Goal: Task Accomplishment & Management: Manage account settings

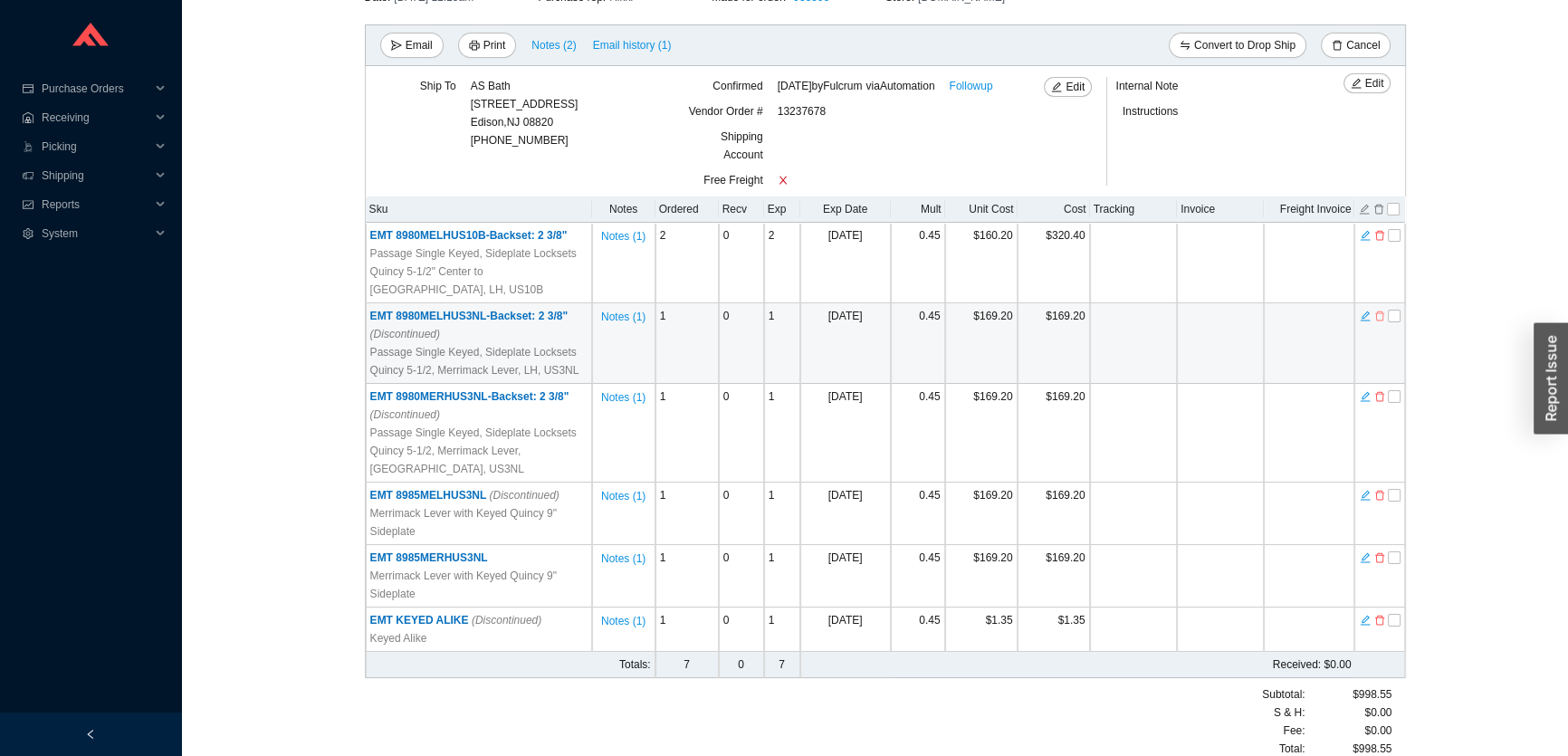
click at [1382, 316] on icon "delete" at bounding box center [1380, 315] width 11 height 12
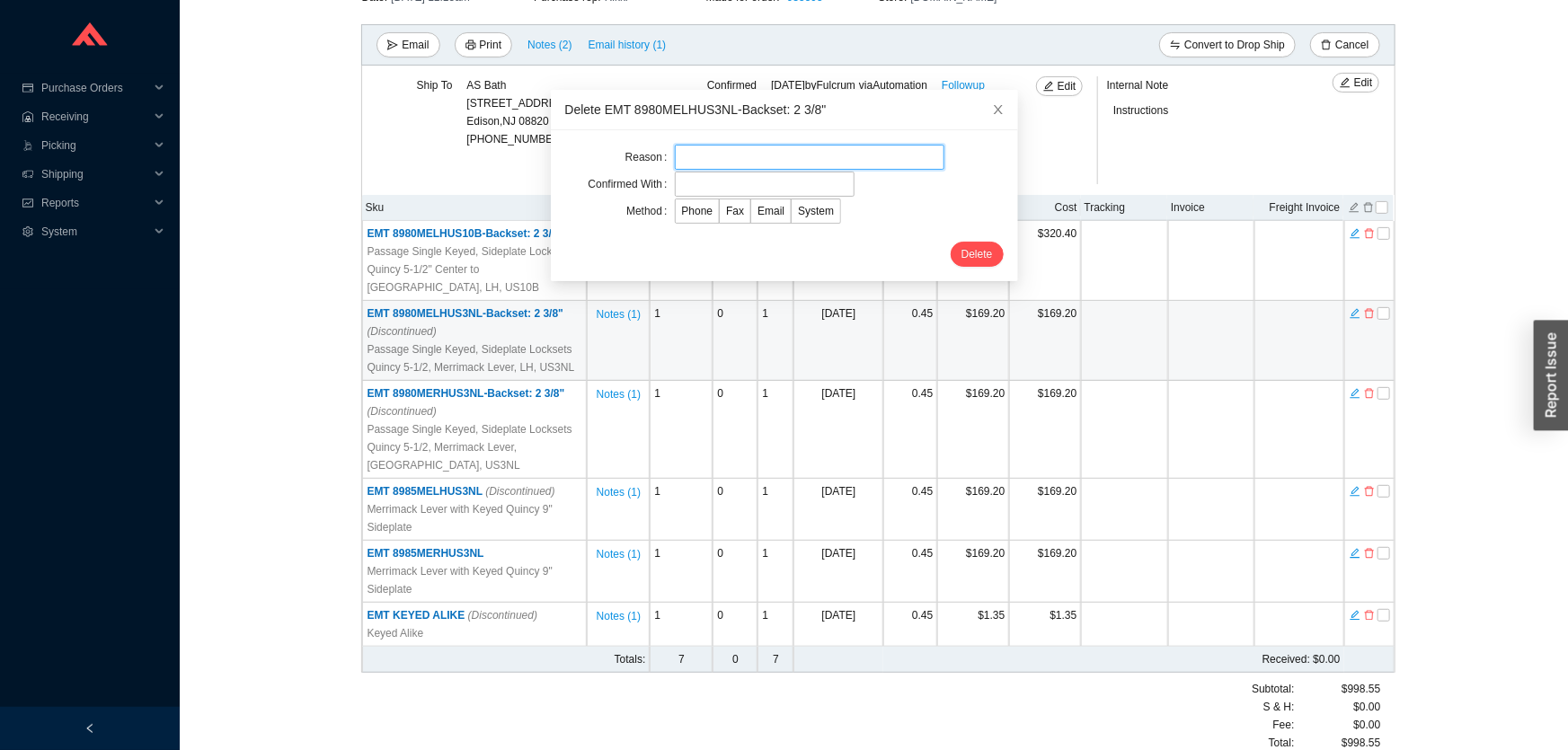
click at [828, 169] on input "text" at bounding box center [809, 157] width 270 height 25
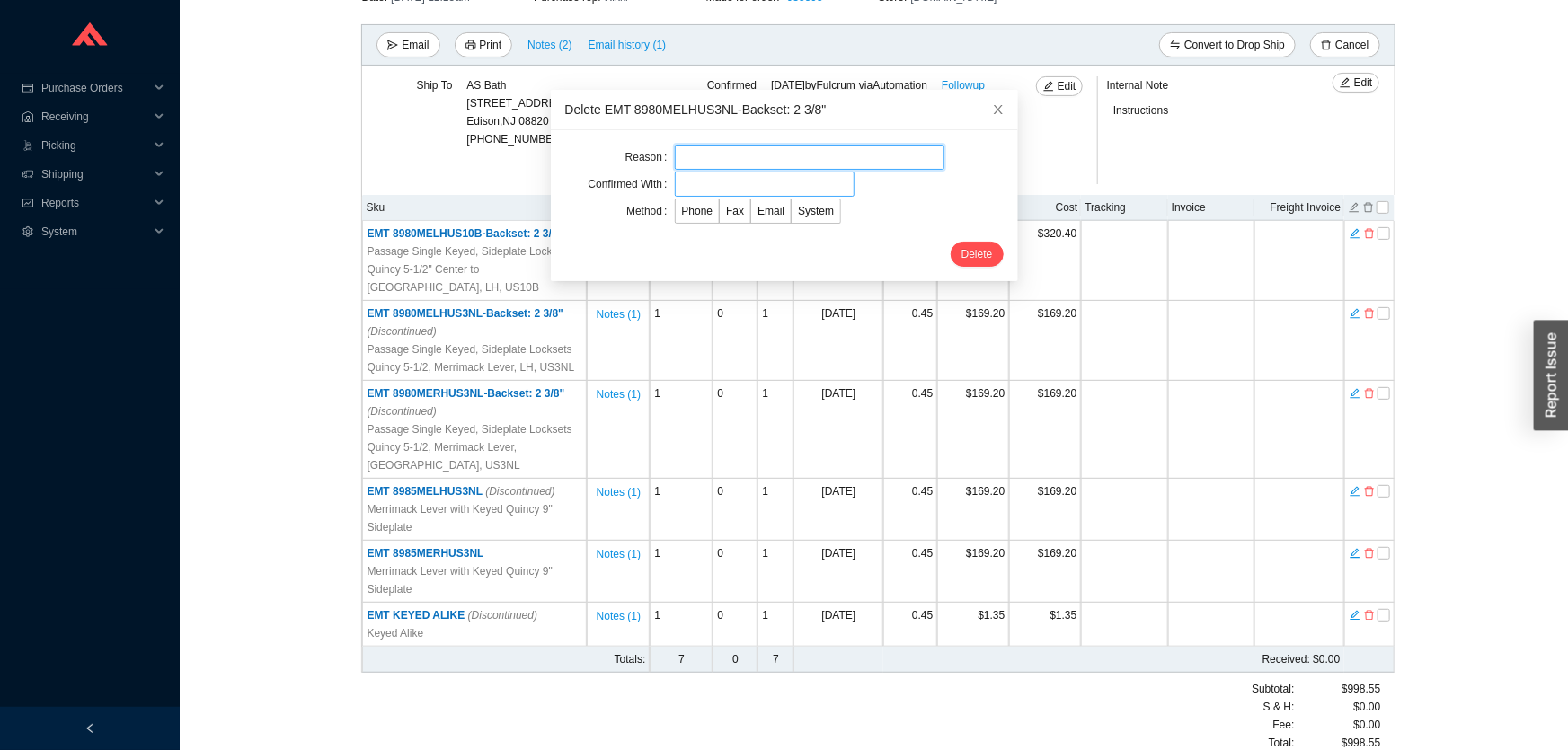
type input "cust request"
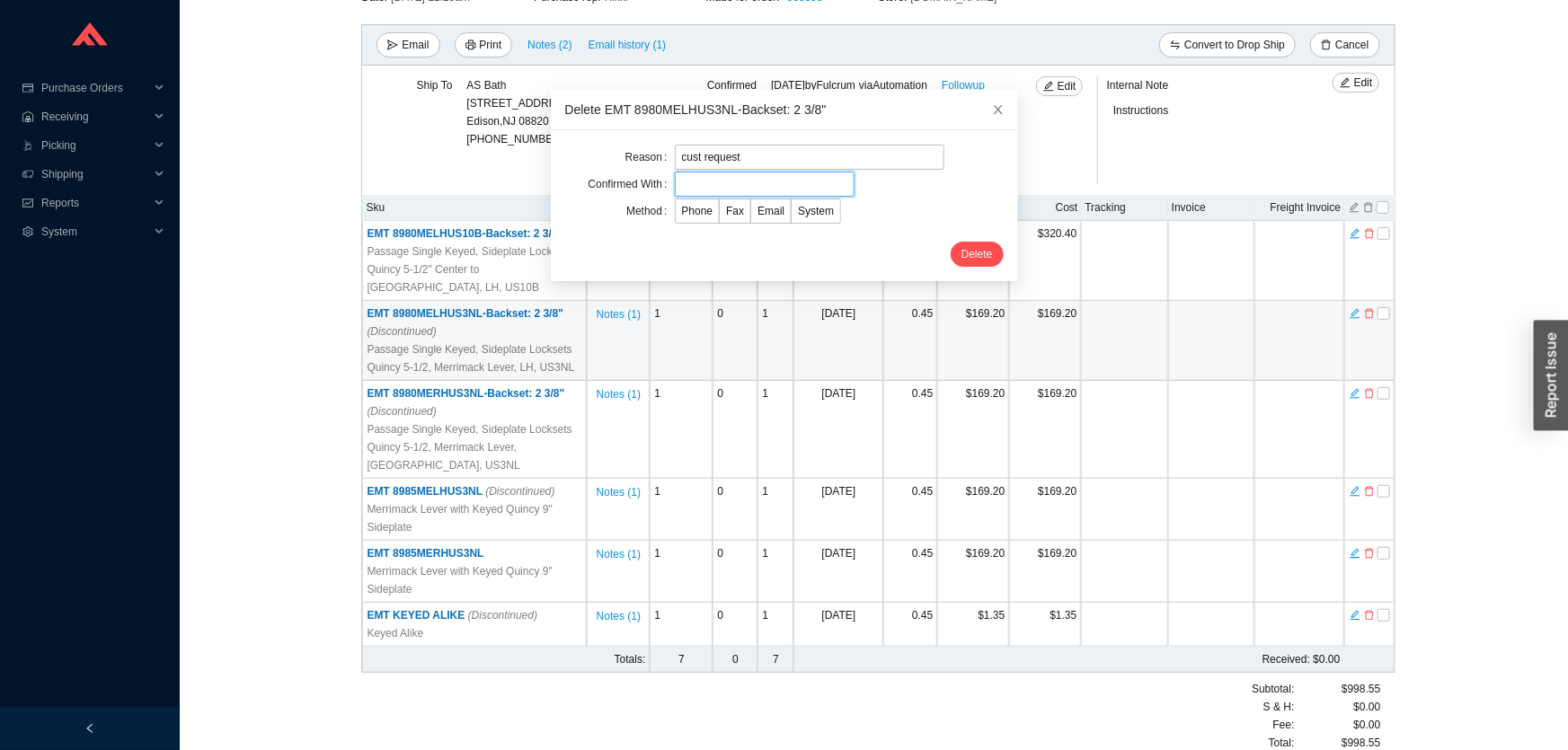
click at [767, 184] on input "text" at bounding box center [764, 184] width 179 height 25
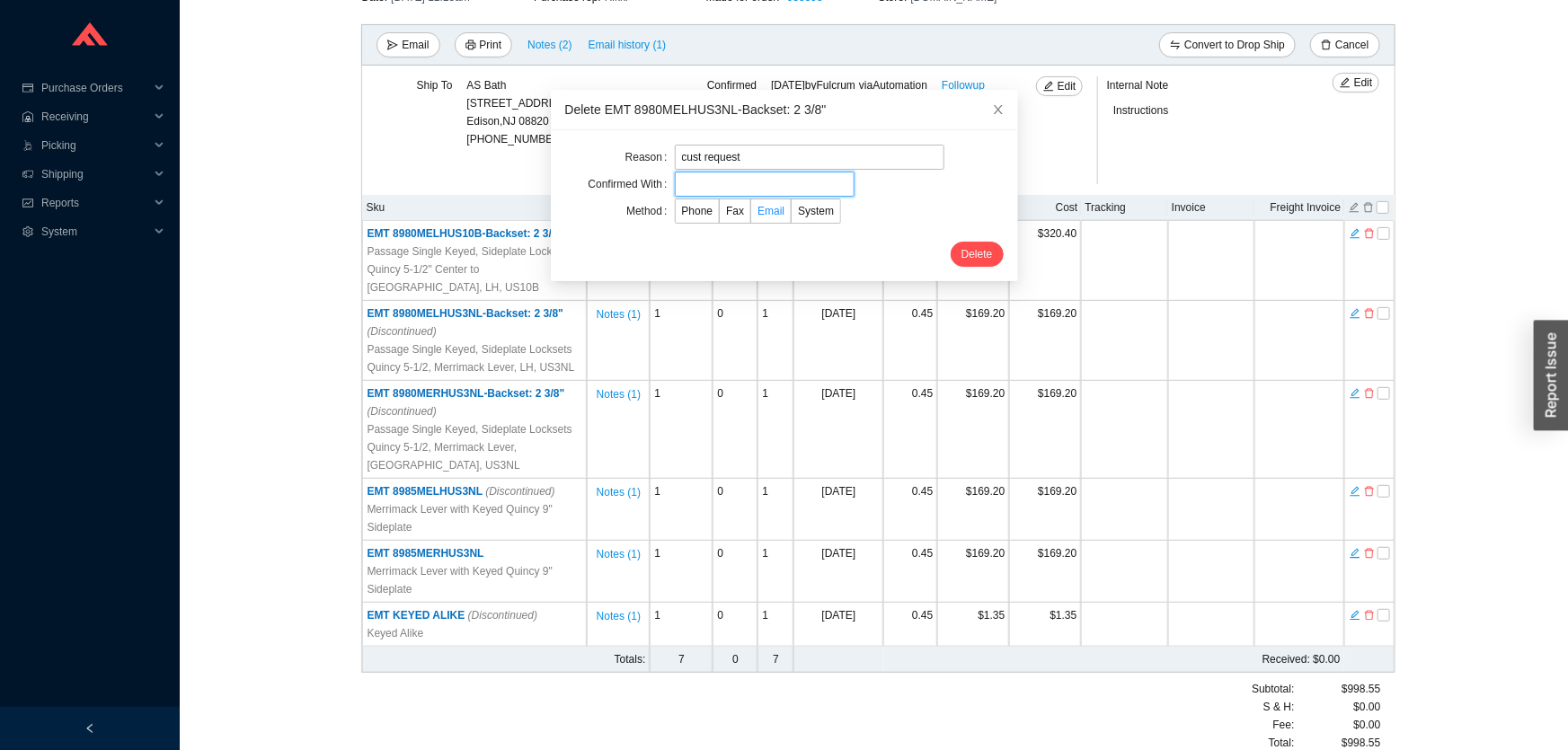
type input "Orders"
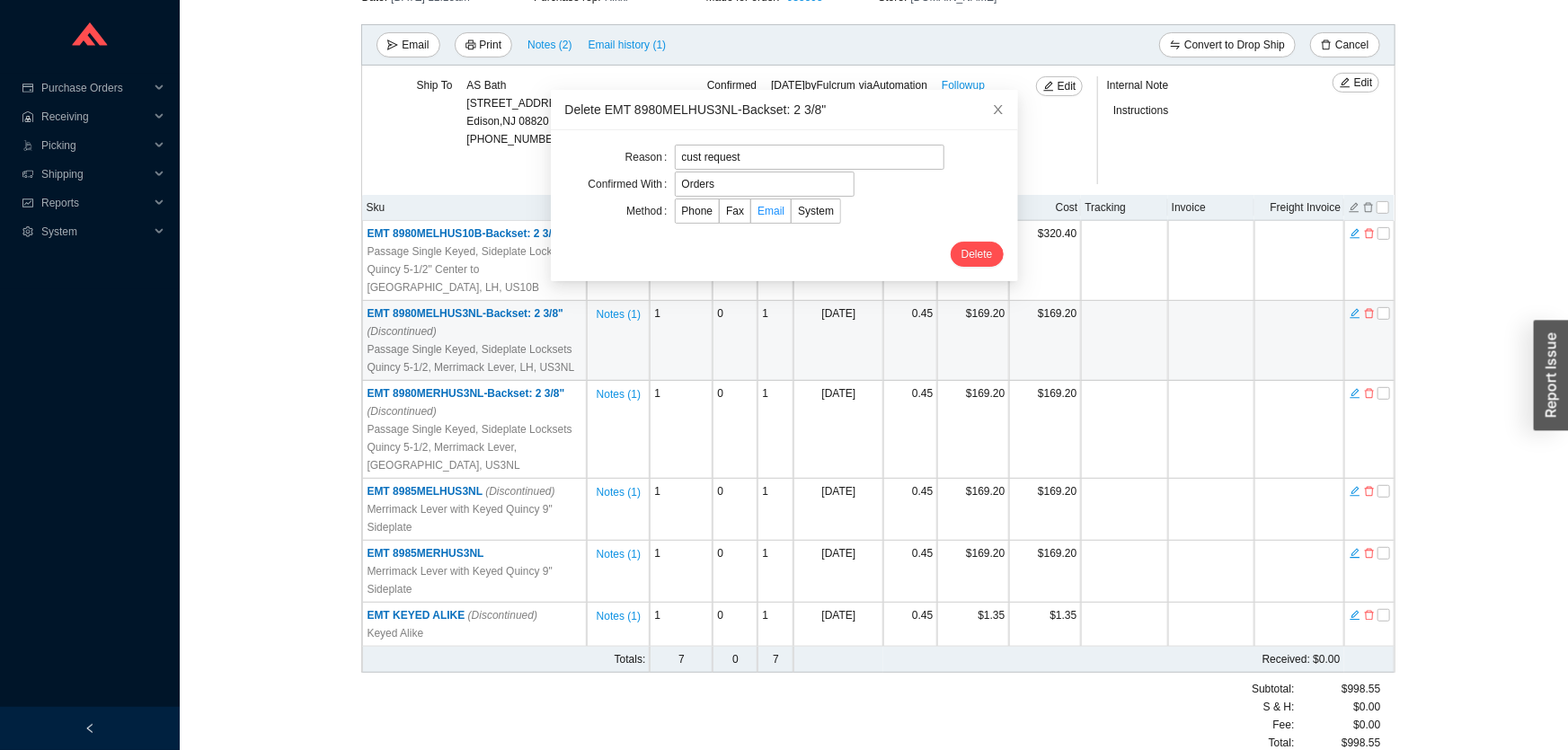
click at [764, 209] on span "Email" at bounding box center [771, 210] width 27 height 12
click at [751, 215] on input "Email" at bounding box center [751, 215] width 0 height 0
click at [975, 247] on button "Delete" at bounding box center [977, 254] width 53 height 25
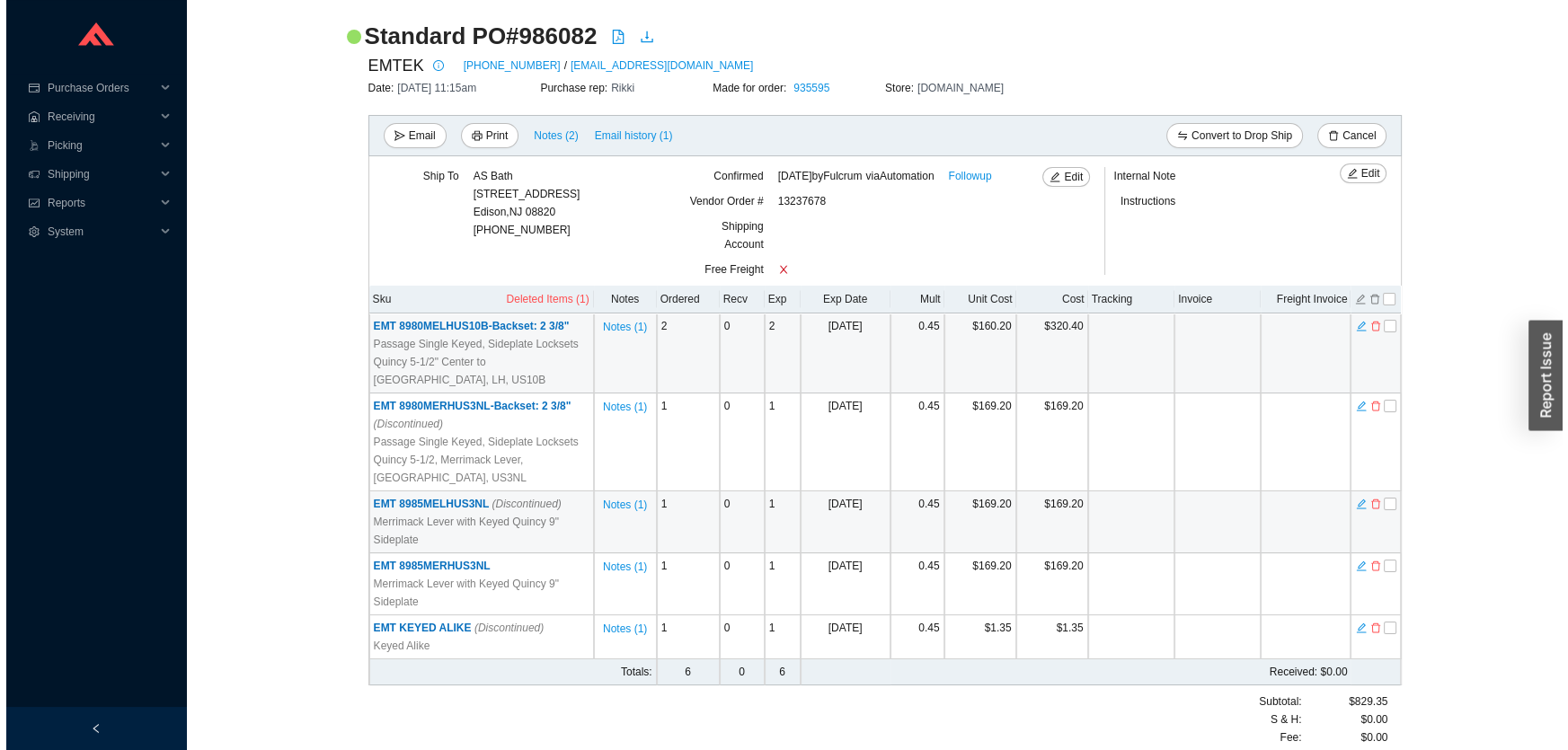
scroll to position [149, 0]
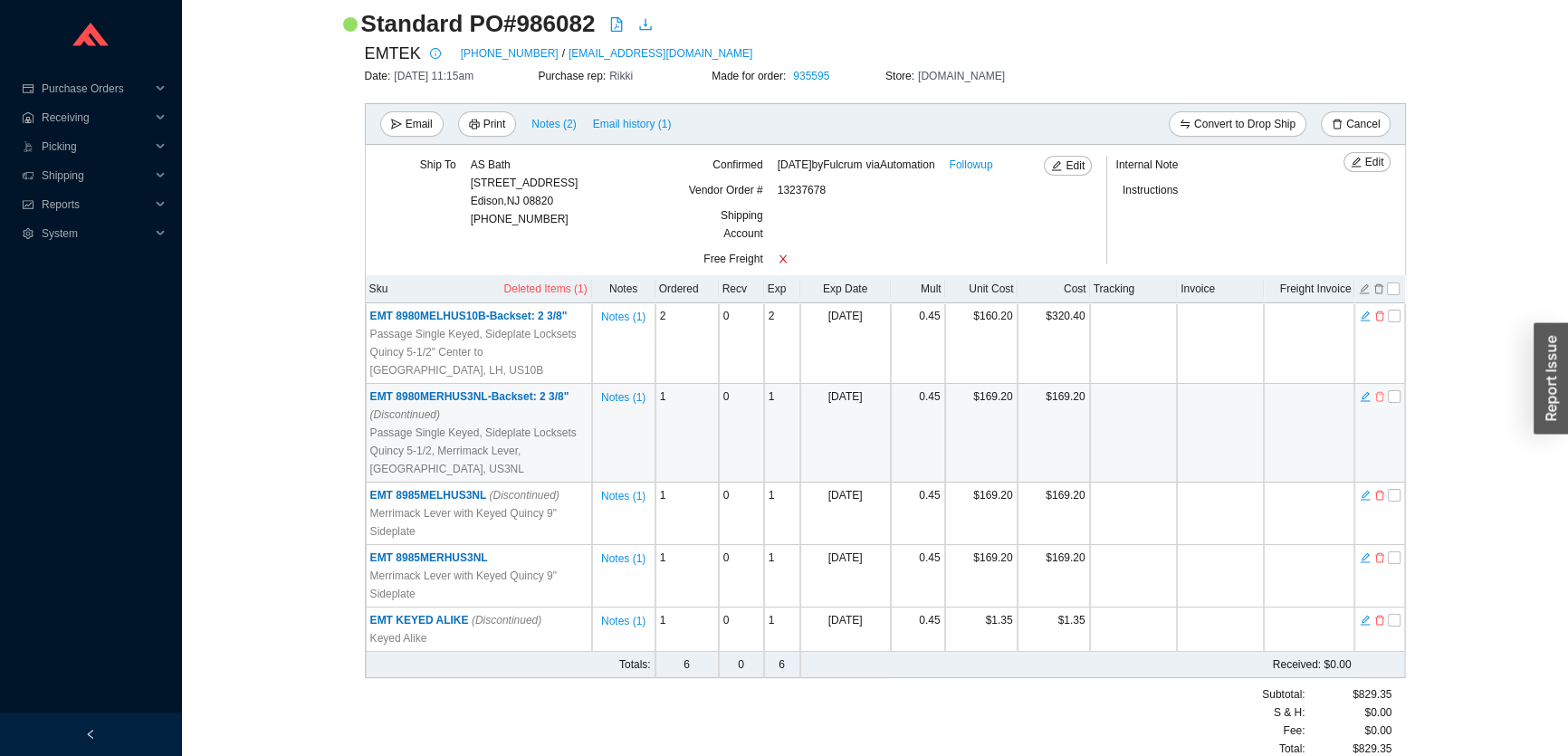
click at [1381, 397] on icon "delete" at bounding box center [1380, 396] width 11 height 12
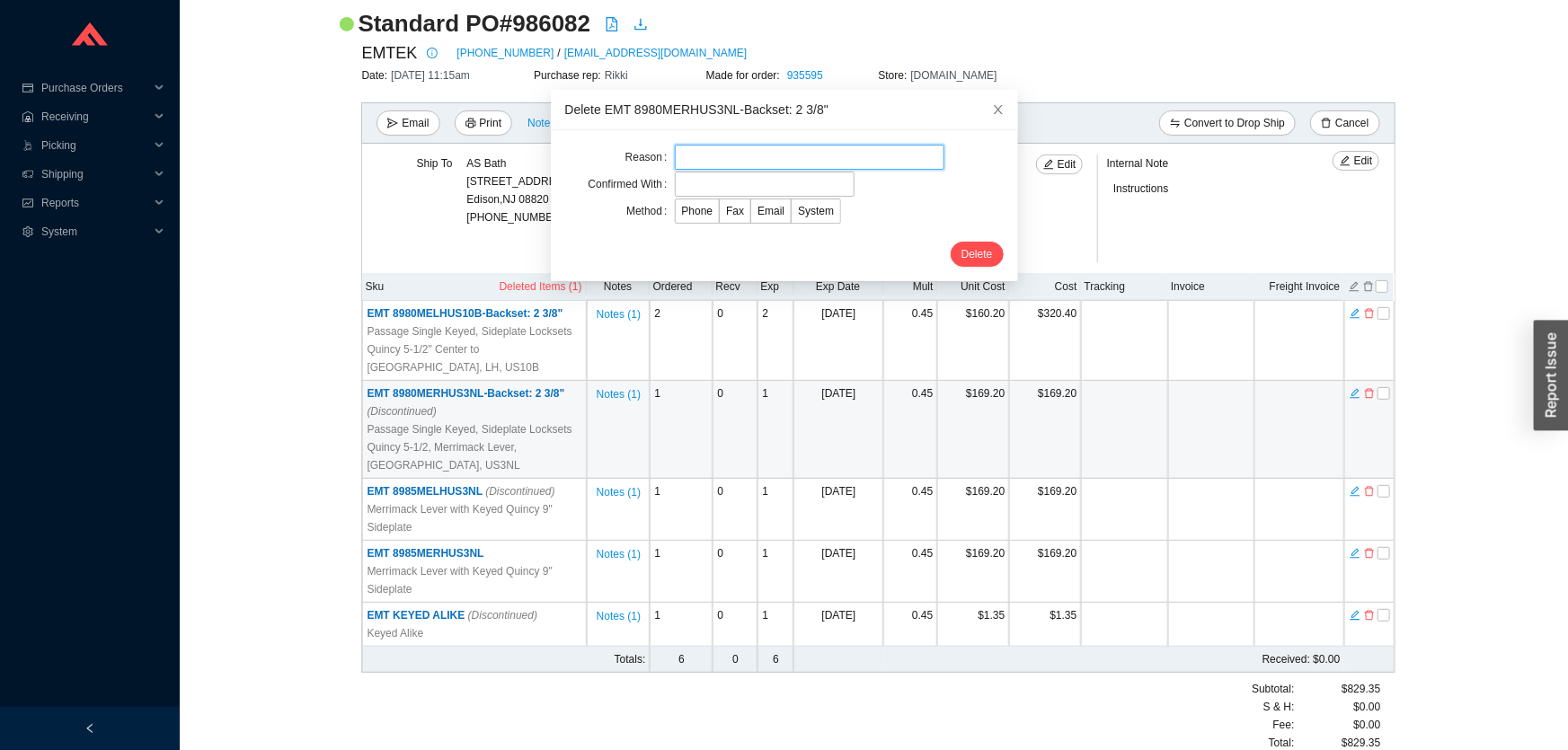
click at [792, 153] on input "text" at bounding box center [809, 157] width 270 height 25
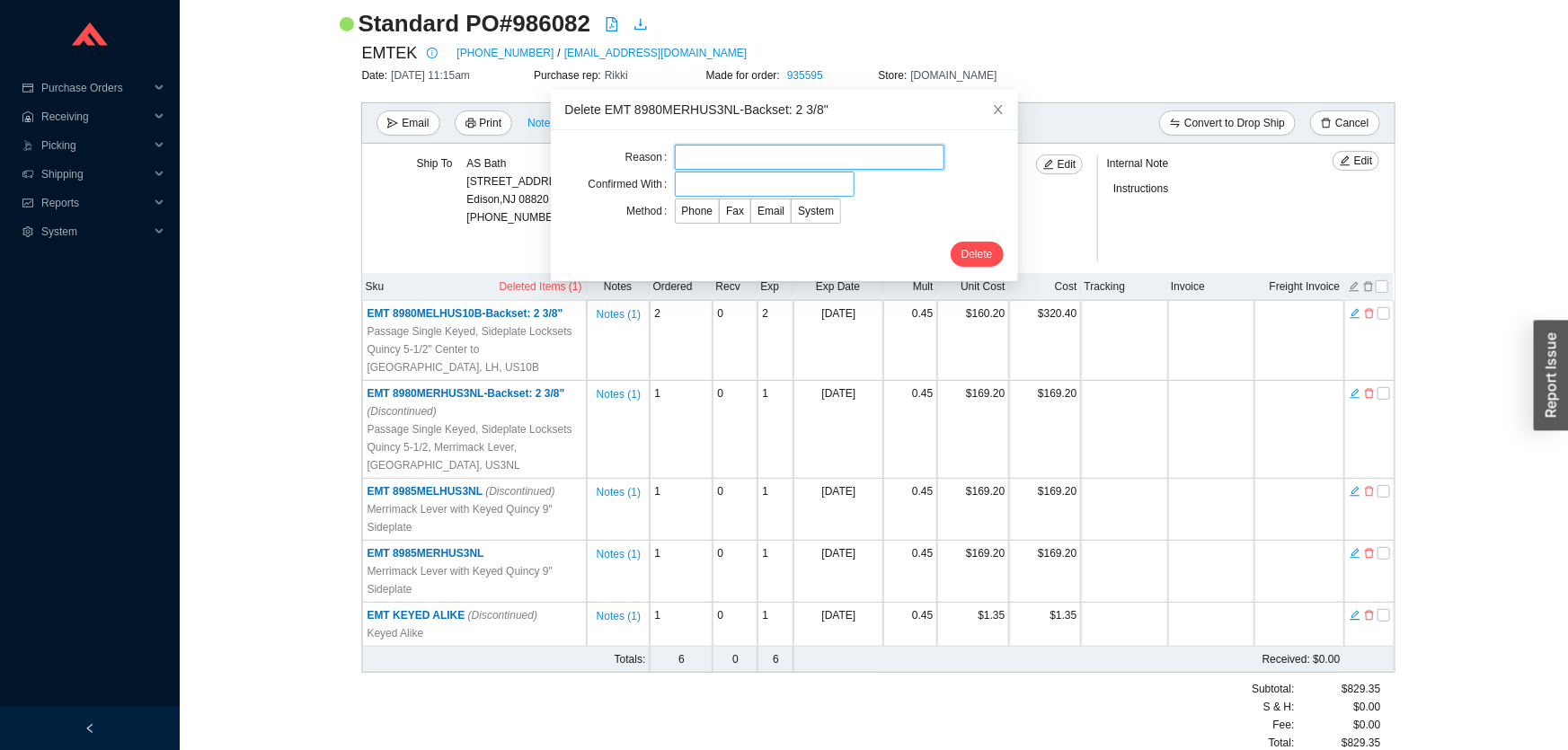
type input "customer request"
click at [741, 176] on input "text" at bounding box center [764, 184] width 179 height 25
type input "Orders"
click at [758, 208] on span "Email" at bounding box center [771, 210] width 27 height 12
click at [751, 215] on input "Email" at bounding box center [751, 215] width 0 height 0
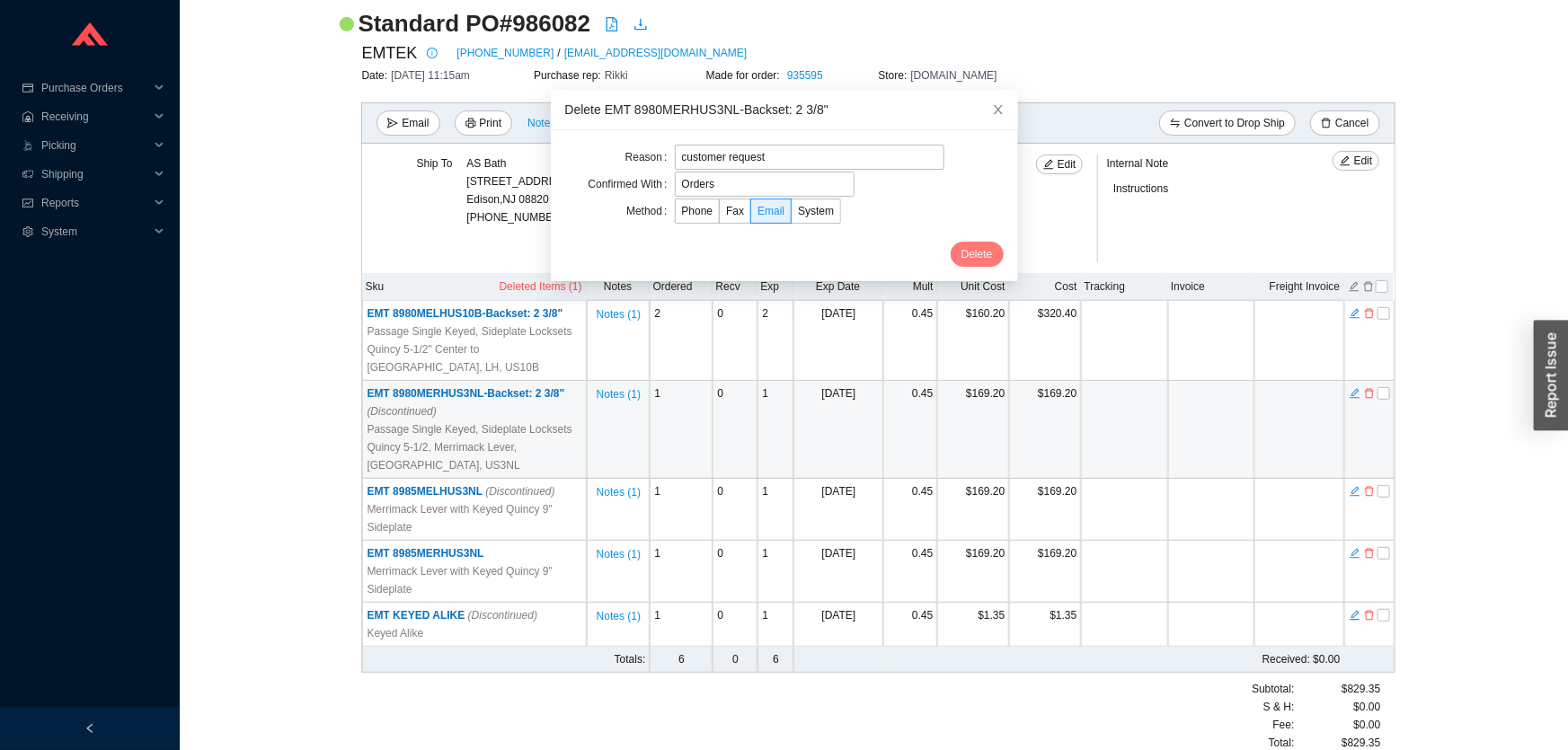
click at [962, 246] on span "Delete" at bounding box center [977, 254] width 32 height 18
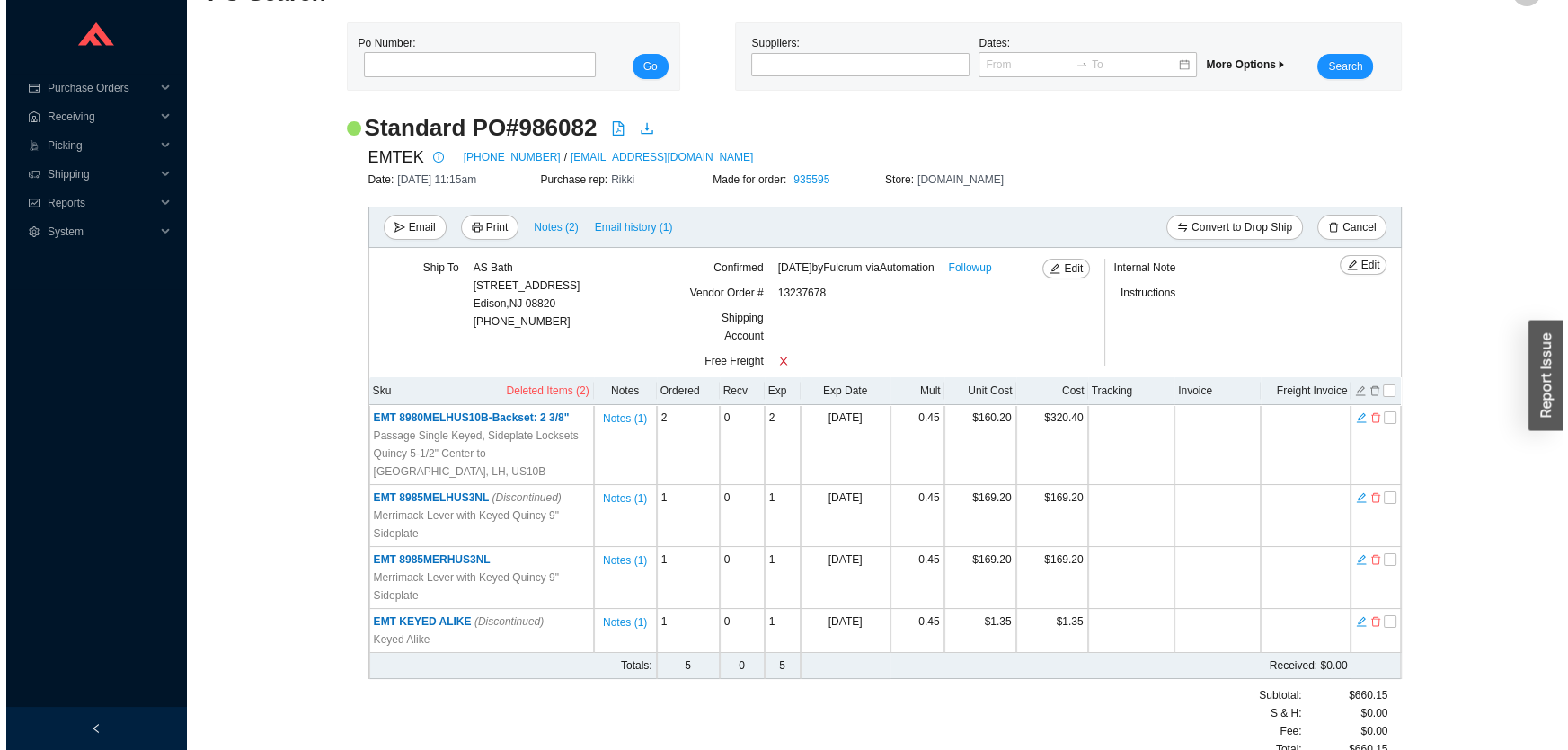
scroll to position [68, 0]
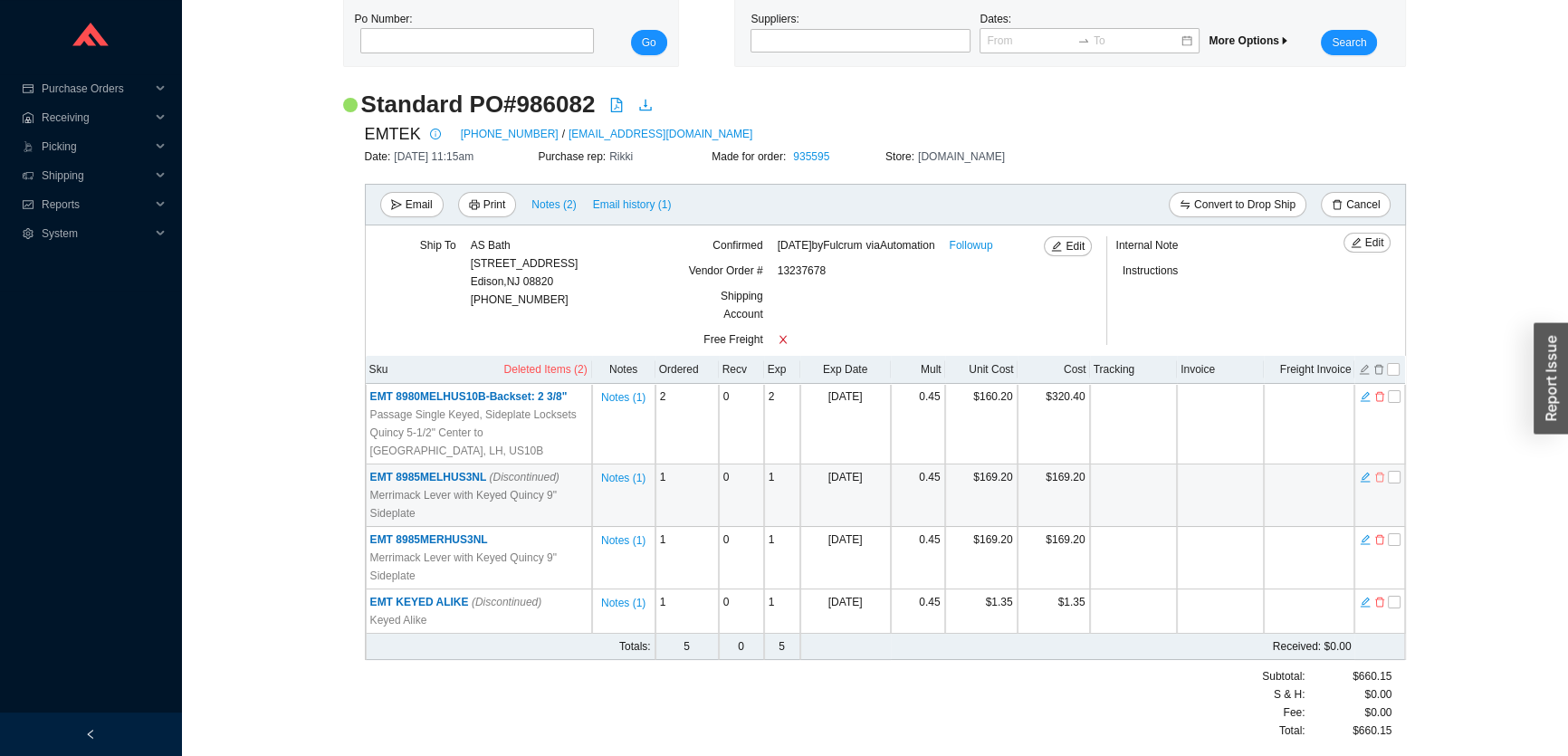
click at [1377, 477] on icon "delete" at bounding box center [1380, 476] width 11 height 12
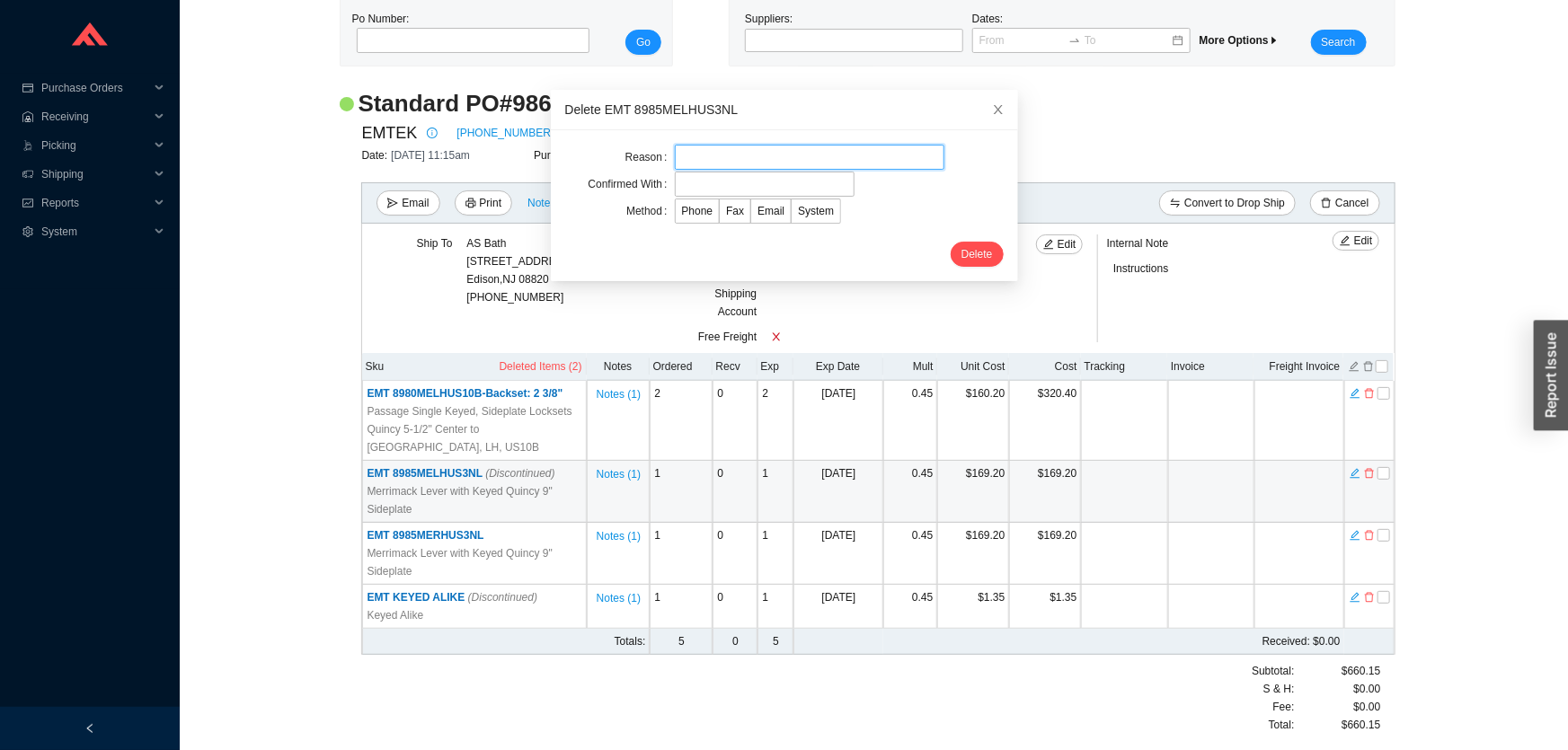
click at [783, 151] on input "text" at bounding box center [809, 157] width 270 height 25
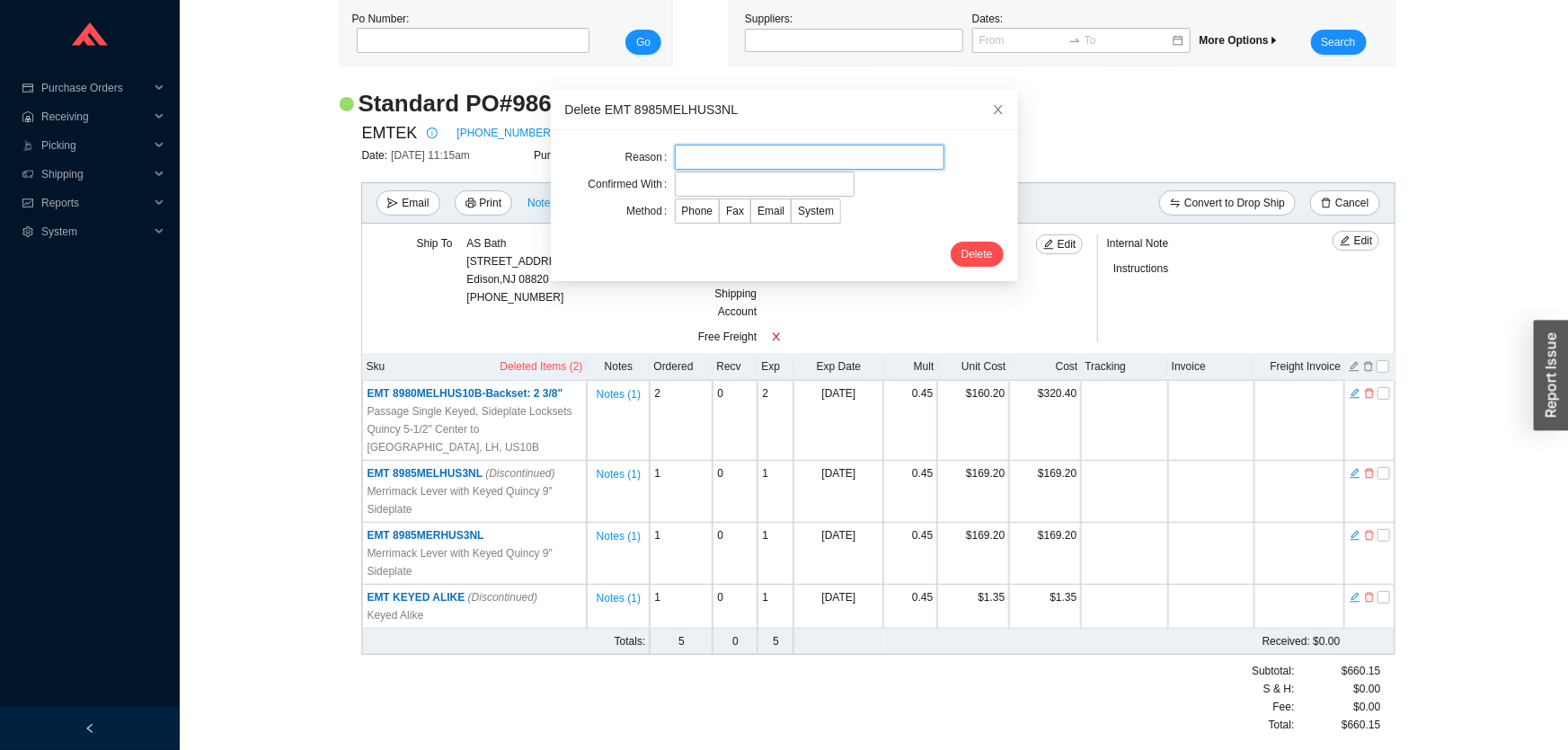
type input "cust request"
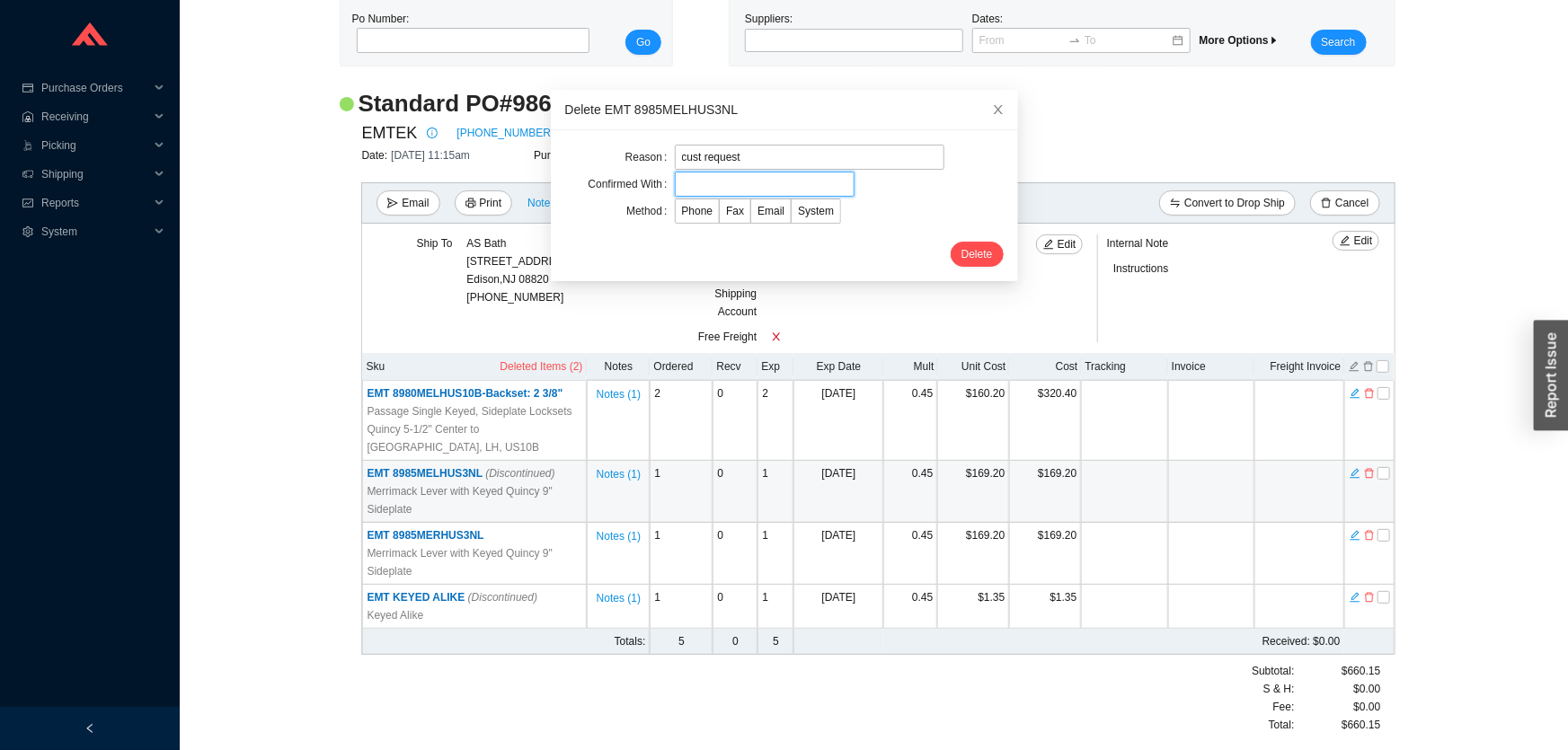
click at [737, 183] on input "text" at bounding box center [764, 184] width 179 height 25
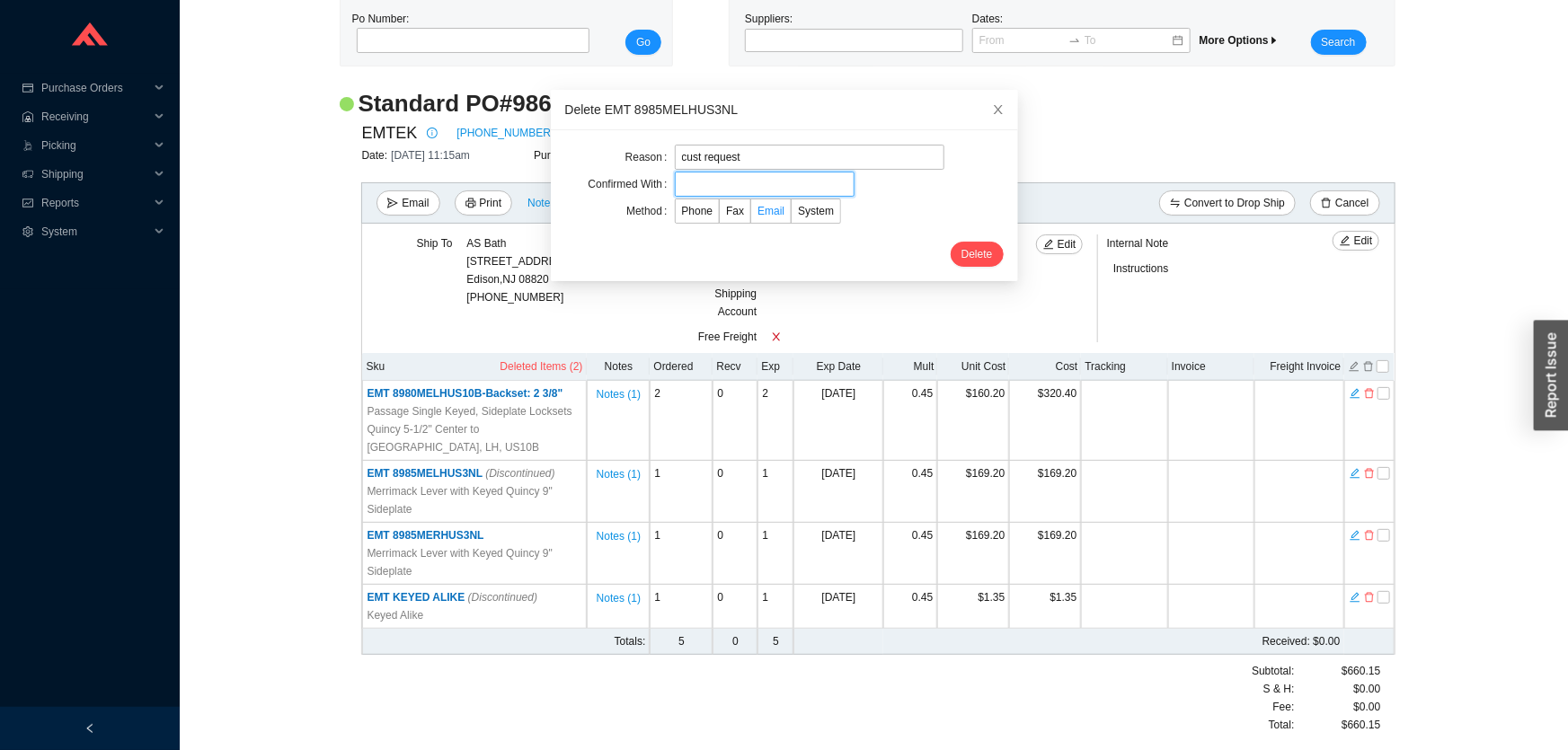
type input "Orders"
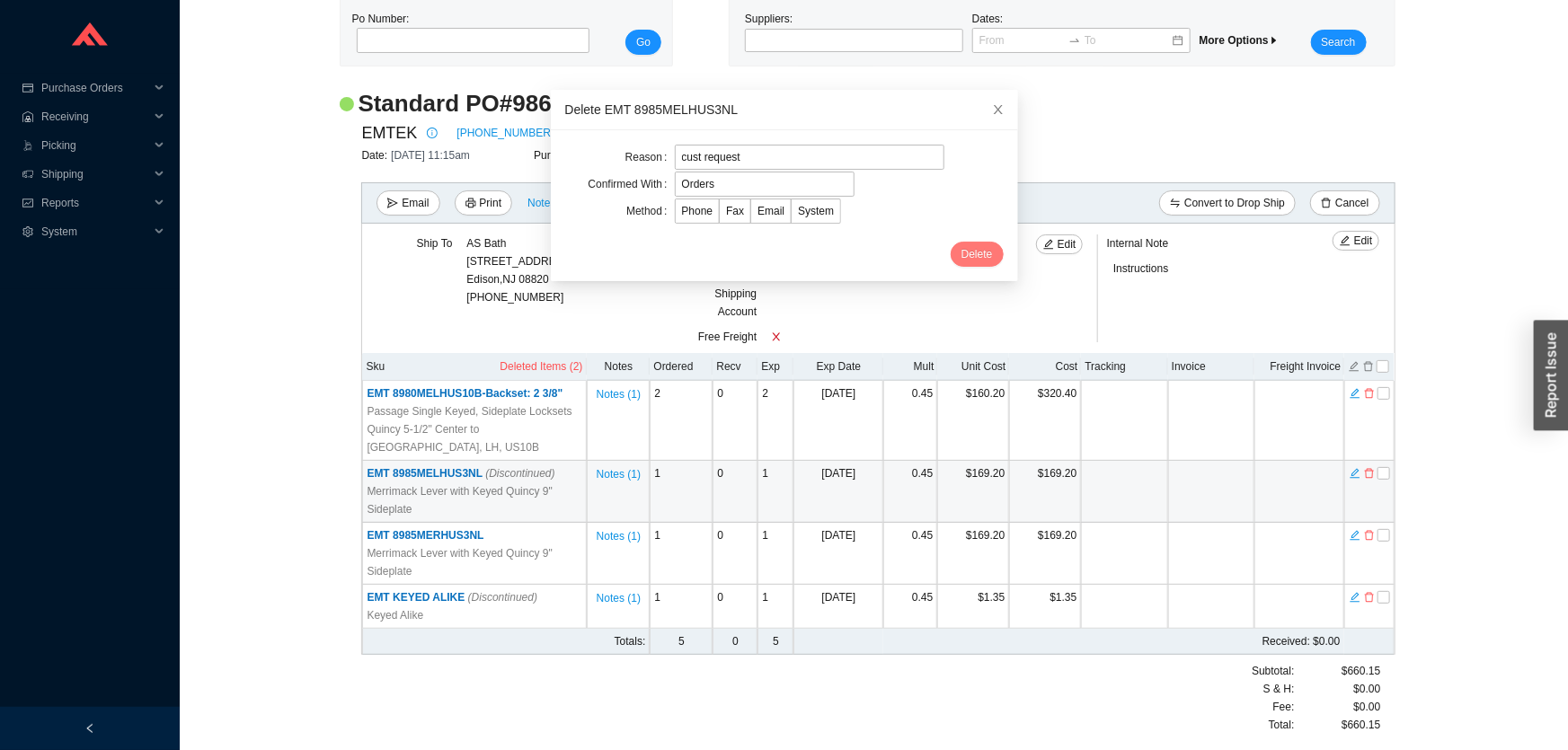
click at [964, 251] on span "Delete" at bounding box center [977, 254] width 32 height 18
click at [758, 205] on span "Email" at bounding box center [771, 210] width 27 height 12
click at [751, 215] on input "Email" at bounding box center [751, 215] width 0 height 0
click at [964, 249] on span "Delete" at bounding box center [977, 254] width 32 height 18
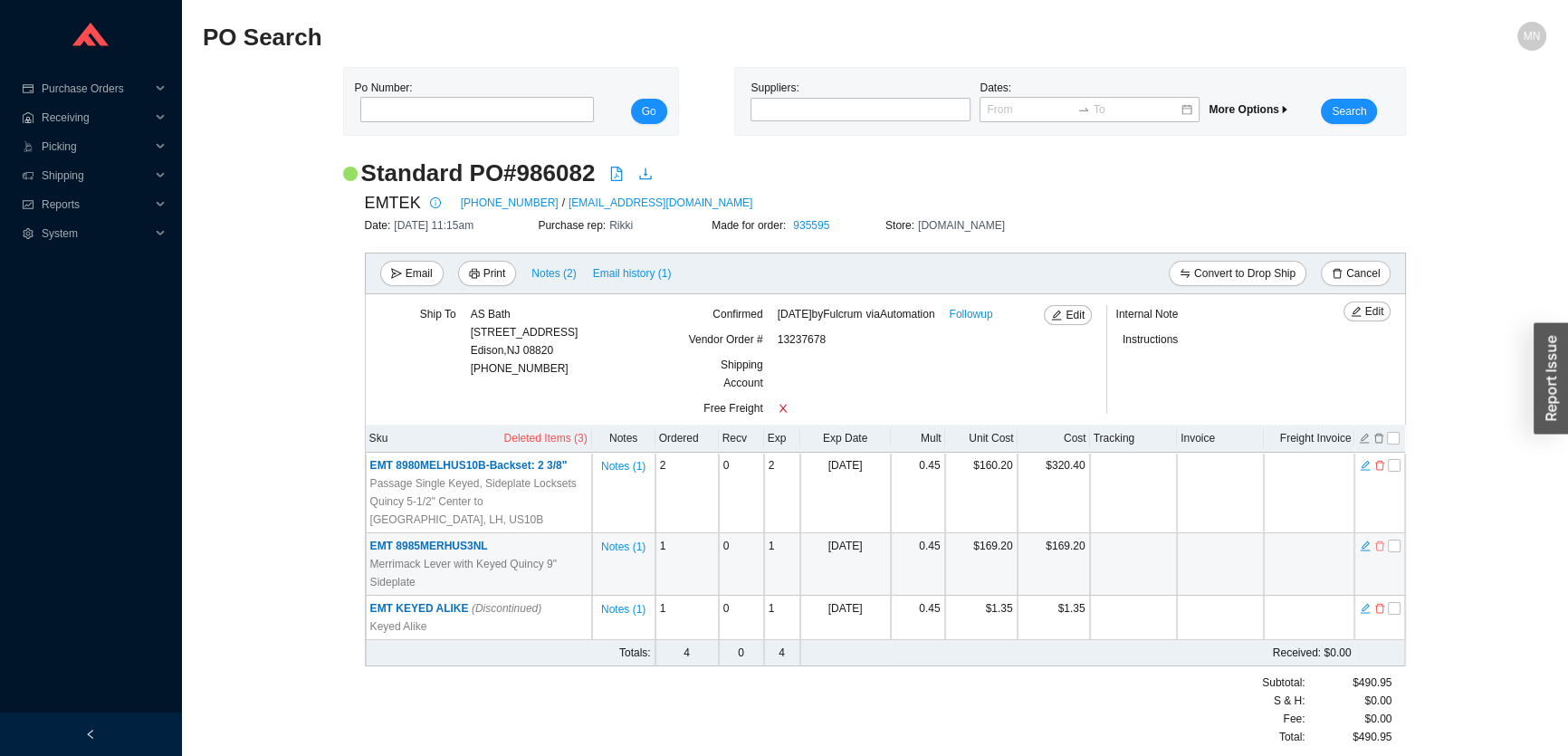
click at [1381, 543] on icon "delete" at bounding box center [1380, 546] width 9 height 10
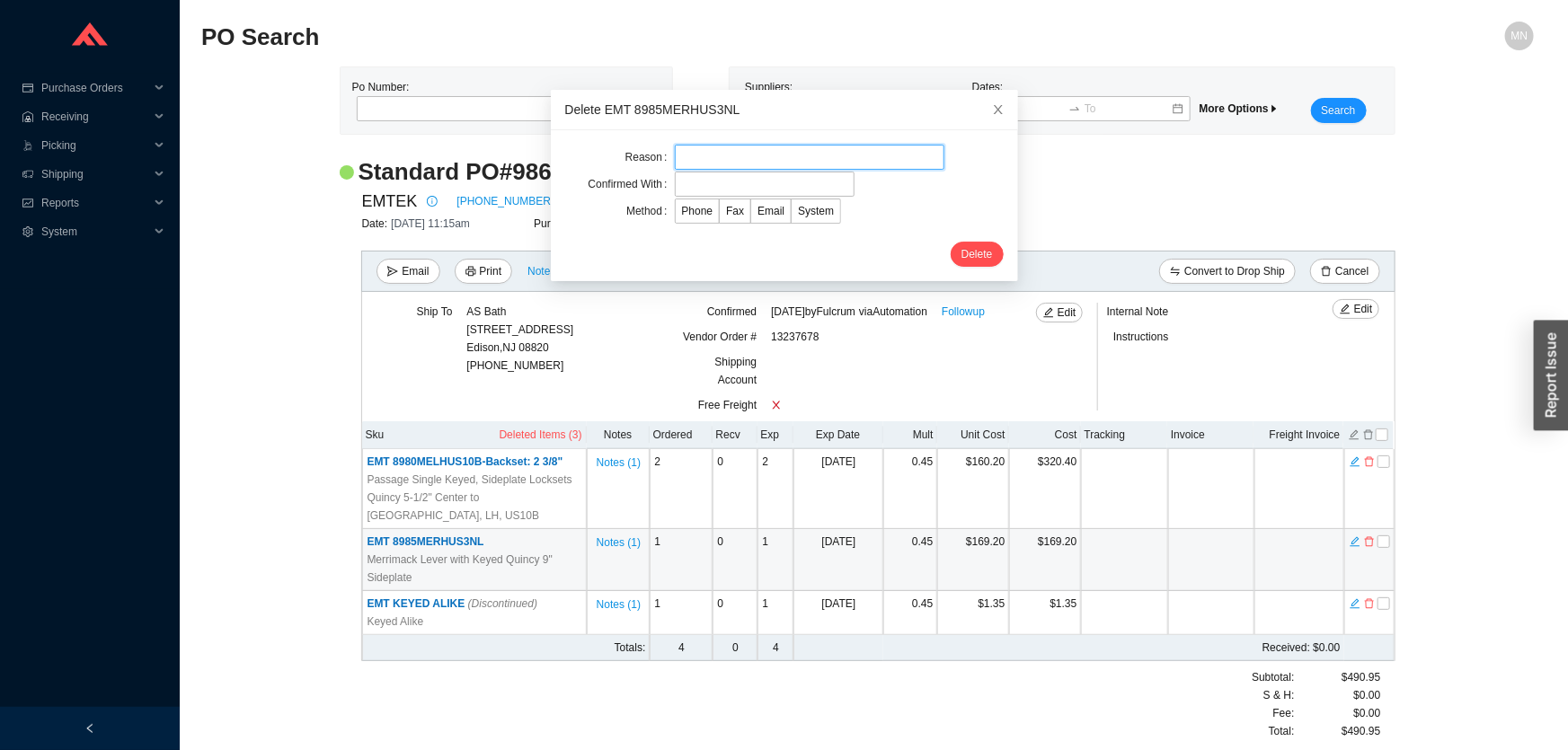
click at [769, 161] on input "text" at bounding box center [809, 157] width 270 height 25
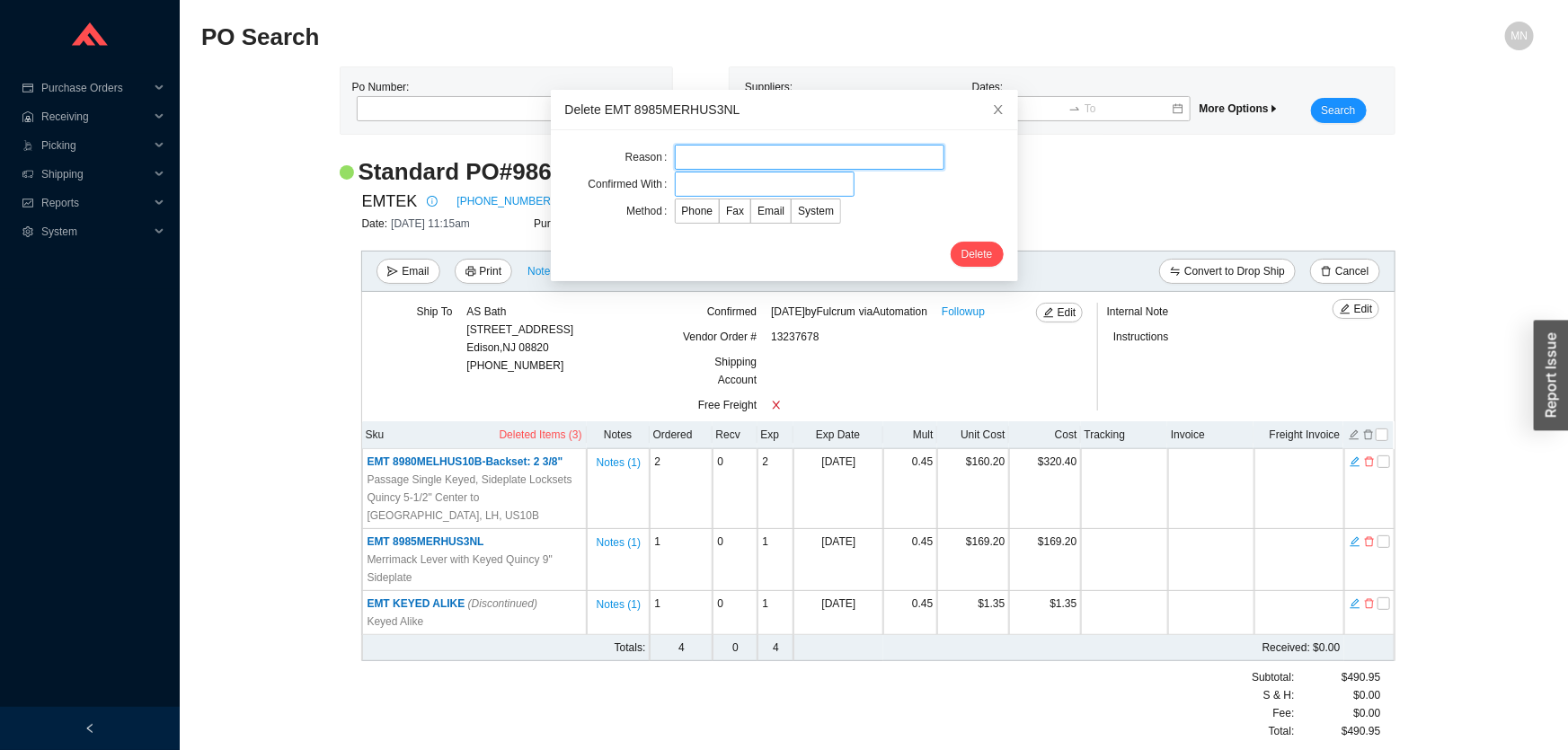
type input "customer request"
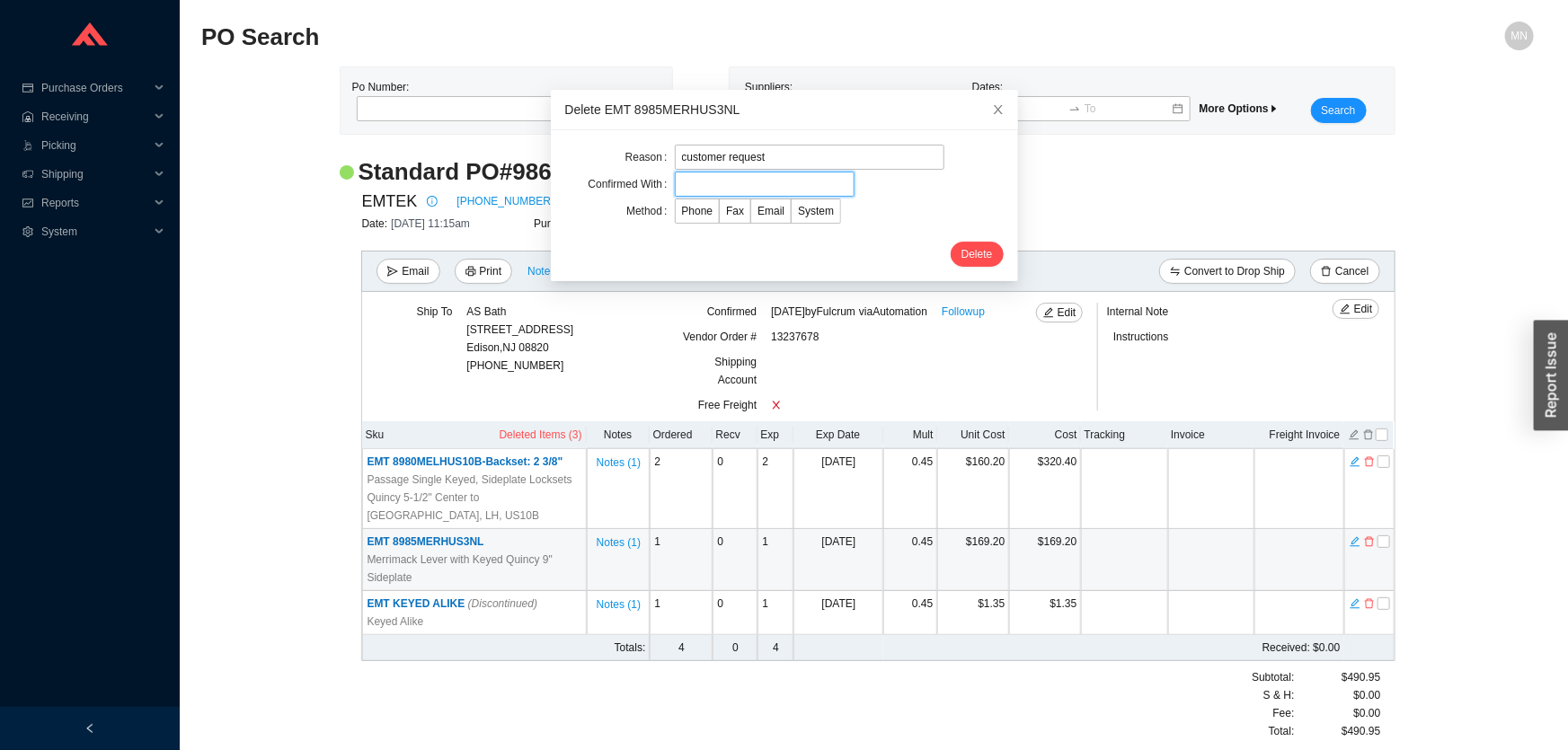
click at [751, 186] on input "text" at bounding box center [764, 184] width 179 height 25
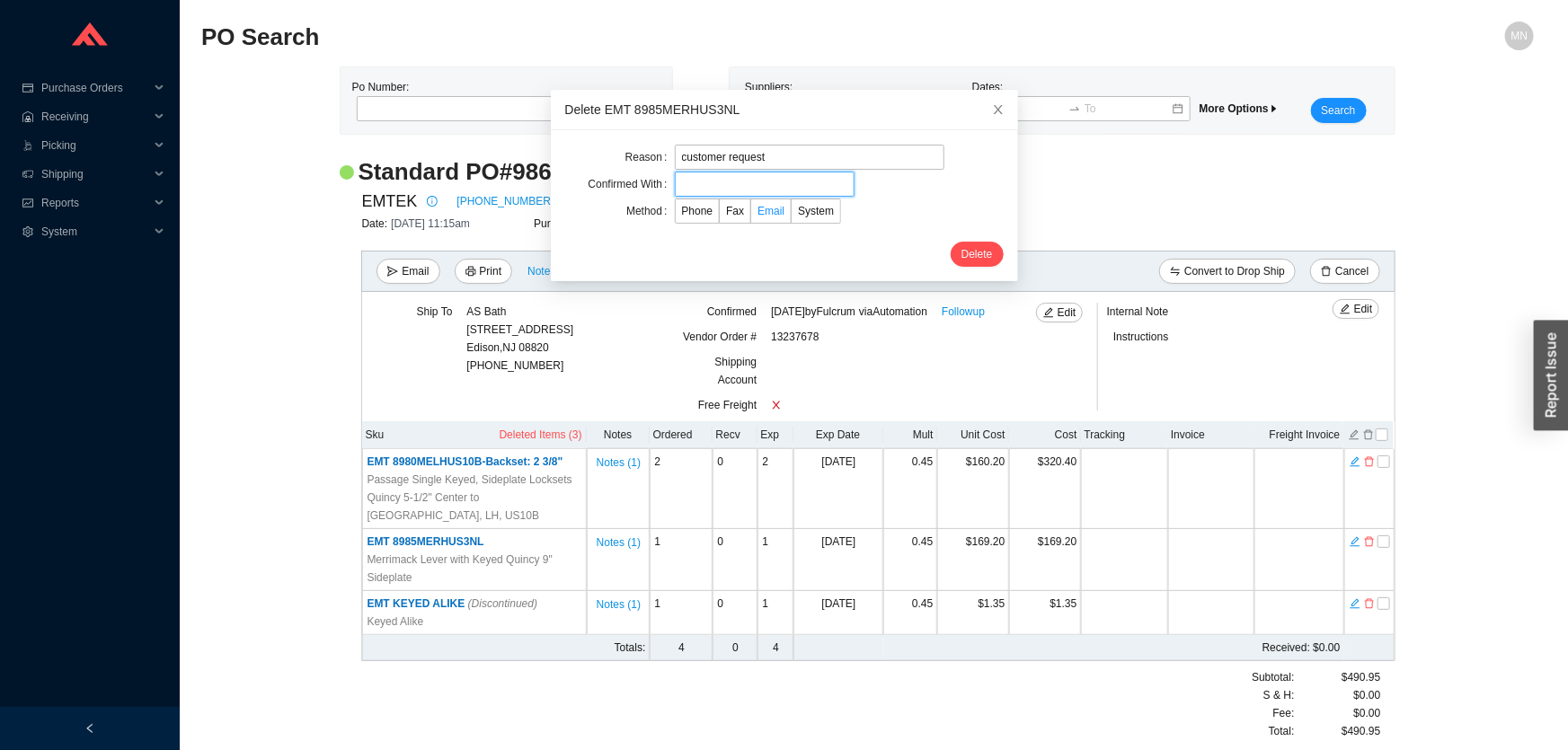
type input "Orders"
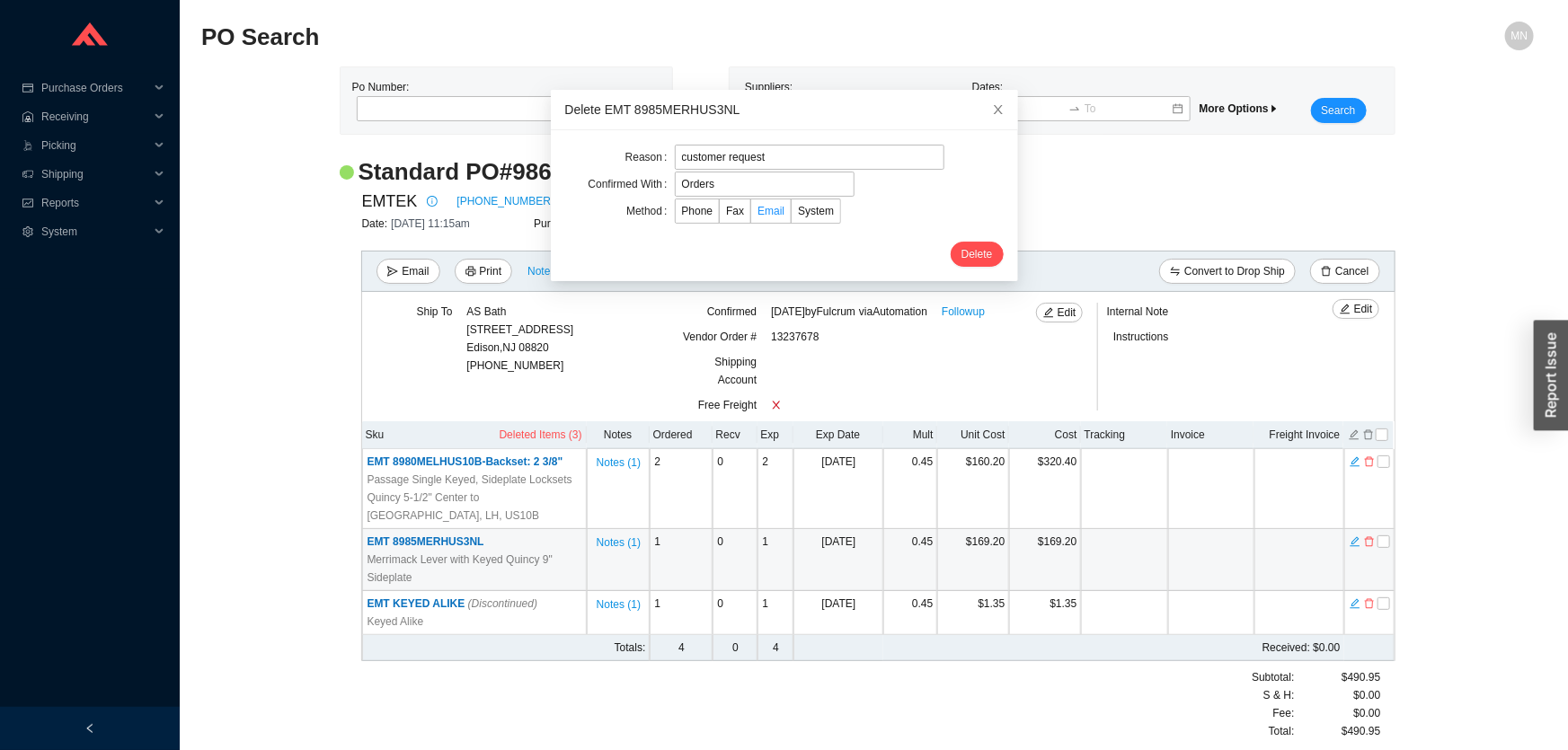
click at [760, 209] on span "Email" at bounding box center [771, 210] width 27 height 12
click at [751, 215] on input "Email" at bounding box center [751, 215] width 0 height 0
click at [962, 247] on span "Delete" at bounding box center [977, 254] width 32 height 18
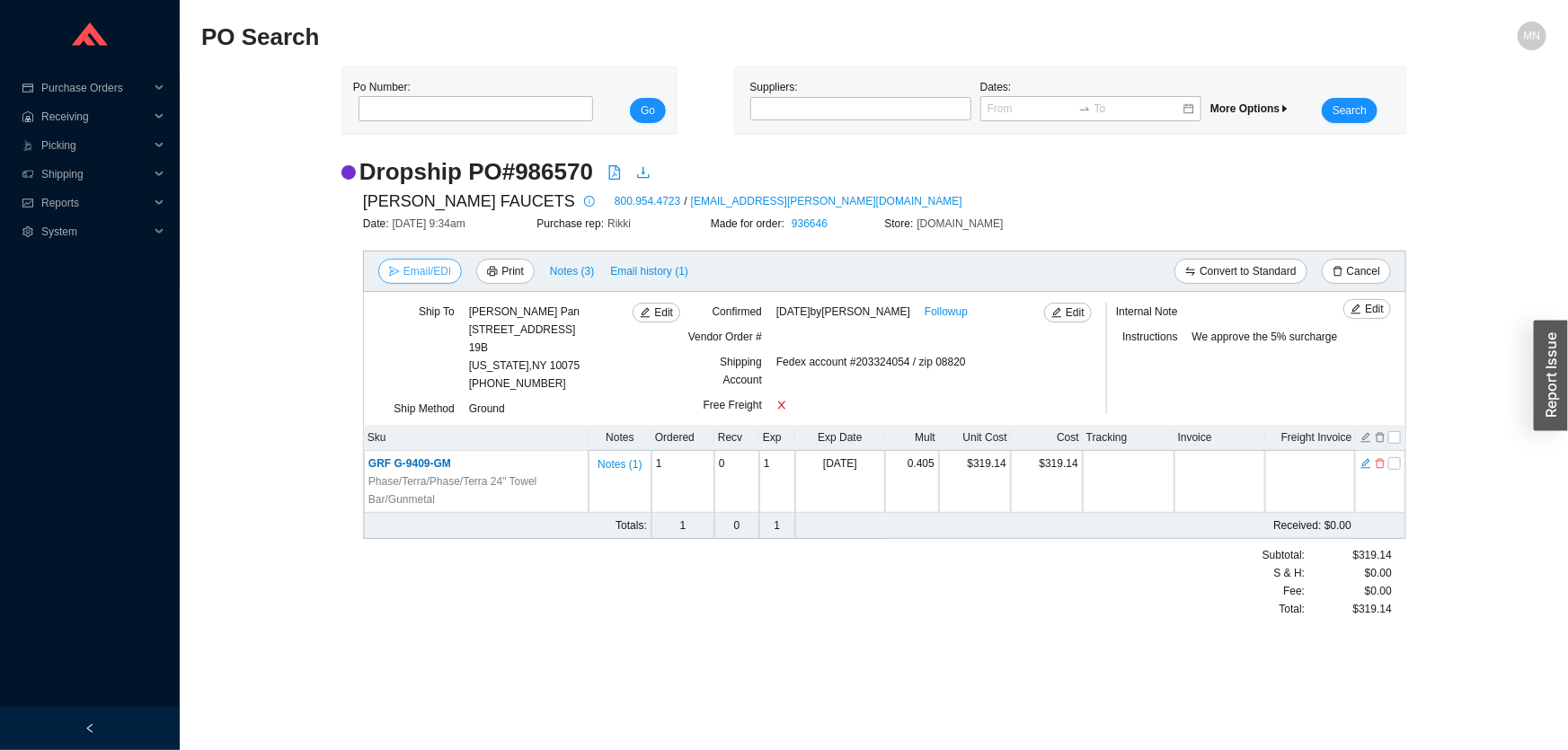
click at [429, 262] on span "Email/EDI" at bounding box center [427, 271] width 48 height 18
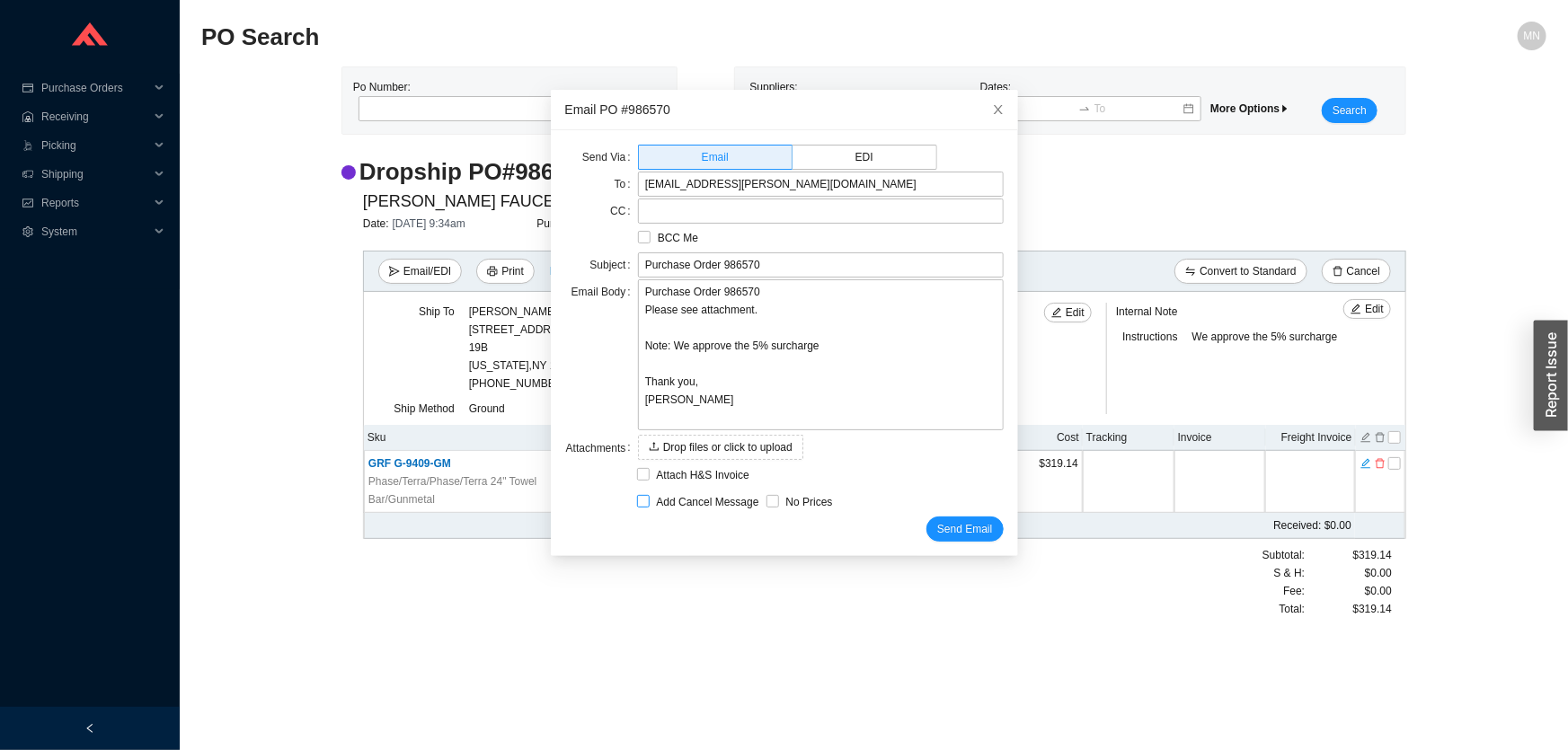
click at [710, 494] on span "Add Cancel Message" at bounding box center [707, 502] width 117 height 18
click at [649, 495] on input "Add Cancel Message" at bounding box center [643, 501] width 12 height 12
checkbox input "true"
type input "Purchase Order 986570 - PLEASE CANCEL"
type textarea "Please cancel and confirm via email. Thank you, Miri"
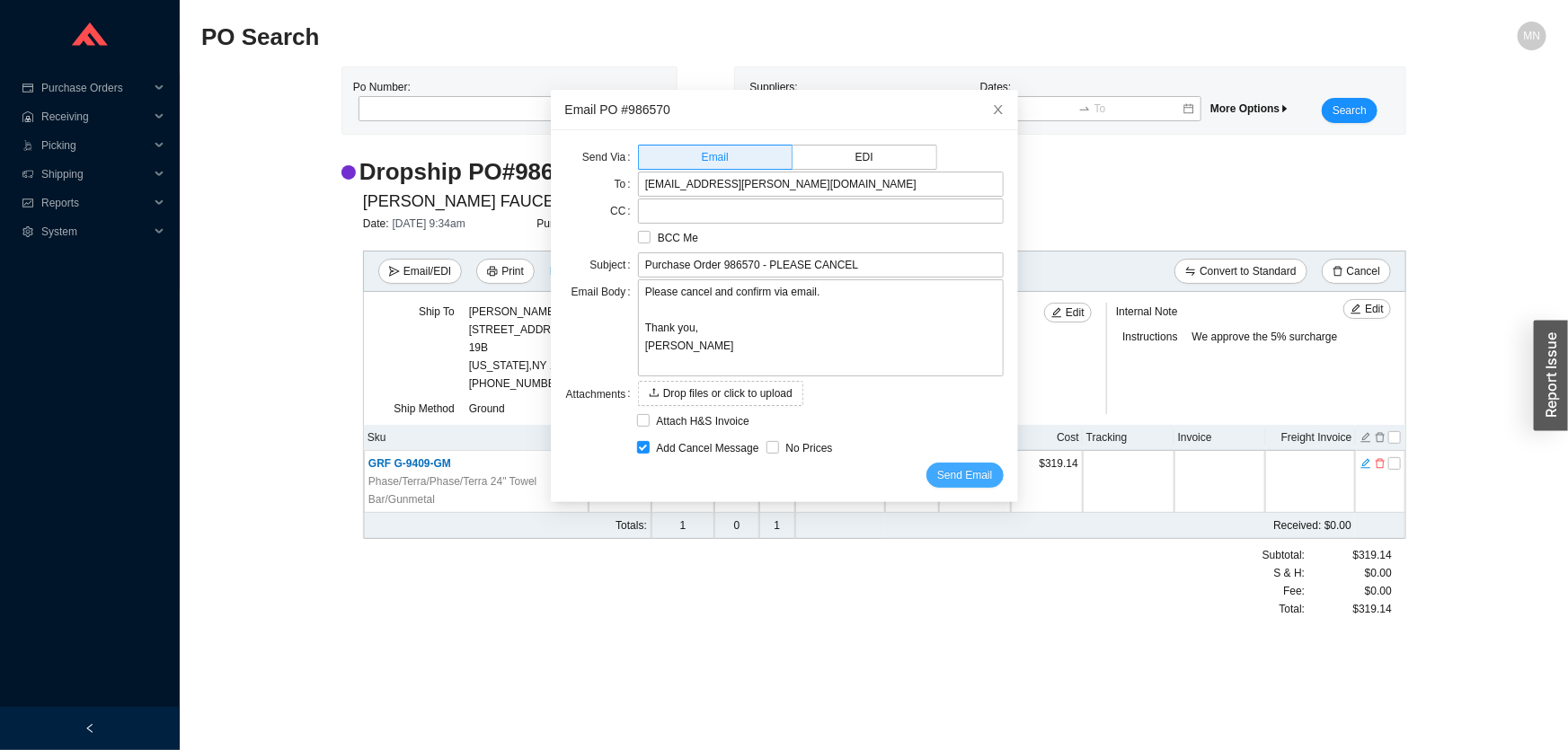
click at [941, 473] on span "Send Email" at bounding box center [964, 474] width 55 height 18
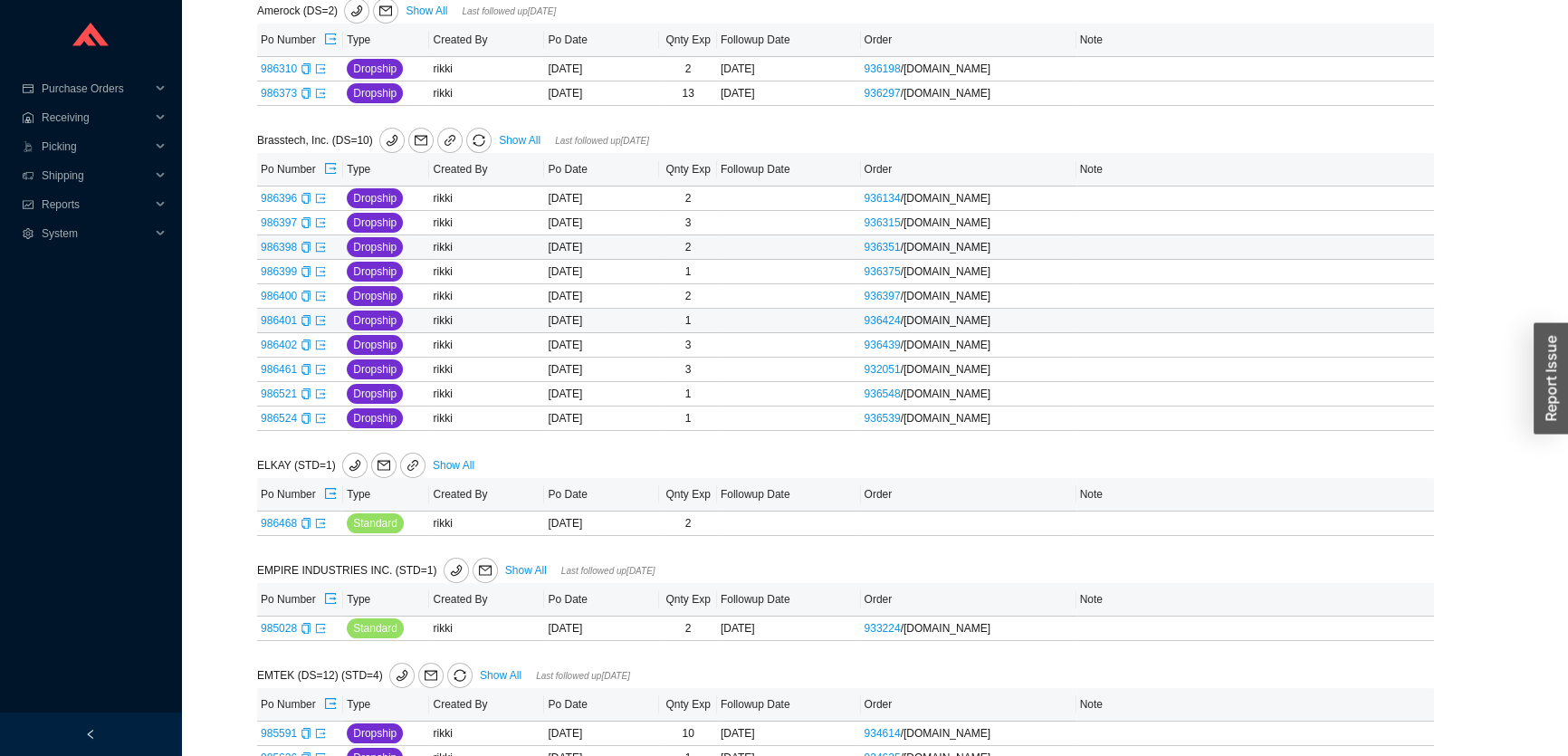
scroll to position [329, 0]
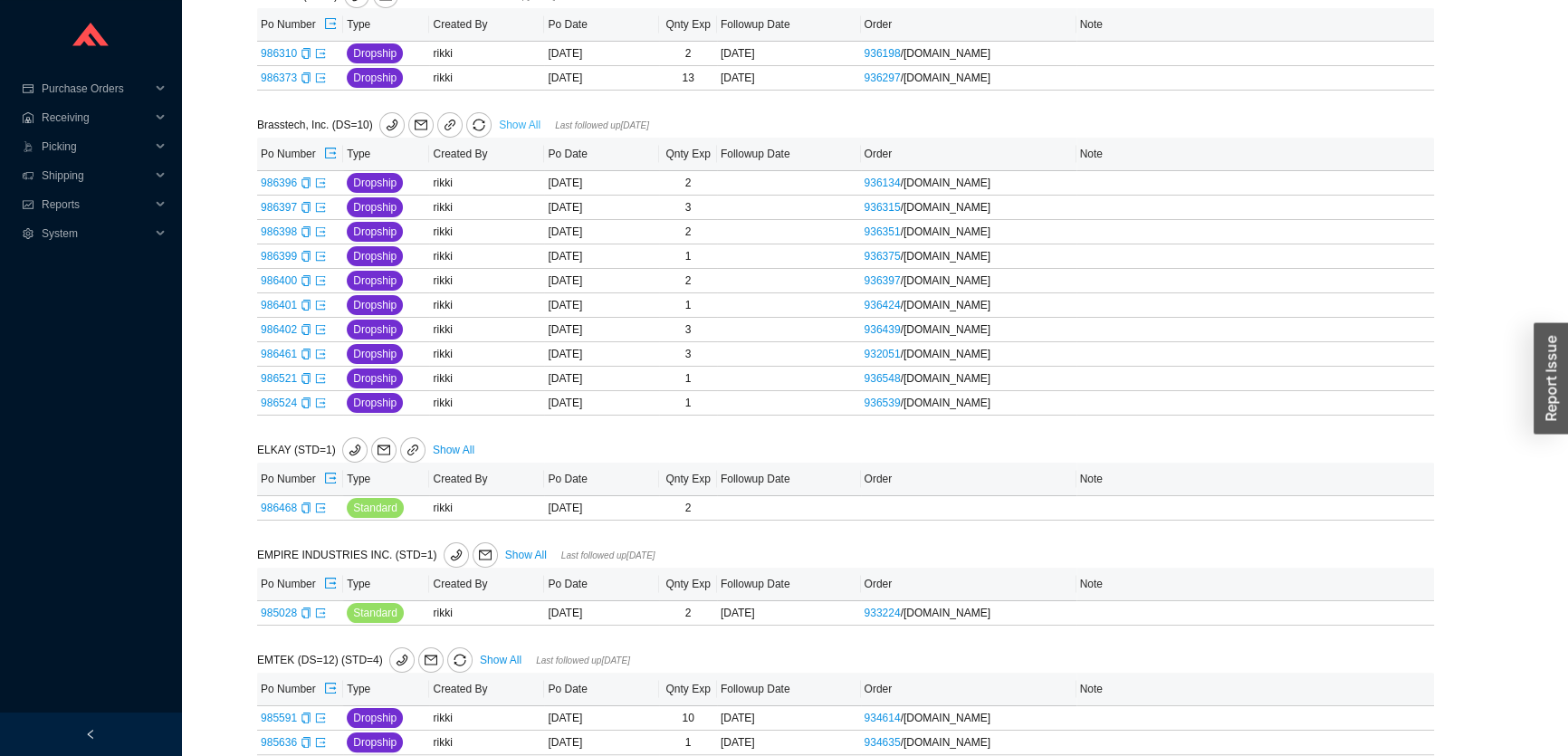
click at [510, 122] on link "Show All" at bounding box center [520, 124] width 41 height 12
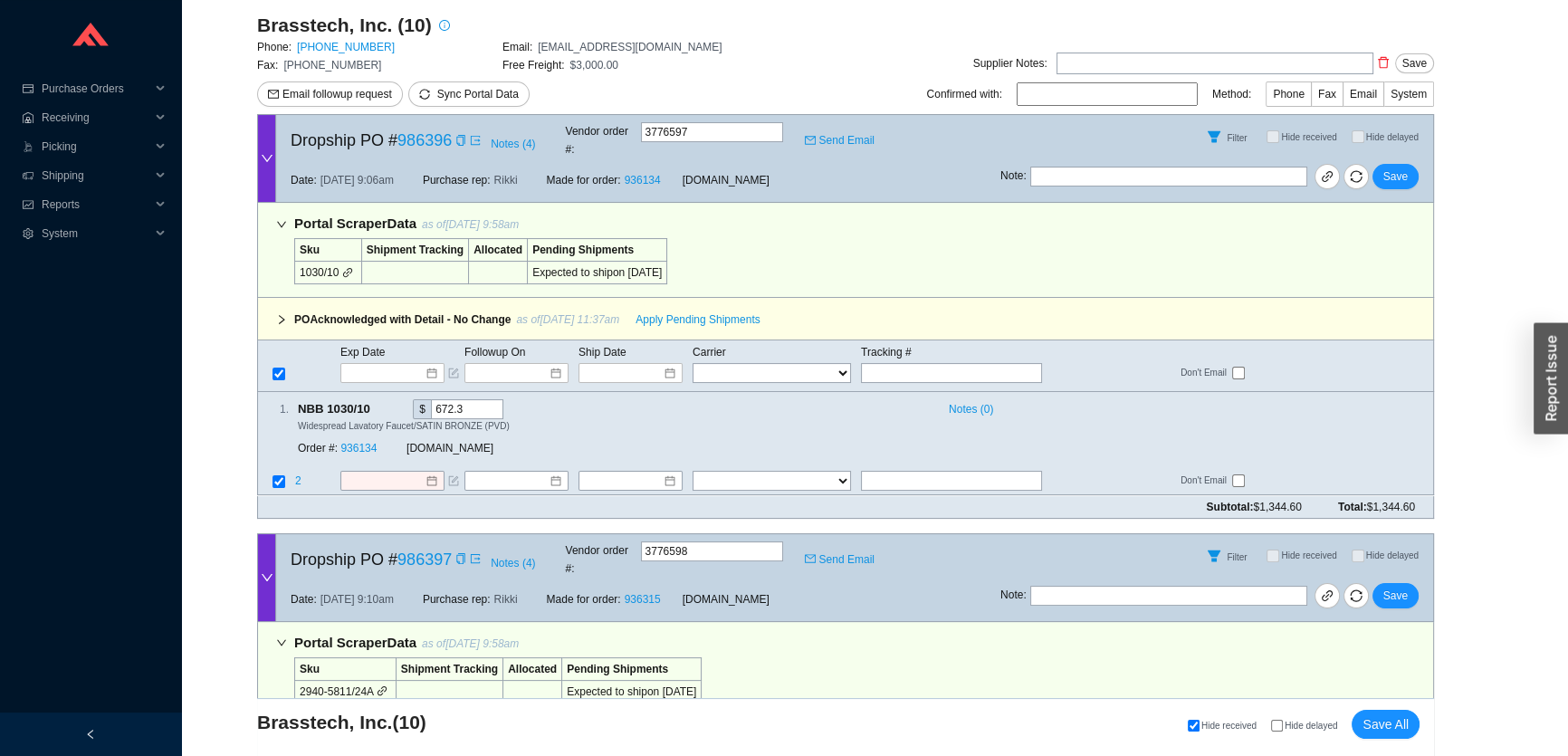
scroll to position [329, 0]
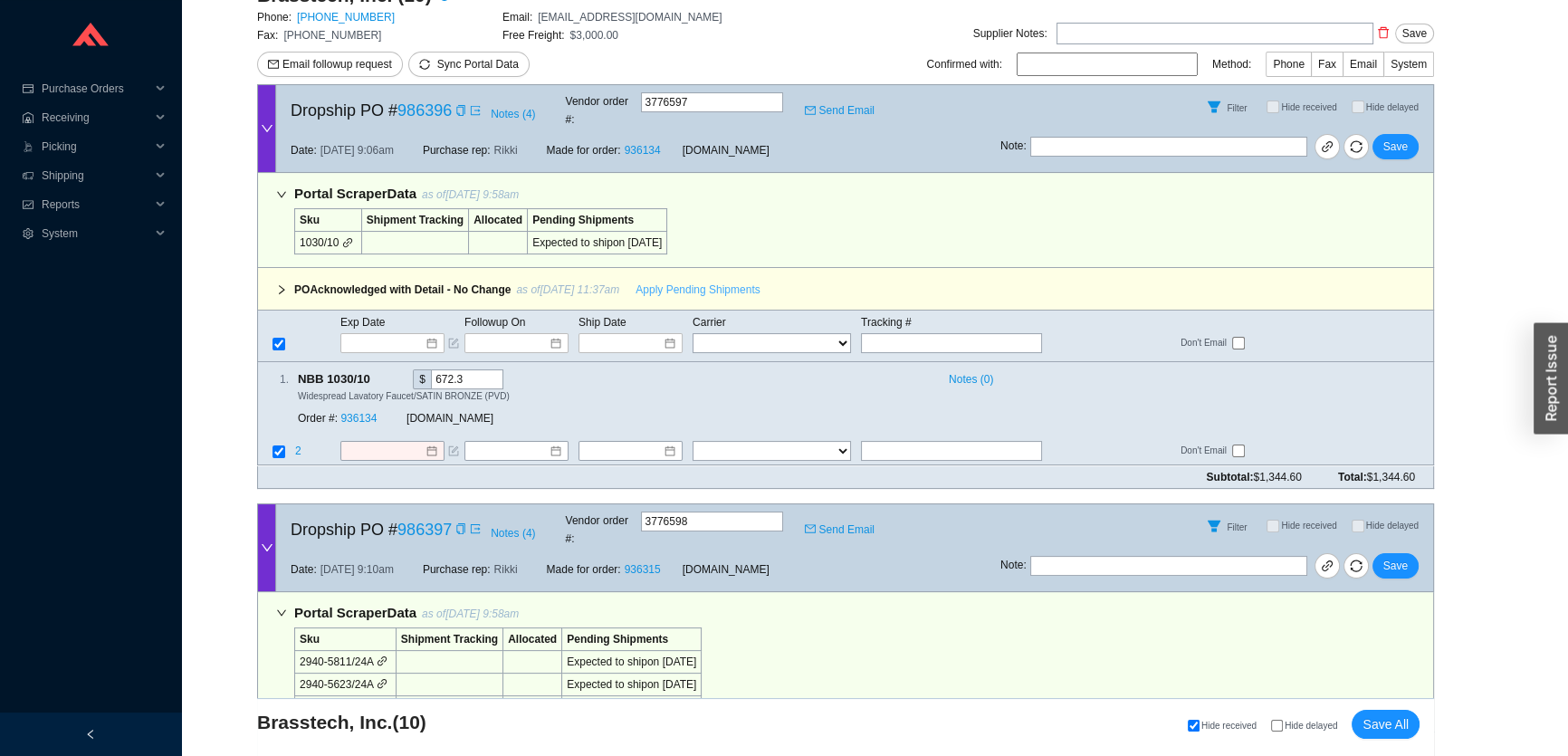
click at [678, 281] on span "Apply Pending Shipments" at bounding box center [697, 289] width 124 height 18
click at [1390, 137] on span "Save" at bounding box center [1396, 146] width 24 height 18
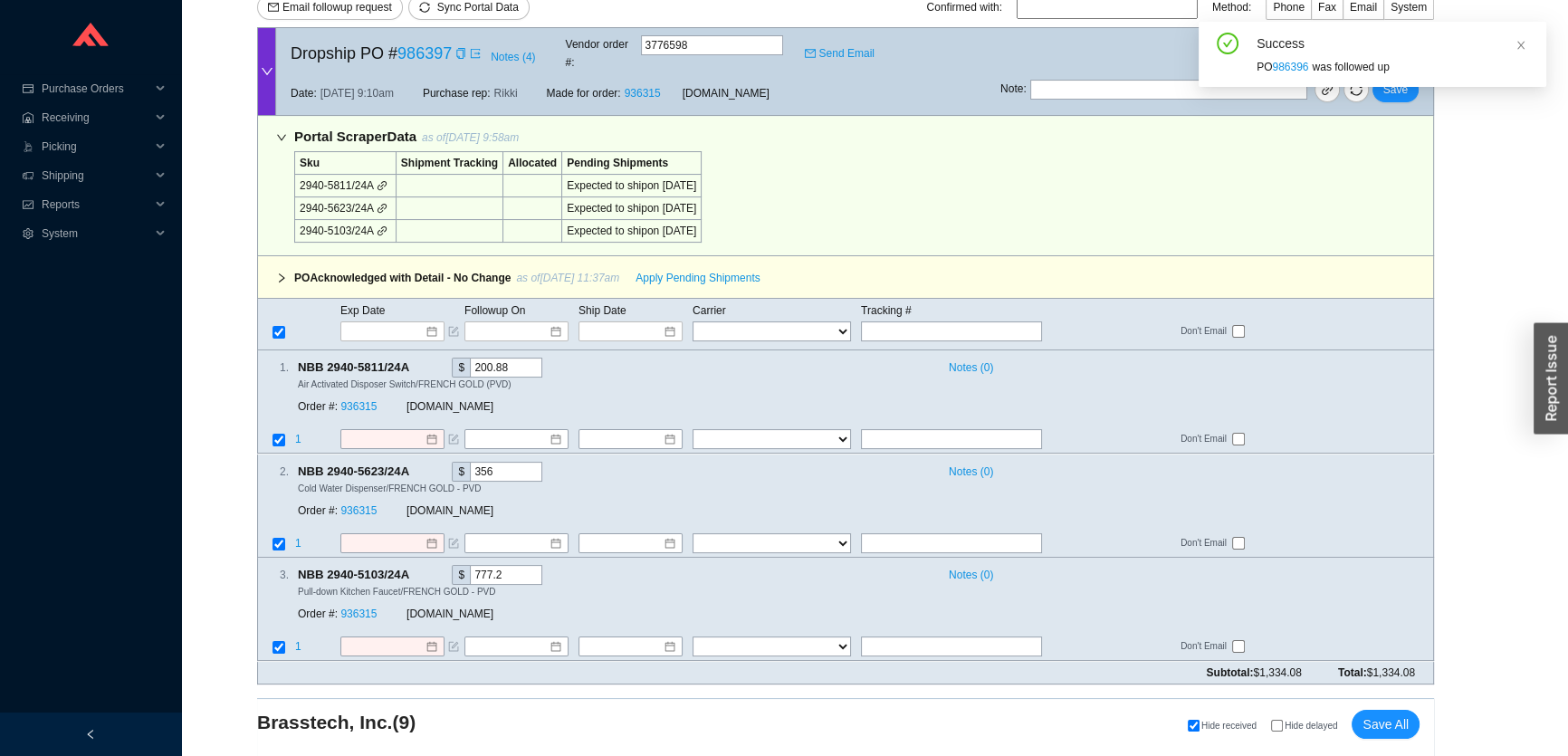
scroll to position [411, 0]
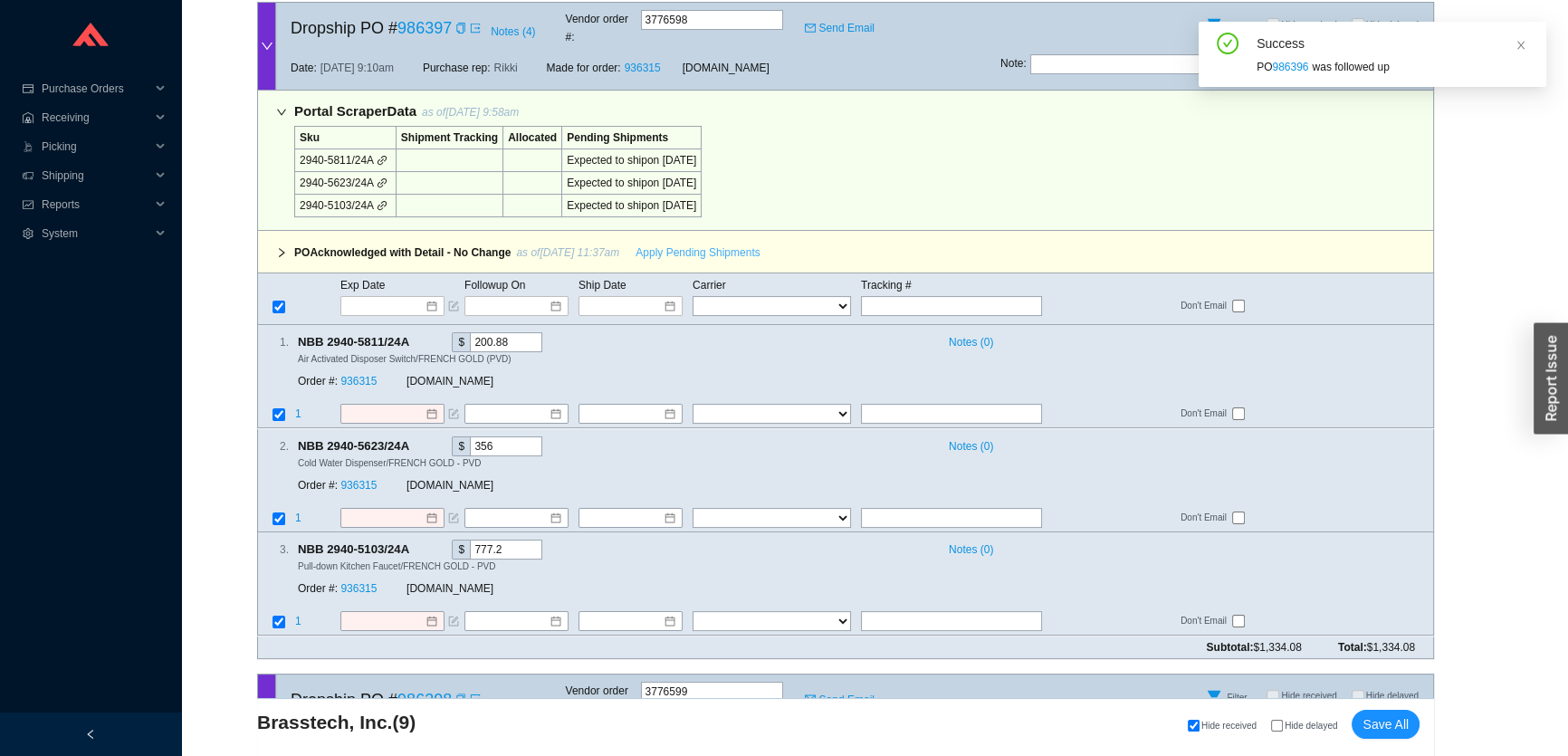
click at [694, 240] on button "Apply Pending Shipments" at bounding box center [697, 252] width 146 height 25
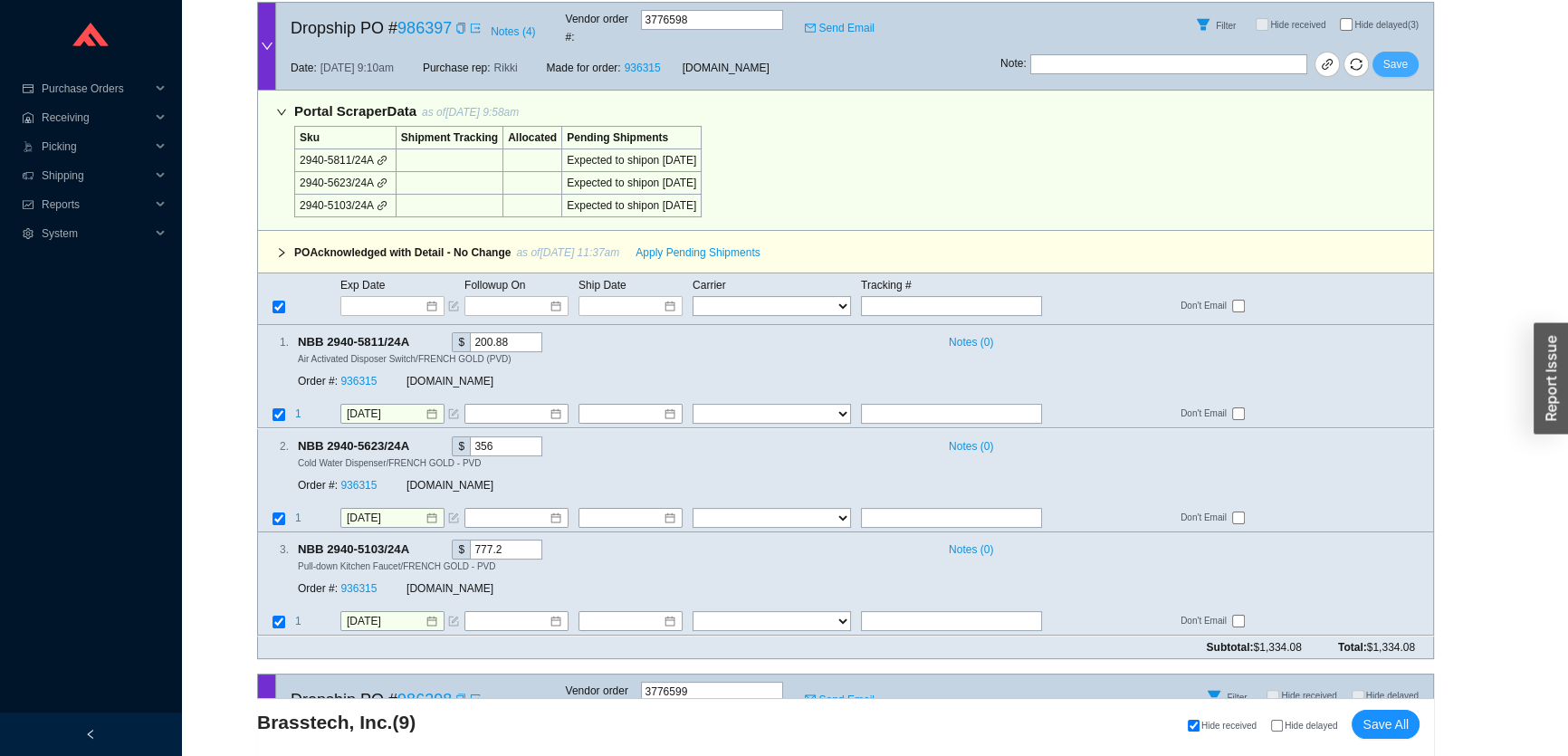
drag, startPoint x: 1393, startPoint y: 49, endPoint x: 1368, endPoint y: 56, distance: 26.0
click at [1394, 56] on span "Save" at bounding box center [1396, 64] width 24 height 18
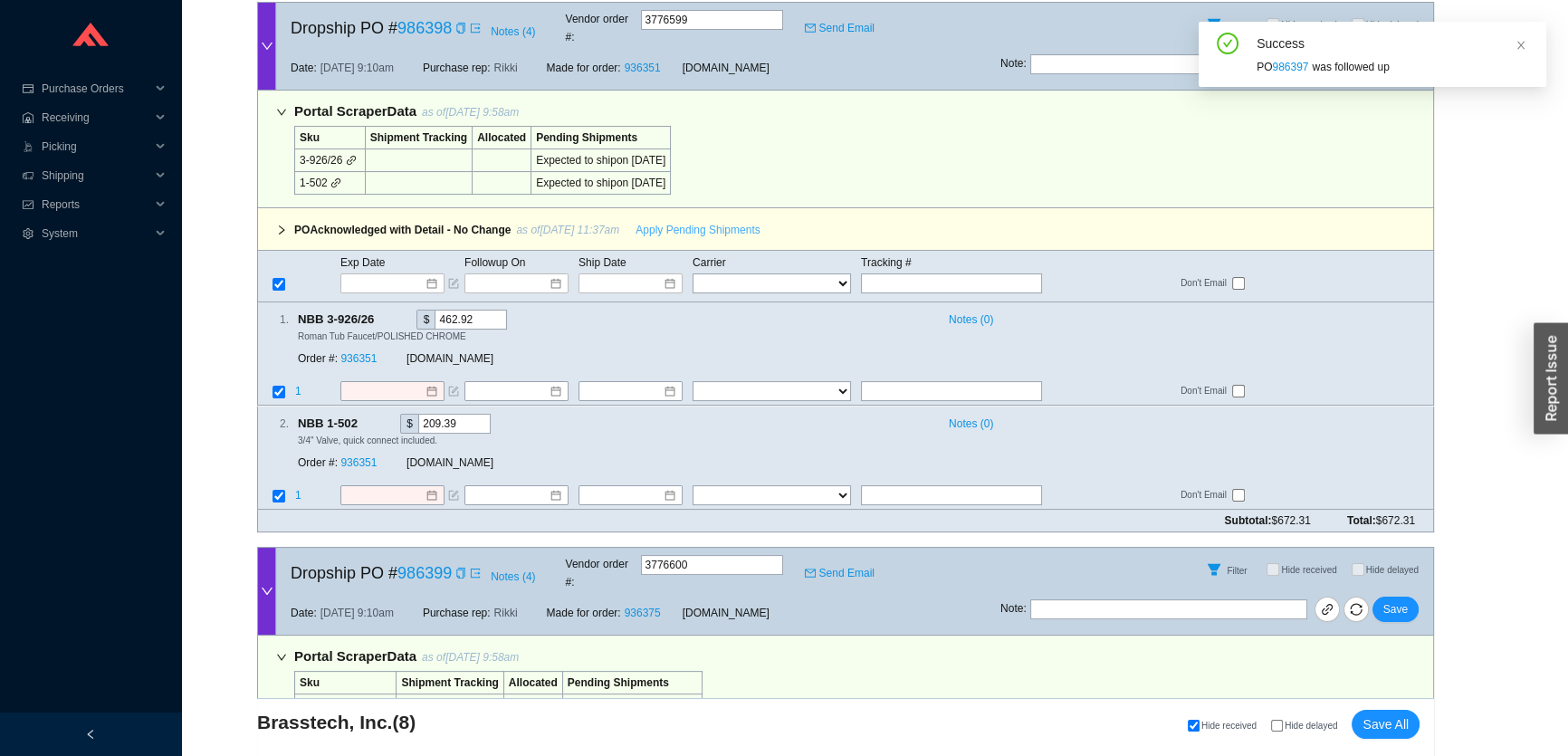
click at [690, 221] on span "Apply Pending Shipments" at bounding box center [697, 230] width 124 height 18
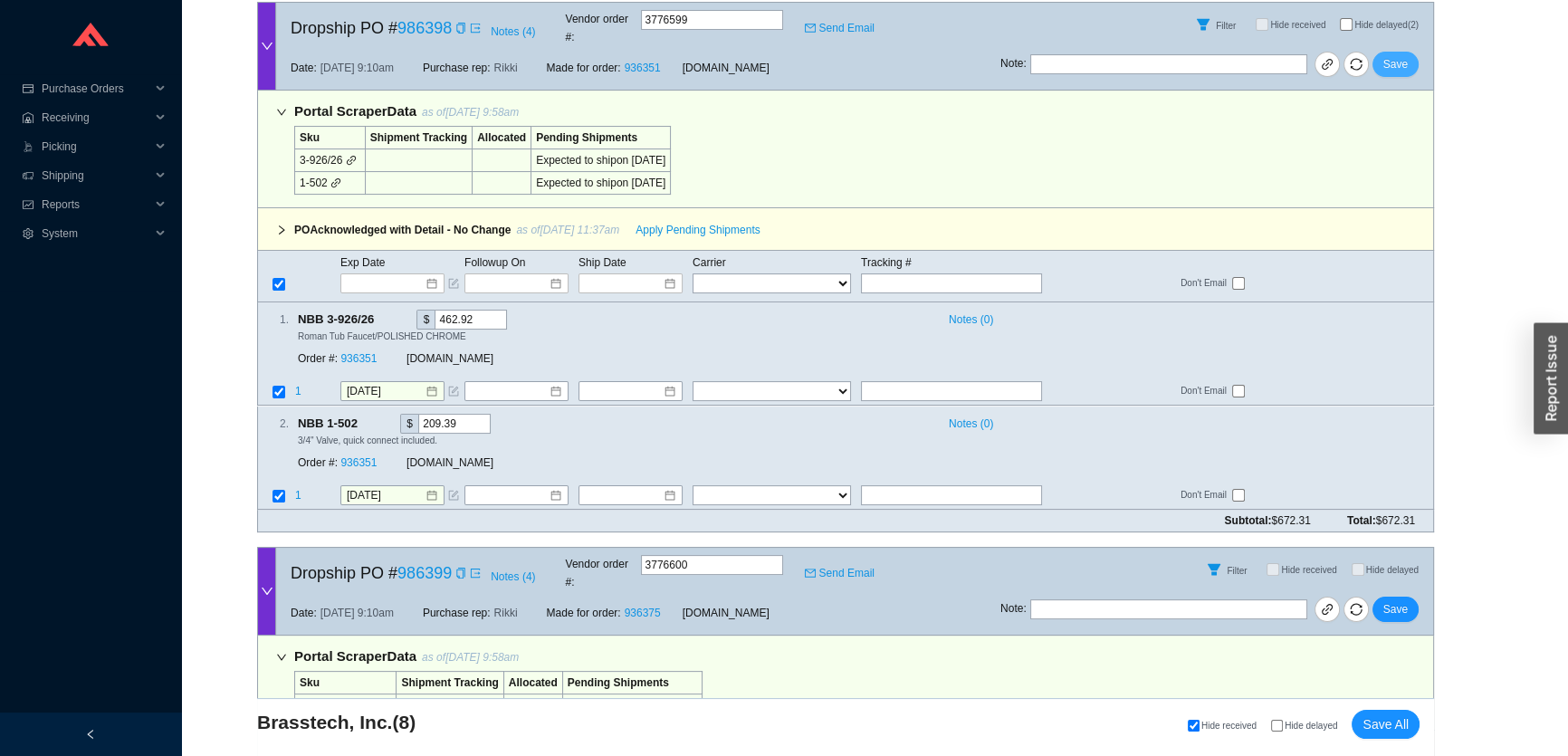
click at [1396, 56] on span "Save" at bounding box center [1396, 64] width 24 height 18
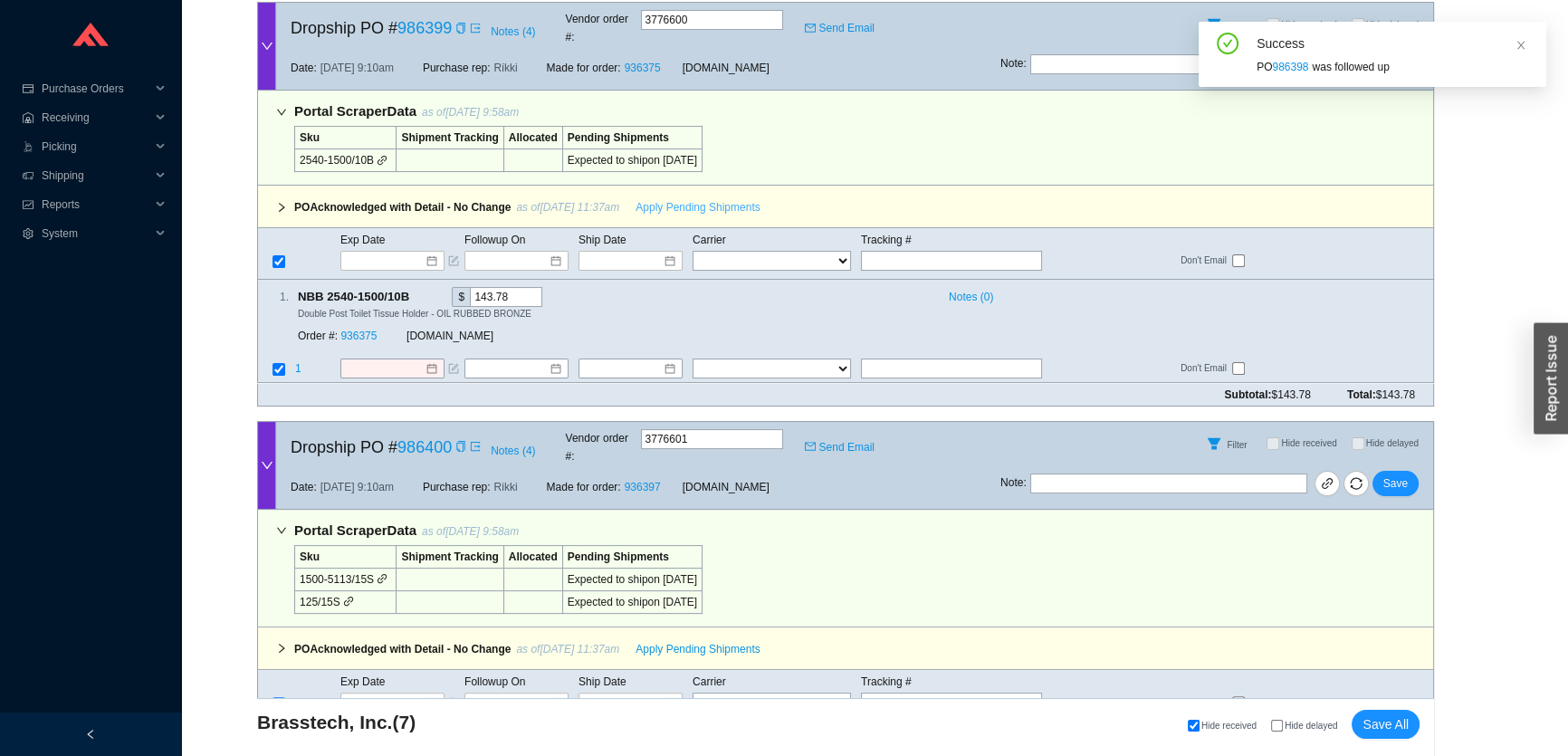
click at [698, 199] on span "Apply Pending Shipments" at bounding box center [697, 207] width 124 height 18
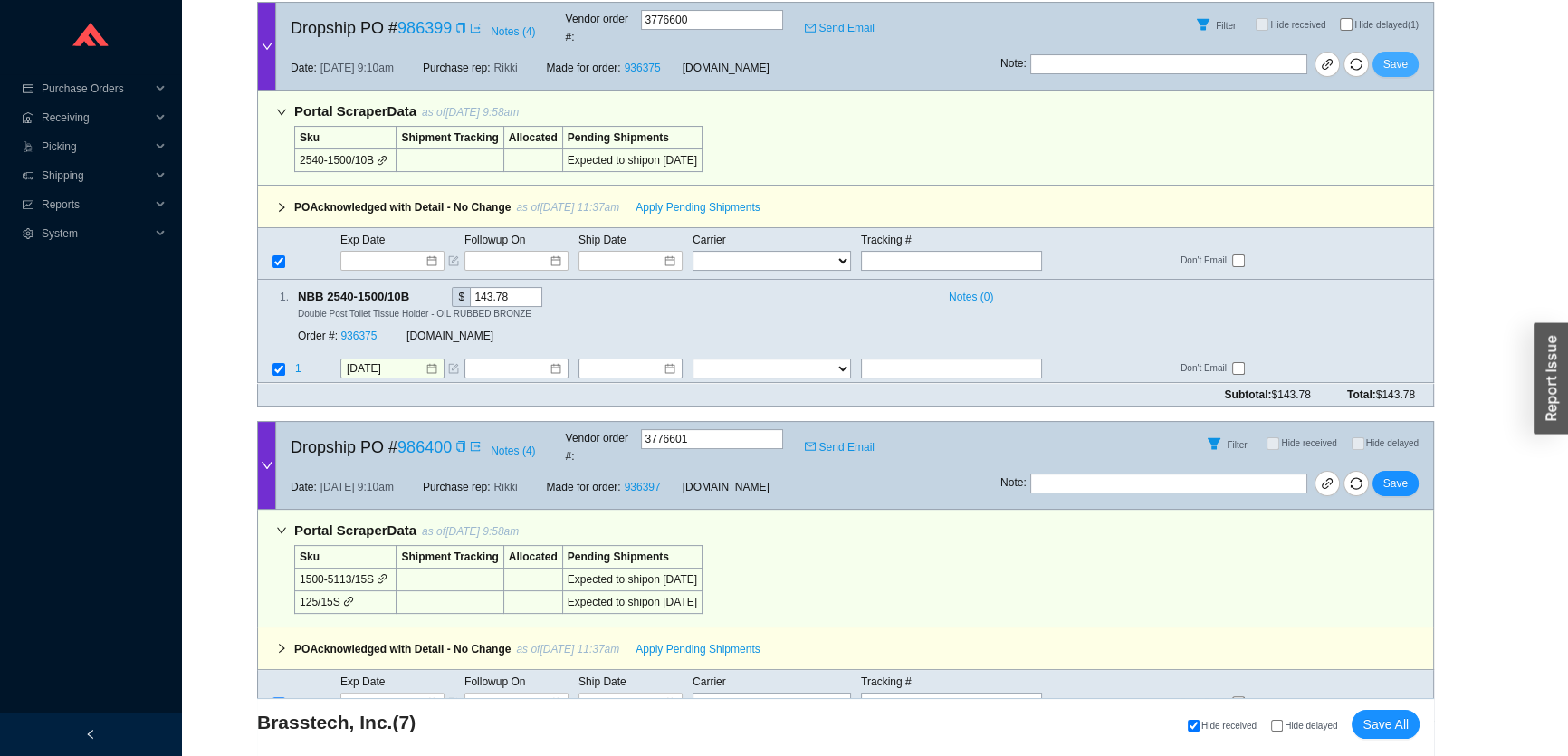
click at [1384, 54] on button "Save" at bounding box center [1395, 64] width 46 height 25
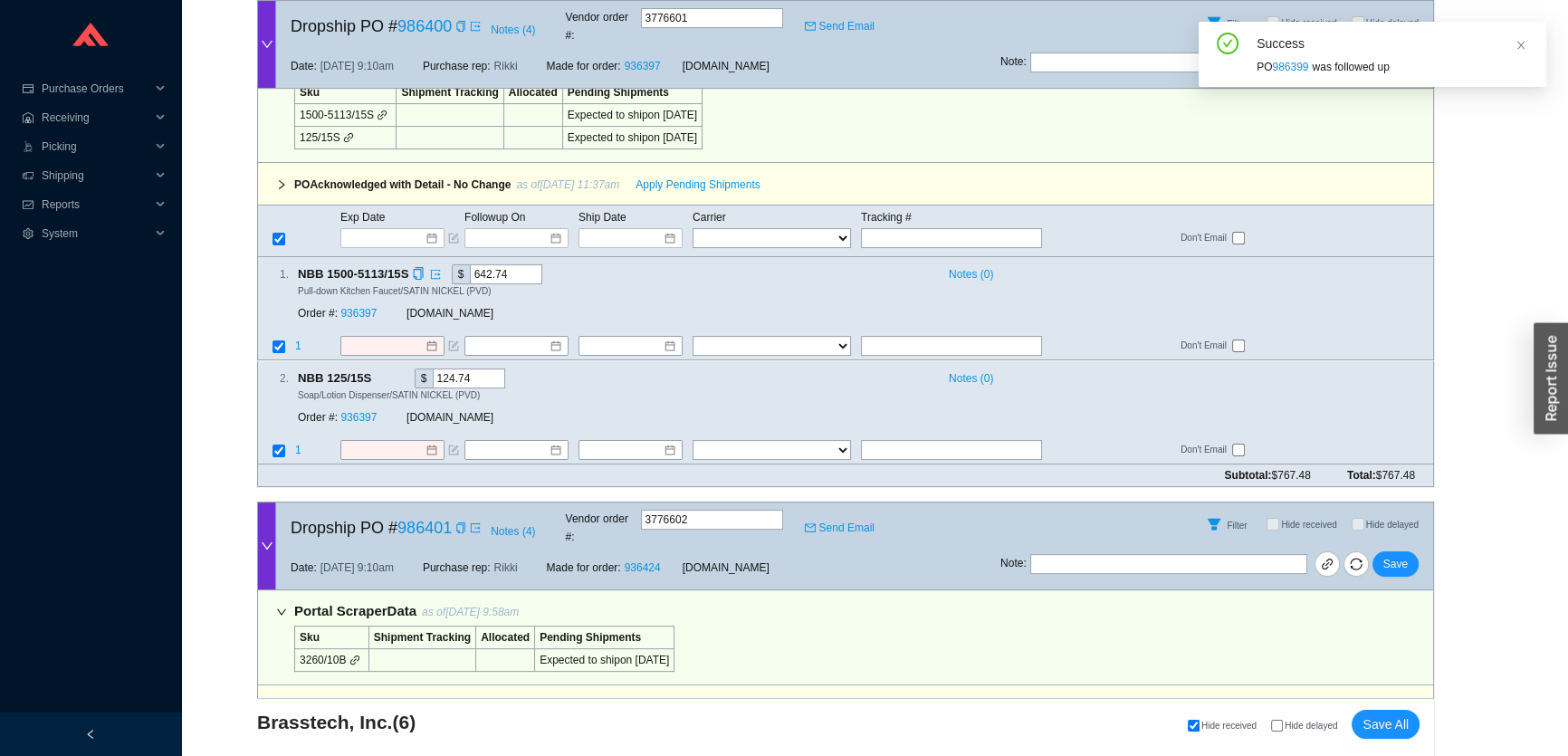
scroll to position [493, 0]
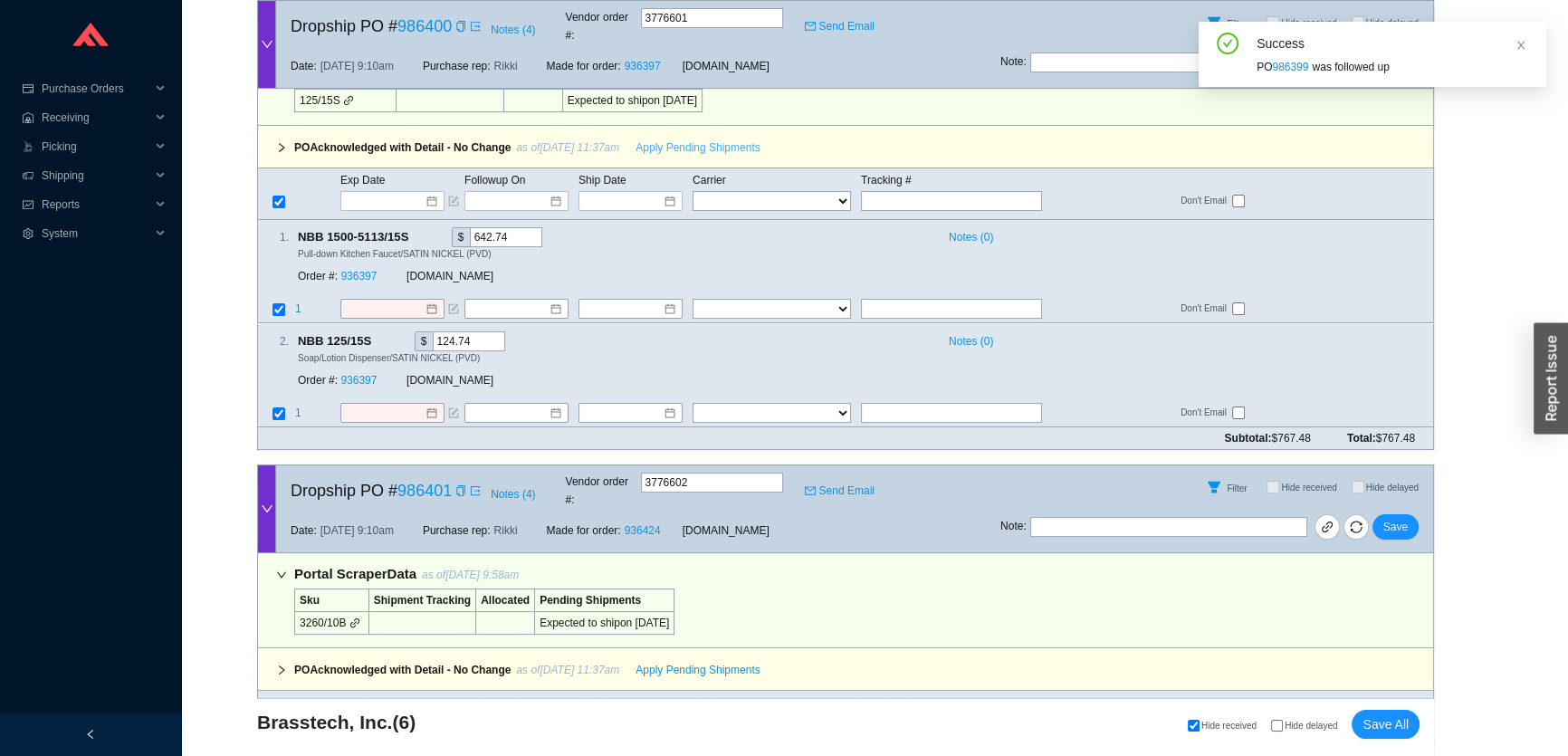
click at [719, 138] on span "Apply Pending Shipments" at bounding box center [697, 147] width 124 height 18
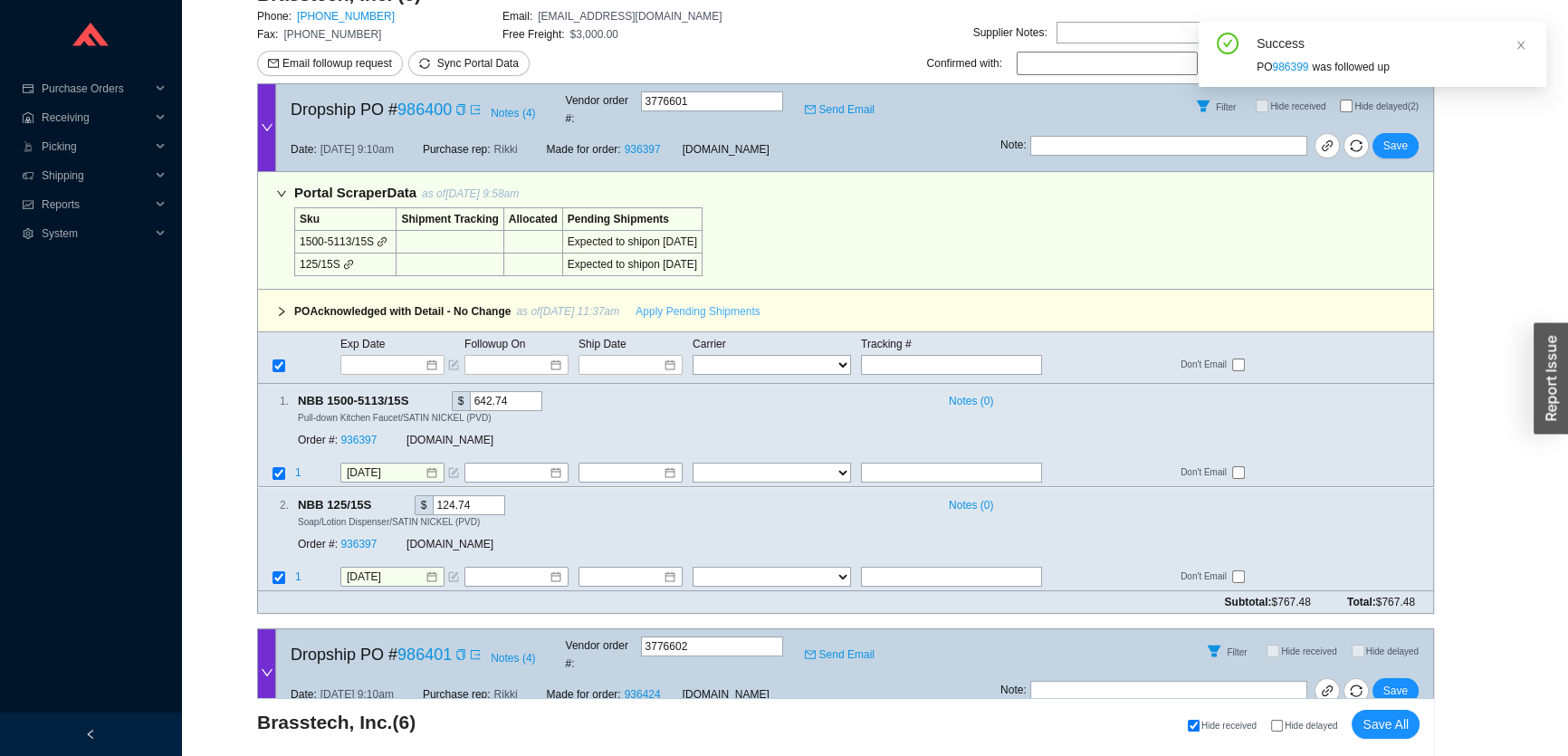
scroll to position [329, 0]
click at [1404, 137] on span "Save" at bounding box center [1396, 146] width 24 height 18
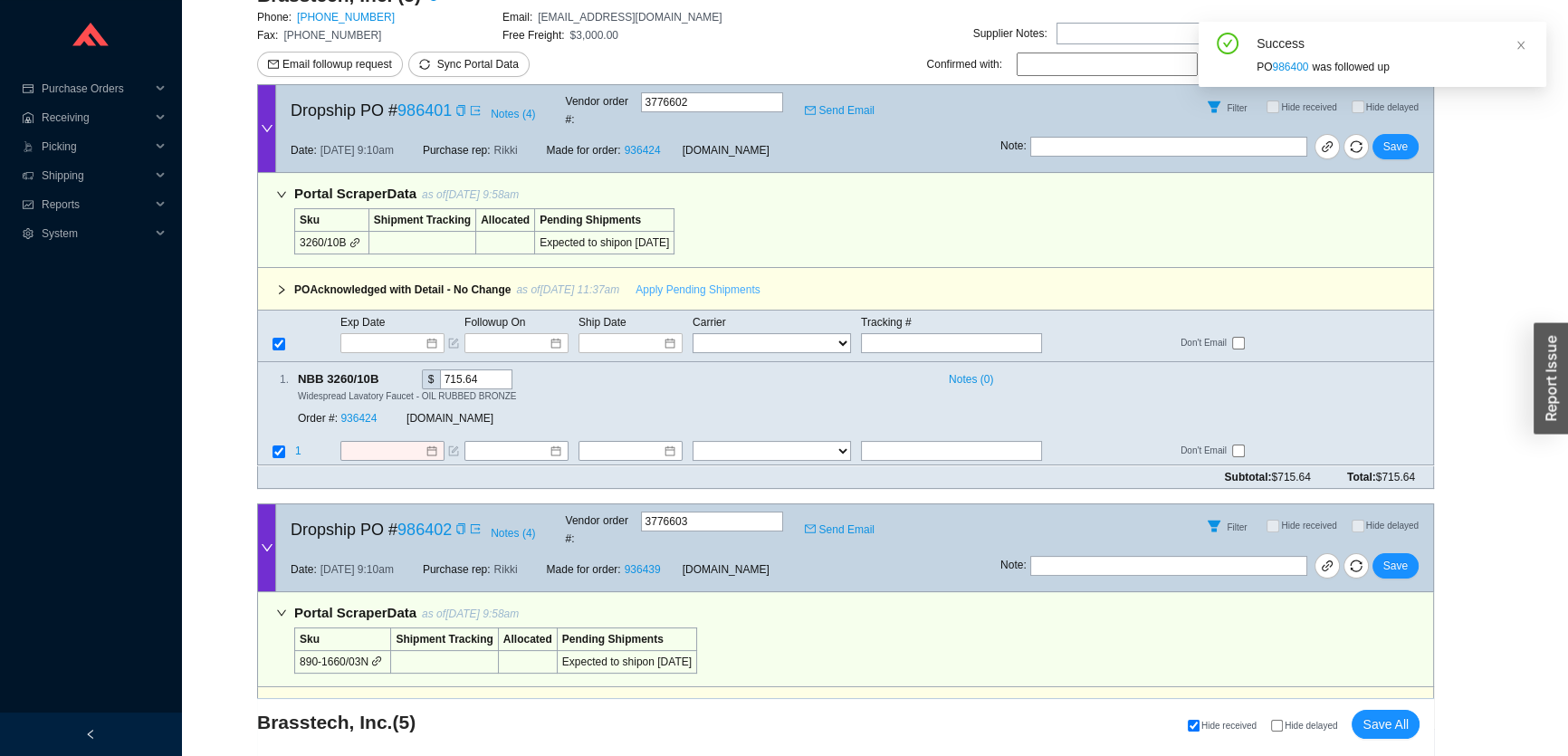
click at [680, 281] on span "Apply Pending Shipments" at bounding box center [697, 289] width 124 height 18
click at [1398, 137] on span "Save" at bounding box center [1396, 146] width 24 height 18
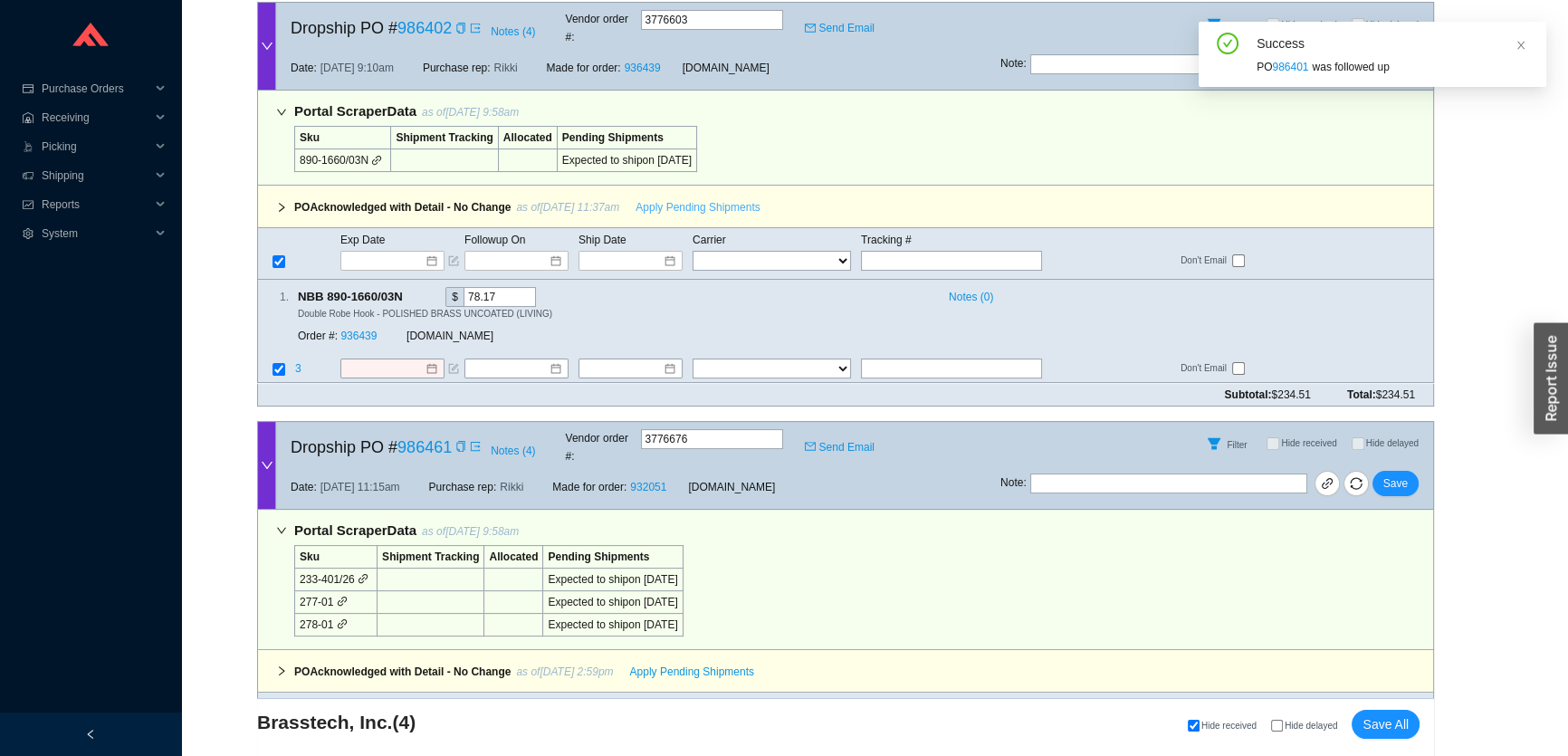
click at [662, 199] on span "Apply Pending Shipments" at bounding box center [697, 207] width 124 height 18
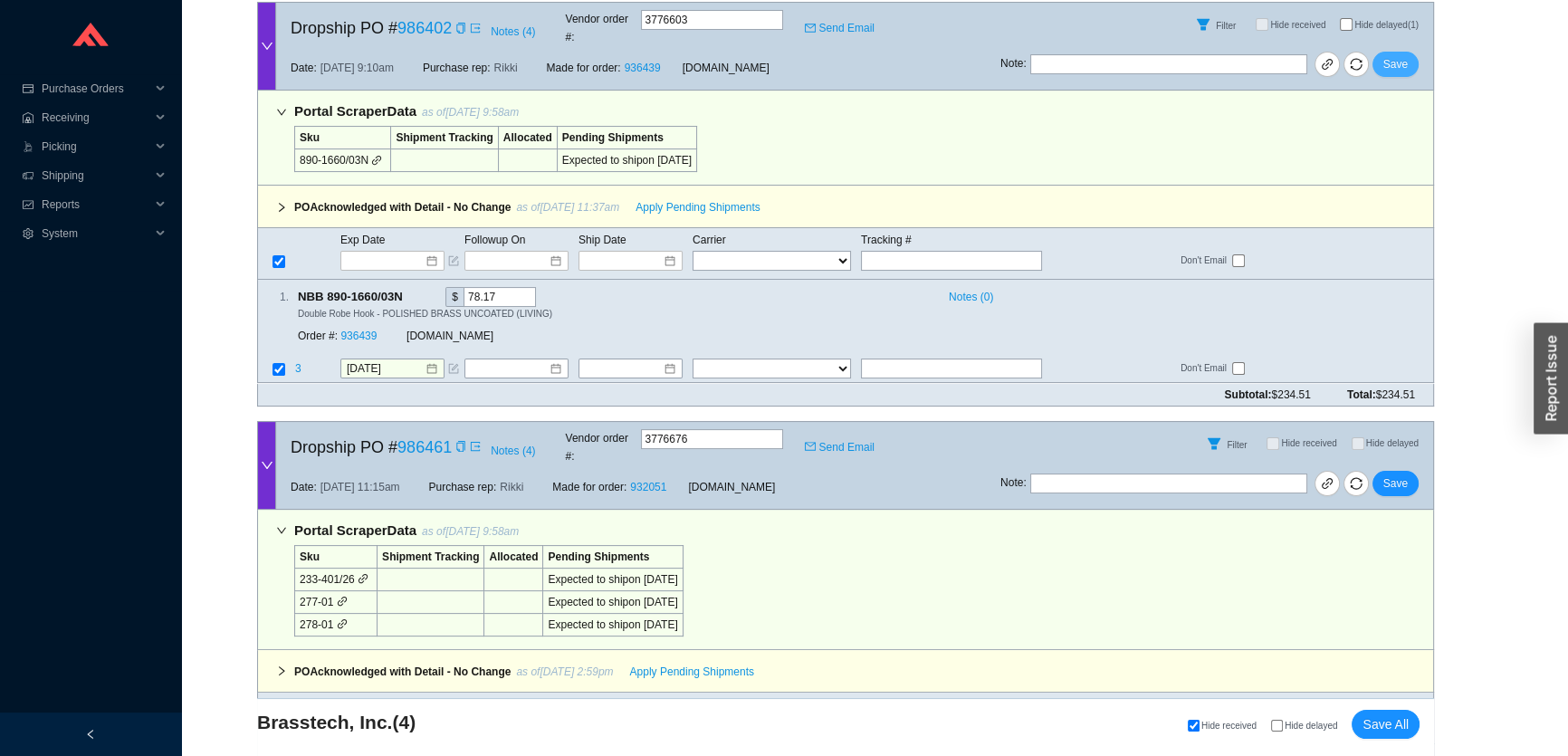
click at [1394, 56] on span "Save" at bounding box center [1396, 64] width 24 height 18
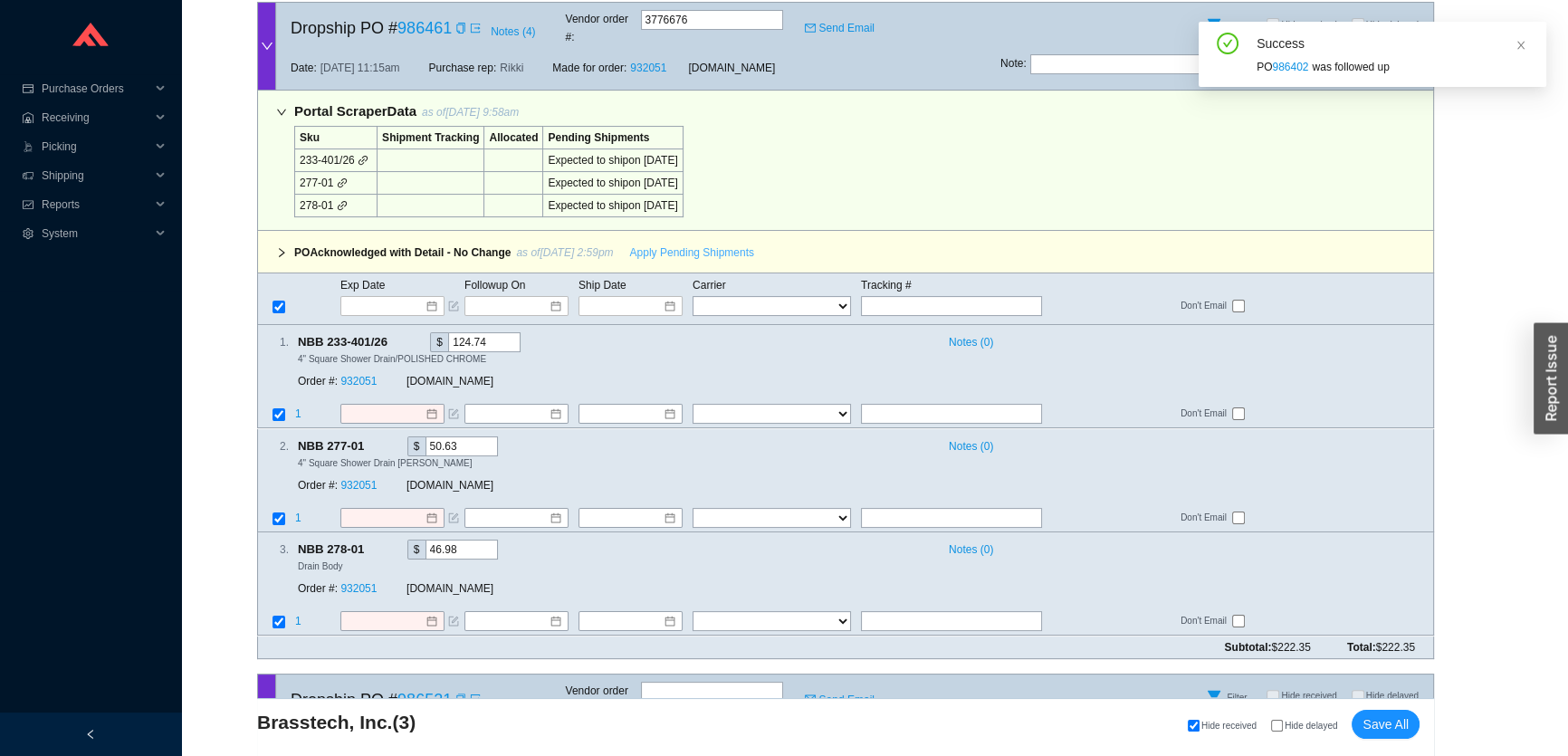
click at [676, 244] on span "Apply Pending Shipments" at bounding box center [692, 252] width 124 height 18
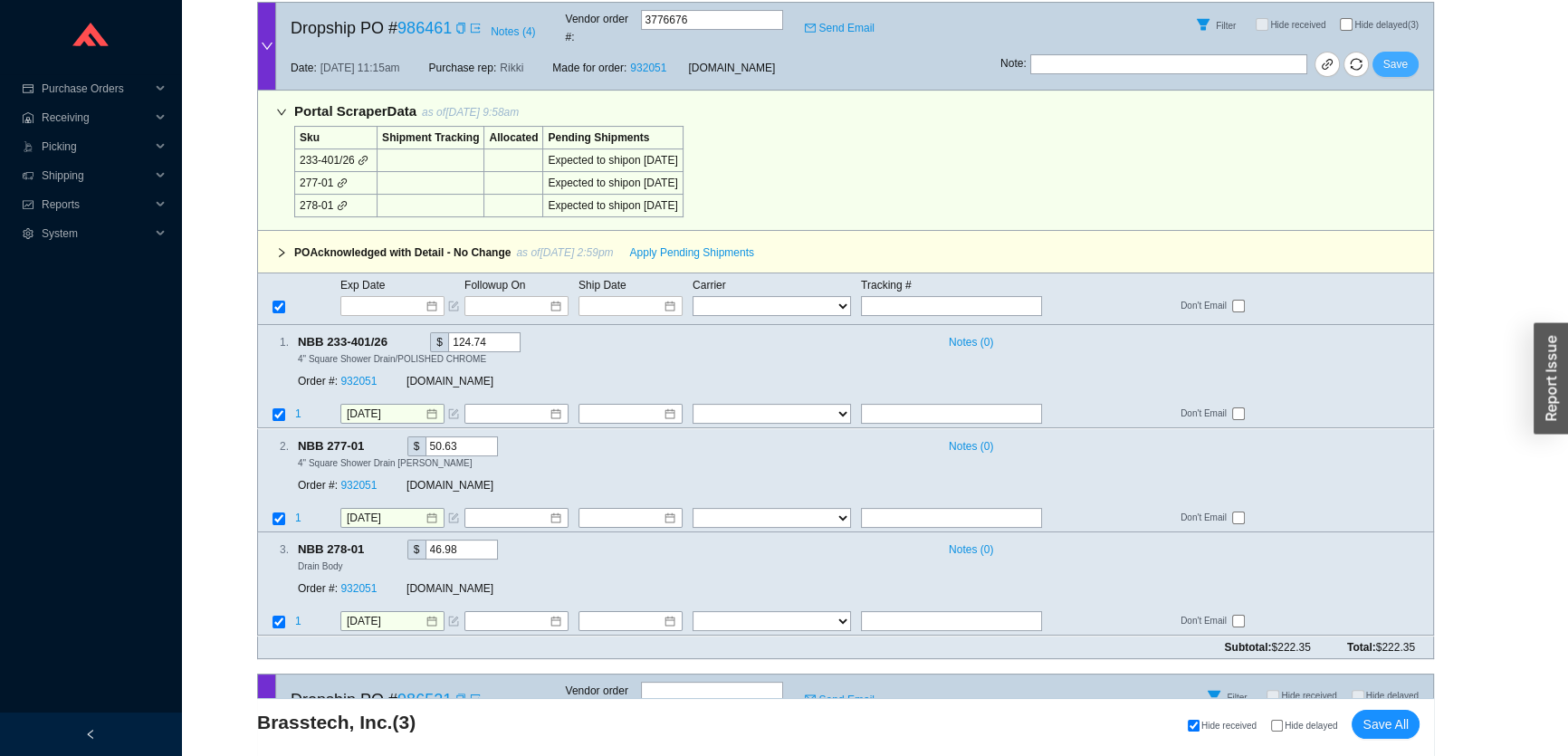
click at [1403, 56] on span "Save" at bounding box center [1396, 64] width 24 height 18
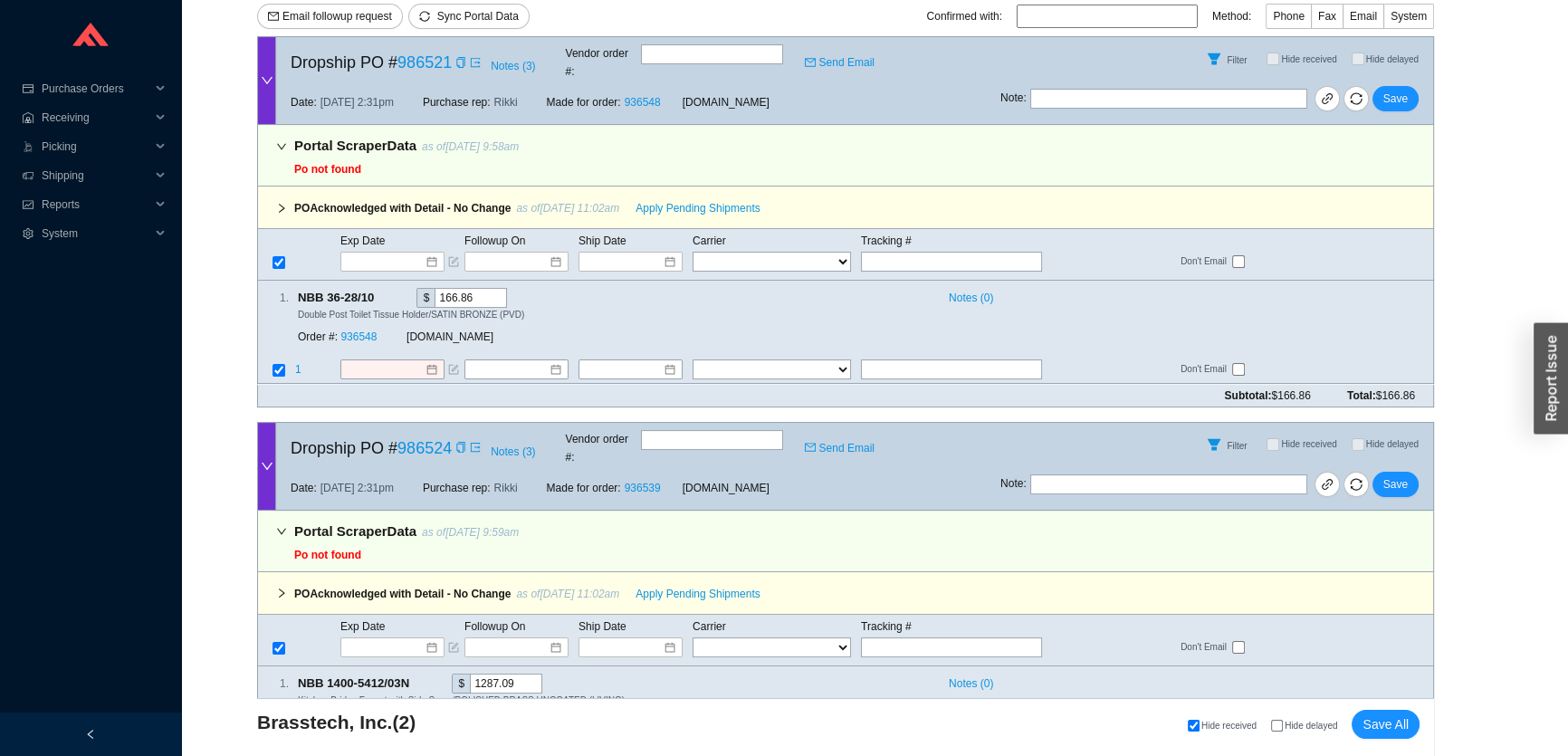
scroll to position [282, 0]
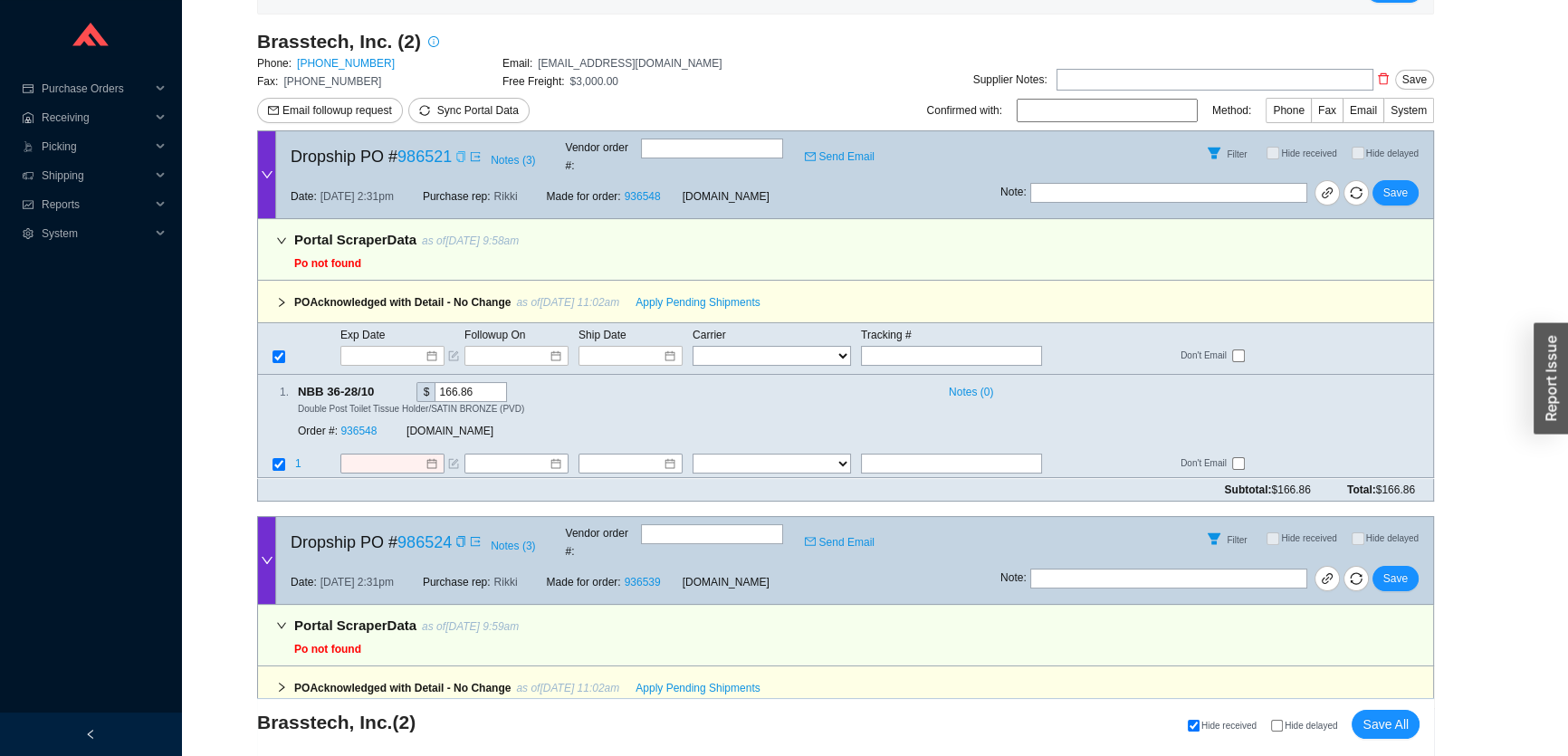
click at [461, 153] on icon "copy" at bounding box center [461, 157] width 11 height 11
click at [397, 346] on input at bounding box center [386, 355] width 77 height 18
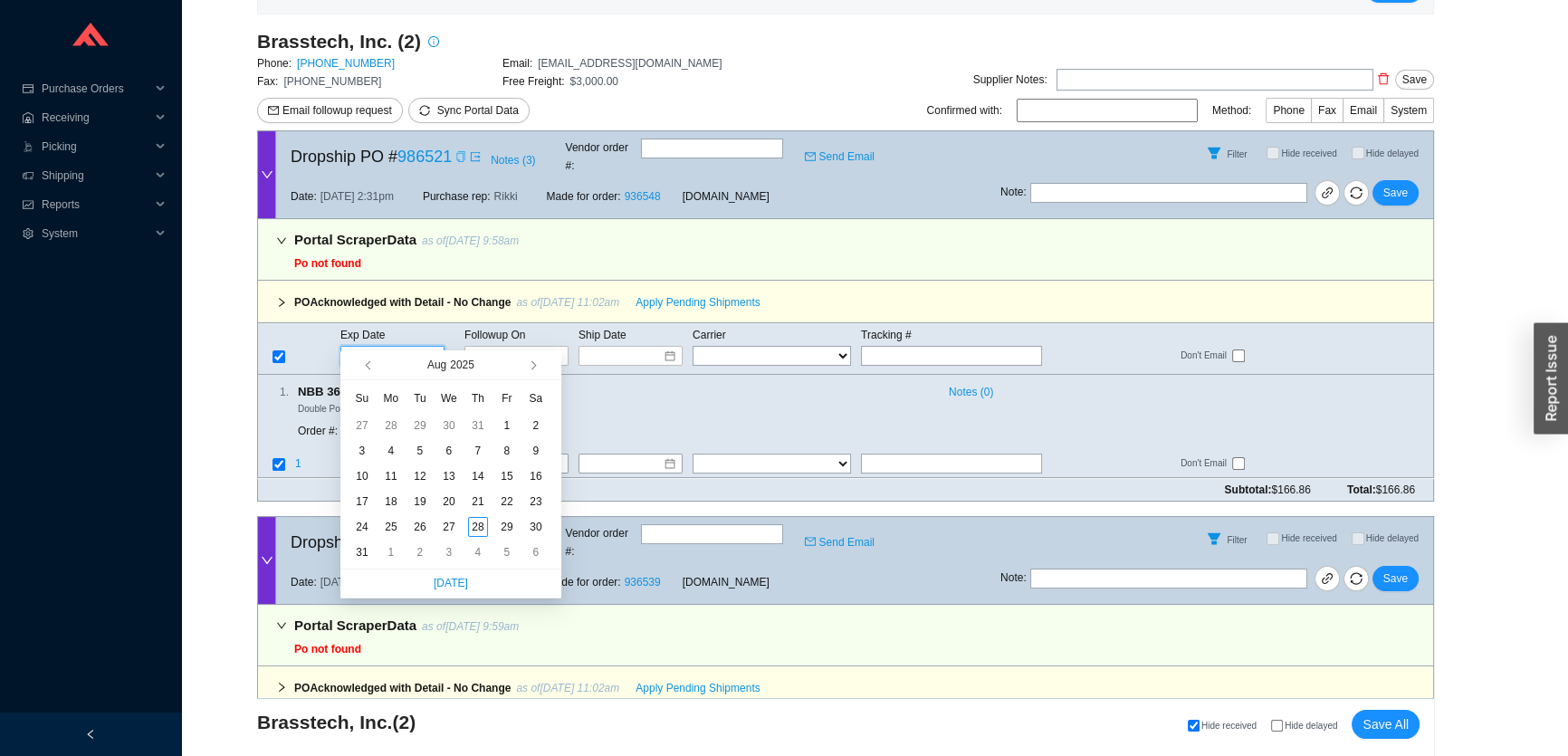
type input "9/5/2025"
click at [508, 555] on div "5" at bounding box center [506, 552] width 20 height 20
type input "9/5/2025"
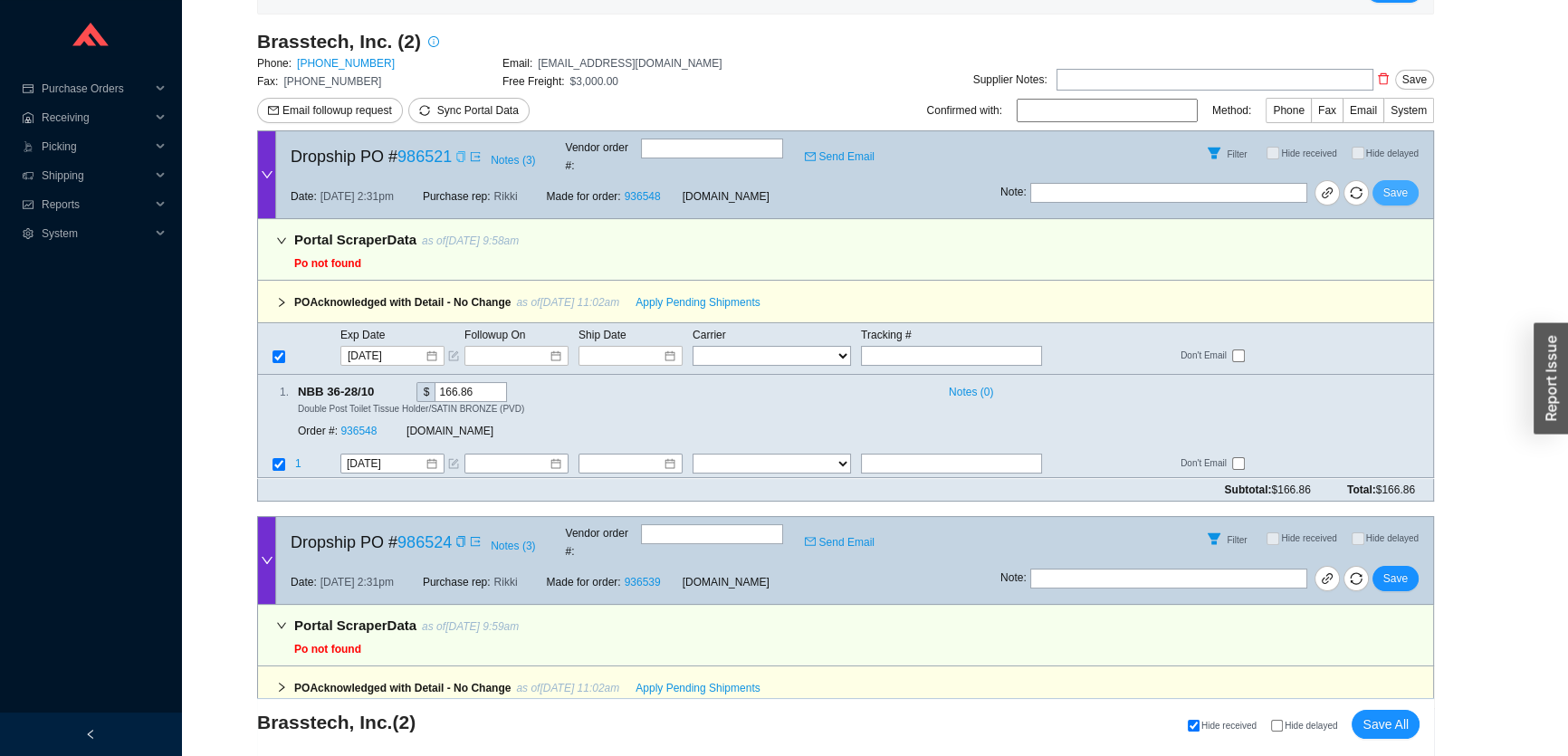
click at [1405, 185] on span "Save" at bounding box center [1396, 192] width 24 height 18
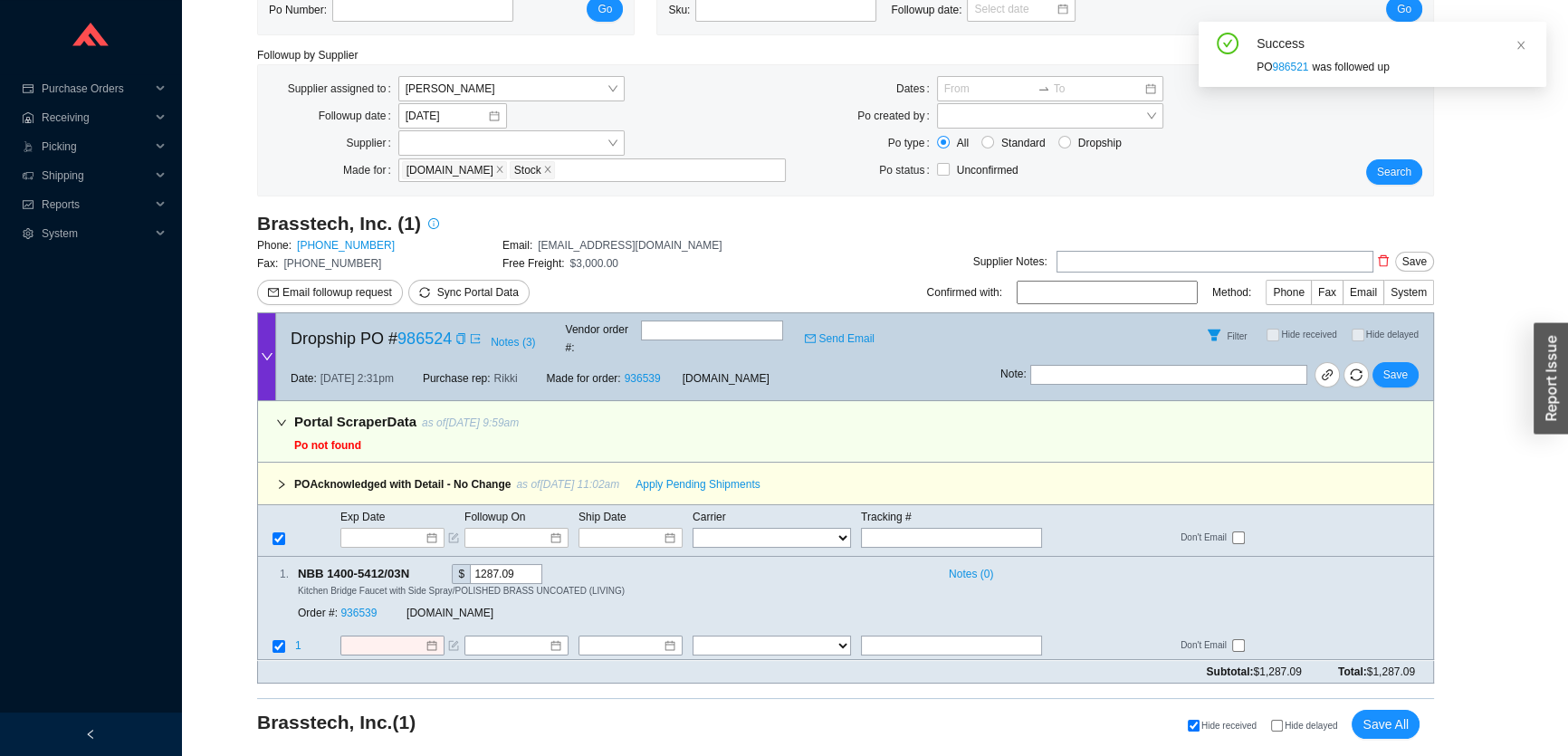
scroll to position [82, 0]
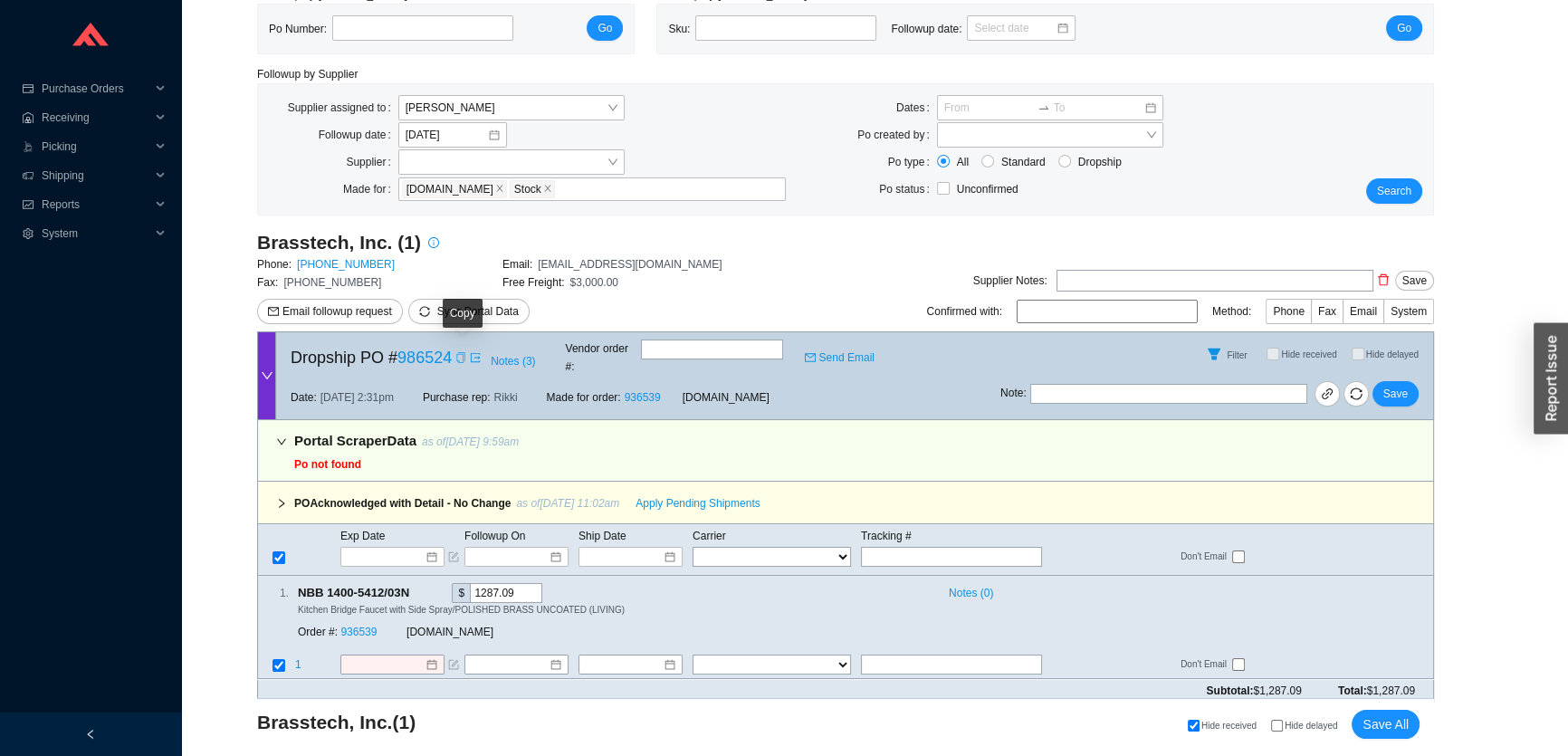
click at [460, 354] on icon "copy" at bounding box center [461, 358] width 11 height 11
click at [383, 530] on span "Exp Date" at bounding box center [362, 536] width 44 height 12
click at [380, 548] on input at bounding box center [386, 556] width 77 height 18
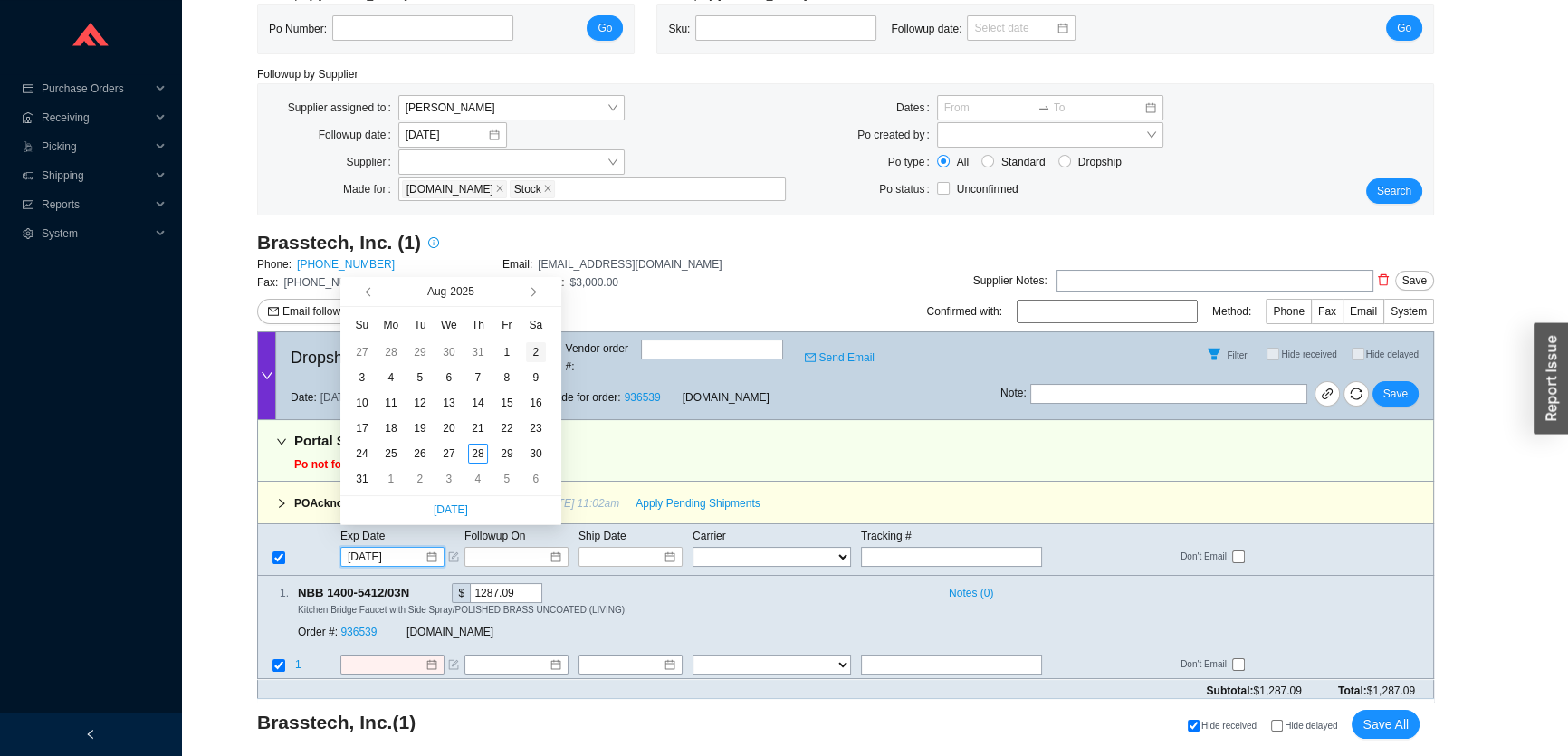
type input "8/2/2025"
click at [532, 298] on button "button" at bounding box center [531, 291] width 17 height 29
type input "9/26/2025"
click at [501, 427] on div "26" at bounding box center [506, 427] width 20 height 20
type input "9/26/2025"
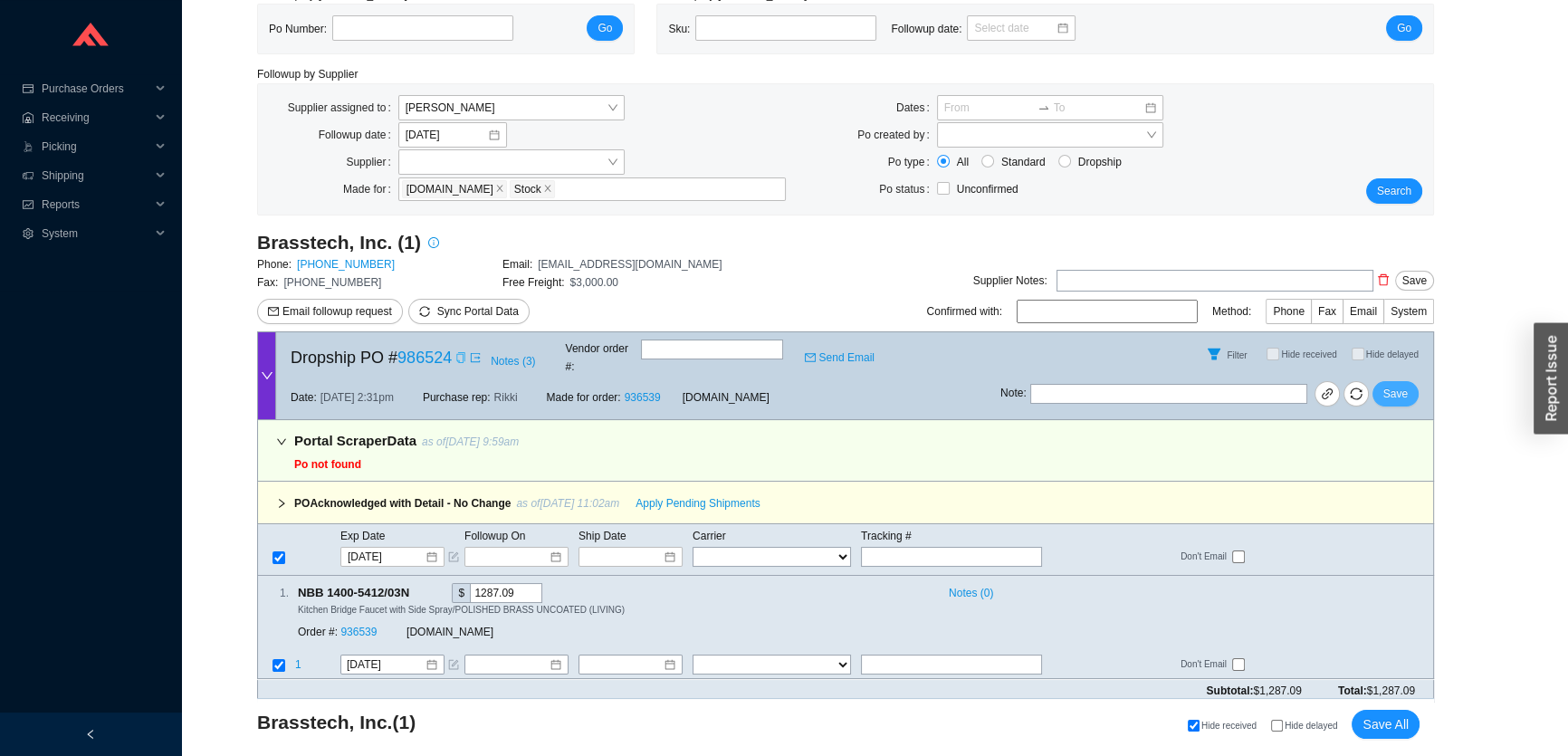
click at [1403, 385] on span "Save" at bounding box center [1396, 394] width 24 height 18
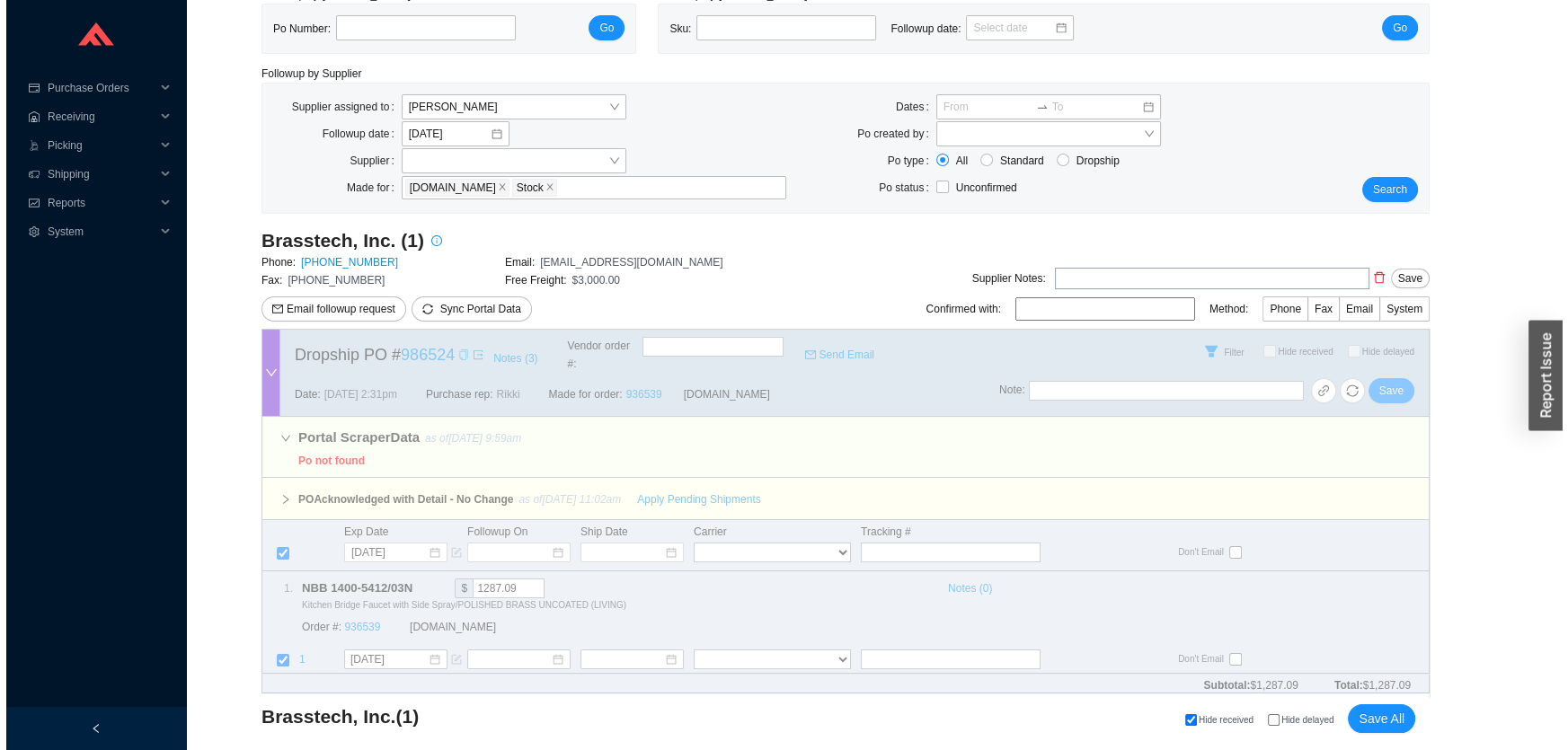
scroll to position [0, 0]
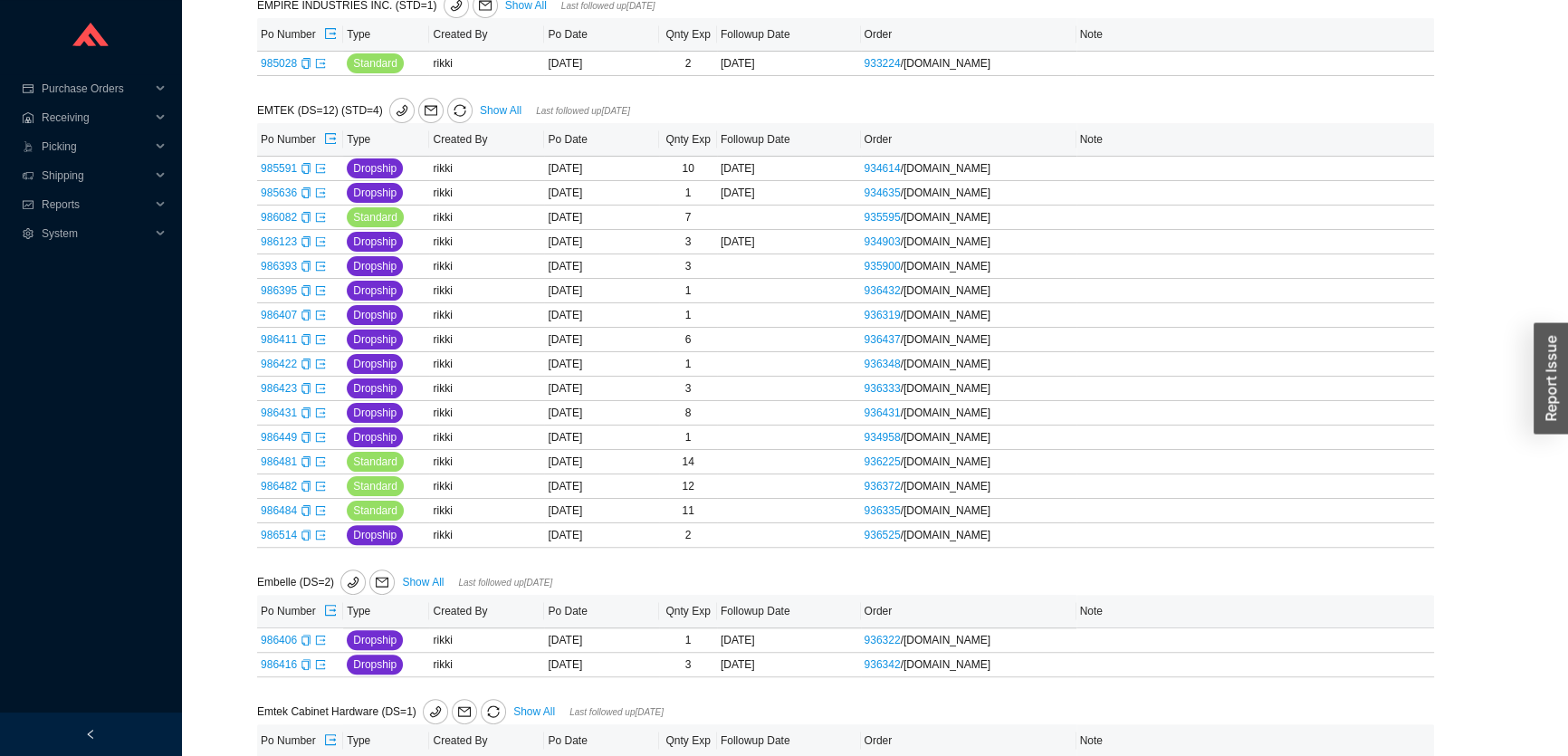
scroll to position [417, 0]
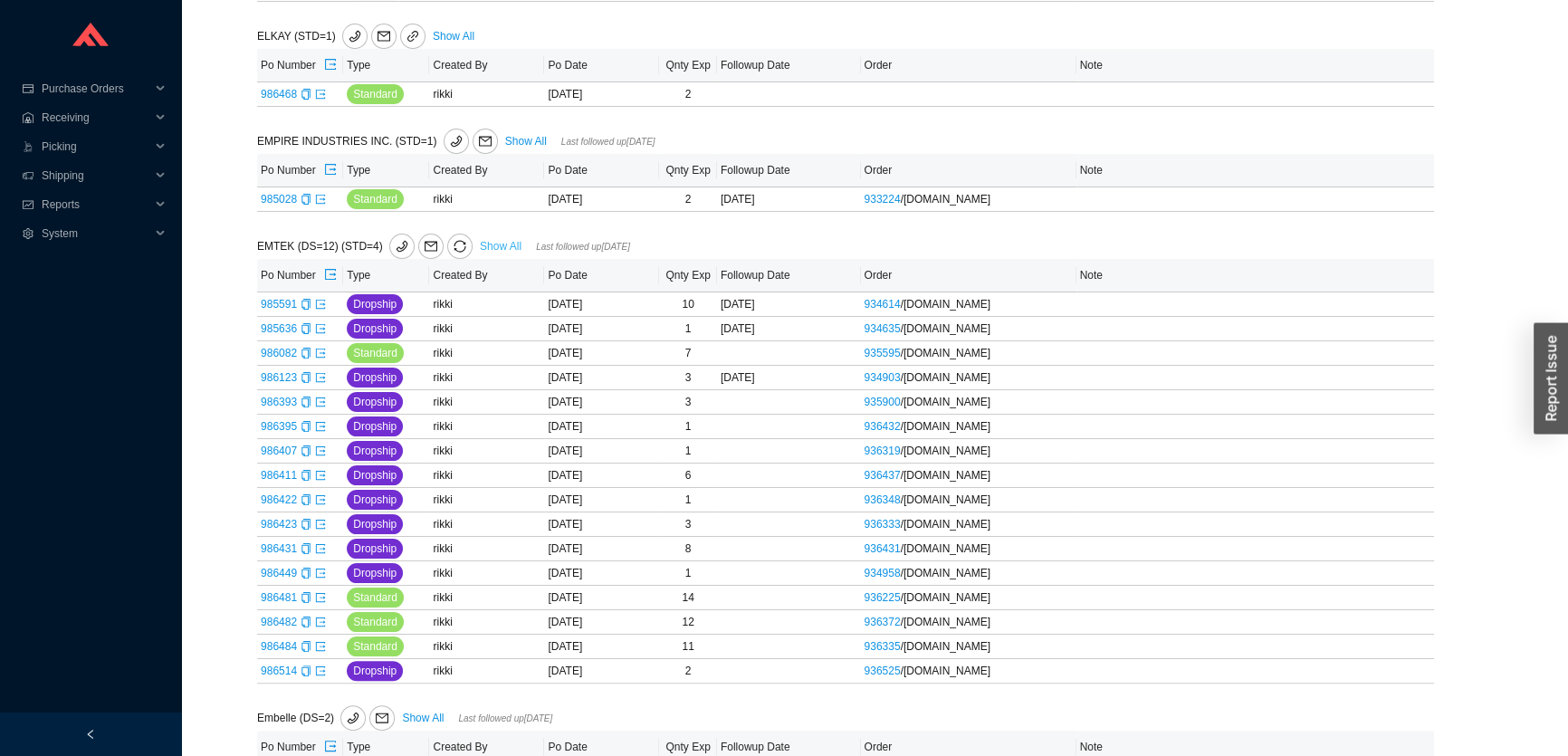
click at [494, 247] on link "Show All" at bounding box center [501, 246] width 41 height 12
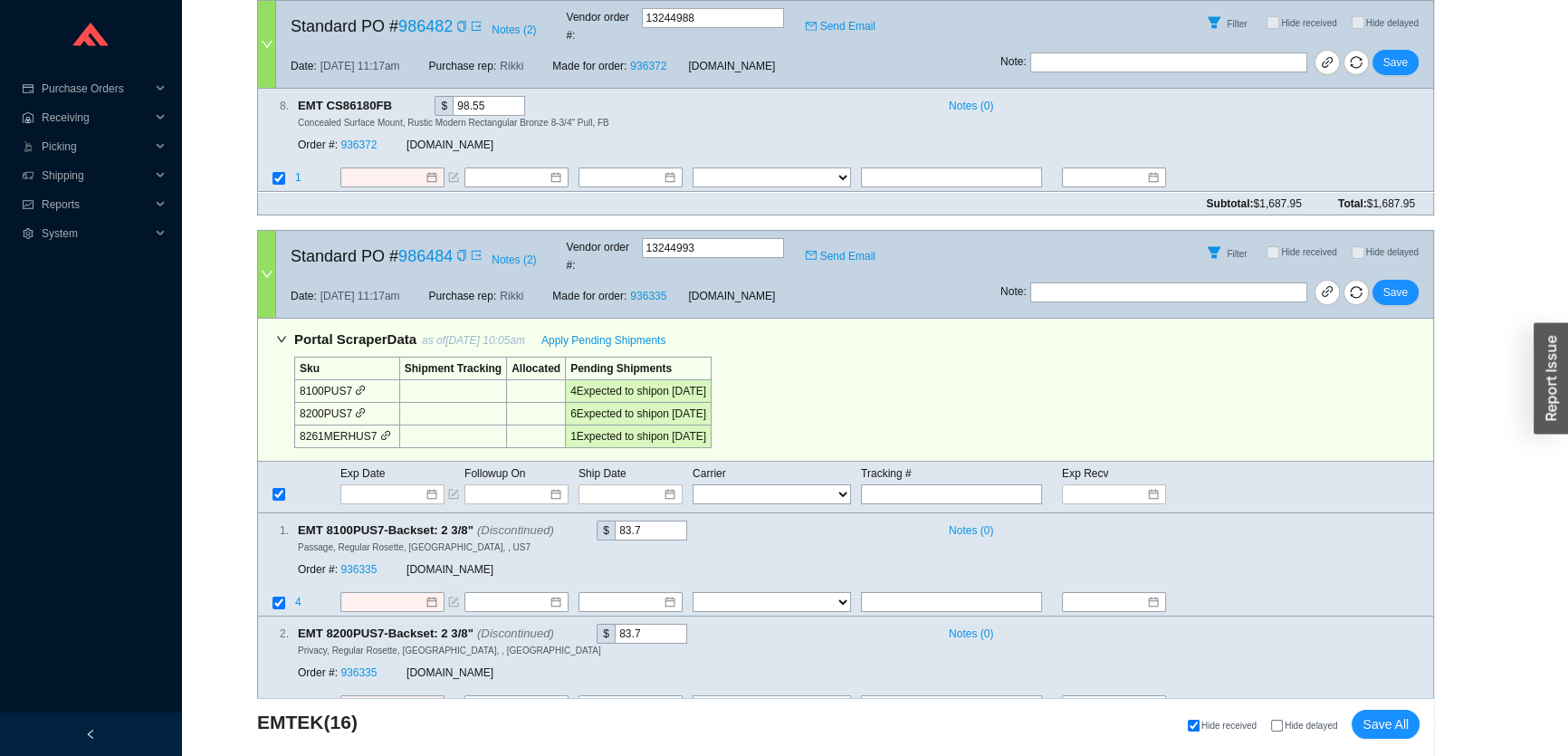
scroll to position [8038, 0]
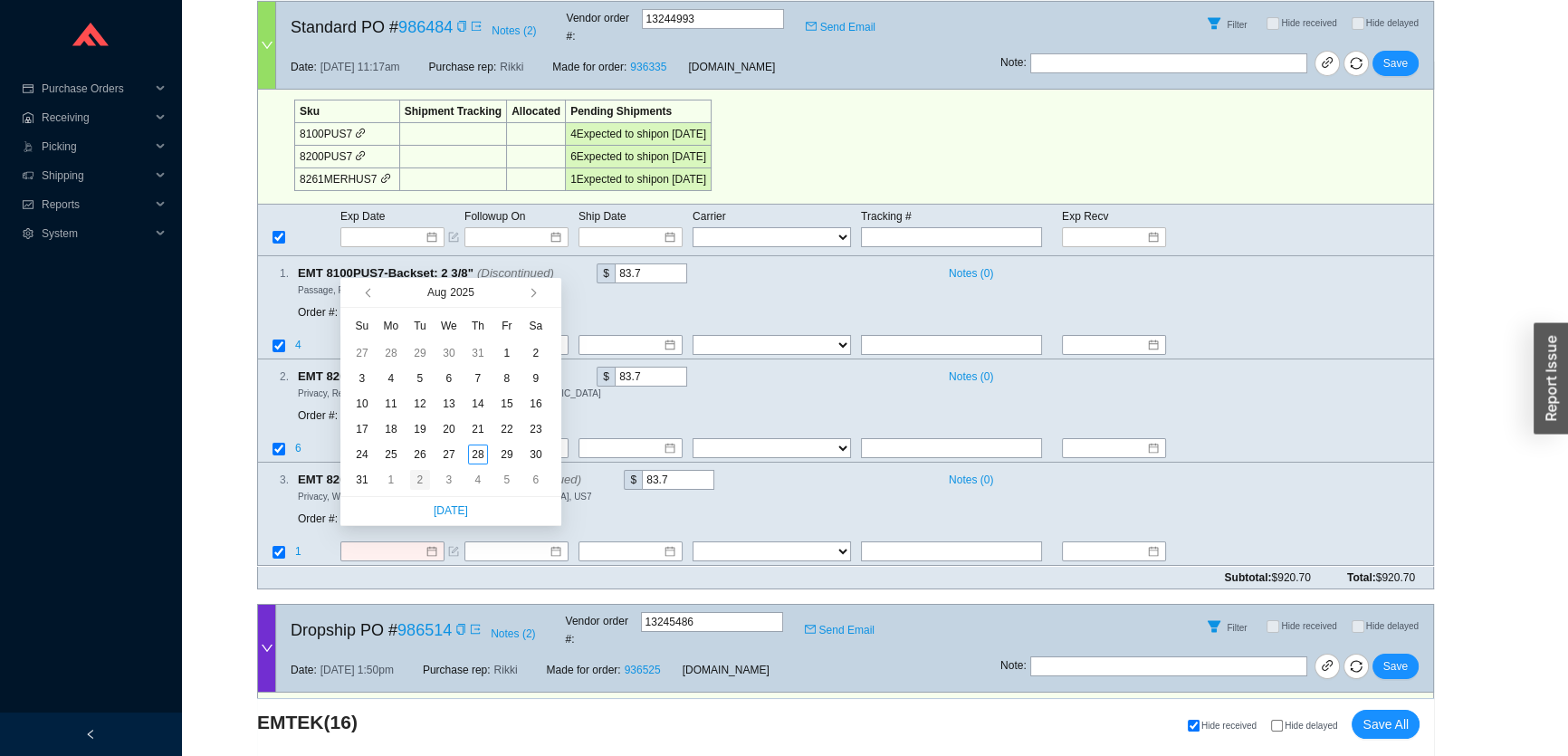
type input "[DATE]"
click at [417, 480] on div "2" at bounding box center [420, 479] width 20 height 20
type input "[DATE]"
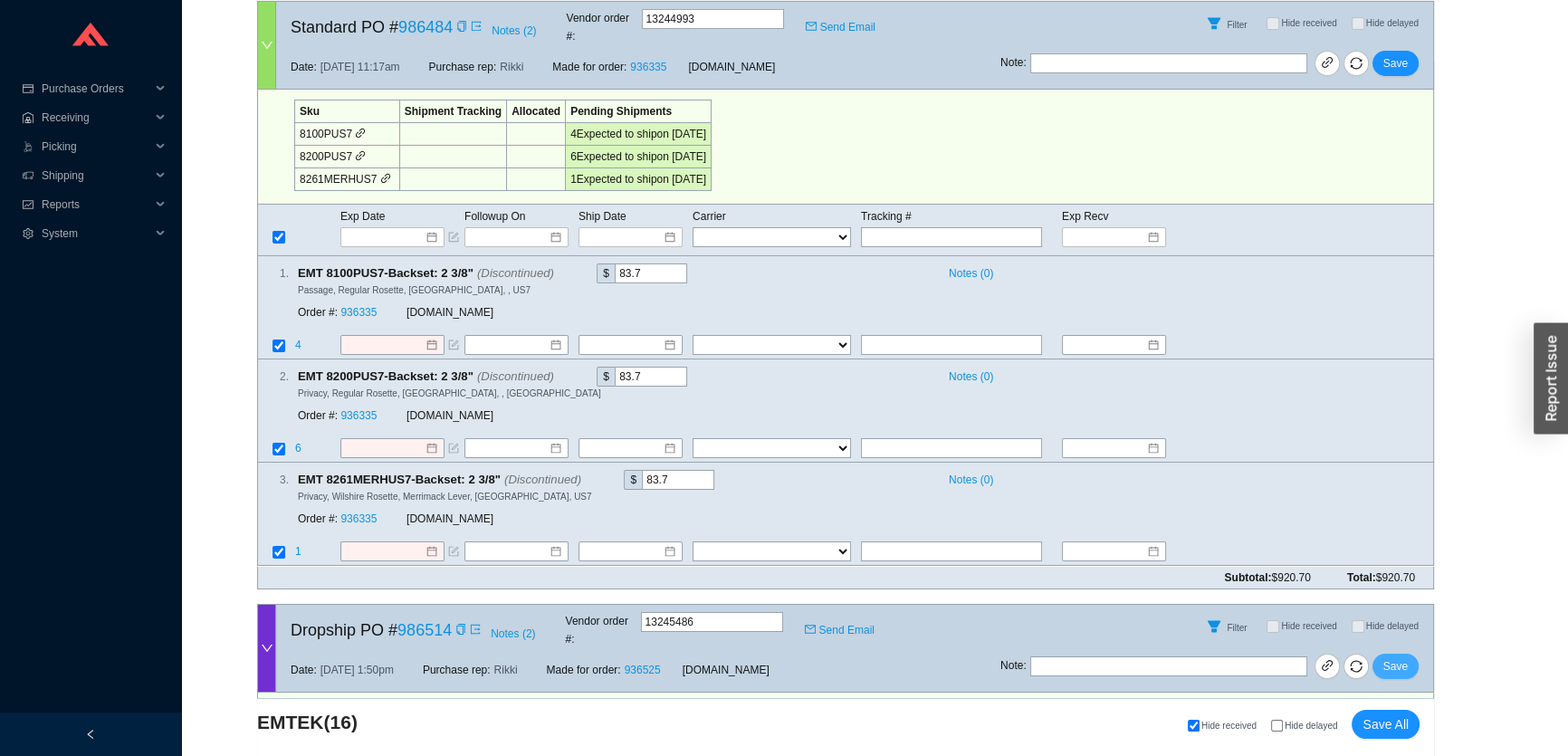
click at [1391, 657] on span "Save" at bounding box center [1396, 666] width 24 height 18
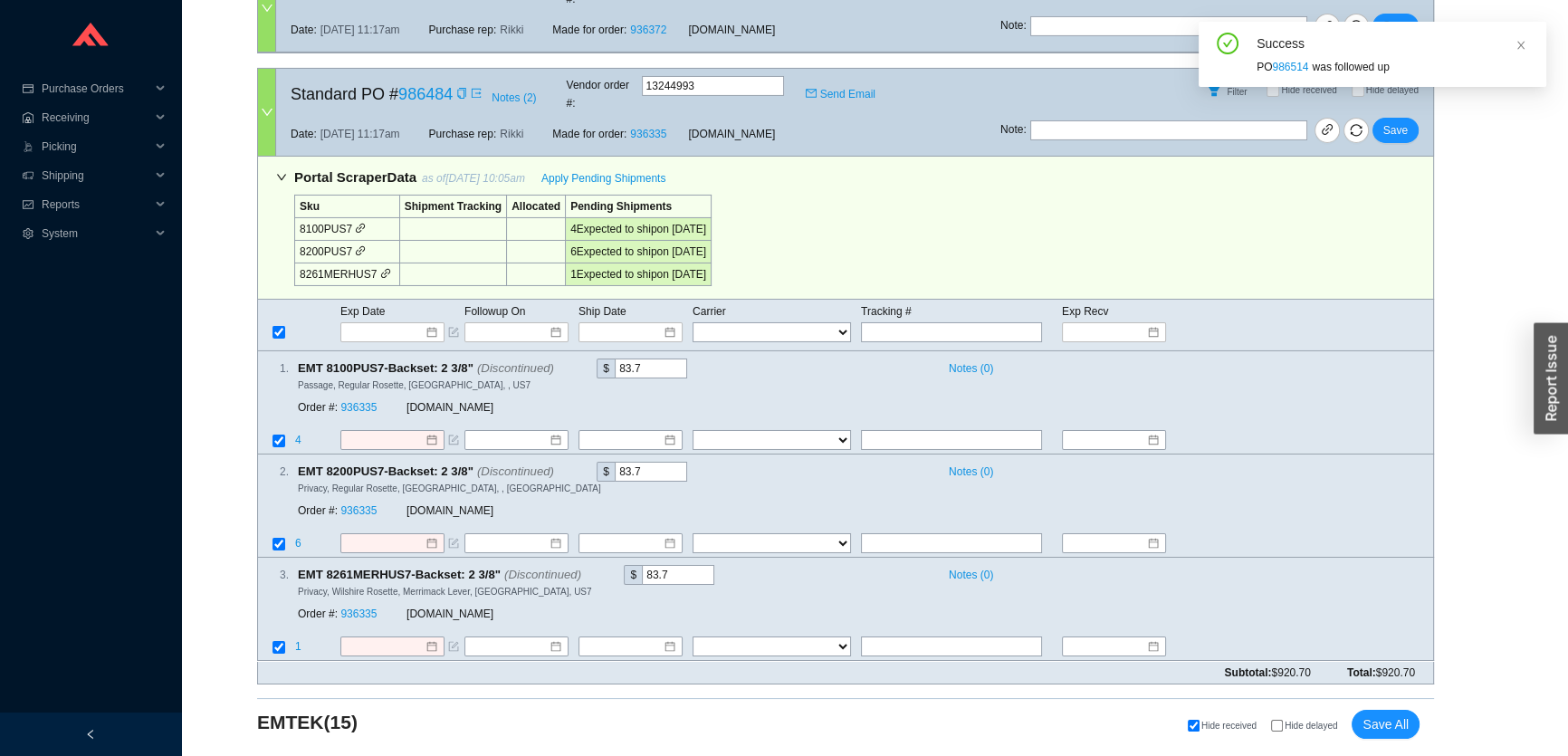
scroll to position [7678, 0]
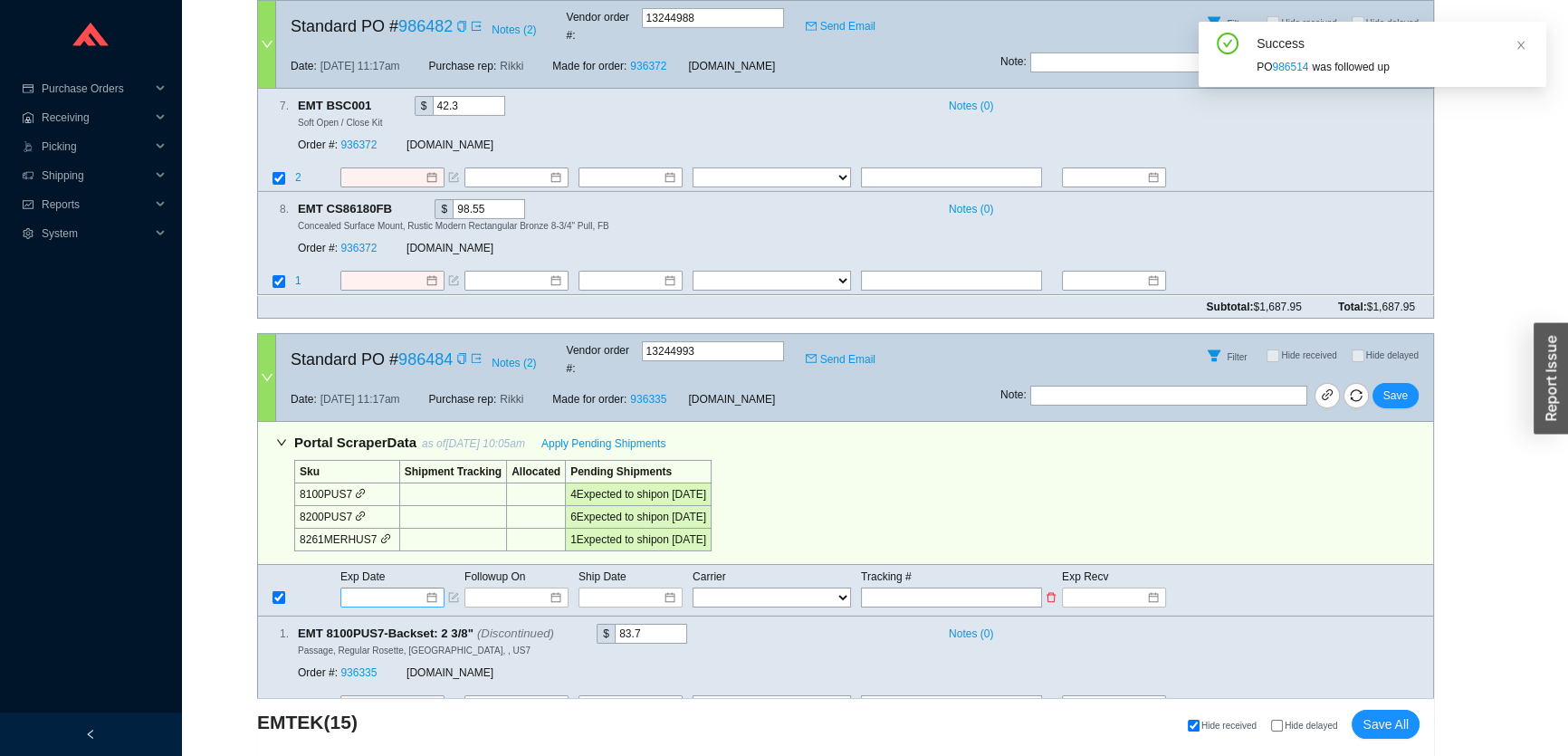
click at [406, 588] on input at bounding box center [386, 597] width 77 height 18
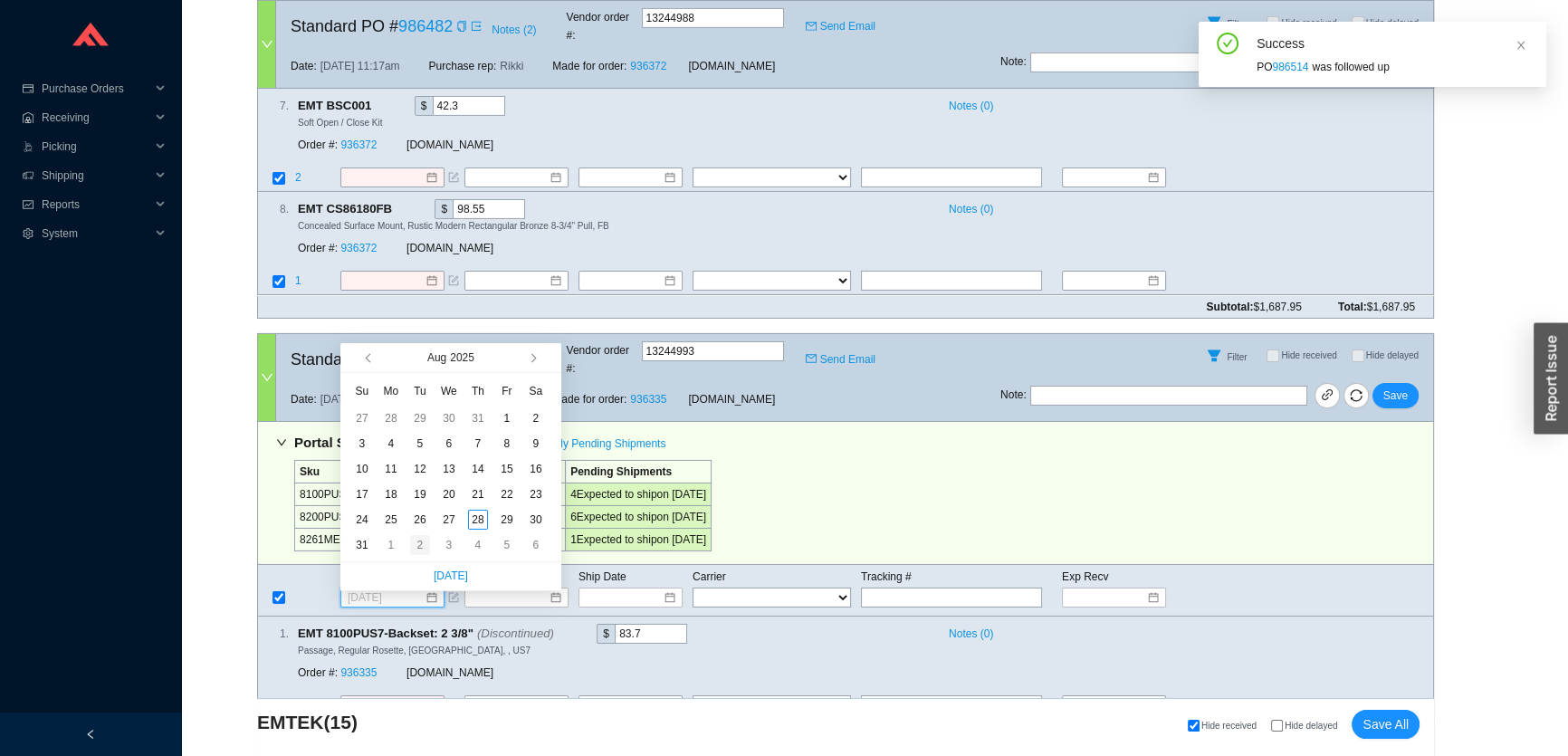
type input "9/2/2025"
click at [420, 544] on div "2" at bounding box center [420, 544] width 20 height 20
type input "9/2/2025"
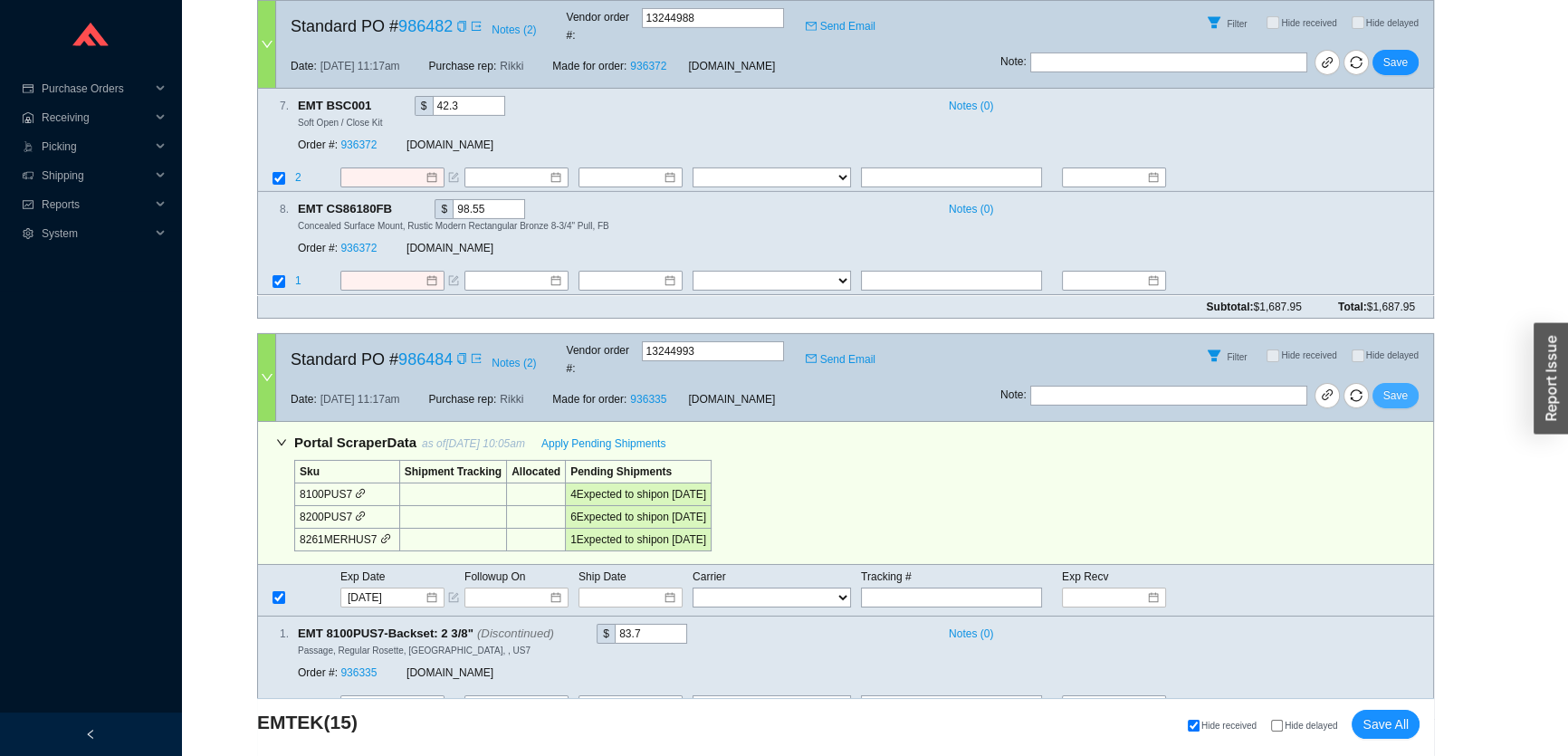
click at [1399, 387] on span "Save" at bounding box center [1396, 395] width 24 height 18
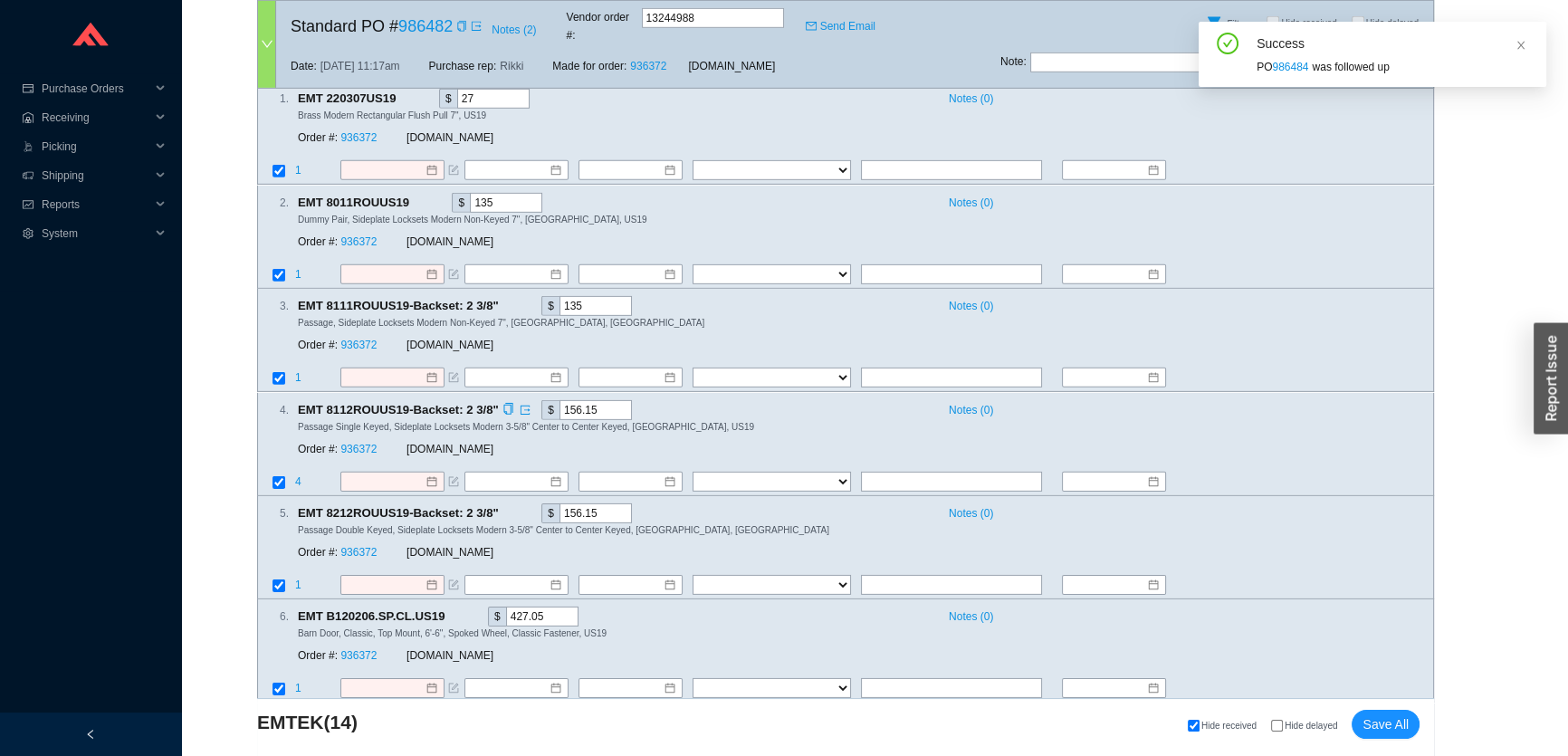
scroll to position [6651, 0]
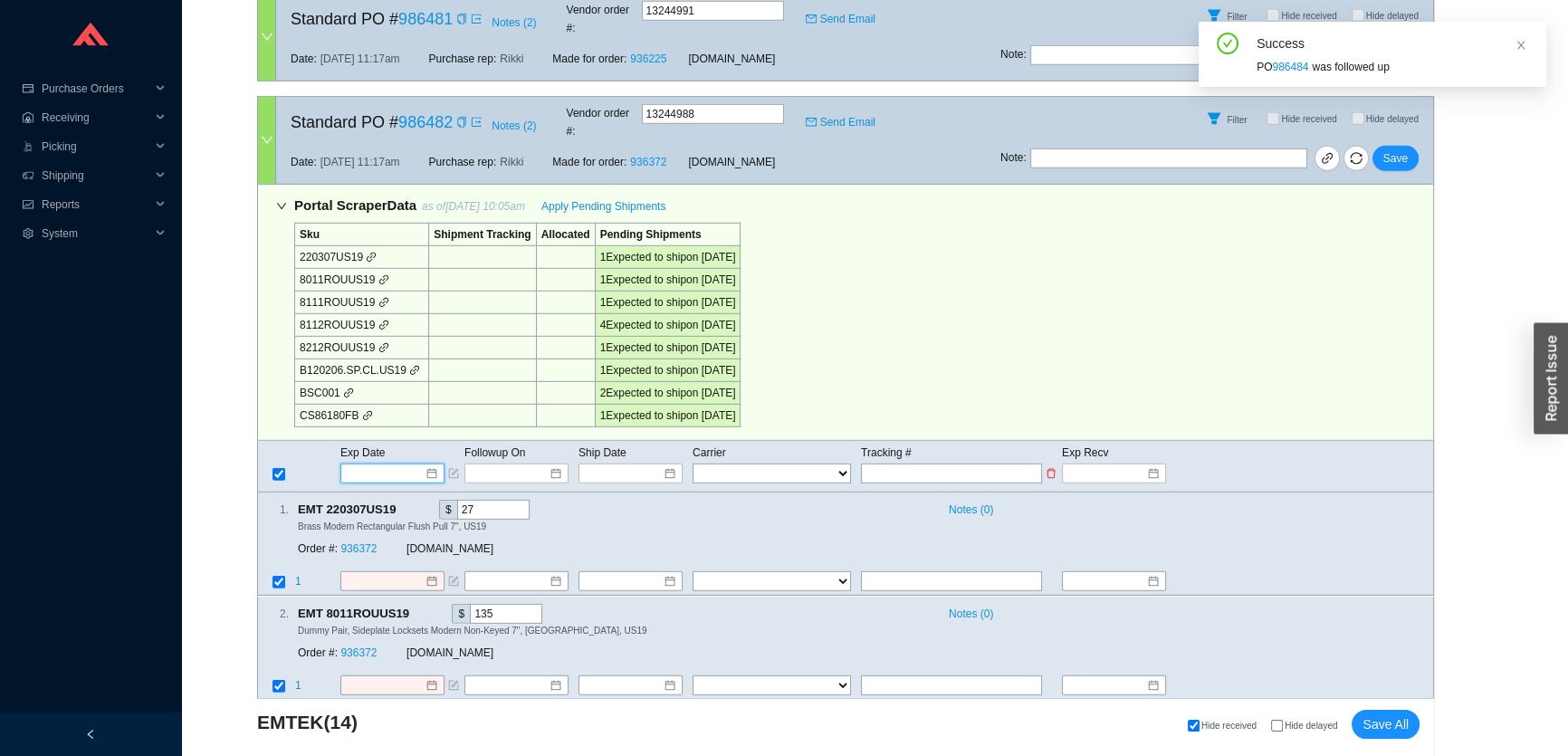
click at [415, 464] on input at bounding box center [386, 473] width 77 height 18
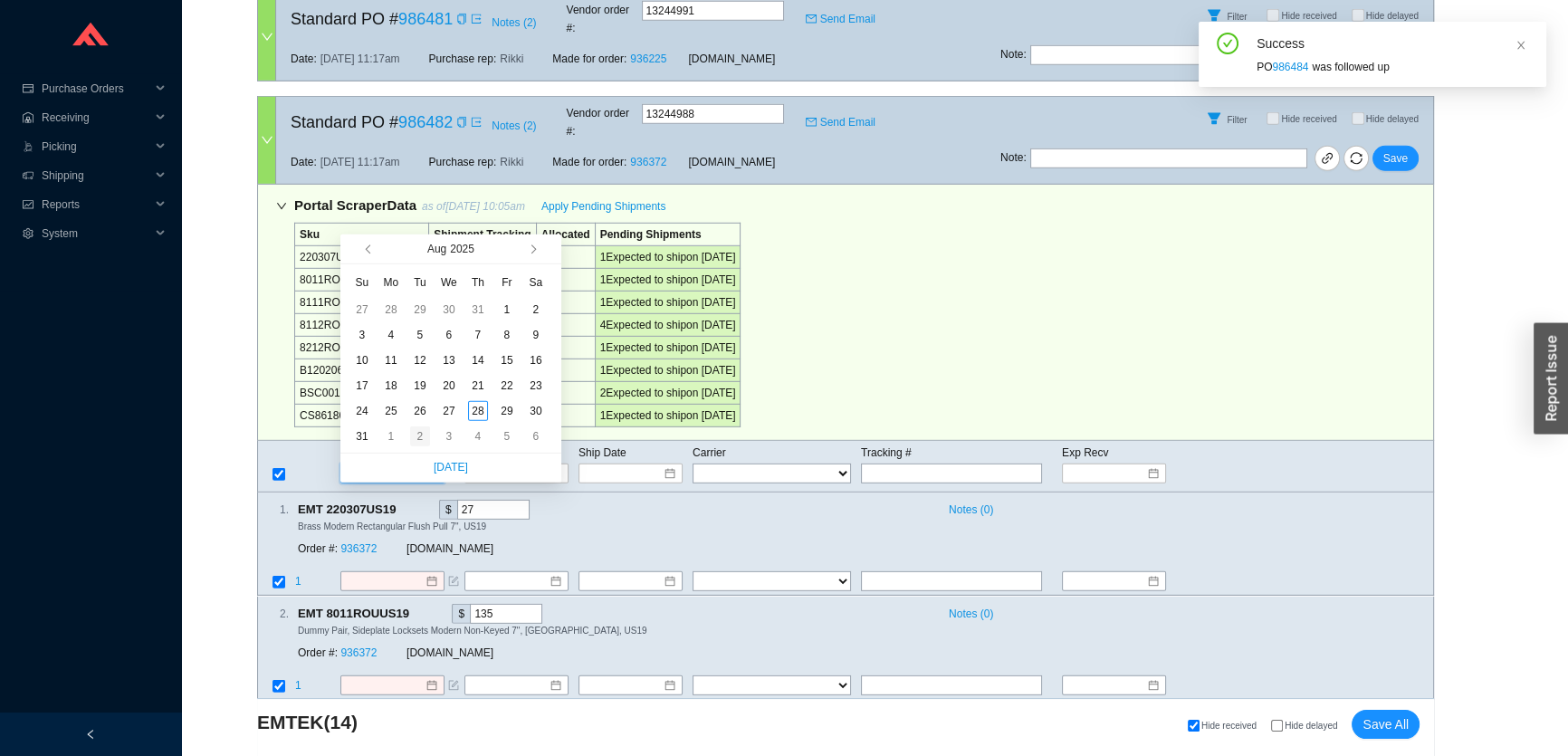
type input "9/2/2025"
click at [416, 442] on div "2" at bounding box center [420, 436] width 20 height 20
type input "9/2/2025"
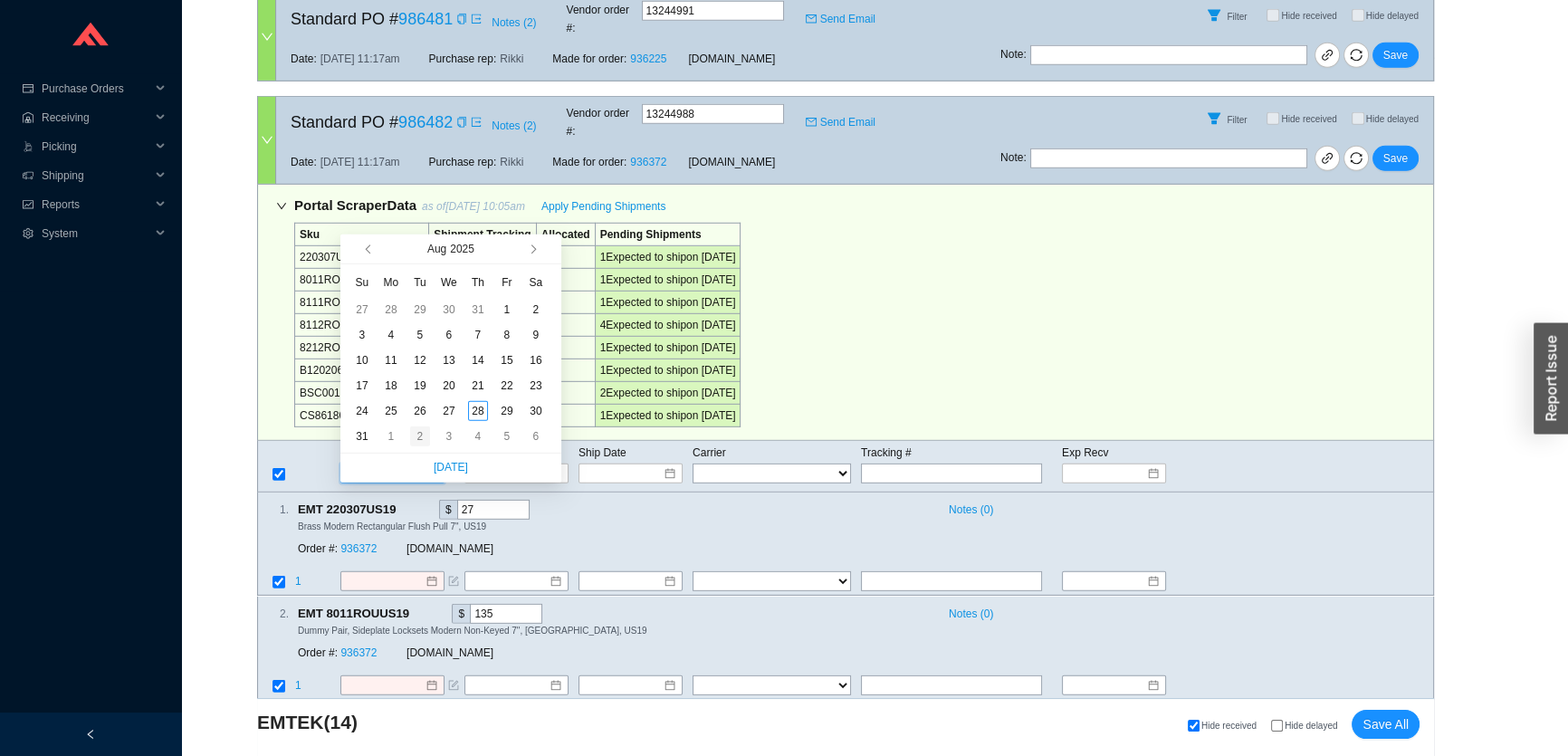
type input "9/2/2025"
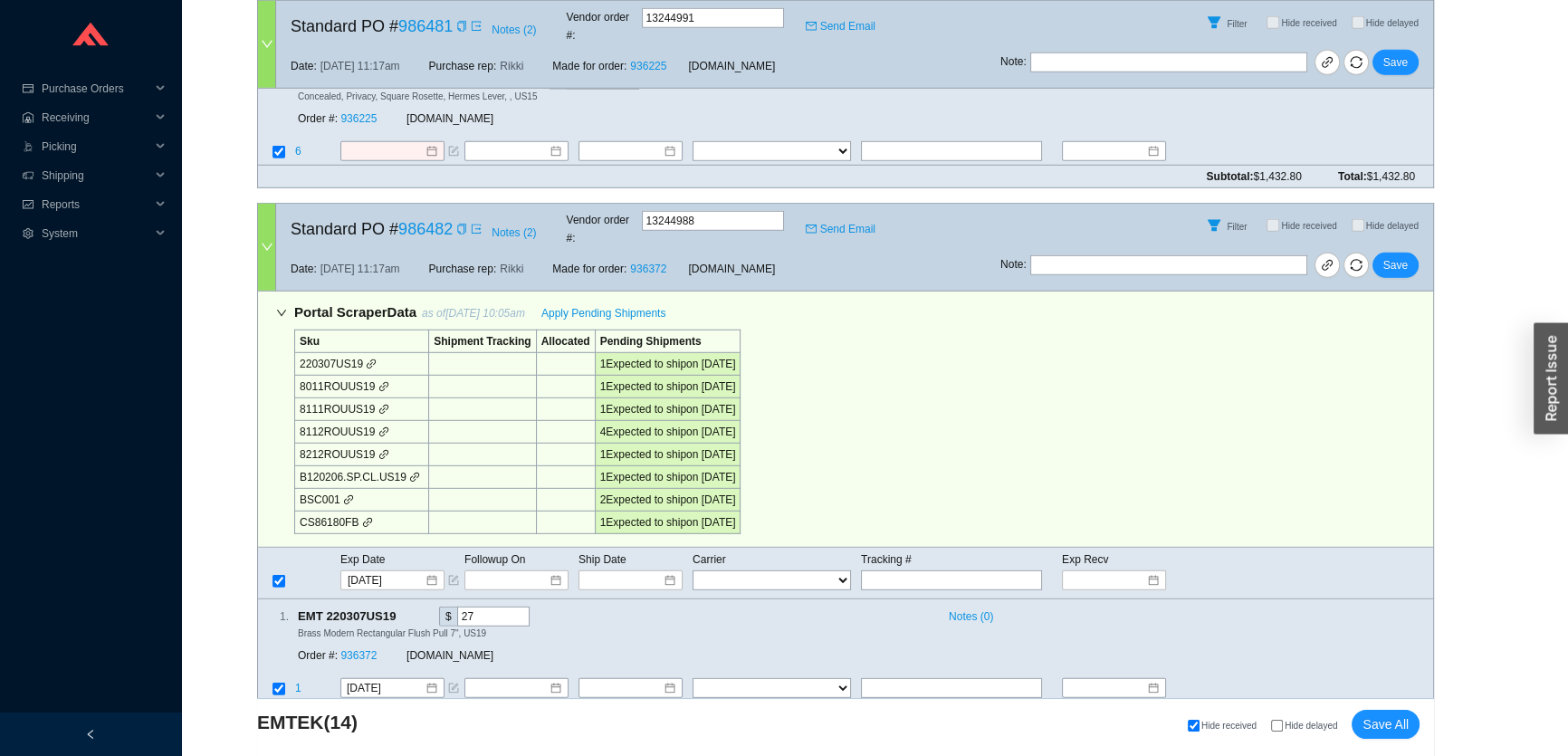
scroll to position [6487, 0]
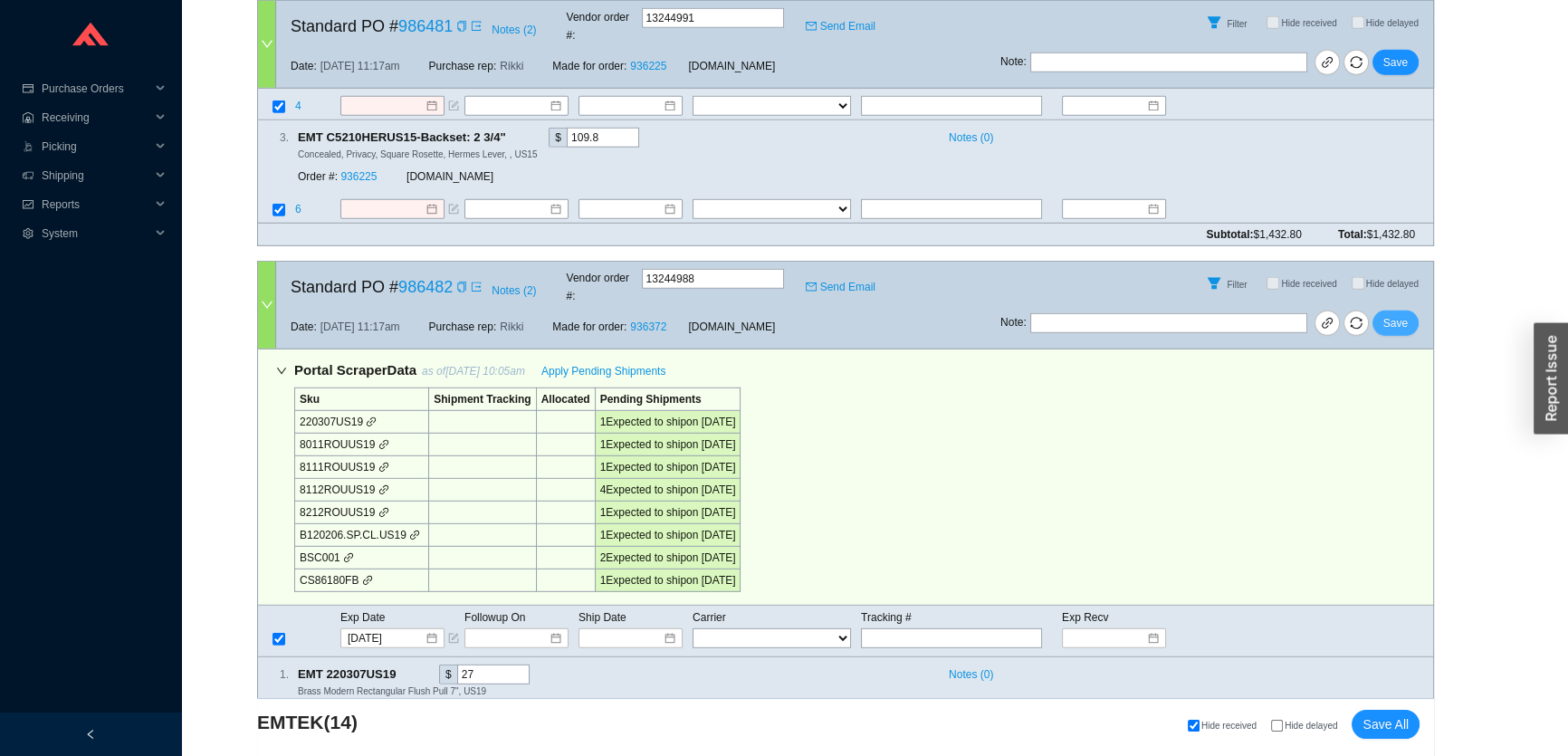
click at [1387, 314] on span "Save" at bounding box center [1396, 323] width 24 height 18
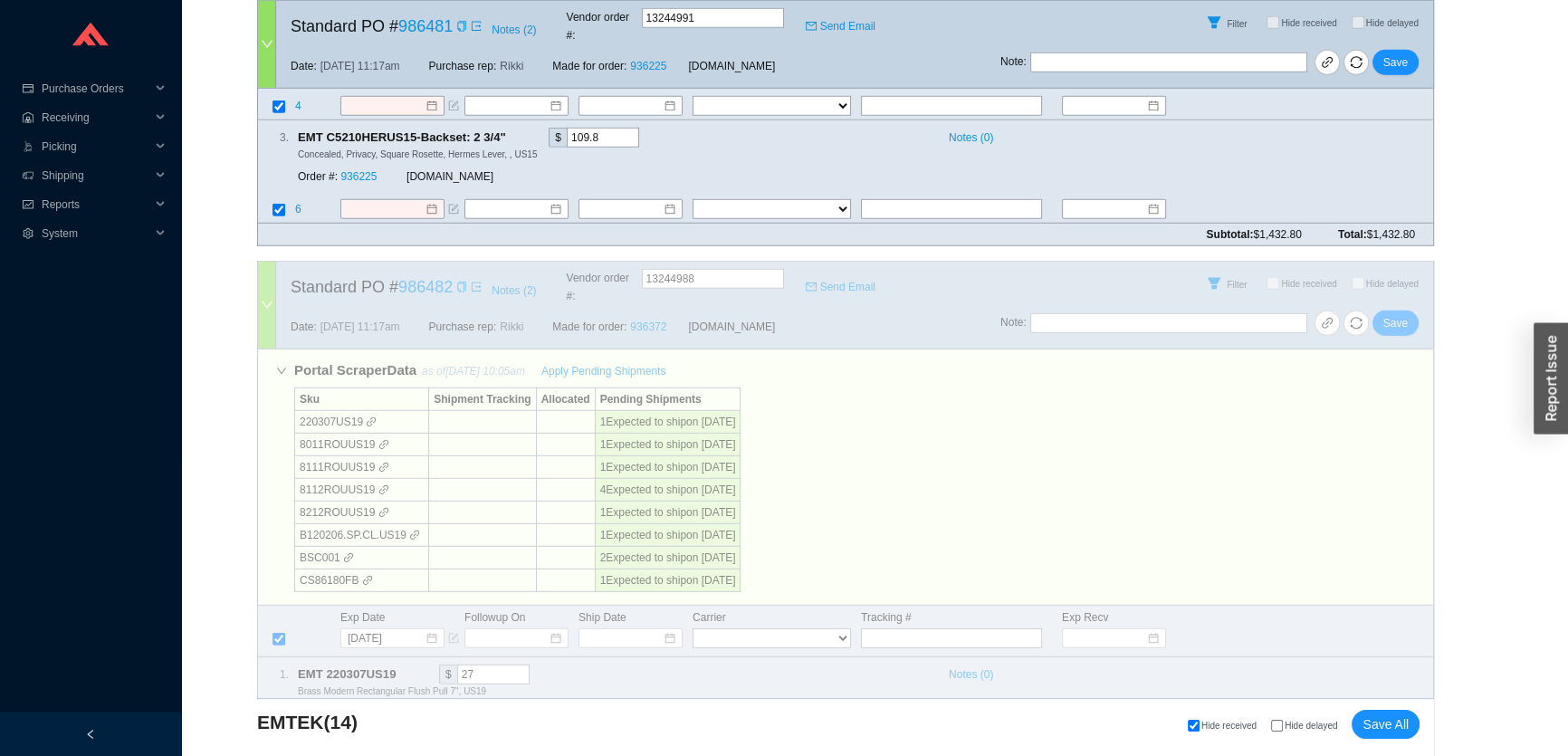
scroll to position [5815, 0]
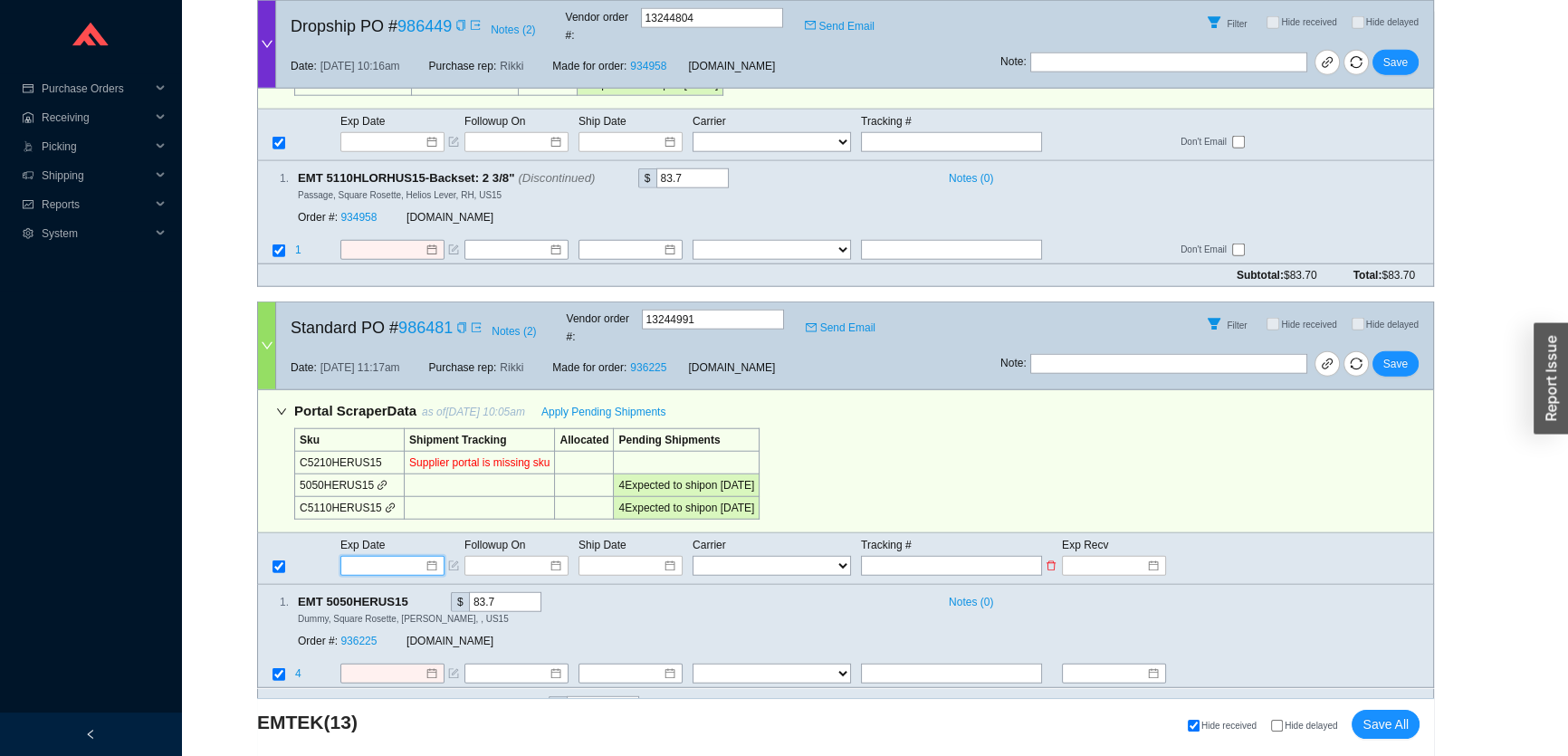
click at [389, 557] on input at bounding box center [386, 566] width 77 height 18
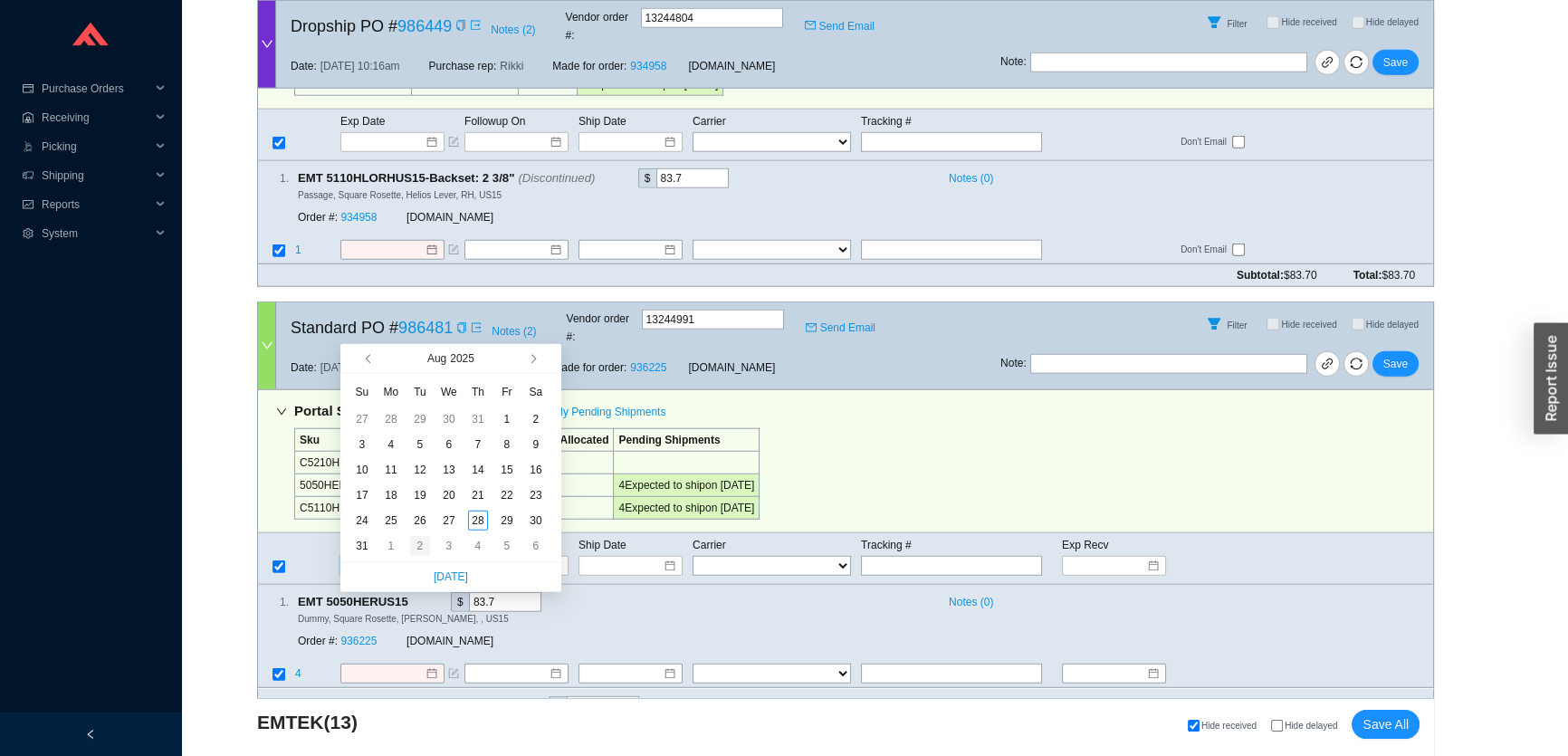
type input "[DATE]"
click at [423, 544] on div "2" at bounding box center [420, 545] width 20 height 20
type input "[DATE]"
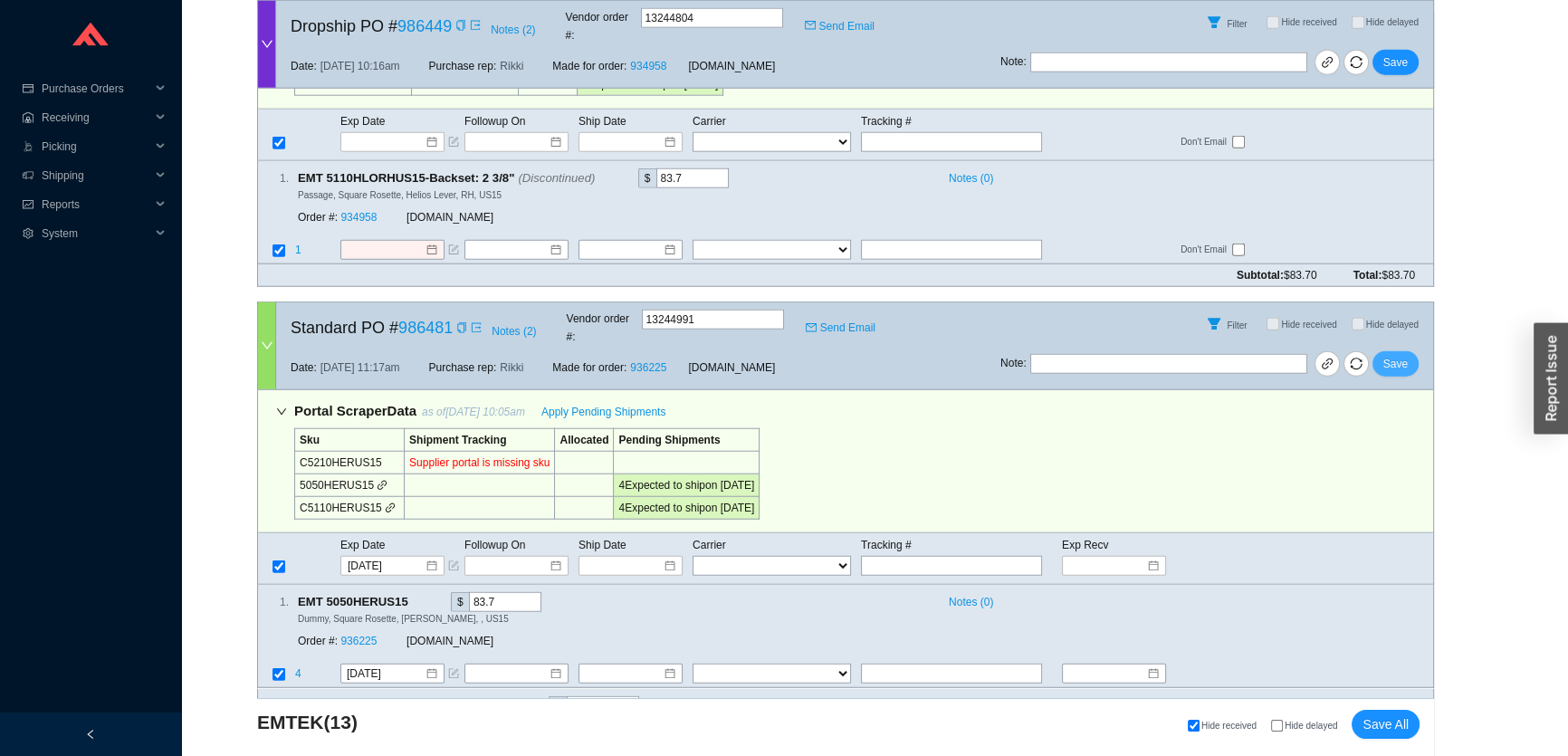
click at [1393, 355] on span "Save" at bounding box center [1396, 363] width 24 height 18
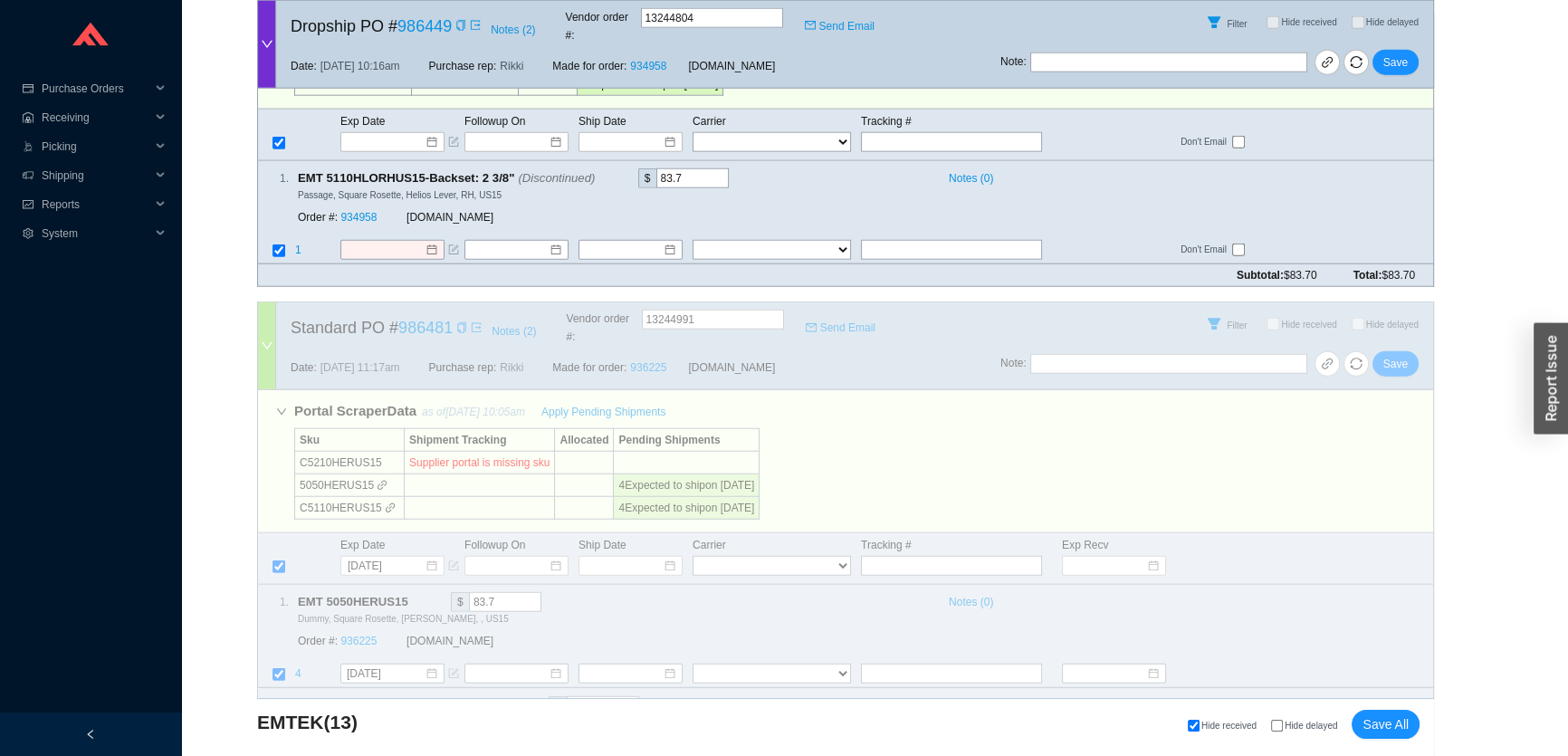
scroll to position [5202, 0]
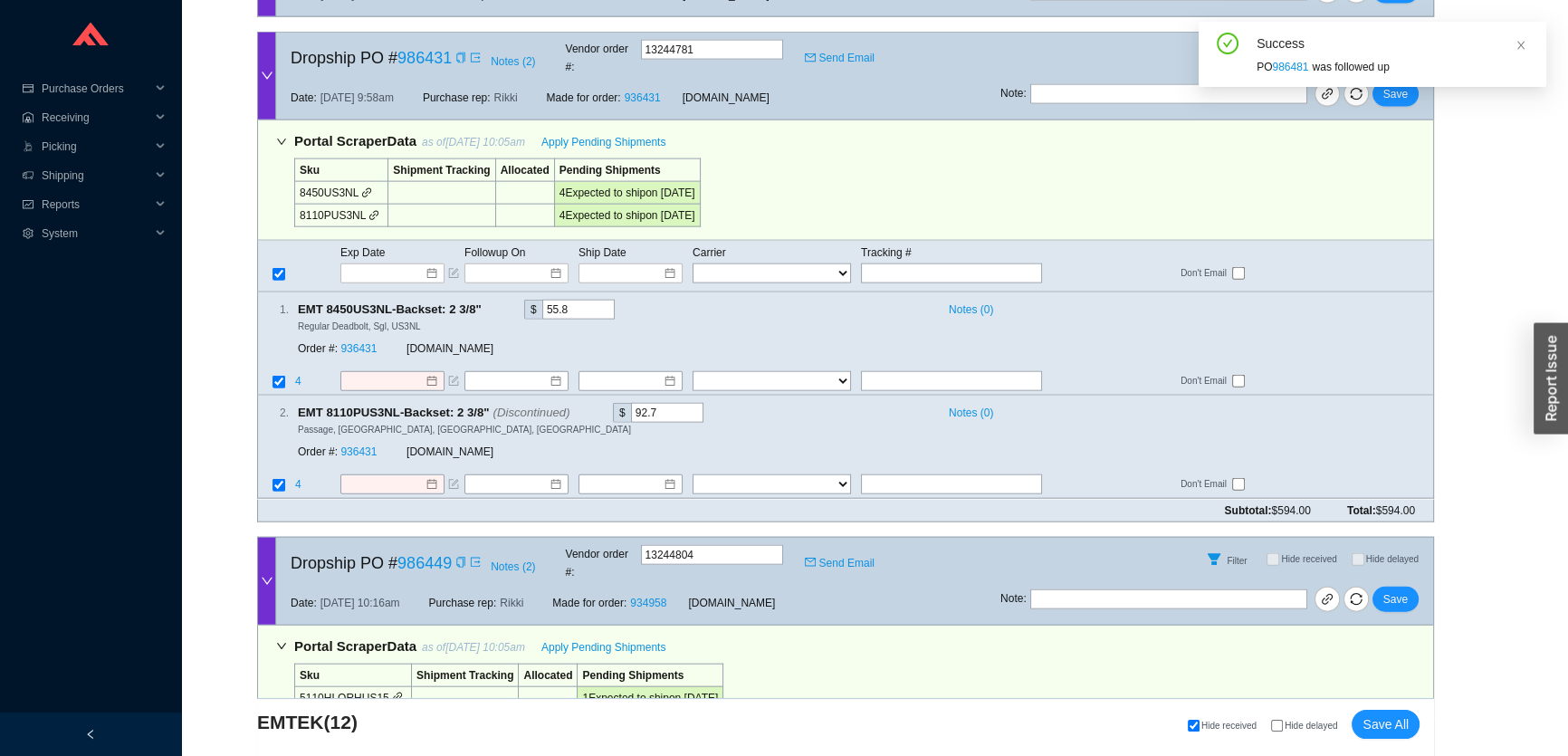
click at [404, 747] on input at bounding box center [386, 755] width 77 height 18
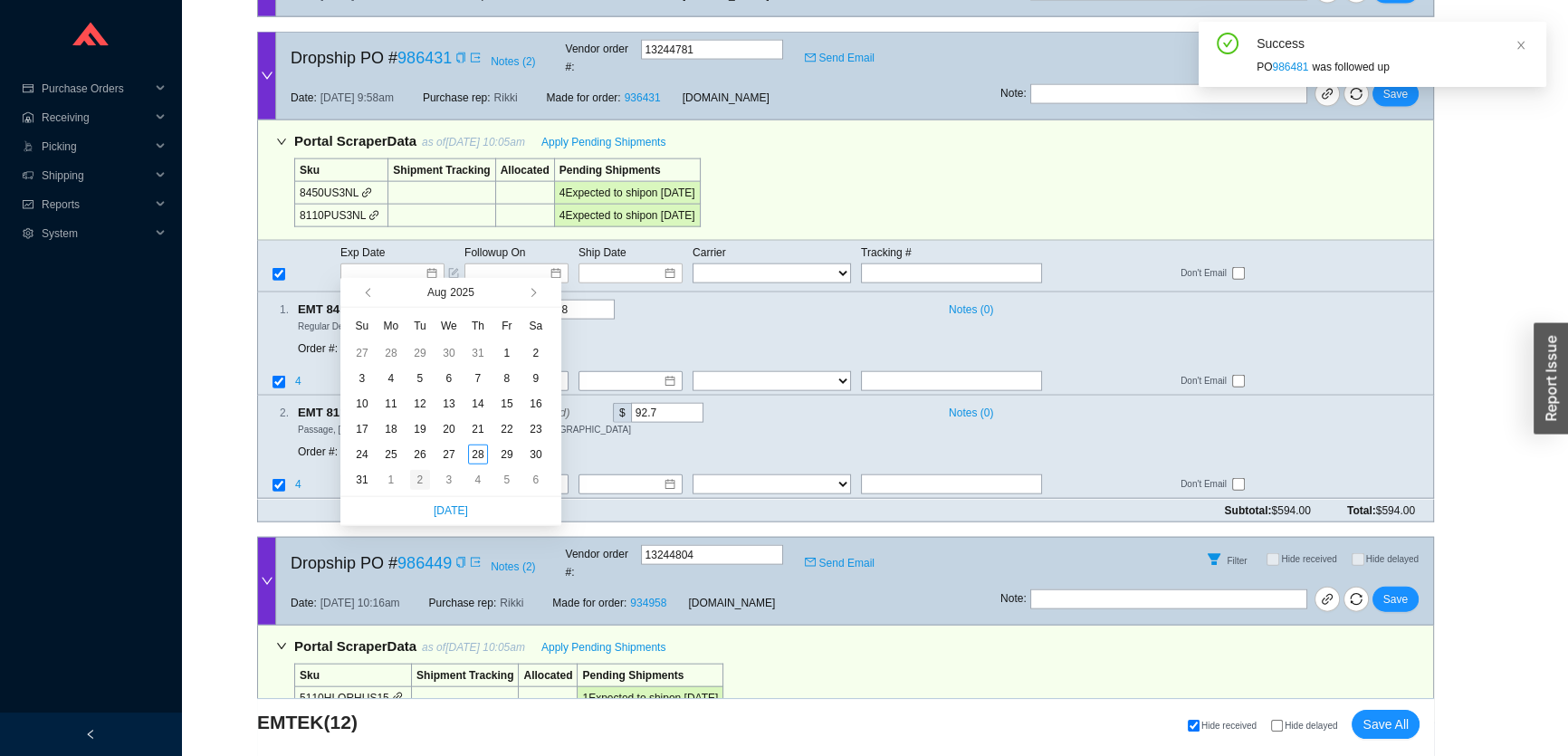
type input "9/2/2025"
click at [418, 481] on div "2" at bounding box center [420, 479] width 20 height 20
type input "9/2/2025"
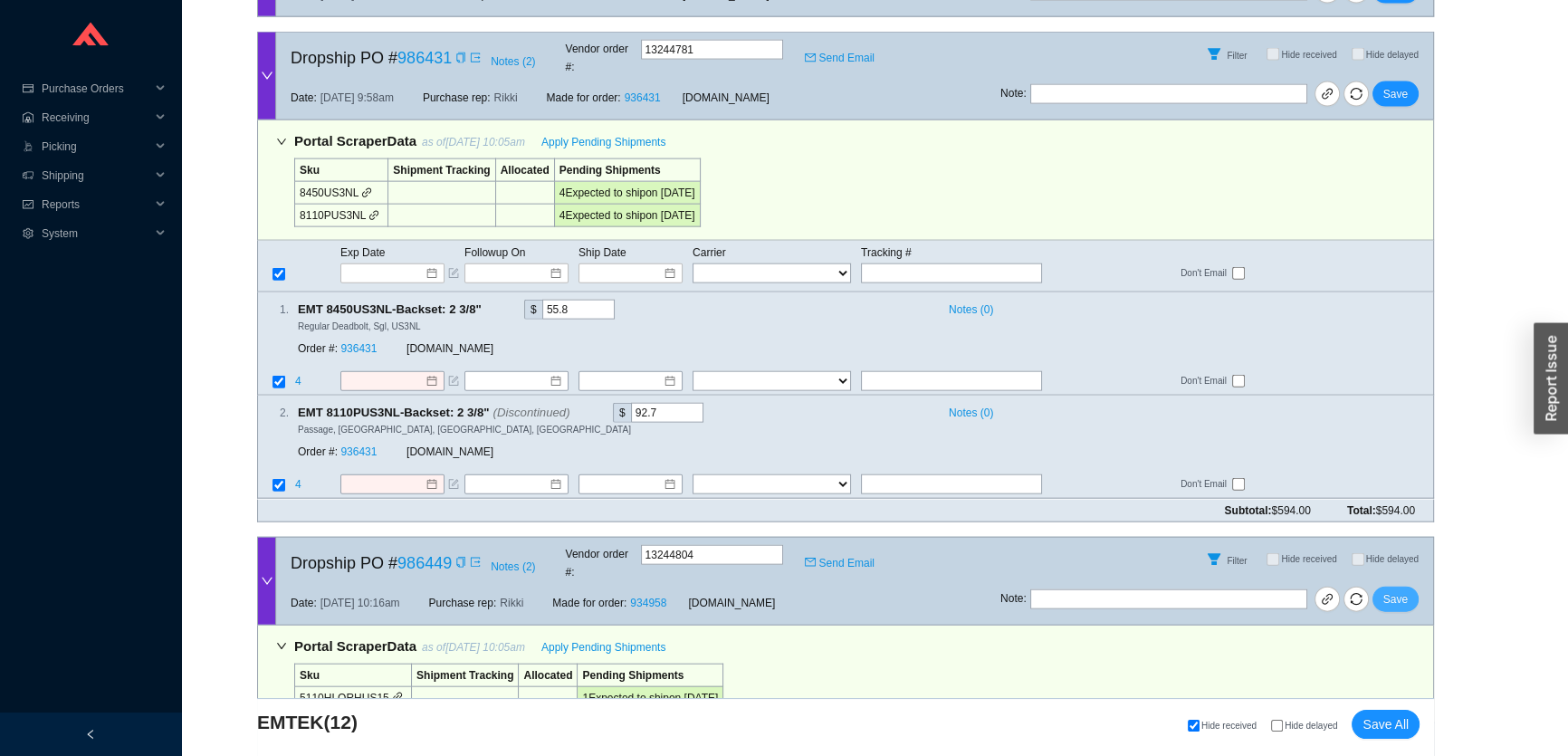
click at [1402, 590] on span "Save" at bounding box center [1396, 599] width 24 height 18
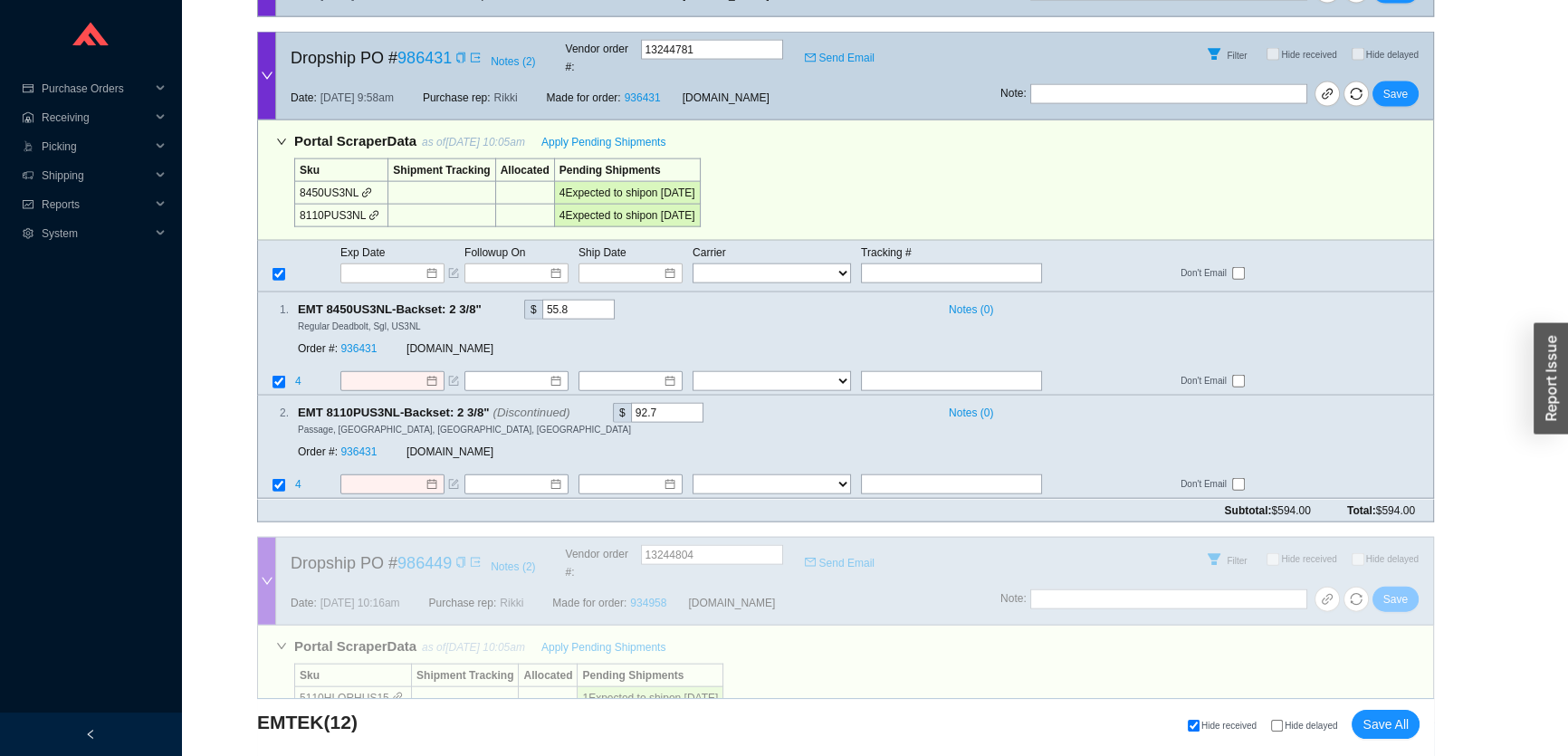
scroll to position [4841, 0]
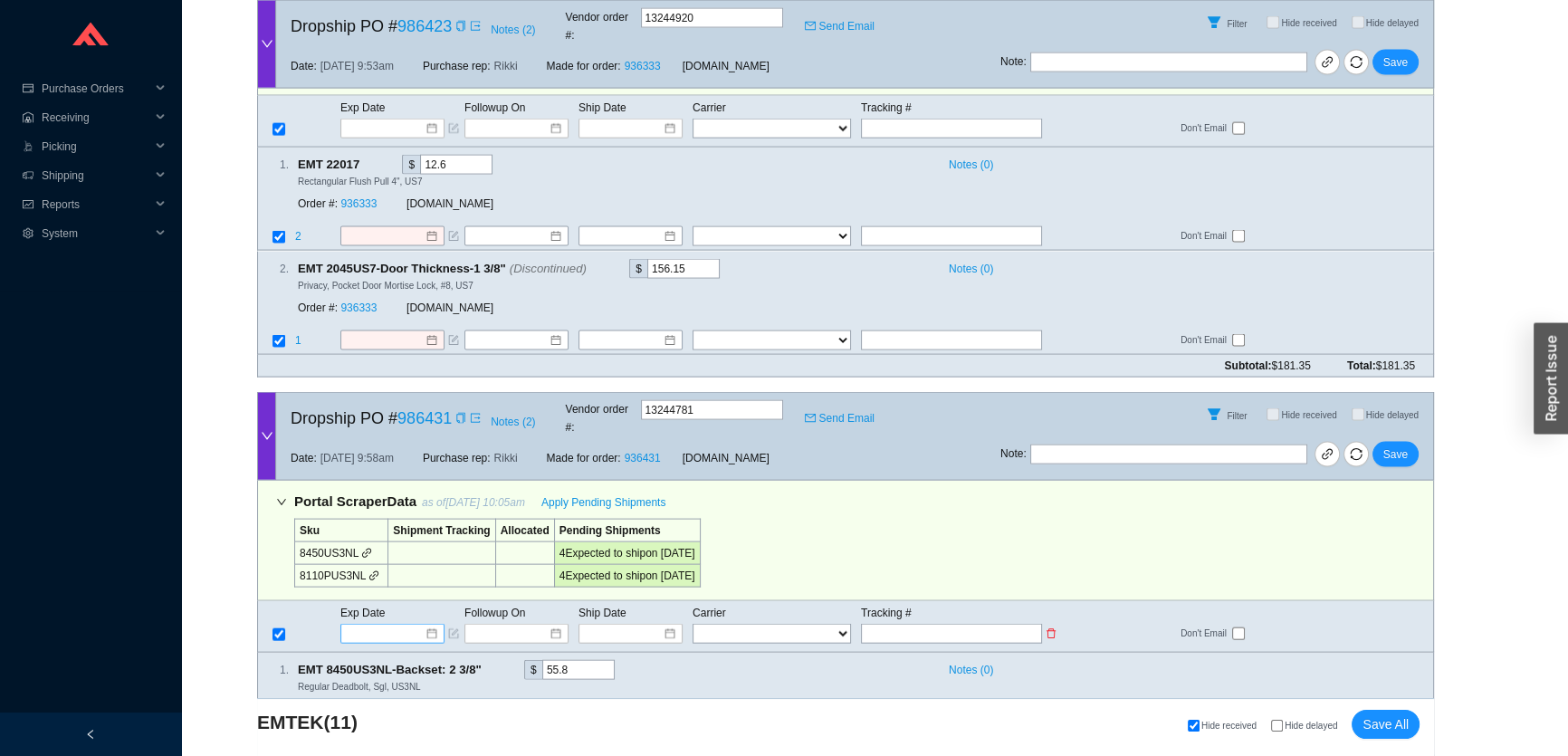
click at [373, 625] on input at bounding box center [386, 634] width 77 height 18
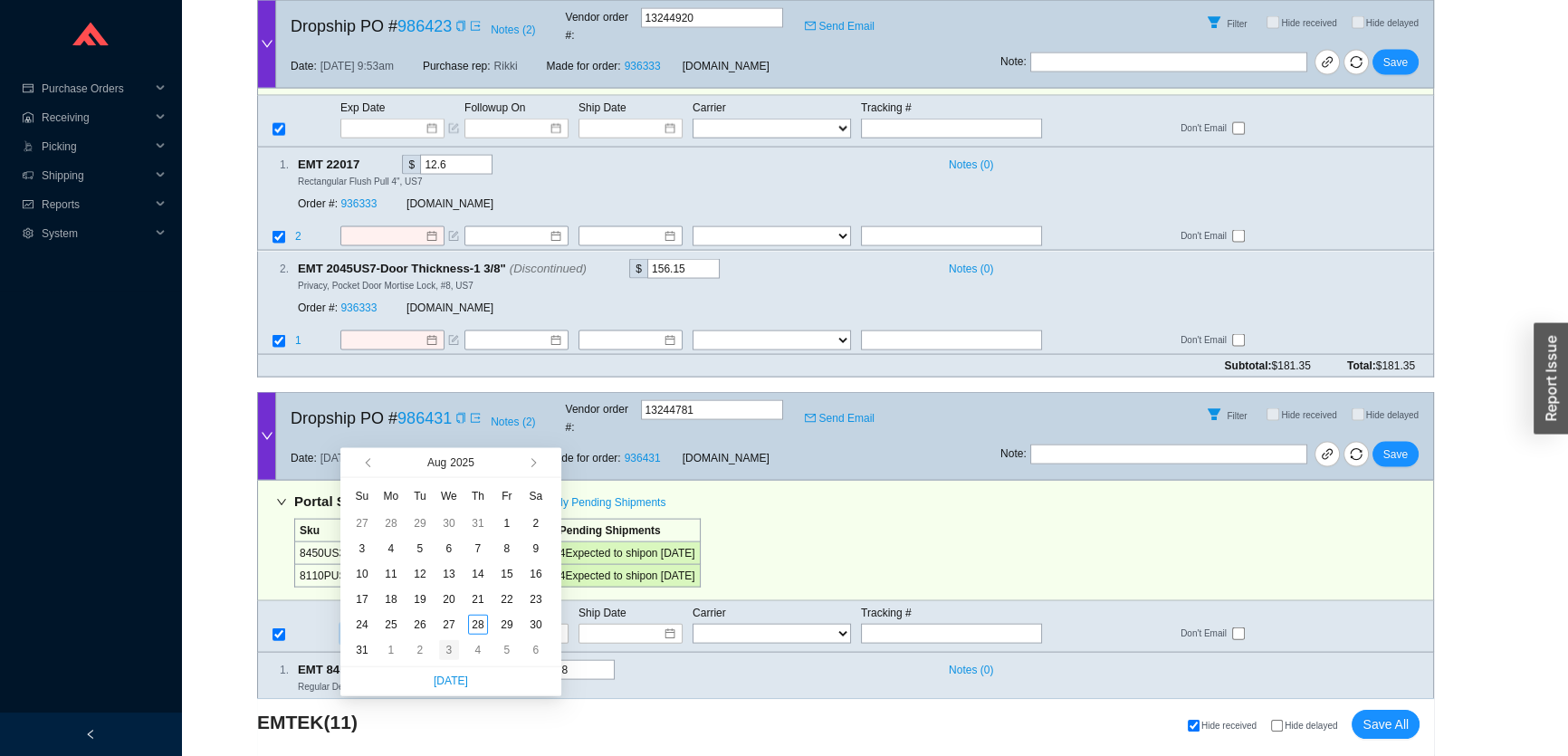
type input "9/3/2025"
click at [439, 651] on div "3" at bounding box center [448, 650] width 20 height 20
type input "9/3/2025"
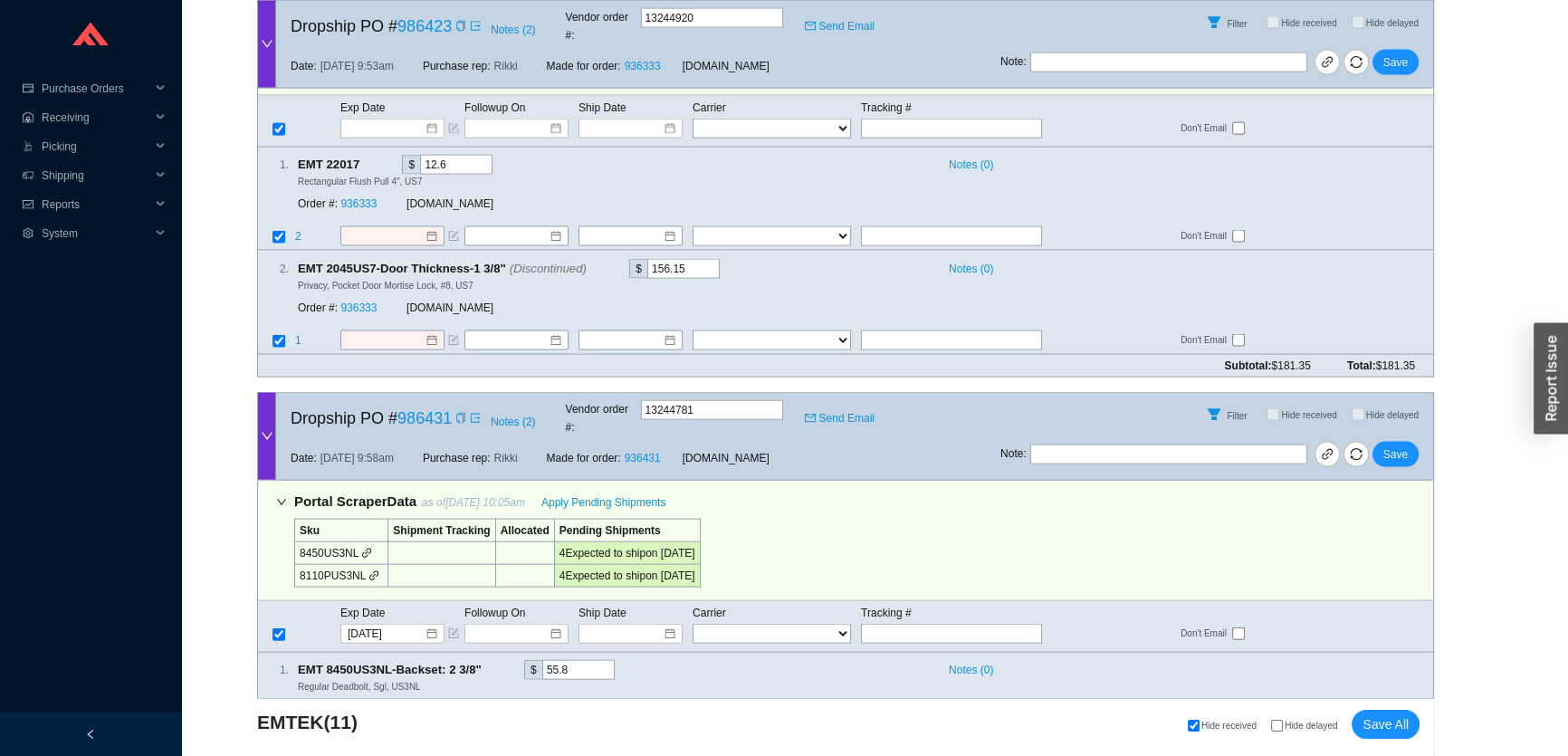
click at [1409, 393] on div "Filter Hide received Hide delayed" at bounding box center [1217, 414] width 433 height 43
click at [1396, 445] on span "Save" at bounding box center [1396, 454] width 24 height 18
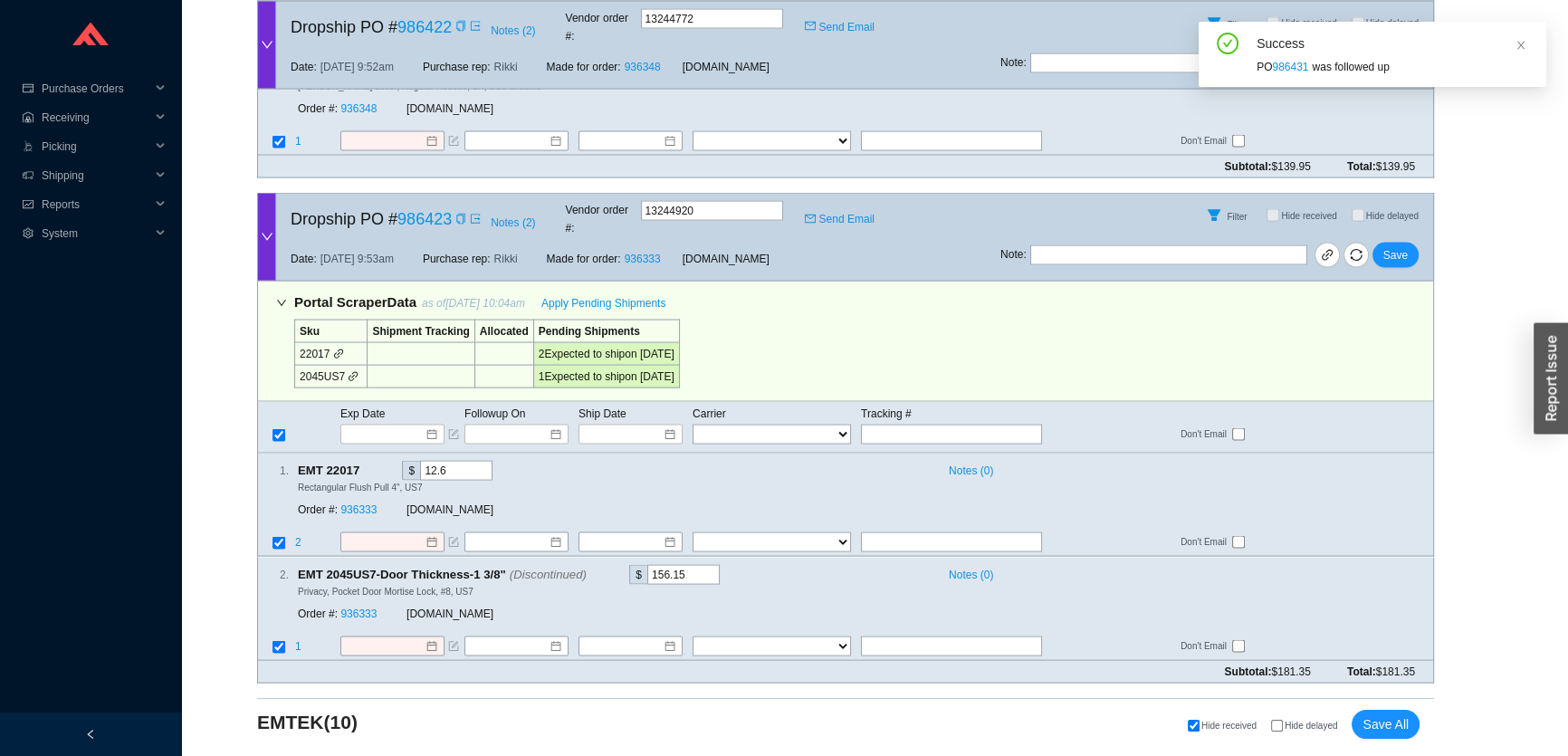
scroll to position [4353, 0]
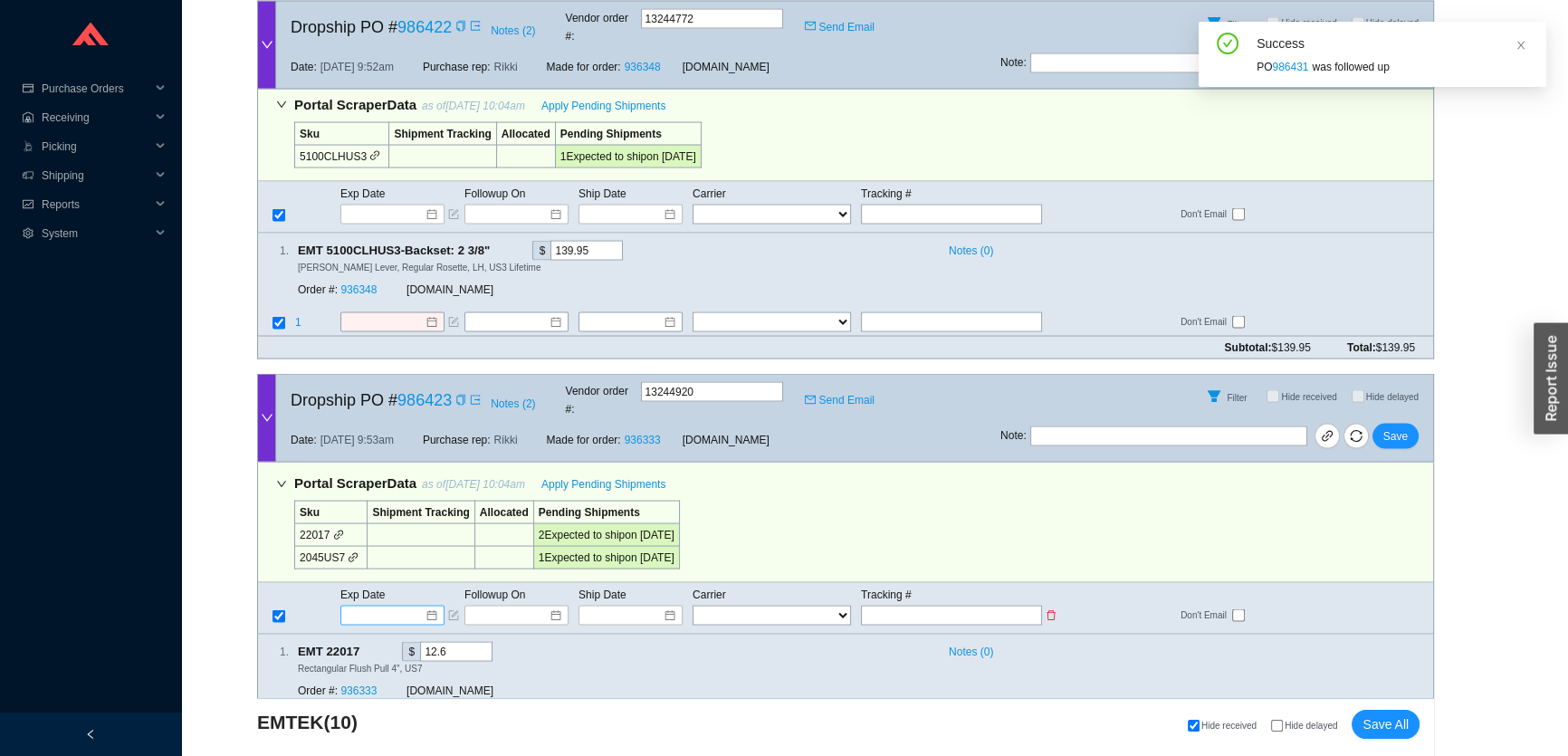
click at [401, 606] on input at bounding box center [386, 615] width 77 height 18
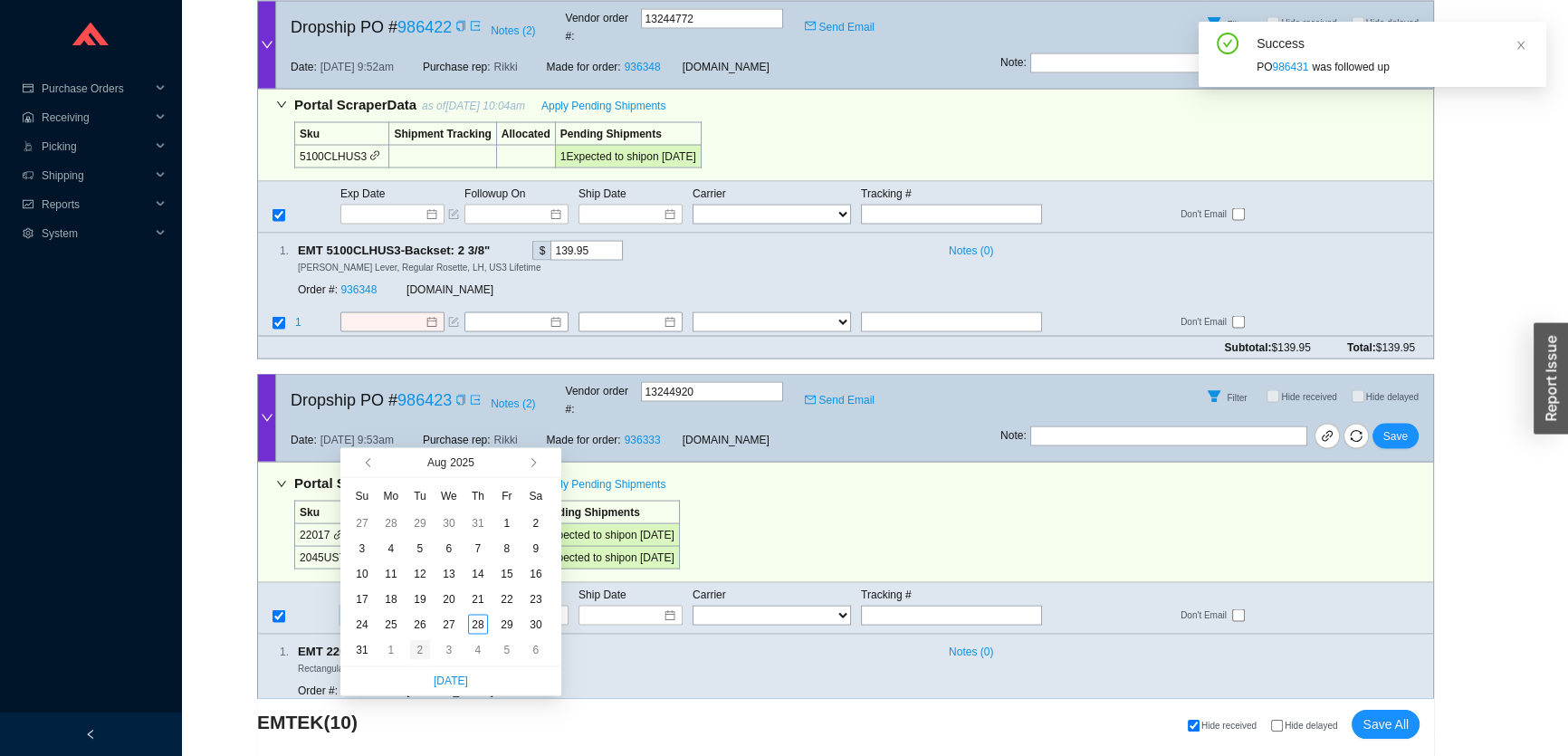
type input "9/2/2025"
click at [422, 652] on div "2" at bounding box center [420, 650] width 20 height 20
type input "9/2/2025"
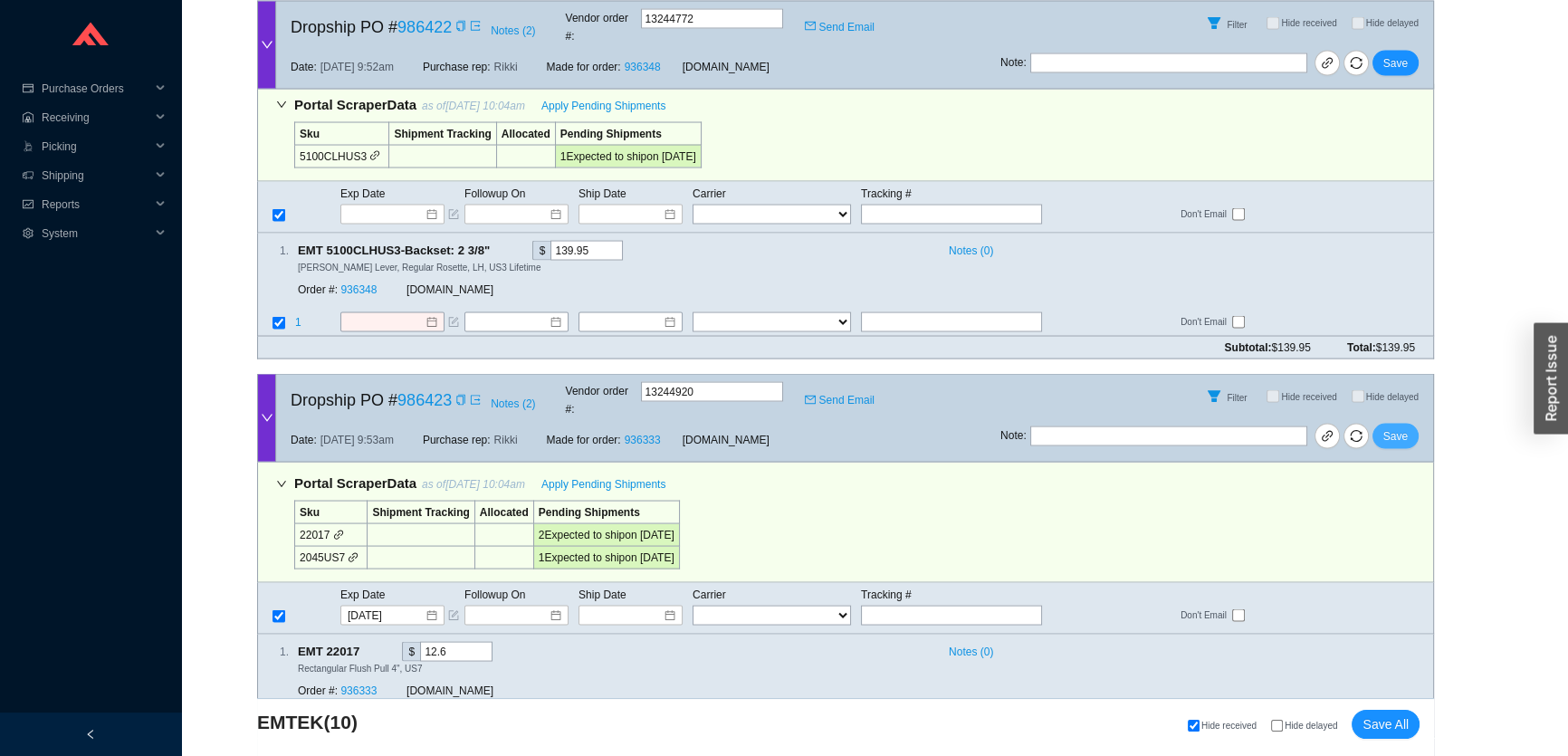
click at [1389, 427] on span "Save" at bounding box center [1396, 436] width 24 height 18
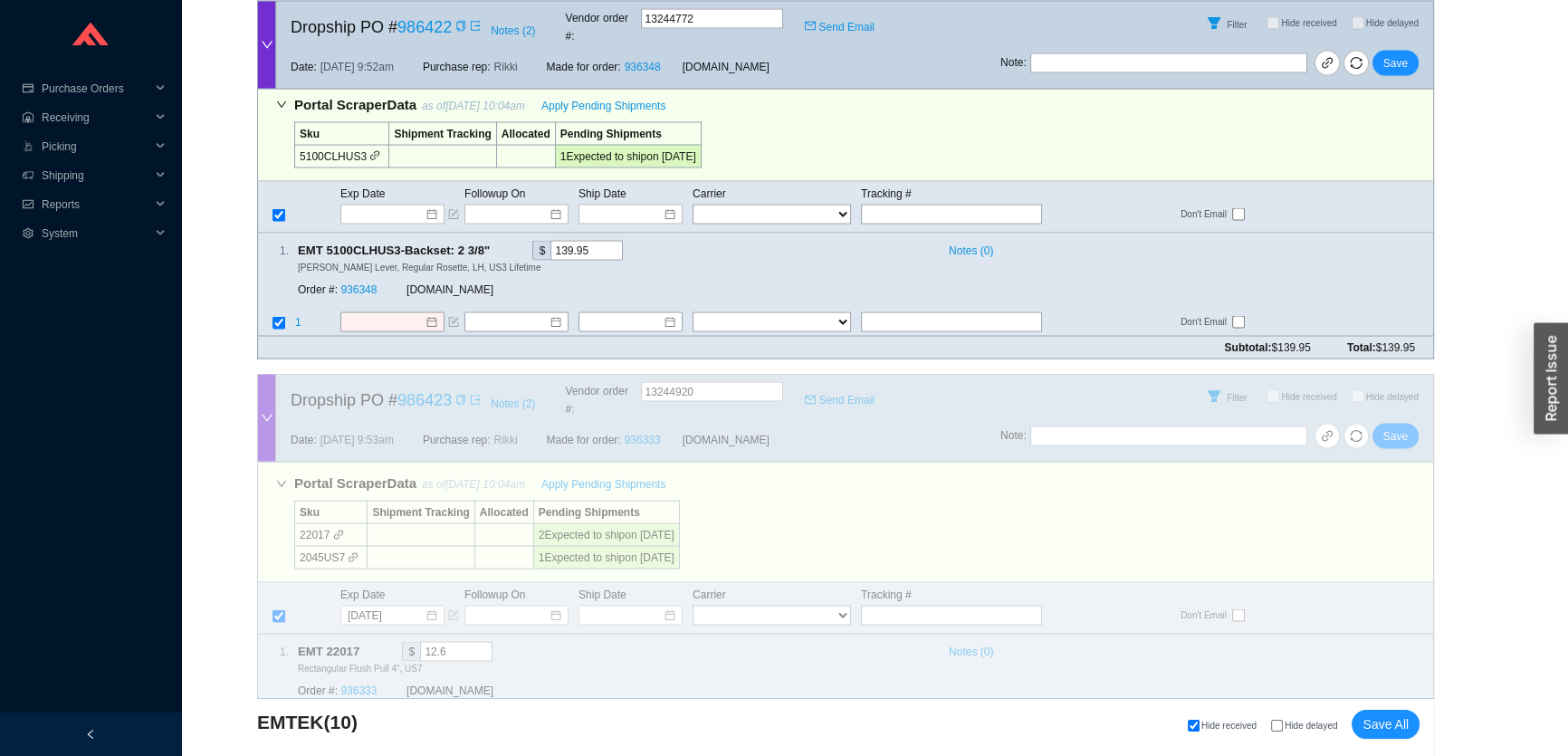
scroll to position [3867, 0]
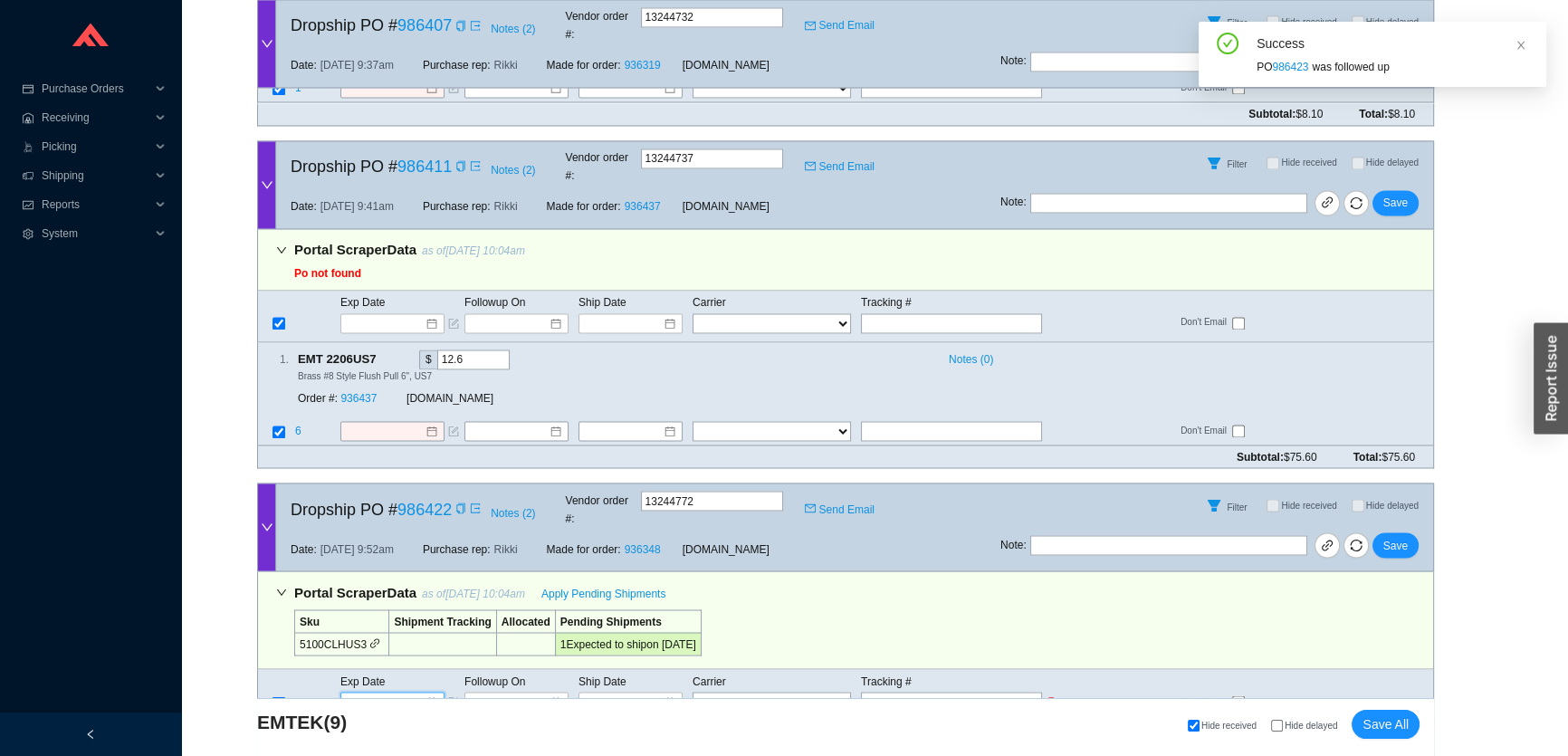
click at [402, 693] on input at bounding box center [386, 701] width 77 height 18
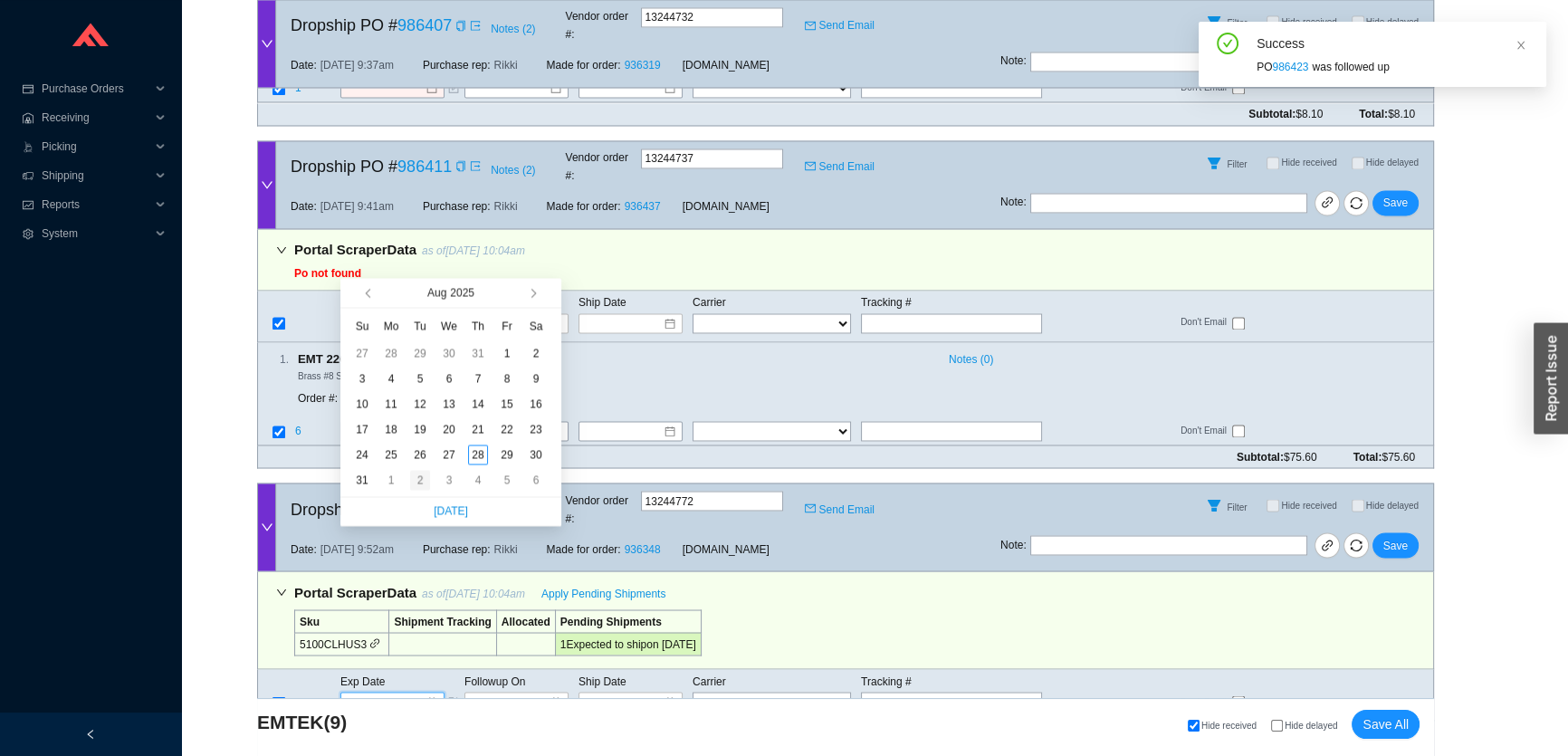
type input "9/2/2025"
click at [415, 480] on div "2" at bounding box center [420, 479] width 20 height 20
type input "9/2/2025"
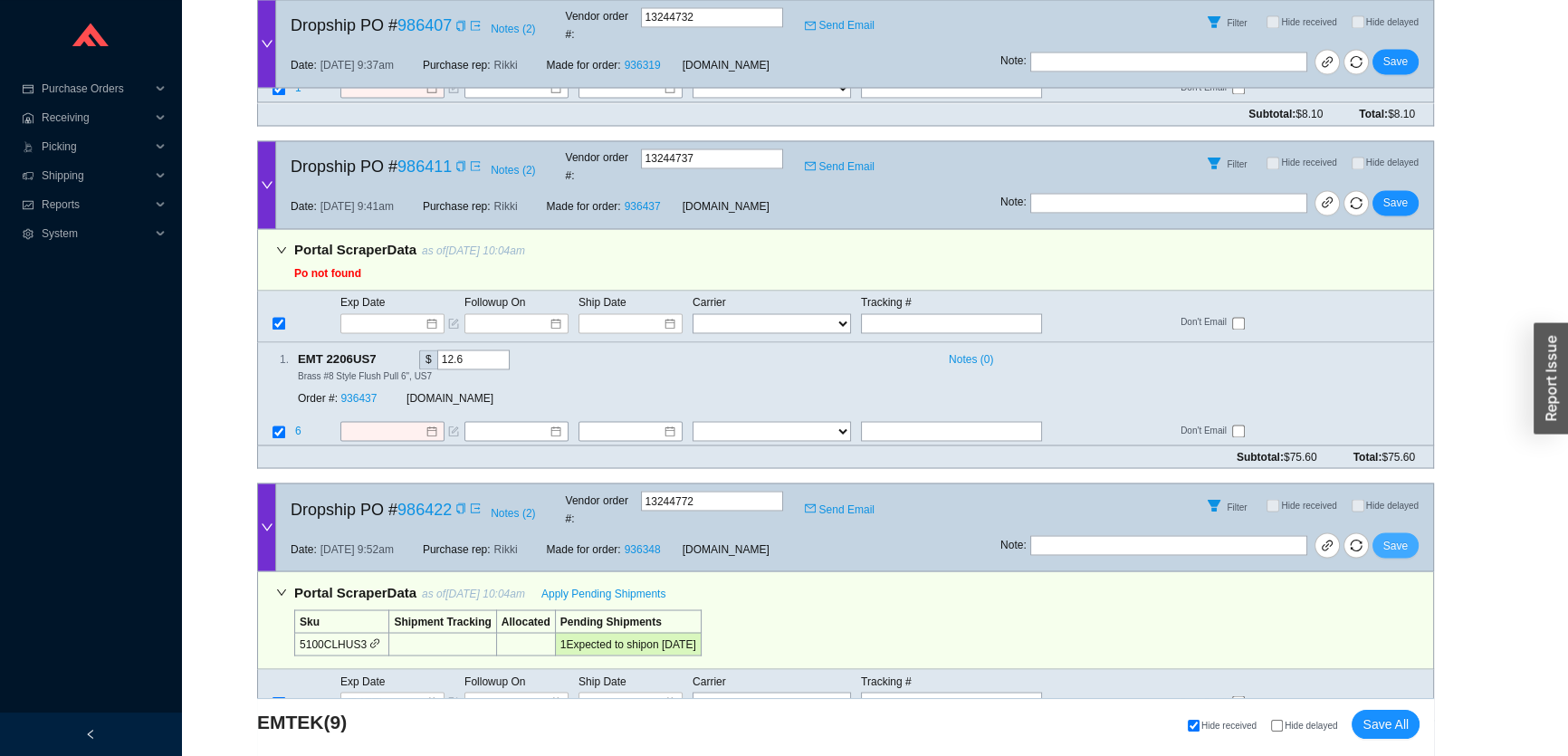
click at [1409, 533] on button "Save" at bounding box center [1395, 545] width 46 height 25
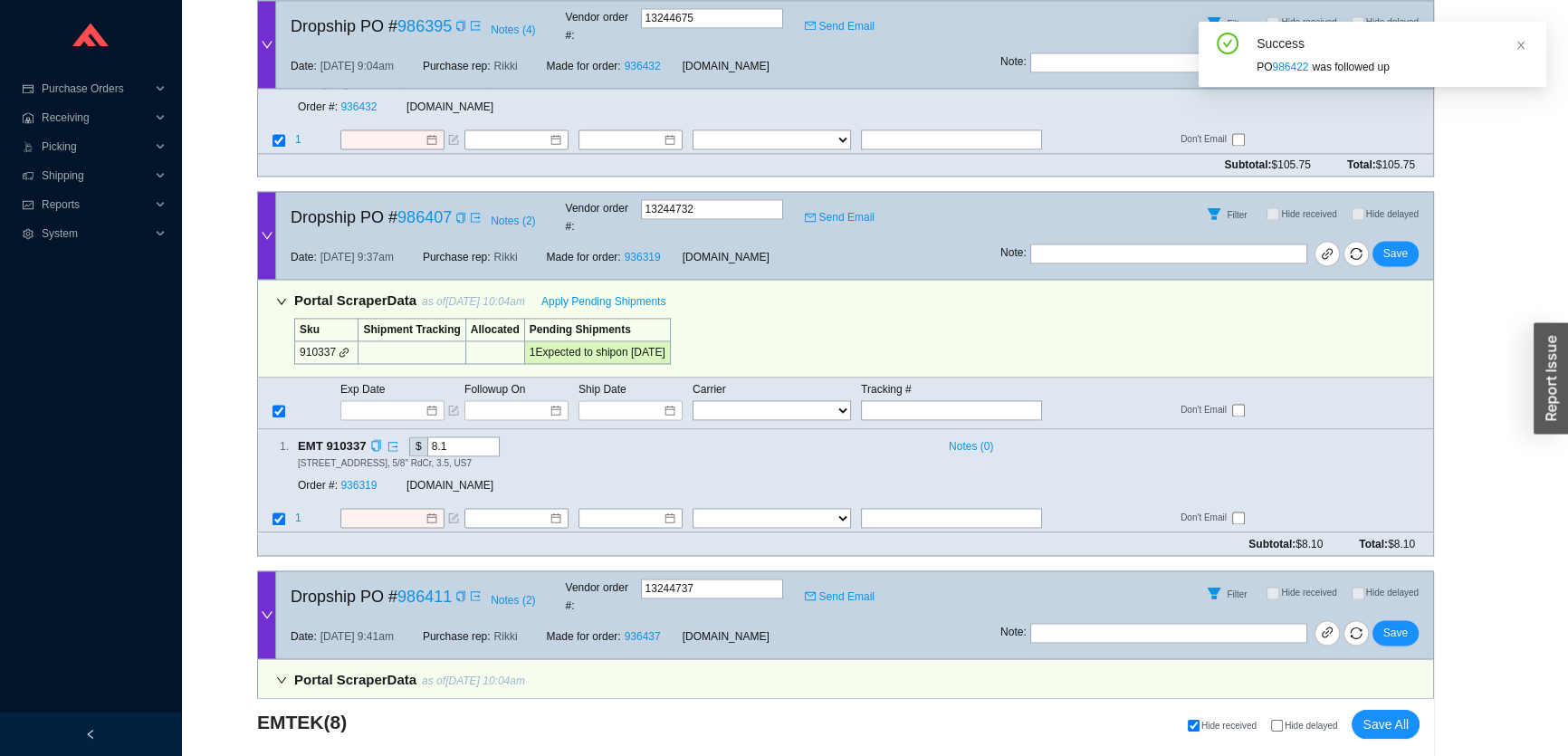
scroll to position [3341, 0]
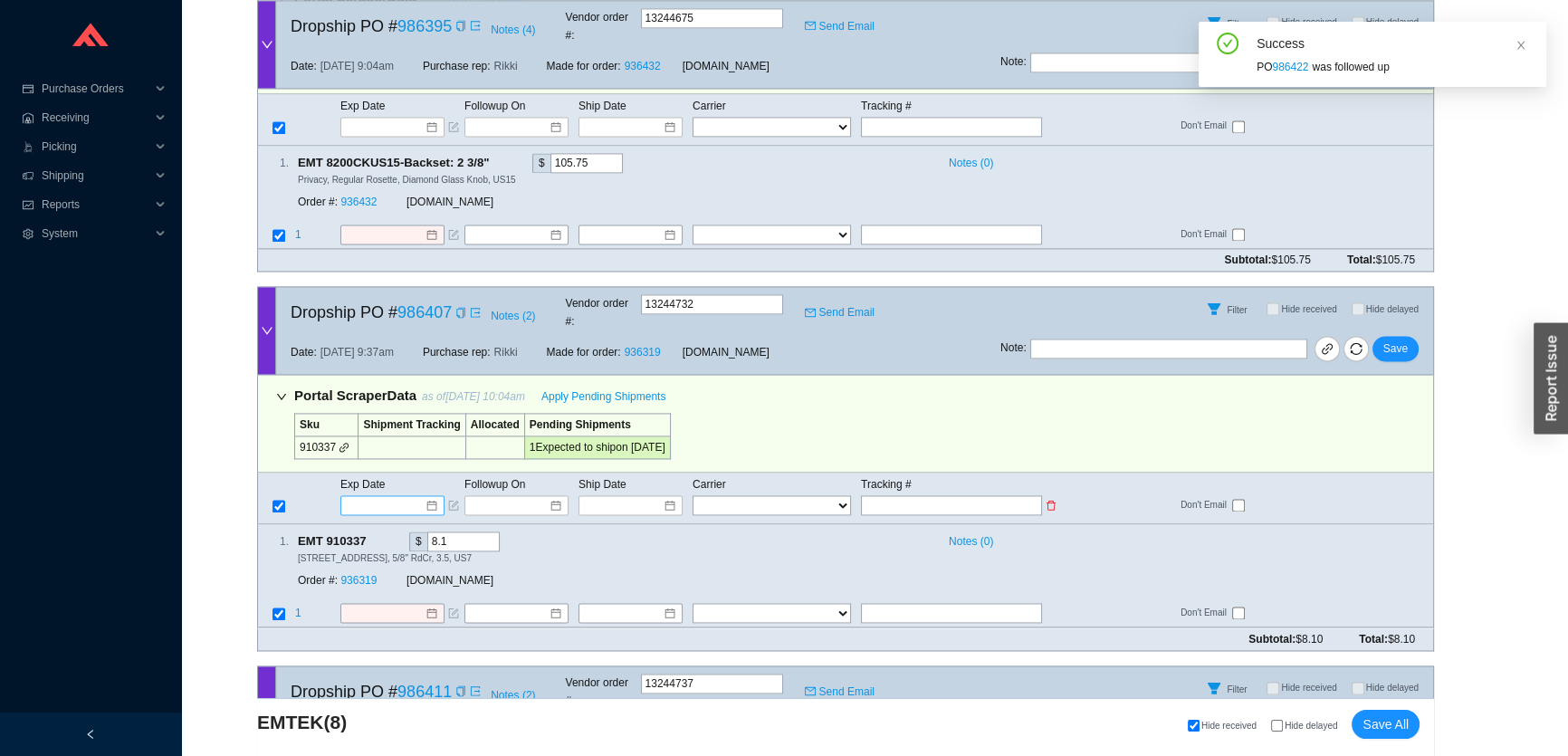
click at [406, 496] on input at bounding box center [386, 505] width 77 height 18
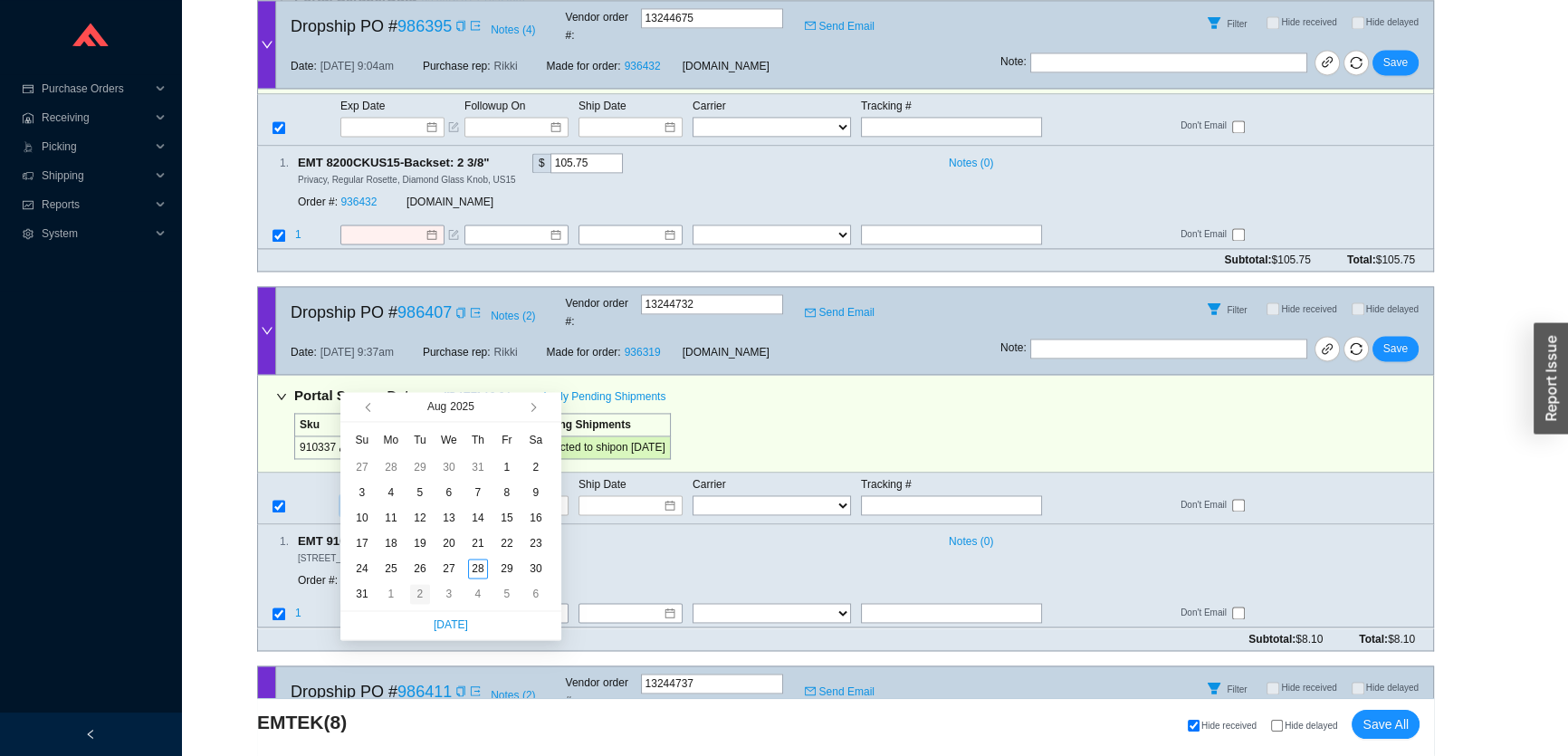
type input "9/2/2025"
click at [424, 589] on div "2" at bounding box center [420, 593] width 20 height 20
type input "9/2/2025"
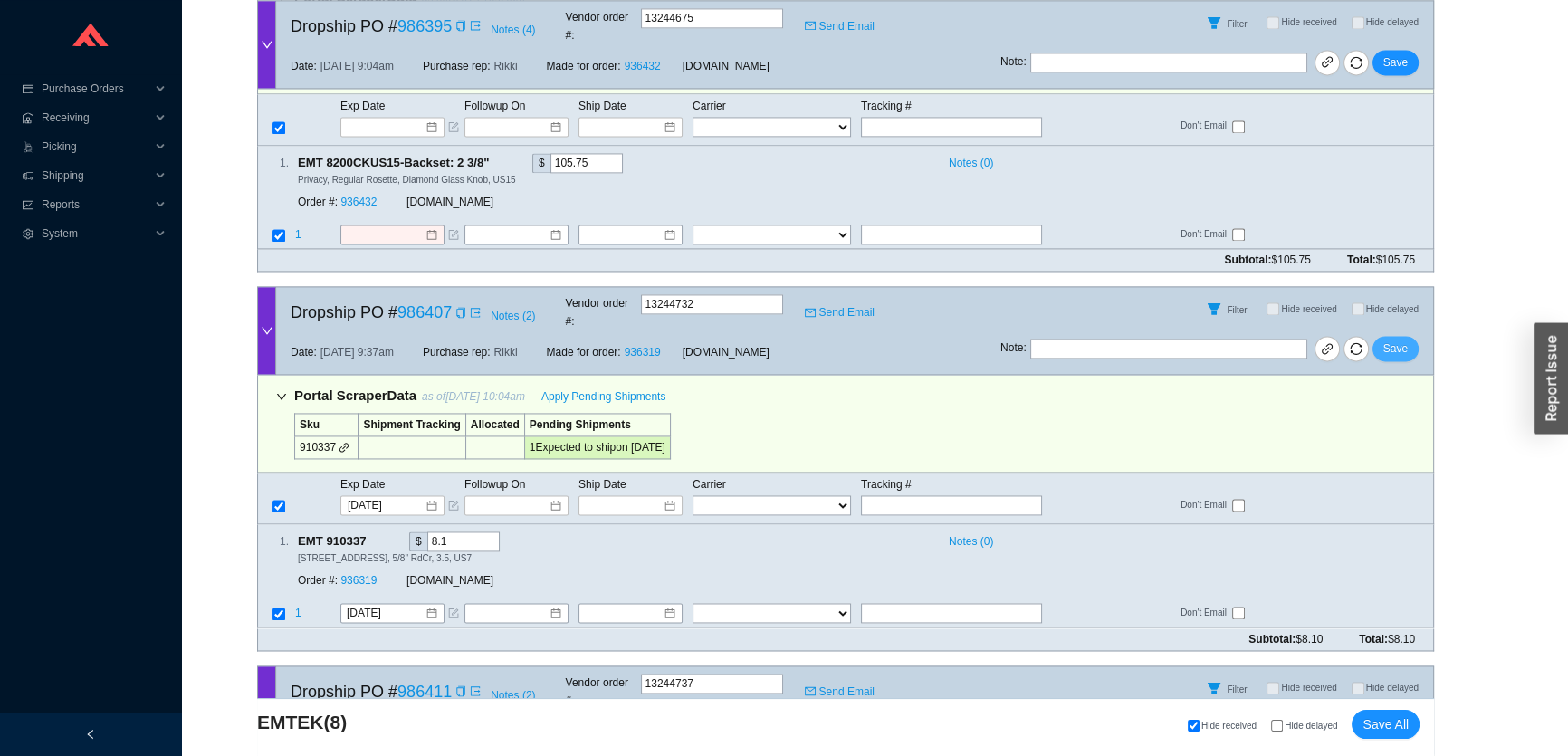
click at [1395, 340] on span "Save" at bounding box center [1396, 348] width 24 height 18
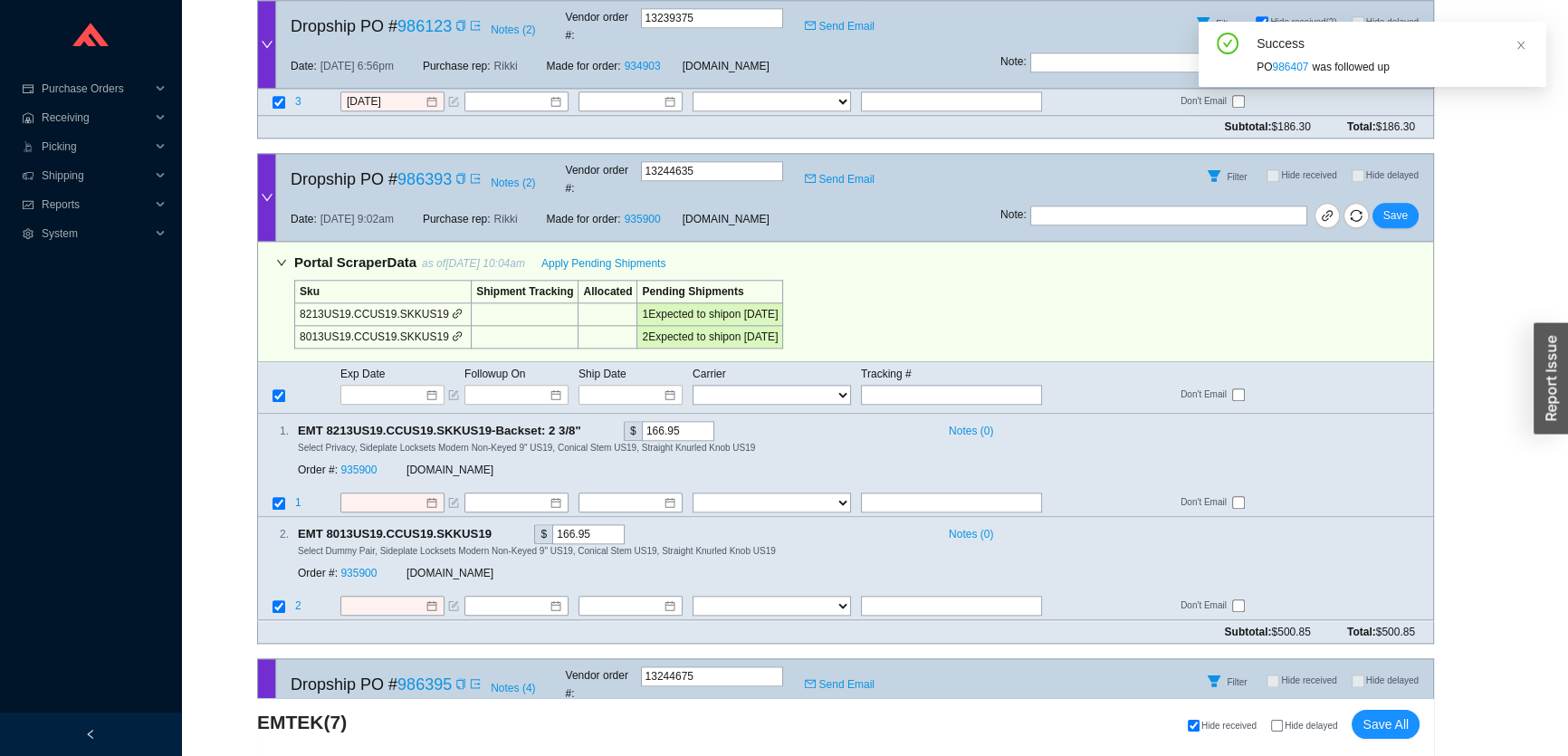
scroll to position [2569, 0]
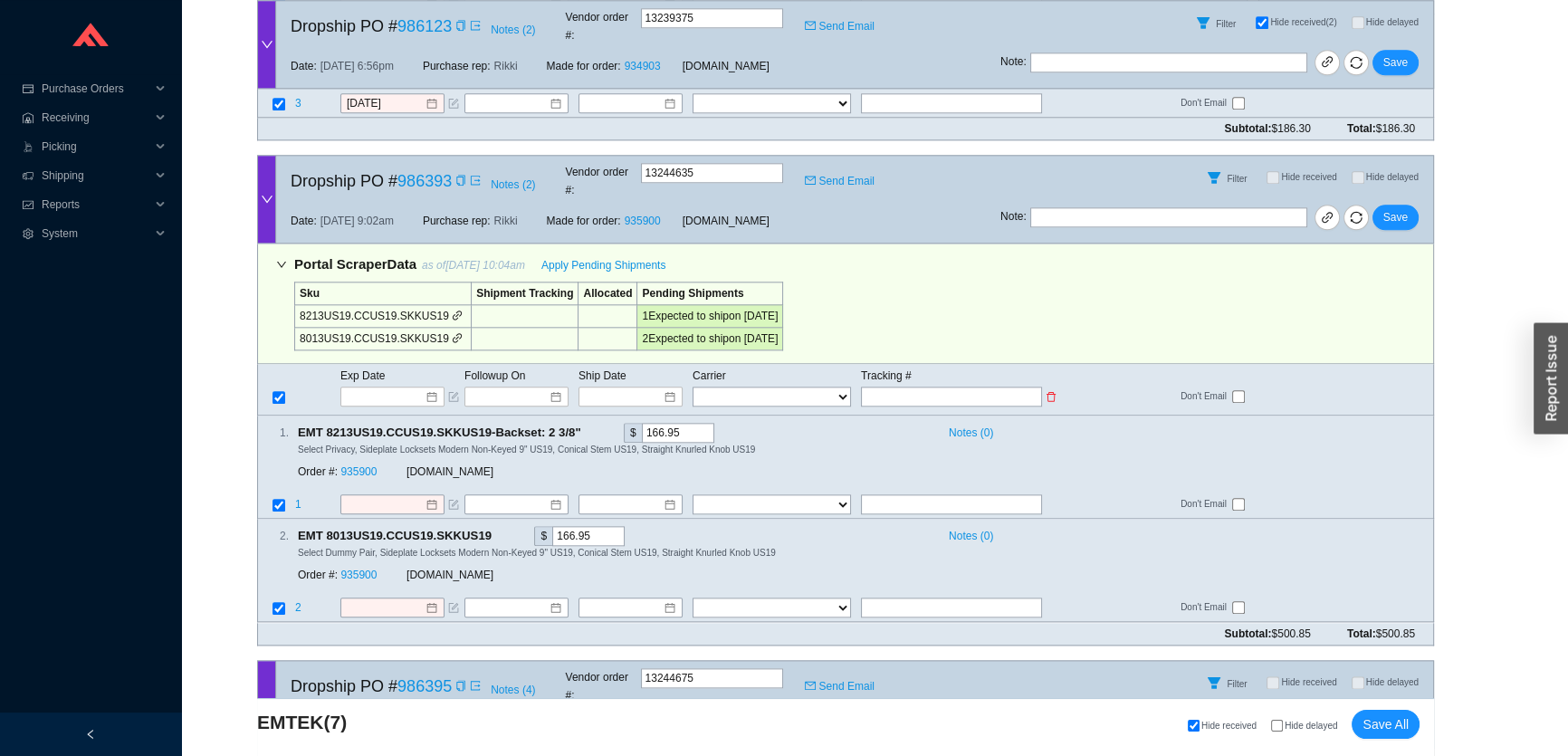
click at [400, 366] on td "Exp Date" at bounding box center [402, 376] width 124 height 20
click at [400, 388] on input at bounding box center [386, 396] width 77 height 18
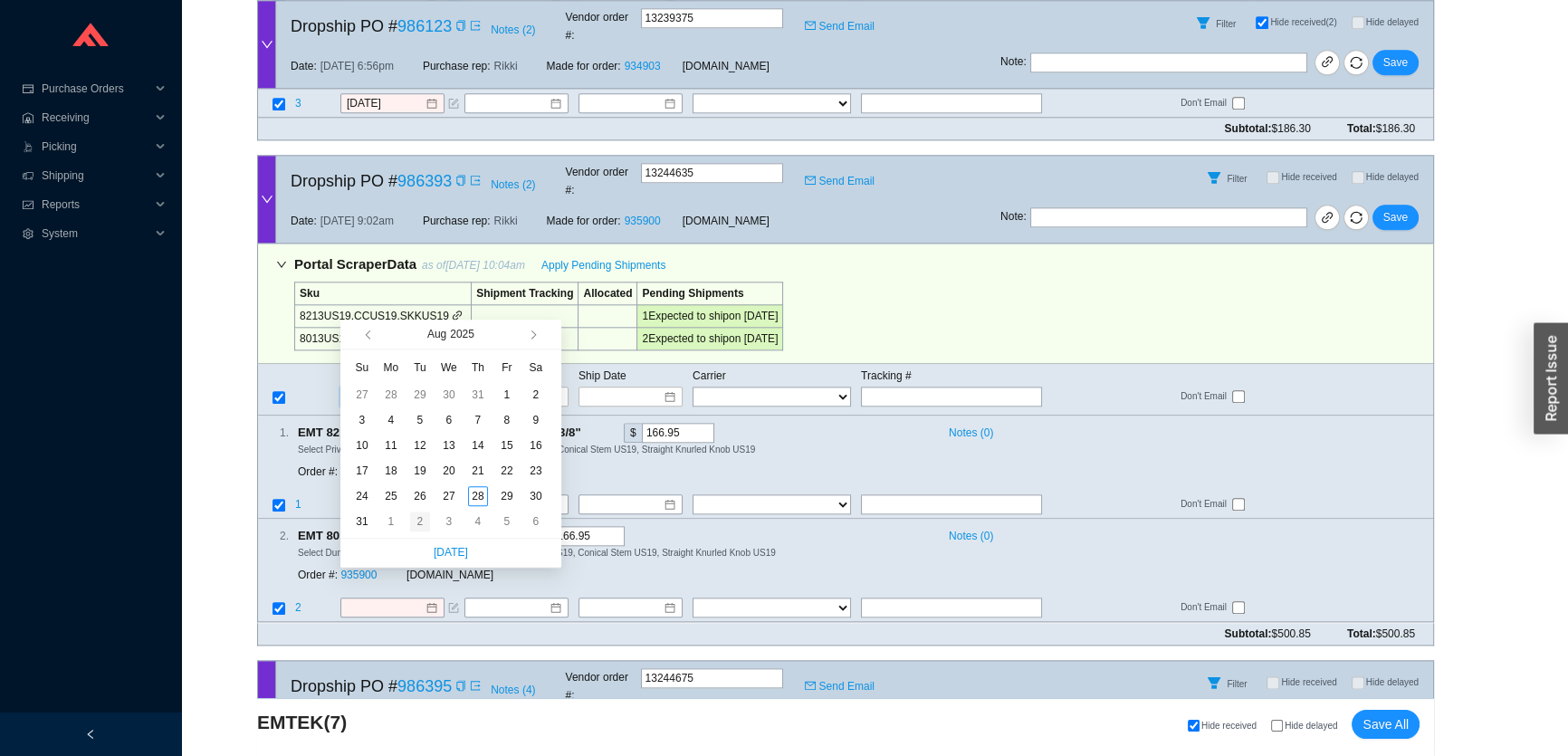
type input "9/2/2025"
click at [424, 516] on div "2" at bounding box center [420, 521] width 20 height 20
type input "9/2/2025"
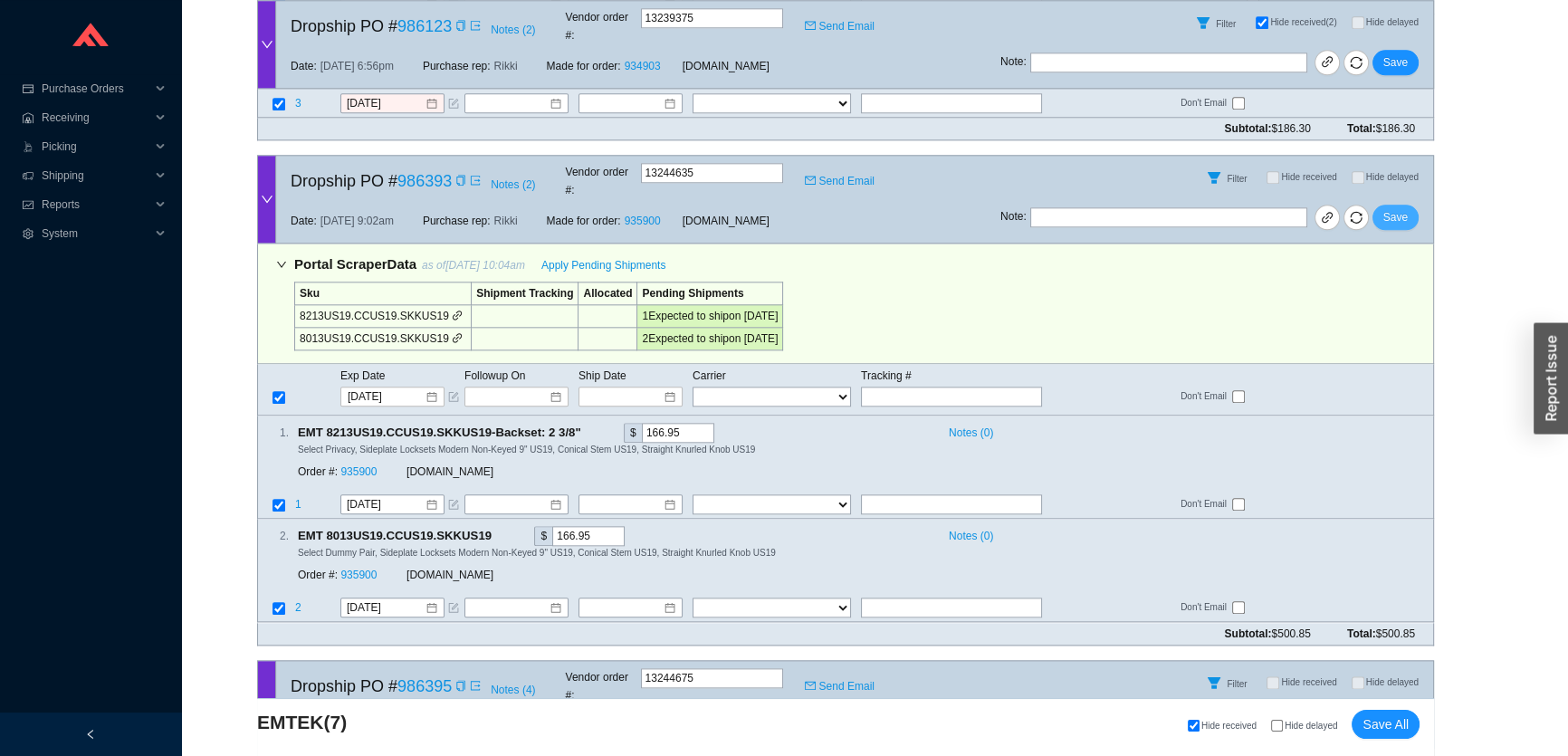
click at [1405, 208] on span "Save" at bounding box center [1396, 217] width 24 height 18
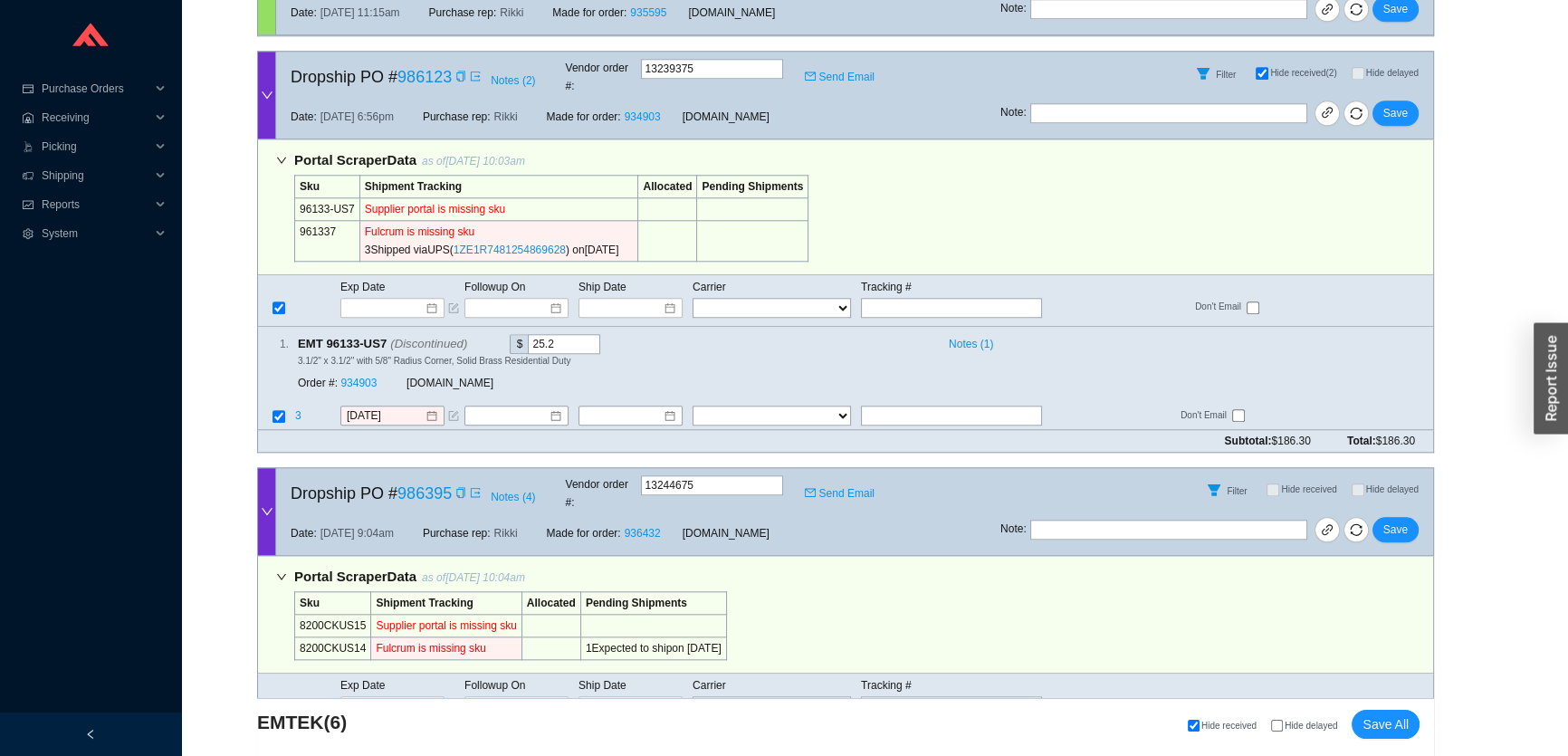
scroll to position [2157, 0]
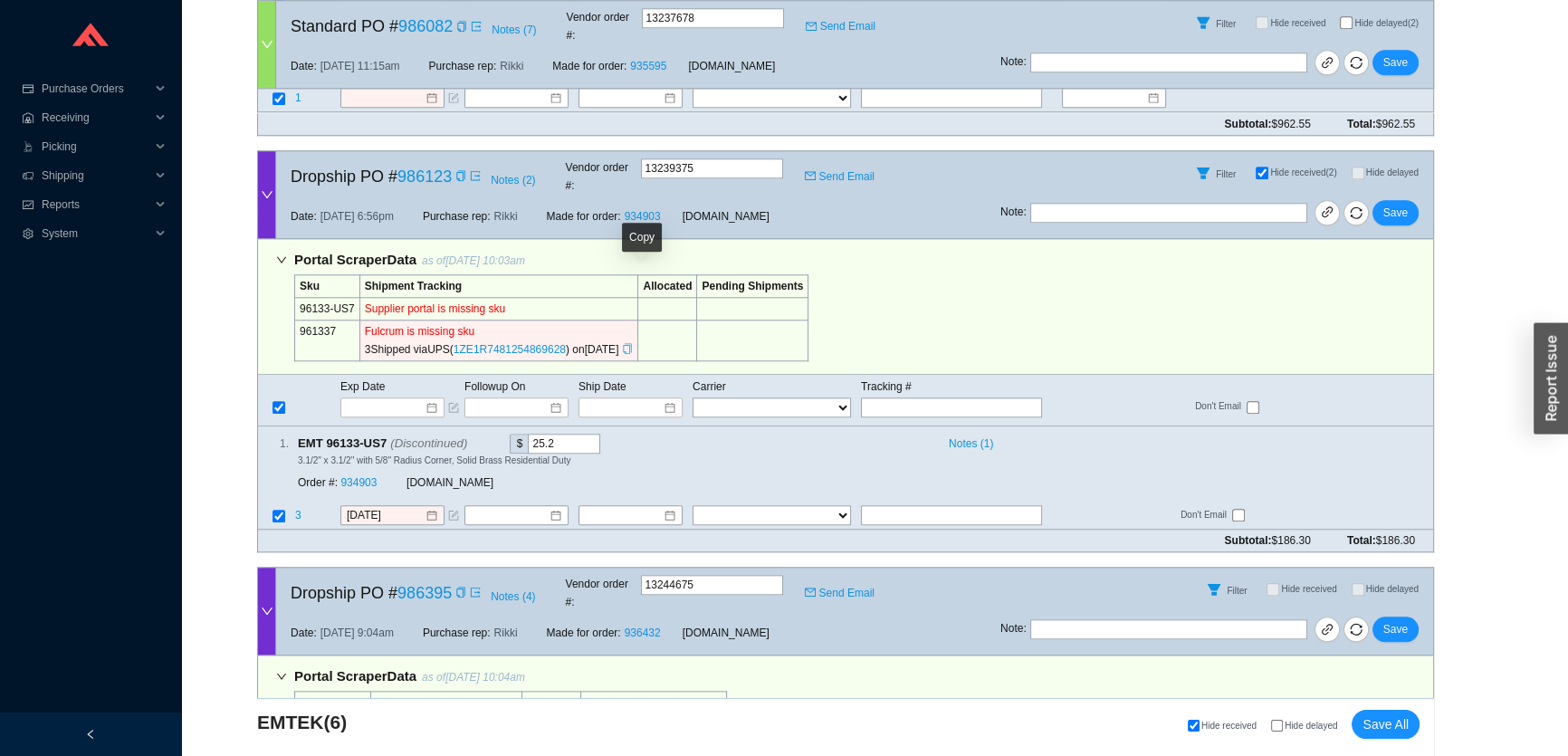
click at [632, 344] on icon "copy" at bounding box center [628, 349] width 11 height 11
click at [903, 397] on input "text" at bounding box center [952, 407] width 181 height 20
paste input "1ZE1R7481254869628"
type input "1ZE1R7481254869628"
type input "[DATE]"
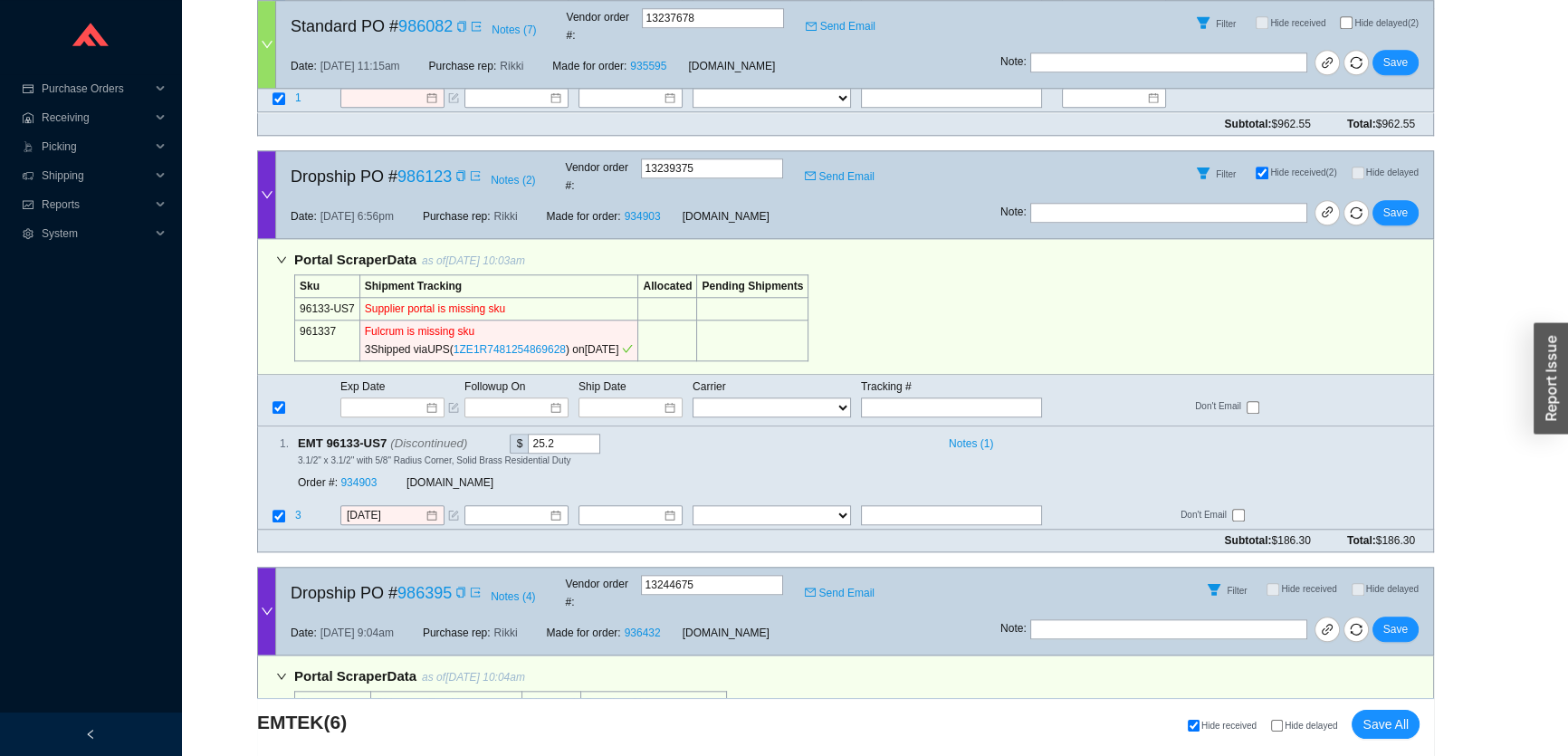
type input "1ZE1R7481254869628"
select select "2"
type input "1ZE1R7481254869628"
click at [1408, 201] on button "Save" at bounding box center [1395, 213] width 46 height 25
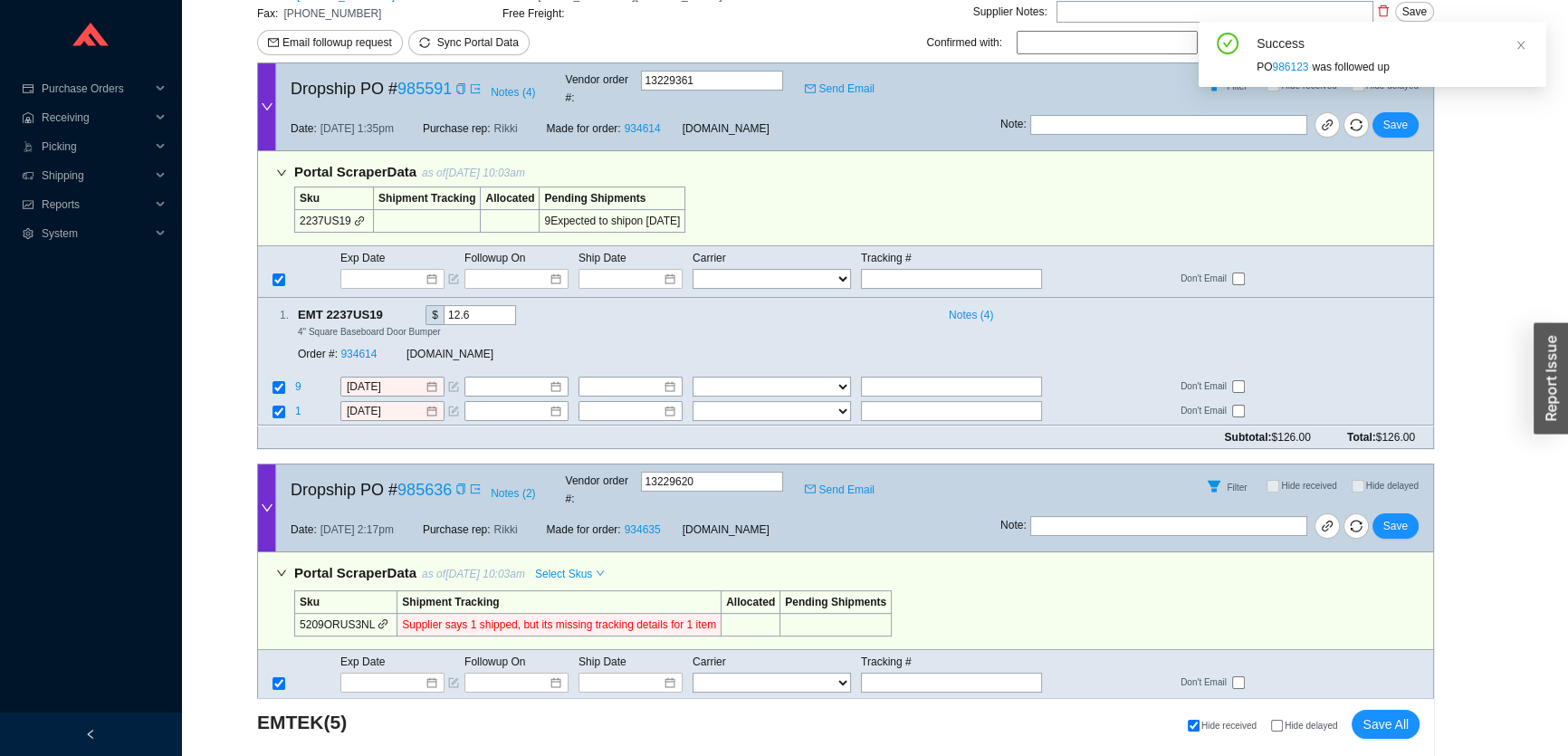
scroll to position [0, 0]
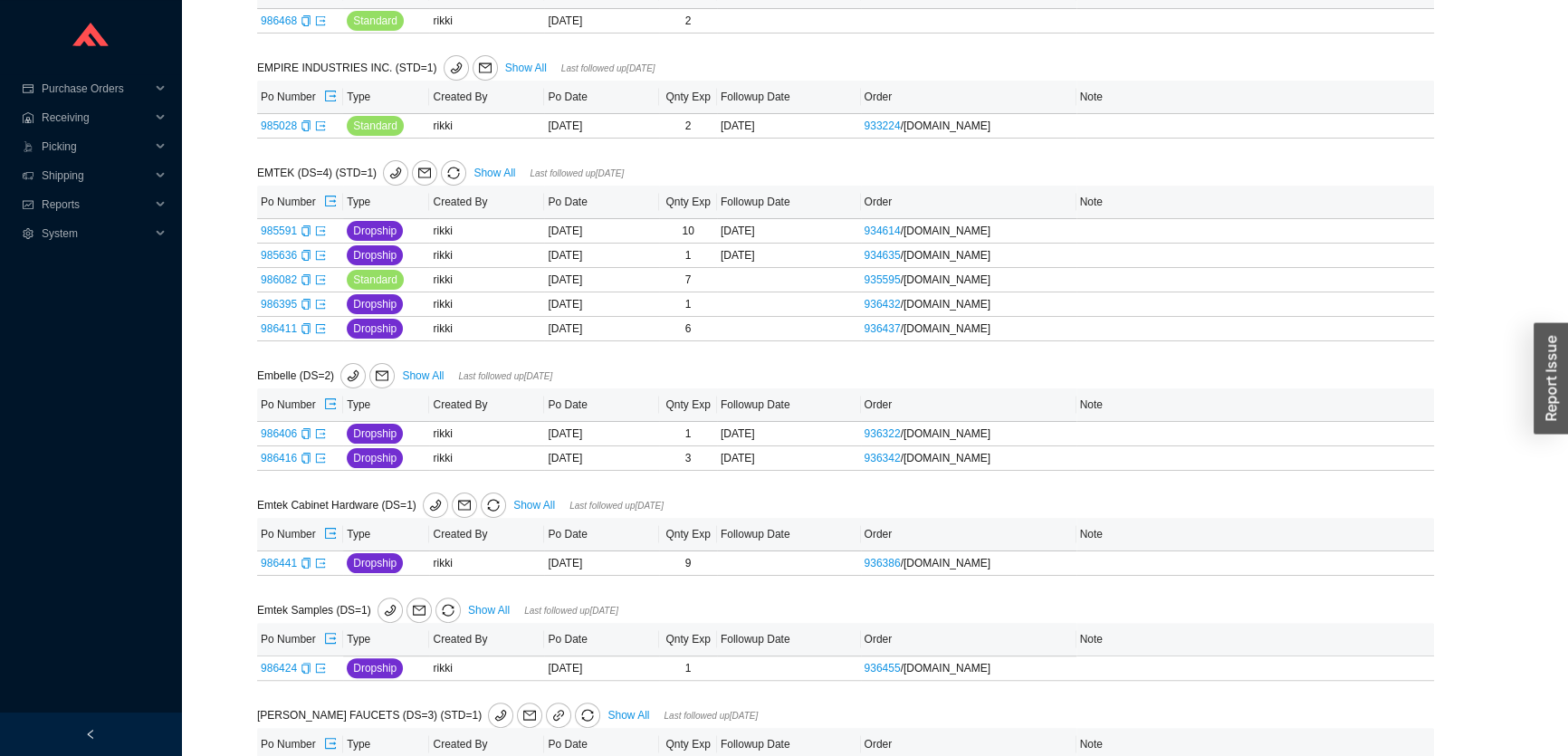
scroll to position [479, 0]
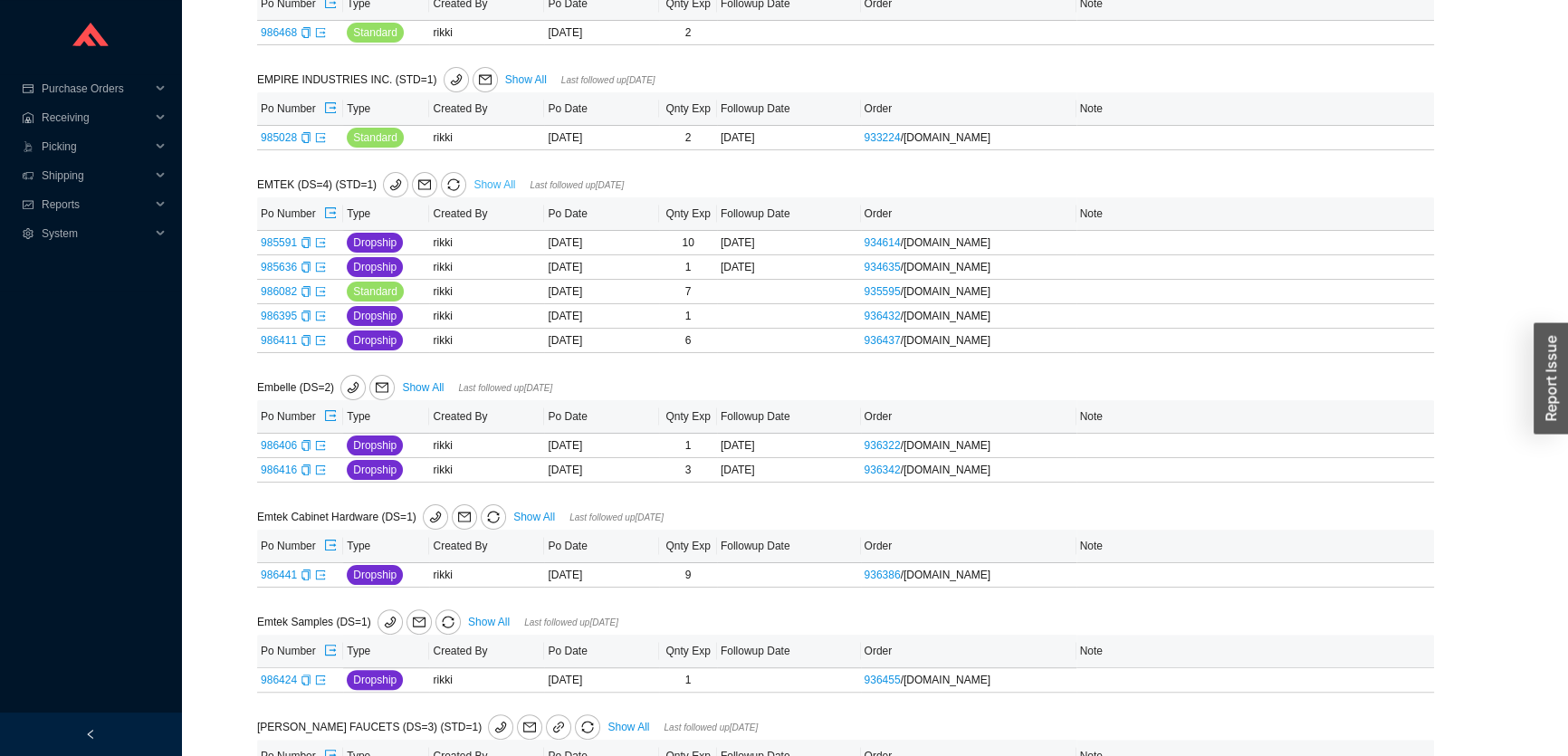
click at [476, 185] on link "Show All" at bounding box center [494, 184] width 41 height 12
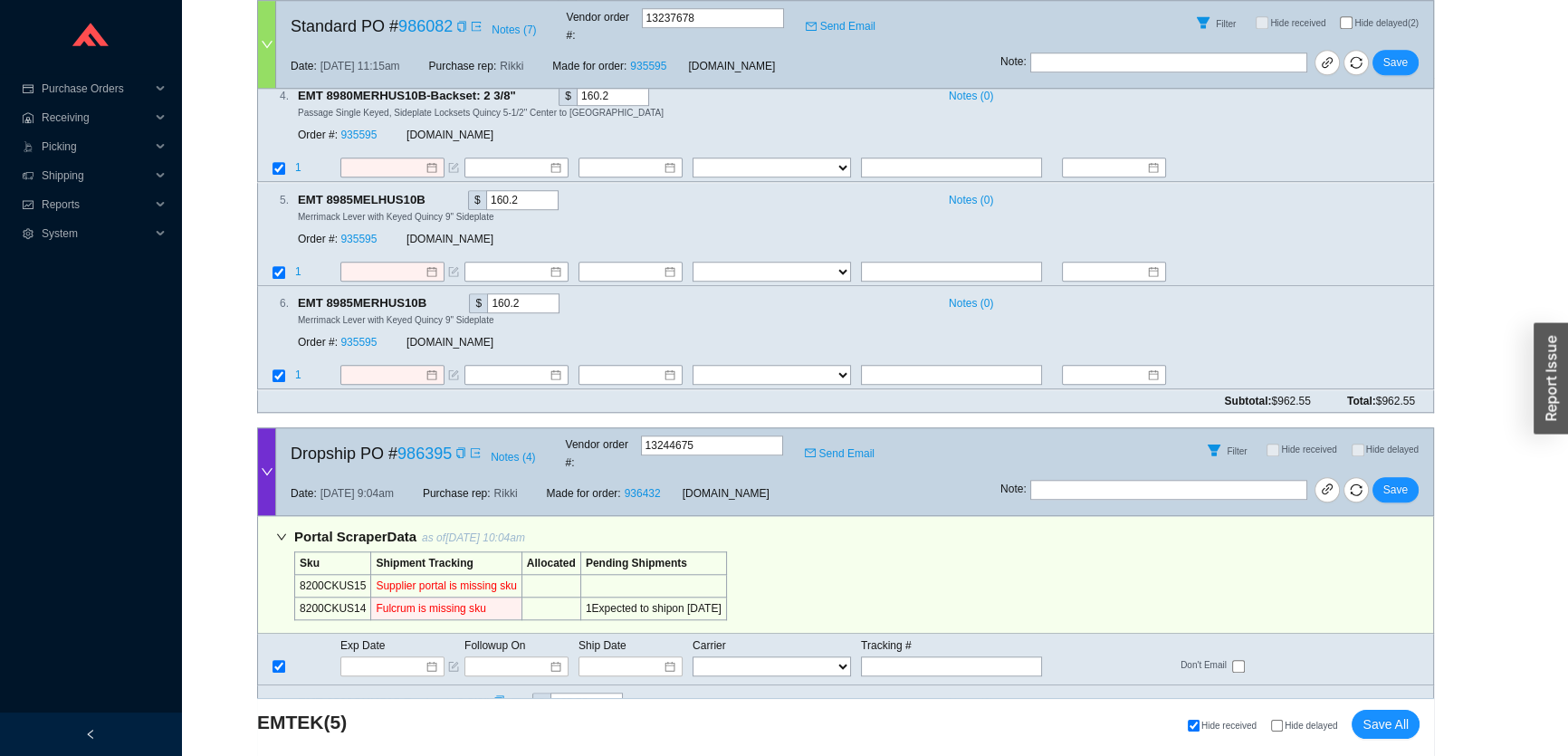
scroll to position [2260, 0]
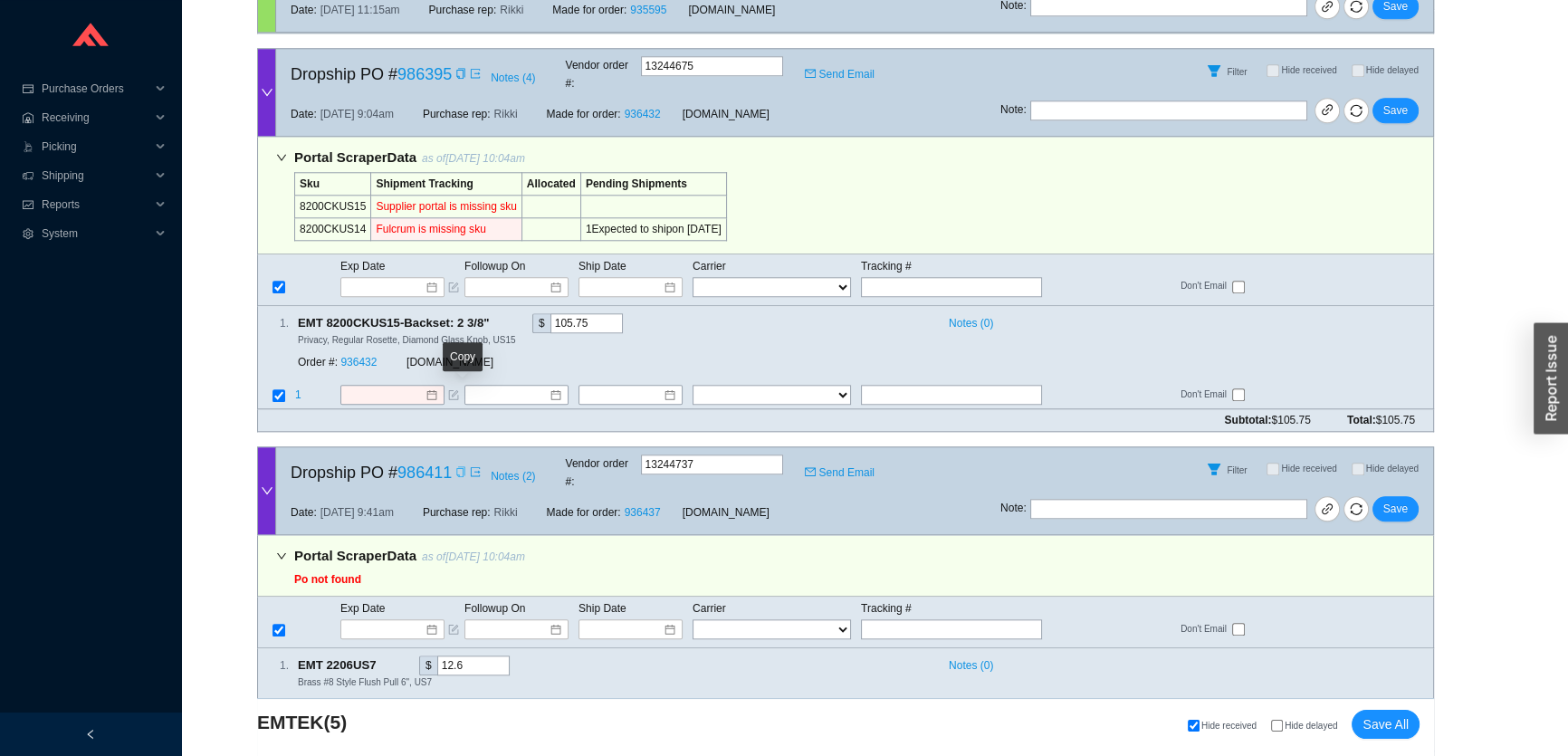
click at [461, 466] on icon "copy" at bounding box center [461, 472] width 11 height 11
click at [377, 620] on input at bounding box center [386, 629] width 77 height 18
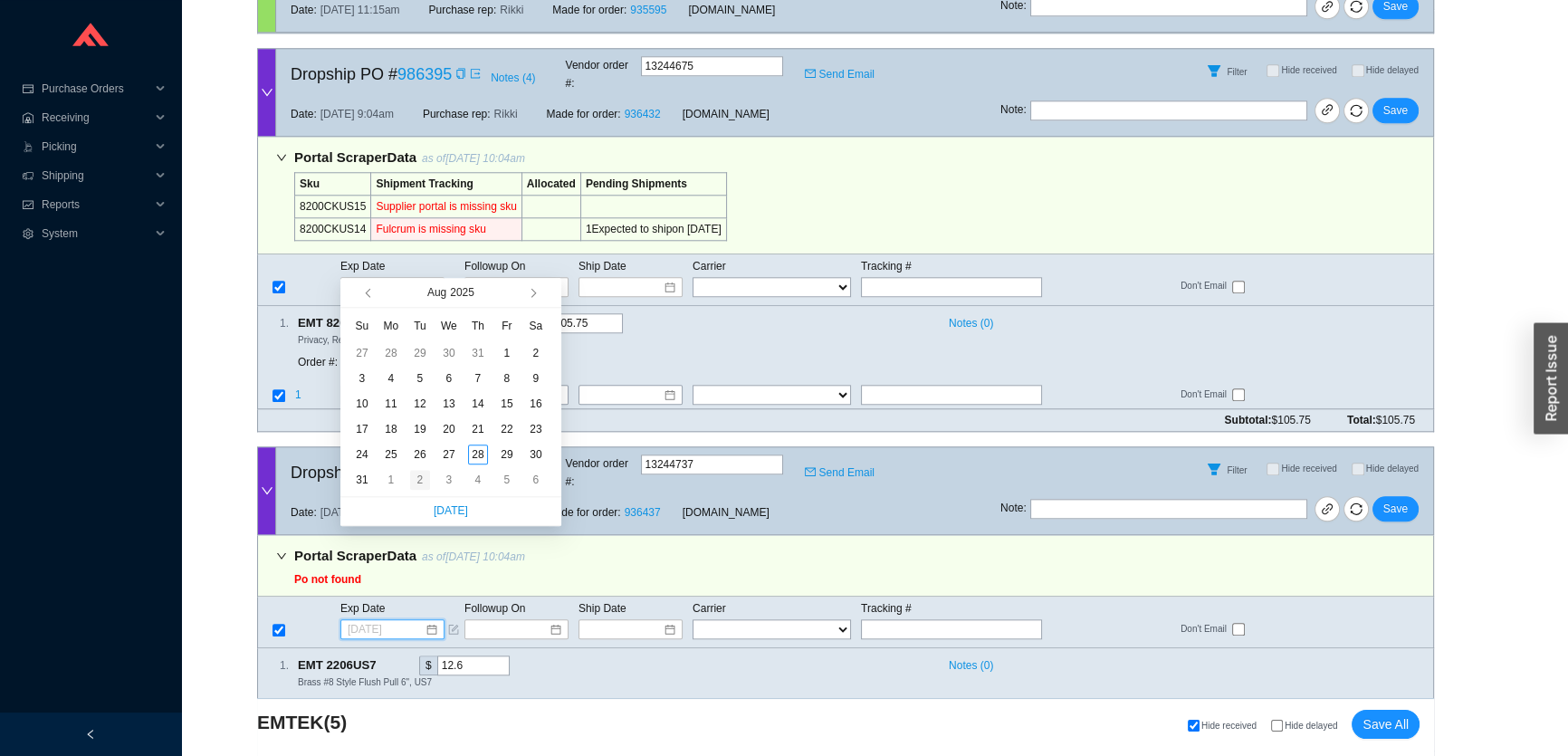
type input "[DATE]"
click at [415, 480] on div "2" at bounding box center [420, 479] width 20 height 20
type input "9/2/2025"
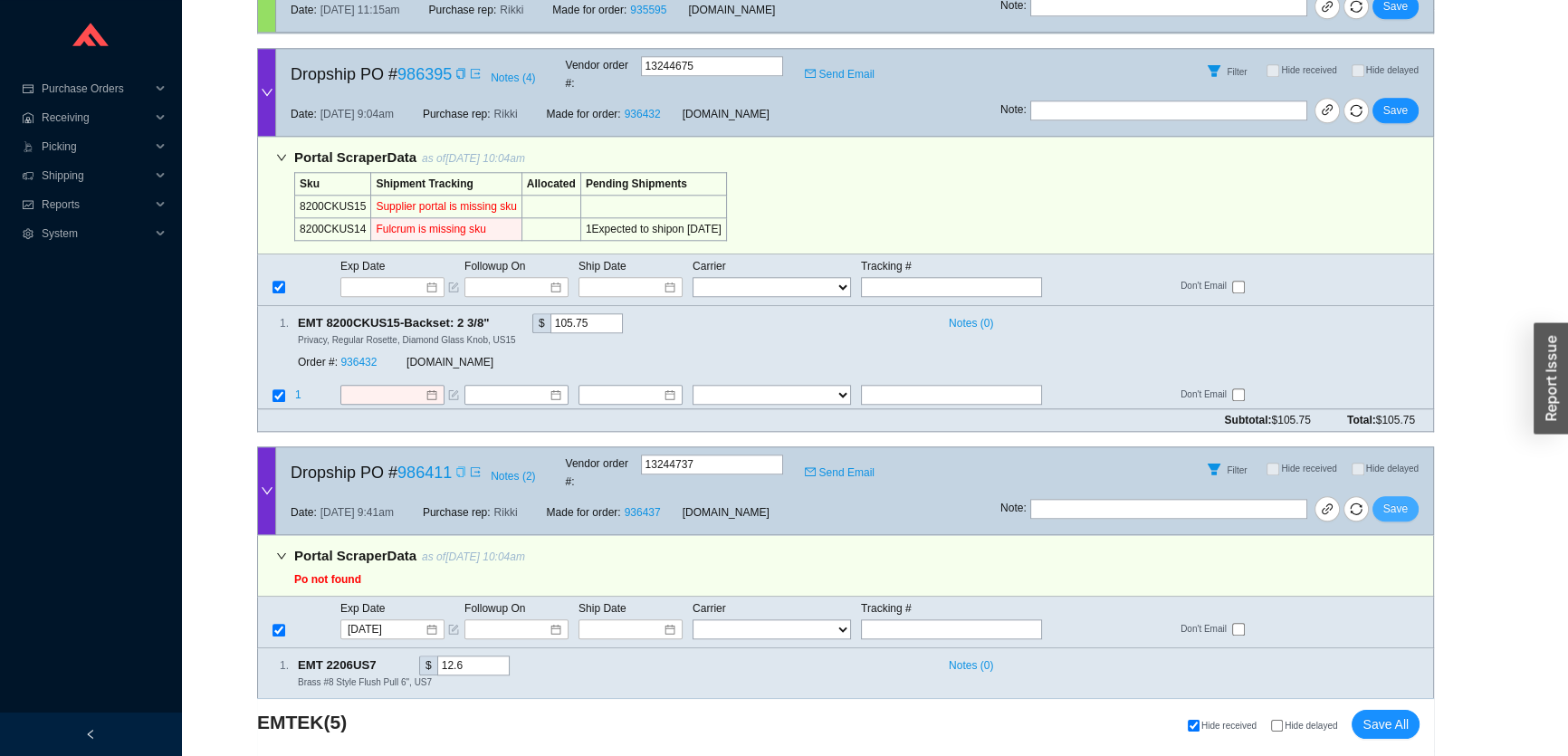
click at [1402, 500] on span "Save" at bounding box center [1396, 508] width 24 height 18
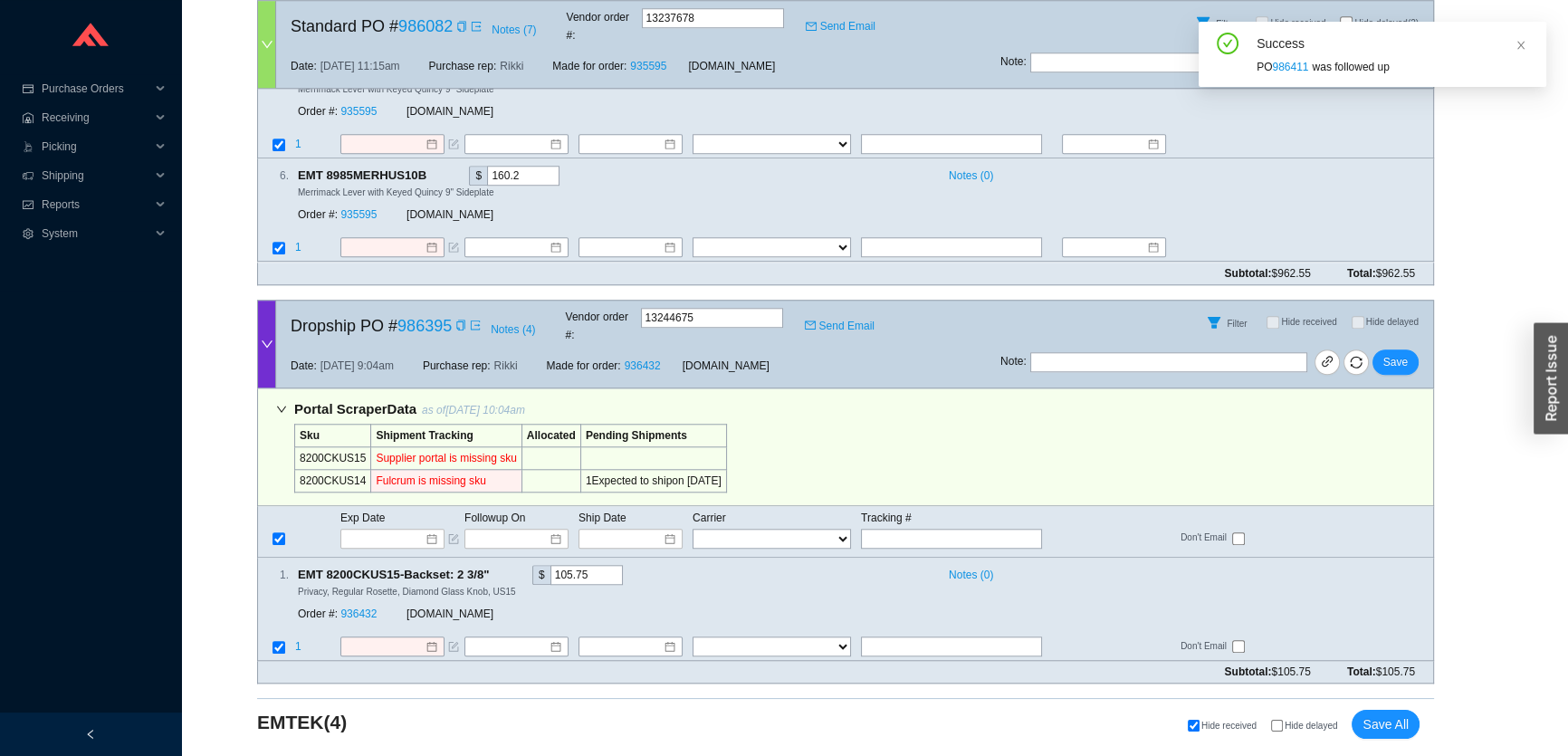
scroll to position [1935, 0]
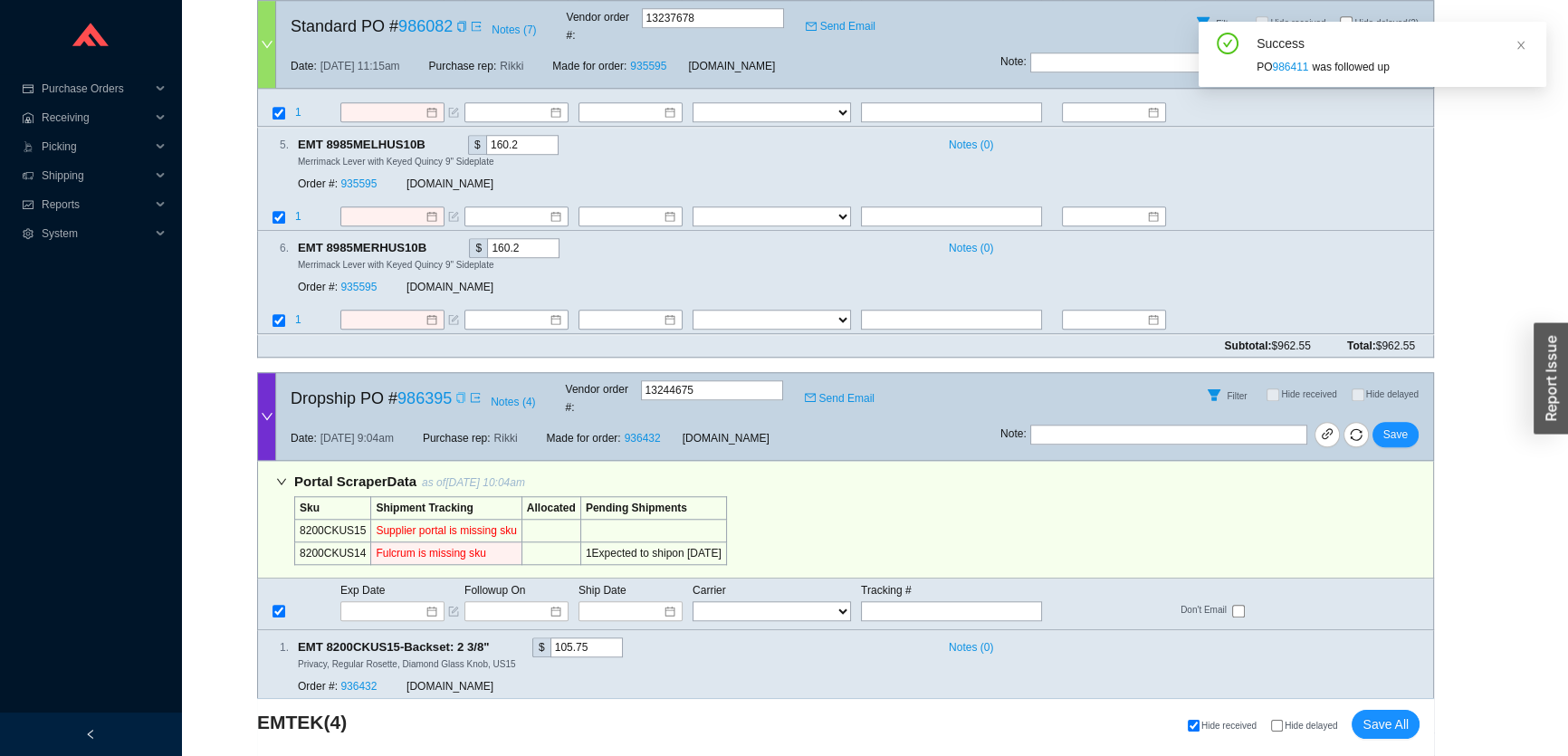
click at [463, 392] on icon "copy" at bounding box center [460, 397] width 8 height 11
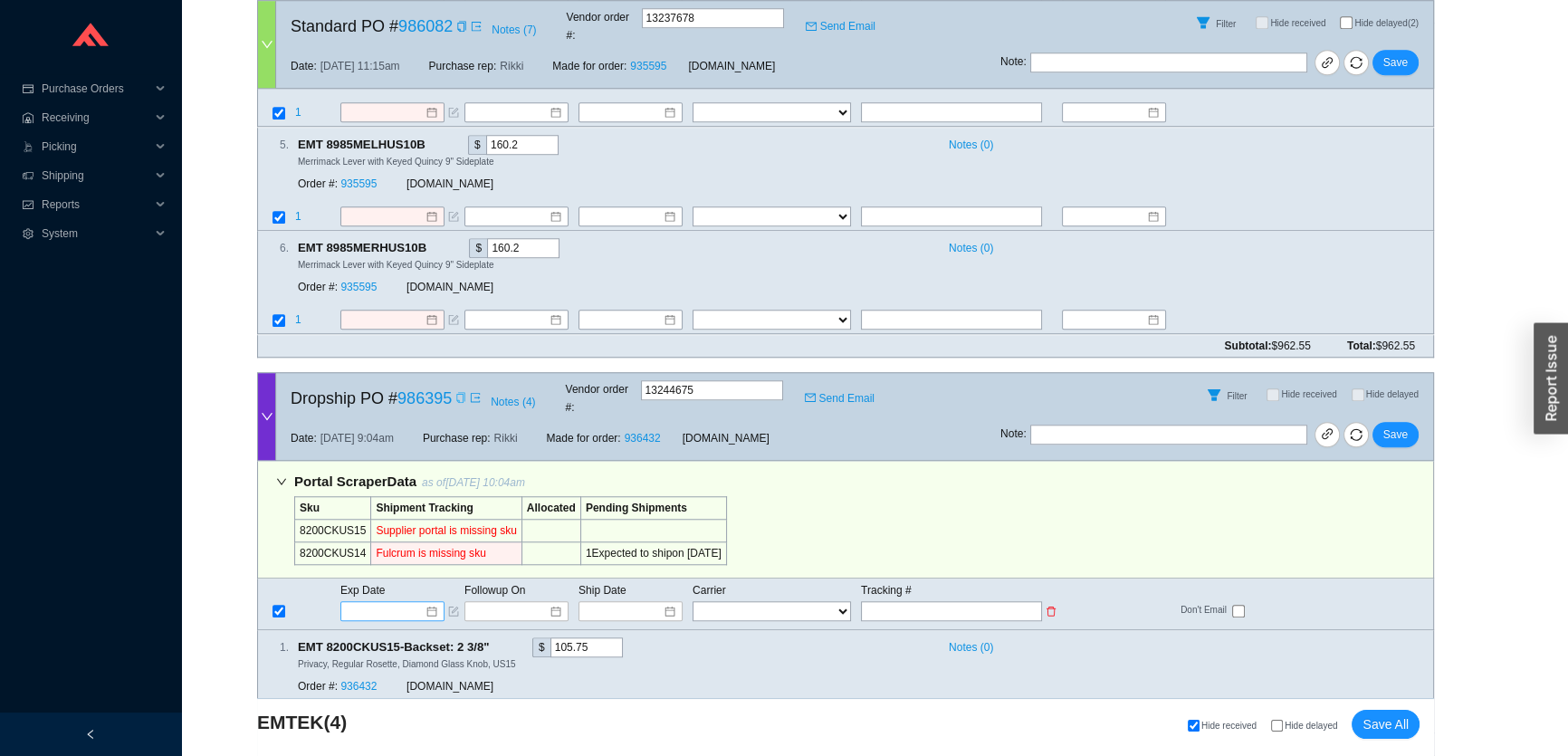
click at [407, 603] on input at bounding box center [386, 611] width 77 height 18
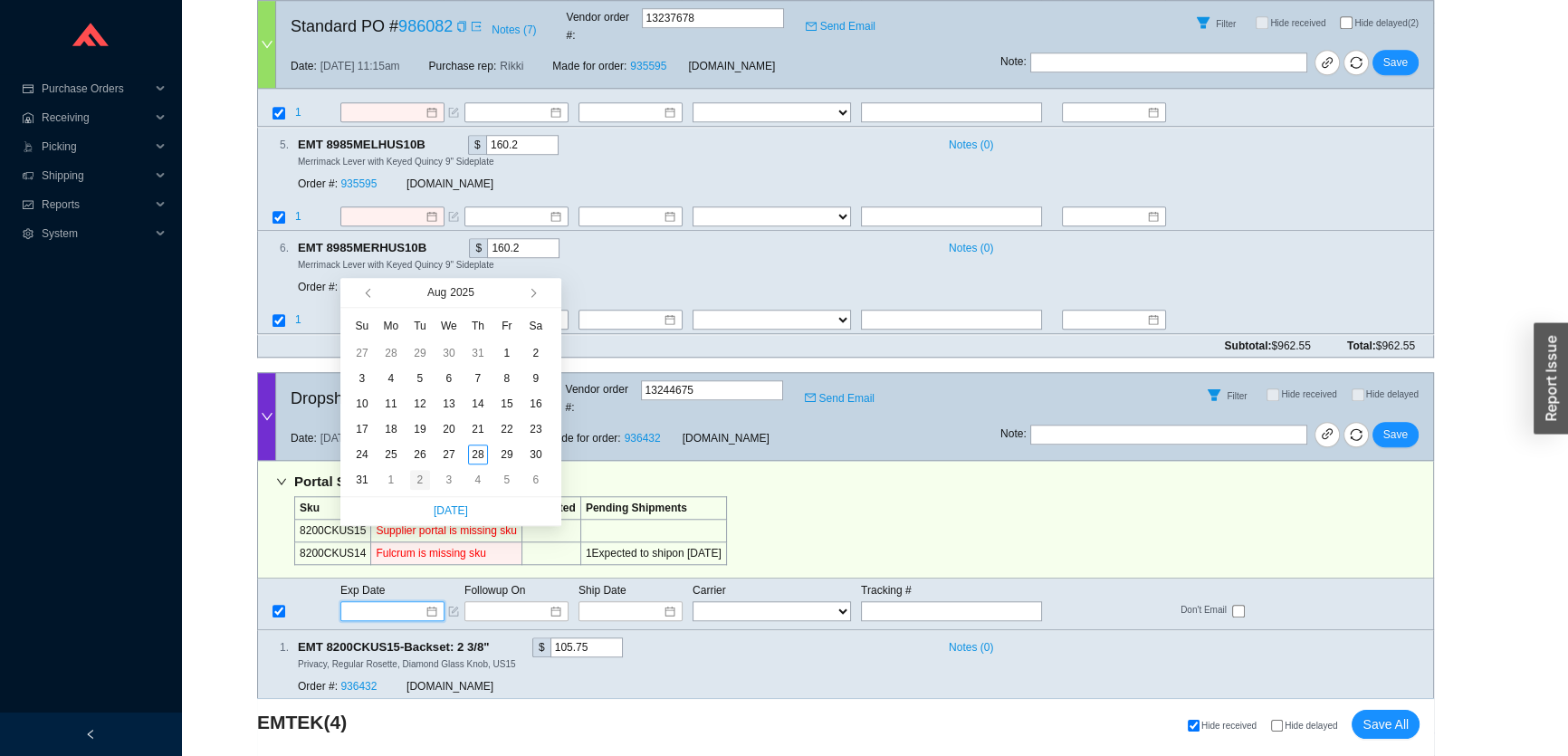
type input "9/2/2025"
click at [422, 478] on div "2" at bounding box center [420, 479] width 20 height 20
type input "9/2/2025"
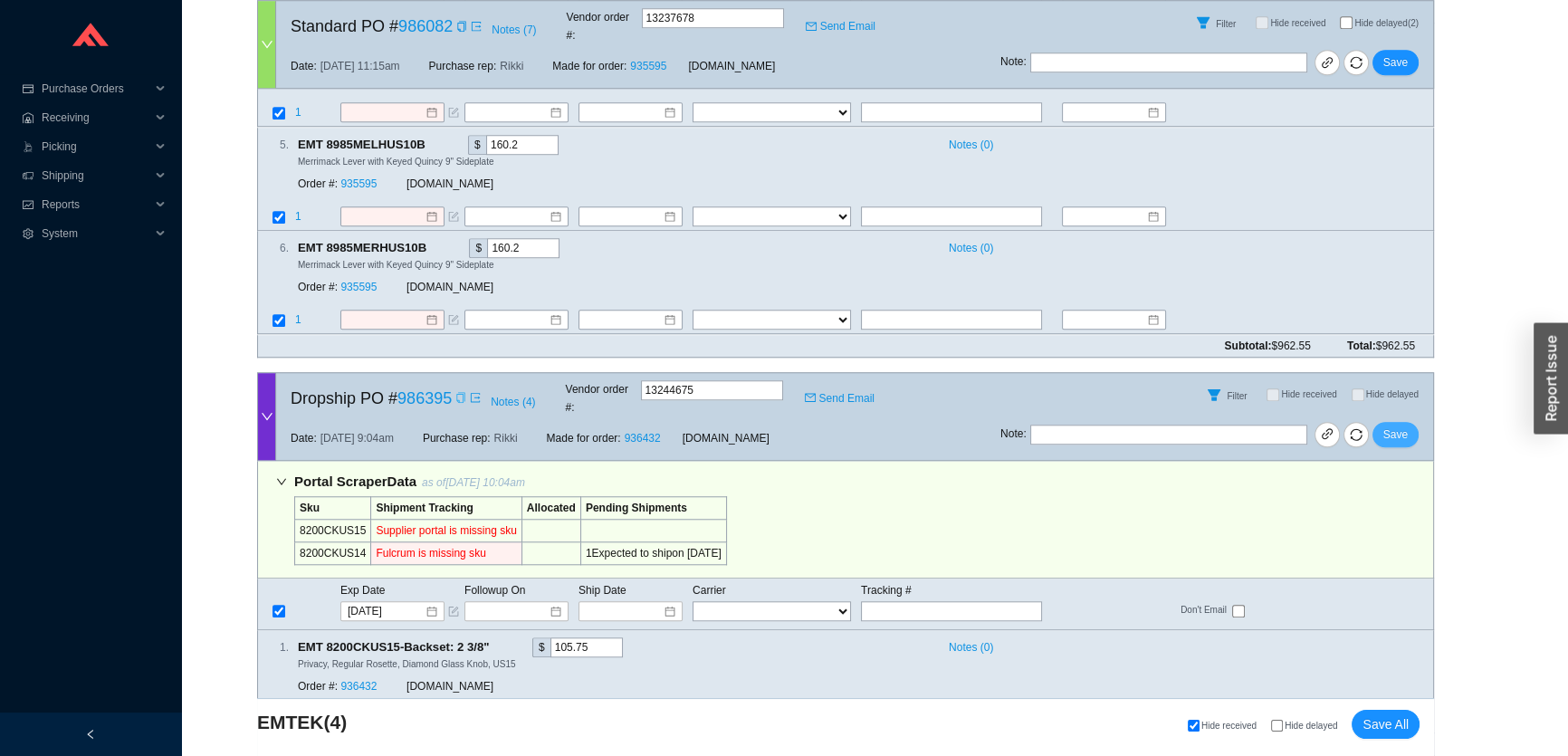
click at [1381, 422] on button "Save" at bounding box center [1395, 434] width 46 height 25
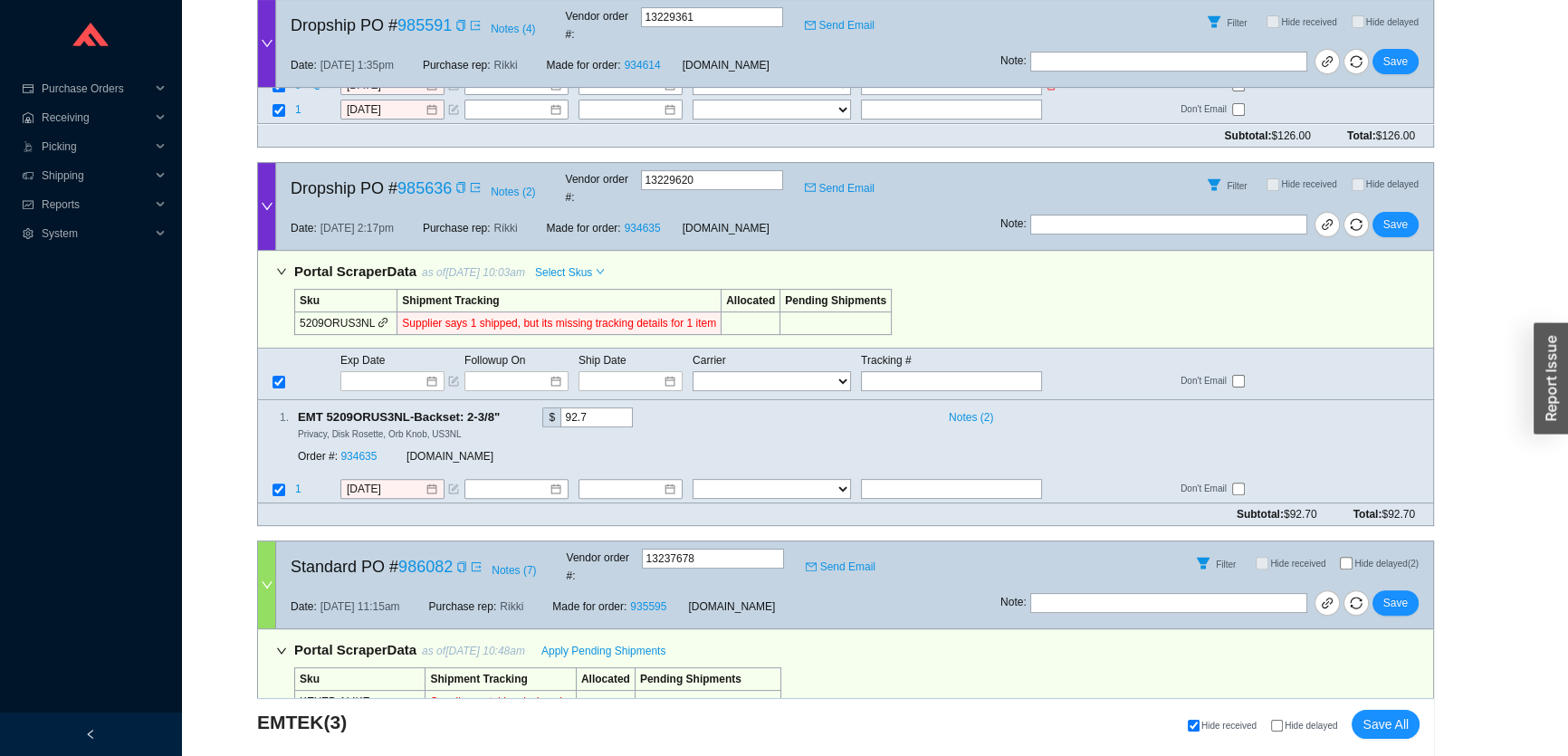
scroll to position [650, 0]
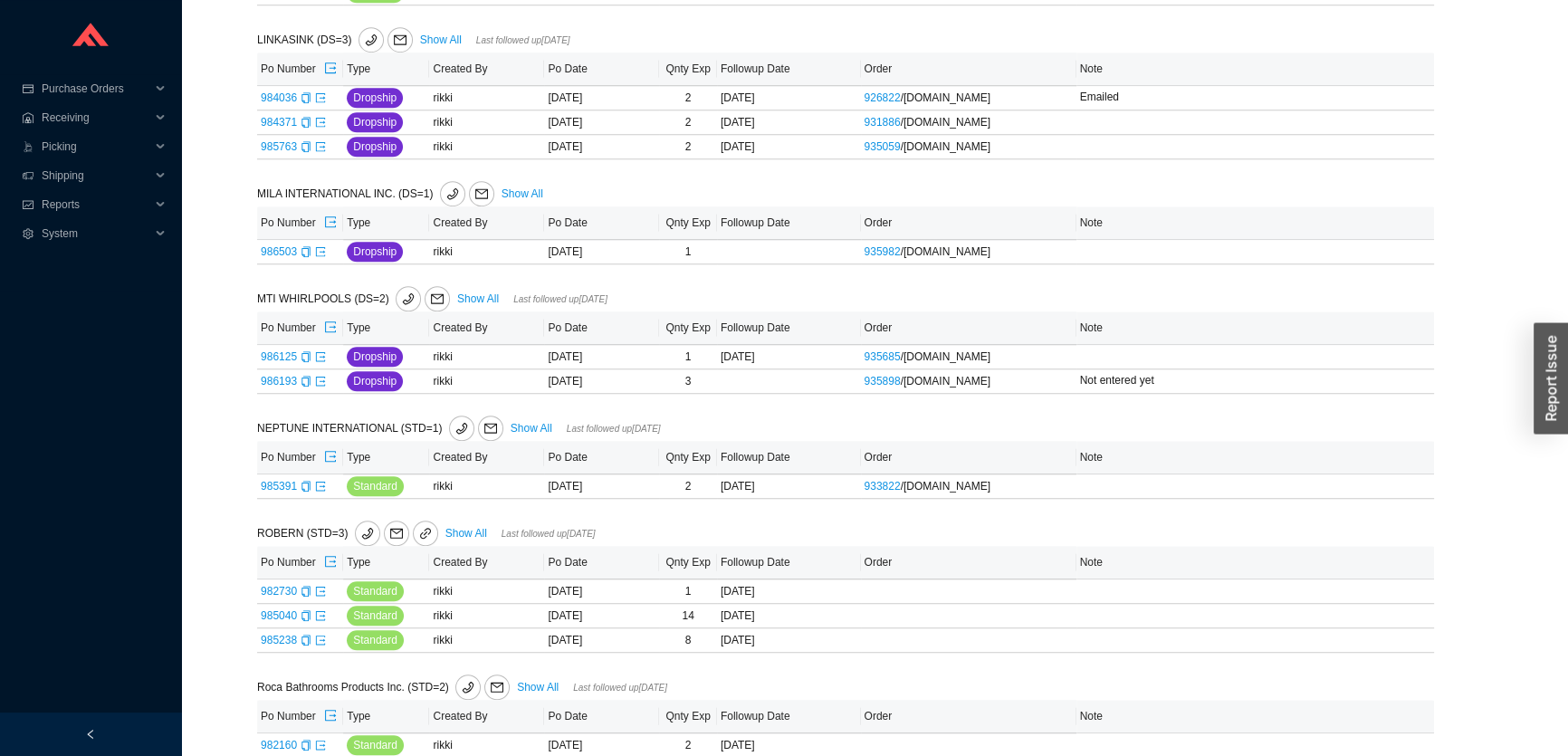
scroll to position [1937, 0]
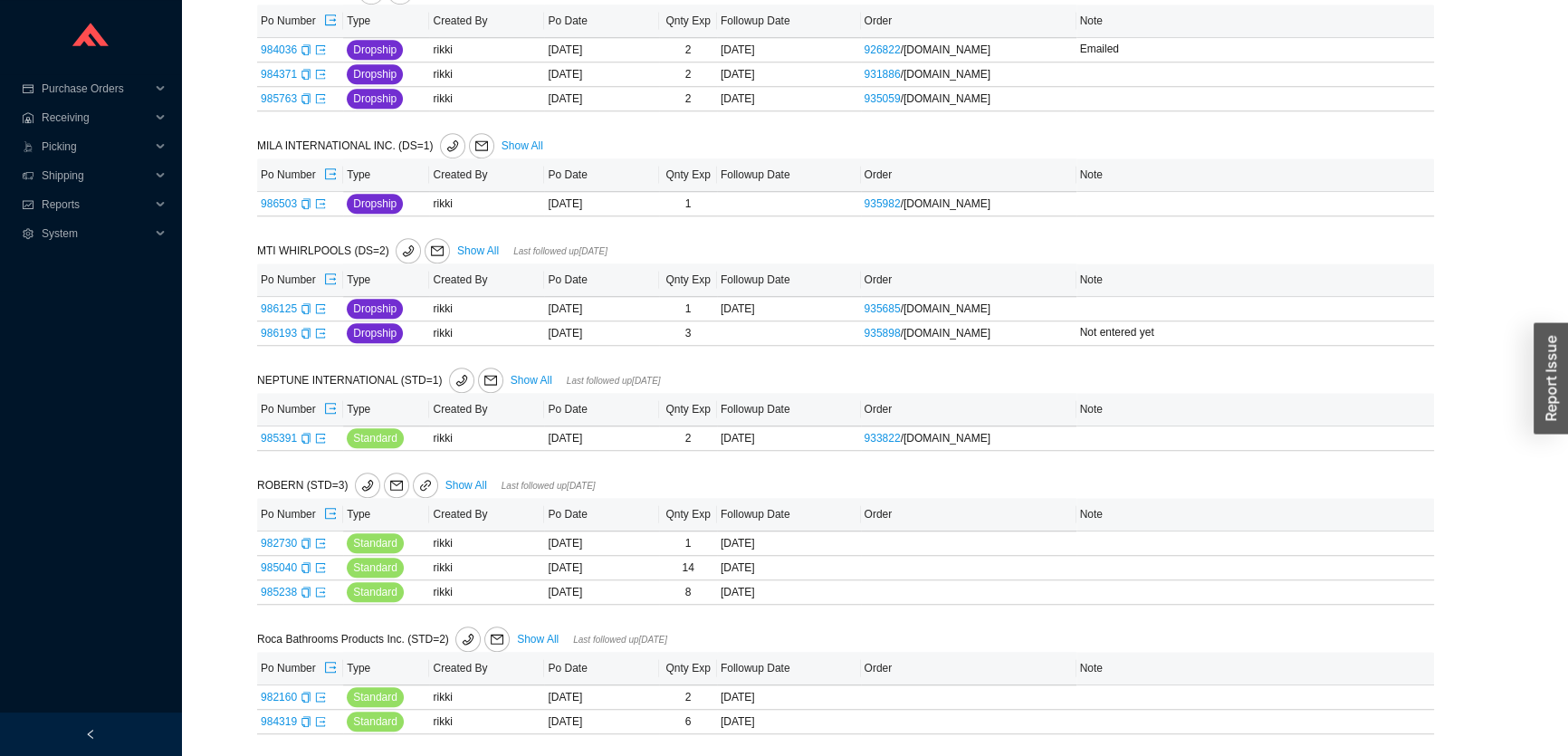
scroll to position [1937, 0]
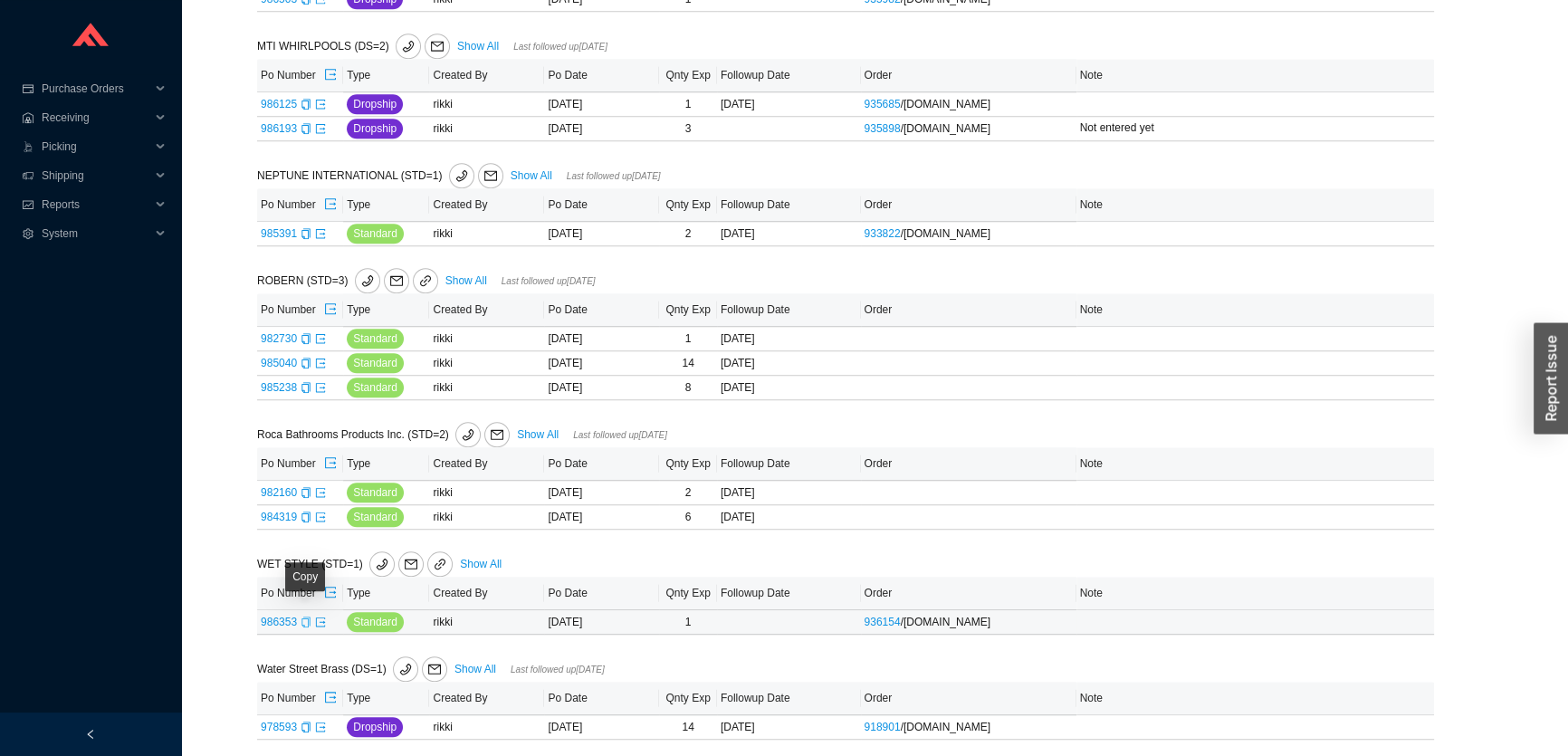
click at [305, 623] on div "Copy" at bounding box center [306, 621] width 11 height 18
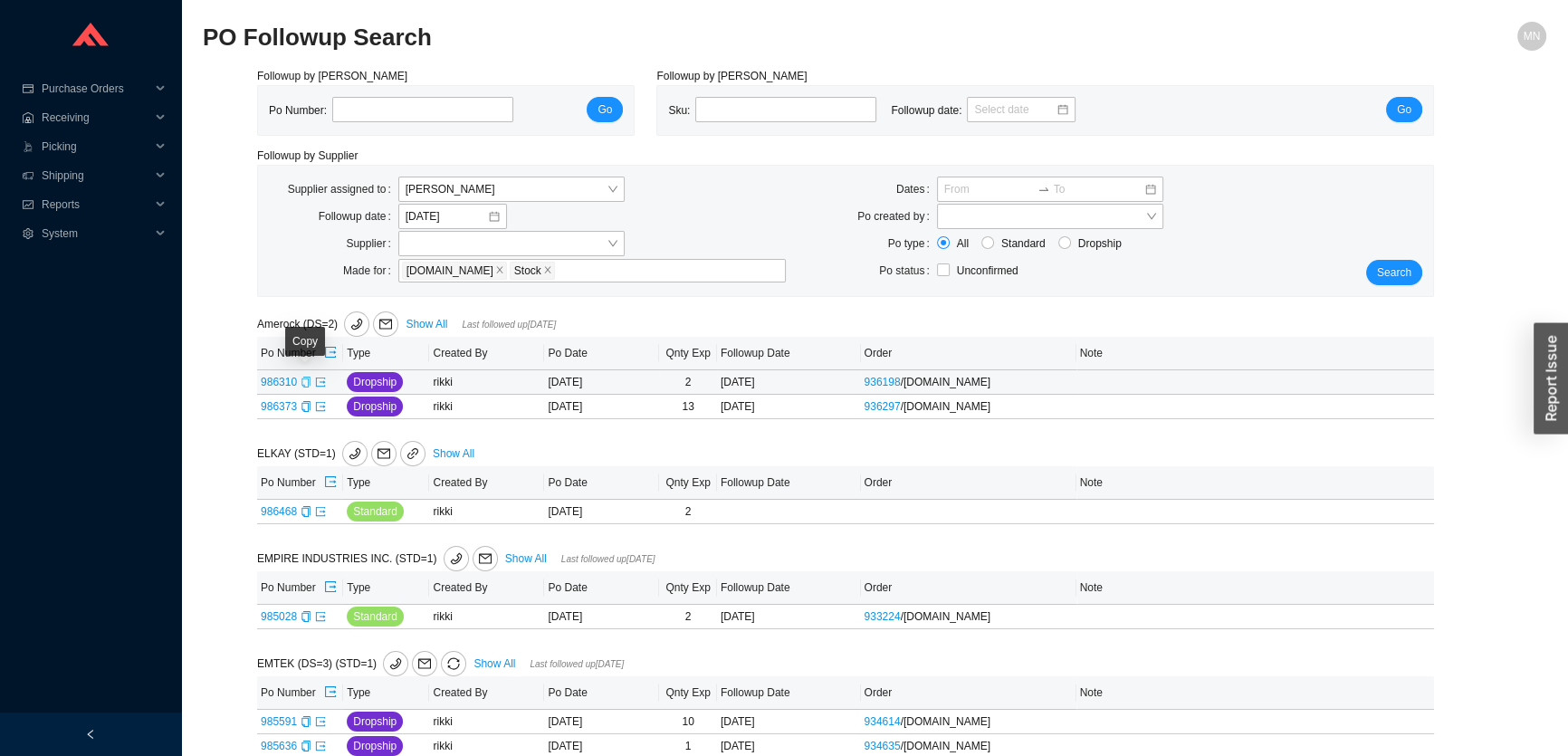
click at [305, 381] on icon "copy" at bounding box center [306, 382] width 11 height 11
click at [307, 404] on icon "copy" at bounding box center [305, 407] width 8 height 11
click at [355, 321] on icon "phone" at bounding box center [356, 324] width 12 height 12
click at [432, 320] on link "Show All" at bounding box center [426, 324] width 41 height 12
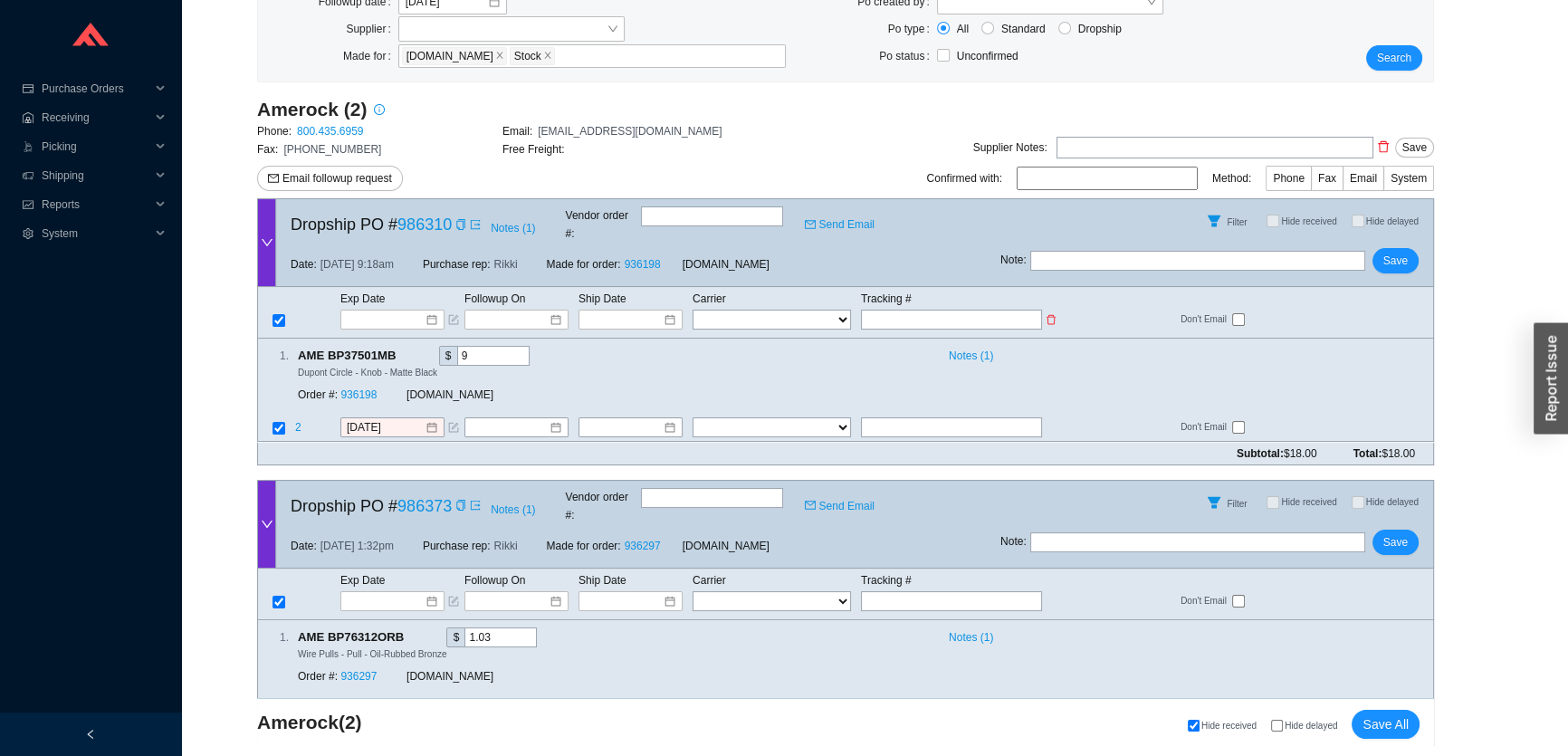
scroll to position [240, 0]
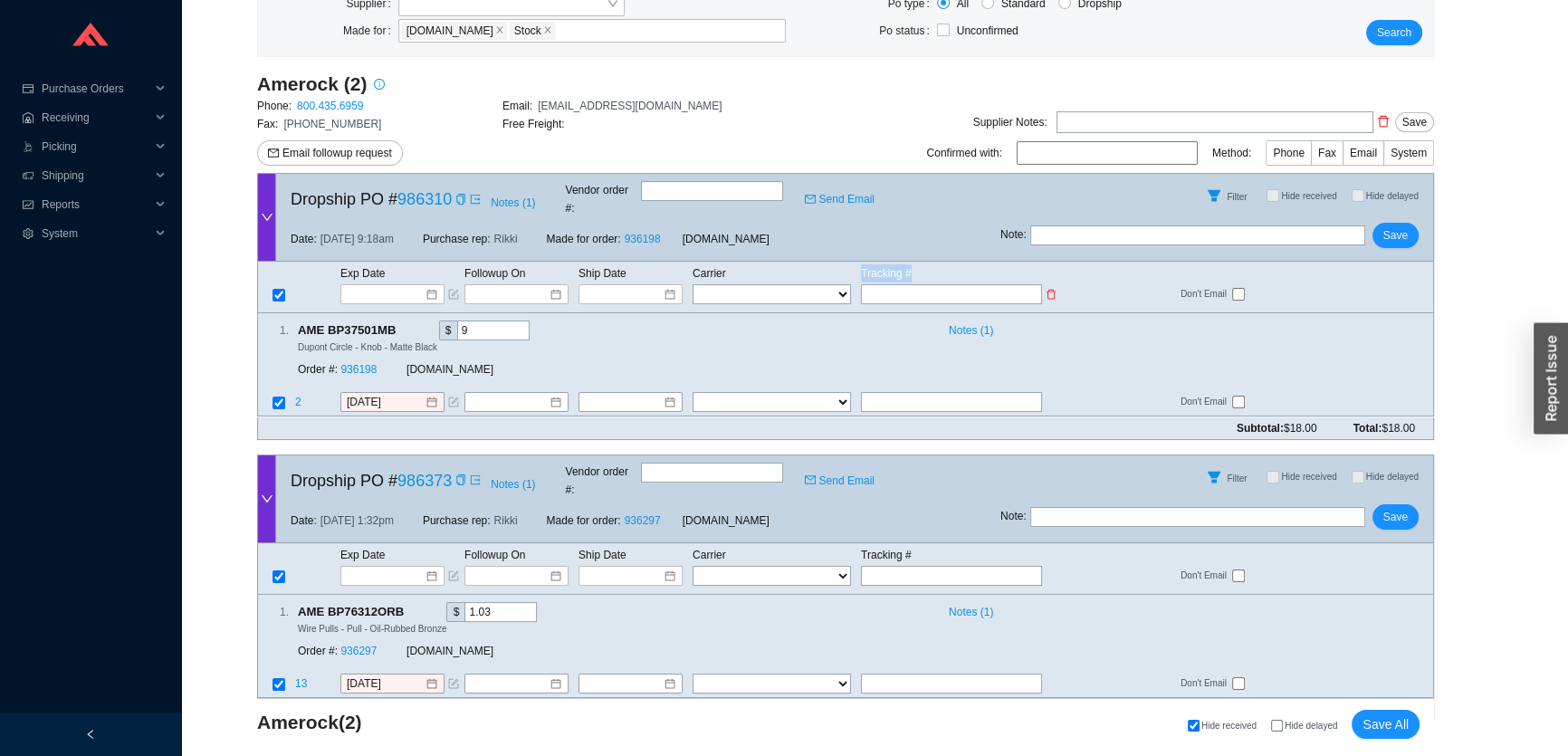
click at [733, 284] on tbody "Exp Date Followup On Ship Date Carrier Tracking # FedEx UPS ---------------- 2 …" at bounding box center [845, 284] width 1175 height 41
click at [730, 284] on select "FedEx UPS ---------------- 2 Day Transportation INC A&B Freight A. Duie Pyle AA…" at bounding box center [772, 294] width 158 height 20
select select "2"
click at [631, 285] on input at bounding box center [624, 294] width 77 height 18
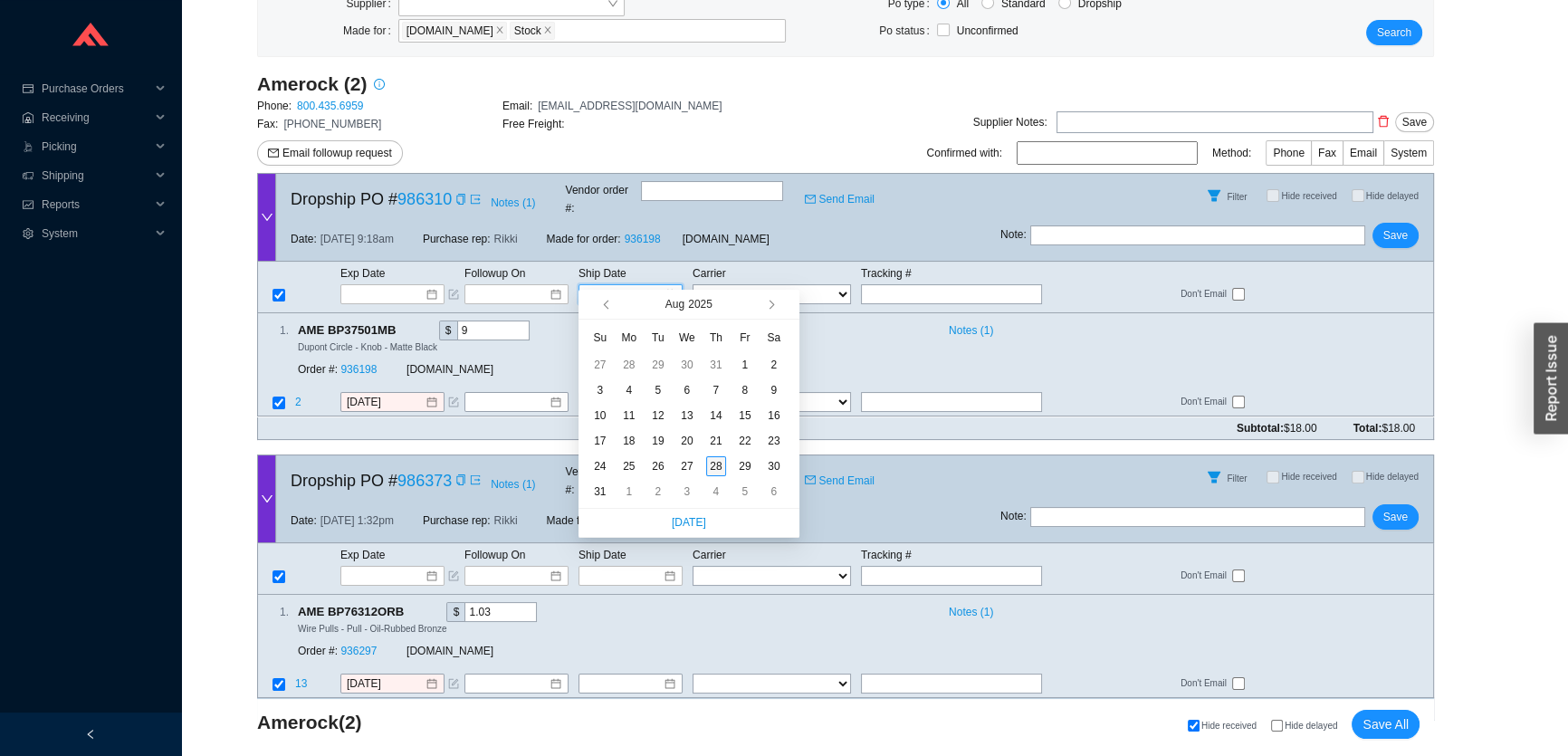
type input "8/28/2025"
click at [714, 460] on div "28" at bounding box center [715, 466] width 20 height 20
type input "[DATE]"
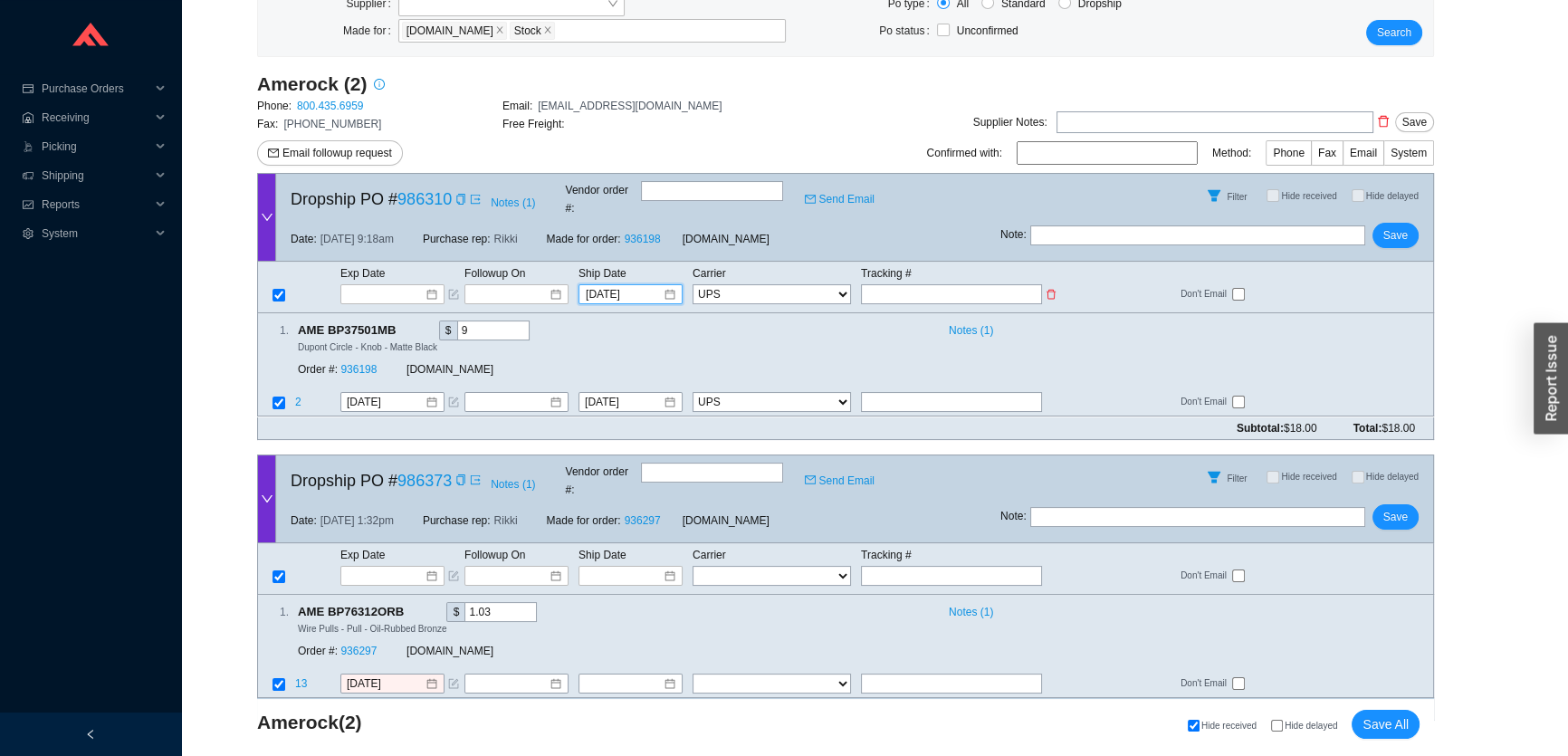
click at [913, 284] on input "text" at bounding box center [952, 294] width 181 height 20
type input "1"
type input "1Z"
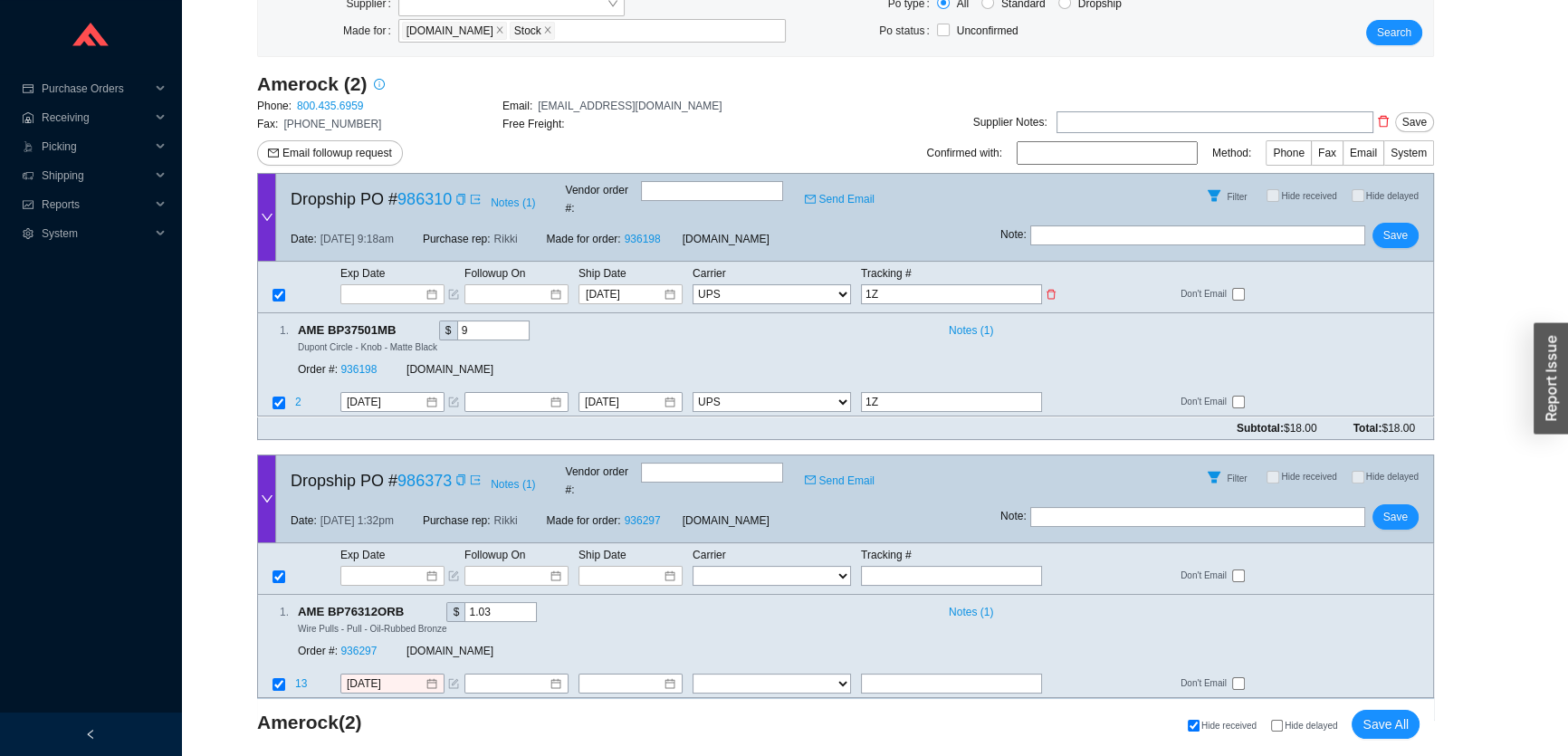
type input "1Z5"
type input "1Z50"
type input "1Z508"
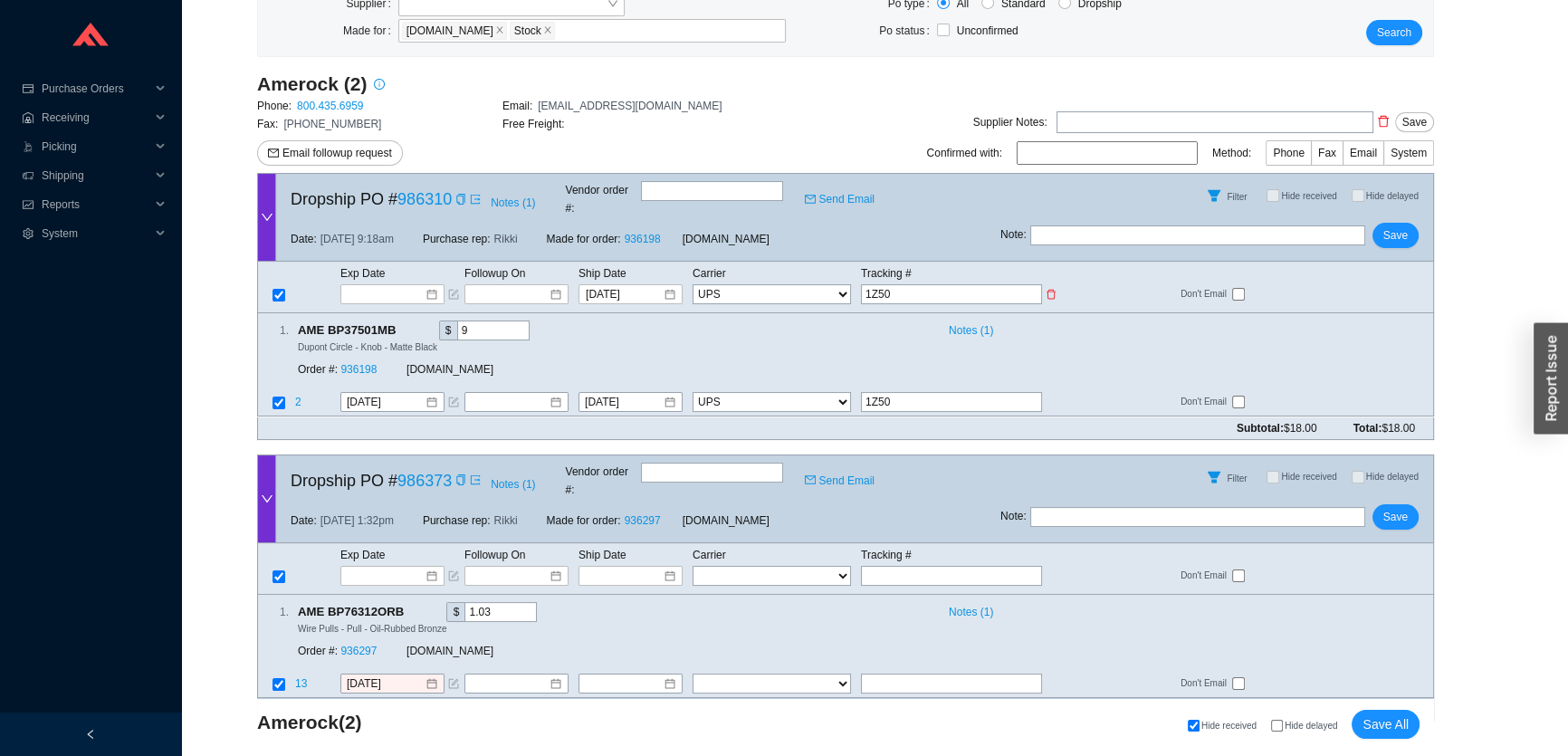
type input "1Z508"
type input "1Z5083"
type input "1Z5083W"
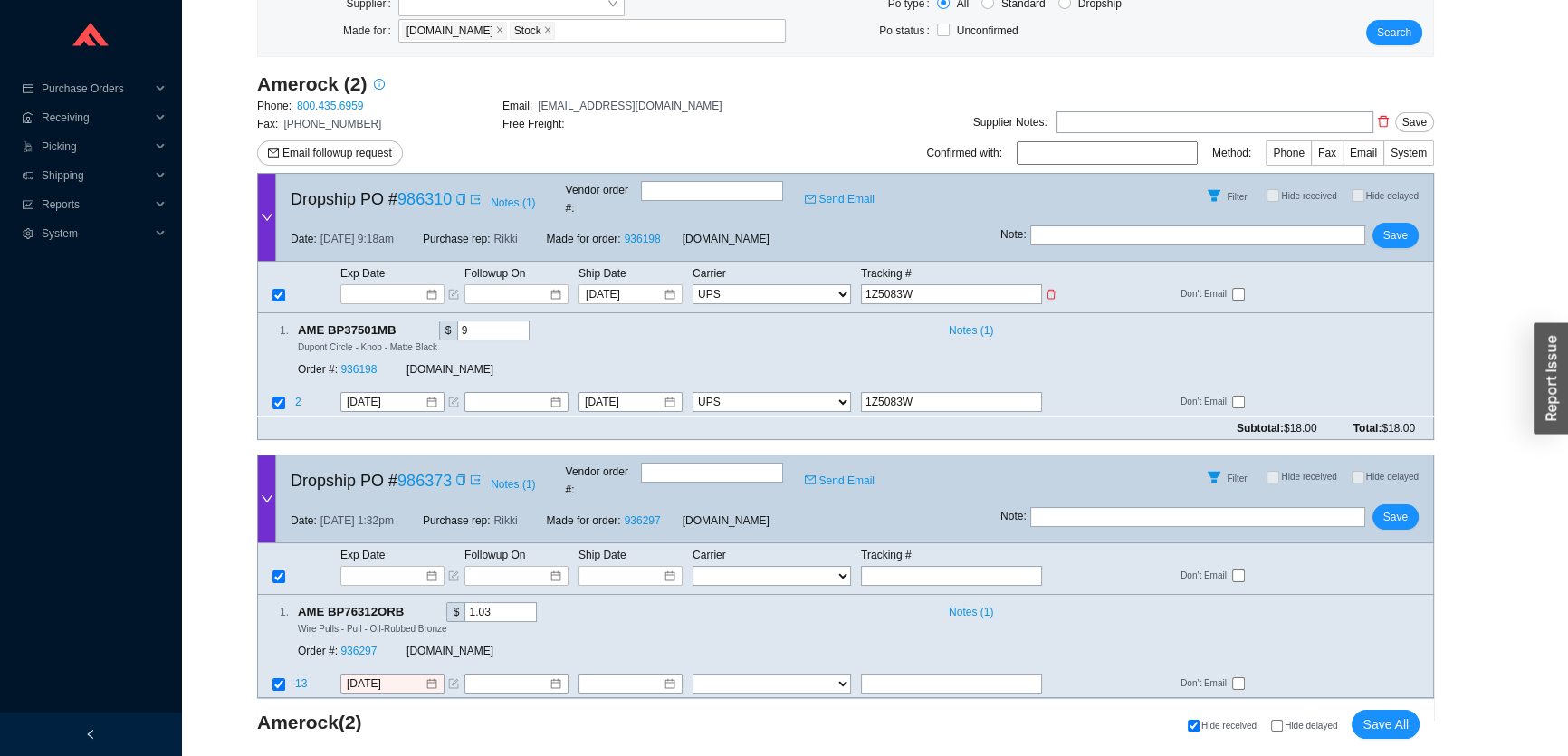
type input "1Z5083WY"
type input "1Z5083WY0"
type input "1Z5083WY03"
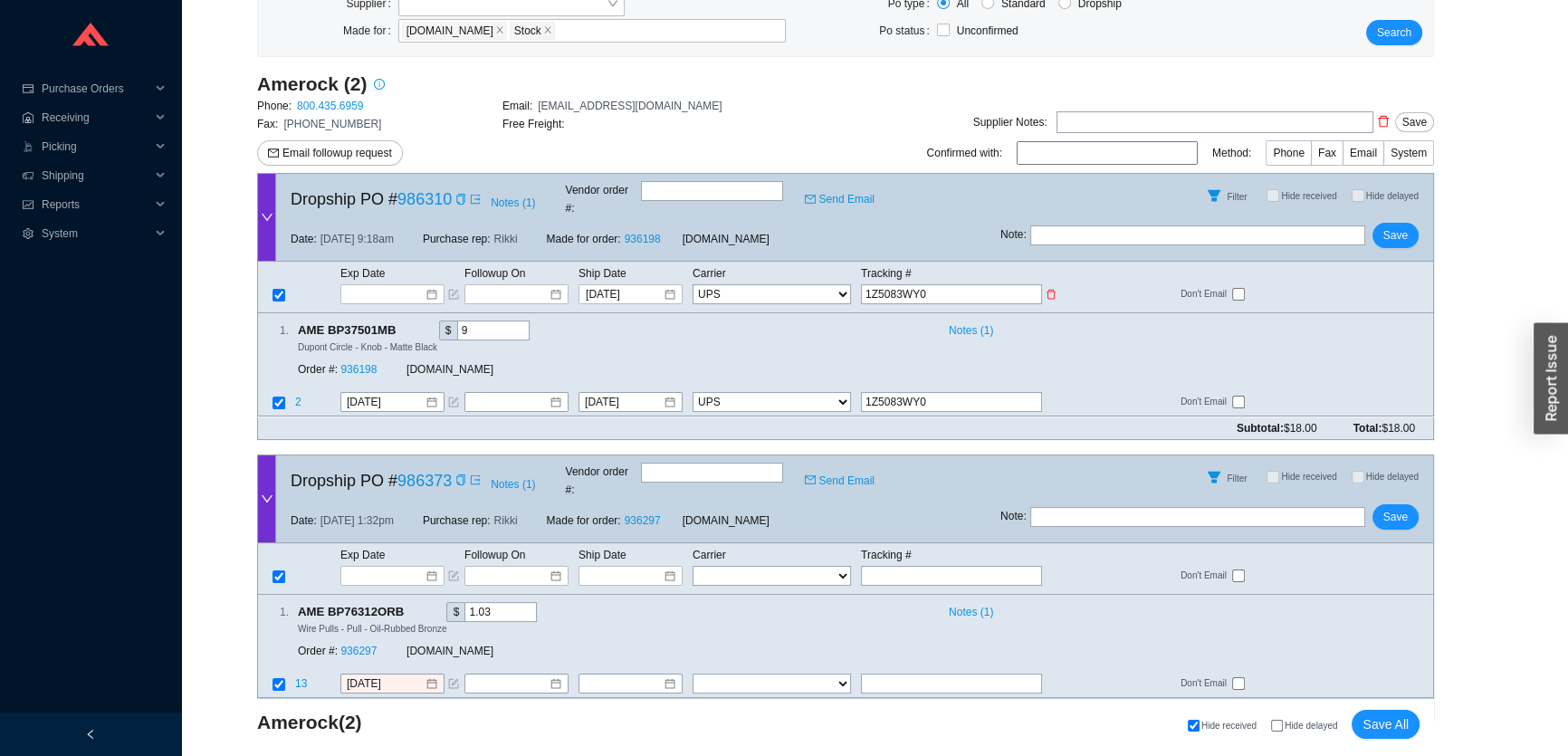
type input "1Z5083WY03"
type input "1Z5083WY032"
type input "1Z5083WY0329"
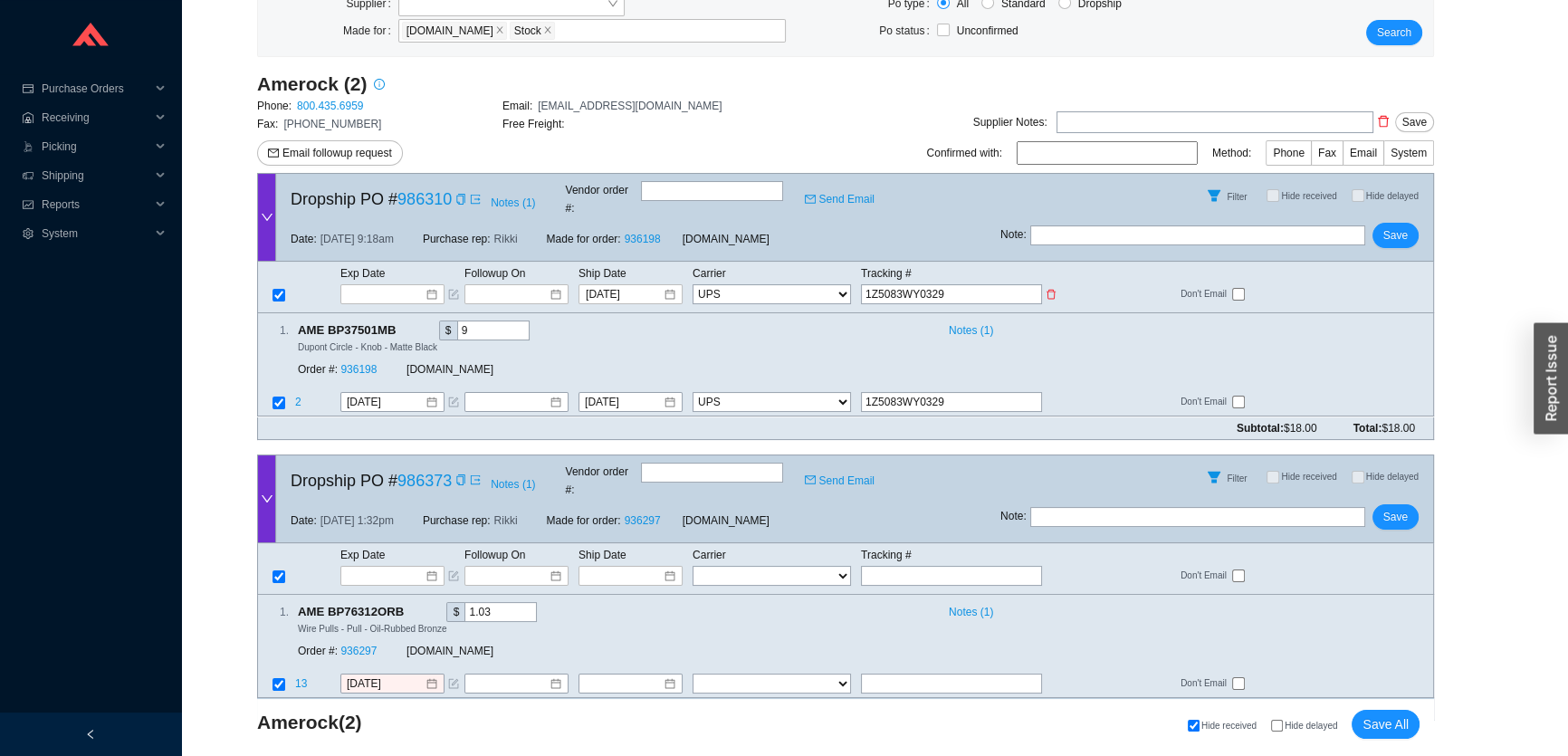
type input "1Z5083WY03299"
type input "1Z5083WY032992"
type input "1Z5083WY0329926"
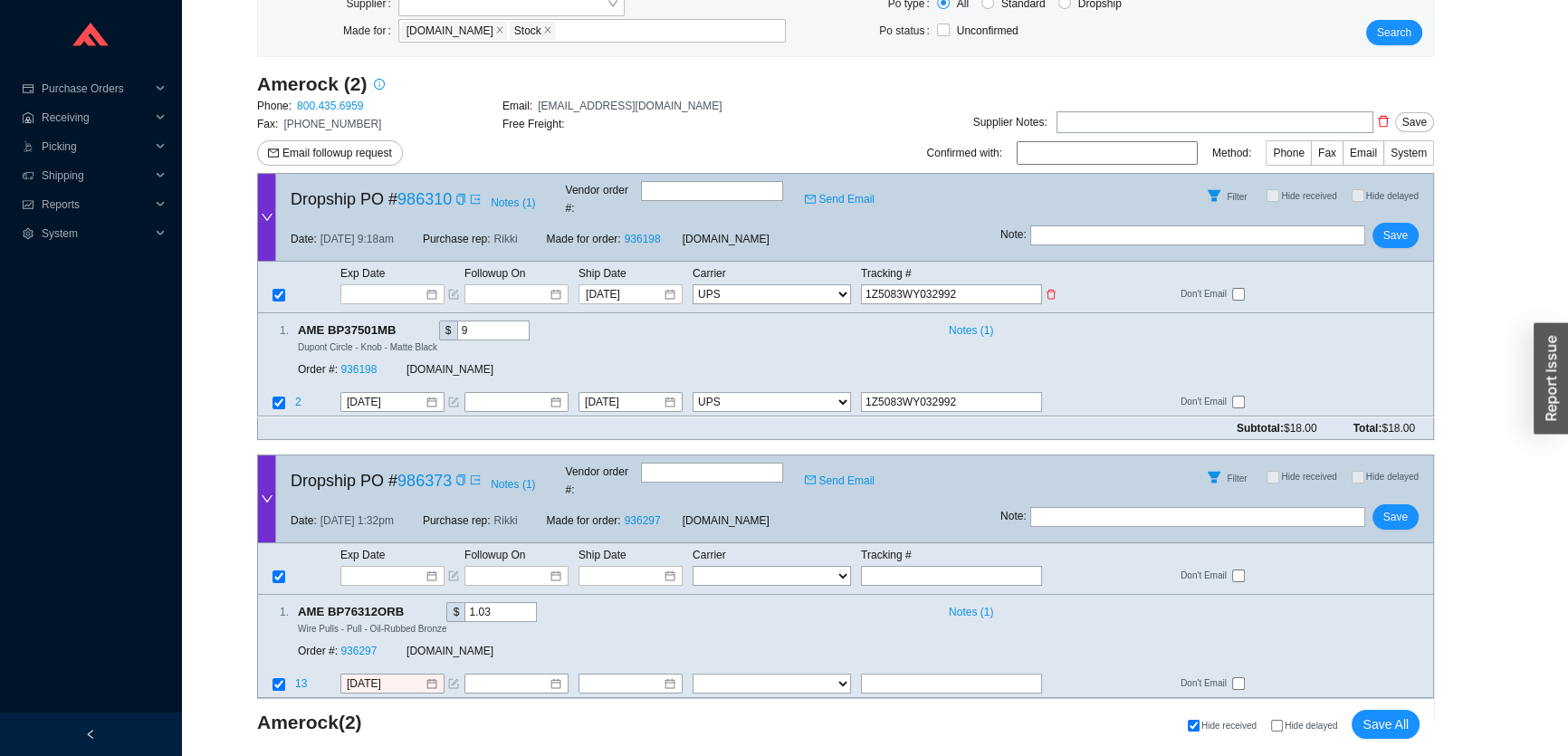
type input "1Z5083WY0329926"
type input "1Z5083WY03299267"
type input "1Z5083WY032992673"
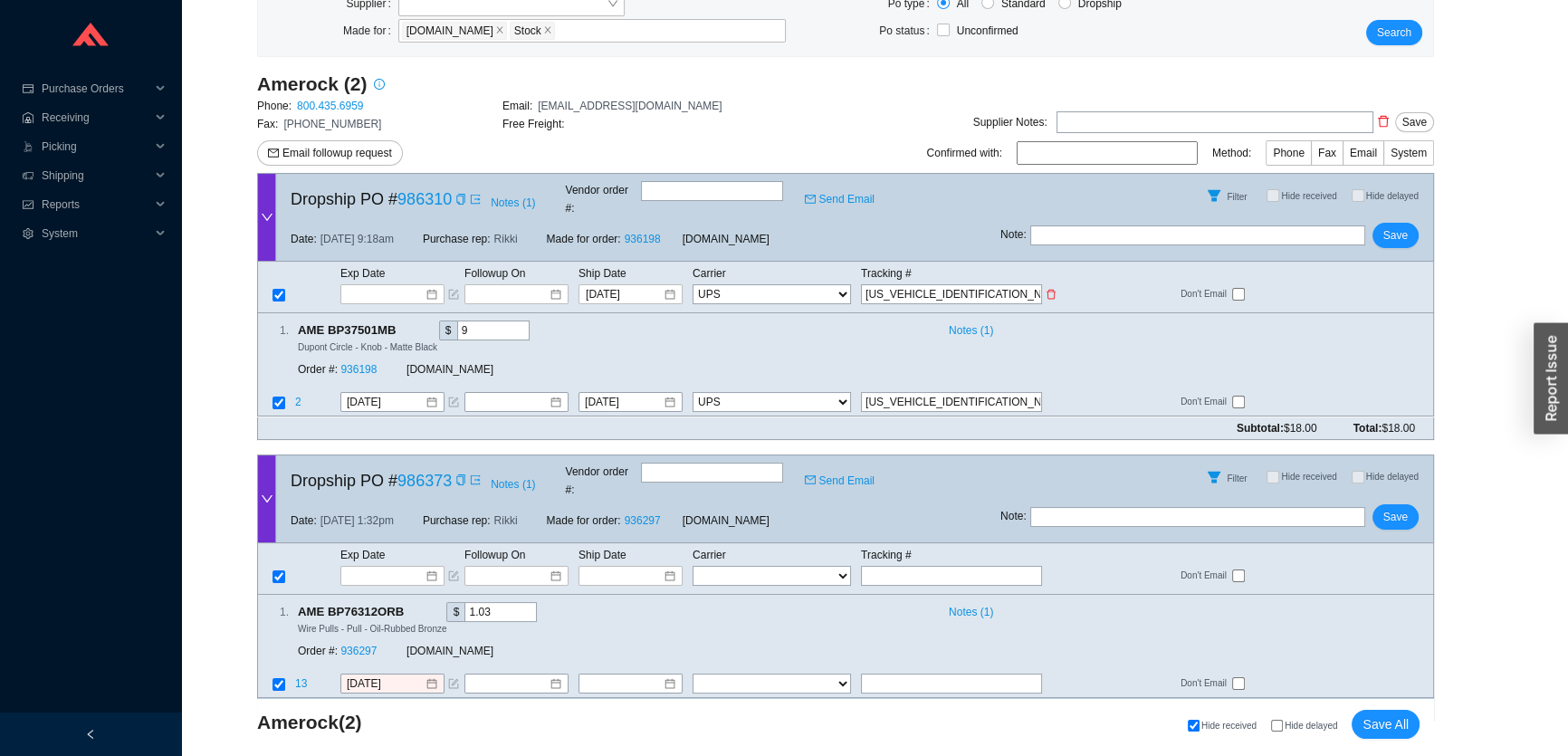
type input "1Z5083WY0329926733"
click at [1389, 226] on span "Save" at bounding box center [1396, 234] width 24 height 18
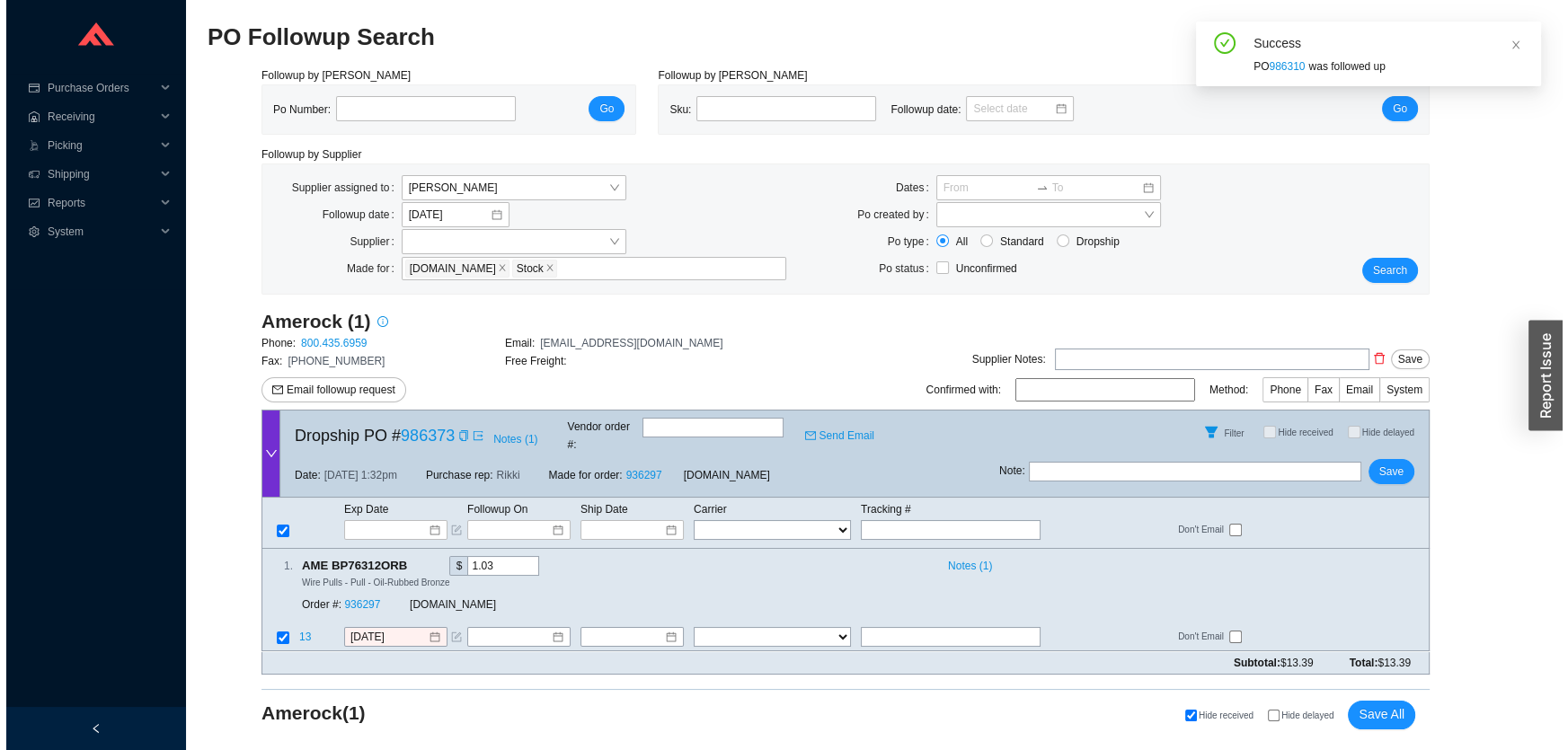
scroll to position [0, 0]
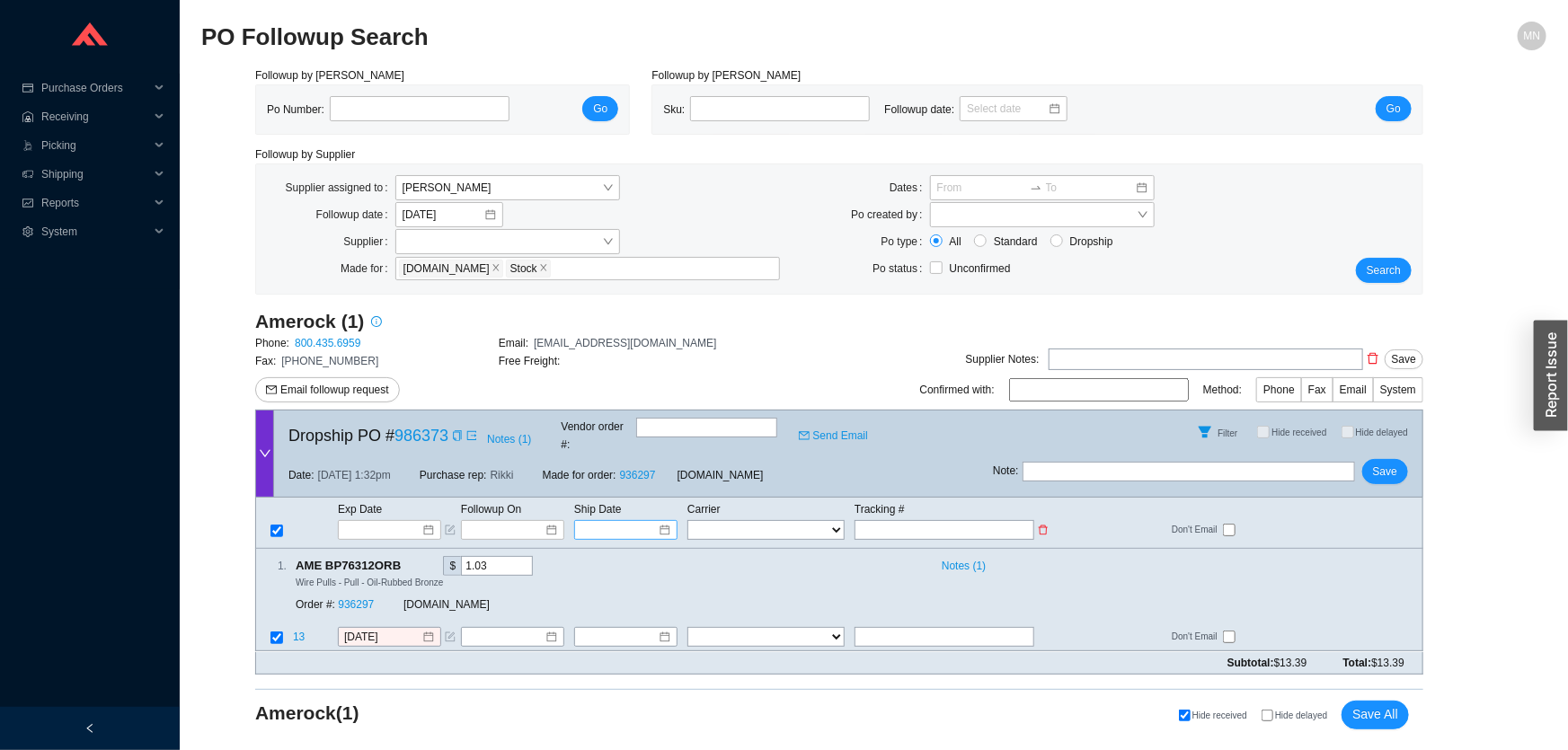
click at [620, 521] on input at bounding box center [620, 530] width 77 height 18
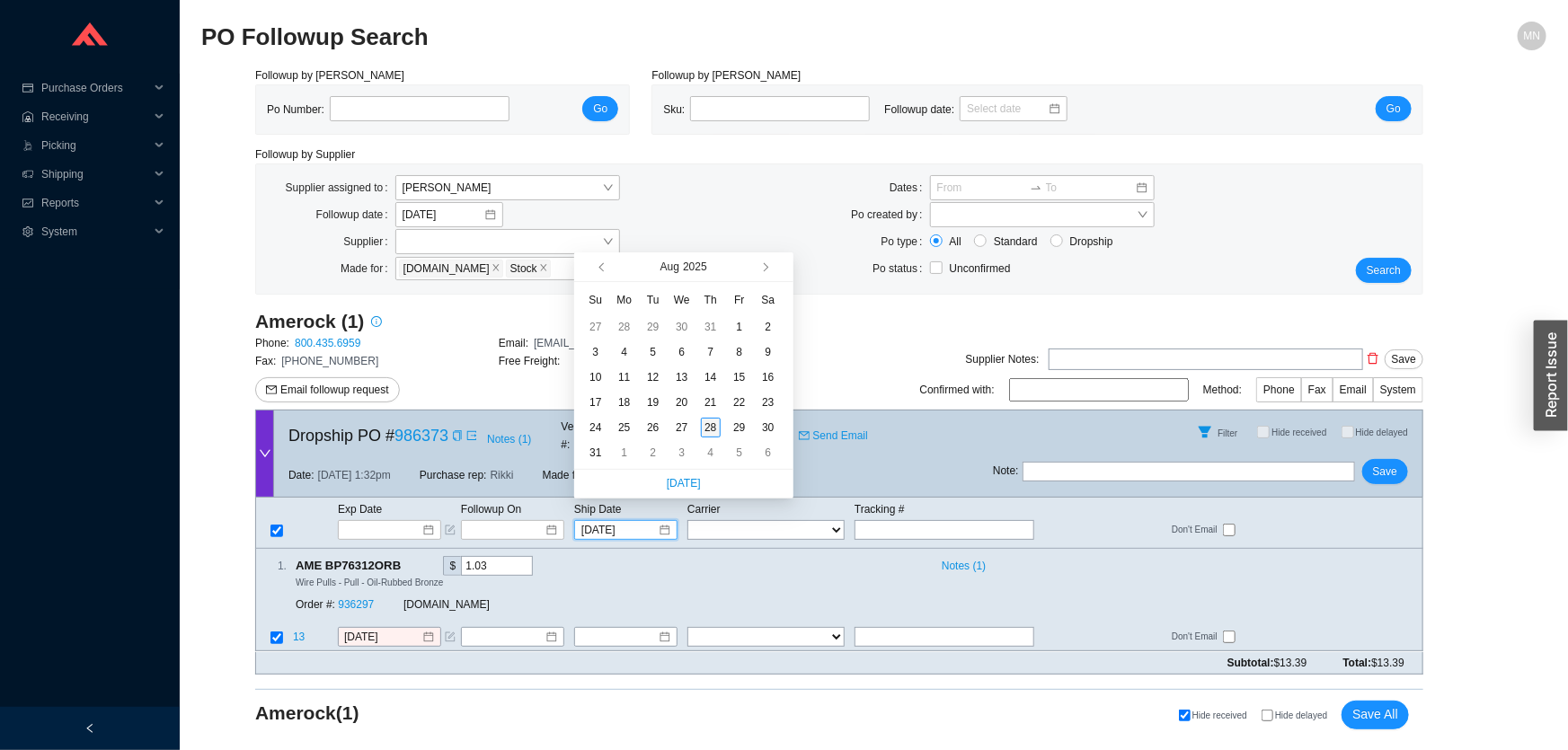
type input "[DATE]"
click at [706, 426] on div "28" at bounding box center [710, 427] width 20 height 20
type input "[DATE]"
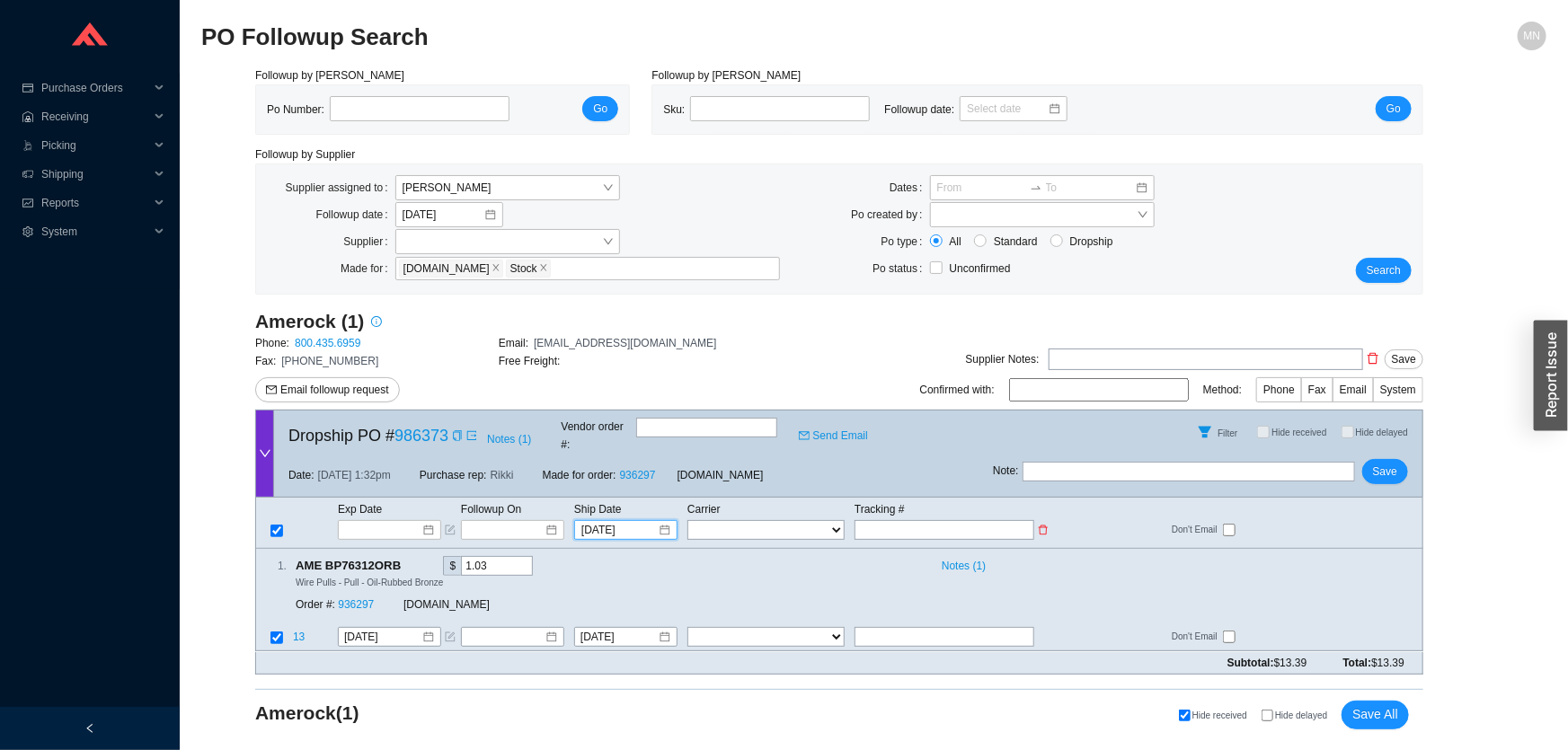
click at [716, 519] on td "FedEx UPS ---------------- 2 Day Transportation INC A&B Freight A. Duie Pyle AA…" at bounding box center [770, 530] width 167 height 21
click at [716, 520] on select "FedEx UPS ---------------- 2 Day Transportation INC A&B Freight A. Duie Pyle AA…" at bounding box center [766, 530] width 157 height 20
select select "2"
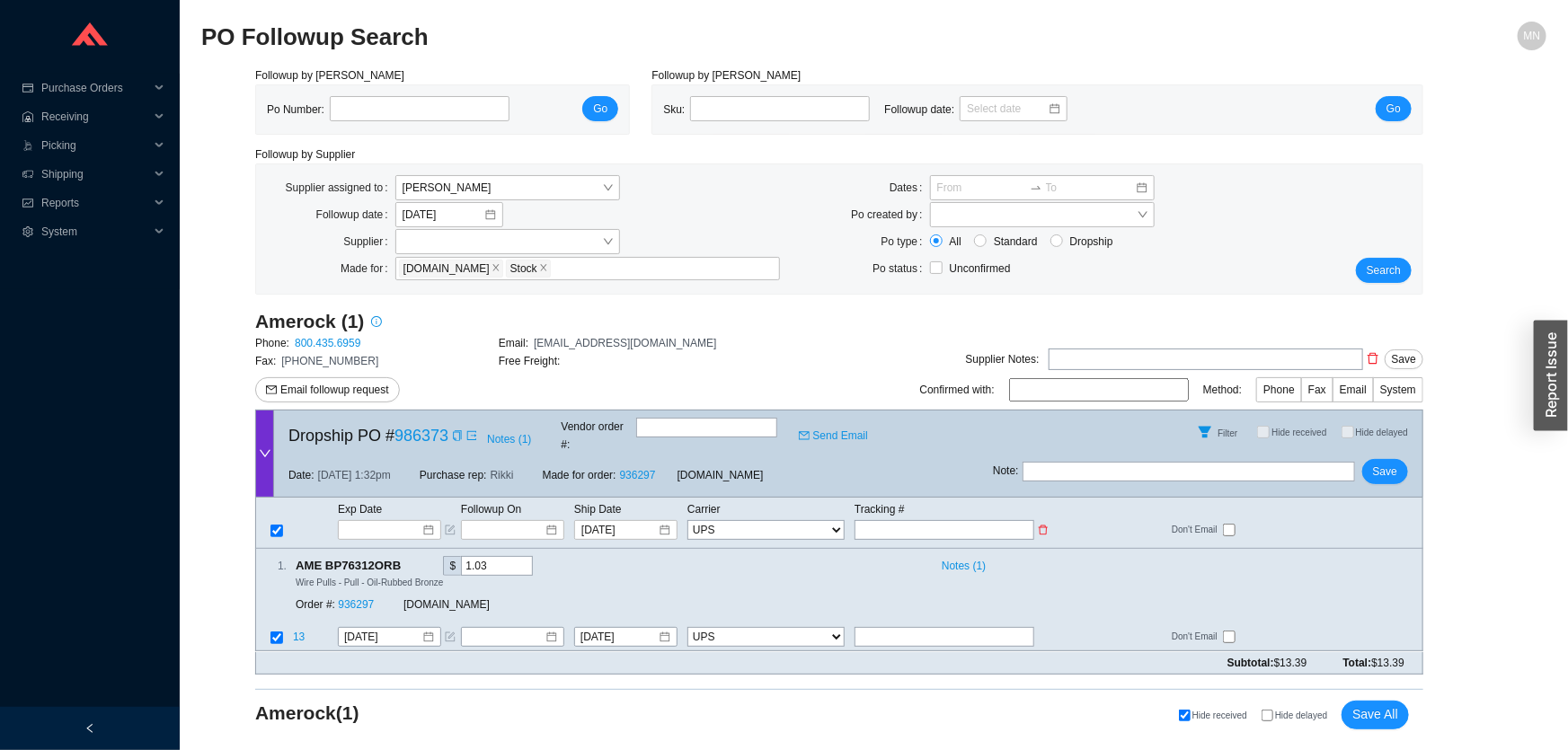
click at [898, 520] on input "text" at bounding box center [945, 530] width 179 height 20
type input "1"
type input "1Z"
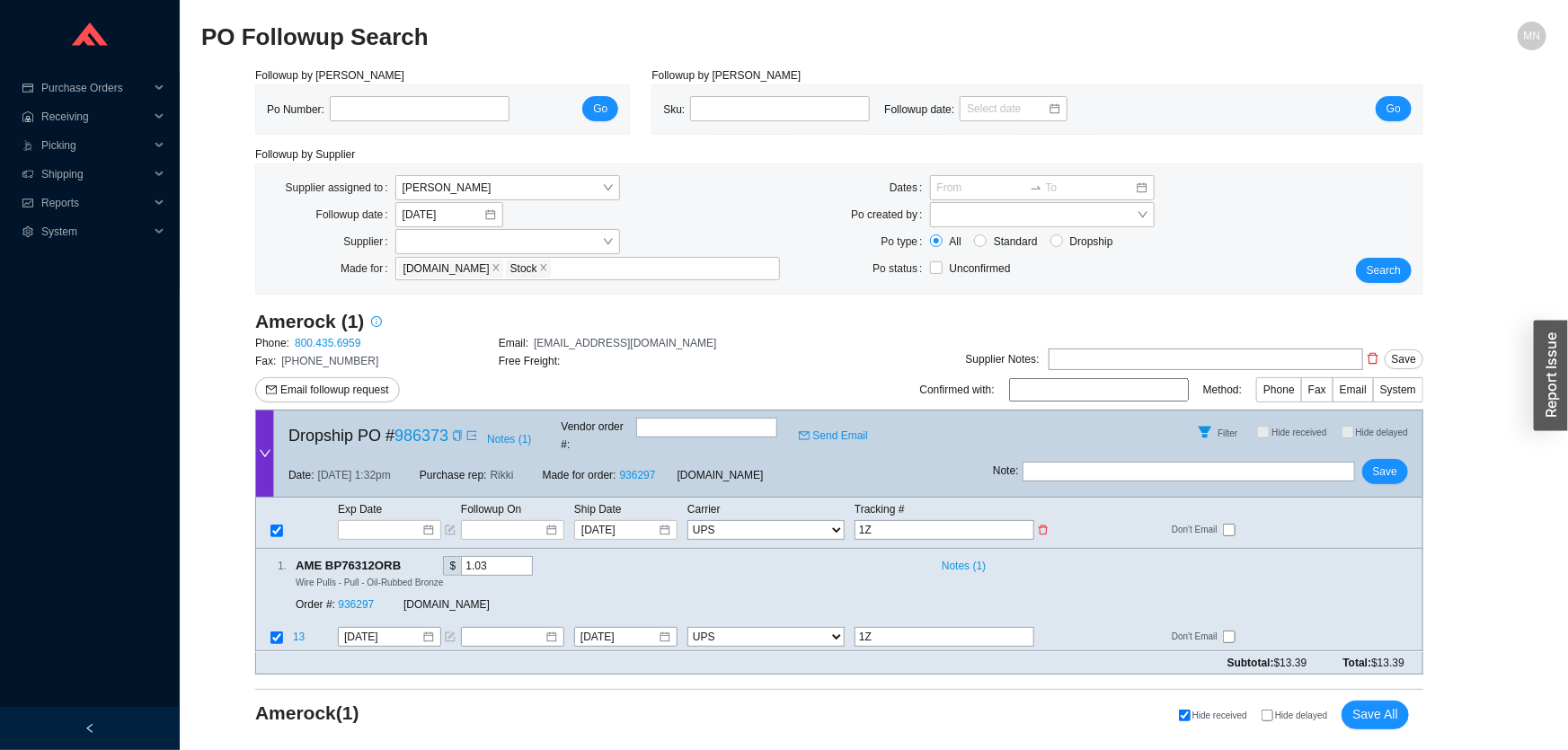
type input "1Z5"
type input "1Z50"
type input "1Z508"
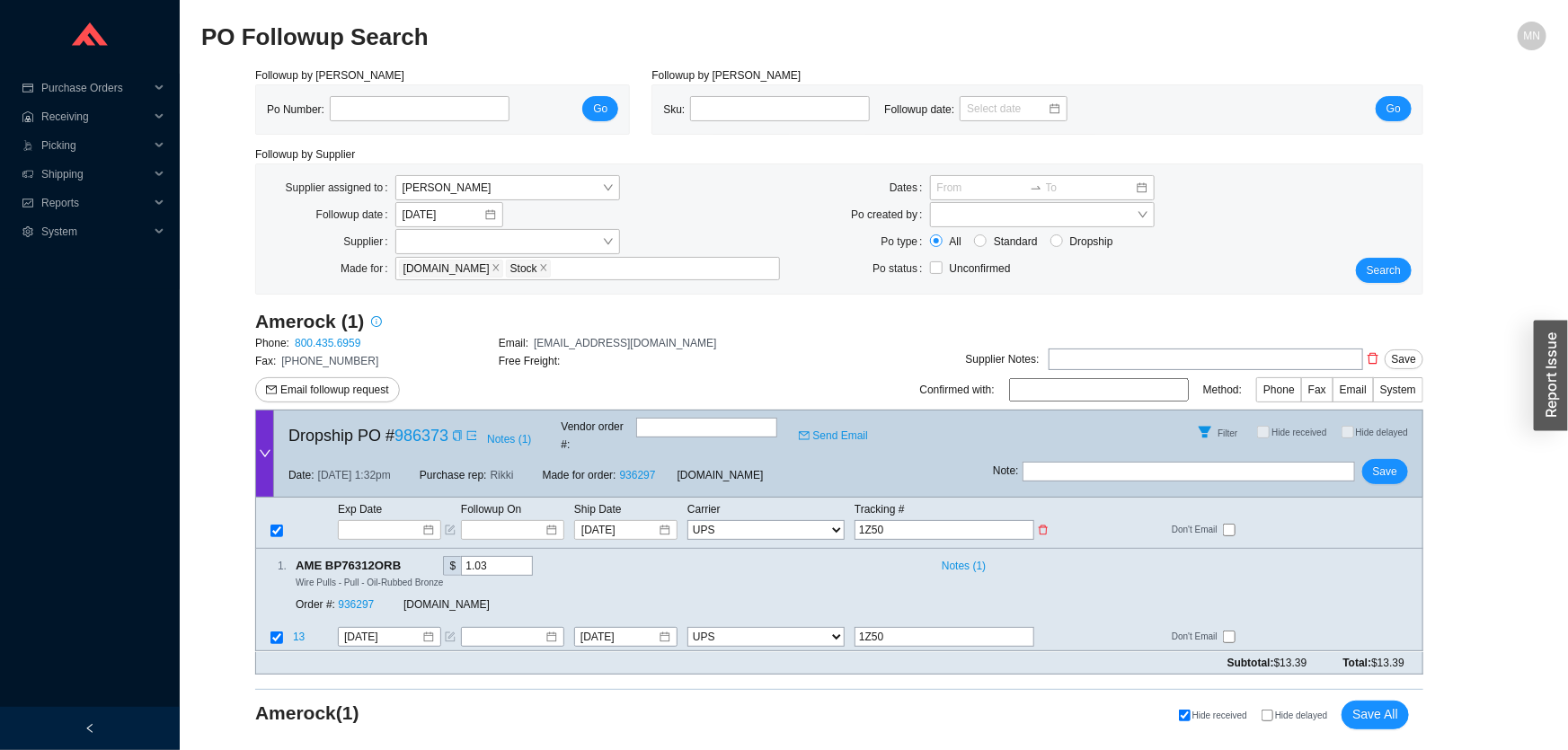
type input "1Z508"
type input "1Z5083"
type input "1Z5083W"
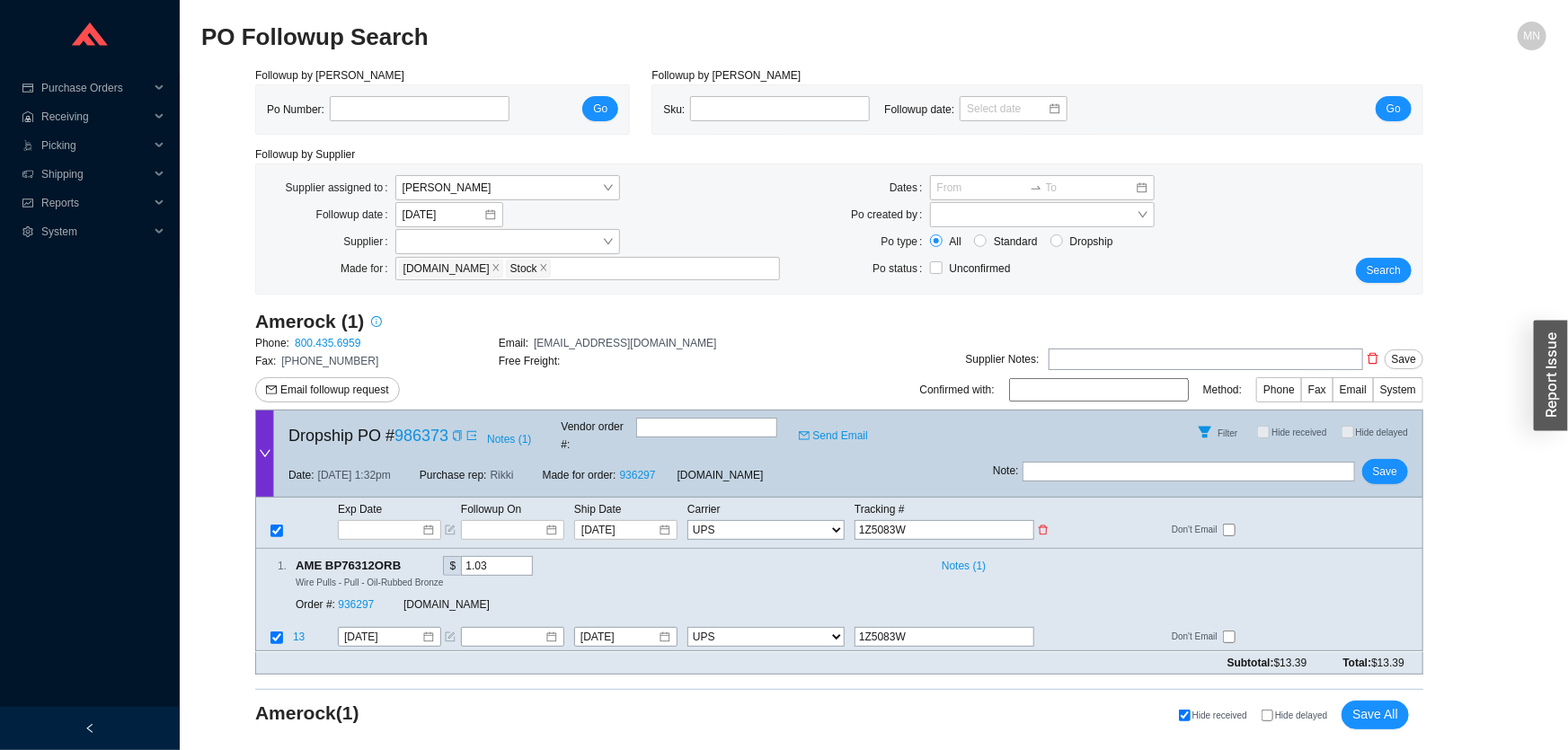
type input "1Z5083Wy"
type input "1Z5083Wy0"
type input "1Z5083Wy03"
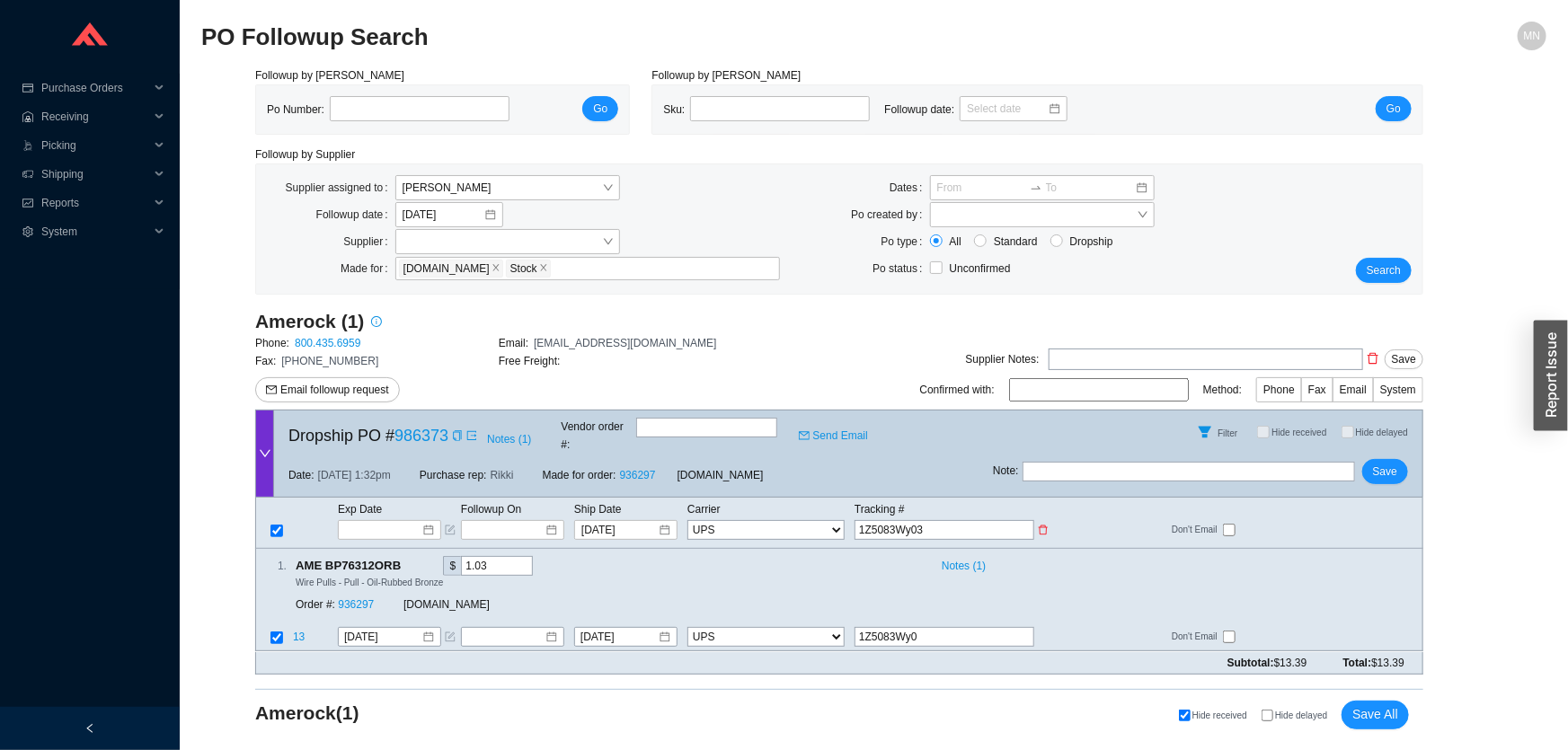
type input "1Z5083Wy03"
type input "1Z5083Wy032"
type input "1Z5083Wy0329"
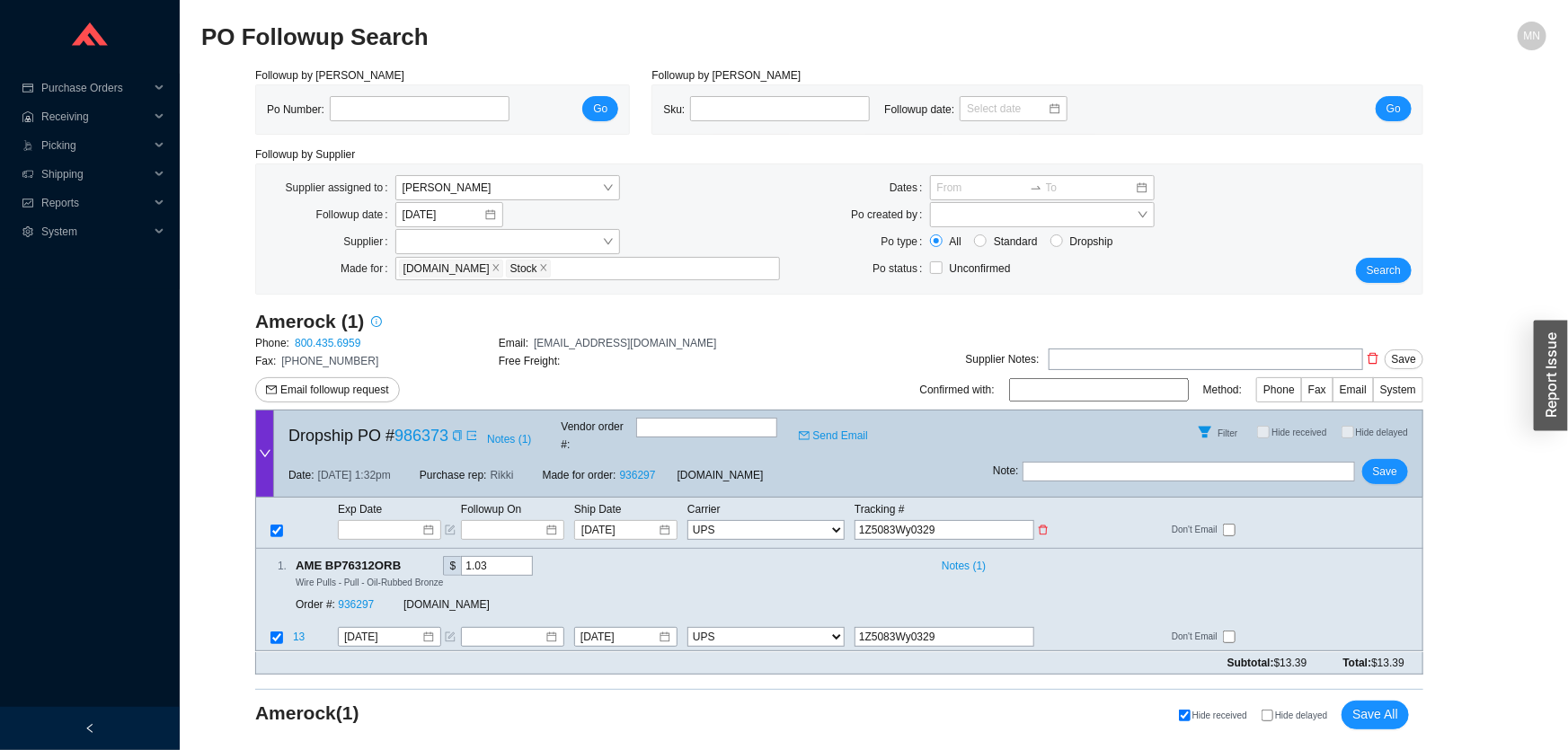
type input "1Z5083Wy03299"
type input "1Z5083Wy032992"
type input "1Z5083Wy0329925"
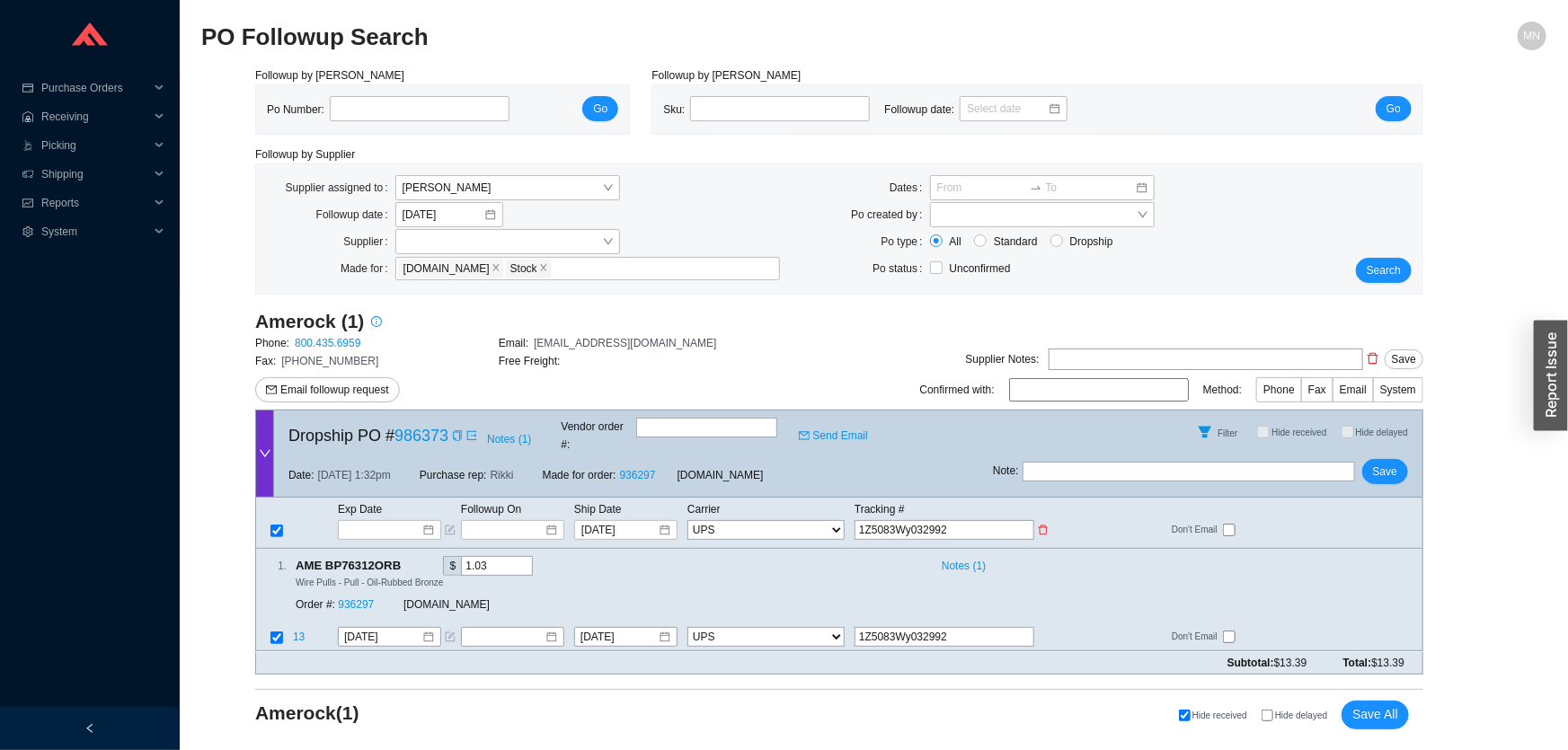
type input "1Z5083Wy0329925"
type input "1Z5083Wy03299252"
type input "1Z5083Wy032992520"
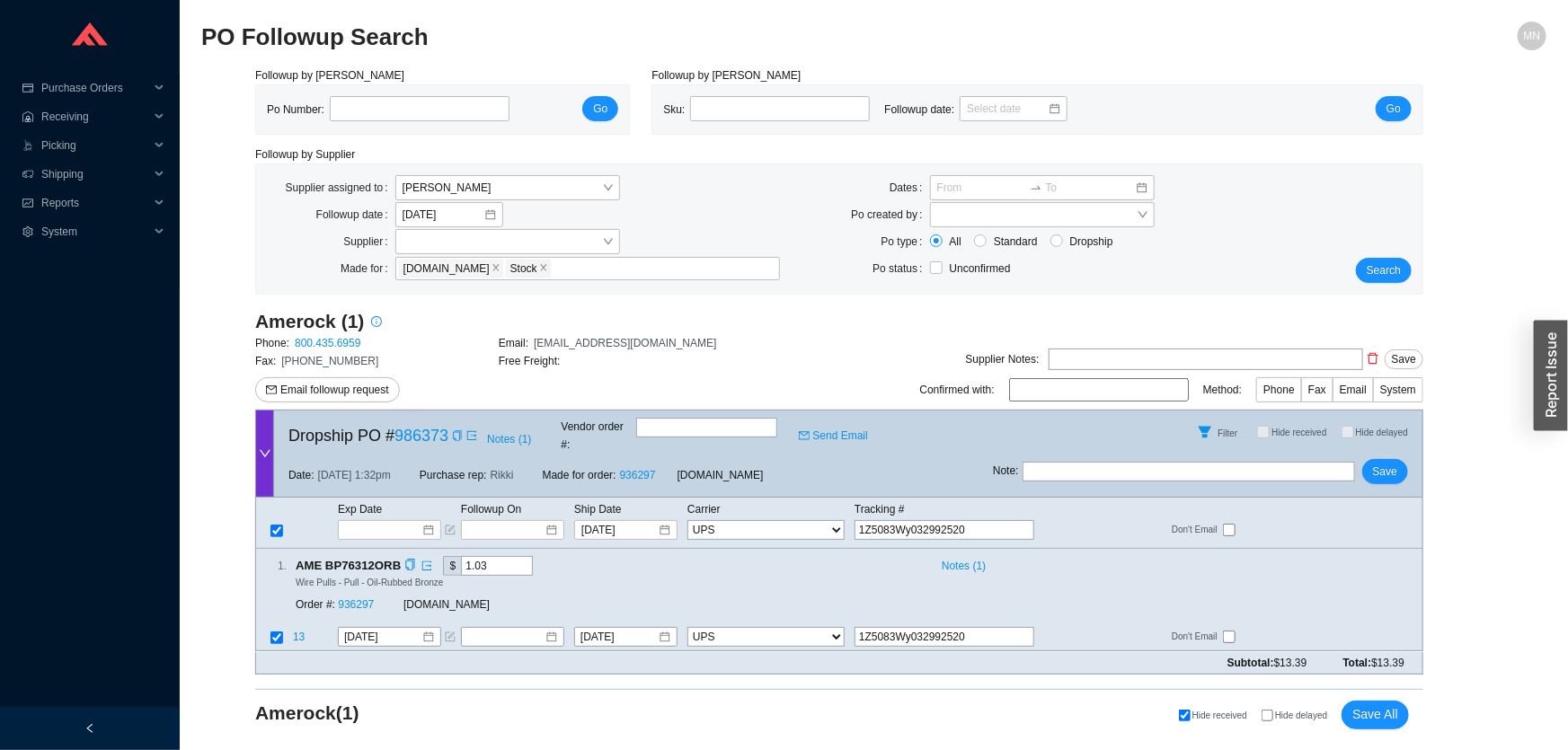
type input "1Z5083Wy0329925207"
click at [1392, 462] on span "Save" at bounding box center [1386, 471] width 24 height 18
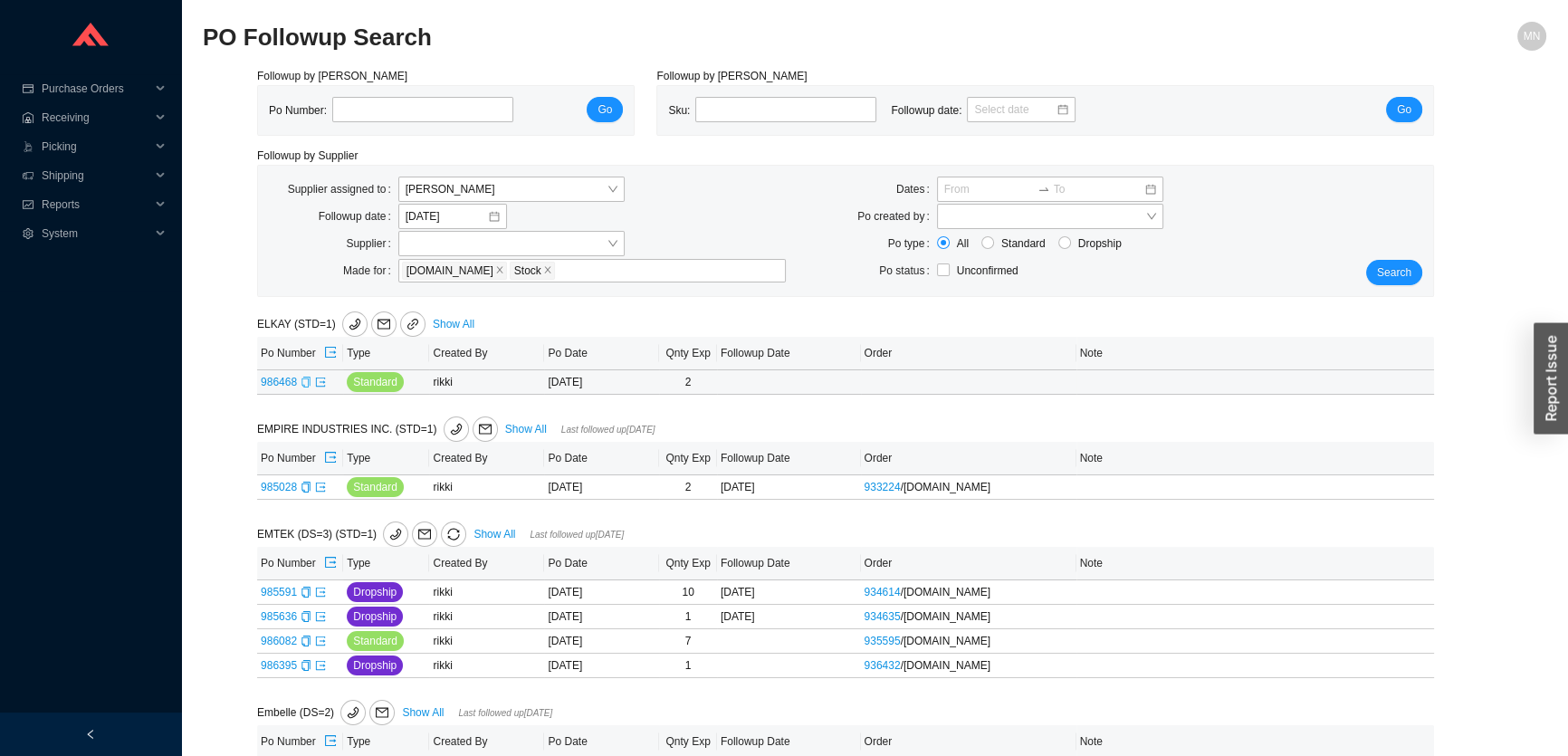
click at [301, 380] on icon "copy" at bounding box center [305, 382] width 8 height 11
drag, startPoint x: 308, startPoint y: 483, endPoint x: 314, endPoint y: 491, distance: 10.0
click at [308, 483] on icon "copy" at bounding box center [306, 488] width 11 height 11
click at [323, 483] on icon "export" at bounding box center [321, 487] width 9 height 9
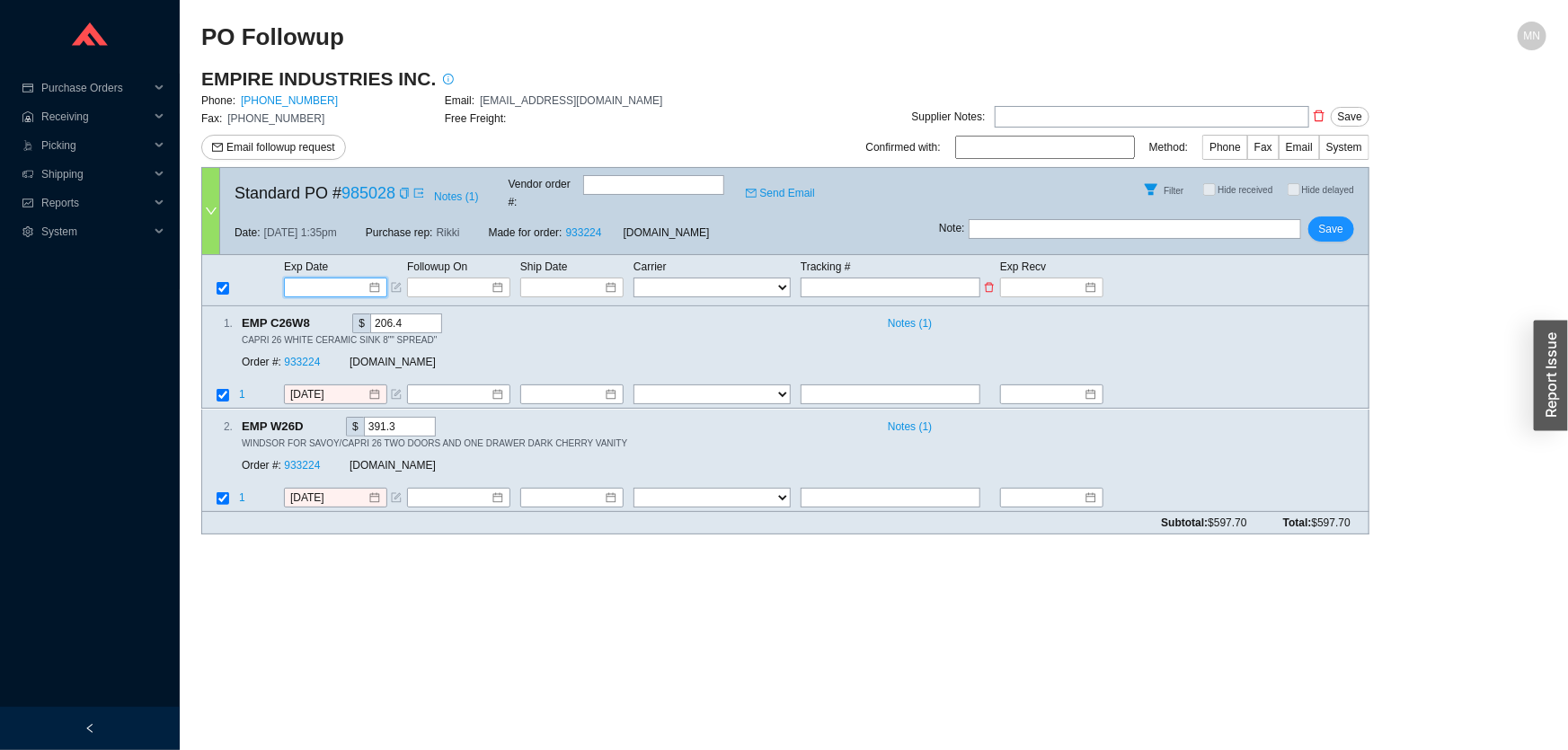
click at [340, 278] on input at bounding box center [330, 287] width 77 height 18
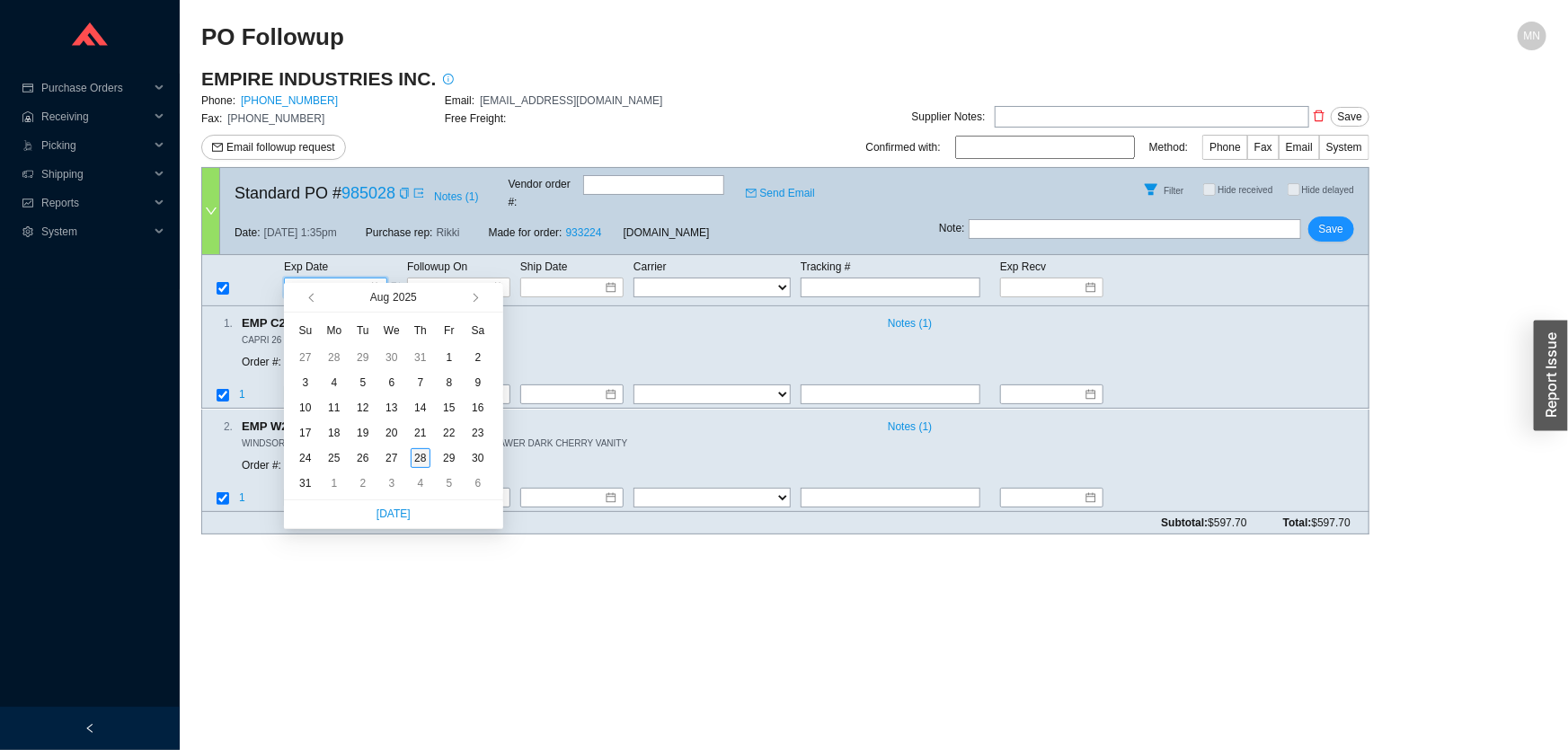
type input "[DATE]"
click at [421, 458] on div "28" at bounding box center [421, 458] width 20 height 20
type input "[DATE]"
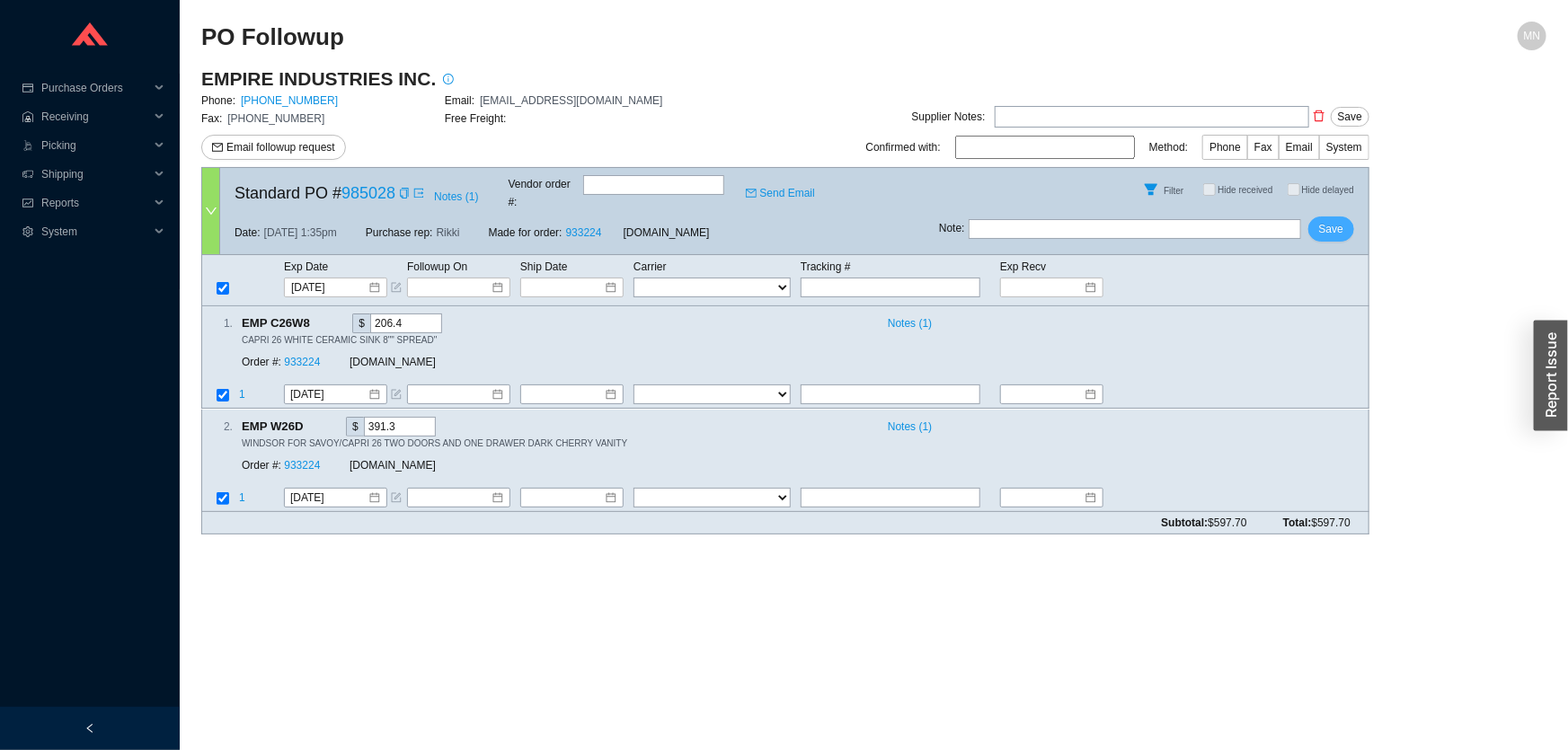
click at [1330, 220] on span "Save" at bounding box center [1332, 229] width 24 height 18
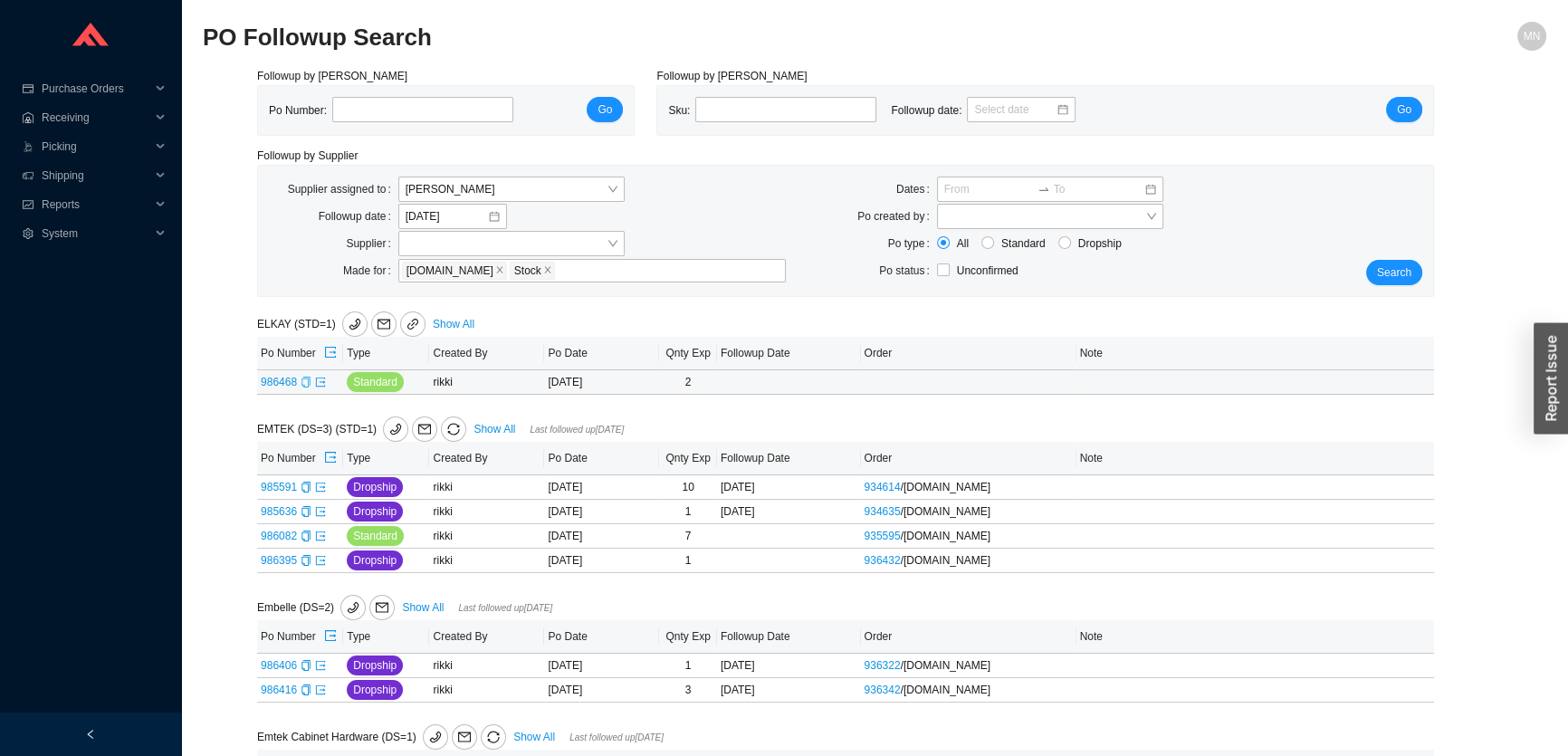
click at [302, 385] on icon "copy" at bounding box center [306, 382] width 11 height 11
click at [319, 382] on icon "export" at bounding box center [321, 382] width 11 height 11
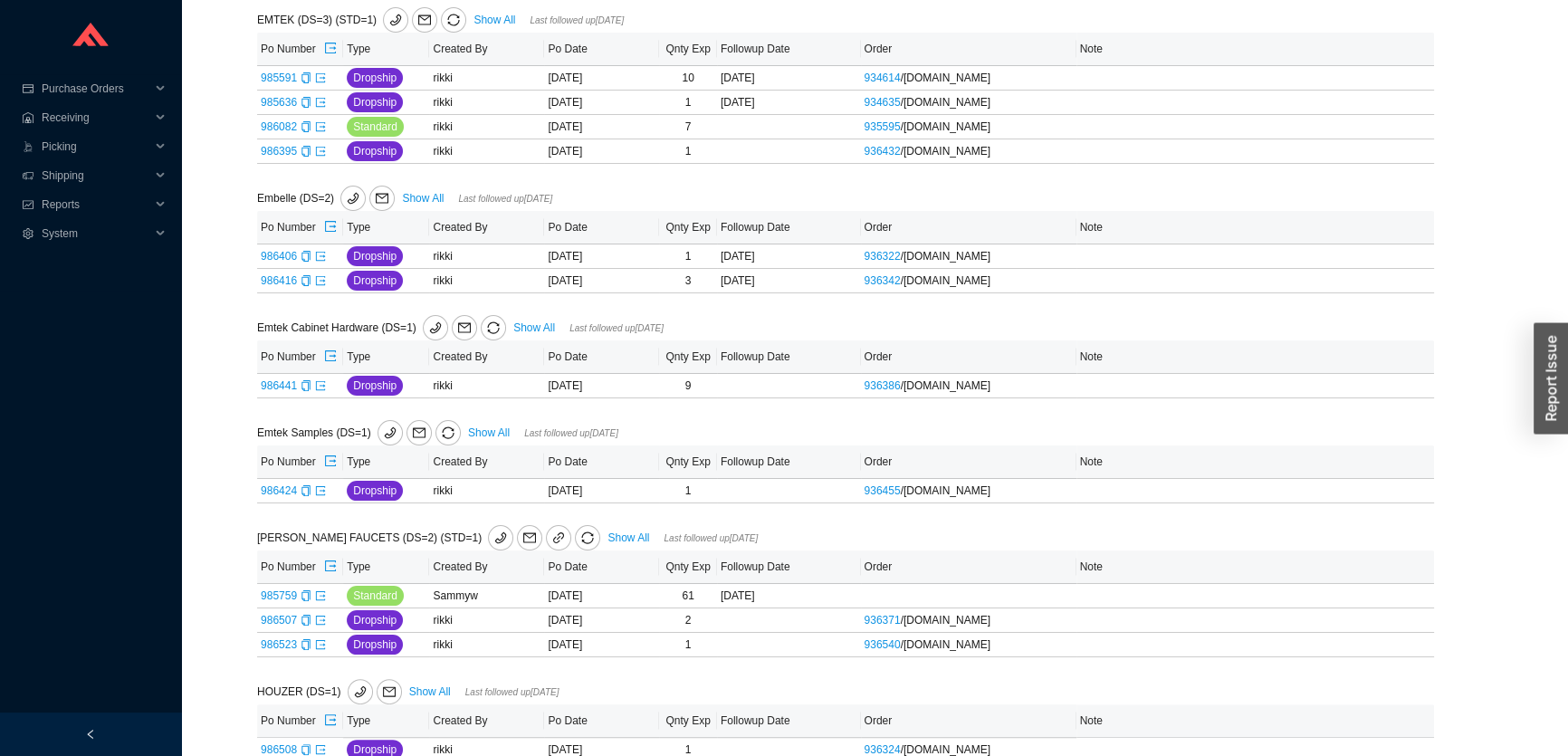
scroll to position [411, 0]
click at [305, 251] on icon "copy" at bounding box center [306, 254] width 11 height 11
click at [318, 253] on icon "export" at bounding box center [321, 254] width 11 height 11
click at [305, 278] on icon "copy" at bounding box center [306, 279] width 11 height 11
click at [317, 277] on icon "export" at bounding box center [321, 279] width 11 height 11
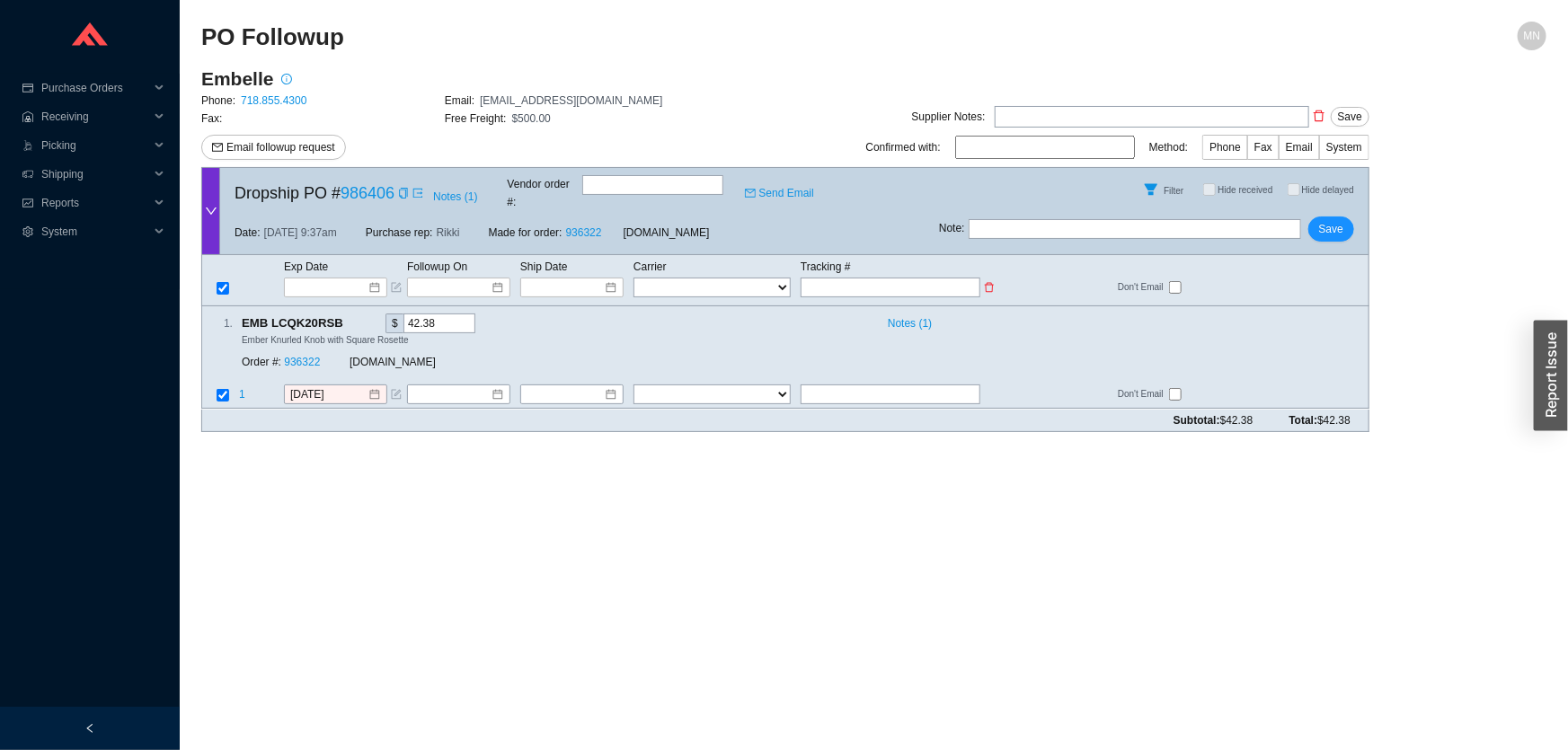
click at [834, 277] on input "text" at bounding box center [891, 287] width 179 height 20
paste input "1Z69RR860398640120"
type input "1Z69RR860398640120"
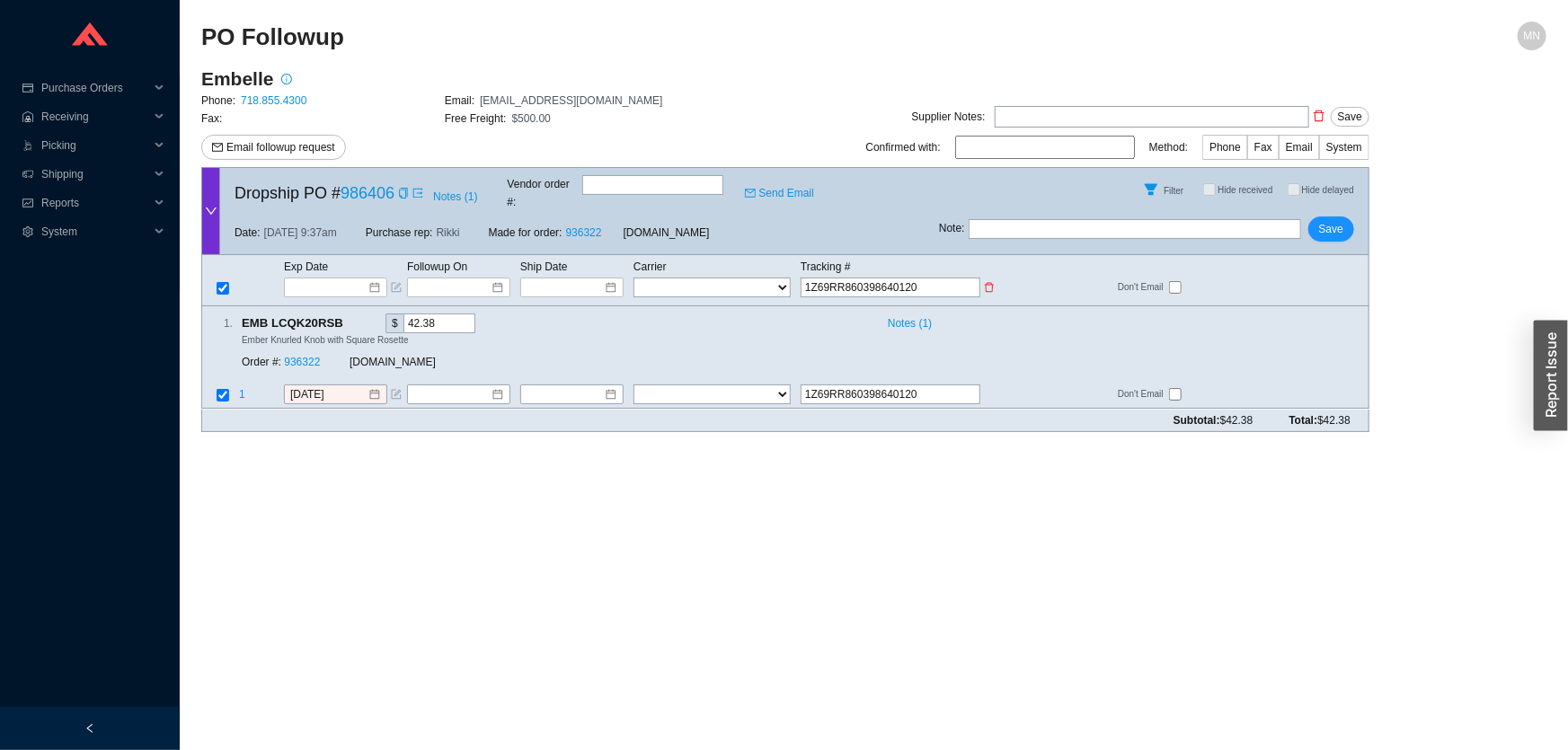
click at [764, 277] on select "FedEx UPS ---------------- 2 Day Transportation INC A&B Freight A. [PERSON_NAME…" at bounding box center [712, 287] width 157 height 20
select select "2"
click at [602, 278] on input at bounding box center [566, 287] width 77 height 18
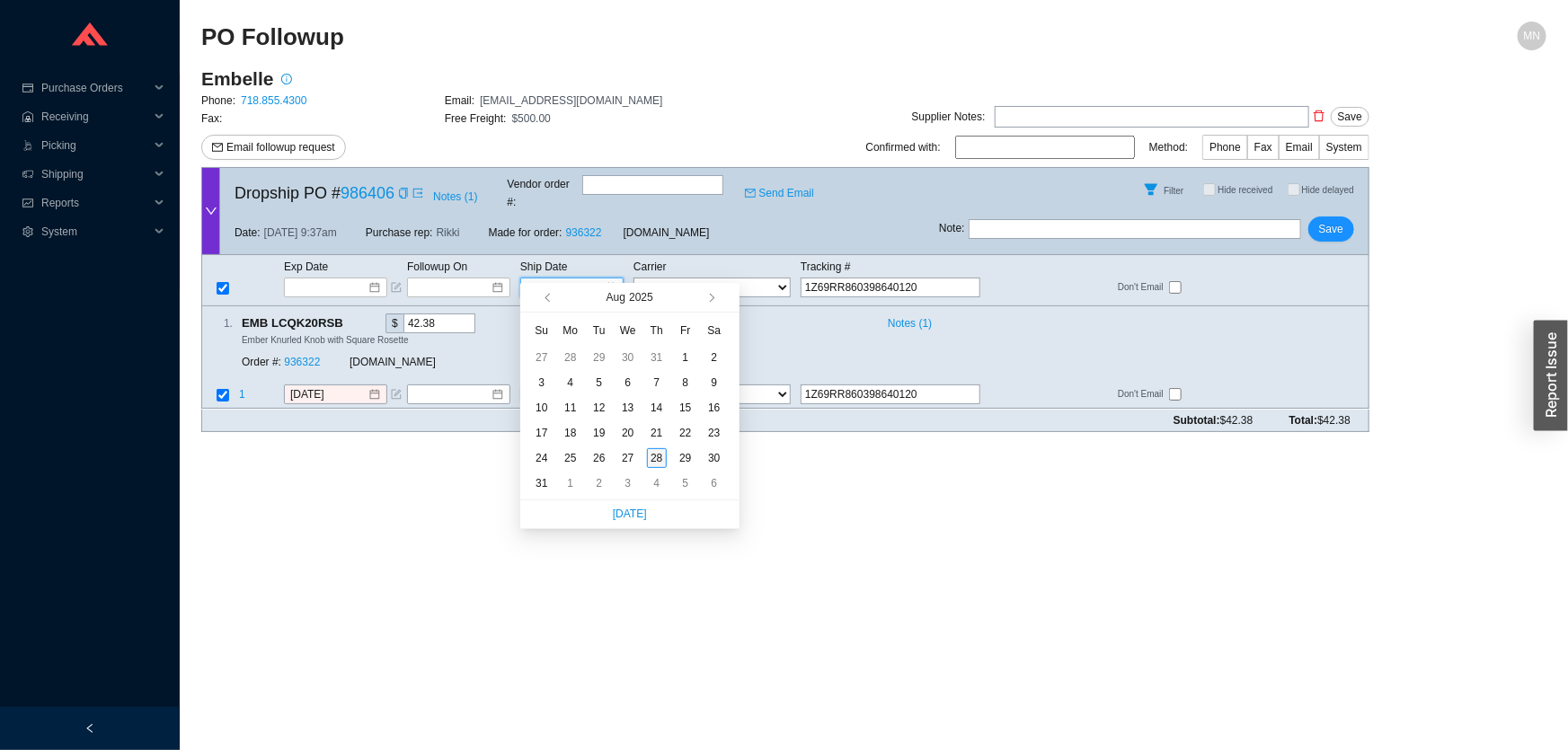
type input "[DATE]"
click at [650, 461] on div "28" at bounding box center [656, 458] width 20 height 20
type input "[DATE]"
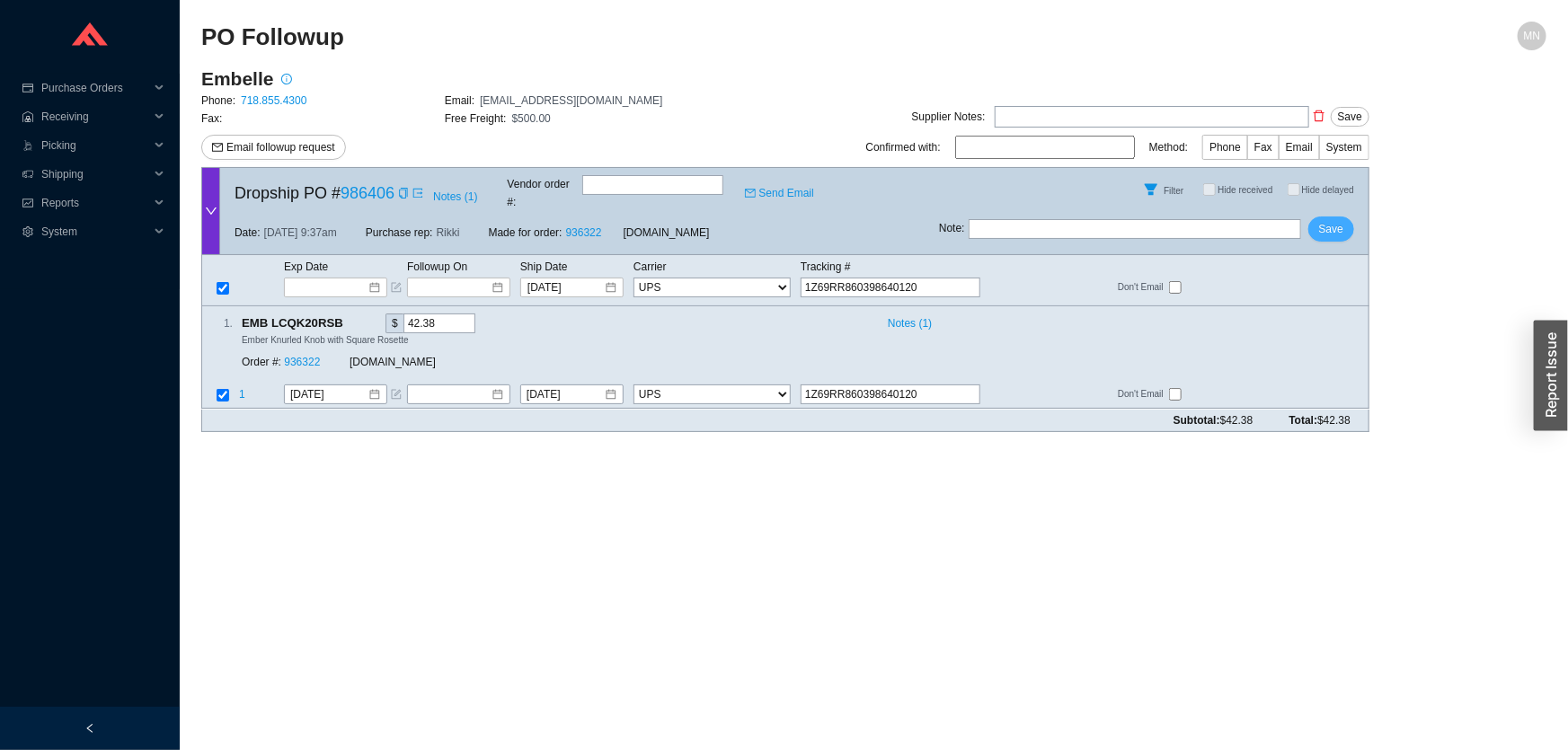
click at [1333, 220] on span "Save" at bounding box center [1332, 229] width 24 height 18
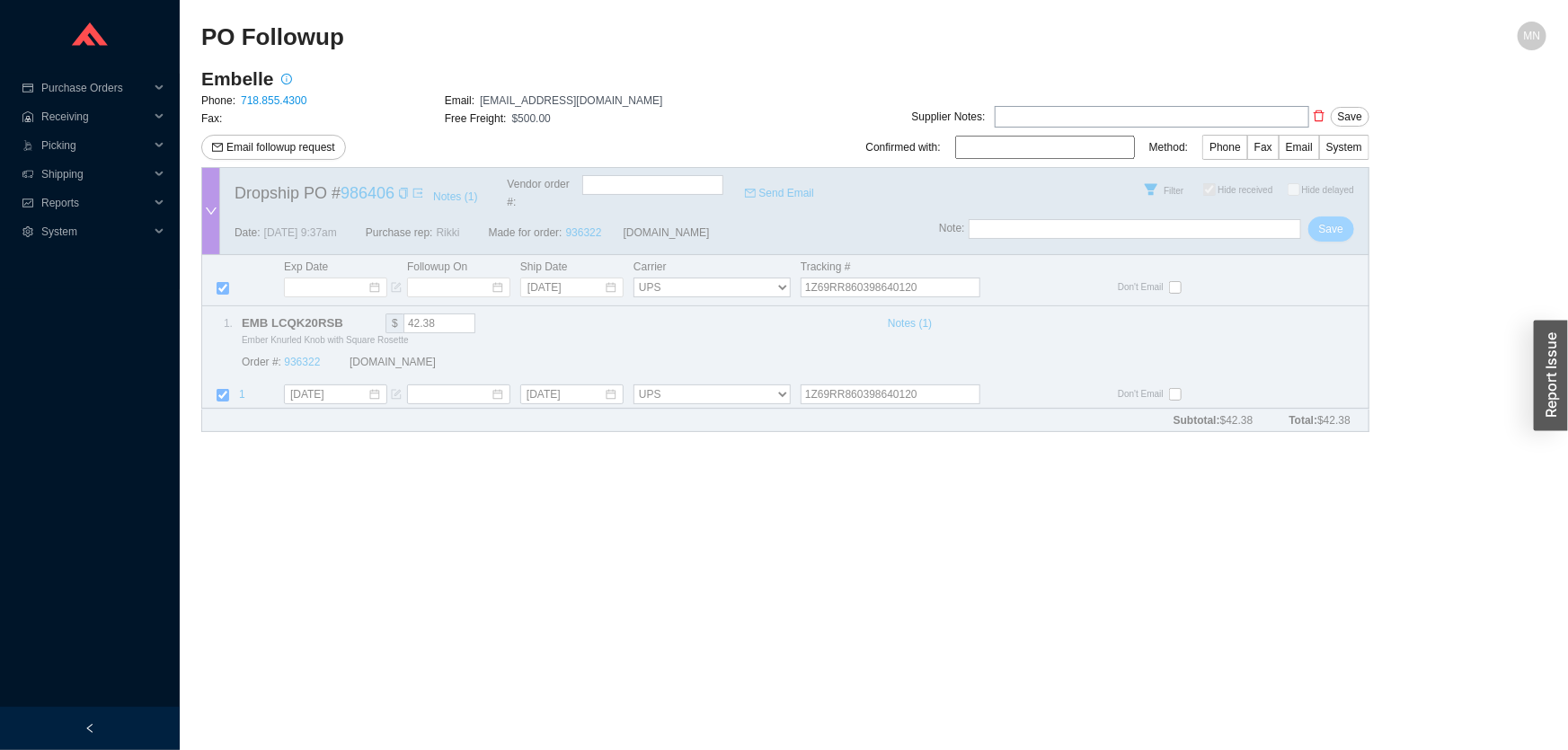
checkbox input "true"
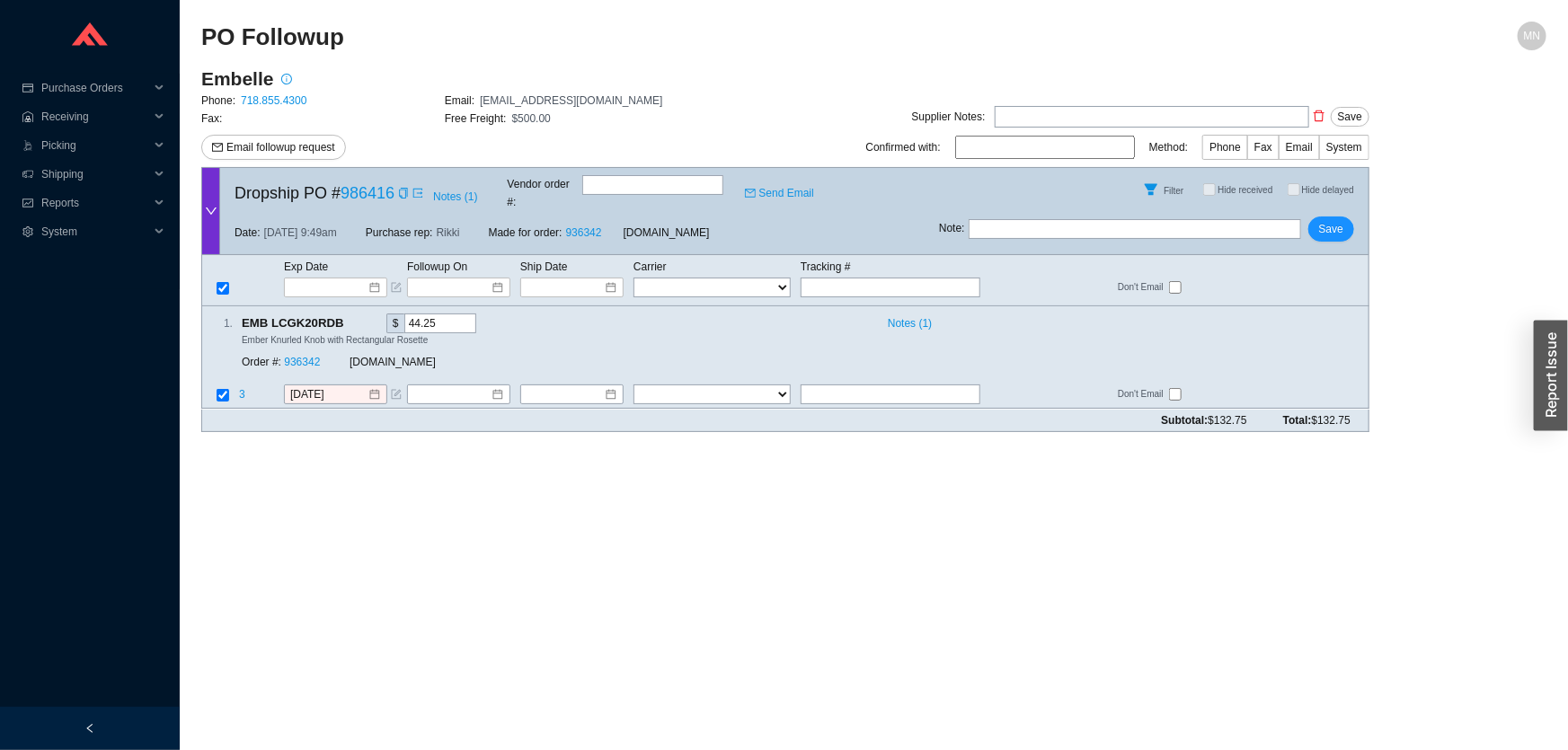
drag, startPoint x: 404, startPoint y: 188, endPoint x: 386, endPoint y: 205, distance: 24.8
click at [404, 188] on icon "copy" at bounding box center [404, 193] width 11 height 11
click at [331, 278] on input at bounding box center [330, 287] width 77 height 18
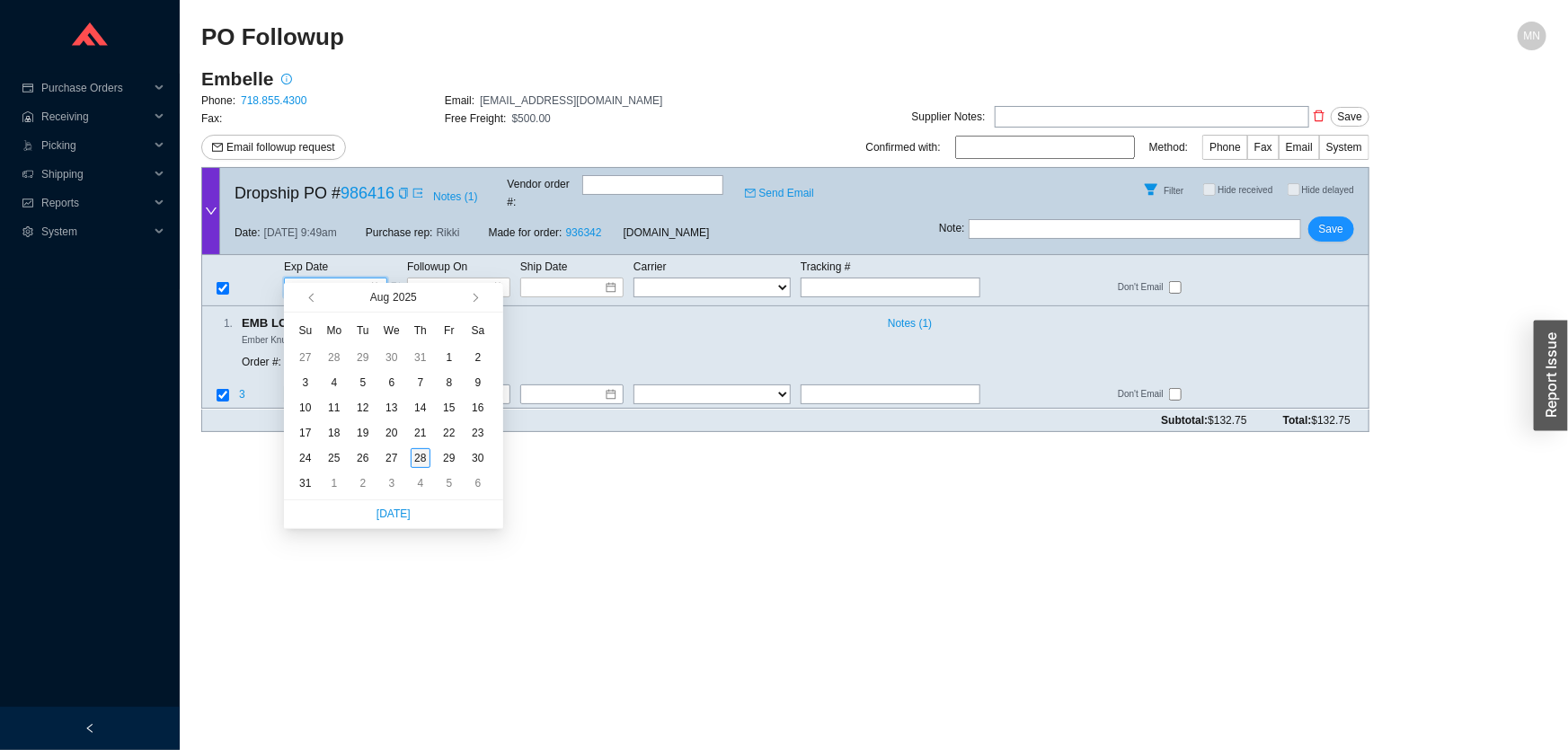
type input "8/28/2025"
click at [421, 459] on div "28" at bounding box center [421, 458] width 20 height 20
type input "8/28/2025"
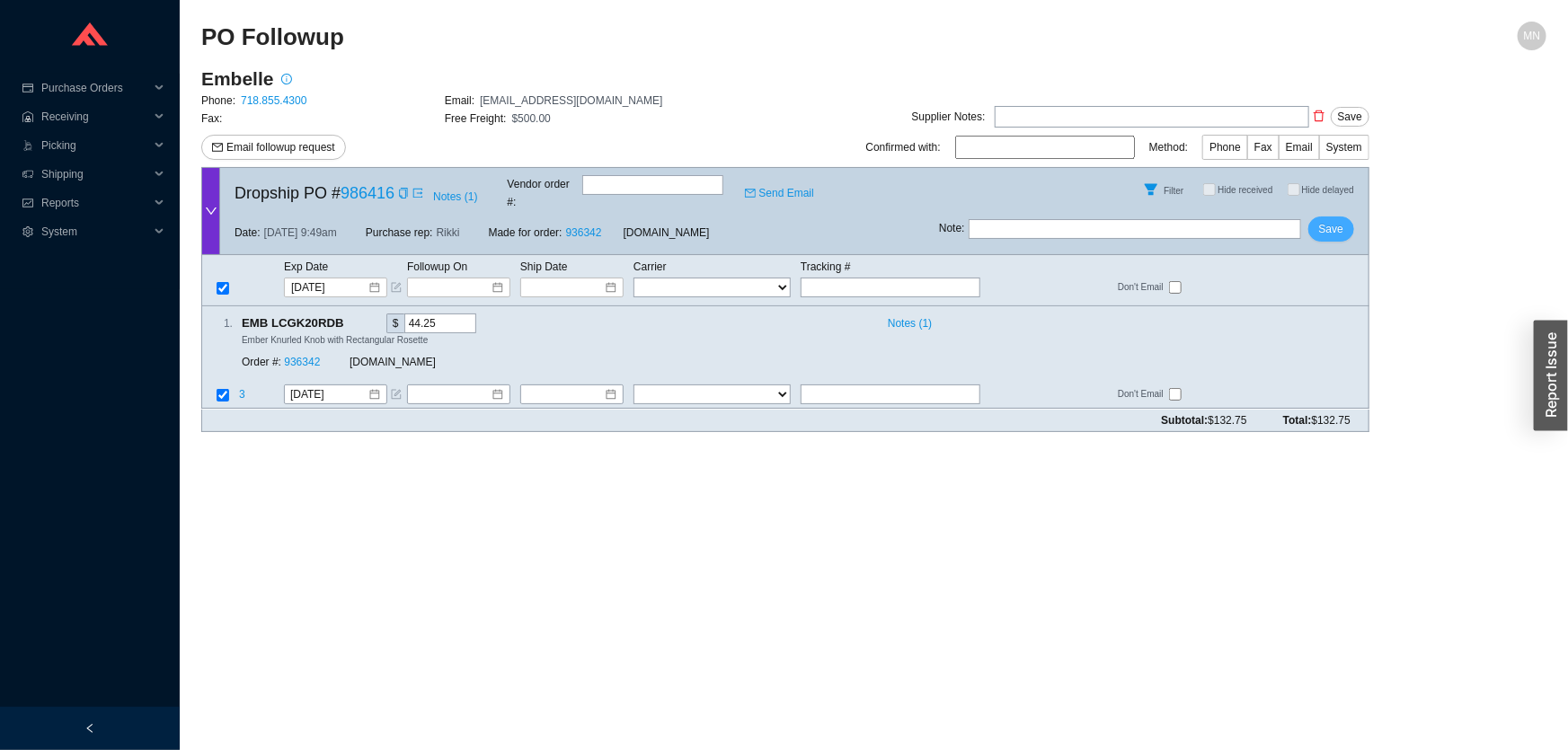
click at [1323, 220] on span "Save" at bounding box center [1332, 229] width 24 height 18
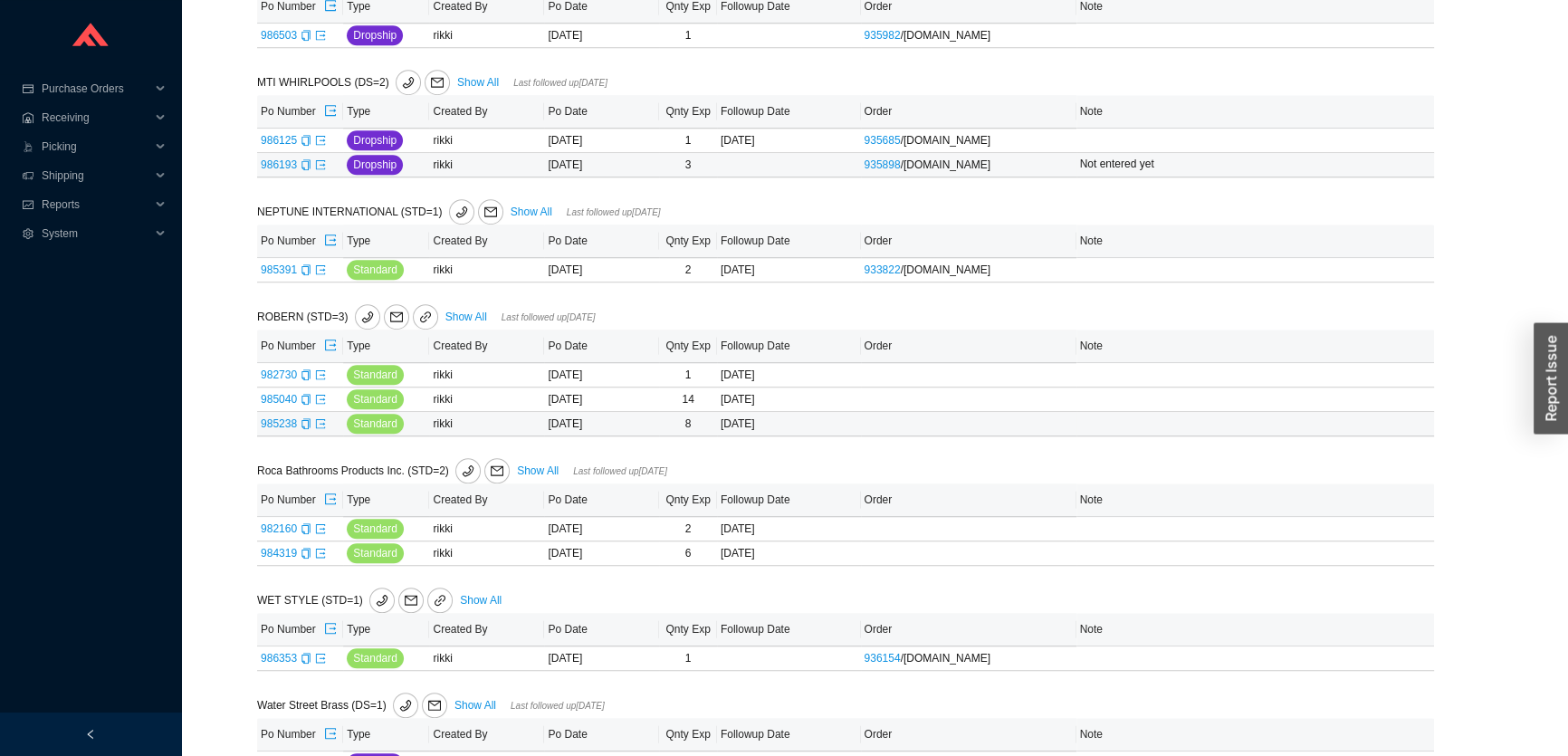
scroll to position [1549, 0]
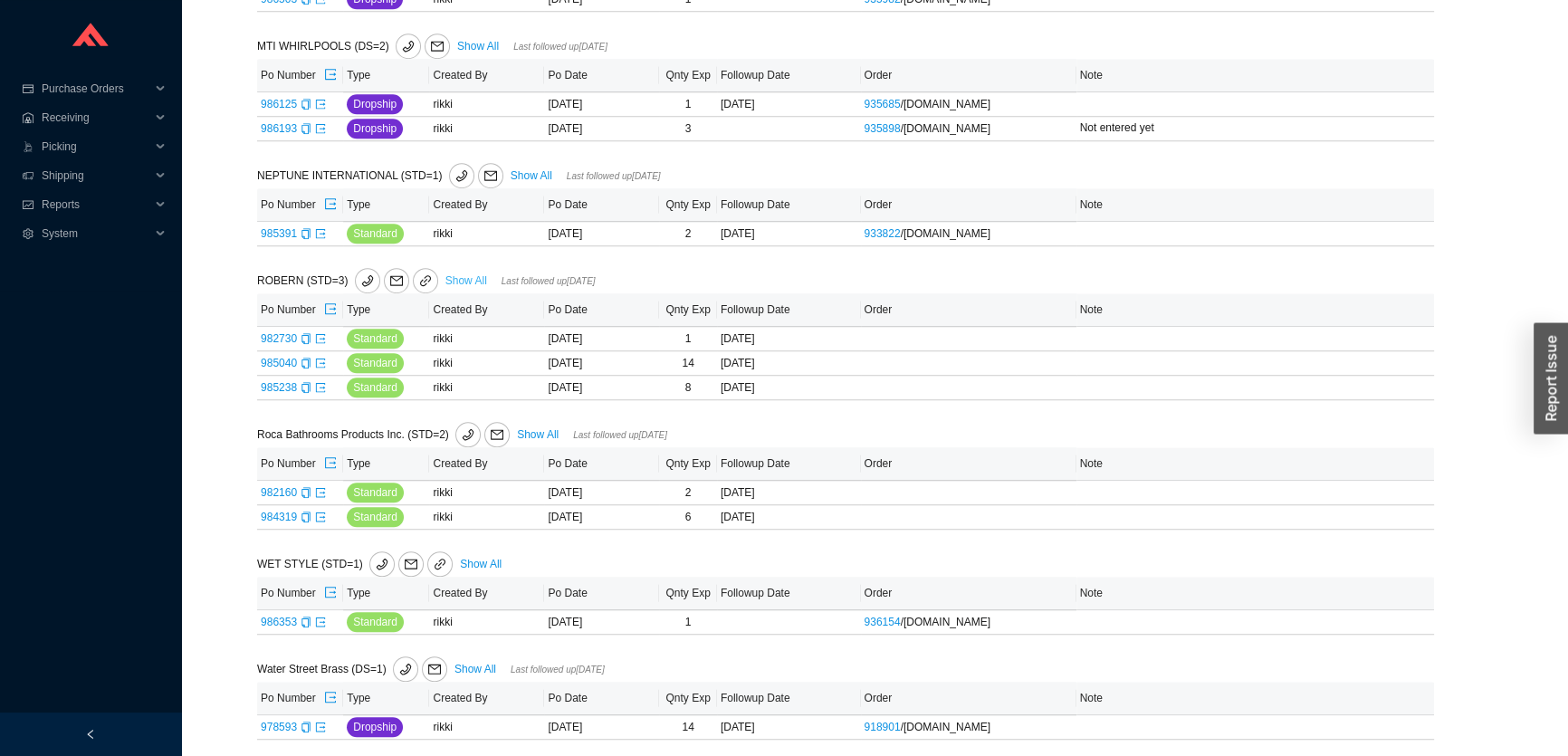
click at [453, 274] on link "Show All" at bounding box center [466, 280] width 41 height 12
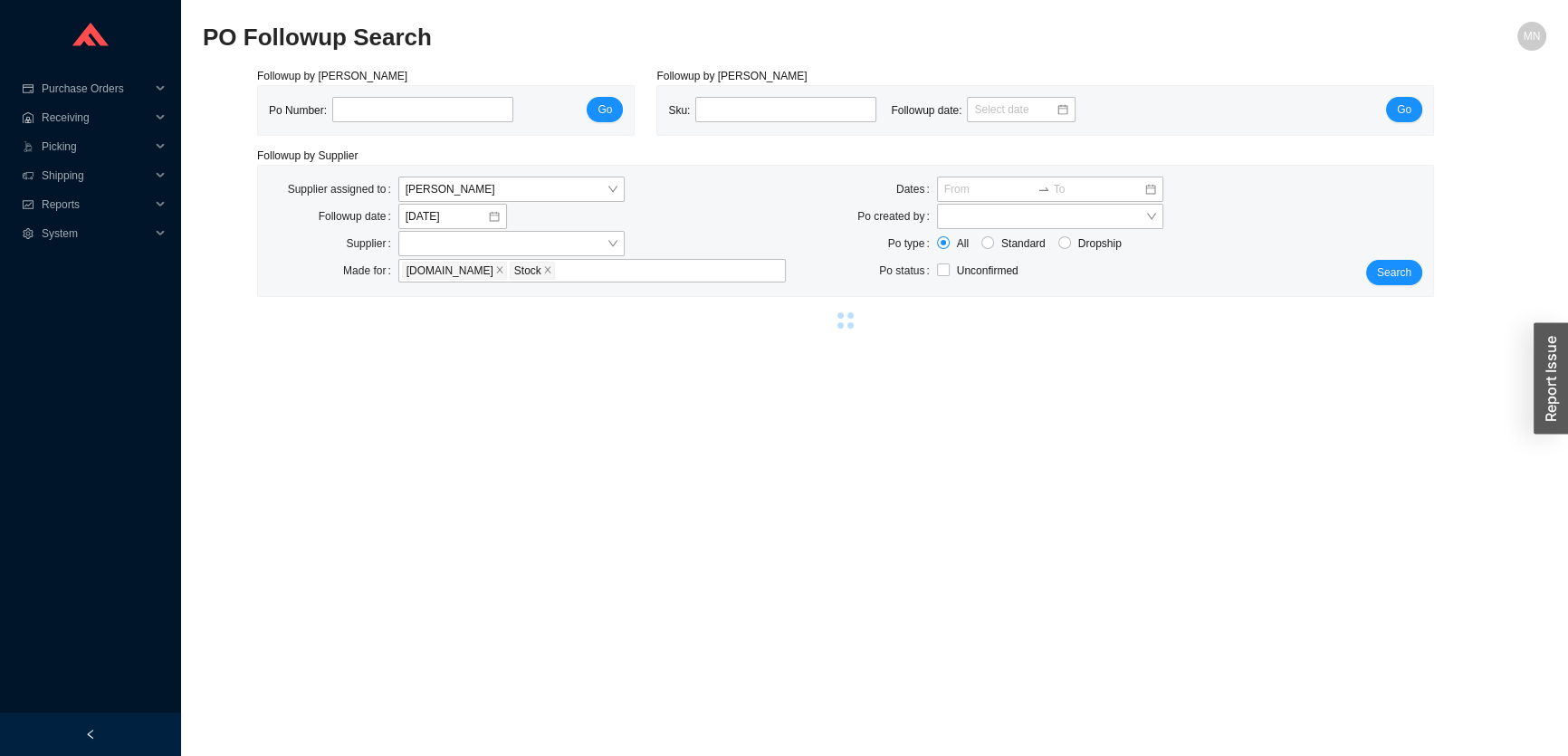
select select "86"
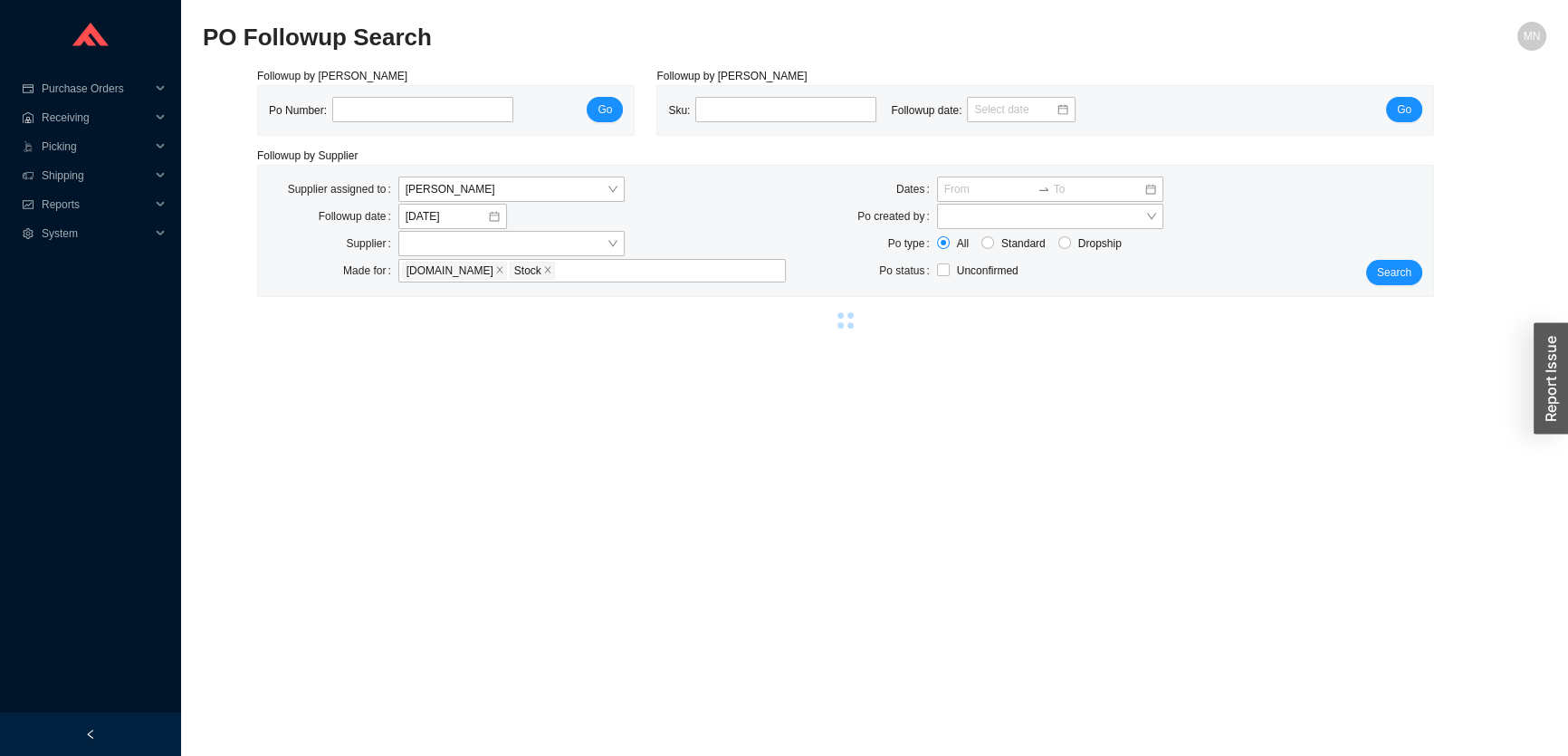
select select "86"
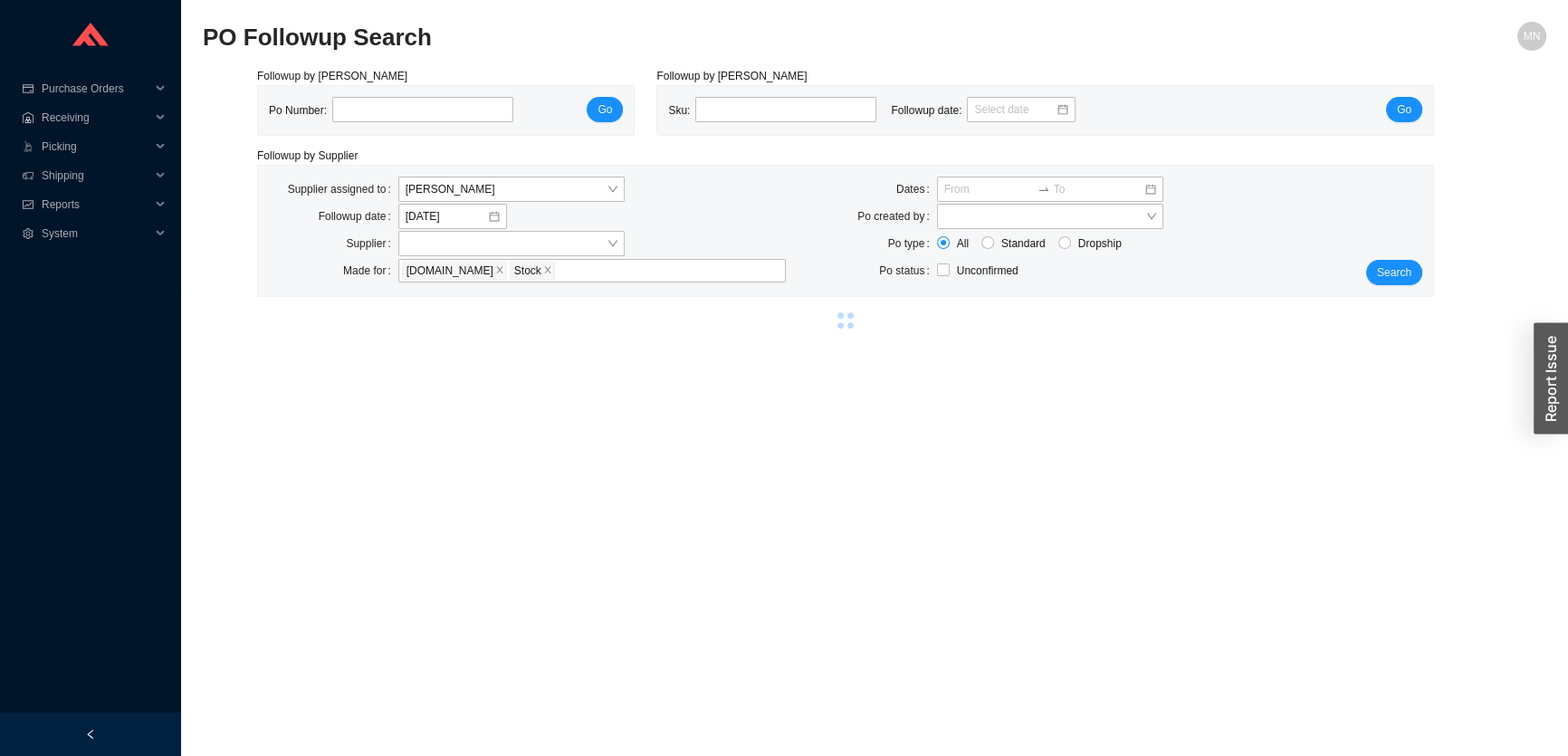
select select "86"
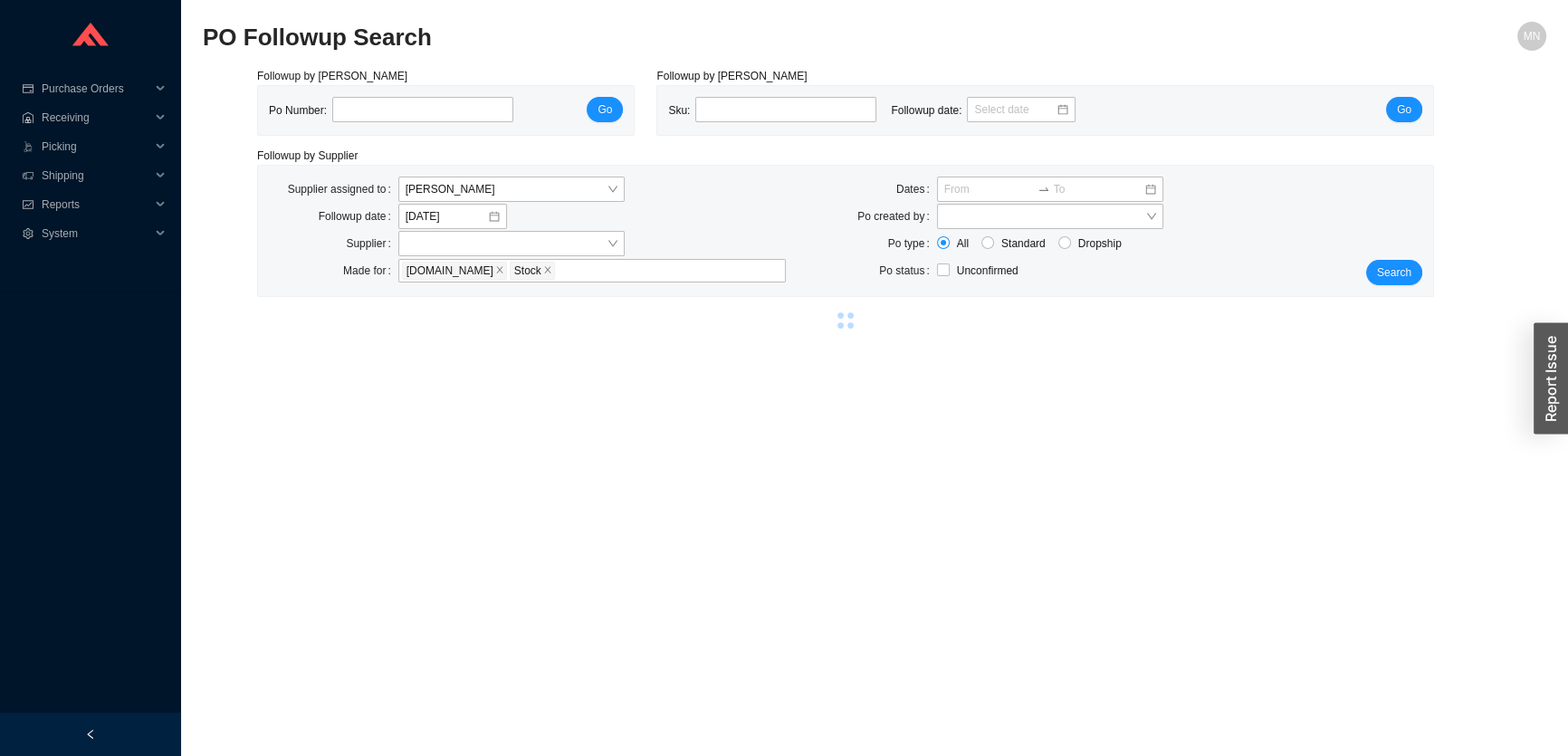
select select "86"
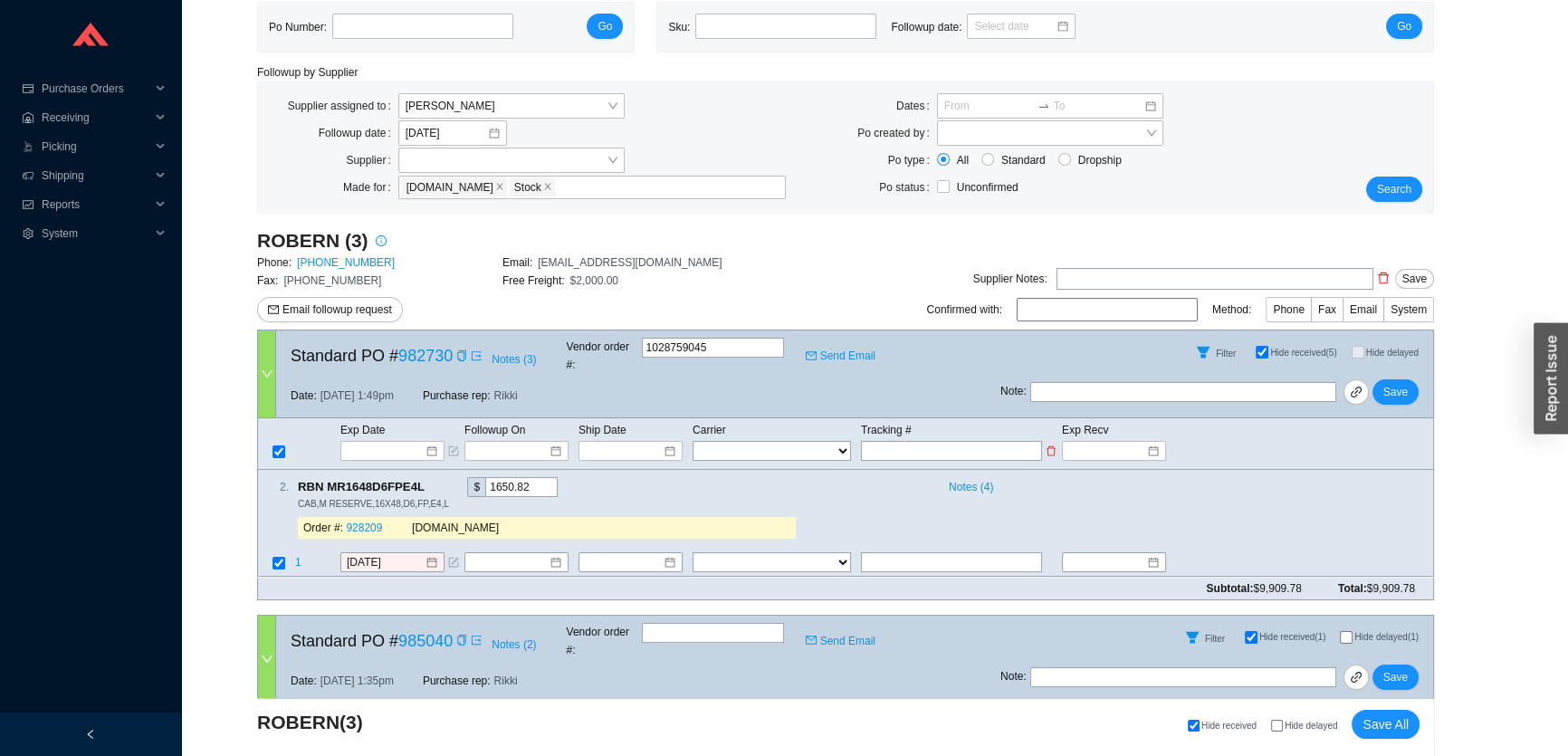
scroll to position [164, 0]
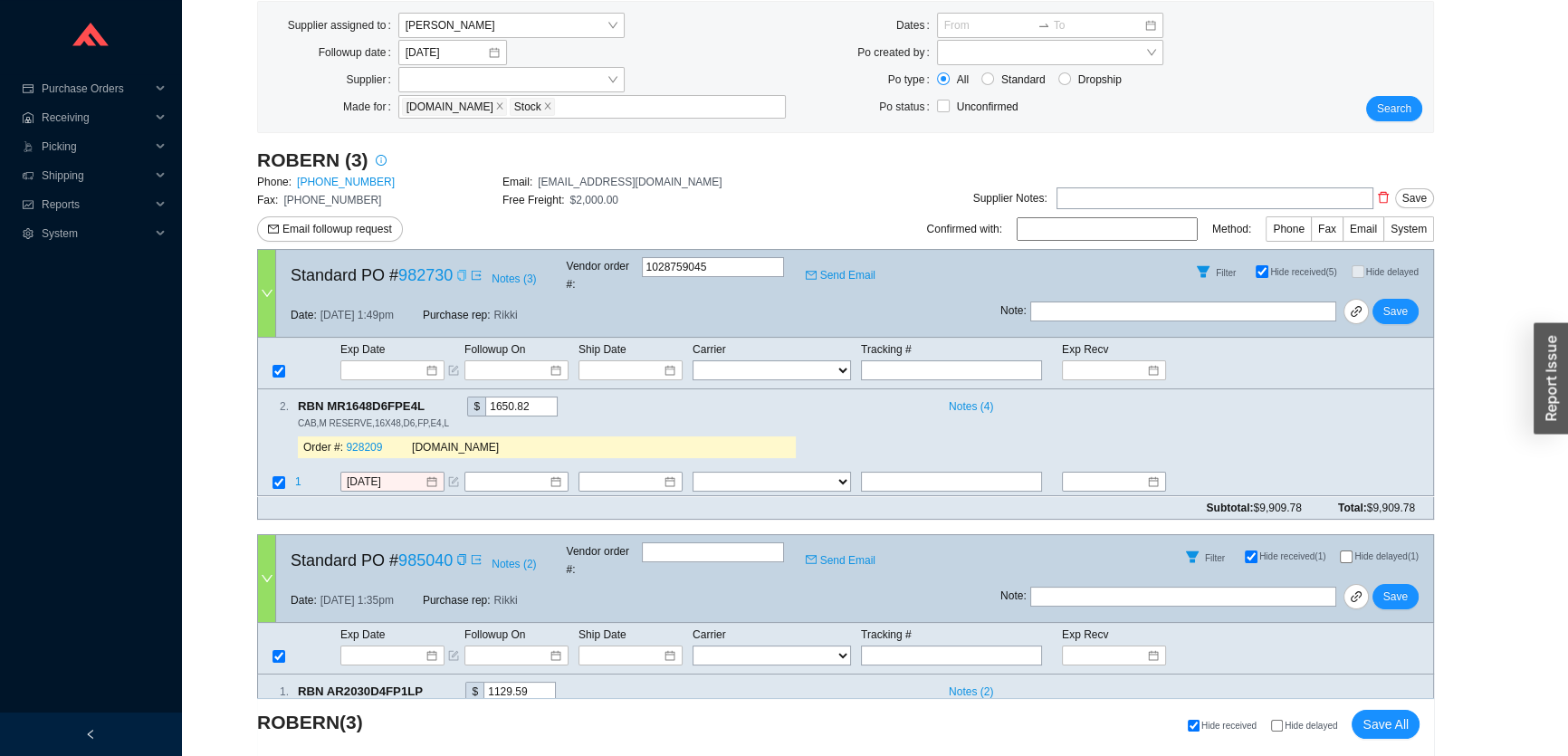
click at [463, 273] on icon "copy" at bounding box center [461, 276] width 8 height 11
click at [428, 400] on icon "copy" at bounding box center [434, 406] width 12 height 12
click at [376, 474] on input "8/26/2025" at bounding box center [385, 482] width 78 height 18
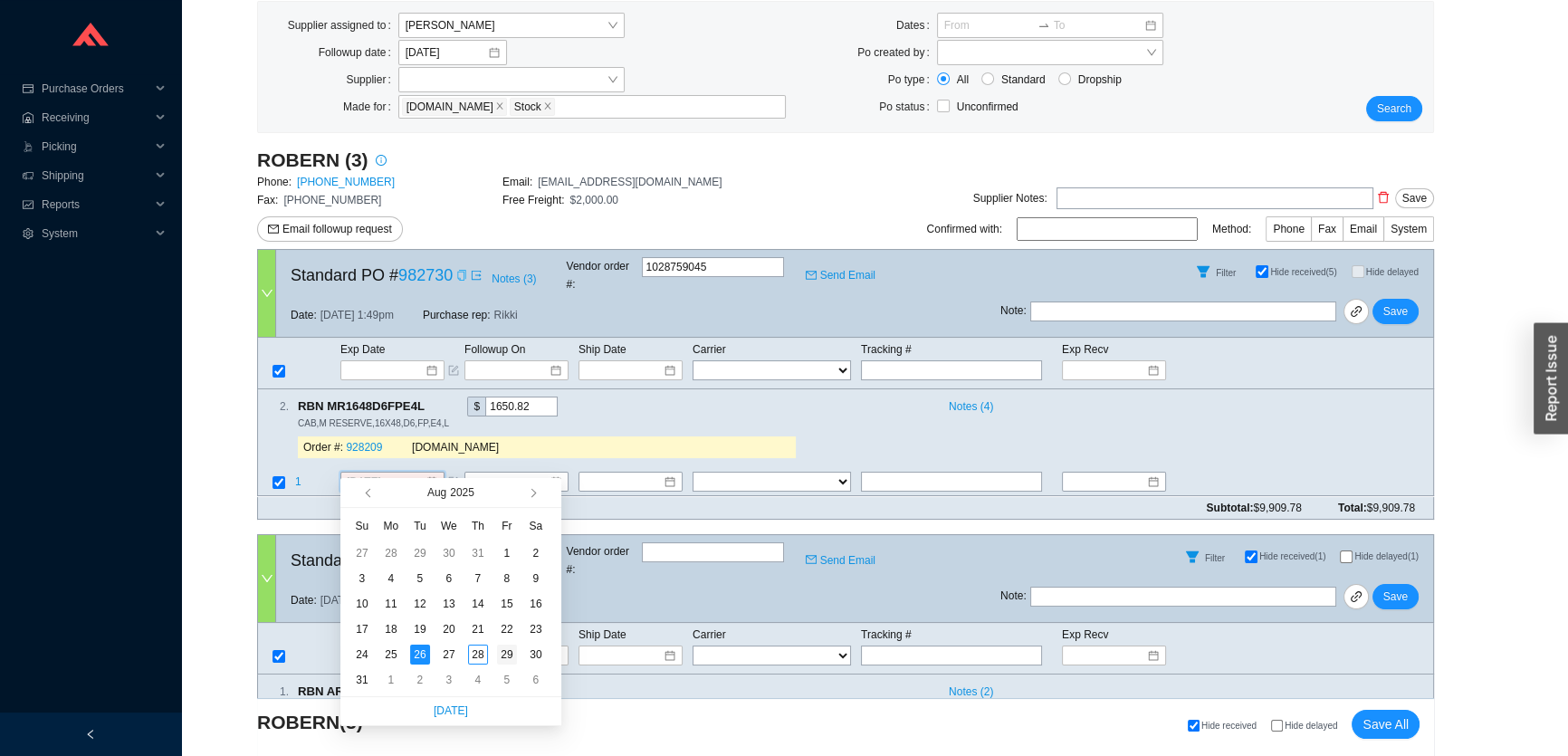
type input "8/29/2025"
click at [509, 655] on div "29" at bounding box center [506, 654] width 20 height 20
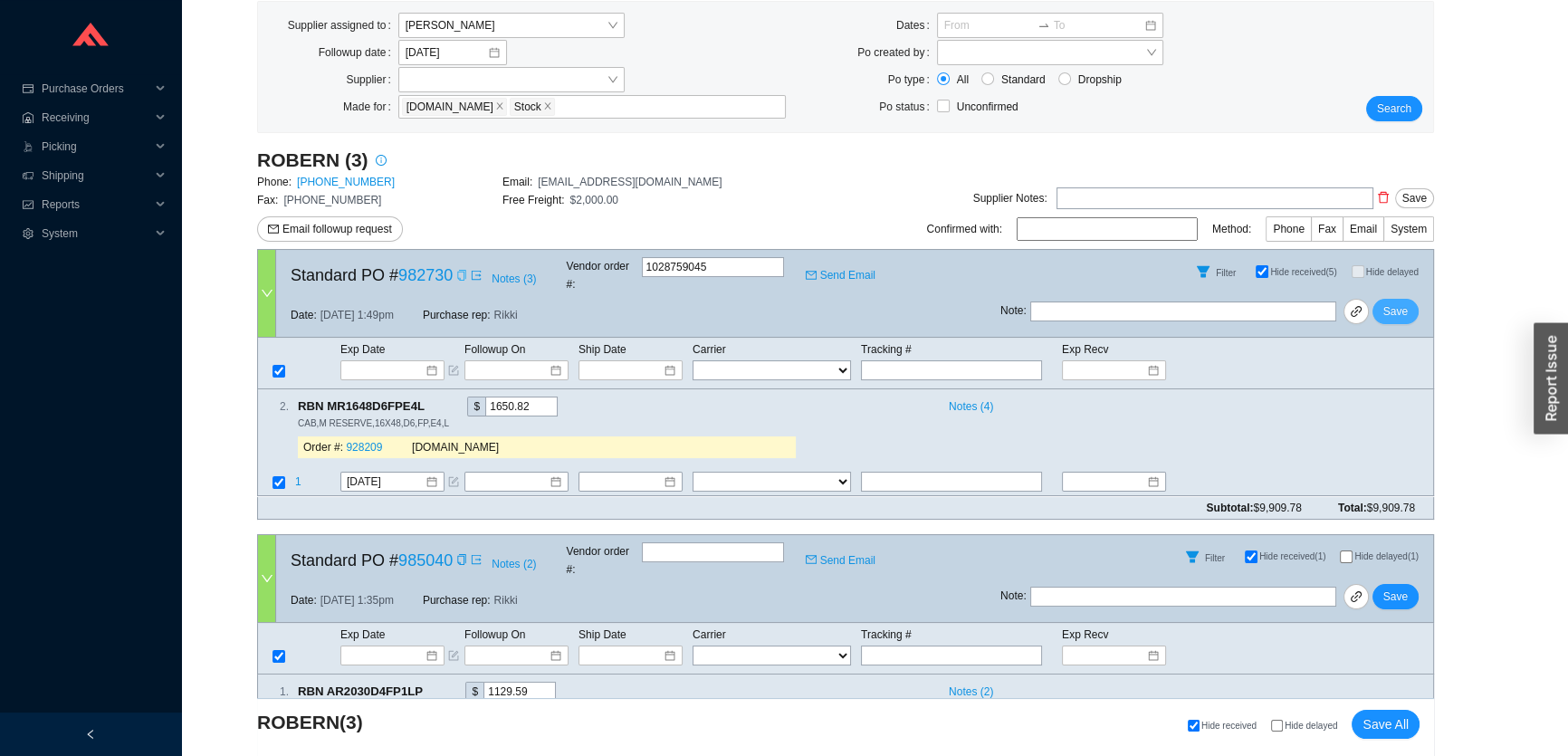
click at [1394, 302] on span "Save" at bounding box center [1396, 311] width 24 height 18
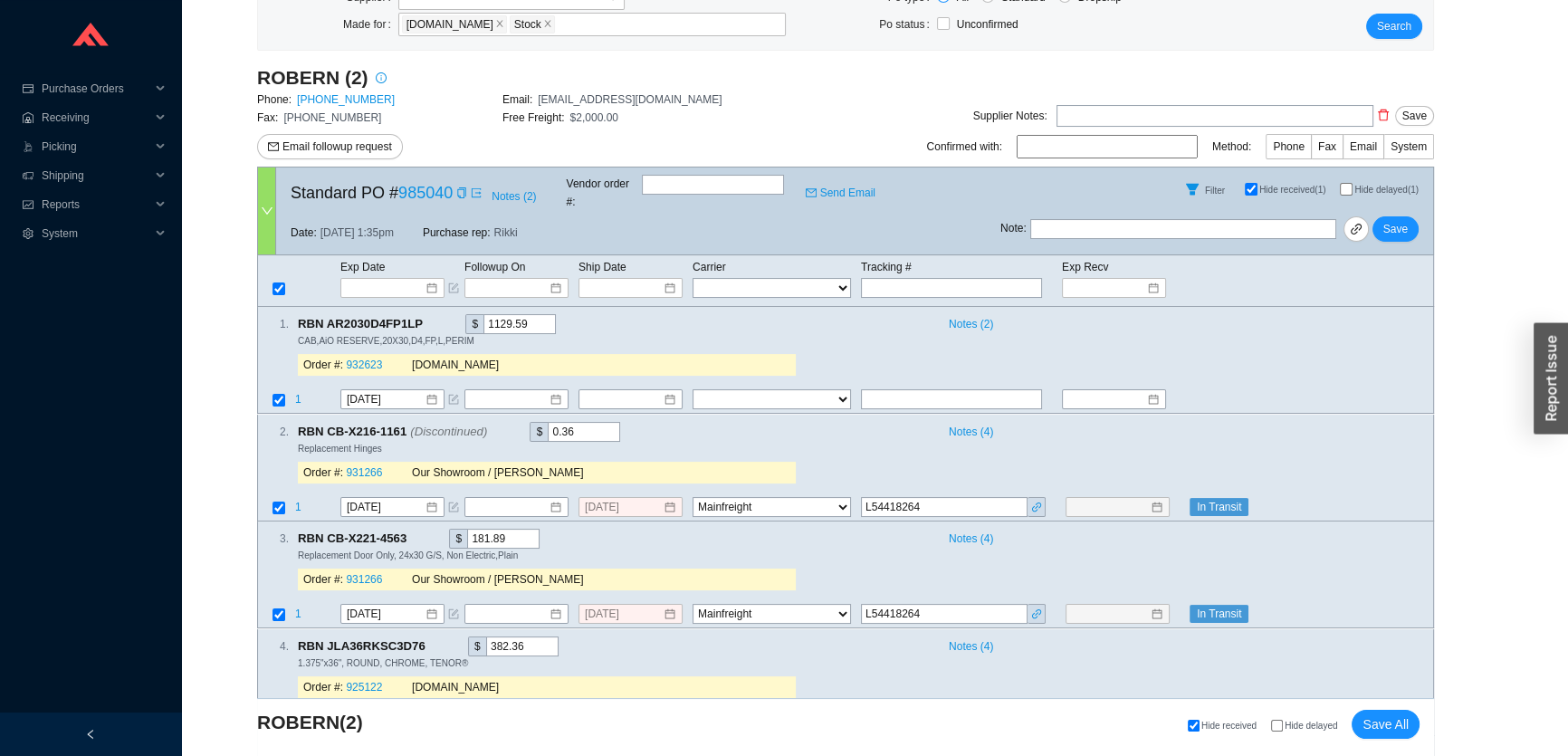
scroll to position [493, 0]
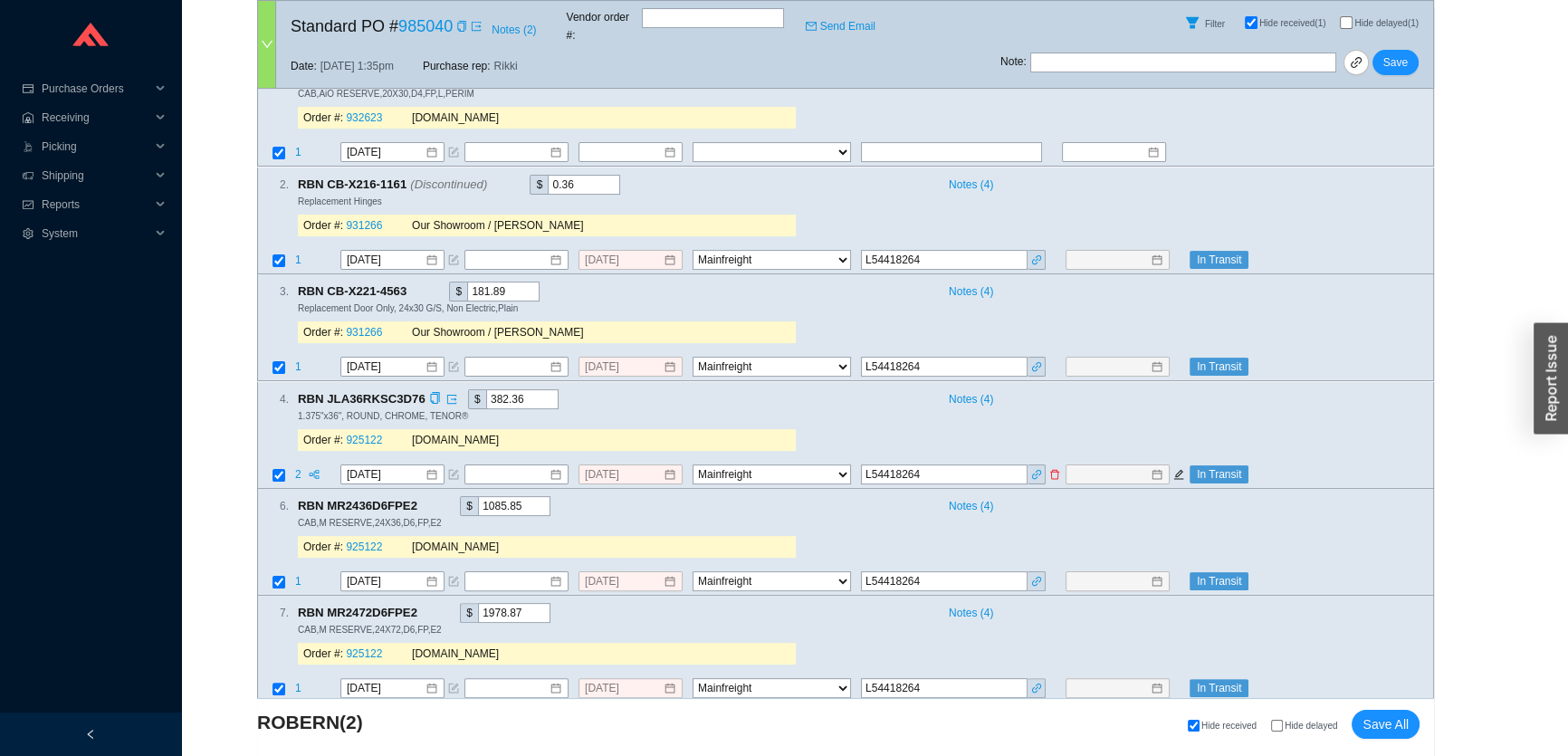
drag, startPoint x: 950, startPoint y: 458, endPoint x: 792, endPoint y: 458, distance: 158.0
click at [792, 463] on tr "2 8/26/2025 8/15/2025 FedEx UPS ---------------- 2 Day Transportation INC A&B F…" at bounding box center [845, 475] width 1175 height 24
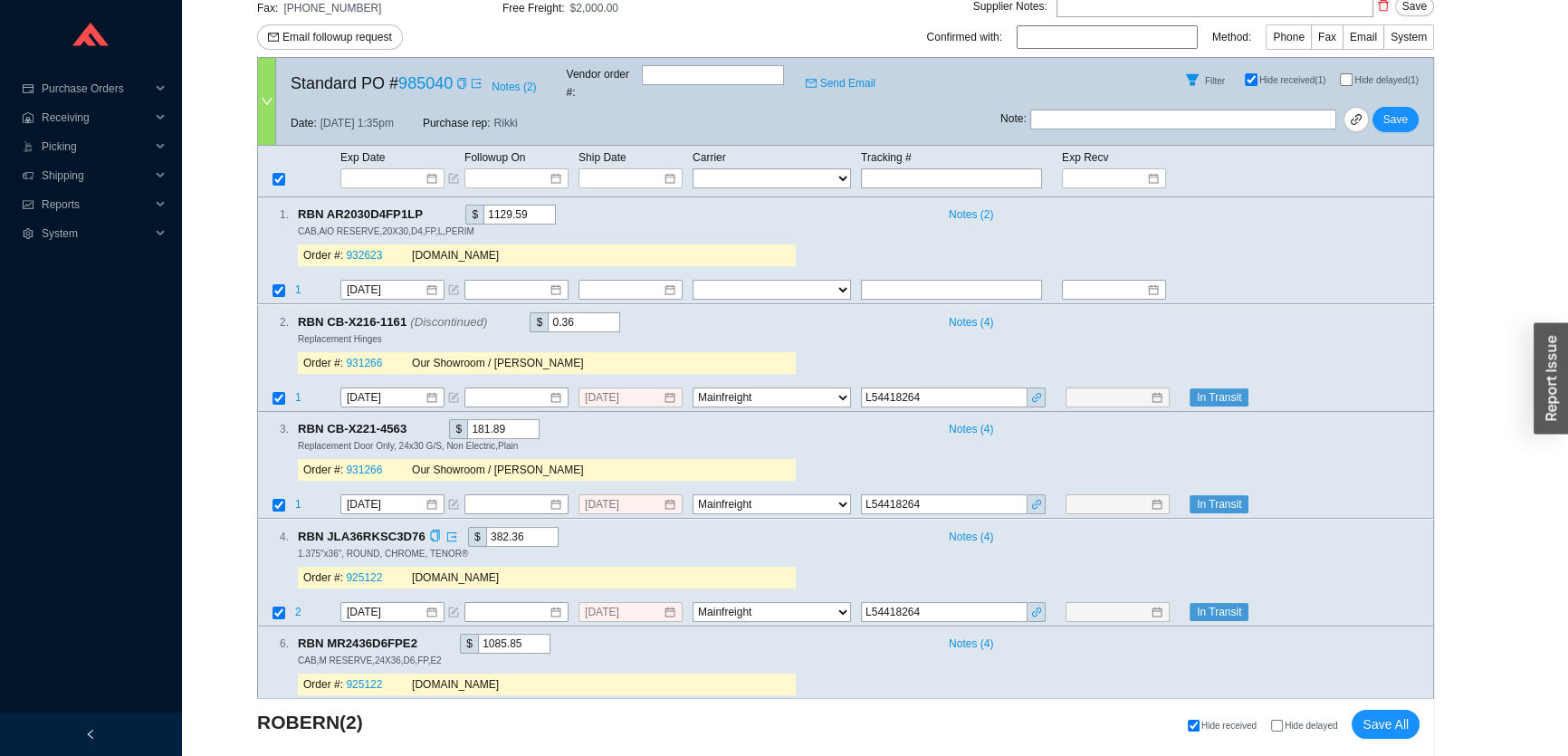
scroll to position [329, 0]
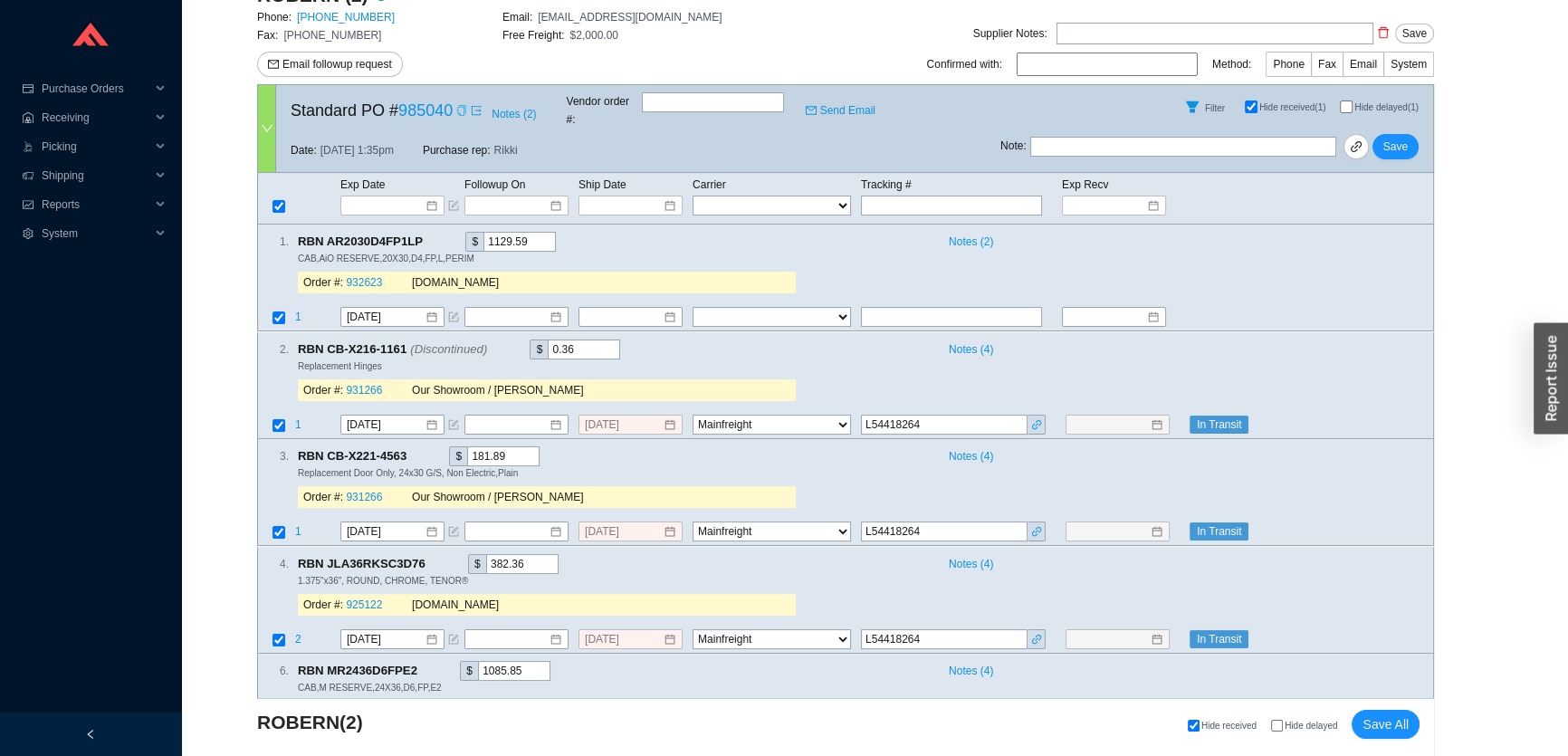
click at [461, 105] on icon "copy" at bounding box center [462, 111] width 11 height 11
click at [427, 235] on icon "copy" at bounding box center [432, 241] width 12 height 12
click at [405, 309] on input "8/28/2025" at bounding box center [385, 317] width 78 height 18
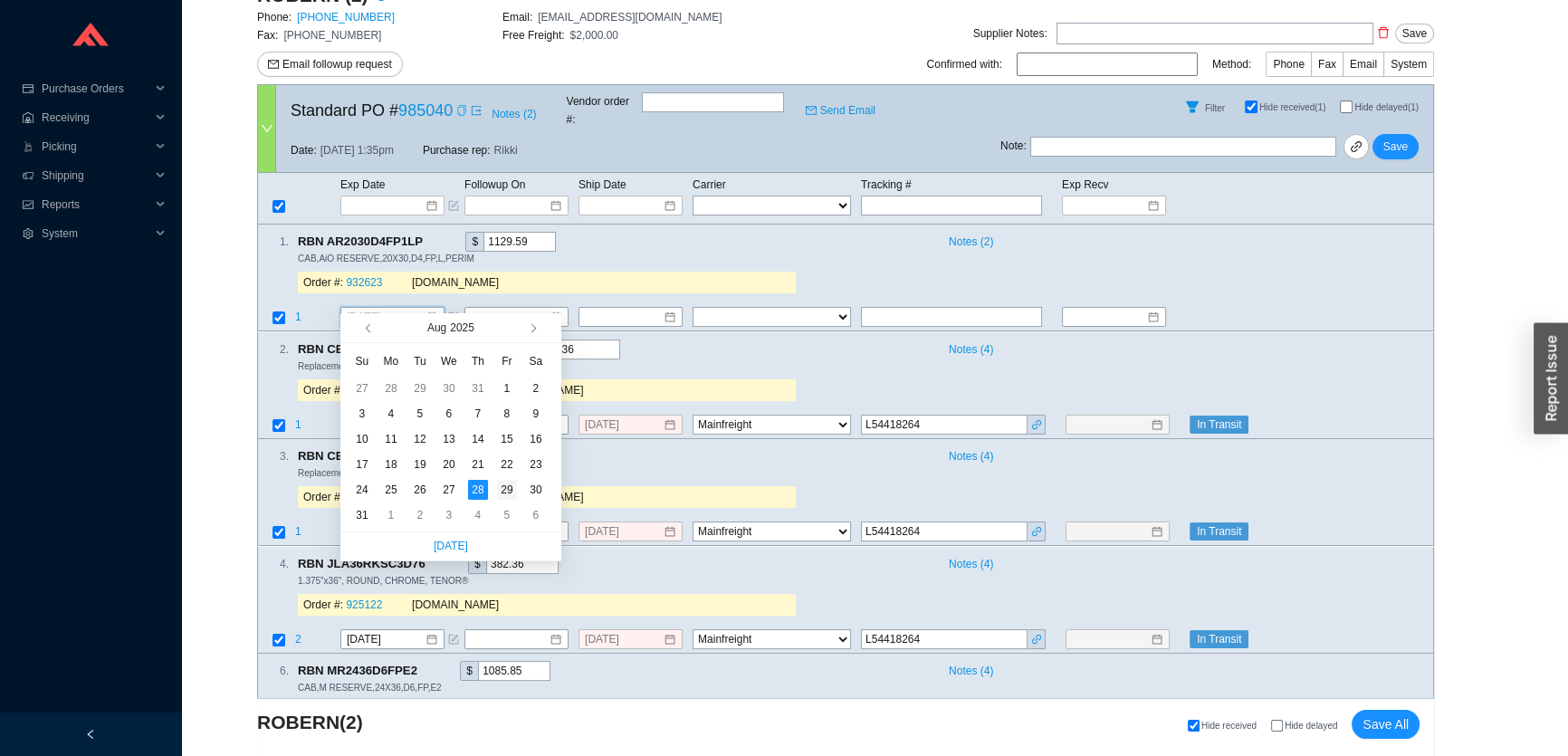
type input "[DATE]"
click at [505, 489] on div "29" at bounding box center [506, 490] width 20 height 20
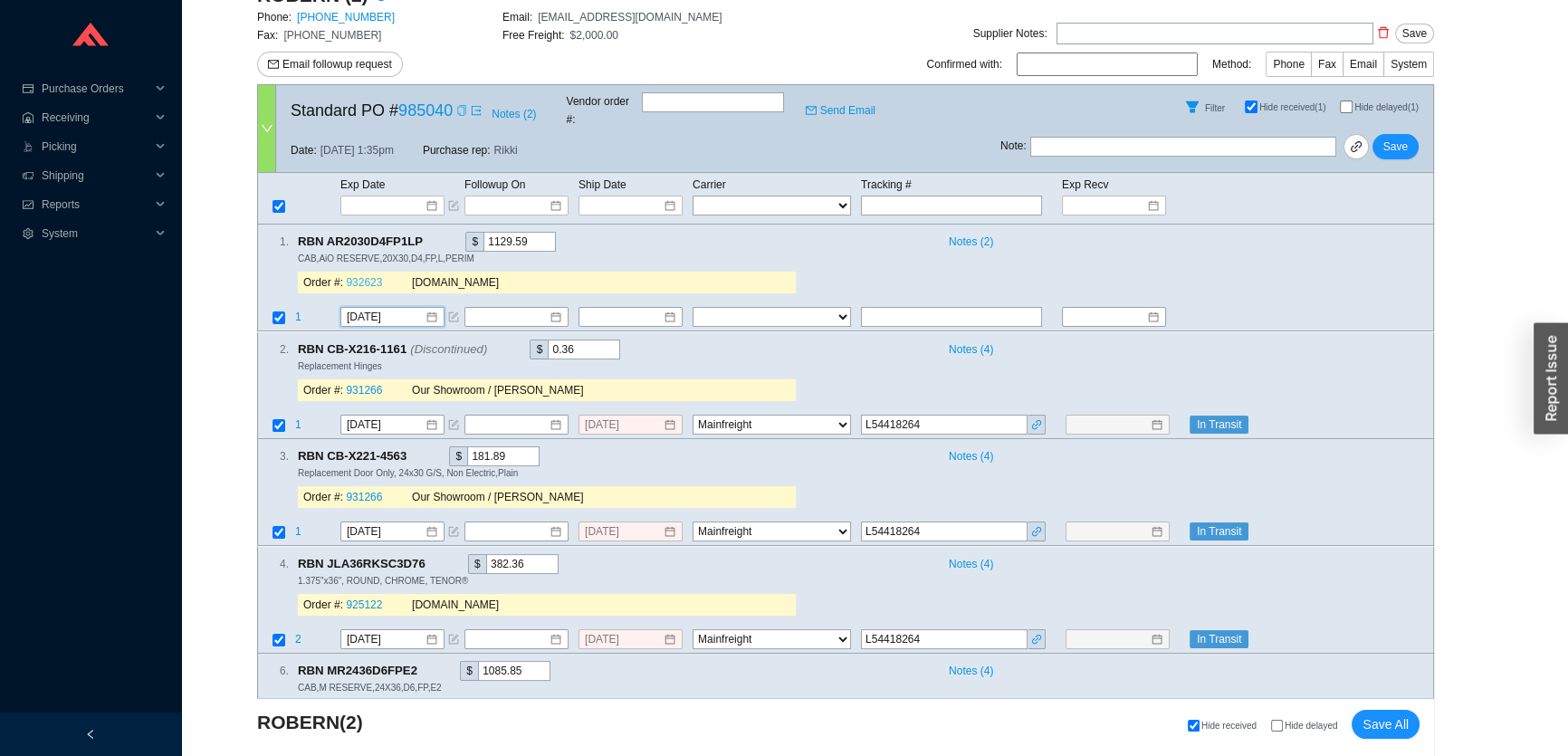
click at [365, 277] on link "932623" at bounding box center [363, 282] width 36 height 12
click at [1392, 137] on span "Save" at bounding box center [1396, 146] width 24 height 18
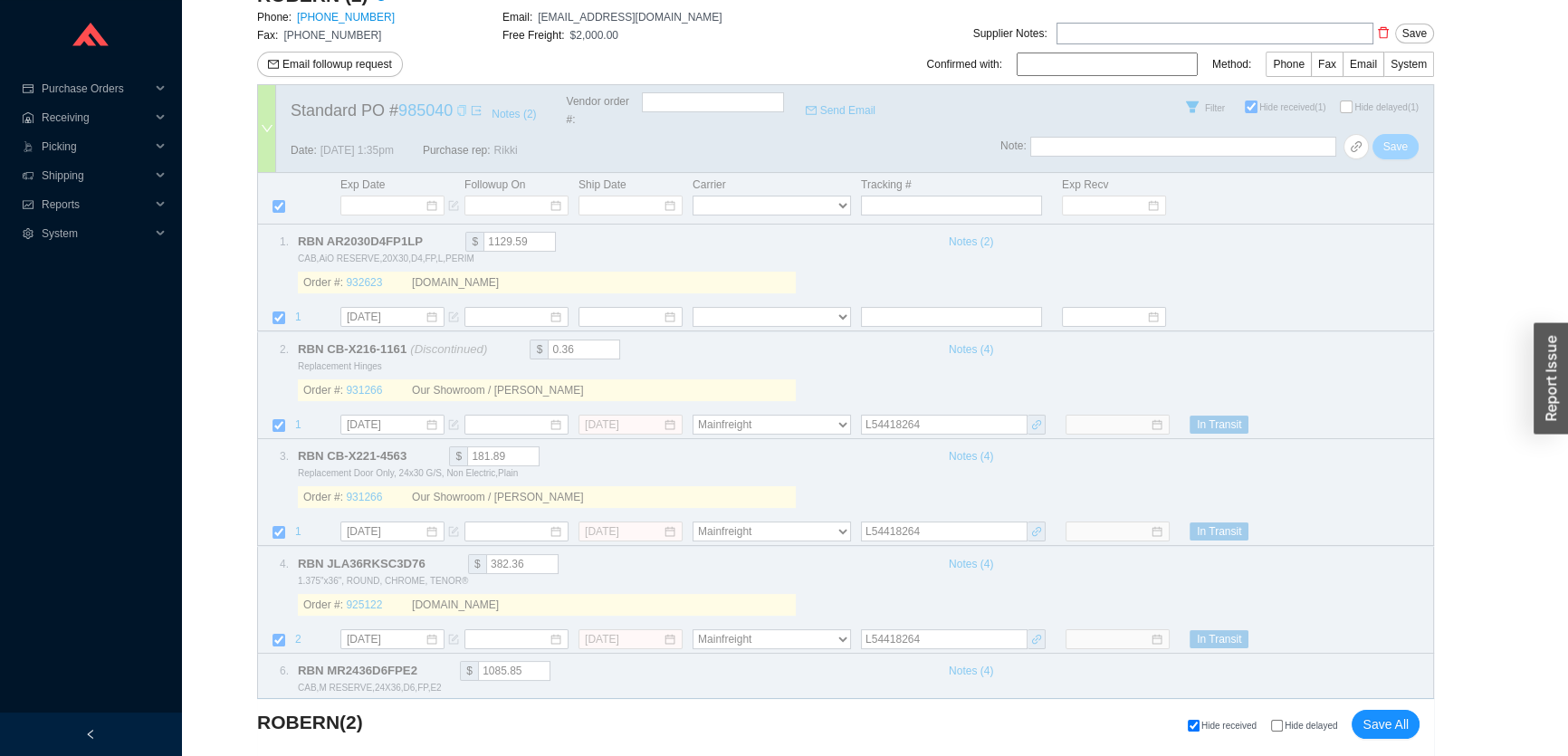
select select "86"
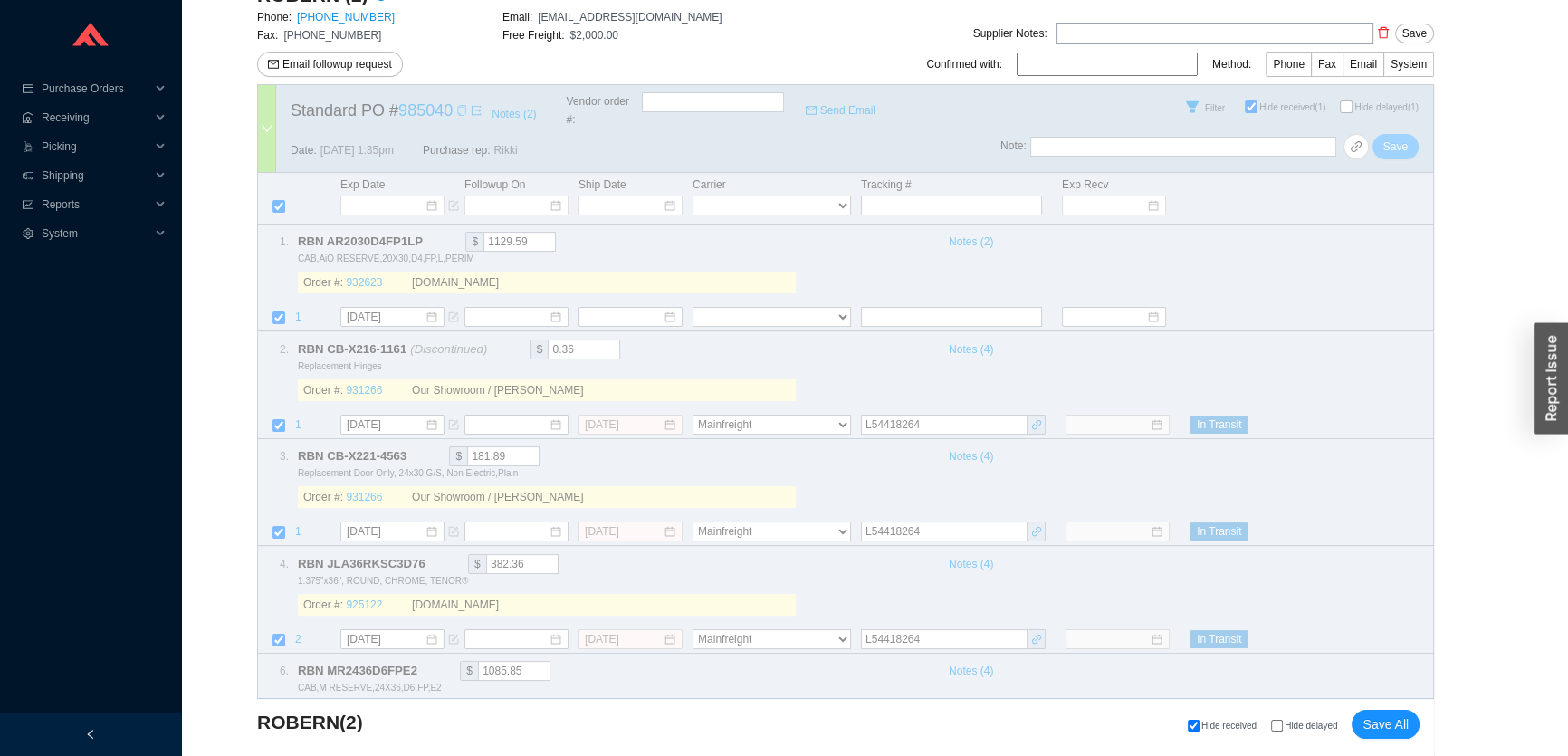
select select "86"
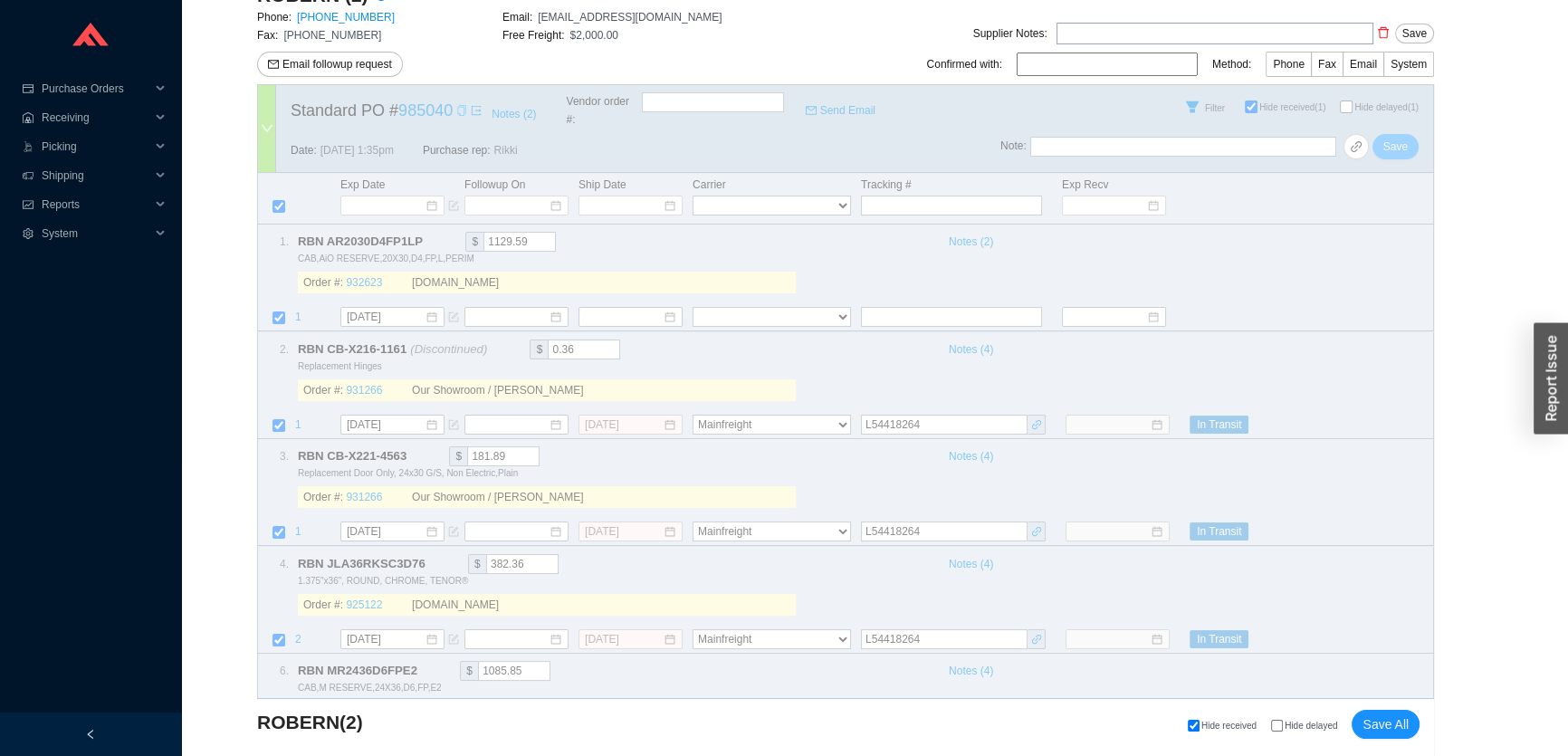
select select "86"
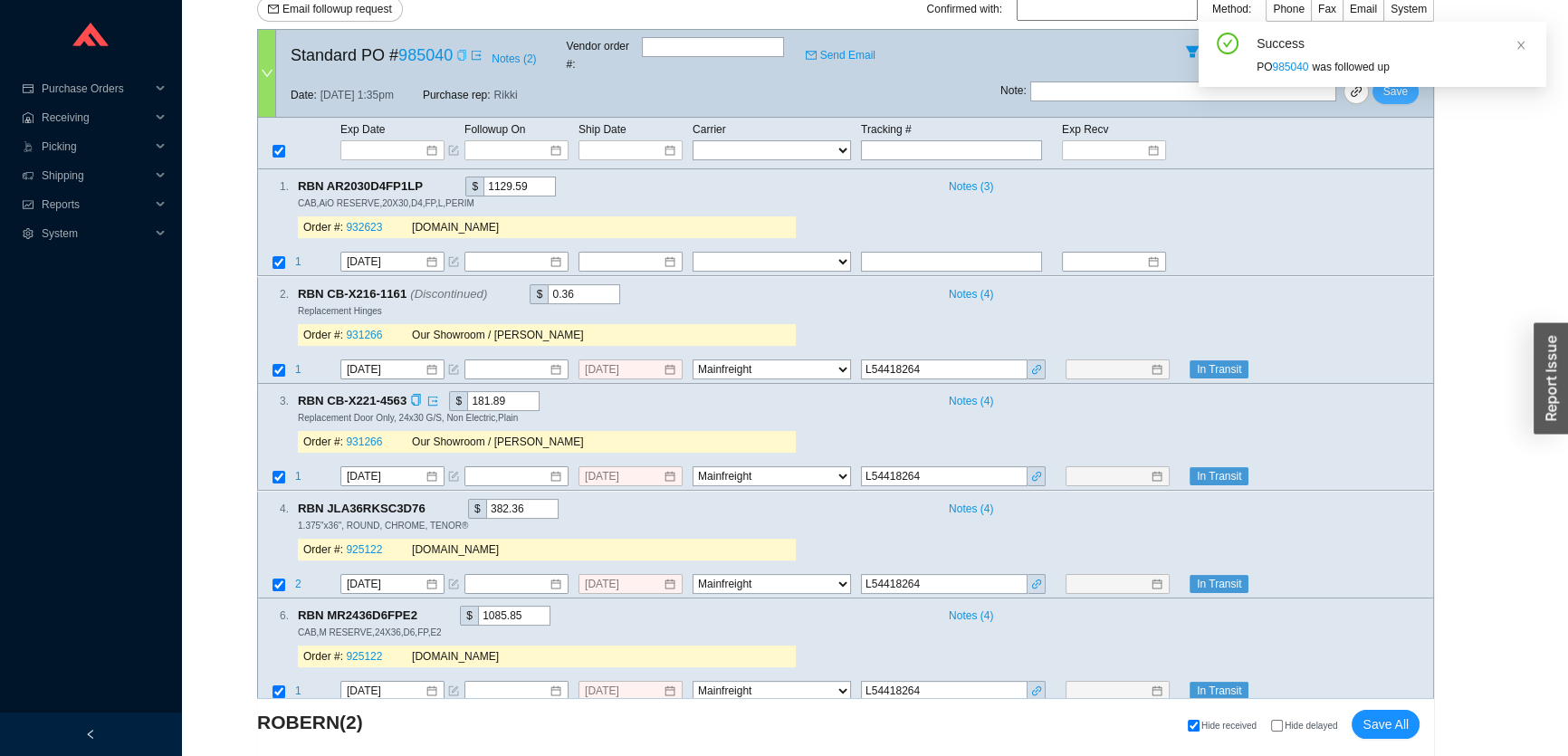
scroll to position [411, 0]
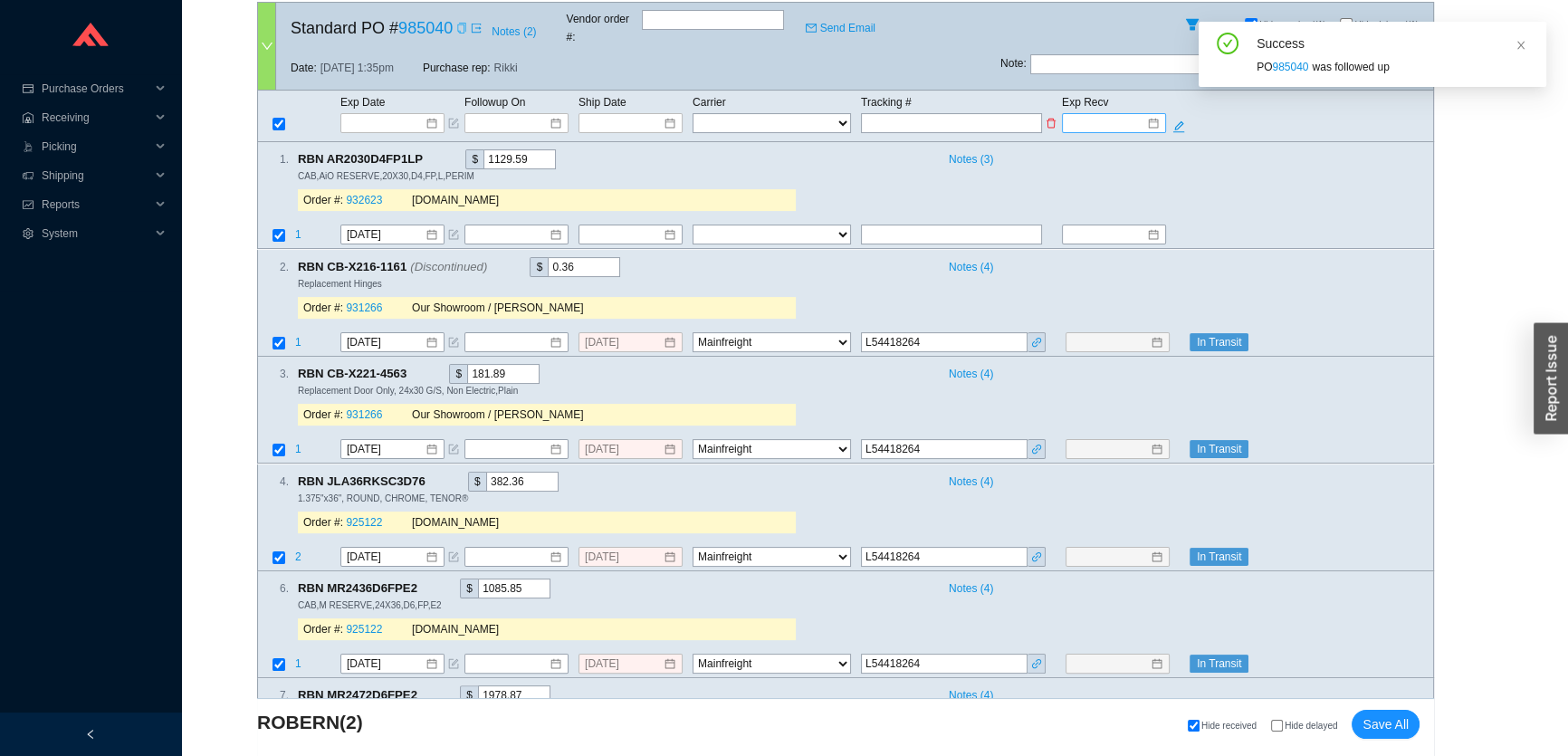
click at [1106, 114] on input at bounding box center [1108, 122] width 77 height 18
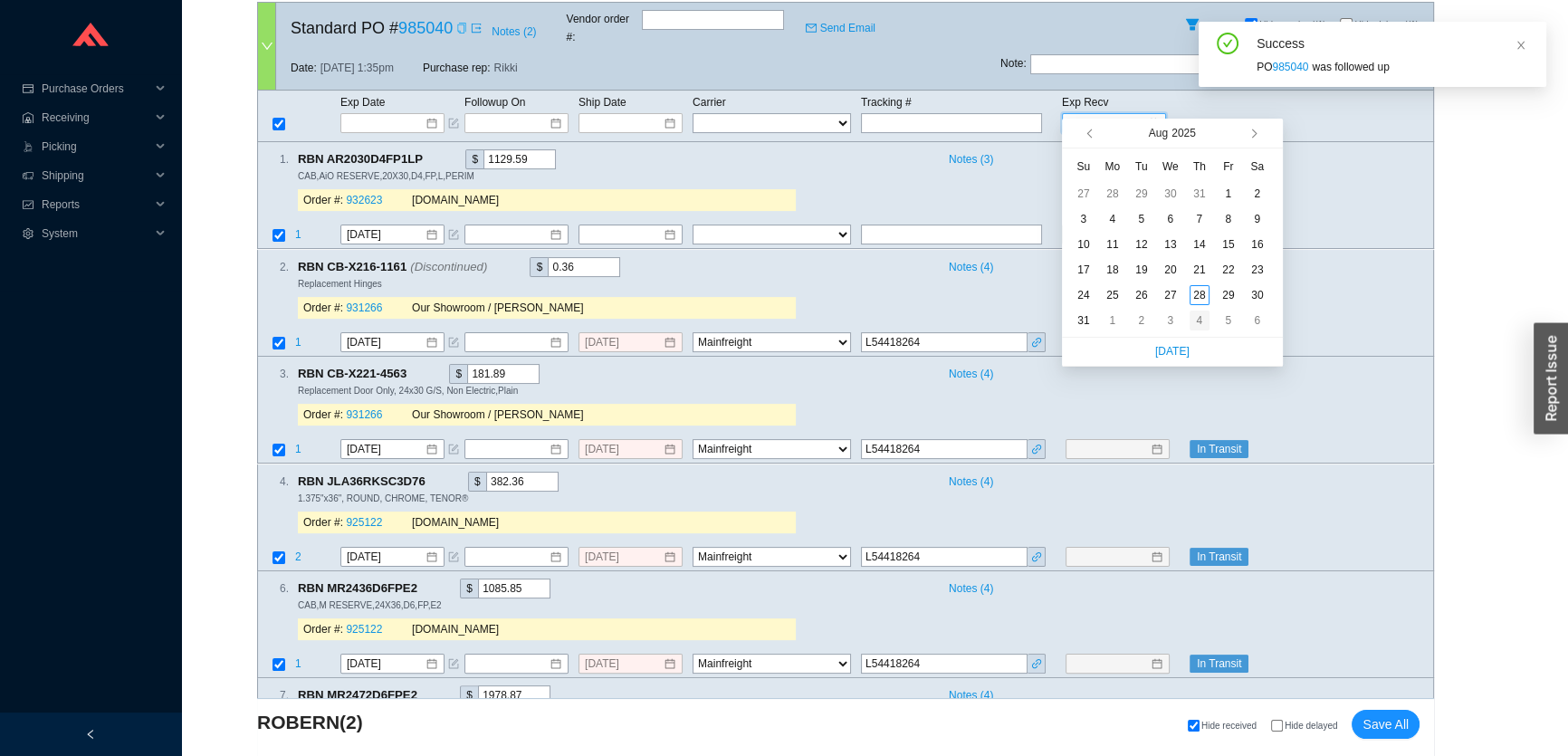
type input "9/4/2025"
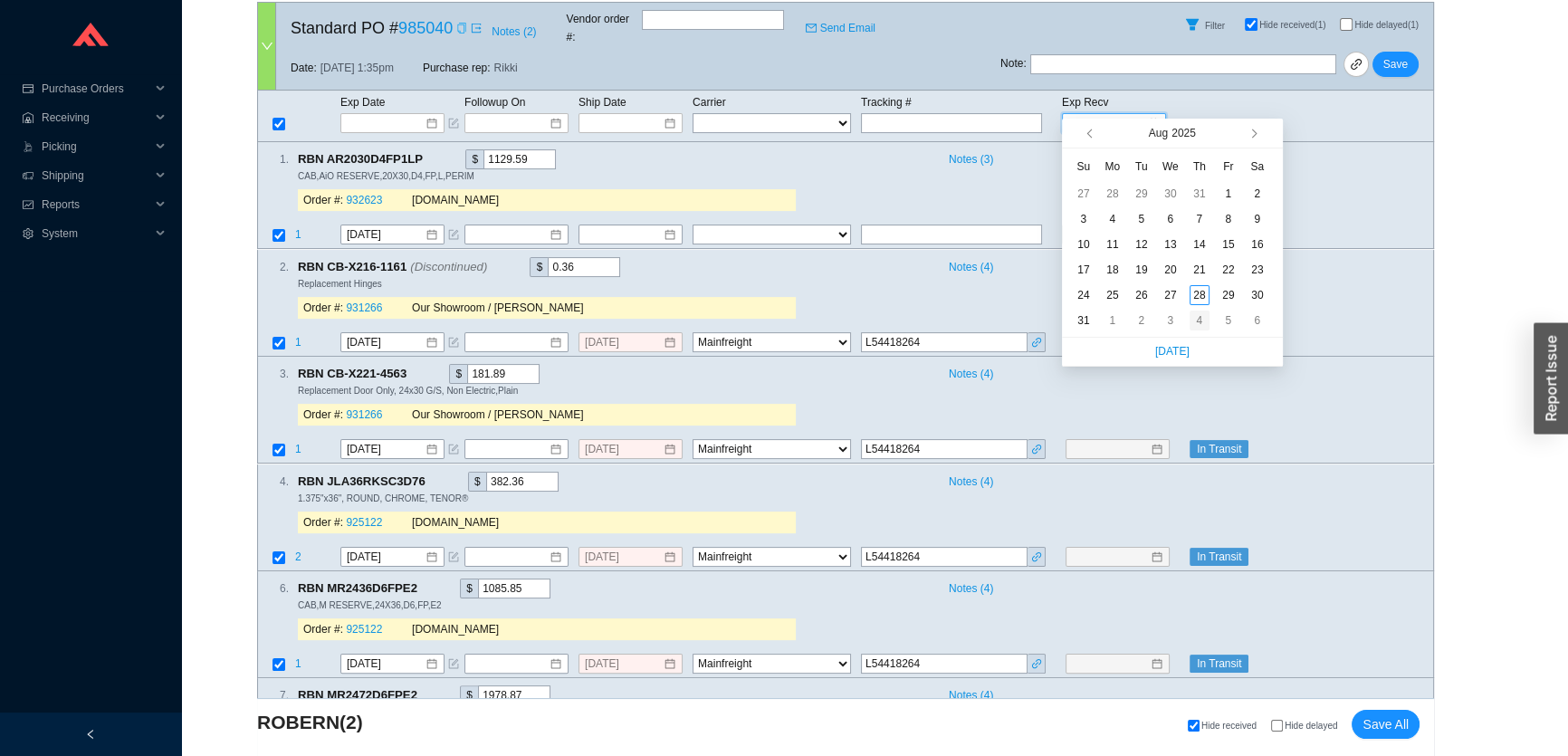
click at [1196, 323] on div "4" at bounding box center [1199, 320] width 20 height 20
type input "9/4/2025"
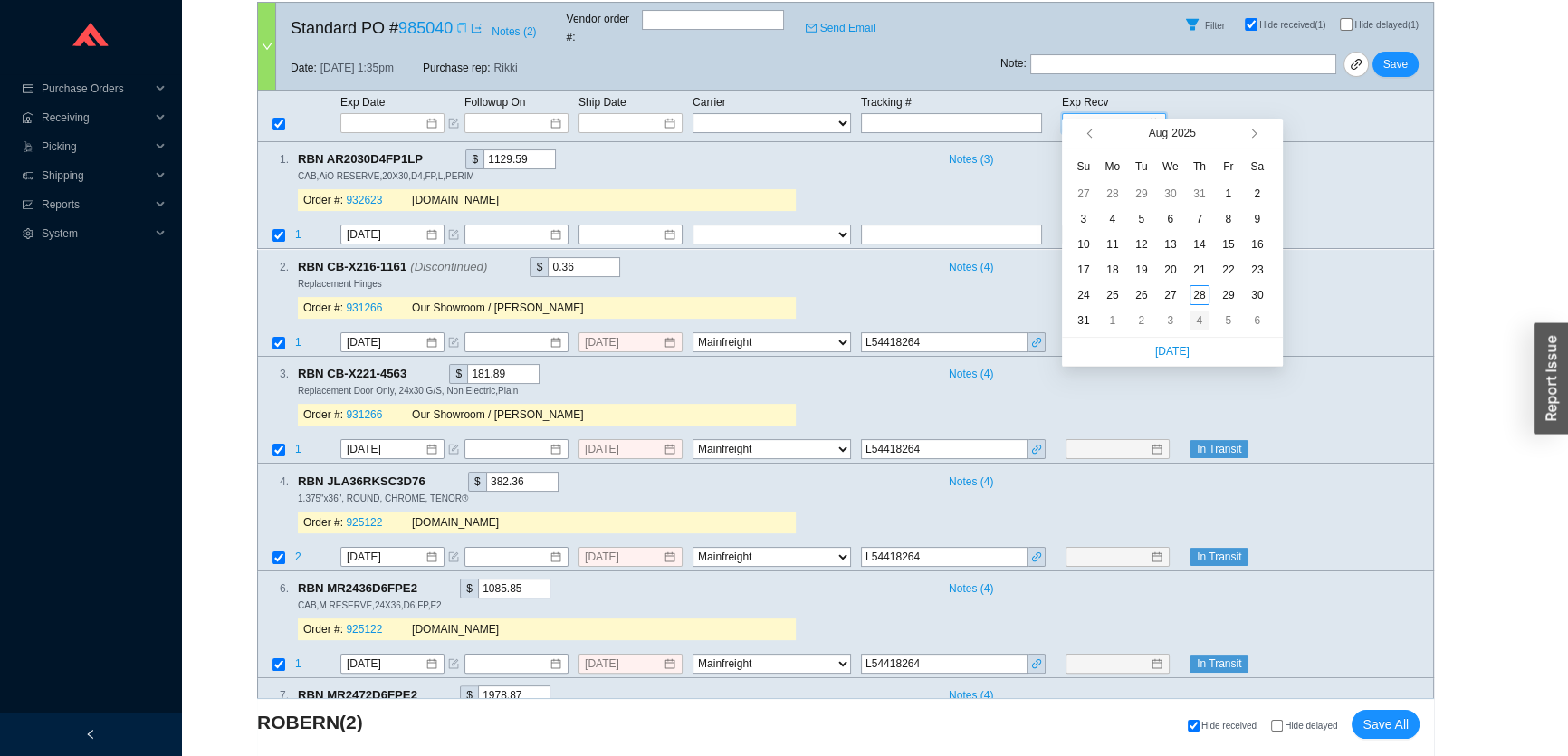
type input "9/4/2025"
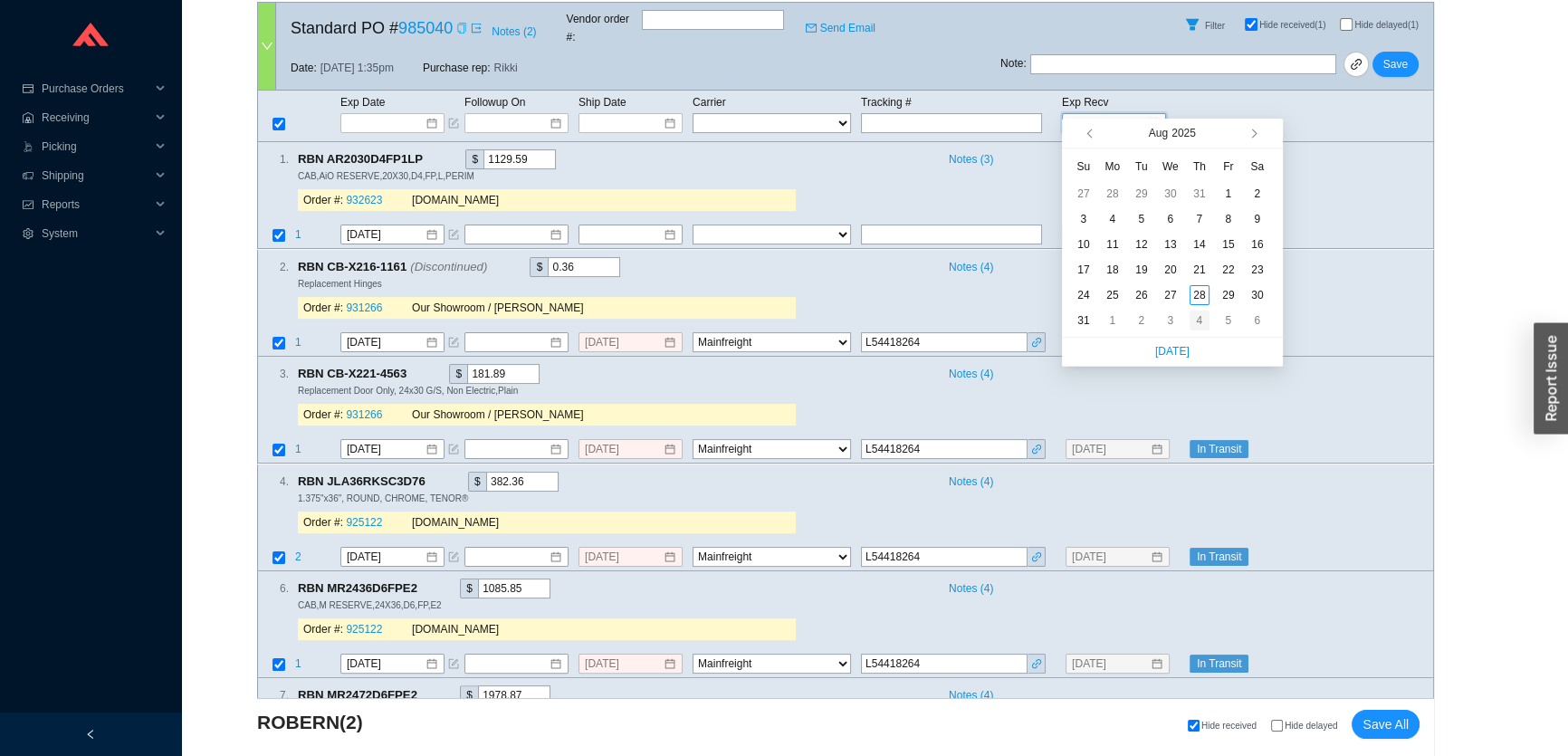
type input "9/4/2025"
type input "[DATE]"
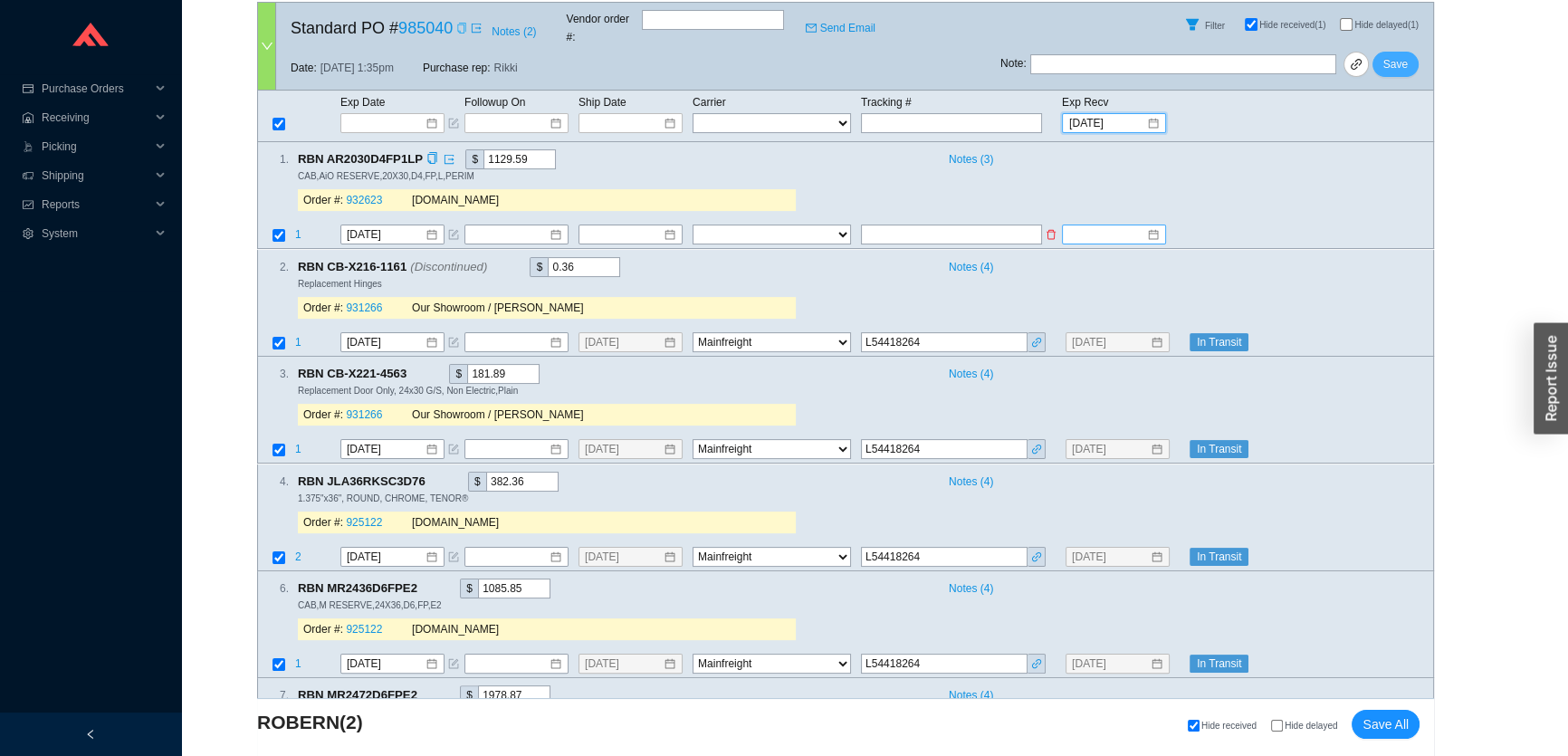
click at [1394, 56] on span "Save" at bounding box center [1396, 64] width 24 height 18
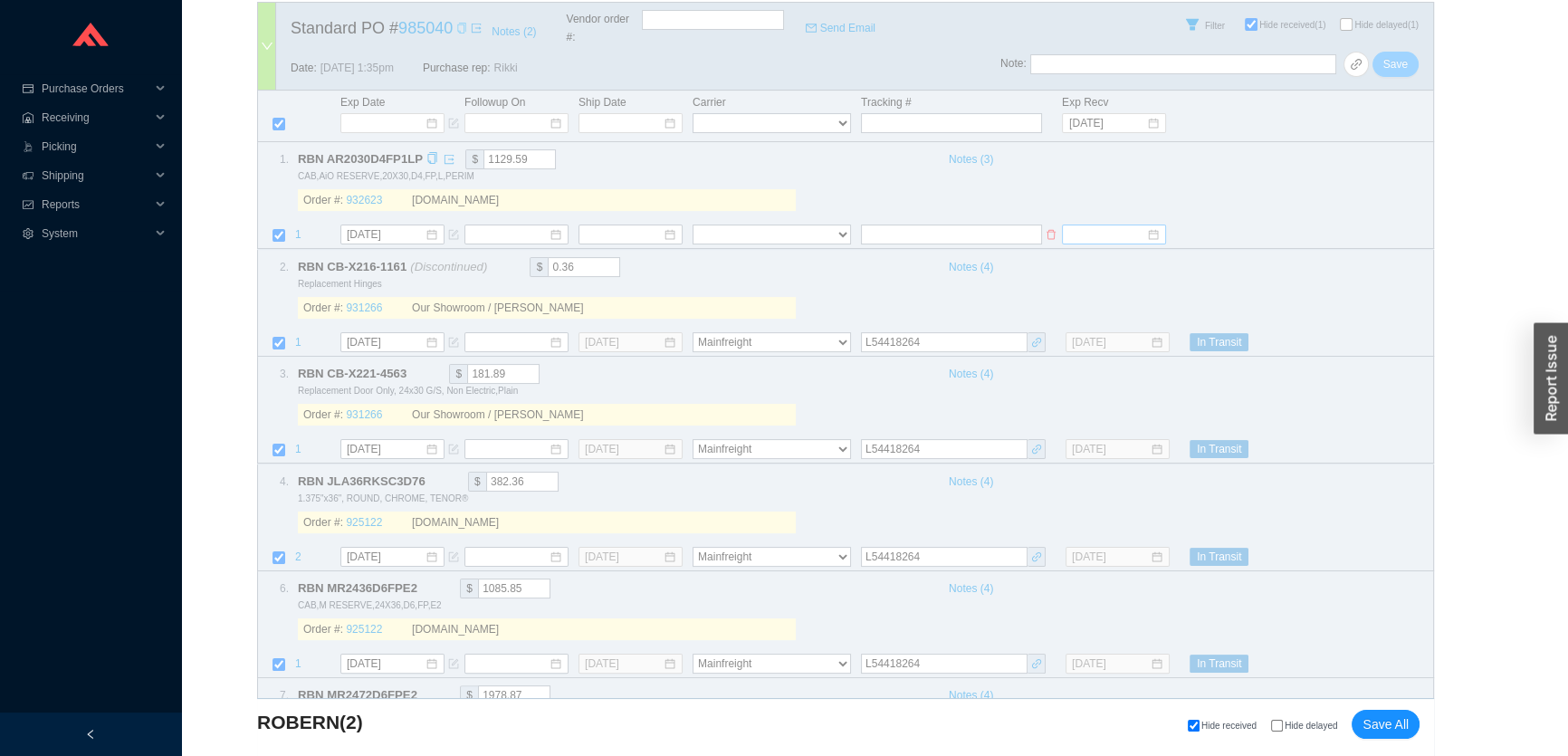
select select "86"
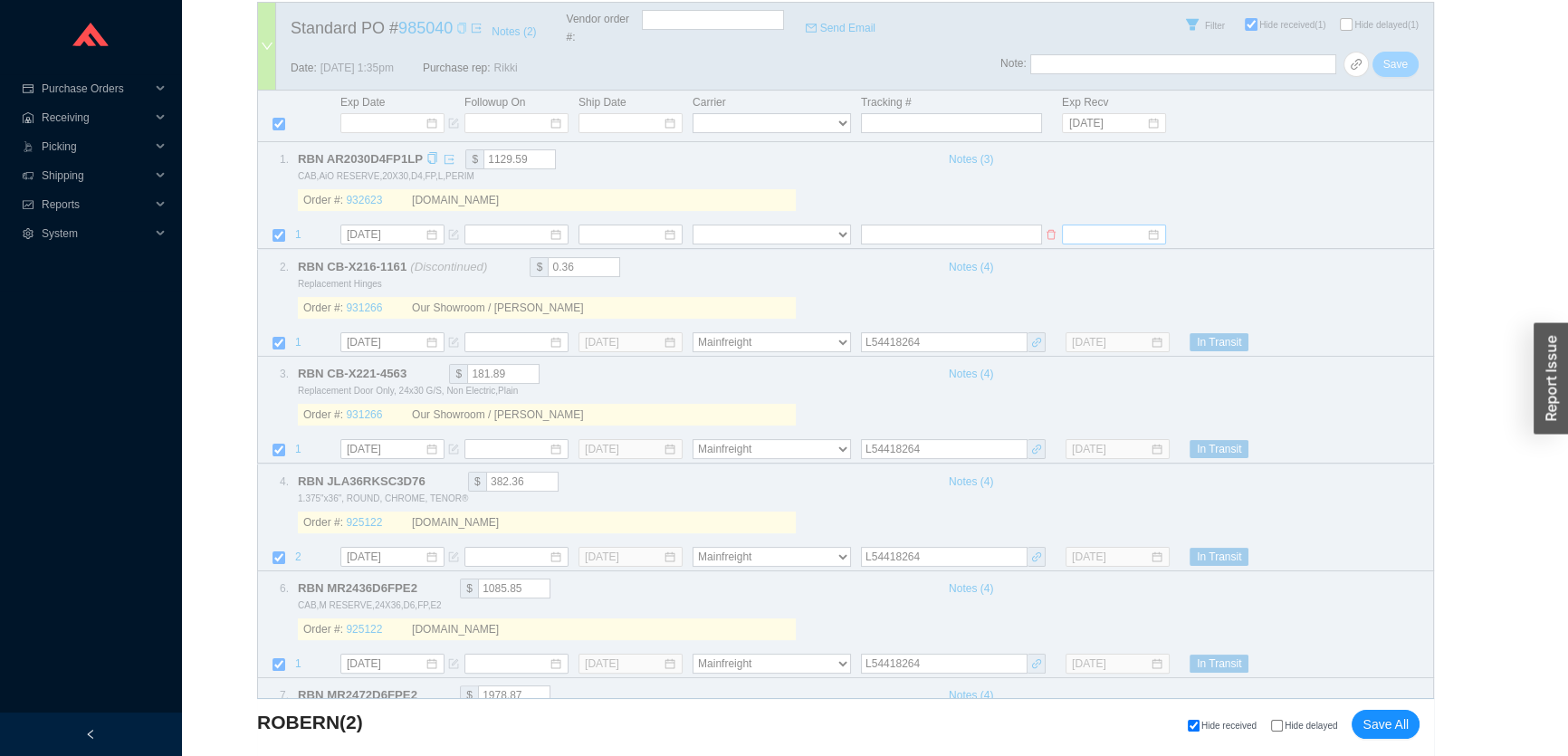
select select "86"
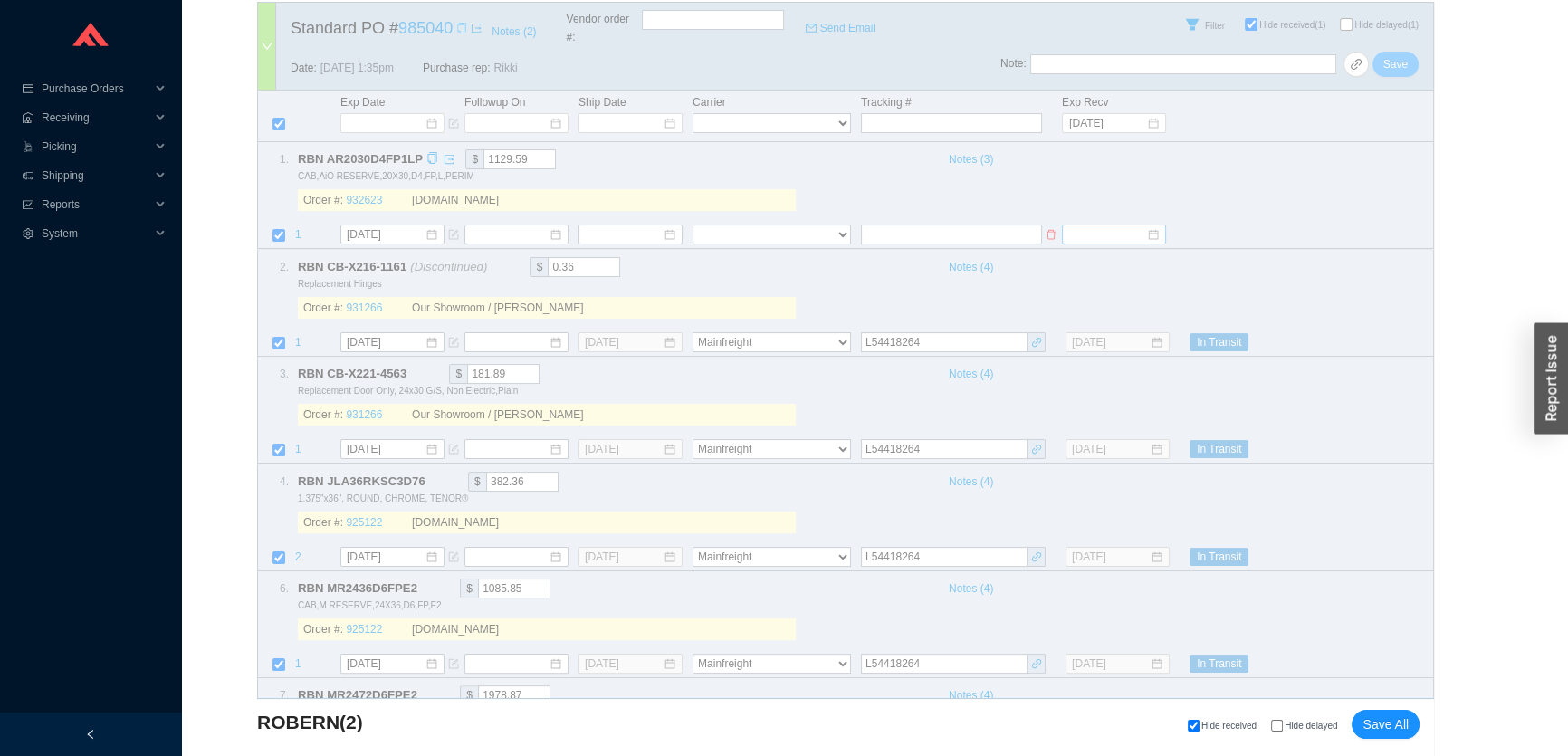
select select "86"
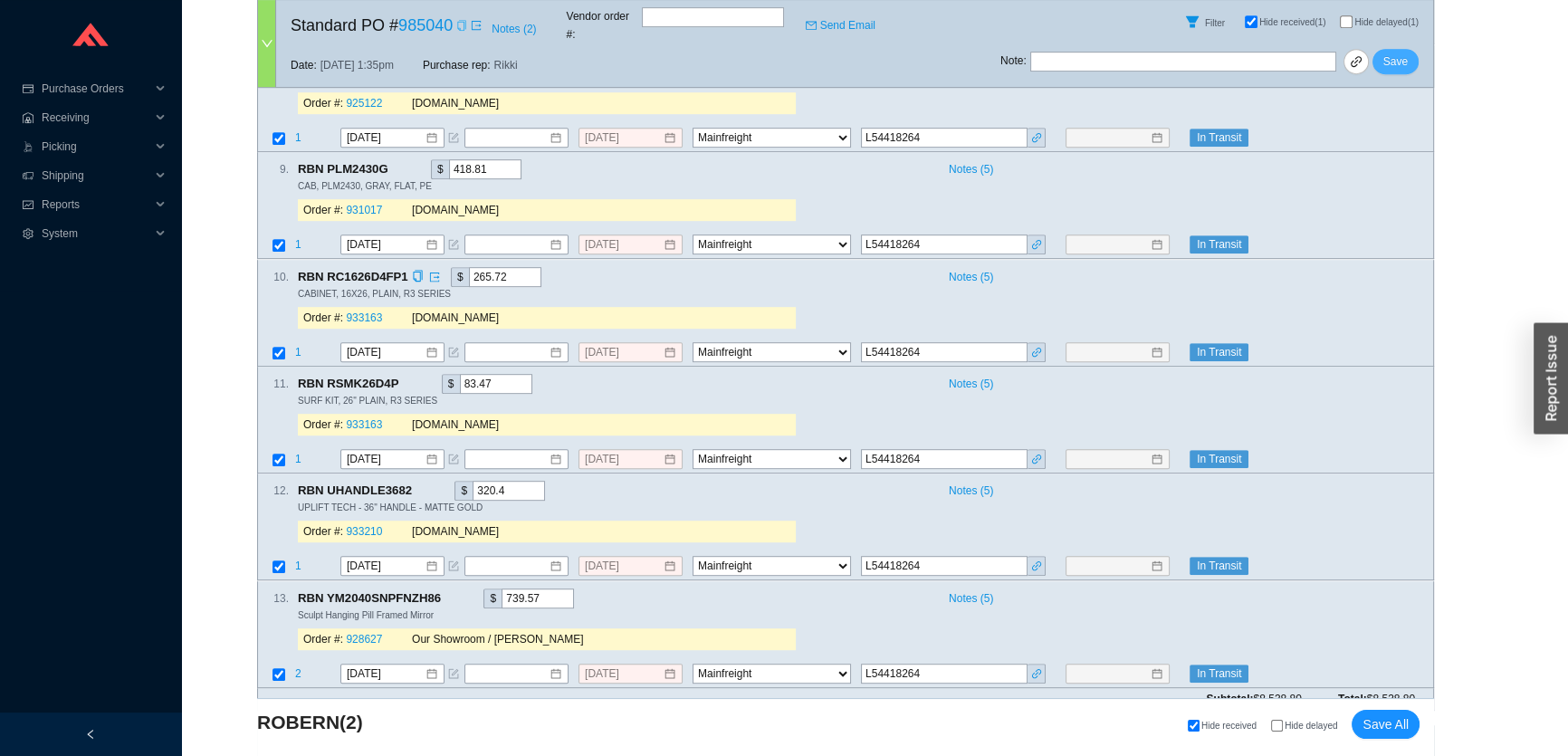
scroll to position [1864, 0]
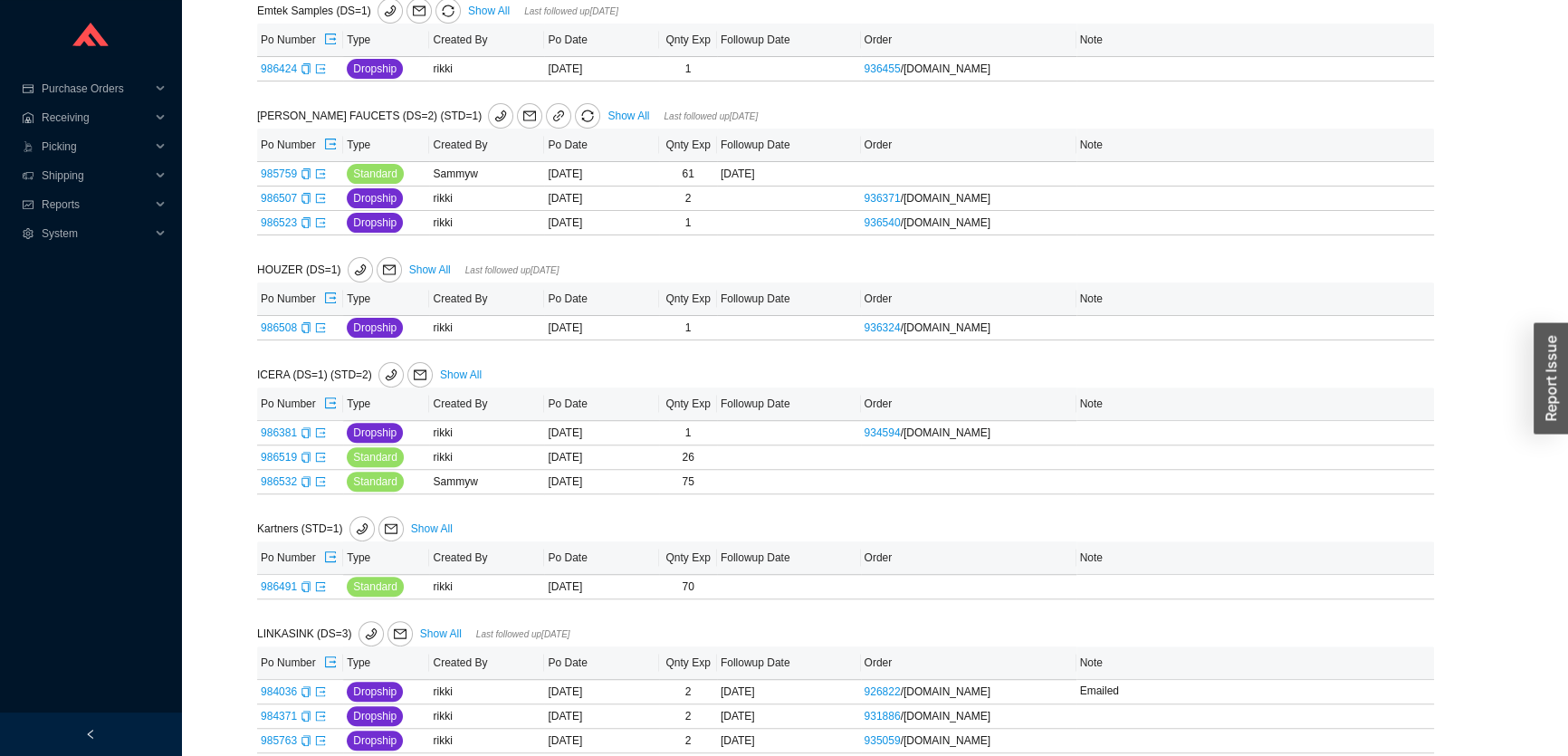
scroll to position [619, 0]
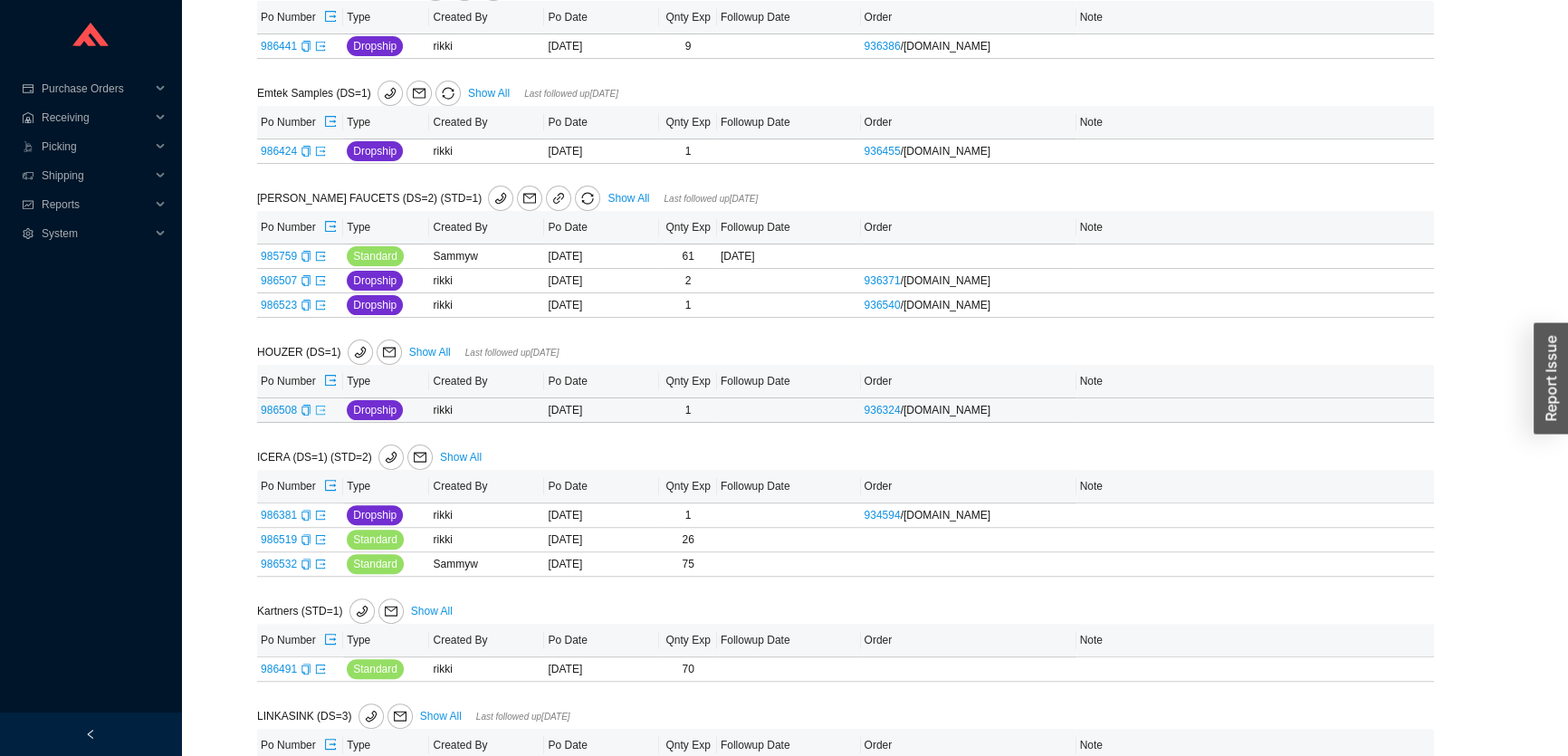
click at [320, 405] on icon "export" at bounding box center [321, 410] width 9 height 9
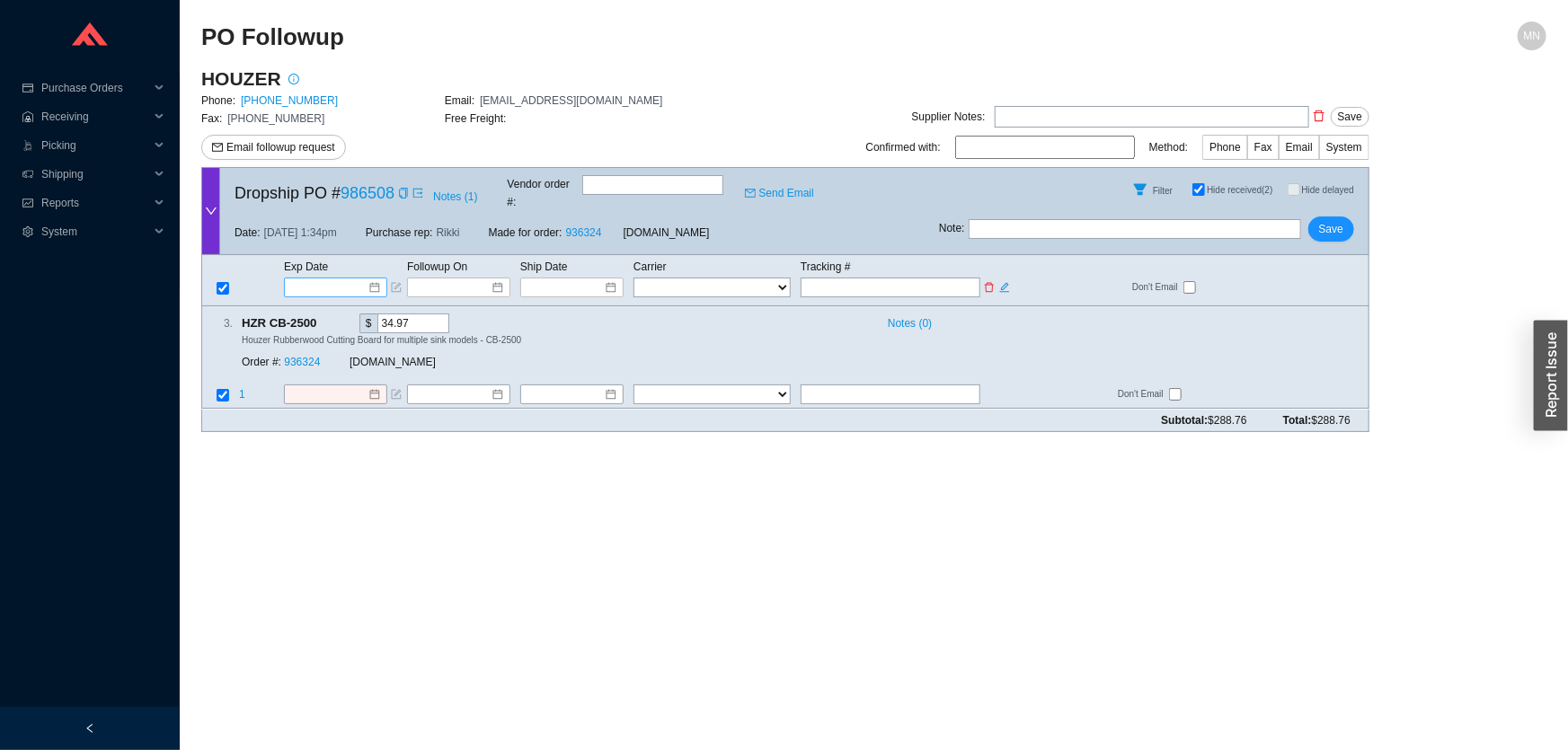
click at [331, 278] on input at bounding box center [330, 287] width 77 height 18
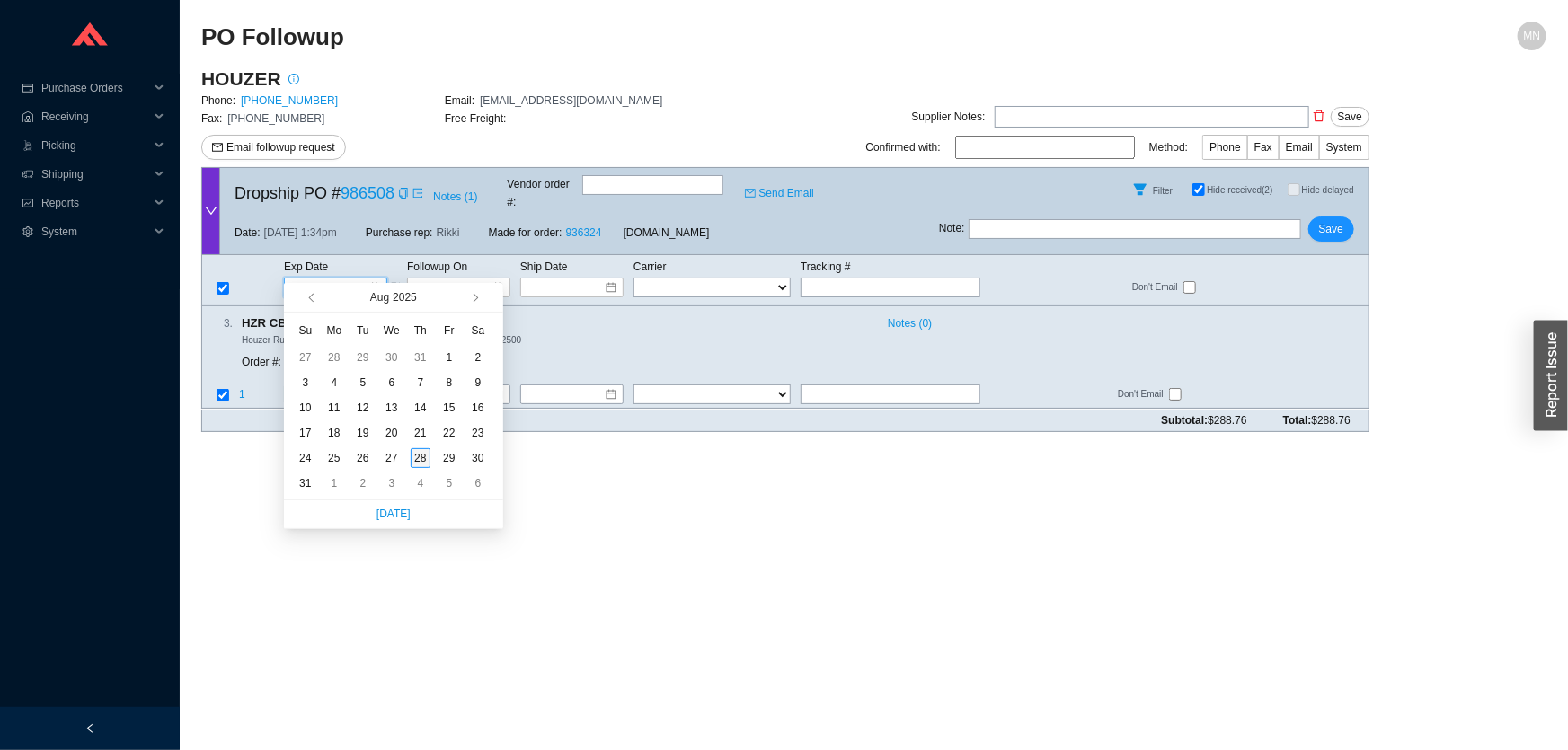
type input "[DATE]"
click at [420, 450] on div "28" at bounding box center [421, 458] width 20 height 20
type input "[DATE]"
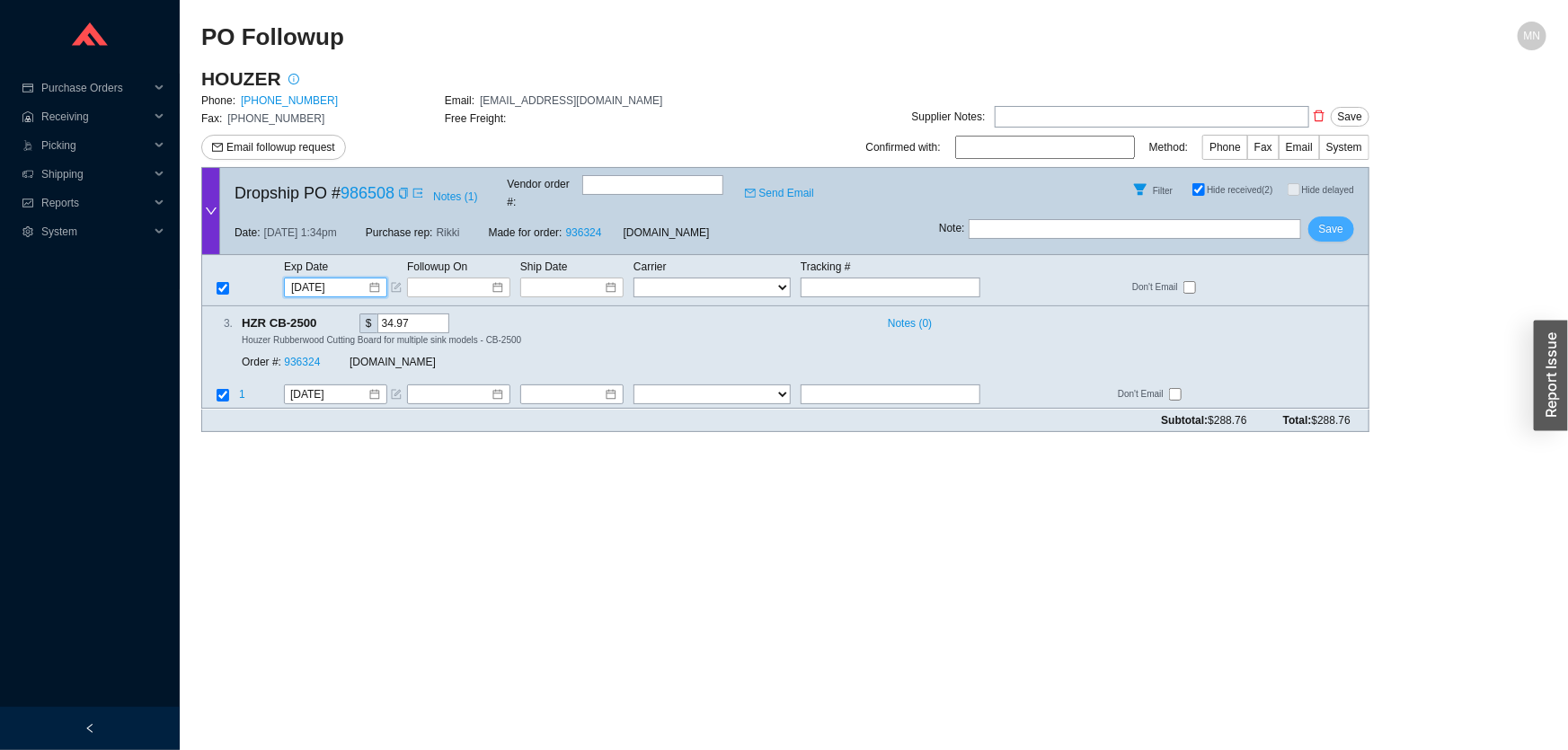
click at [1319, 221] on button "Save" at bounding box center [1331, 229] width 46 height 25
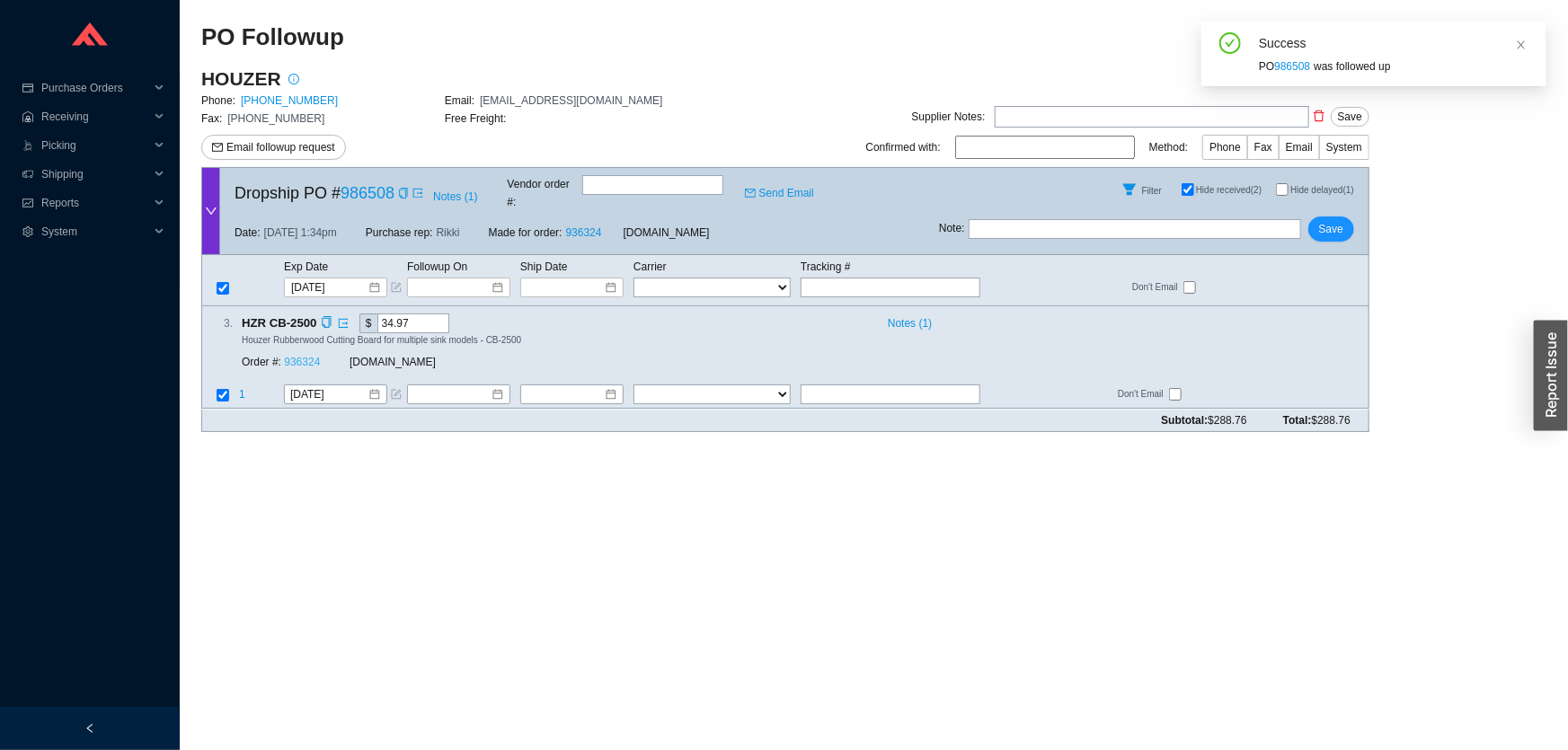
click at [310, 357] on link "936324" at bounding box center [302, 362] width 36 height 12
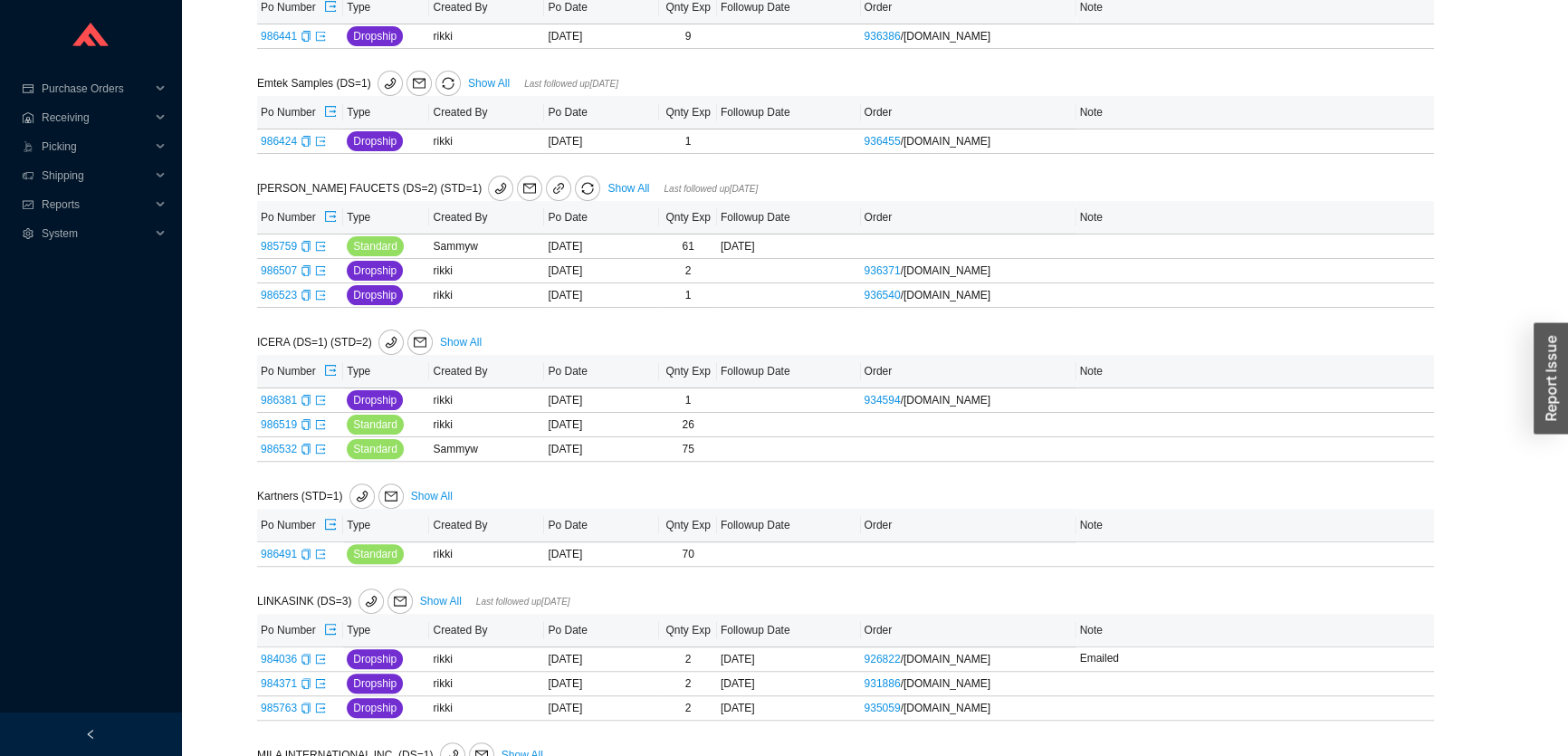
scroll to position [1420, 0]
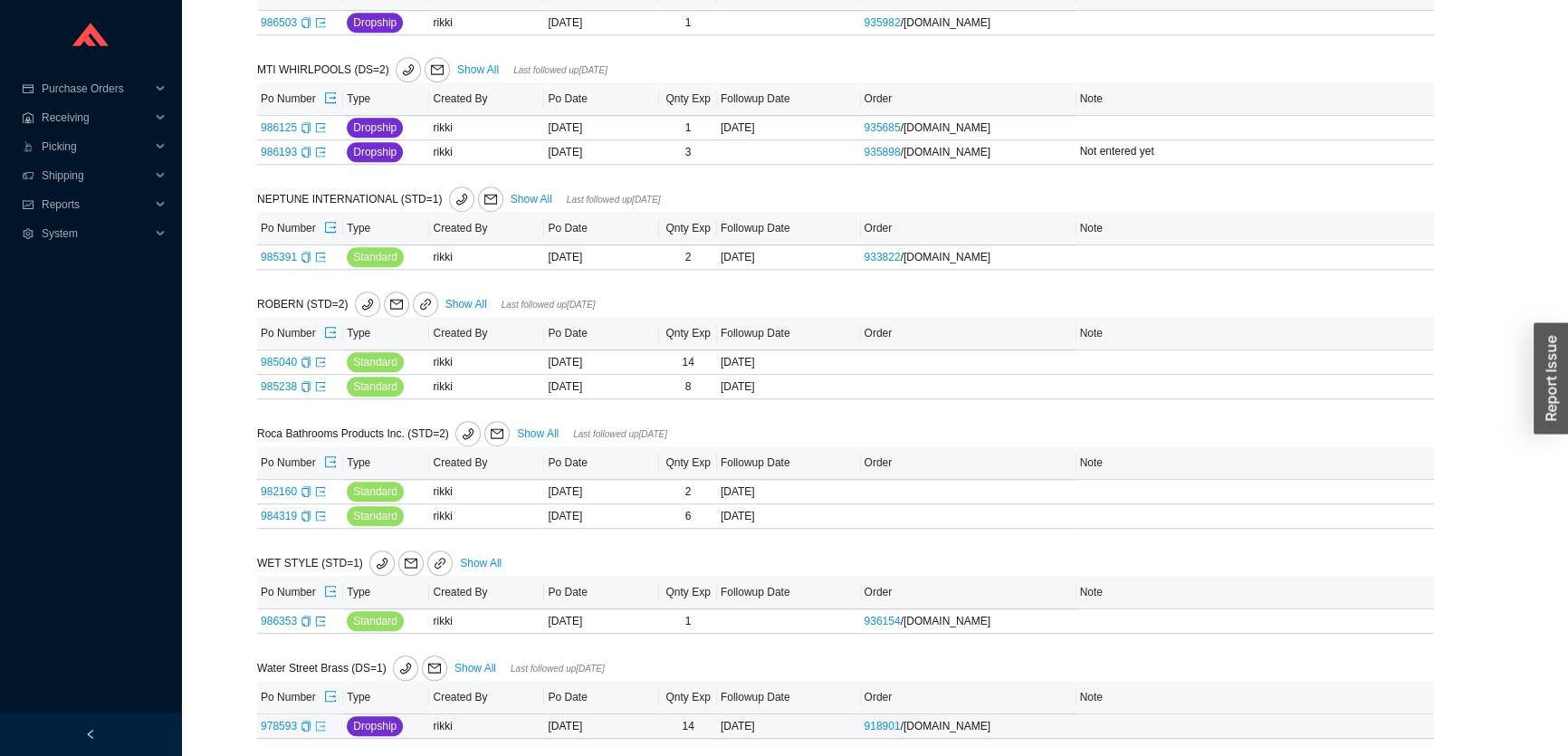
click at [319, 721] on icon "export" at bounding box center [321, 727] width 11 height 11
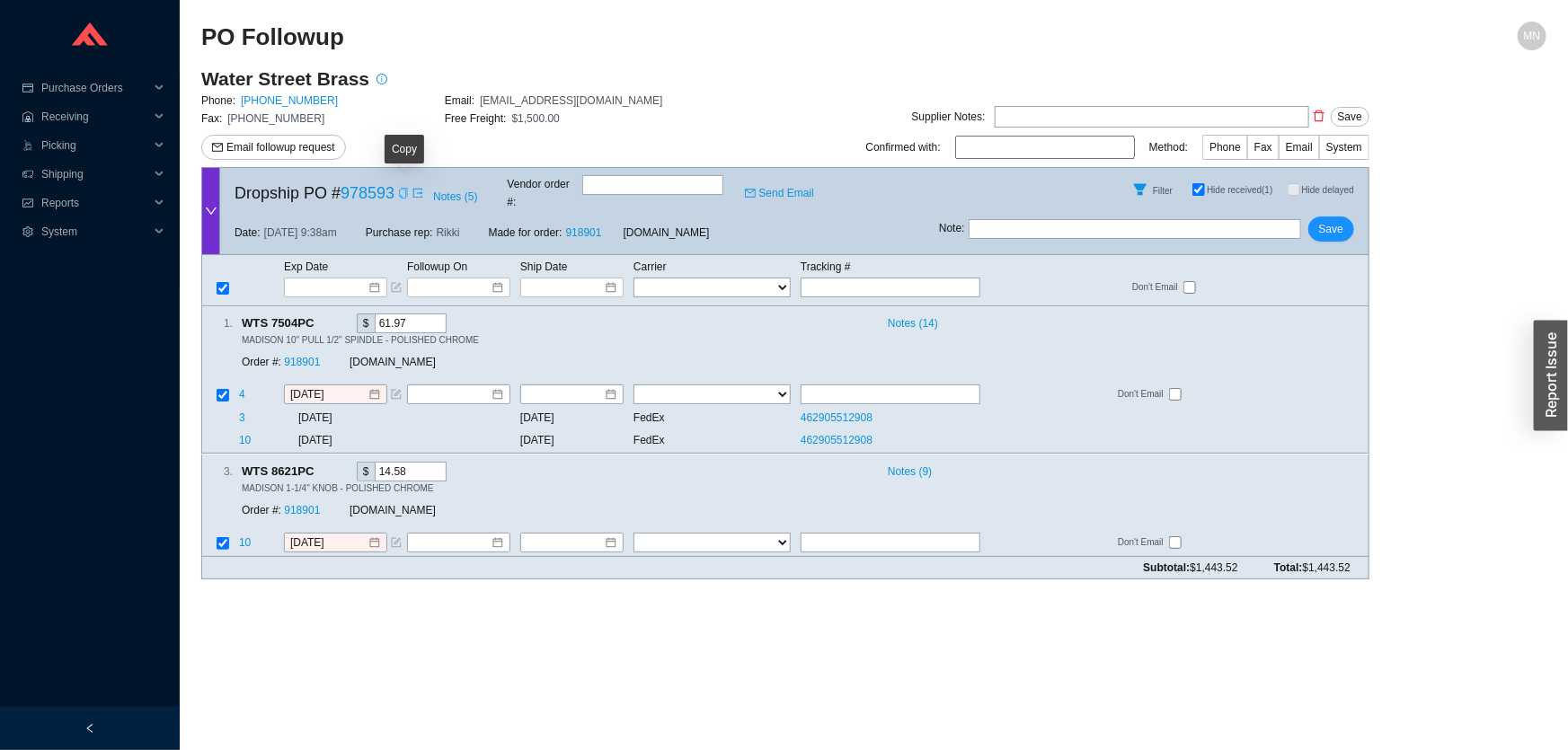
click at [405, 189] on icon "copy" at bounding box center [404, 193] width 11 height 11
click at [327, 278] on input at bounding box center [330, 287] width 77 height 18
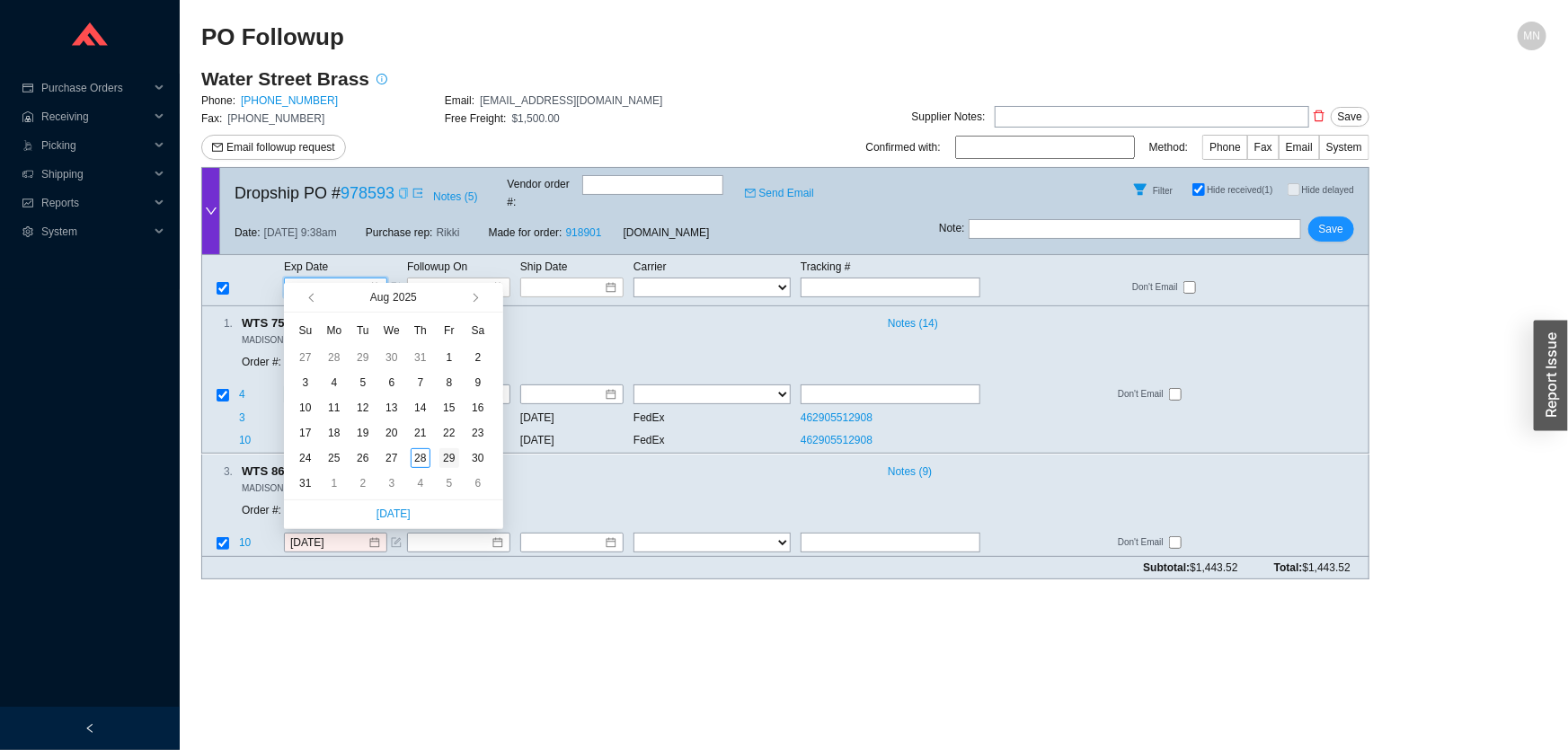
type input "[DATE]"
click at [451, 460] on div "29" at bounding box center [449, 458] width 20 height 20
type input "[DATE]"
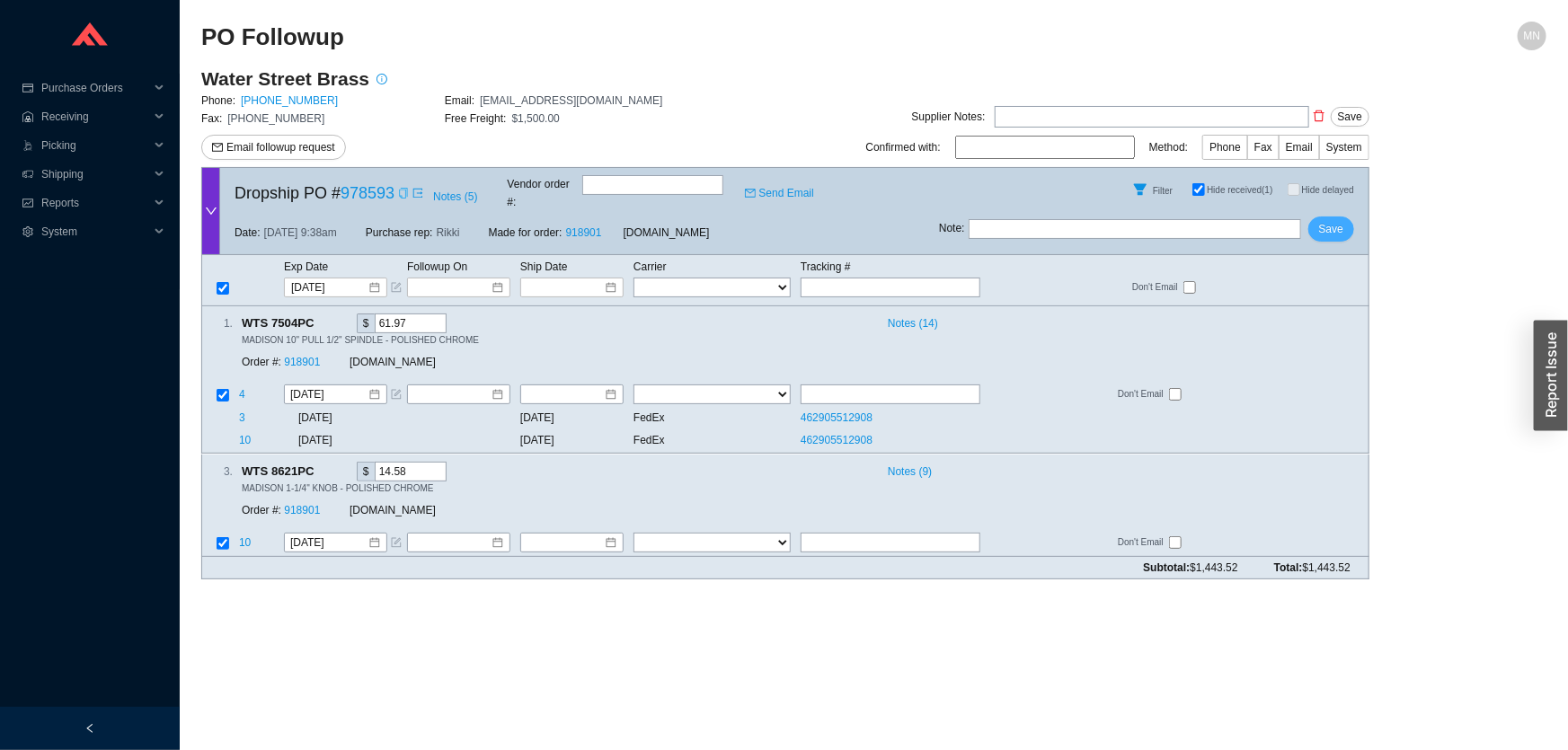
click at [1321, 223] on span "Save" at bounding box center [1332, 229] width 24 height 18
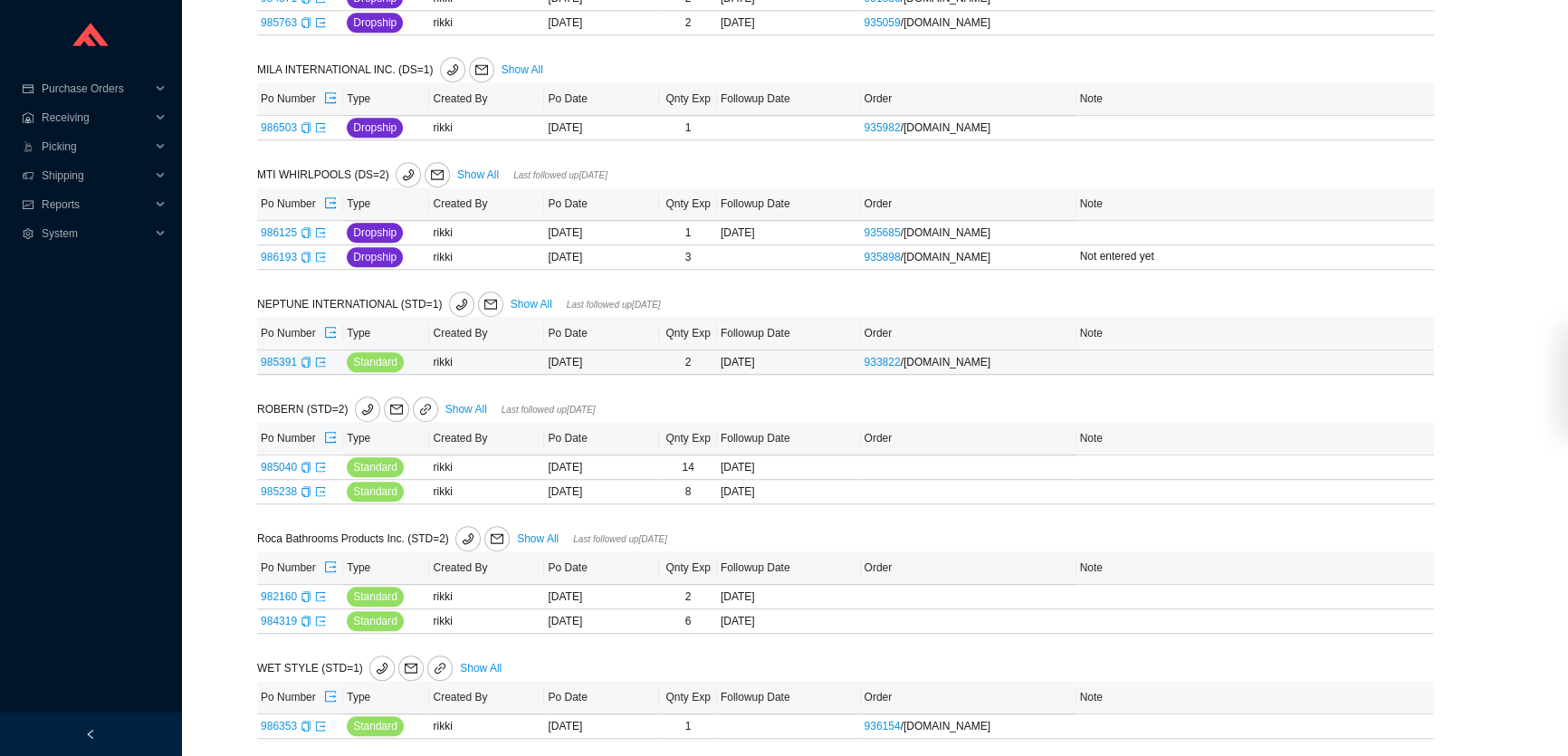
scroll to position [1315, 0]
click at [318, 362] on icon "export" at bounding box center [321, 362] width 11 height 11
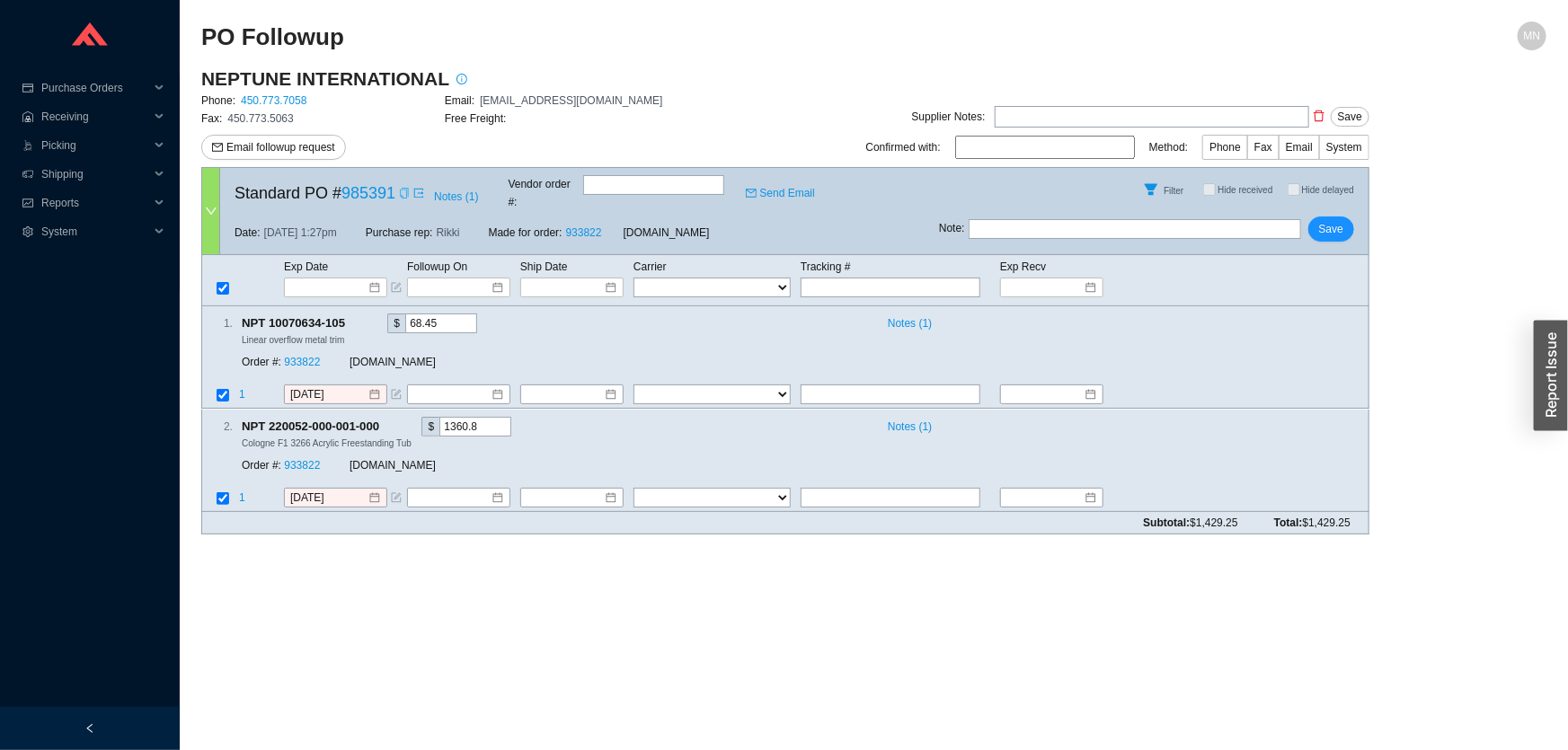
click at [399, 188] on icon "copy" at bounding box center [405, 193] width 11 height 11
drag, startPoint x: 812, startPoint y: 270, endPoint x: 768, endPoint y: 270, distance: 44.0
click at [810, 277] on input "text" at bounding box center [891, 287] width 179 height 20
paste input "2061555-1"
type input "2061555-1"
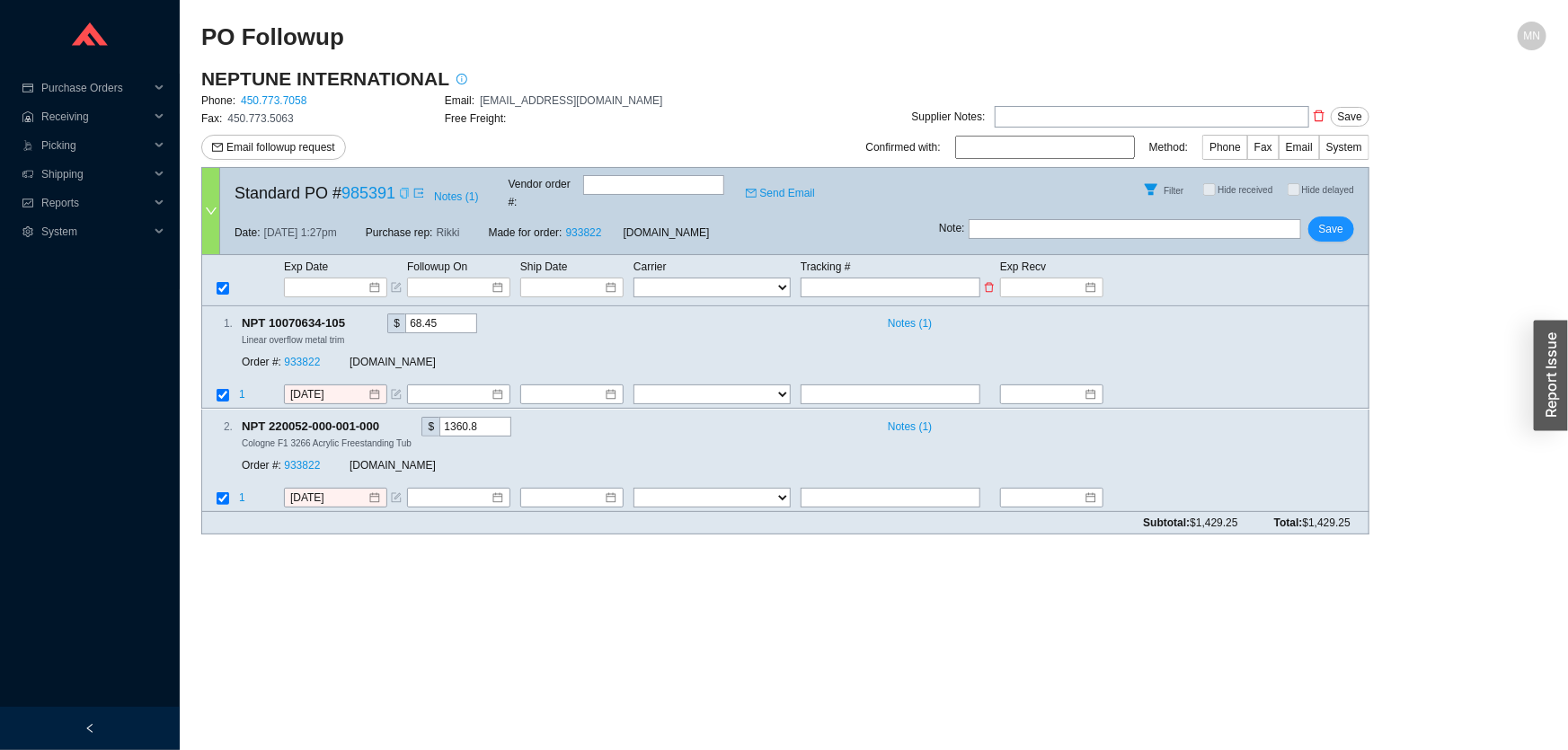
type input "2061555-1"
click at [762, 277] on select "FedEx UPS ---------------- 2 Day Transportation INC A&B Freight A. [PERSON_NAME…" at bounding box center [712, 287] width 157 height 20
select select "37"
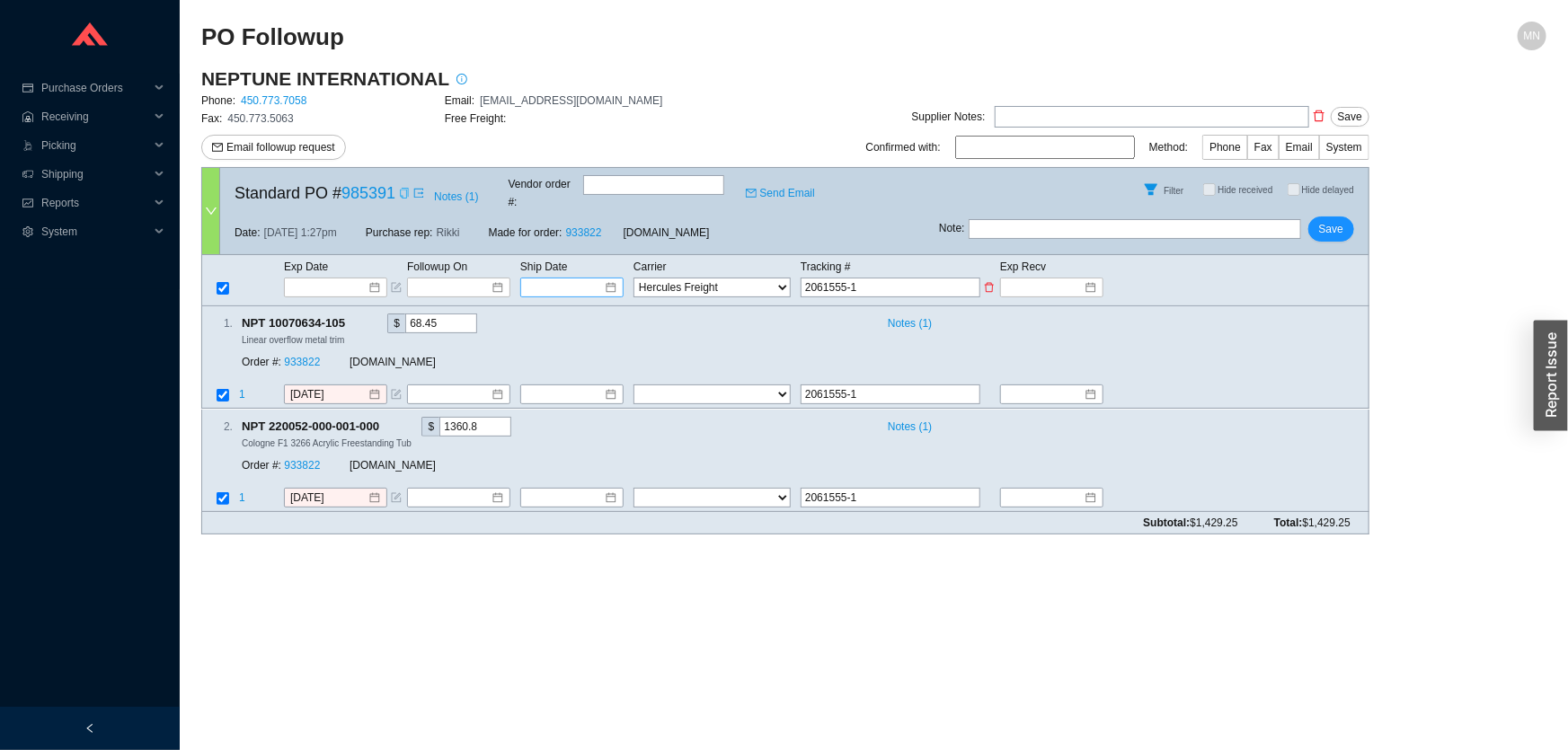
select select "37"
click at [602, 278] on input at bounding box center [566, 287] width 77 height 18
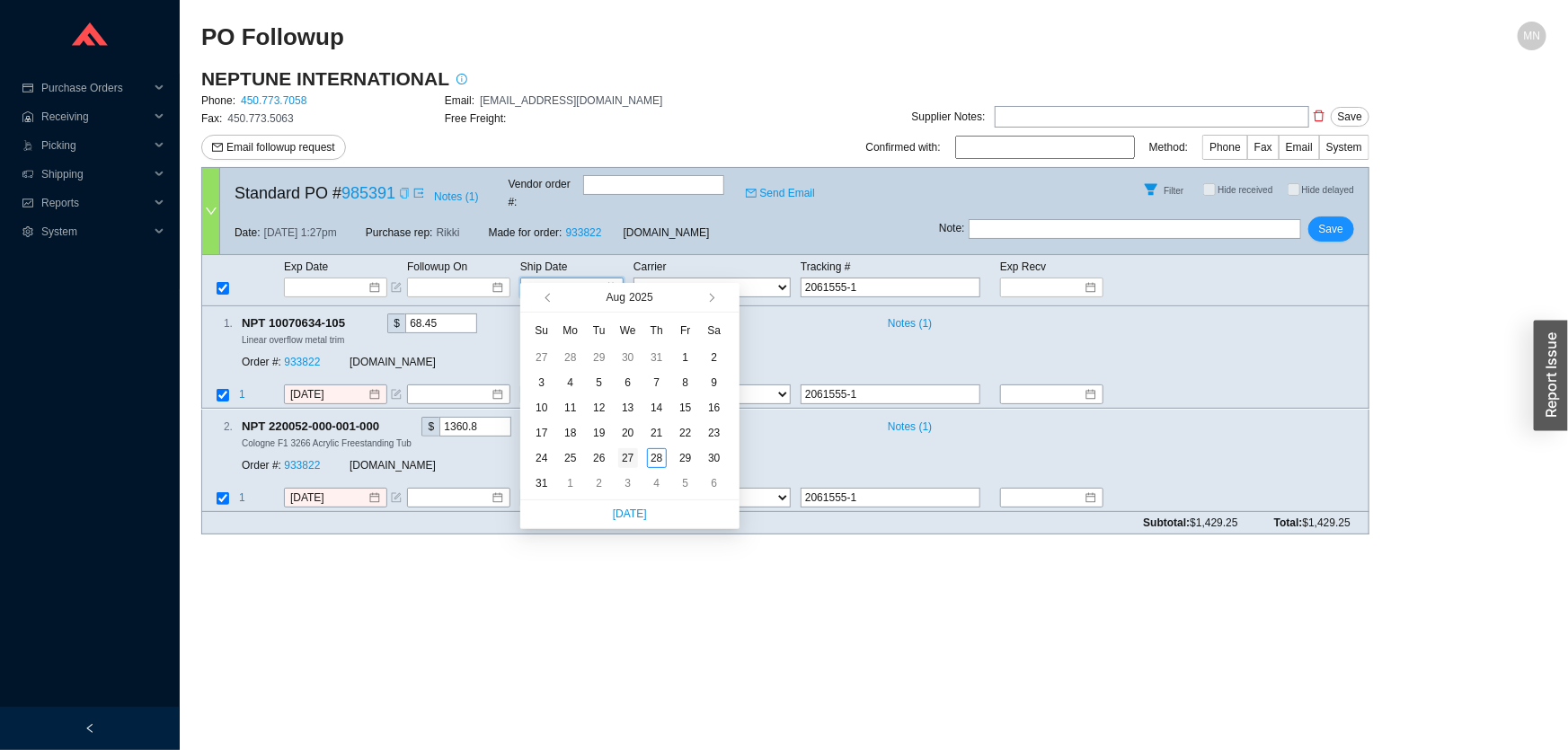
type input "[DATE]"
click at [623, 449] on div "27" at bounding box center [628, 458] width 20 height 20
type input "[DATE]"
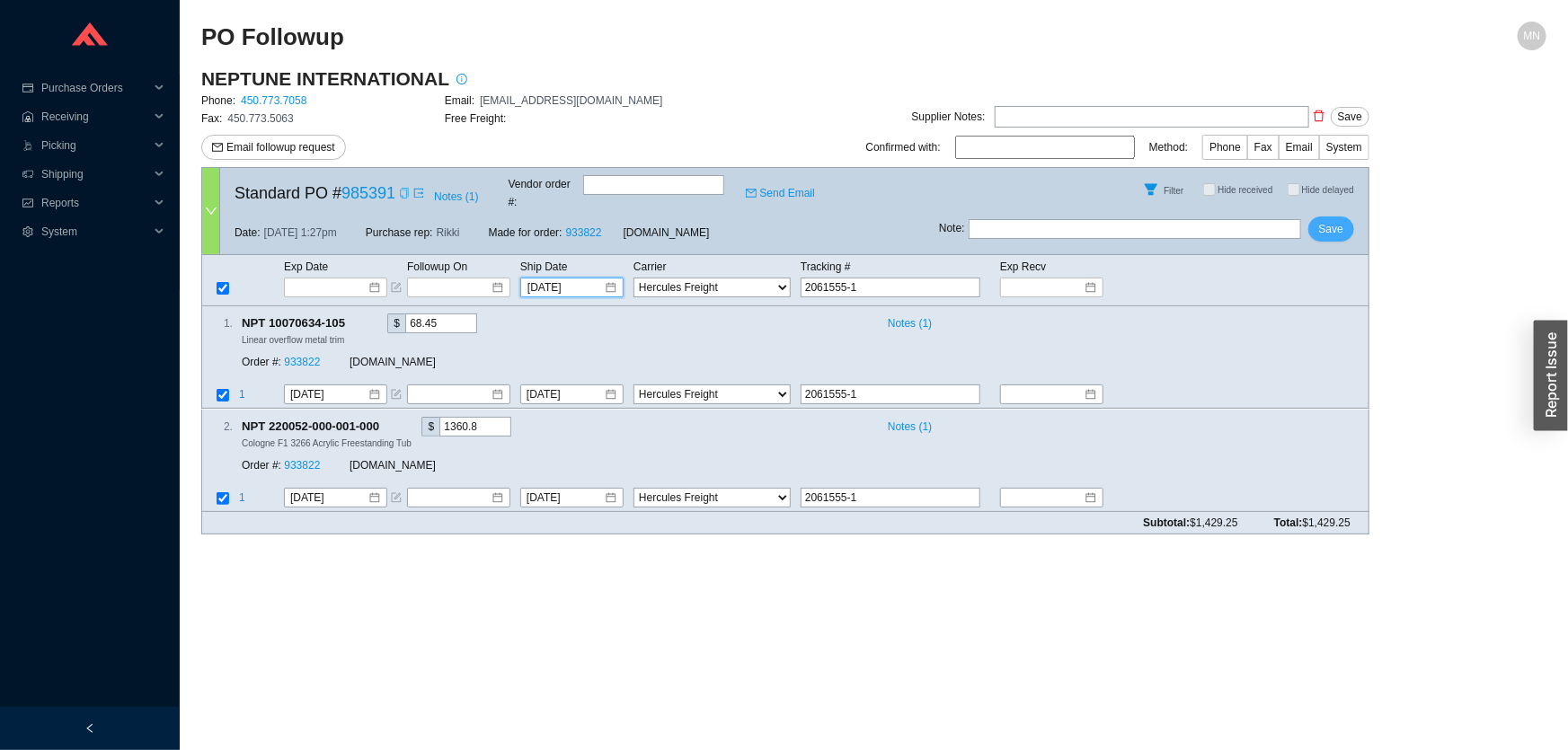
click at [1332, 220] on span "Save" at bounding box center [1332, 229] width 24 height 18
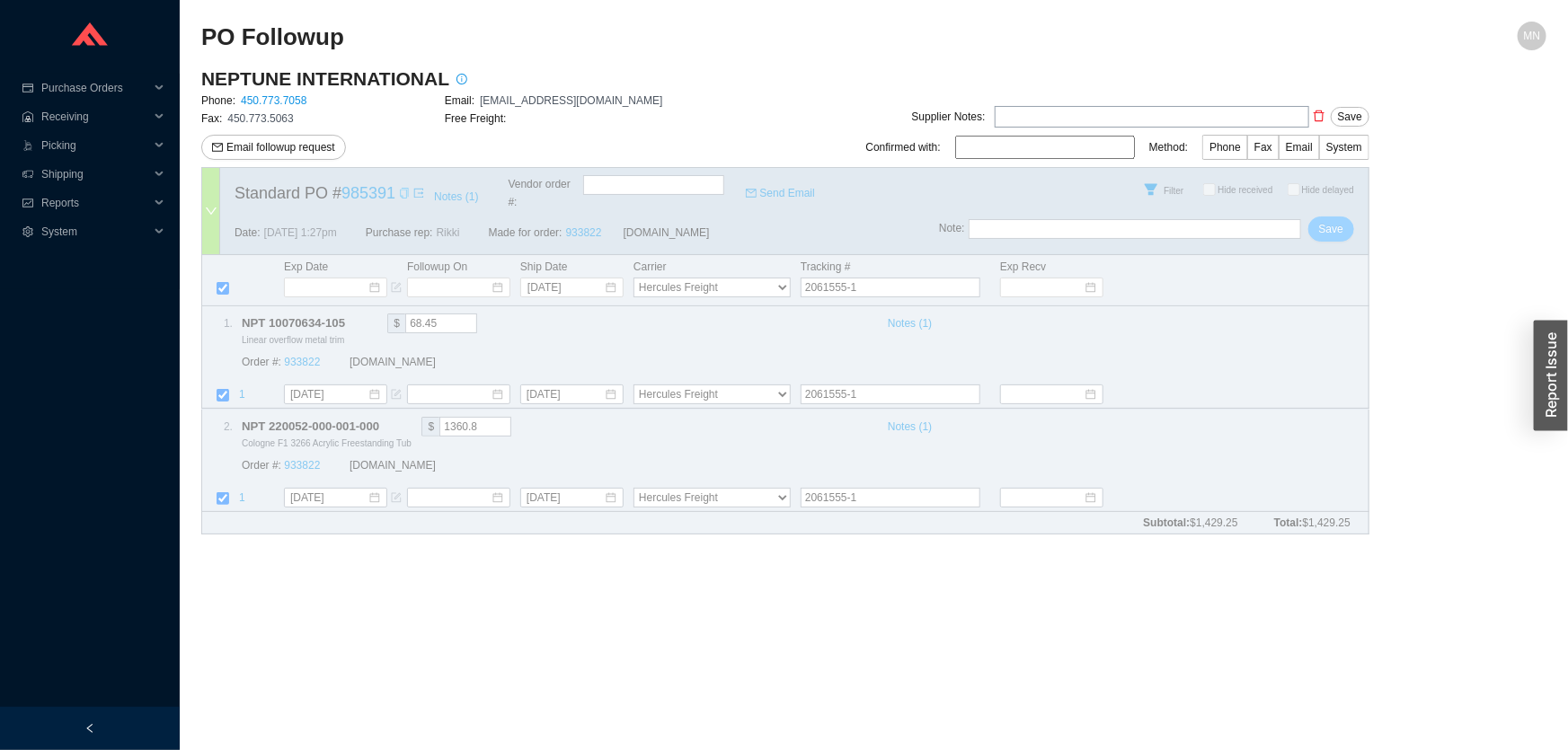
select select "37"
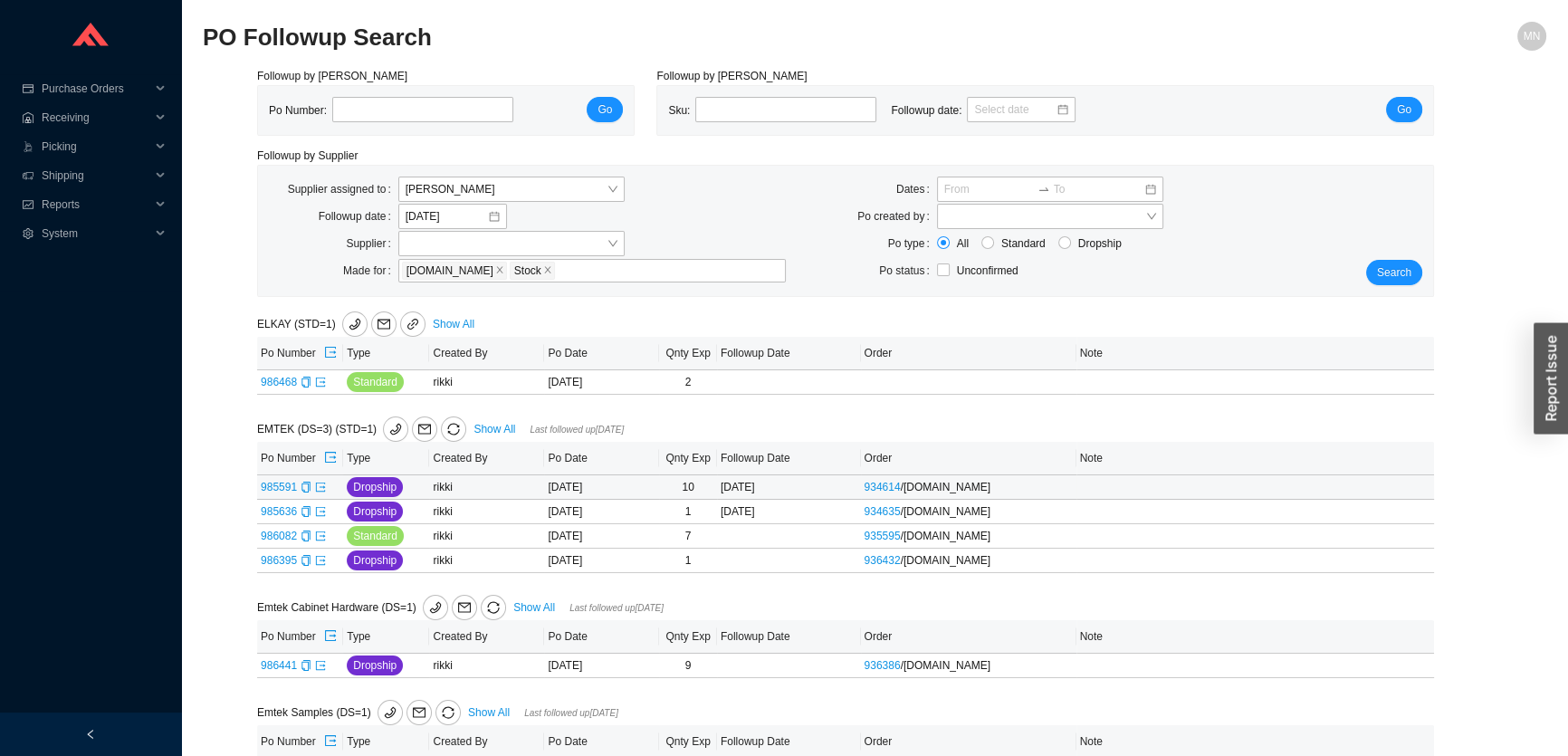
scroll to position [1211, 0]
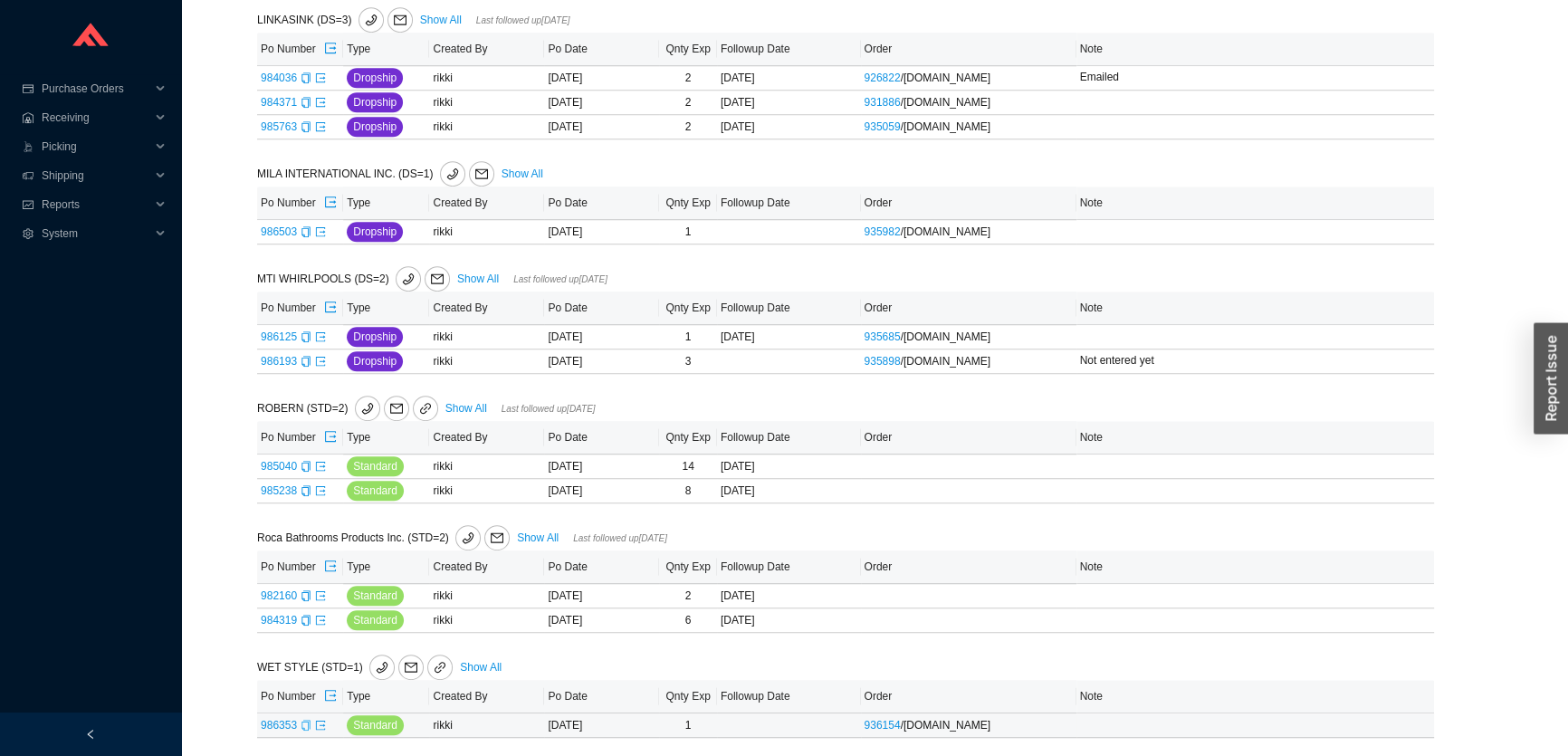
click at [301, 721] on icon "copy" at bounding box center [306, 726] width 11 height 11
click at [376, 668] on icon "phone" at bounding box center [381, 667] width 12 height 12
click at [892, 722] on link "936154" at bounding box center [883, 725] width 36 height 12
click at [304, 721] on icon "copy" at bounding box center [306, 726] width 11 height 11
click at [545, 538] on link "Show All" at bounding box center [537, 538] width 41 height 12
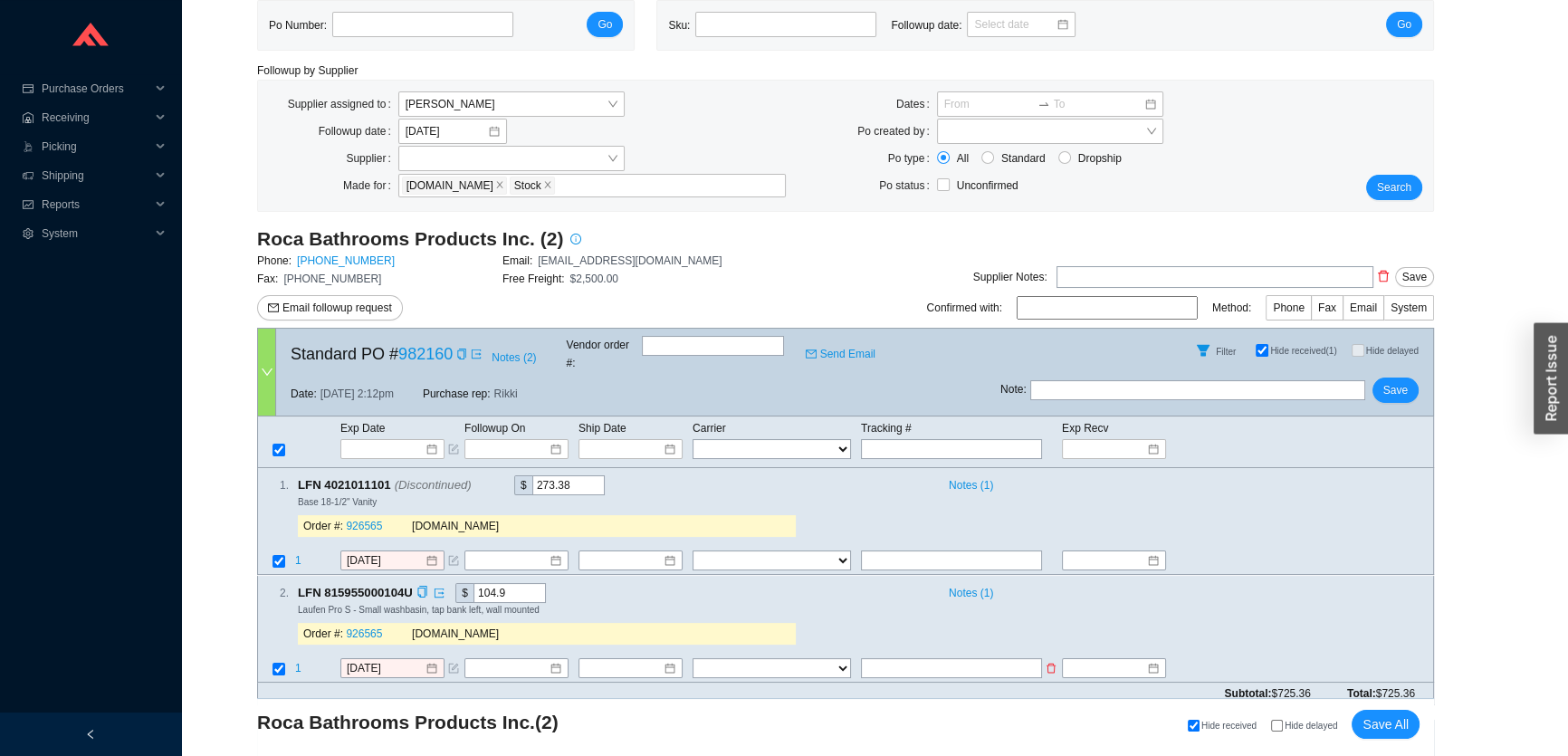
scroll to position [164, 0]
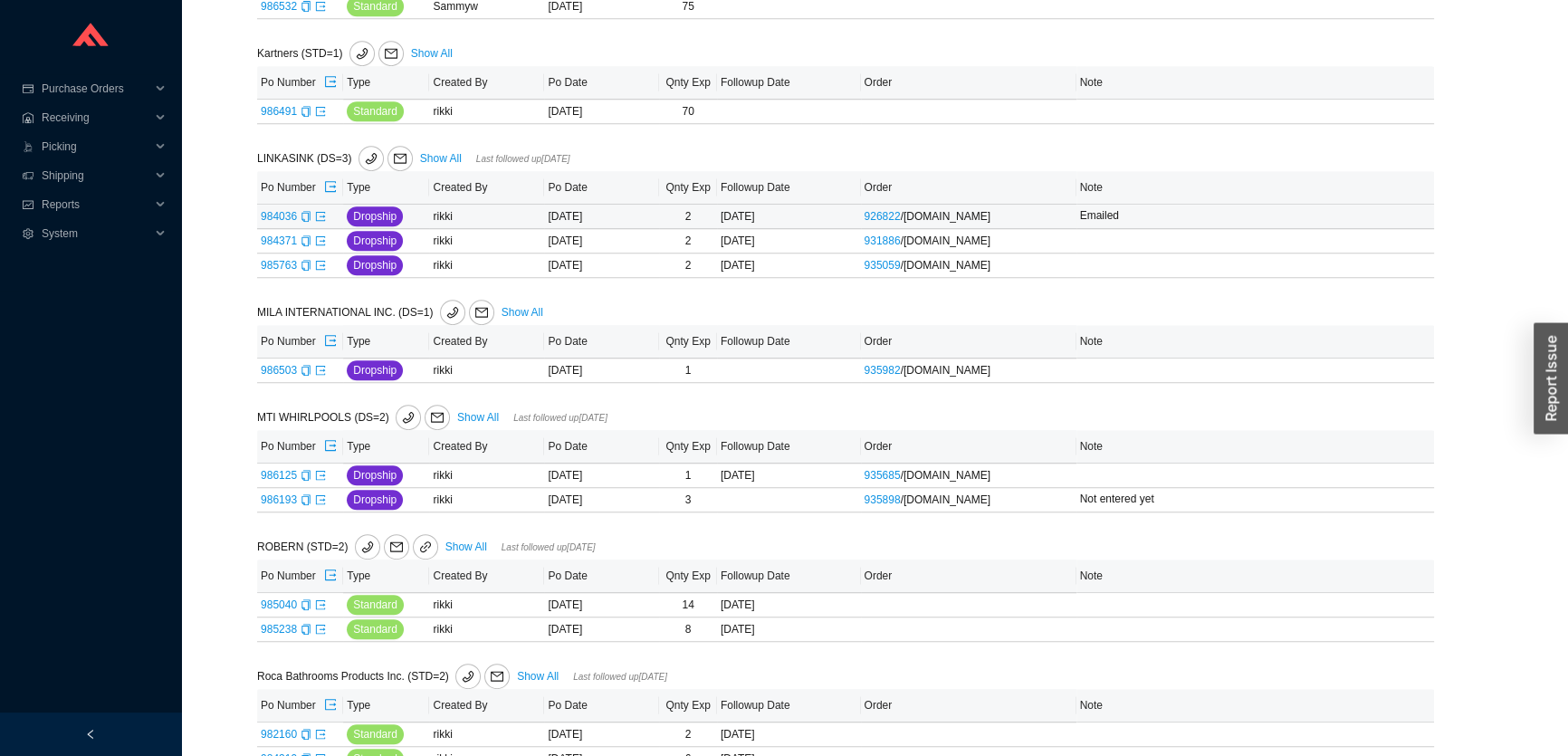
scroll to position [1211, 0]
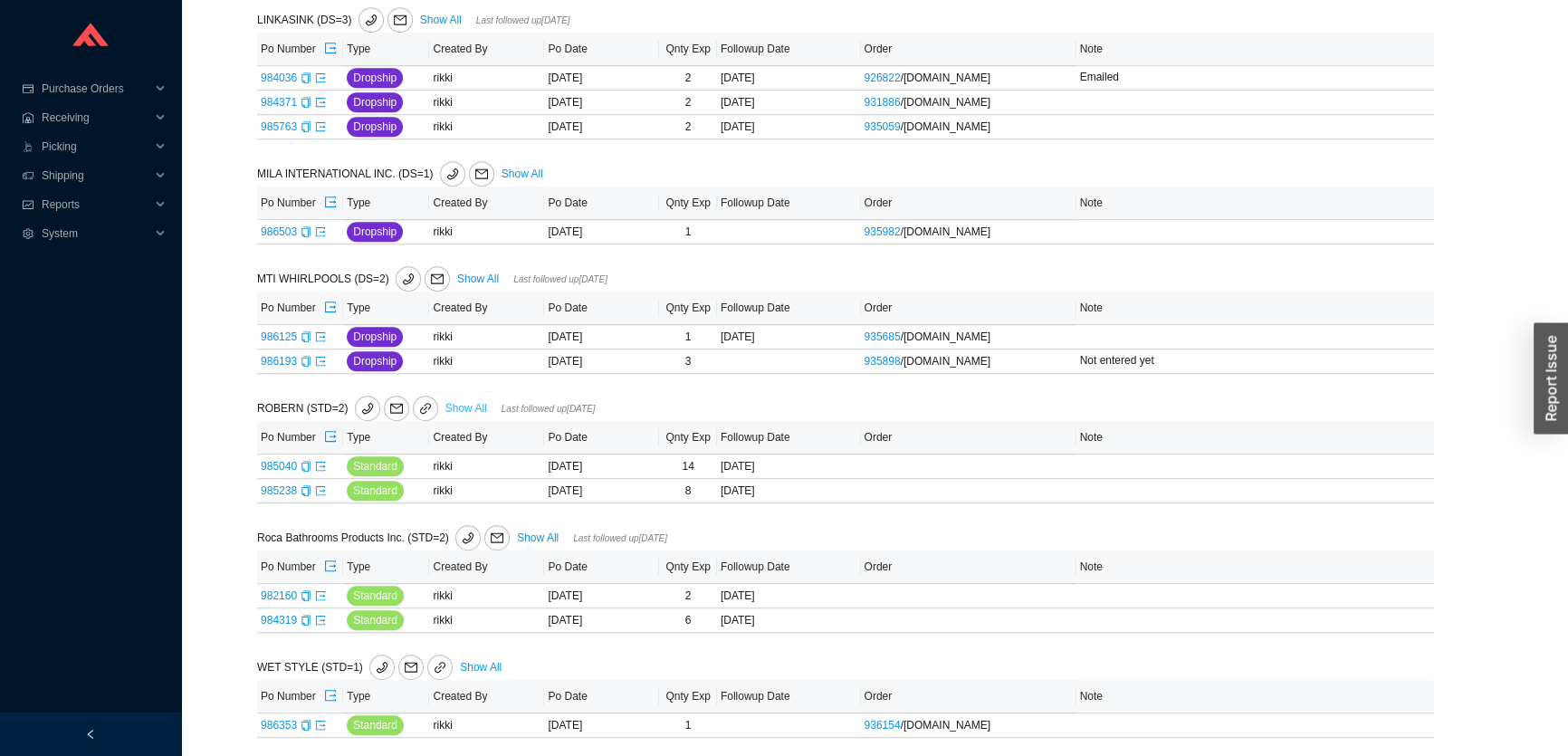
click at [464, 404] on link "Show All" at bounding box center [466, 408] width 41 height 12
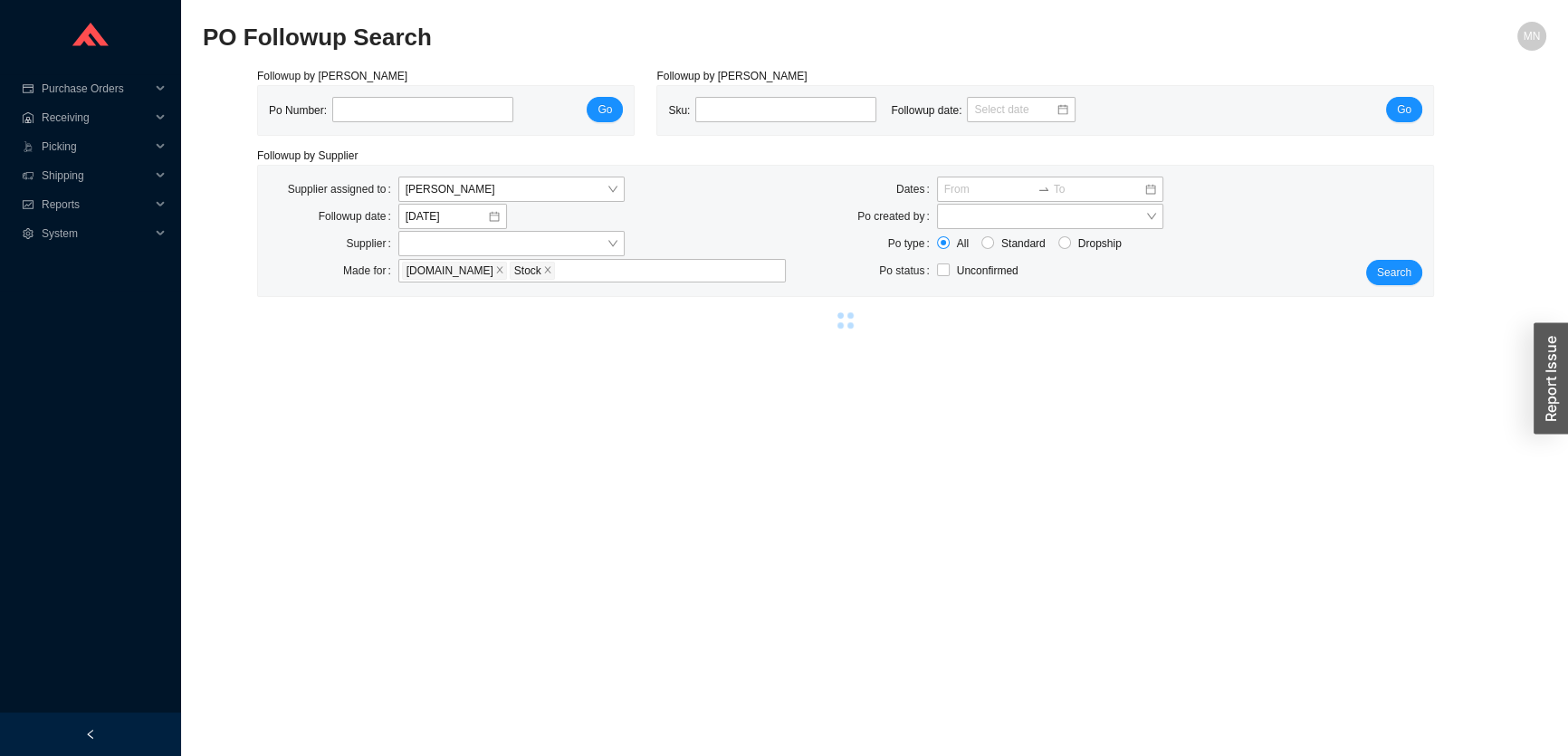
select select "86"
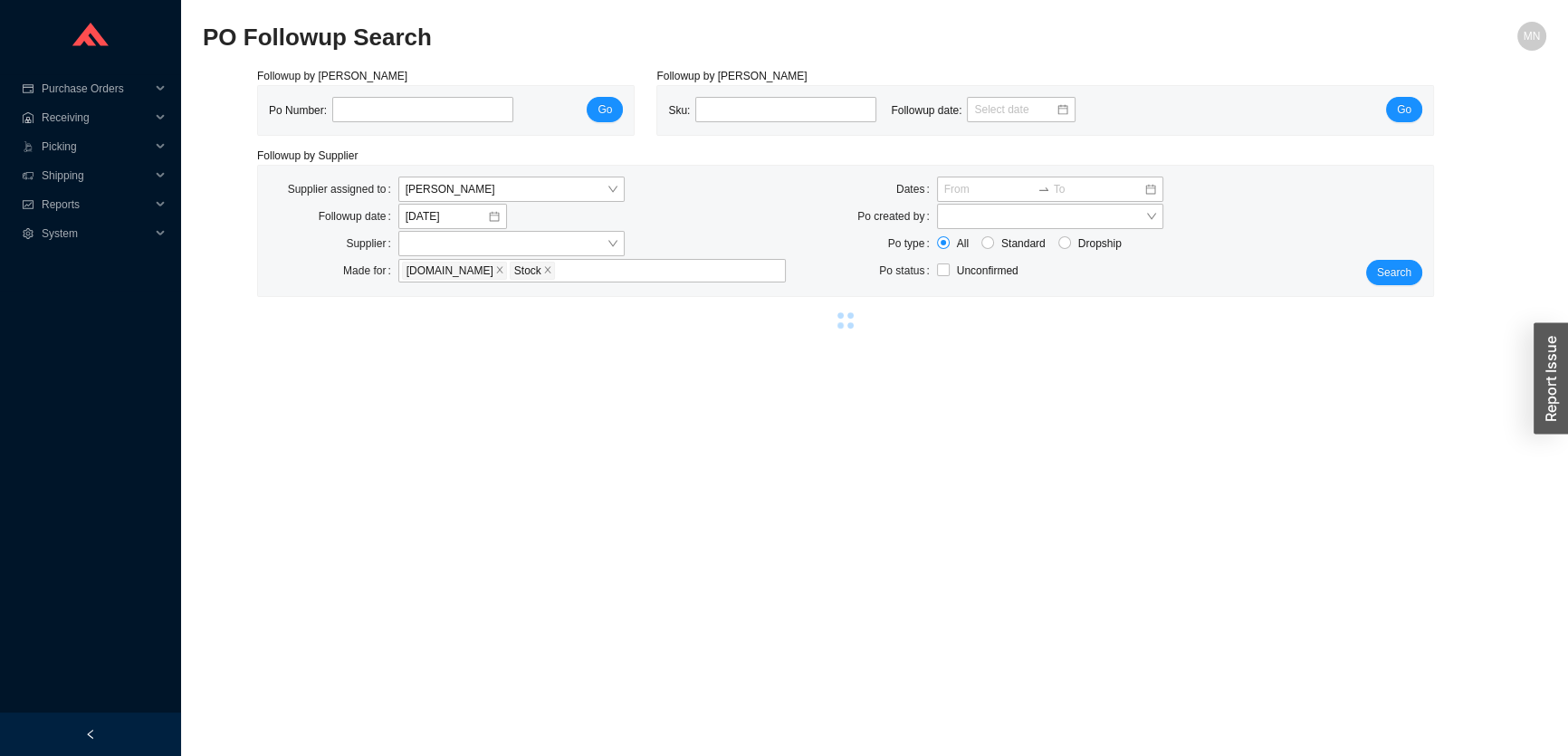
select select "86"
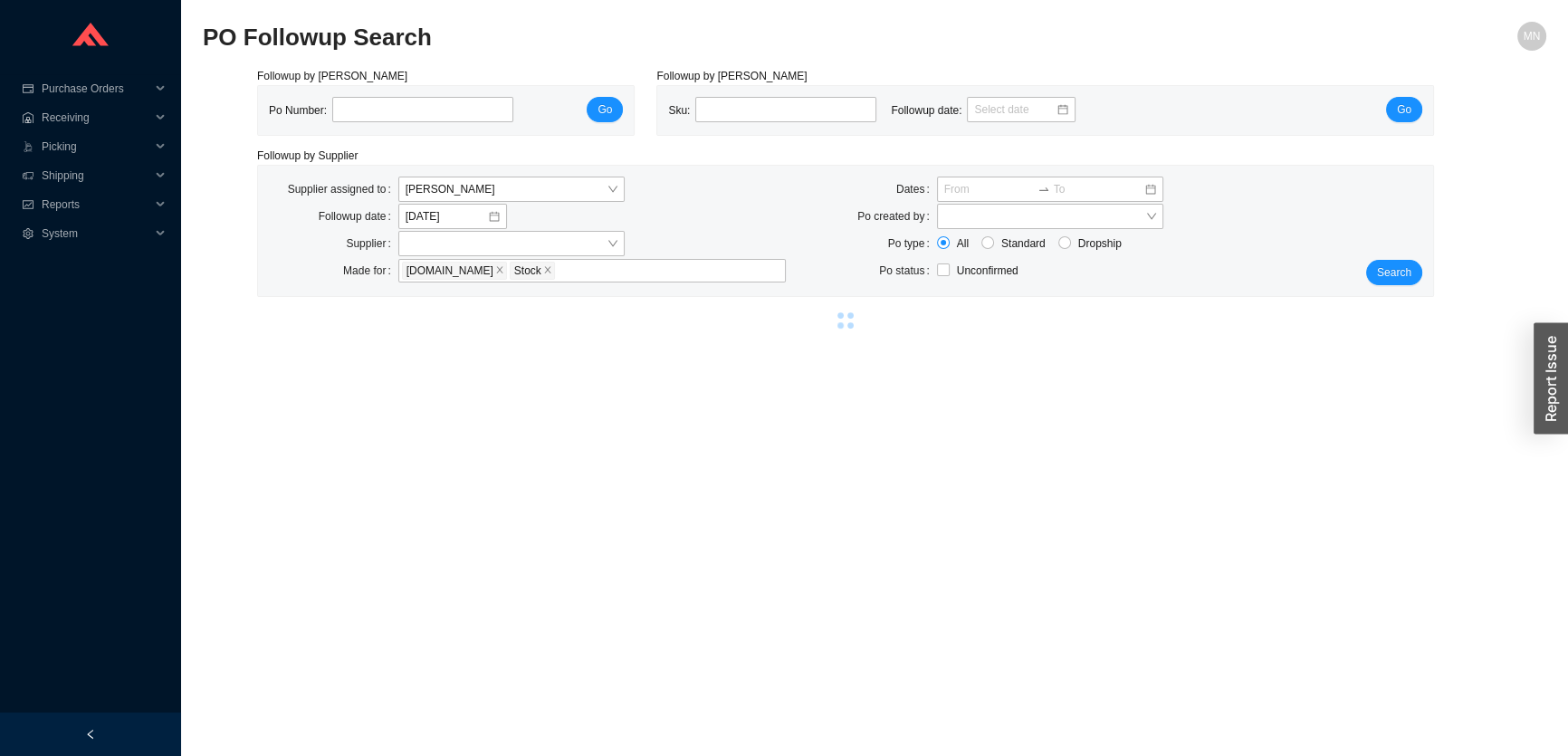
select select "86"
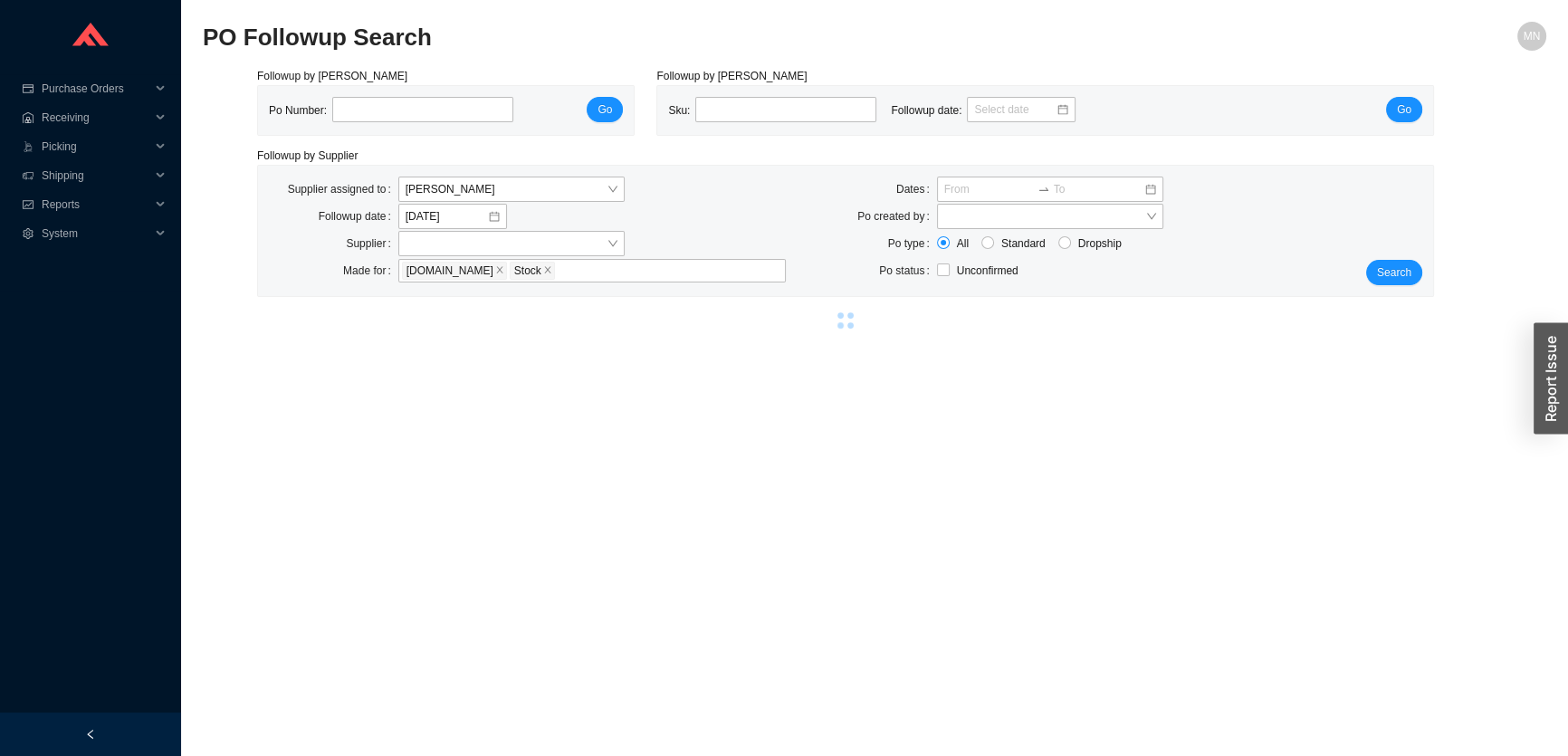
select select "86"
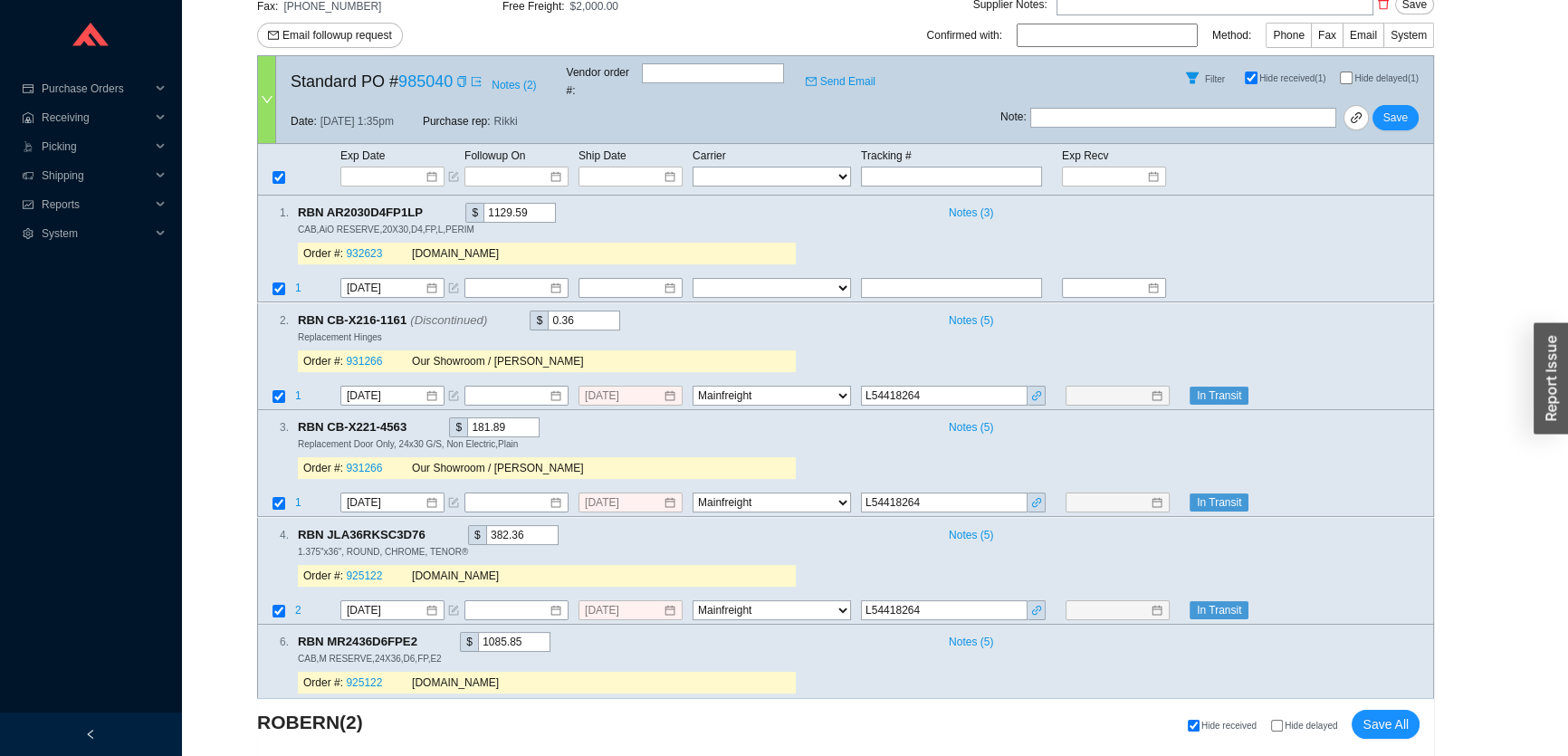
scroll to position [493, 0]
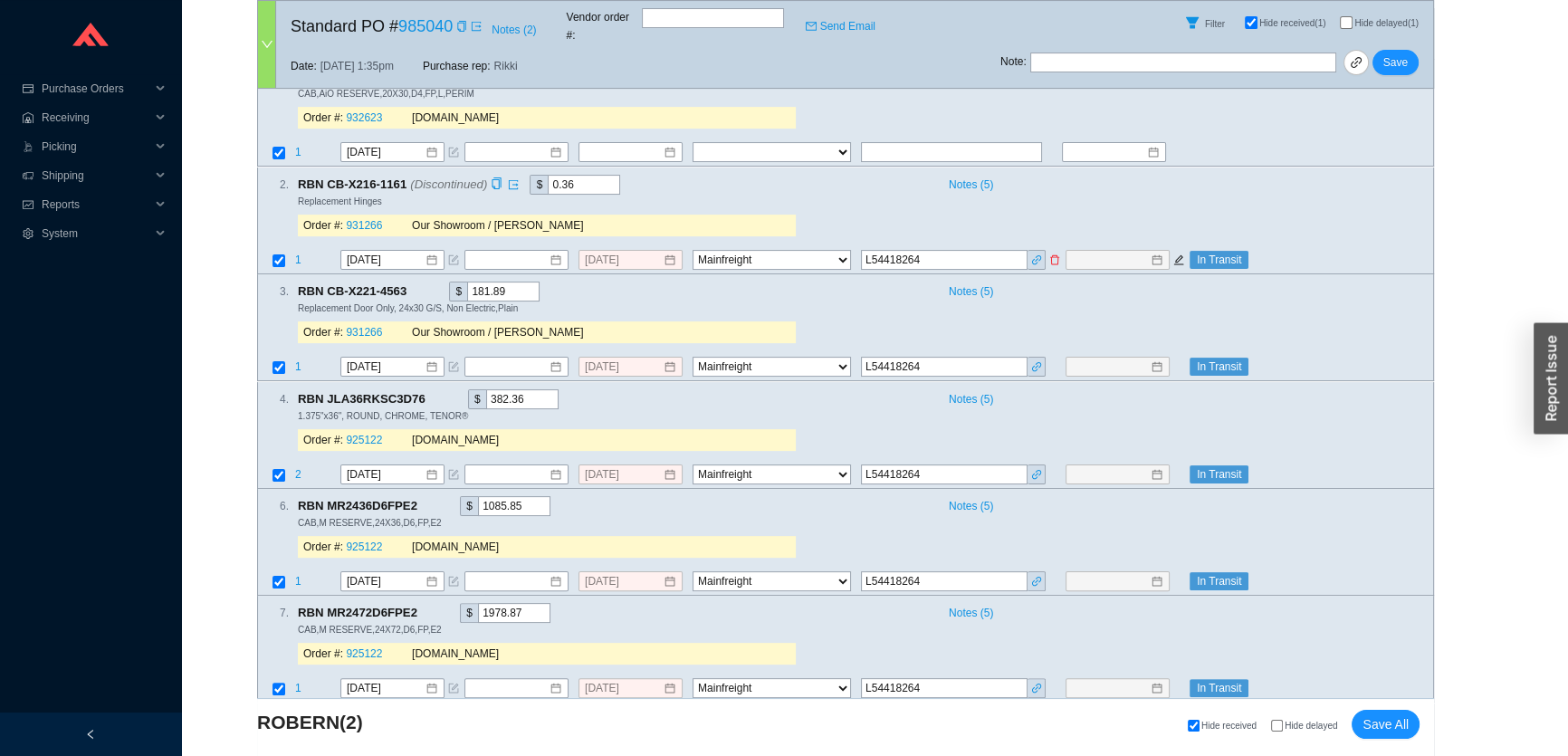
click at [1180, 254] on icon "edit" at bounding box center [1178, 260] width 11 height 11
click at [1182, 358] on div at bounding box center [1127, 367] width 122 height 20
click at [1182, 362] on icon "edit" at bounding box center [1178, 368] width 11 height 11
click at [1176, 469] on icon "edit" at bounding box center [1178, 475] width 11 height 11
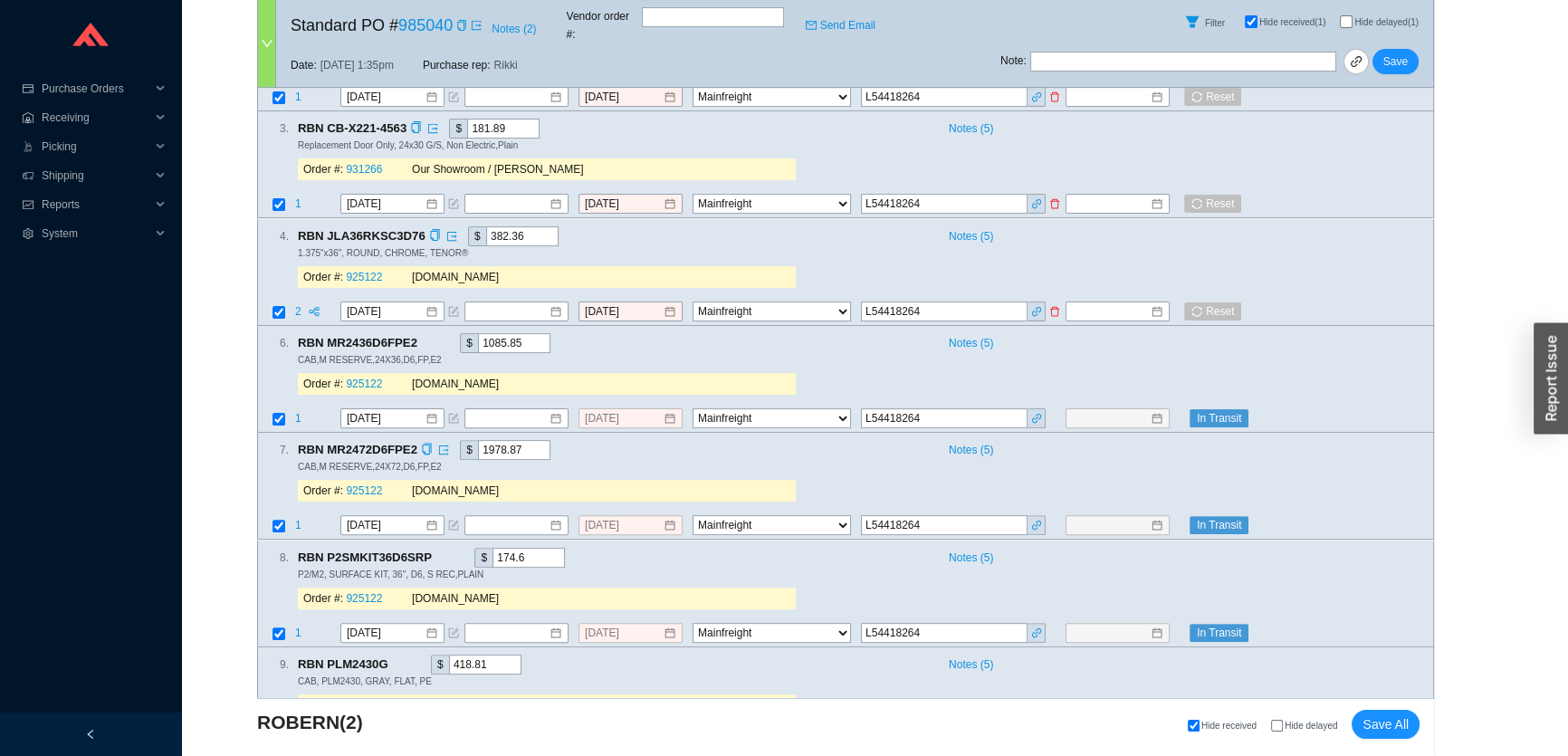
scroll to position [658, 0]
click at [1176, 412] on icon "edit" at bounding box center [1178, 417] width 10 height 10
click at [1176, 519] on icon "edit" at bounding box center [1178, 524] width 11 height 11
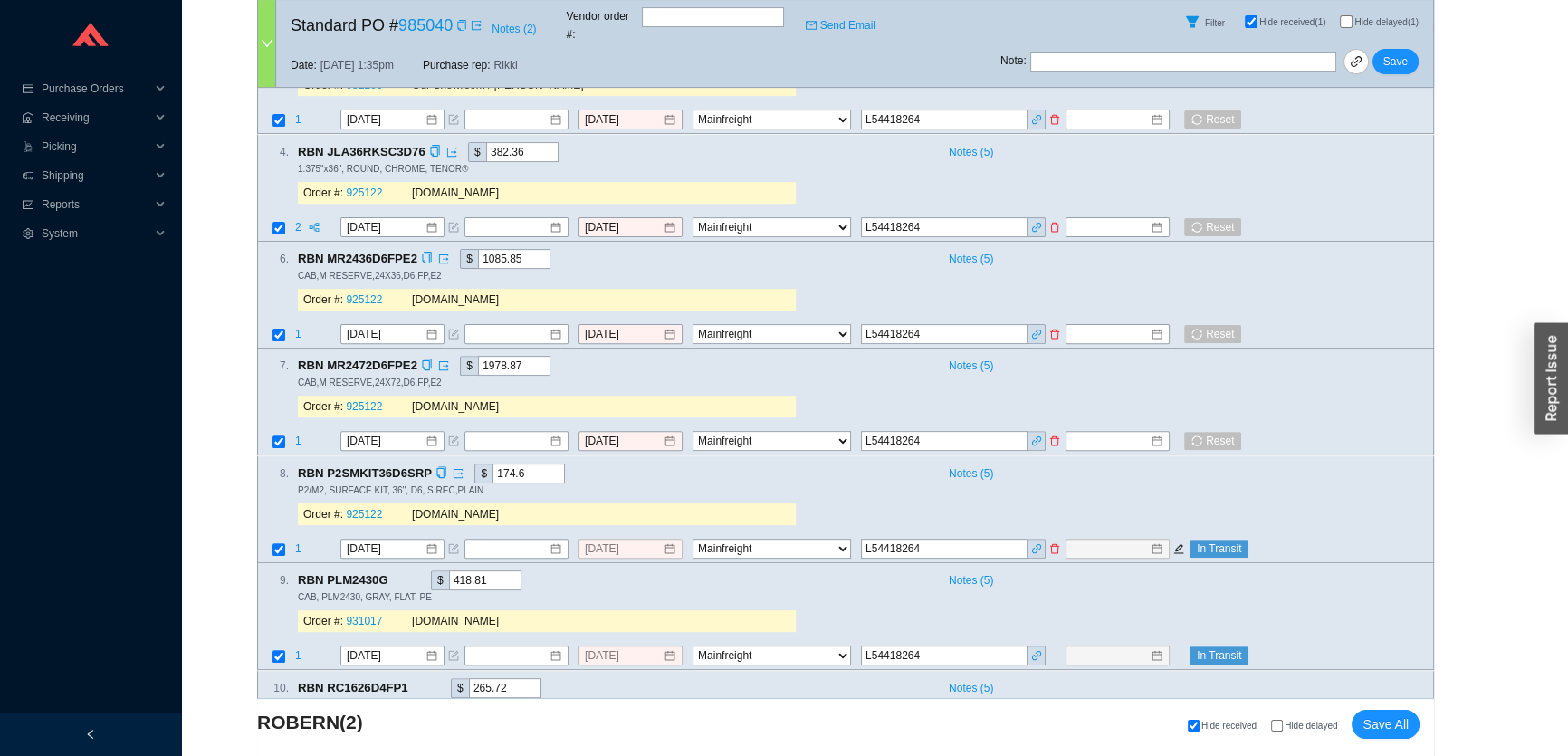
click at [1180, 543] on icon "edit" at bounding box center [1178, 549] width 11 height 11
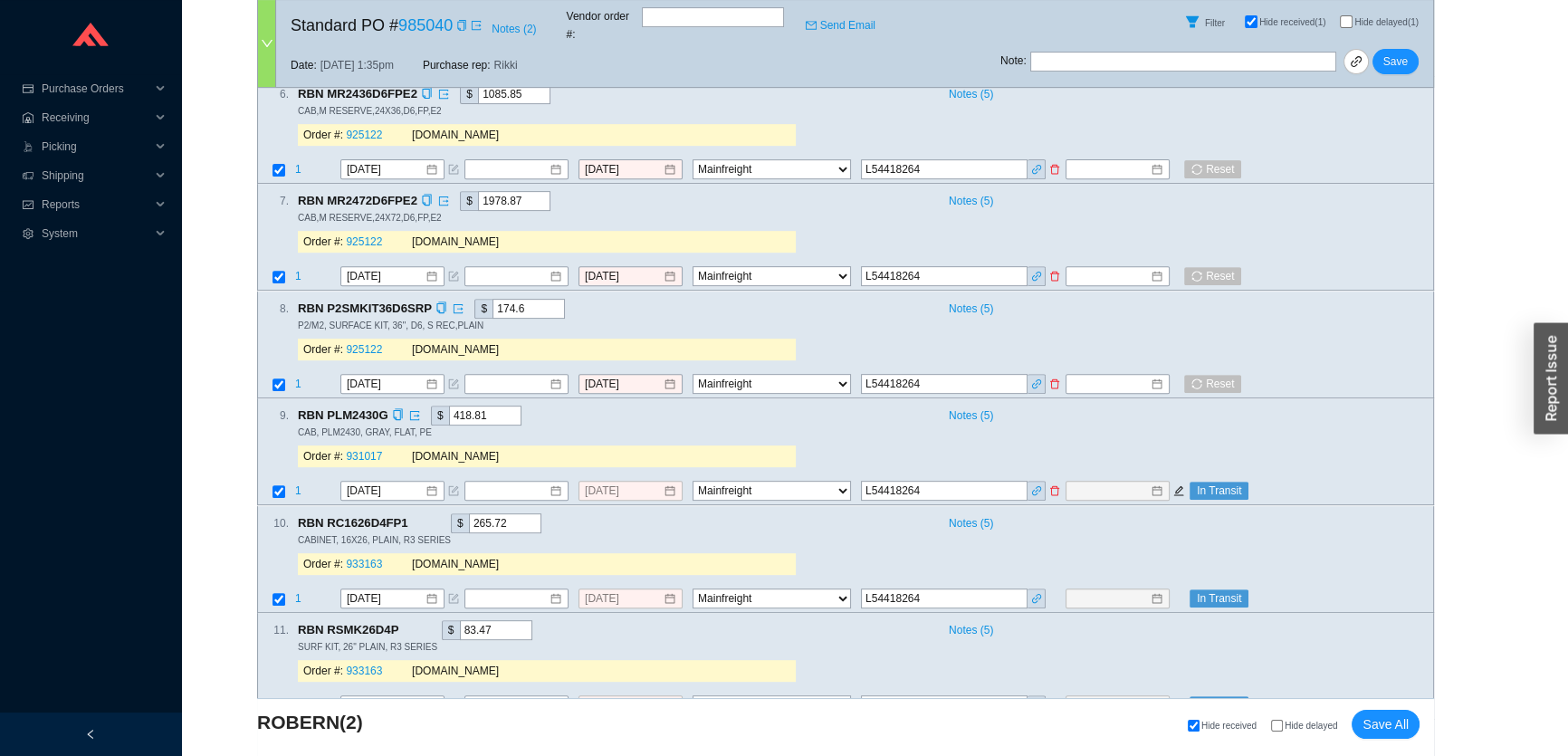
click at [1179, 483] on div at bounding box center [1127, 491] width 122 height 20
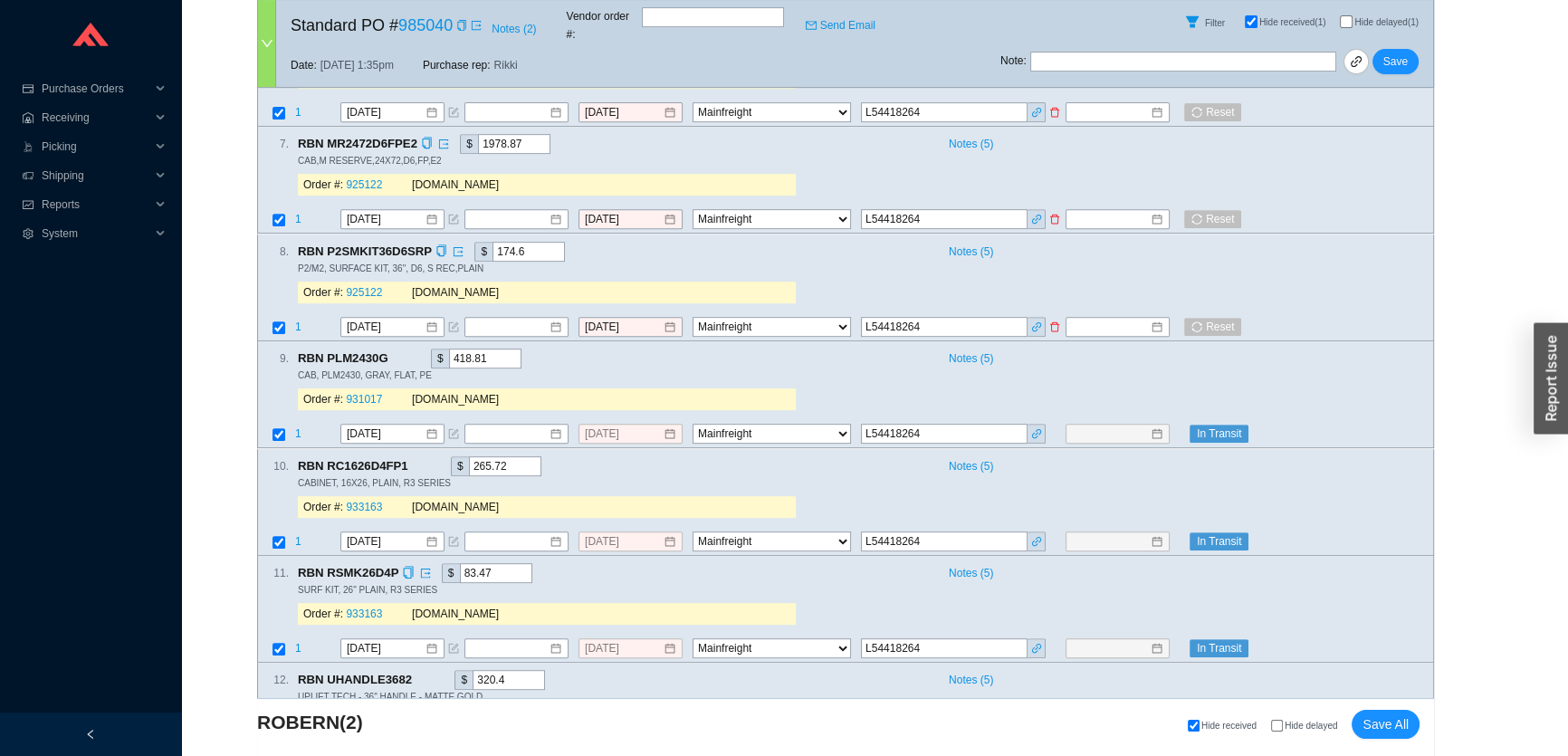
scroll to position [1070, 0]
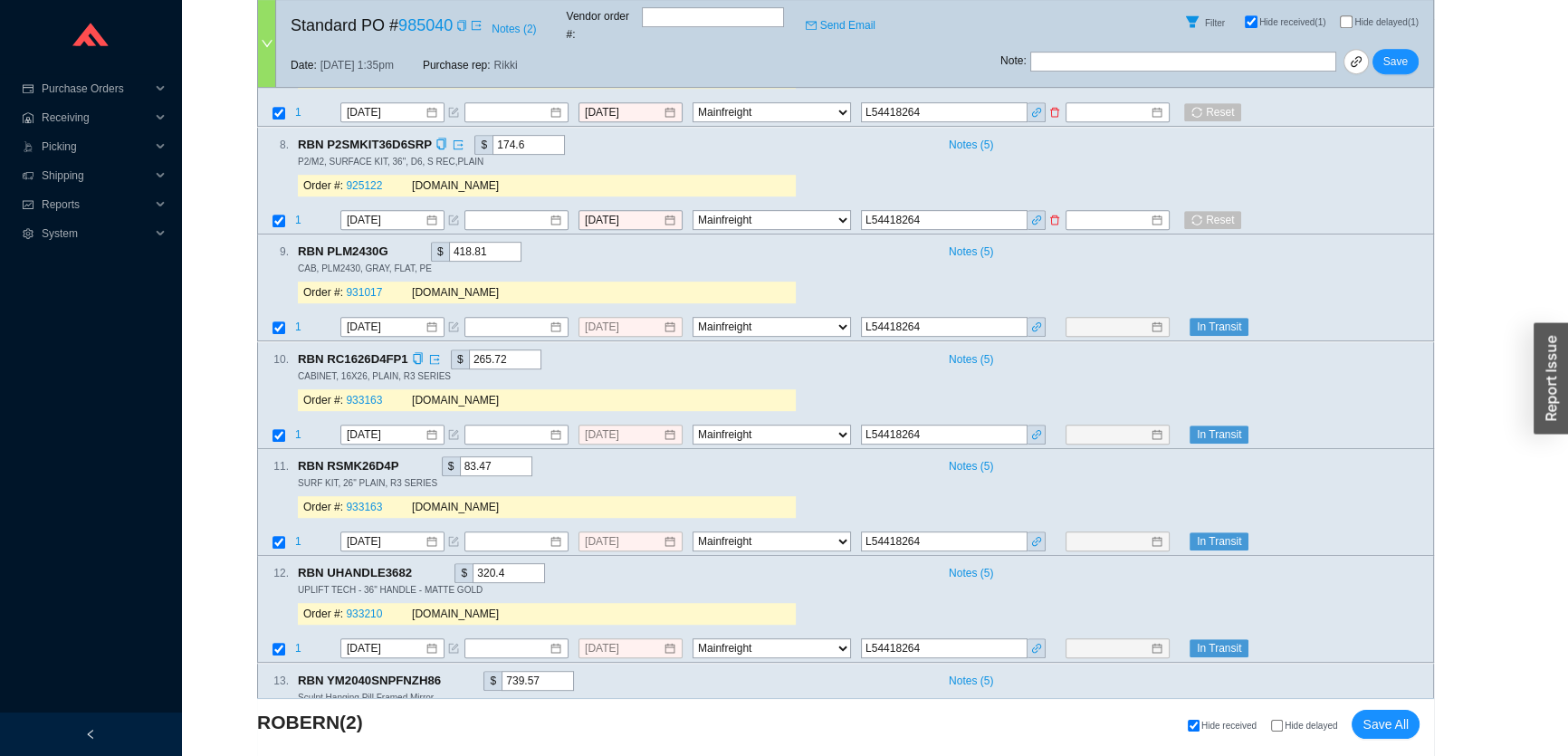
click at [1177, 407] on div "10 . RBN RC1626D4FP1 $ 265.72 Notes ( 5 ) CABINET, 16X26, PLAIN, R3 SERIES Orde…" at bounding box center [845, 395] width 1176 height 106
click at [1178, 430] on icon "edit" at bounding box center [1178, 435] width 10 height 10
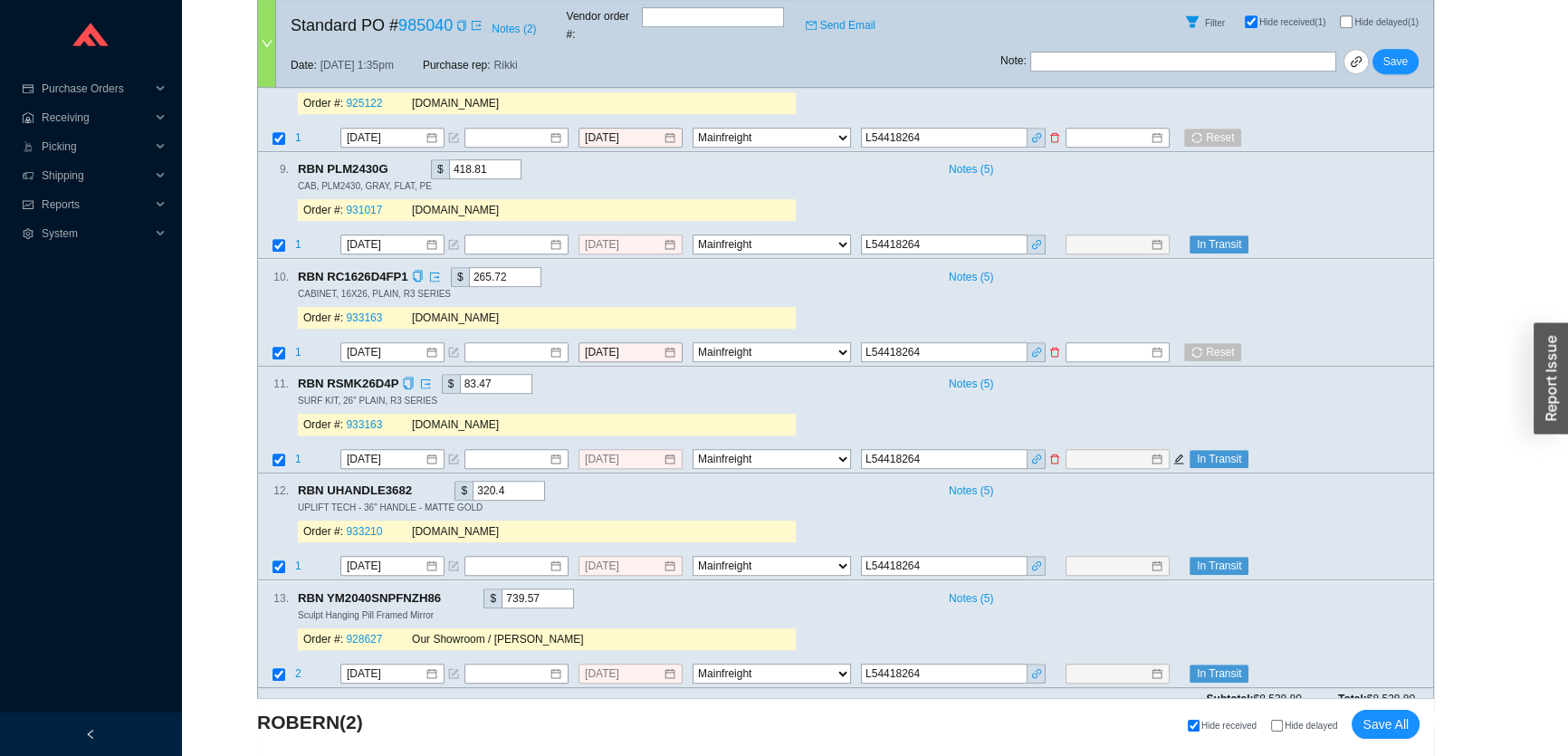
click at [1178, 452] on div at bounding box center [1127, 458] width 122 height 20
click at [1176, 455] on icon "edit" at bounding box center [1178, 459] width 10 height 10
click at [1176, 561] on icon "edit" at bounding box center [1178, 567] width 11 height 11
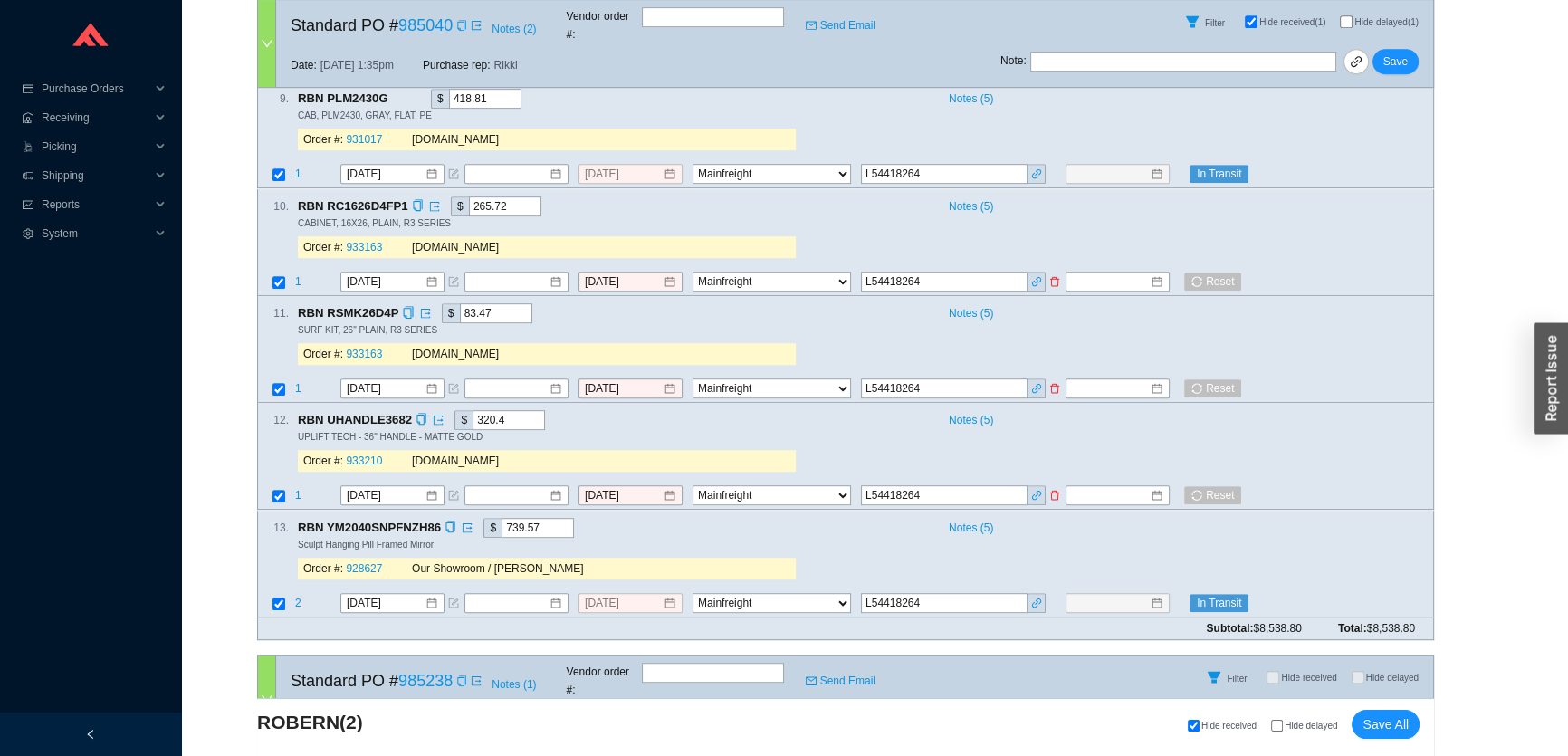
scroll to position [1316, 0]
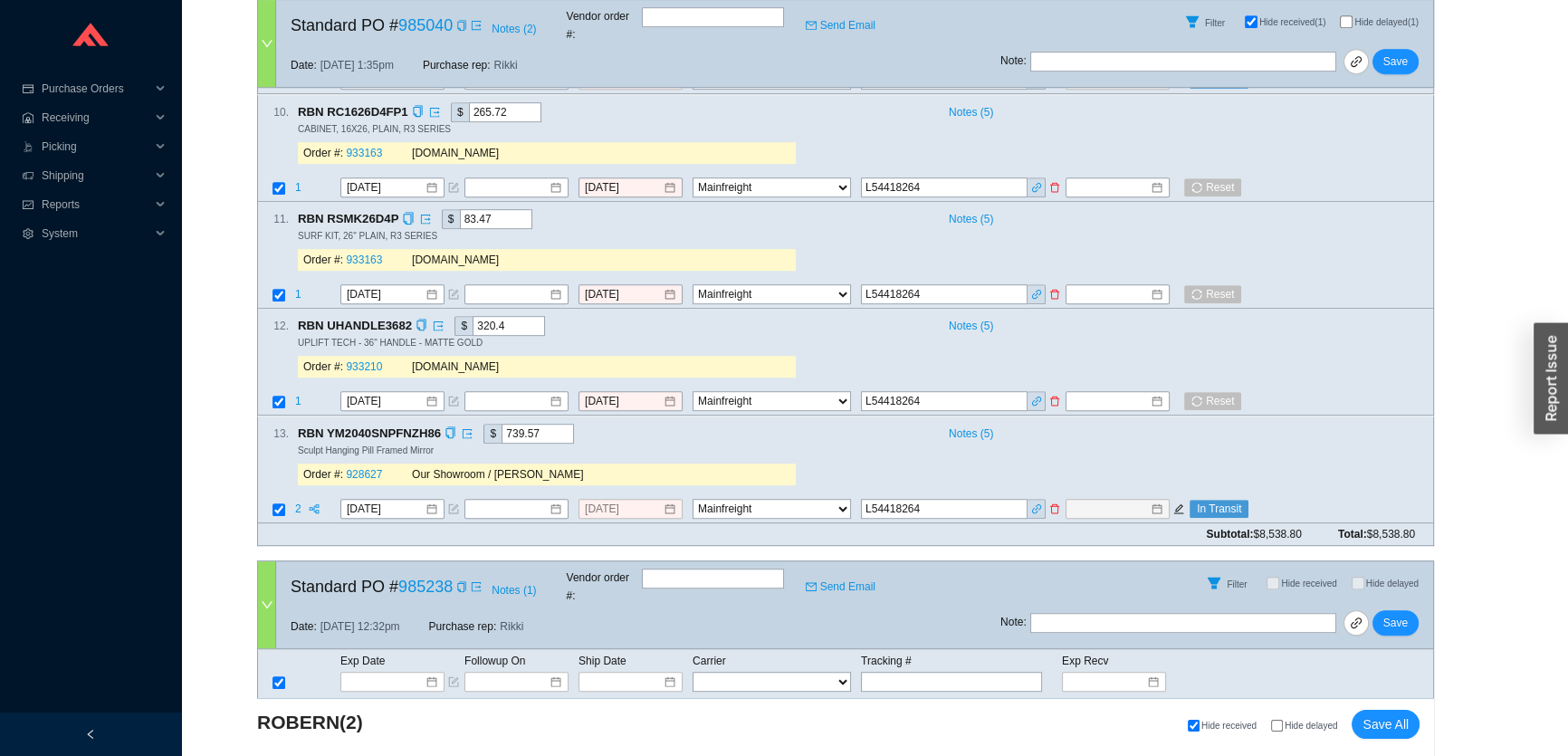
click at [1176, 505] on icon "edit" at bounding box center [1178, 509] width 10 height 10
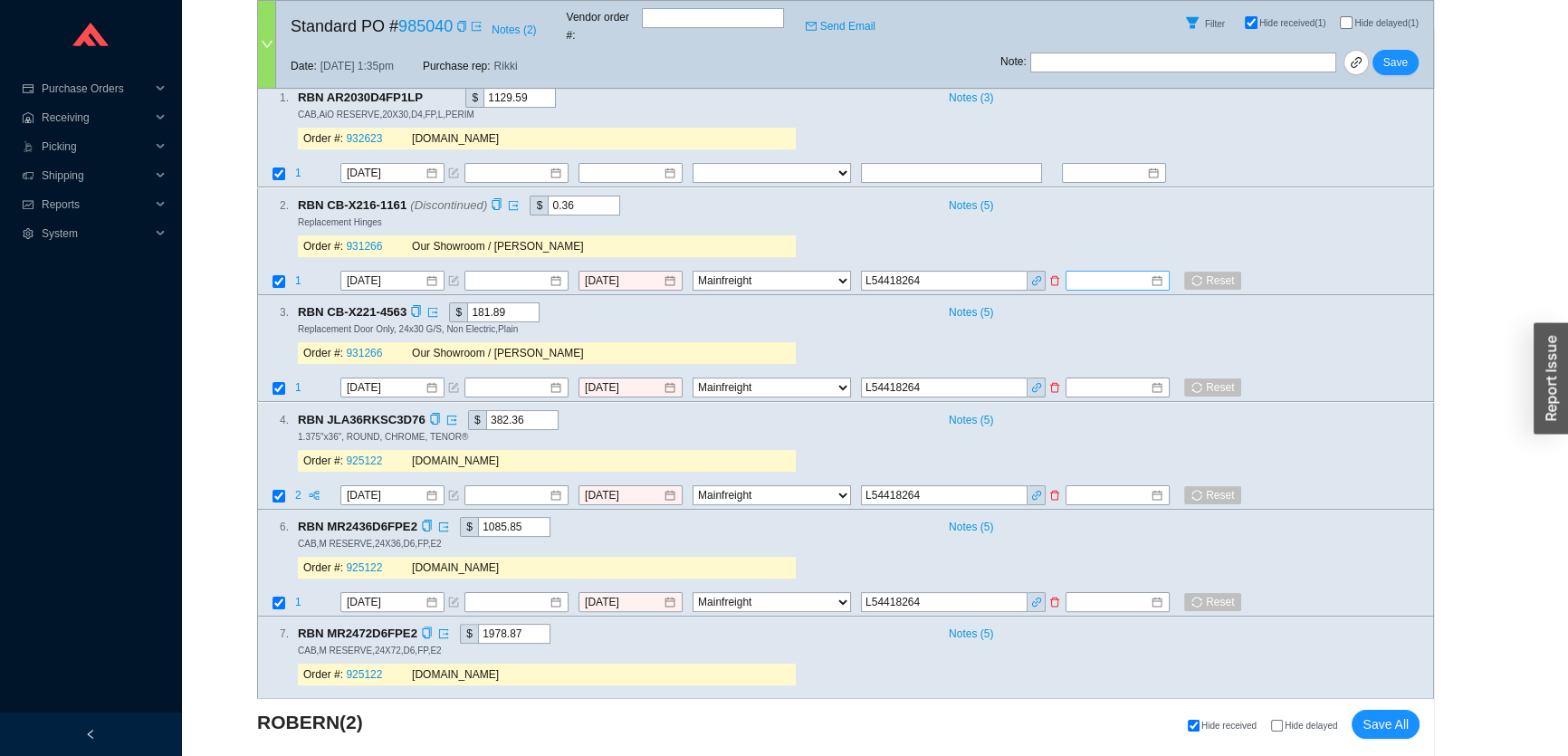
scroll to position [329, 0]
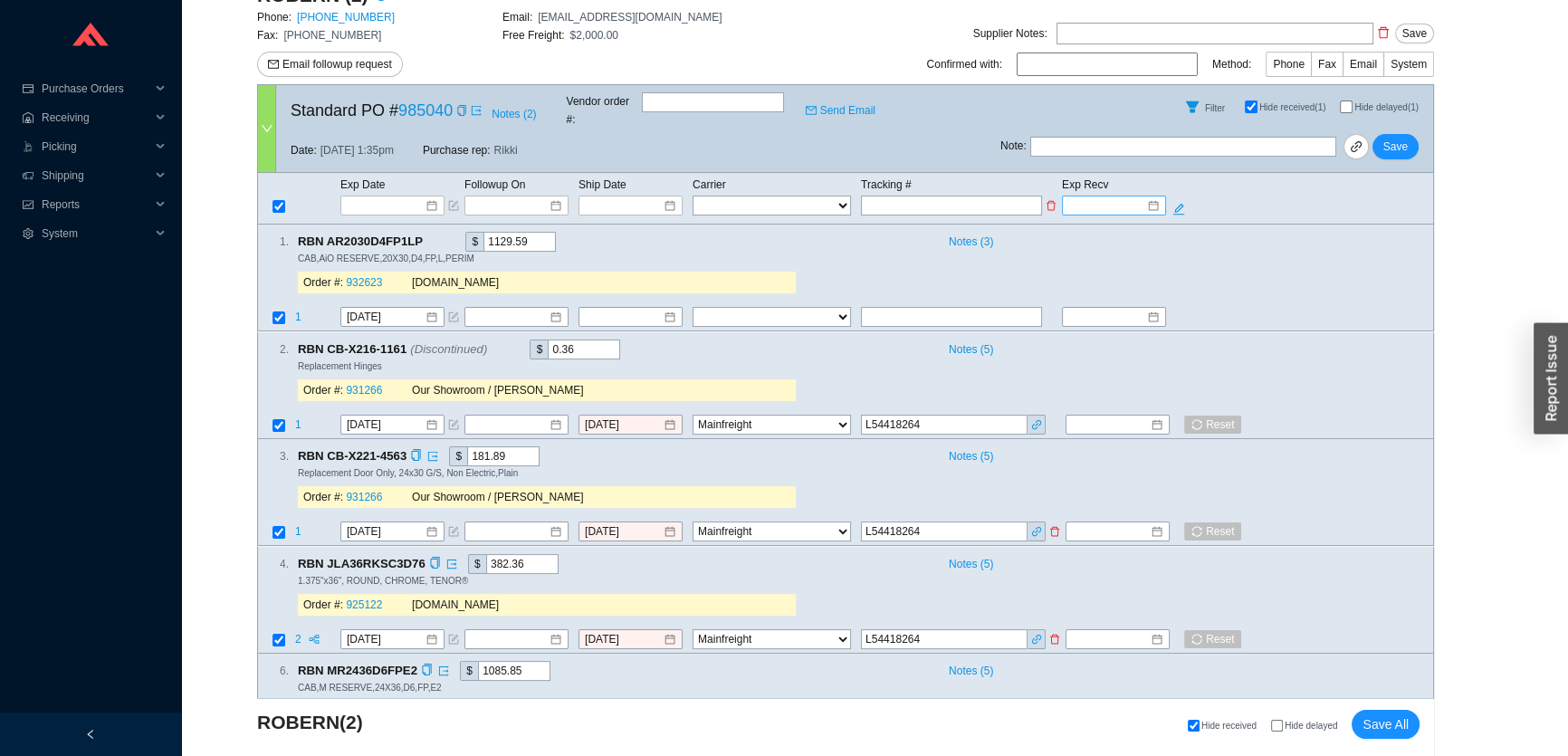
click at [1094, 196] on div at bounding box center [1113, 205] width 104 height 20
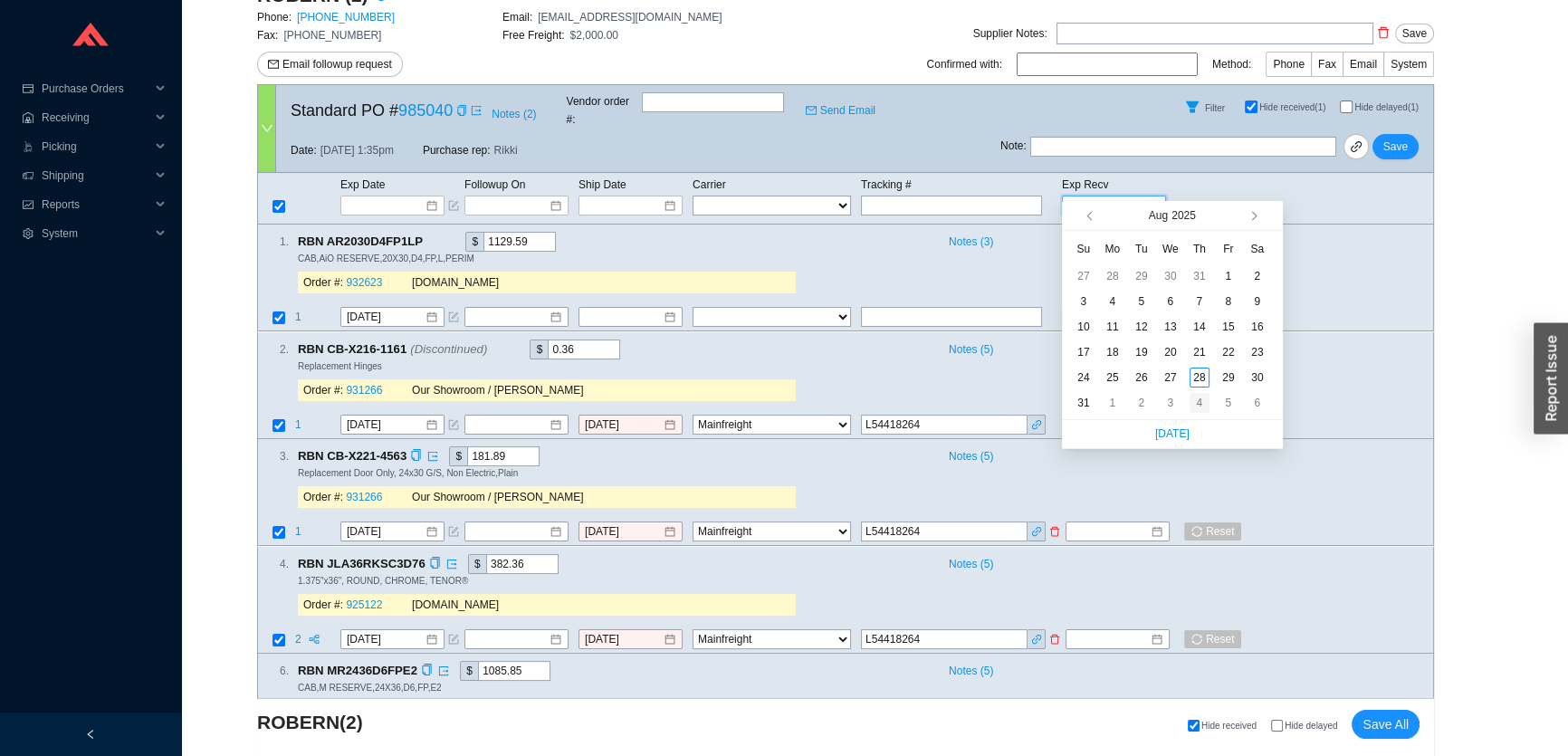
type input "9/4/2025"
click at [1191, 399] on div "4" at bounding box center [1199, 402] width 20 height 20
type input "9/4/2025"
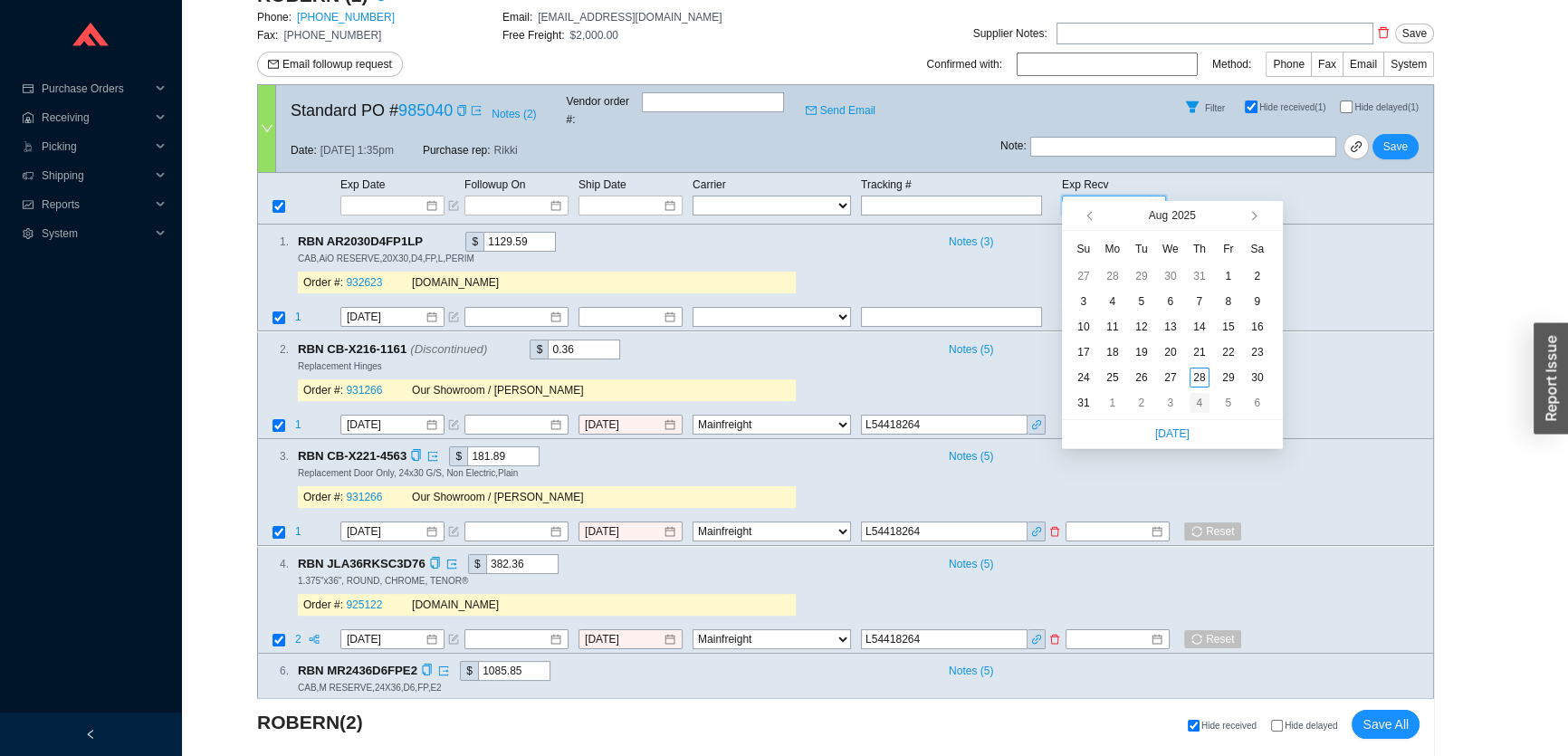
type input "9/4/2025"
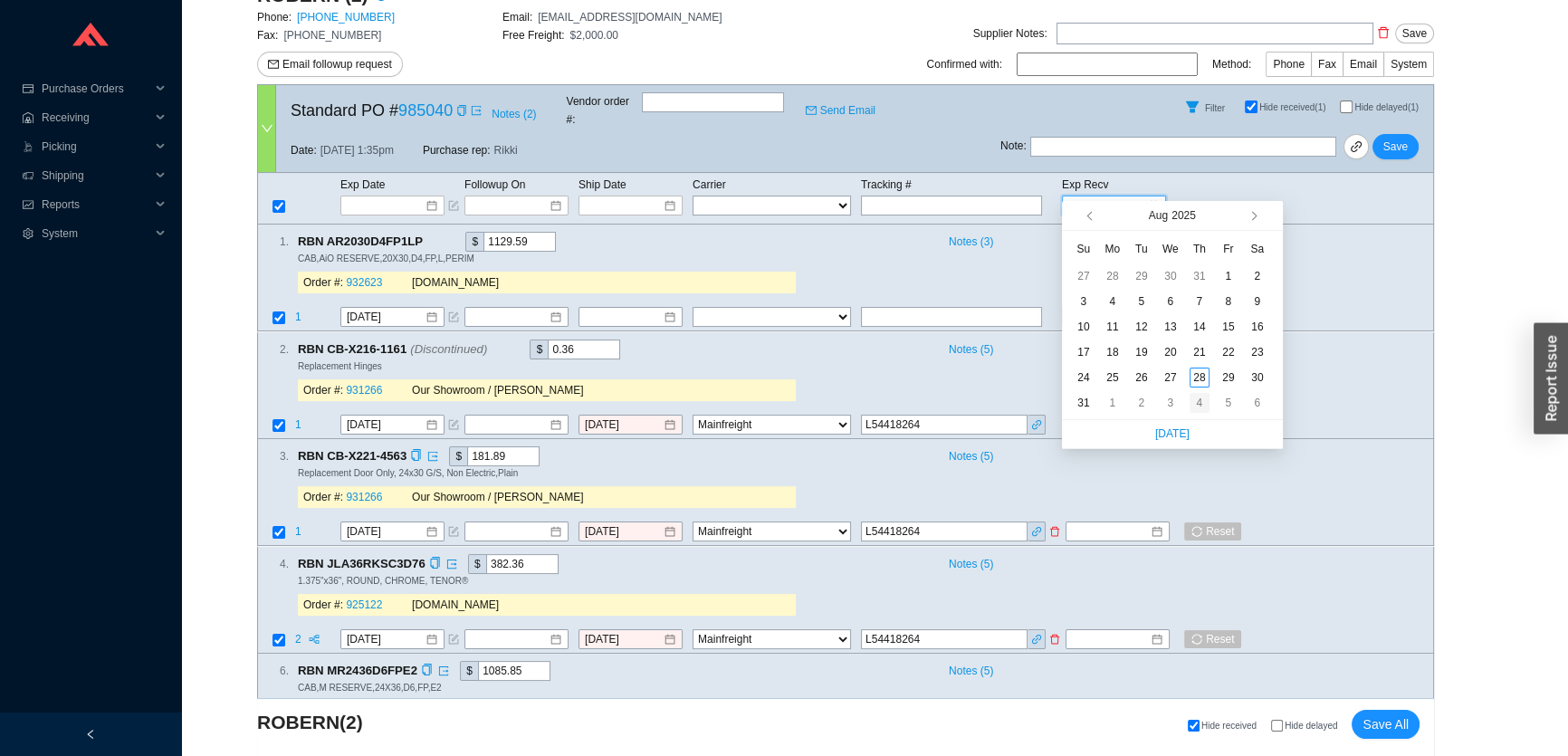
type input "9/4/2025"
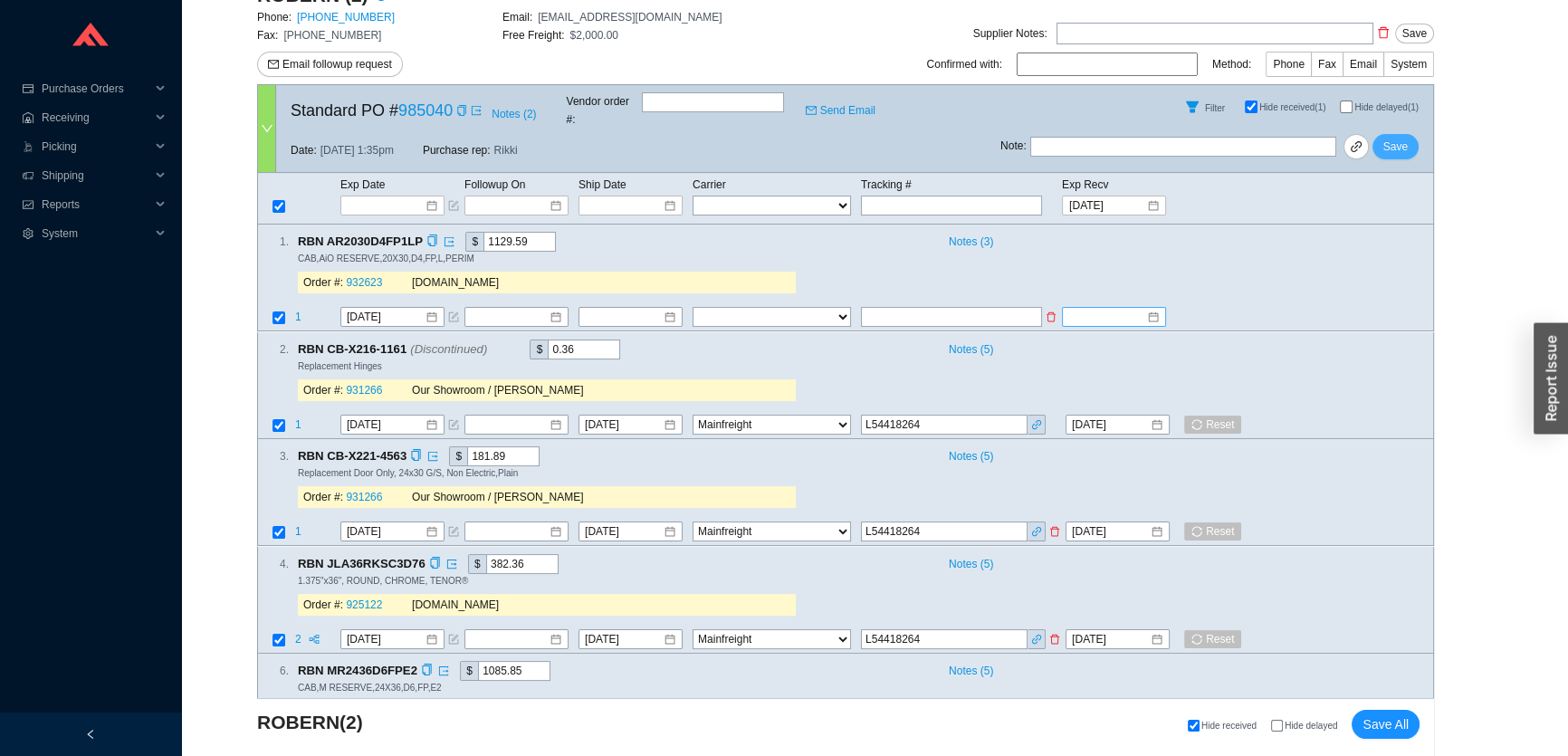
click at [1404, 137] on span "Save" at bounding box center [1396, 146] width 24 height 18
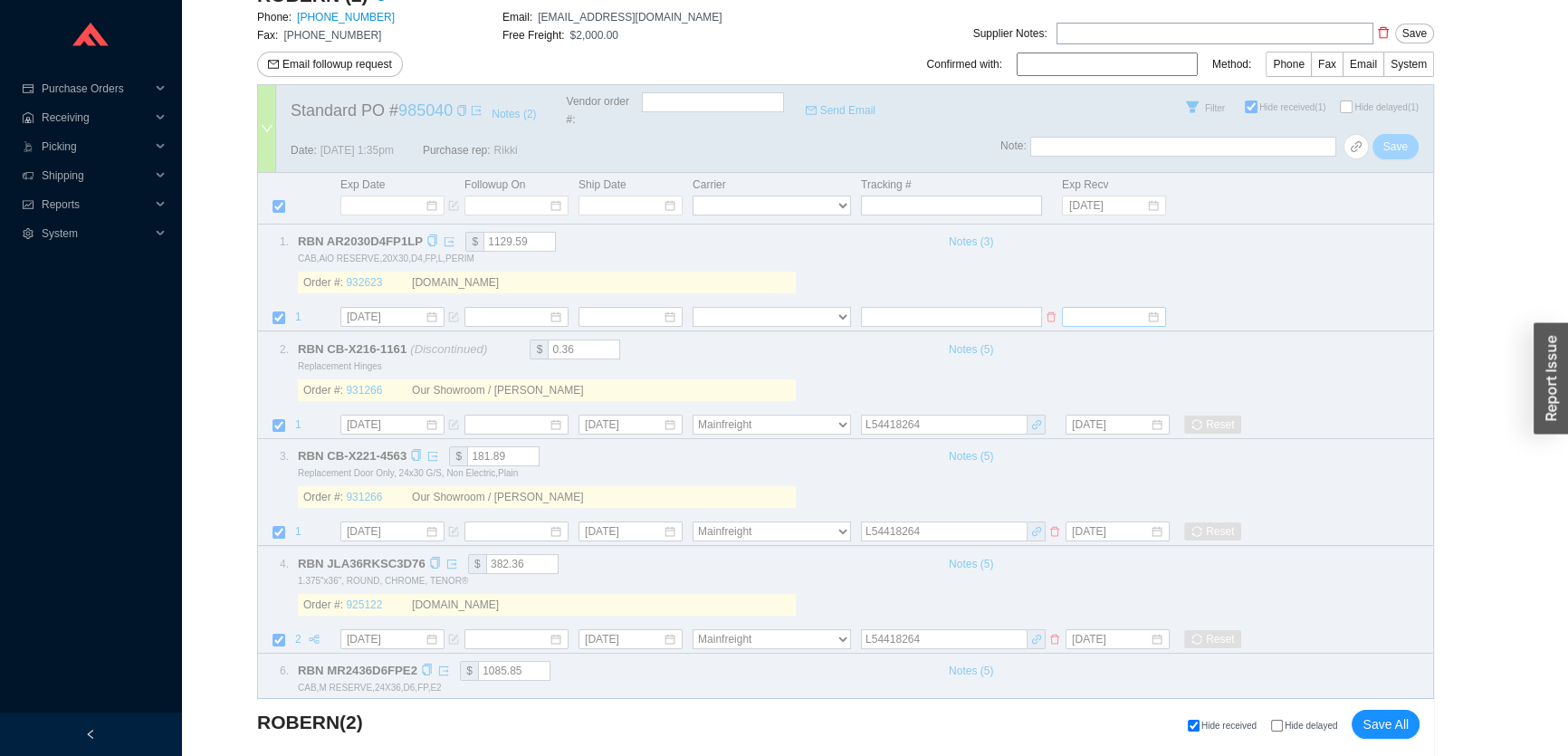
select select "86"
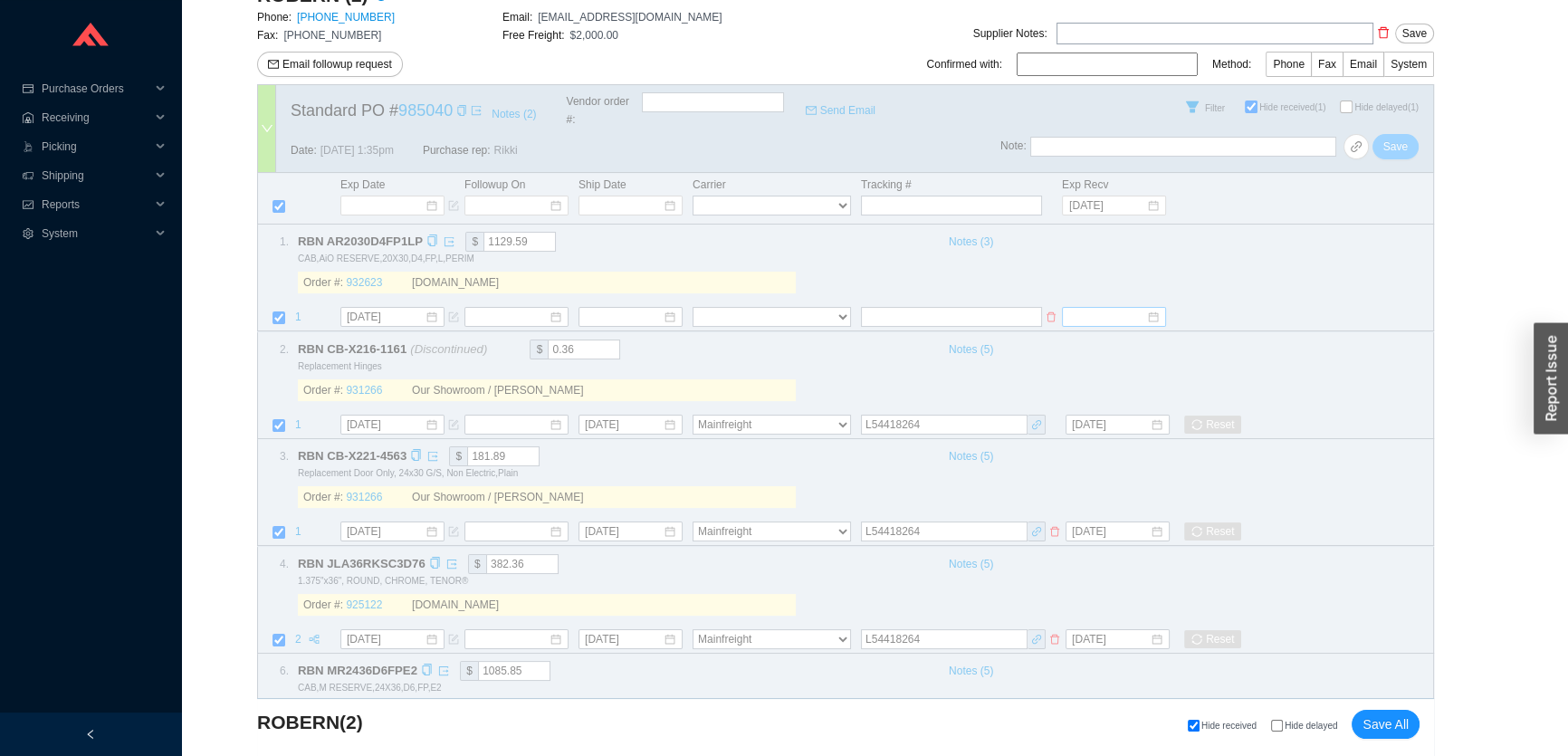
select select "86"
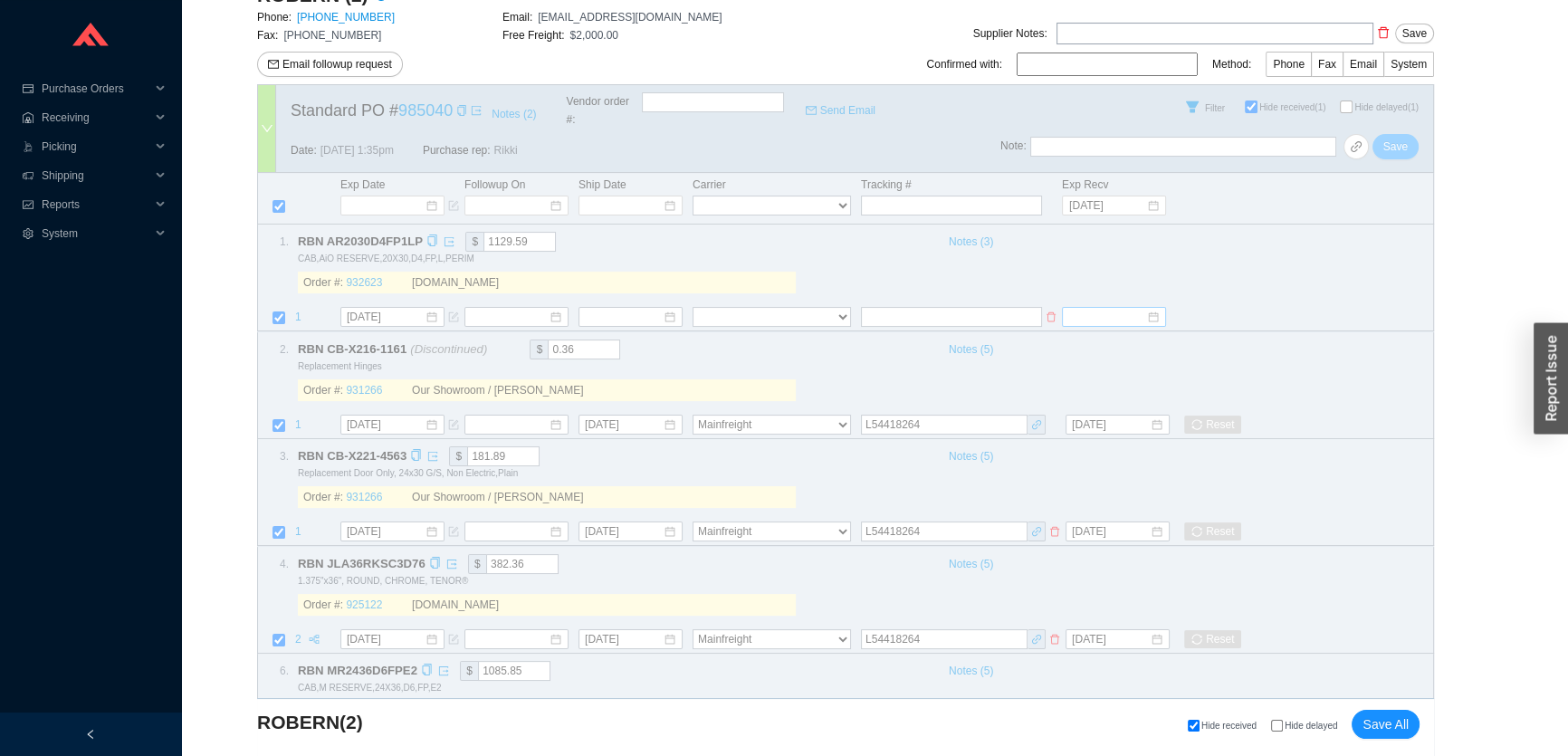
select select "86"
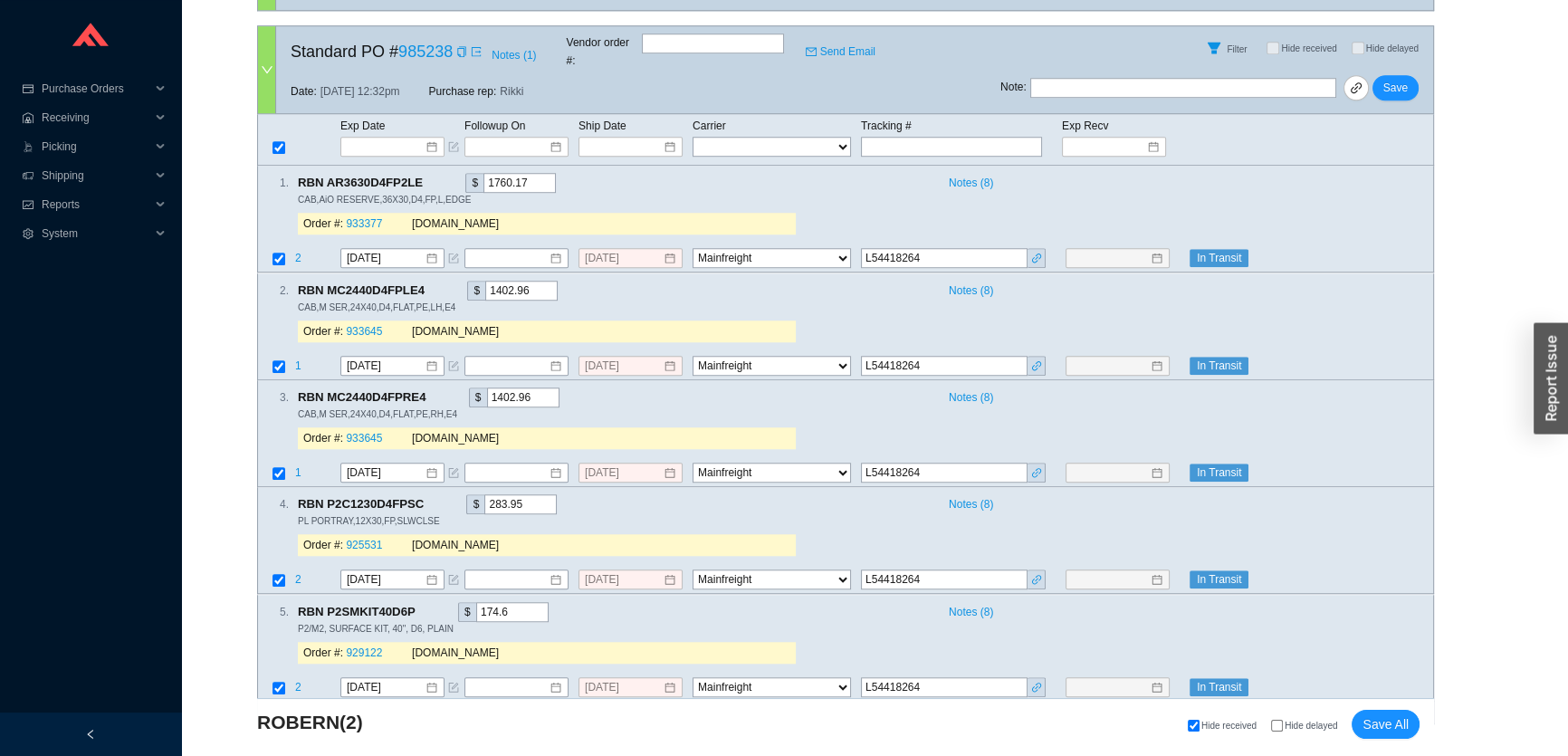
scroll to position [1864, 0]
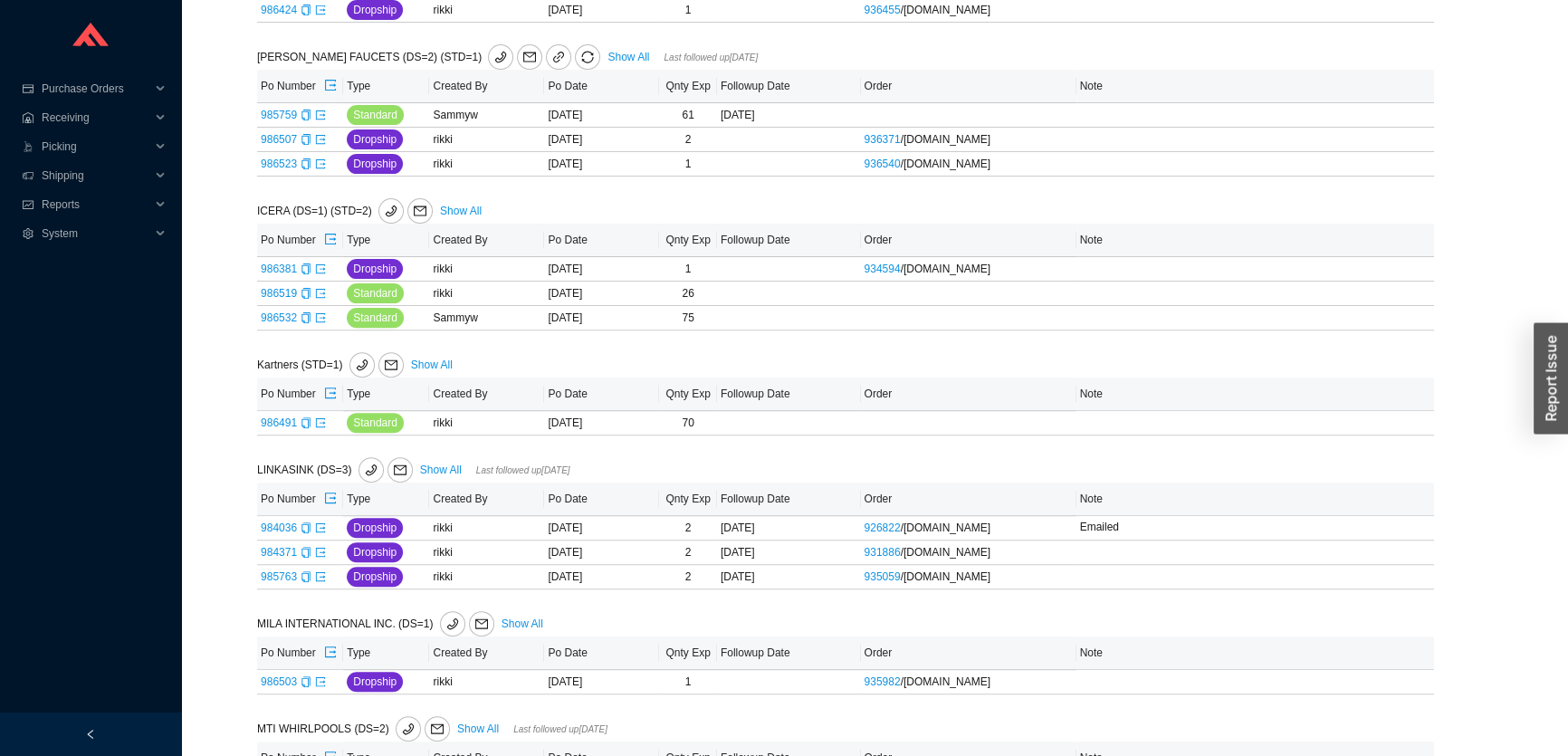
scroll to position [1211, 0]
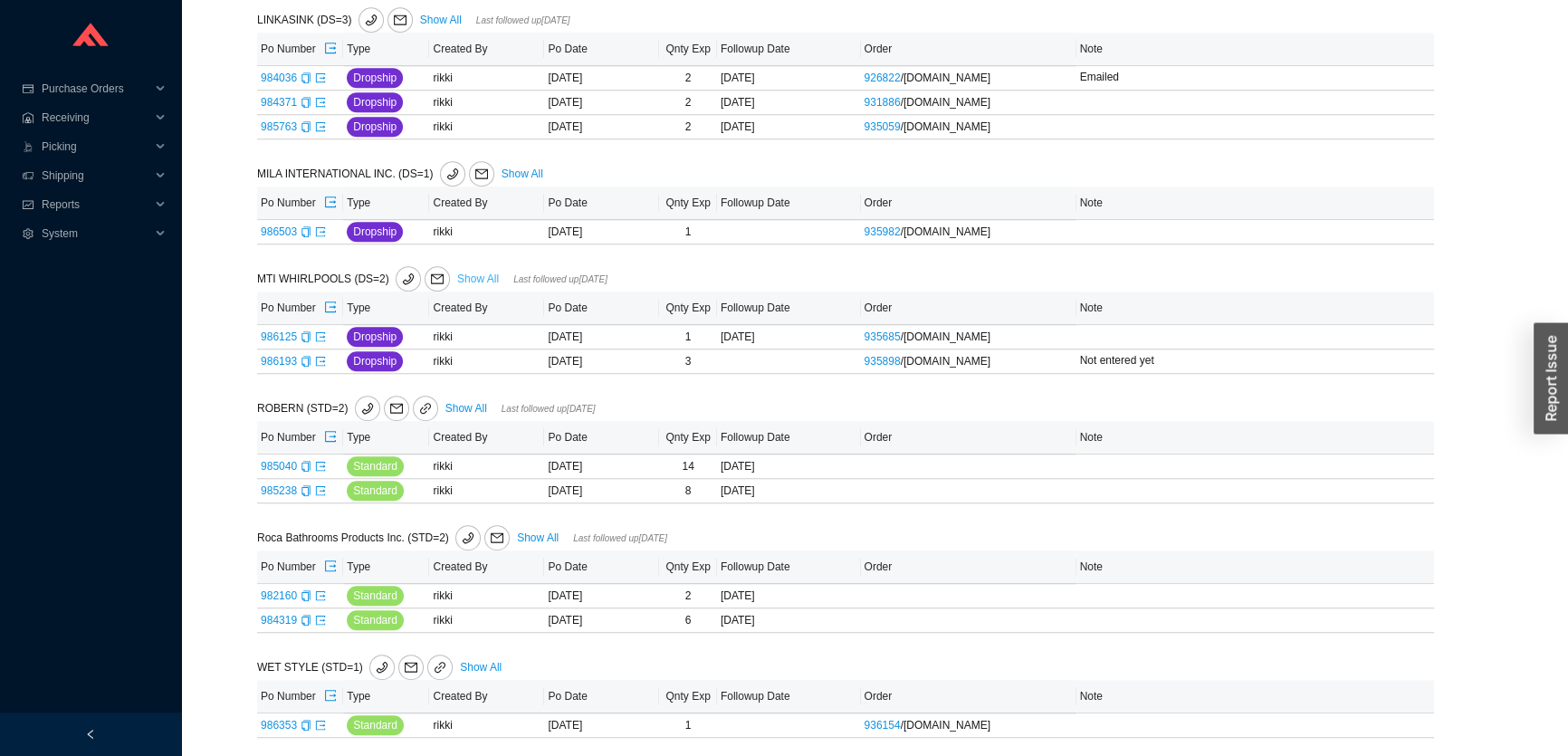
click at [468, 277] on link "Show All" at bounding box center [478, 279] width 41 height 12
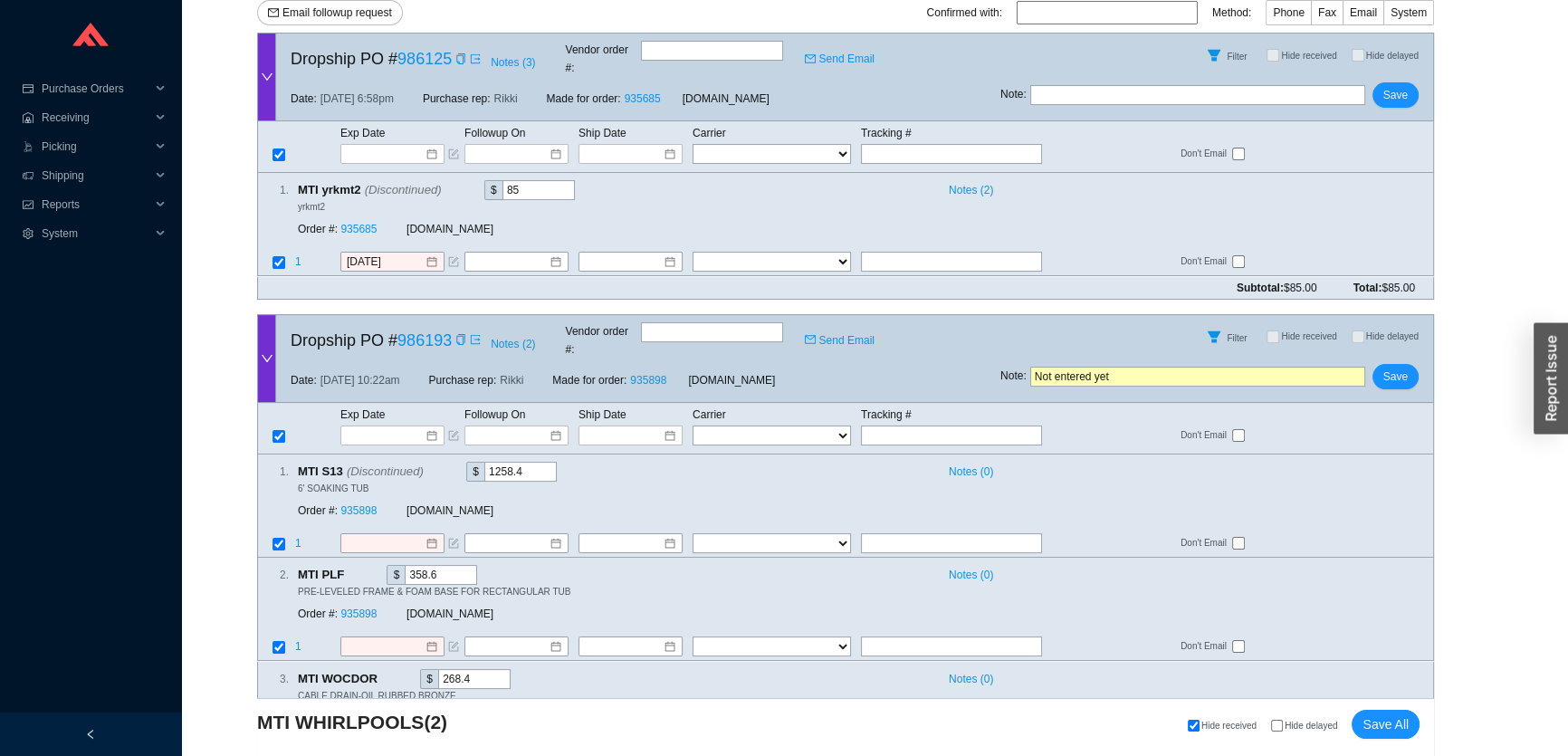
scroll to position [283, 0]
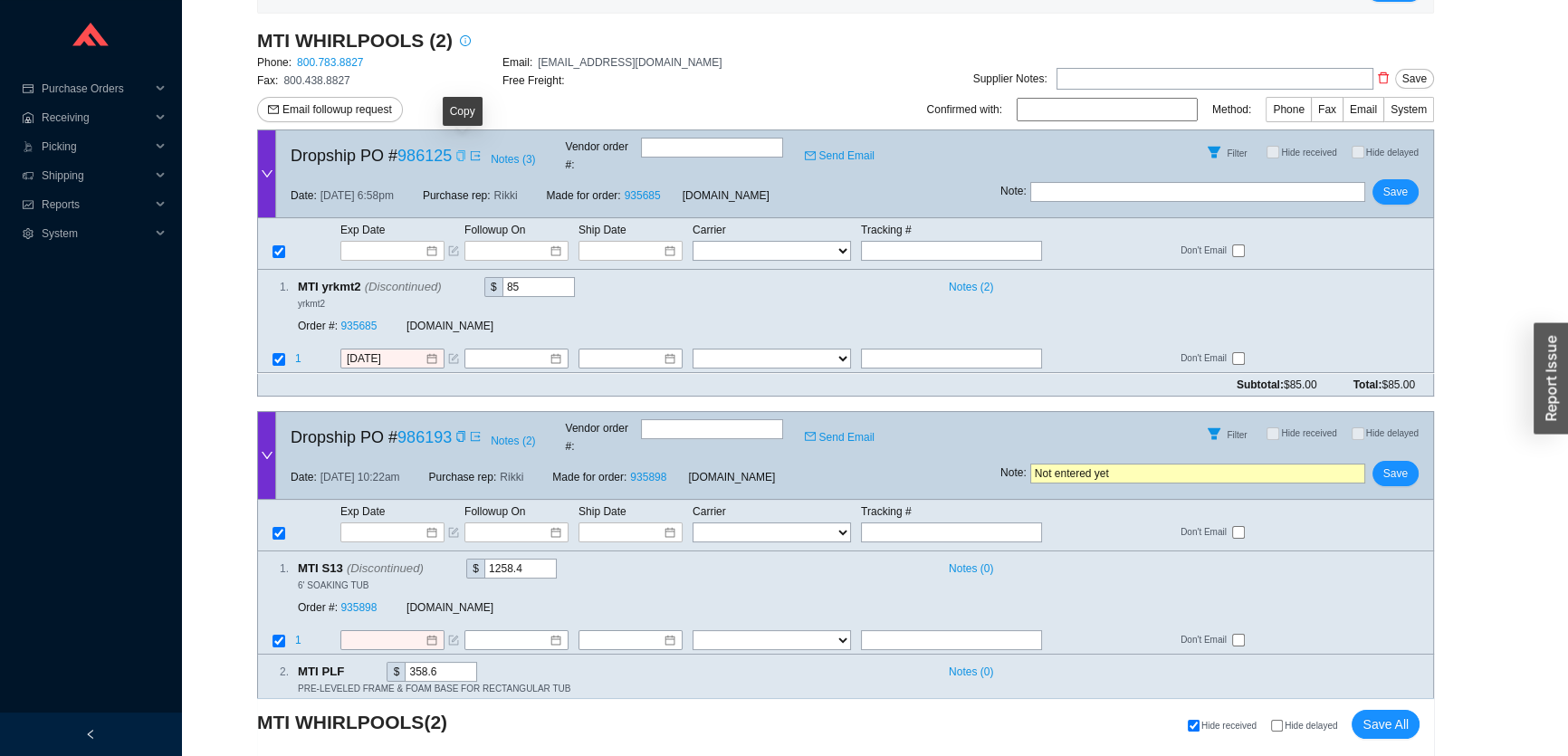
click at [463, 151] on icon "copy" at bounding box center [460, 156] width 8 height 11
click at [456, 431] on icon "copy" at bounding box center [461, 437] width 11 height 11
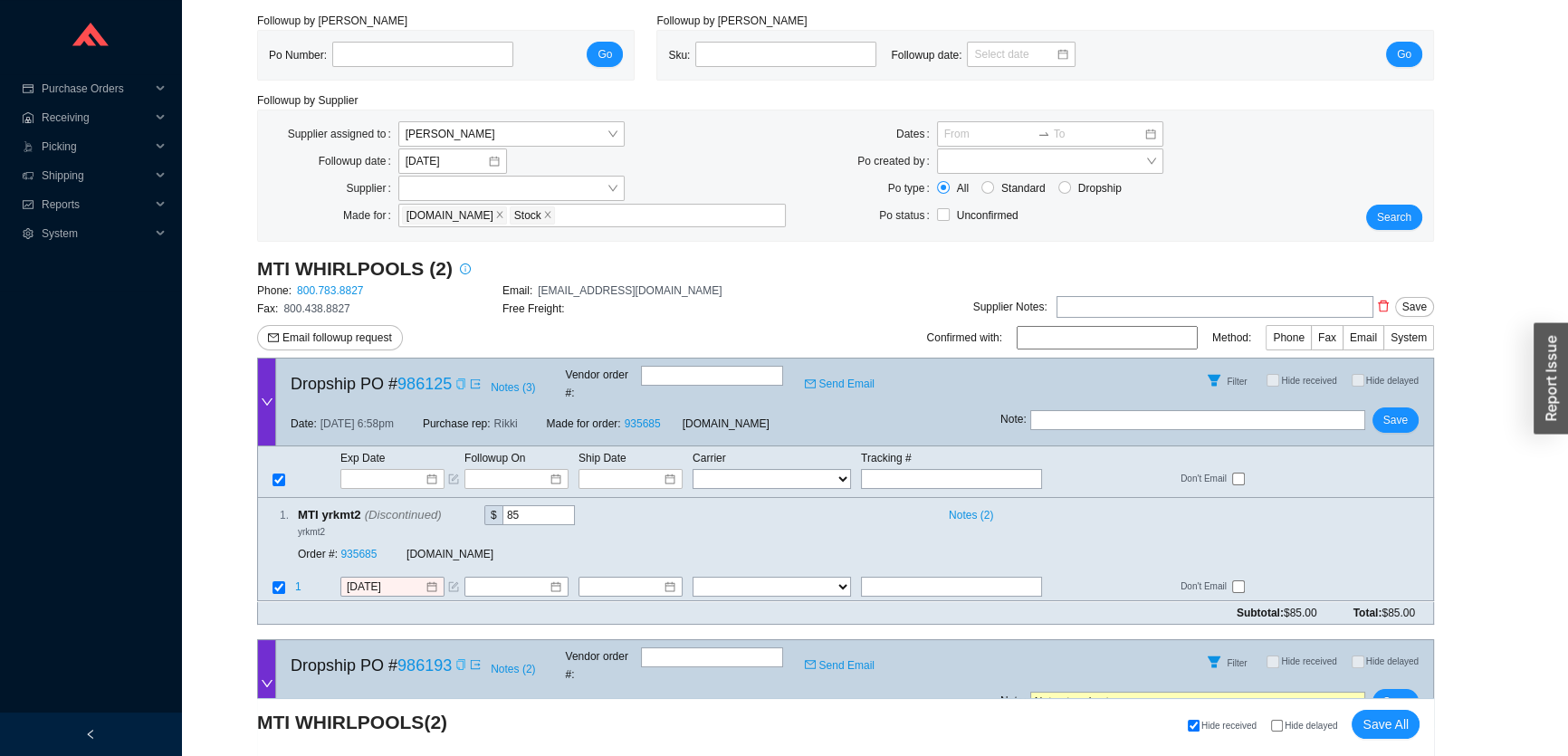
scroll to position [0, 0]
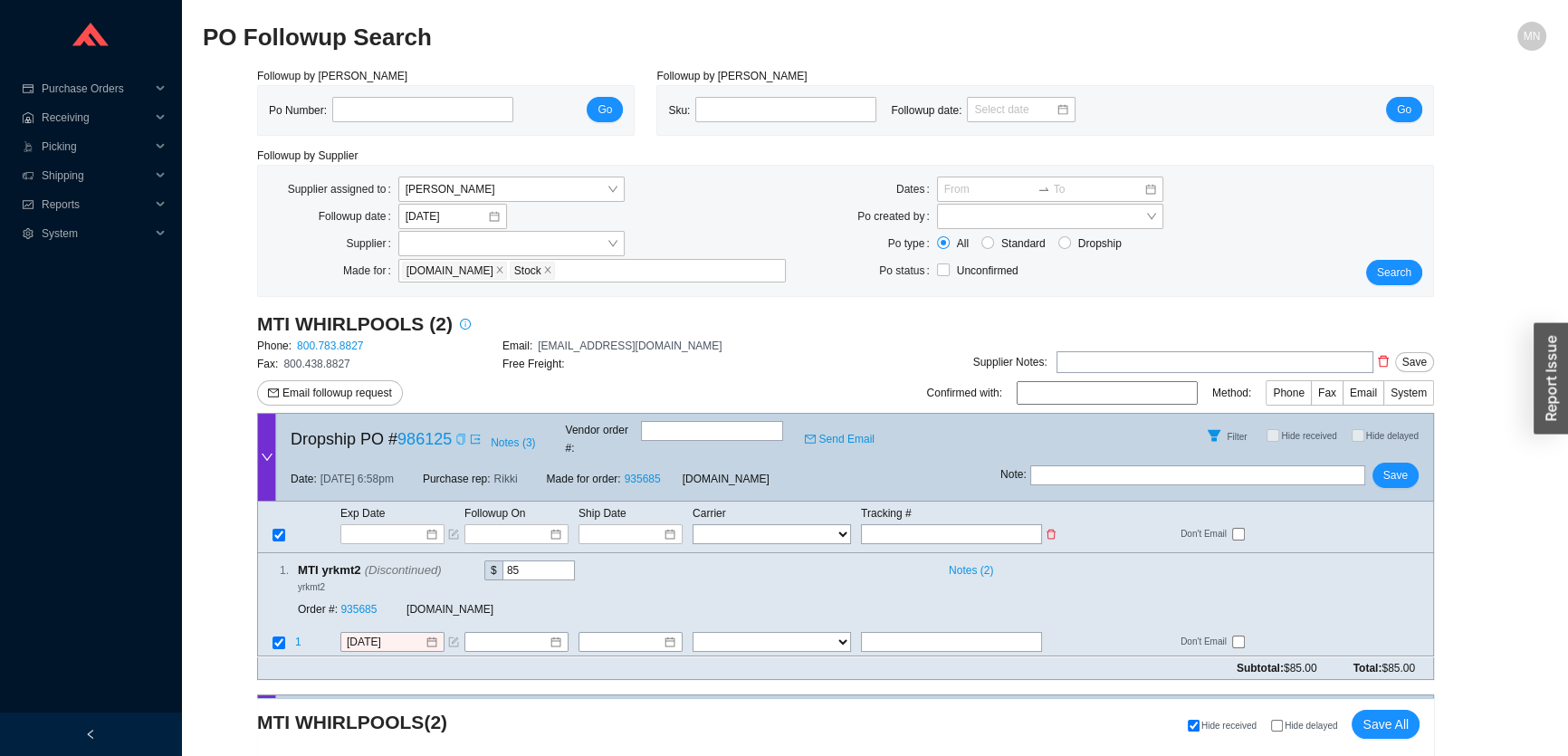
click at [927, 524] on input "text" at bounding box center [952, 534] width 181 height 20
paste input "460014702830"
type input "460014702830"
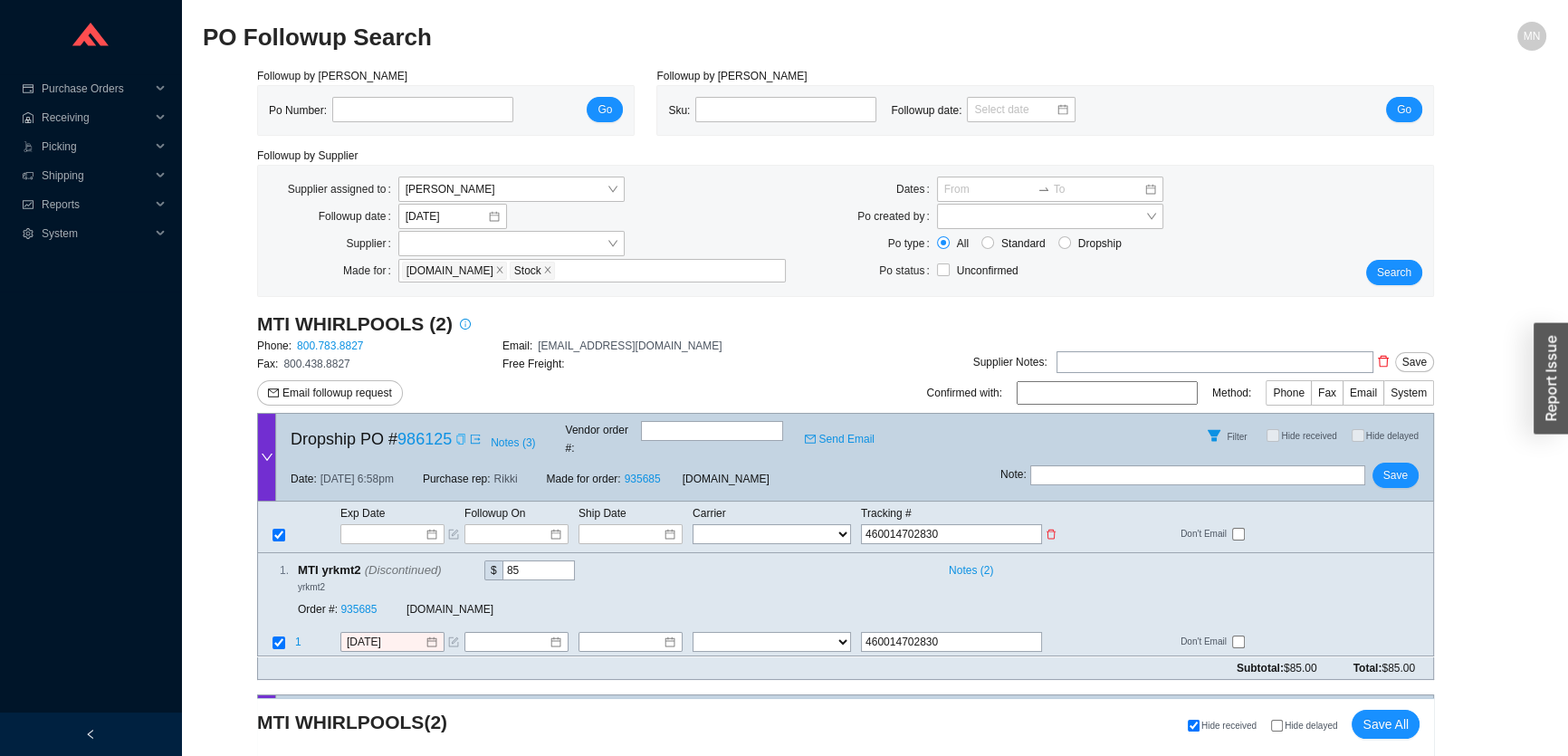
click at [809, 524] on select "FedEx UPS ---------------- 2 Day Transportation INC A&B Freight A. Duie Pyle AA…" at bounding box center [772, 534] width 158 height 20
select select "1"
click at [644, 525] on input at bounding box center [624, 534] width 77 height 18
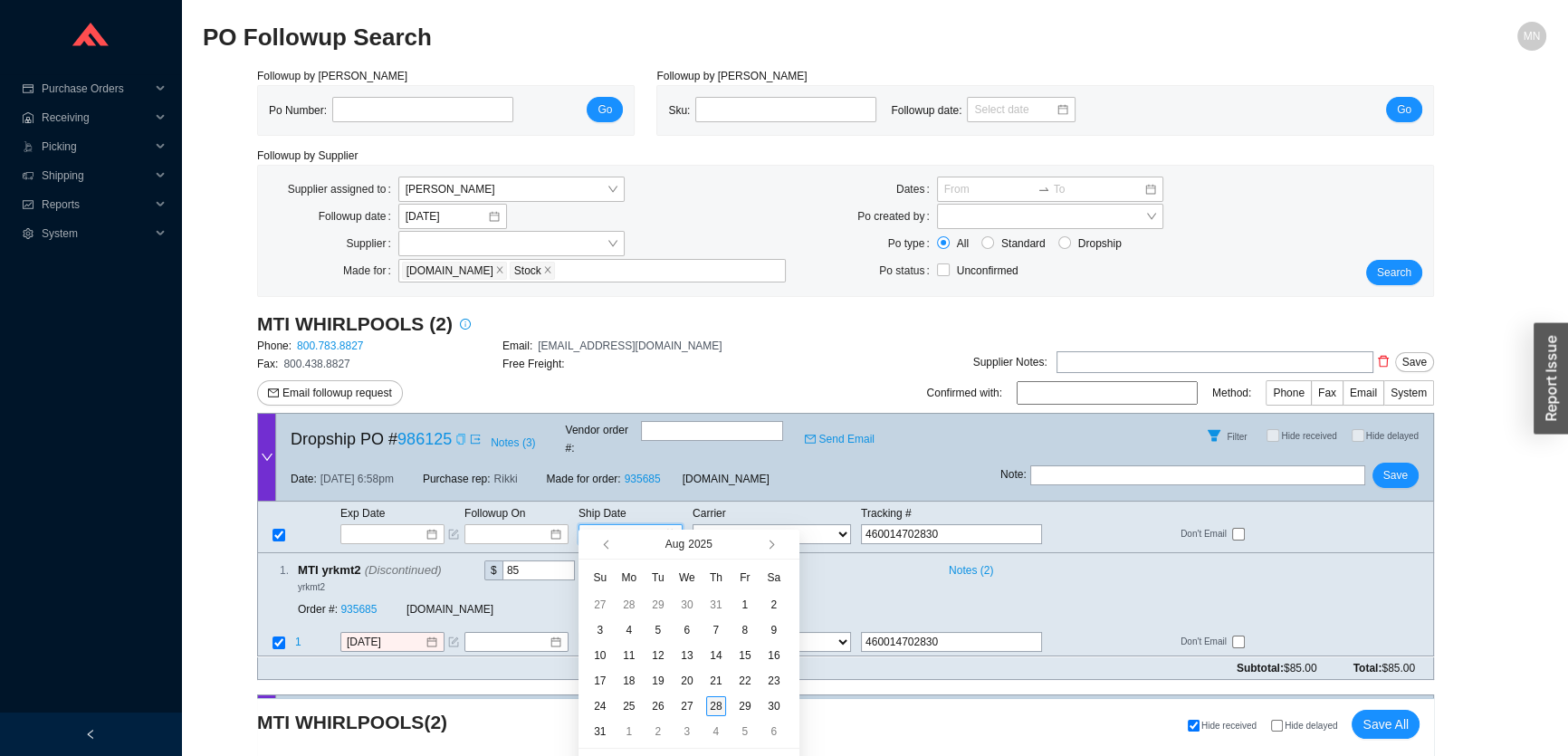
type input "8/28/2025"
click at [722, 707] on div "28" at bounding box center [715, 706] width 20 height 20
type input "8/28/2025"
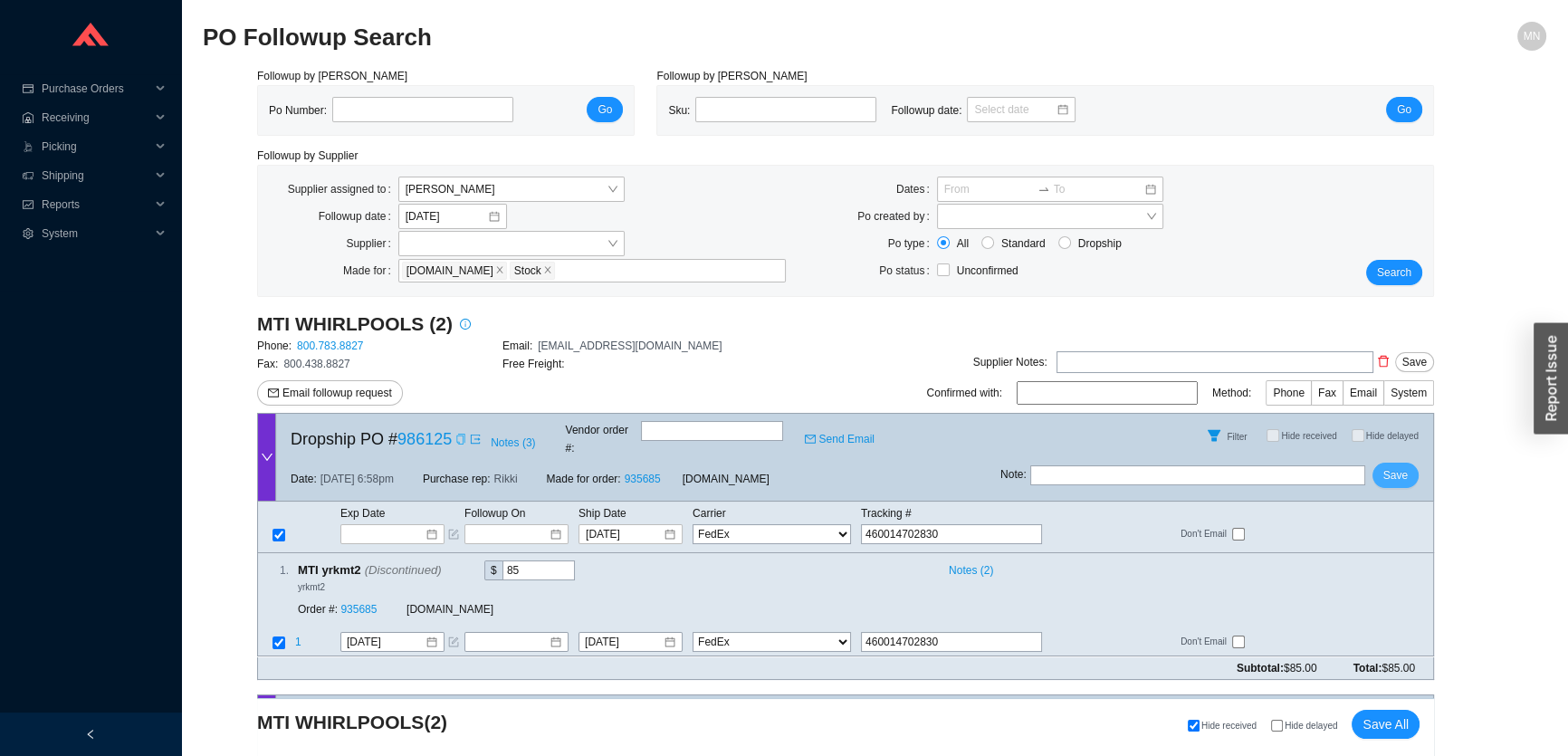
click at [1393, 466] on span "Save" at bounding box center [1396, 475] width 24 height 18
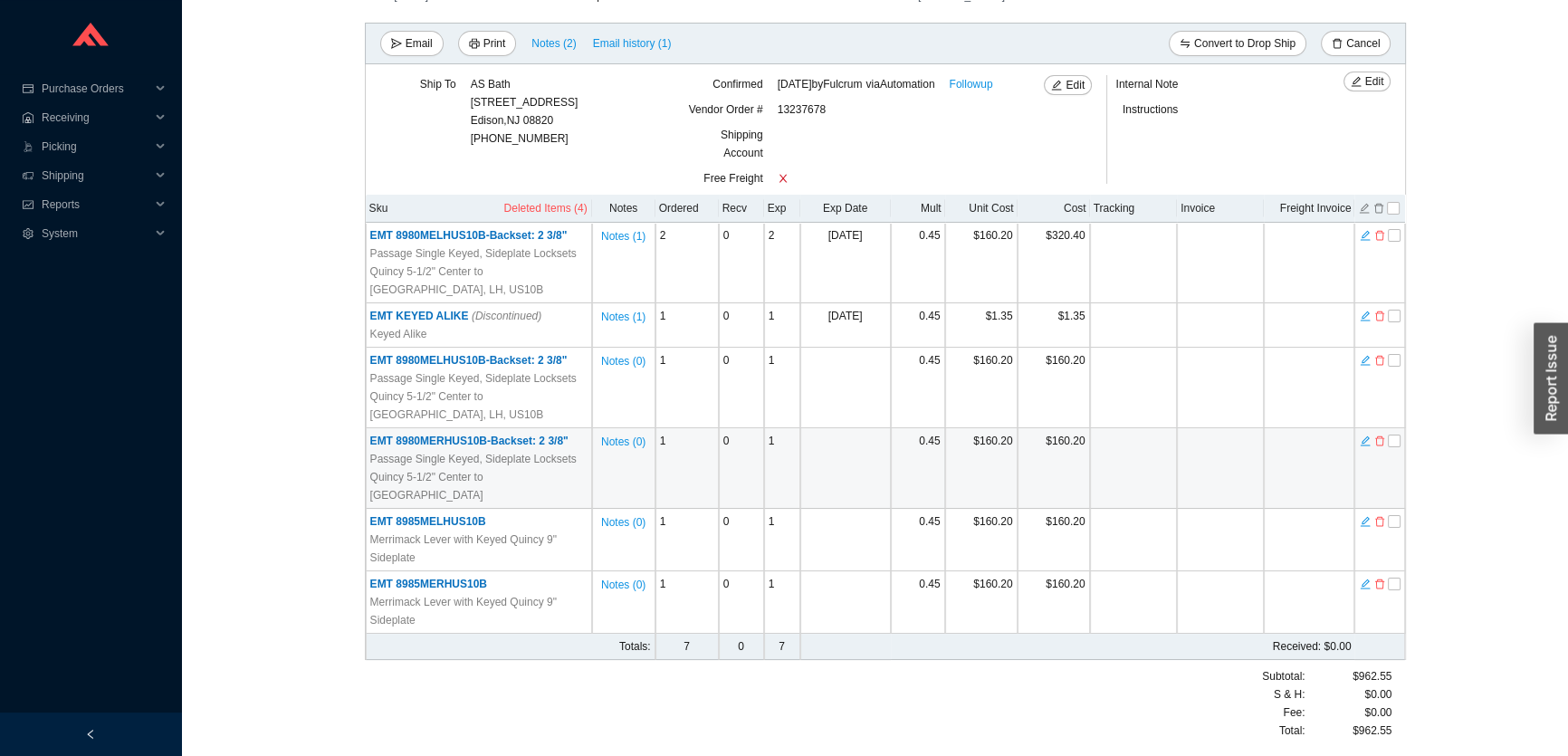
scroll to position [230, 0]
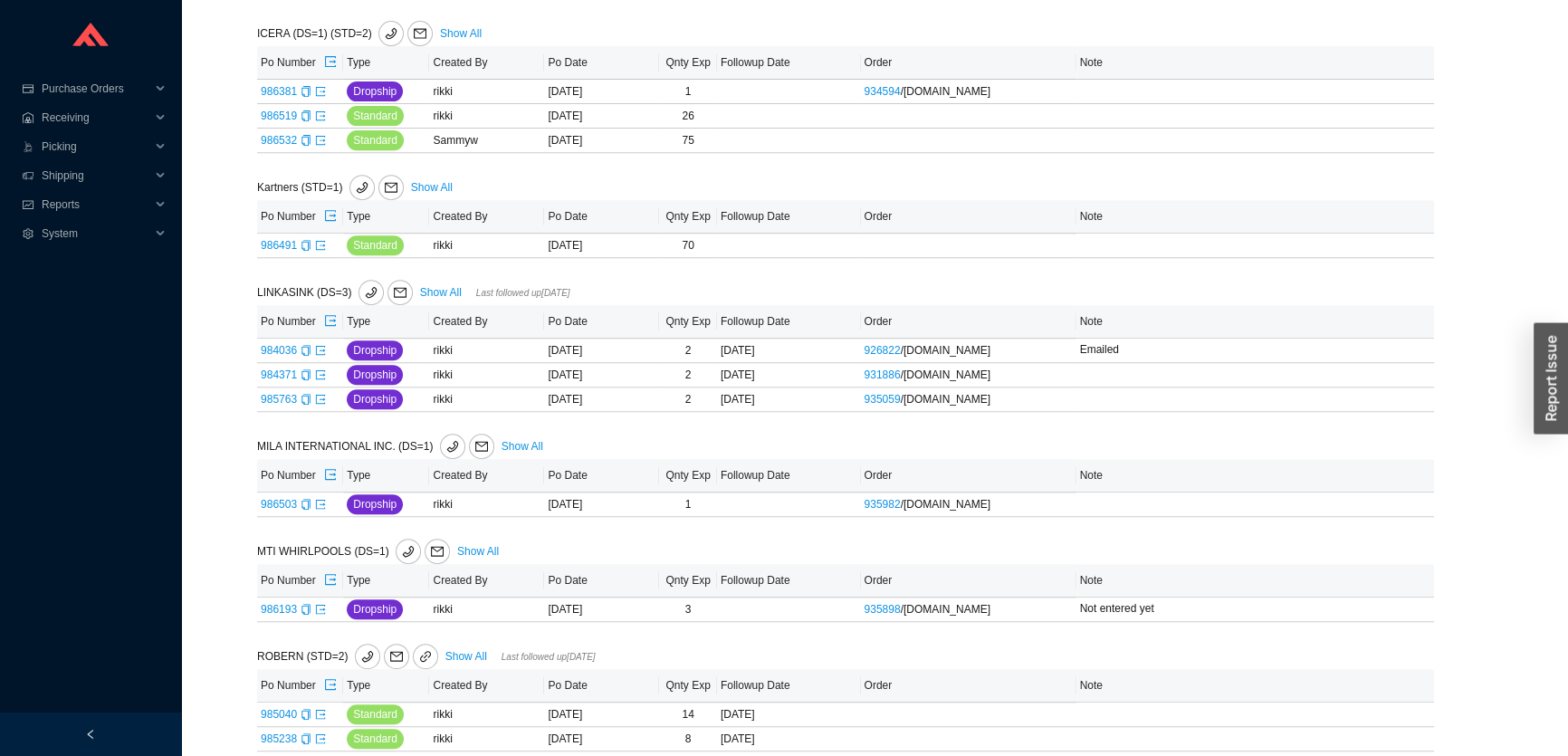
scroll to position [1186, 0]
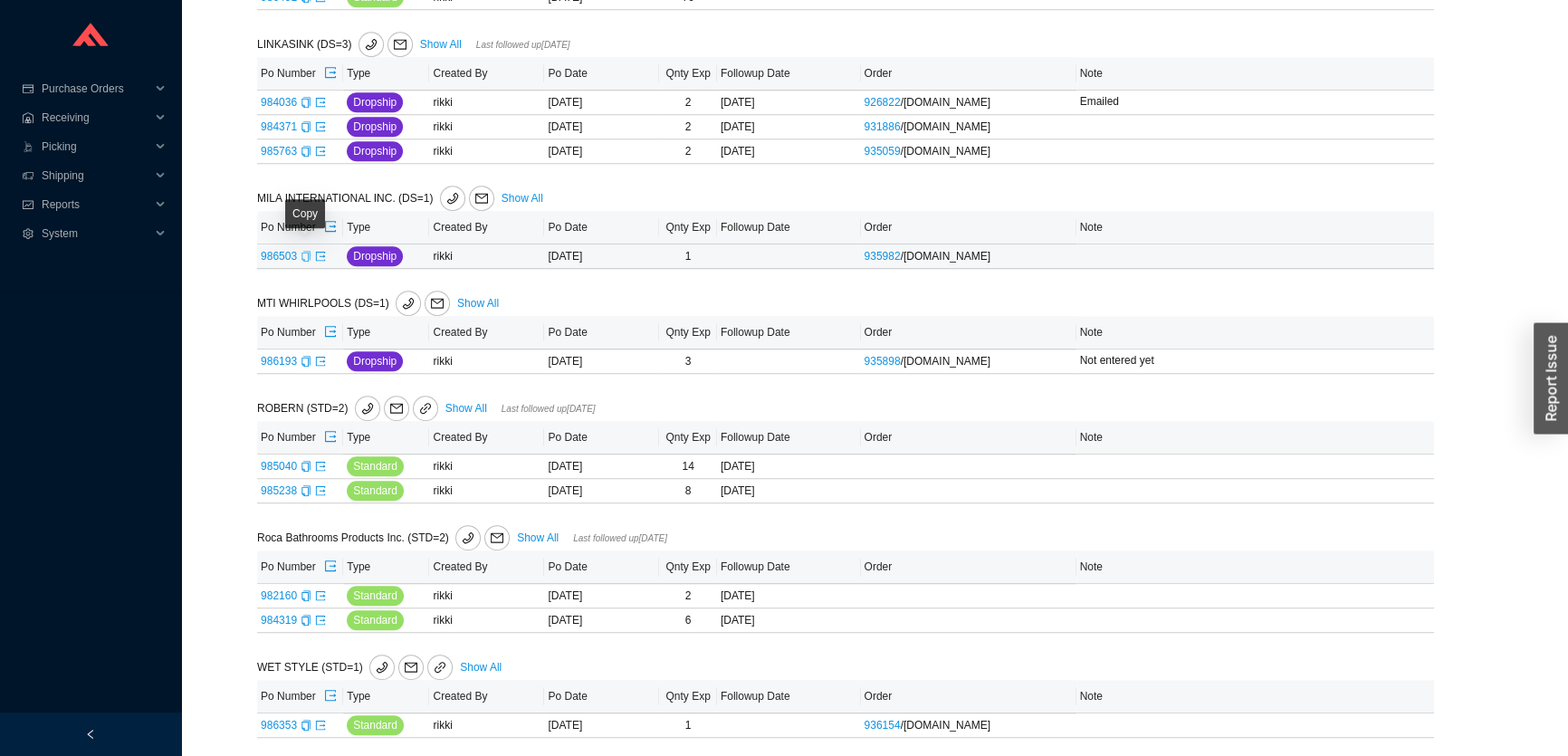
click at [307, 256] on icon "copy" at bounding box center [305, 256] width 8 height 11
click at [320, 253] on icon "export" at bounding box center [321, 255] width 9 height 9
click at [1107, 258] on span "Add note" at bounding box center [1124, 256] width 43 height 18
click at [1340, 262] on input "Emailed" at bounding box center [1224, 255] width 282 height 25
type input "Emailed"
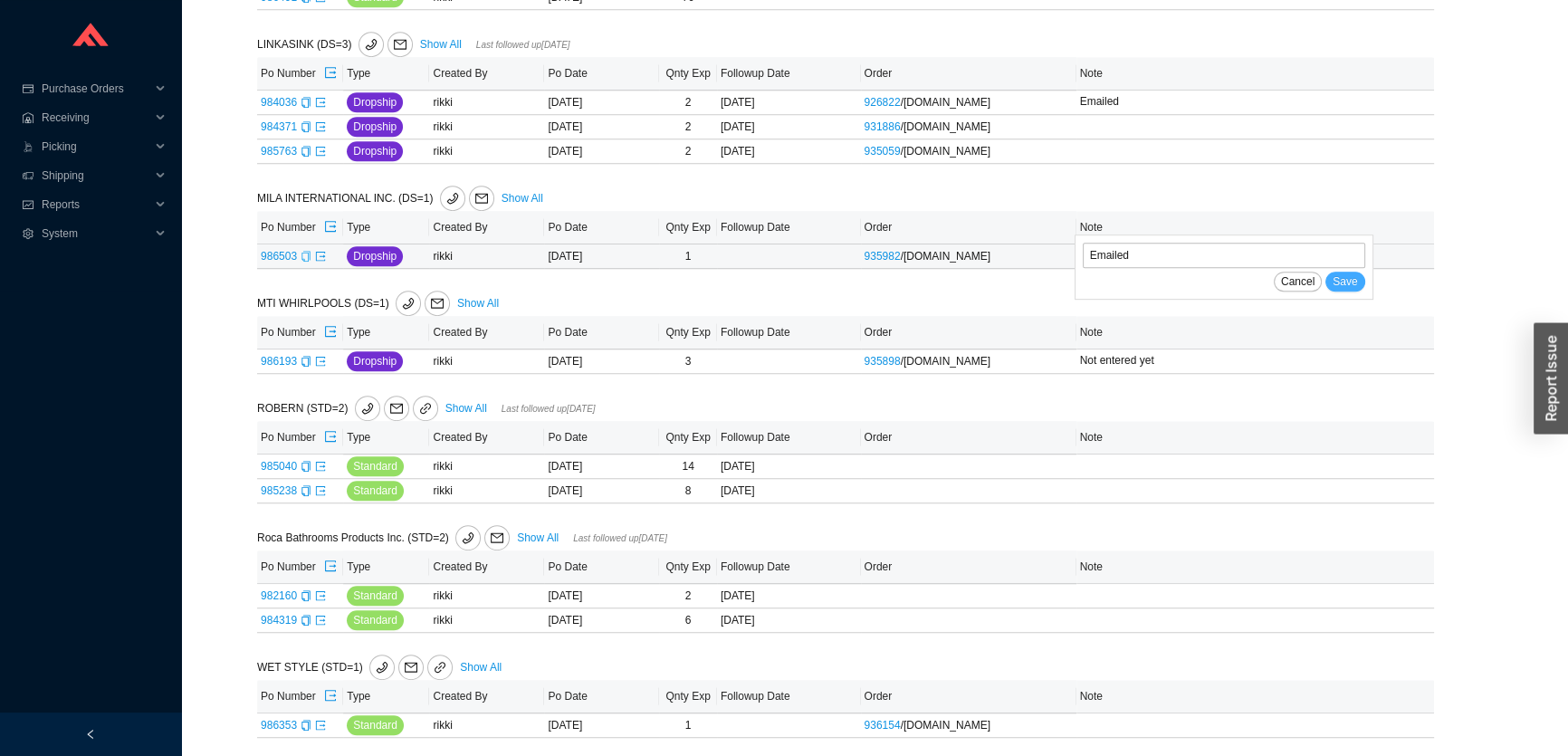
click at [1352, 282] on span "Save" at bounding box center [1345, 281] width 24 height 18
click at [307, 359] on icon "copy" at bounding box center [306, 362] width 11 height 11
click at [319, 357] on icon "export" at bounding box center [321, 362] width 11 height 11
click at [1168, 359] on icon "edit" at bounding box center [1164, 362] width 11 height 11
click at [1352, 385] on span "Save" at bounding box center [1345, 386] width 24 height 18
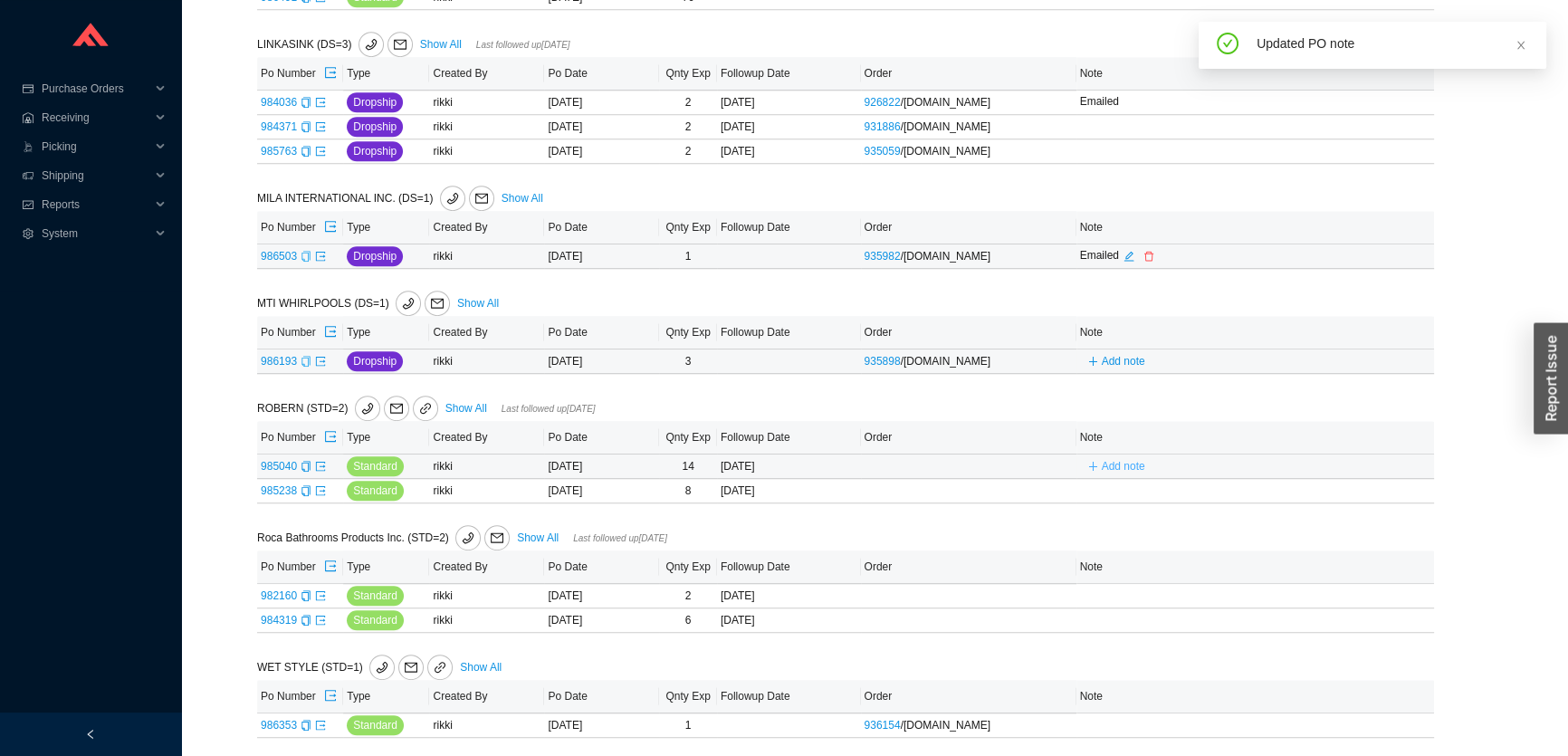
click at [1106, 462] on span "Add note" at bounding box center [1124, 466] width 43 height 18
click at [1335, 491] on span "Save" at bounding box center [1345, 491] width 24 height 18
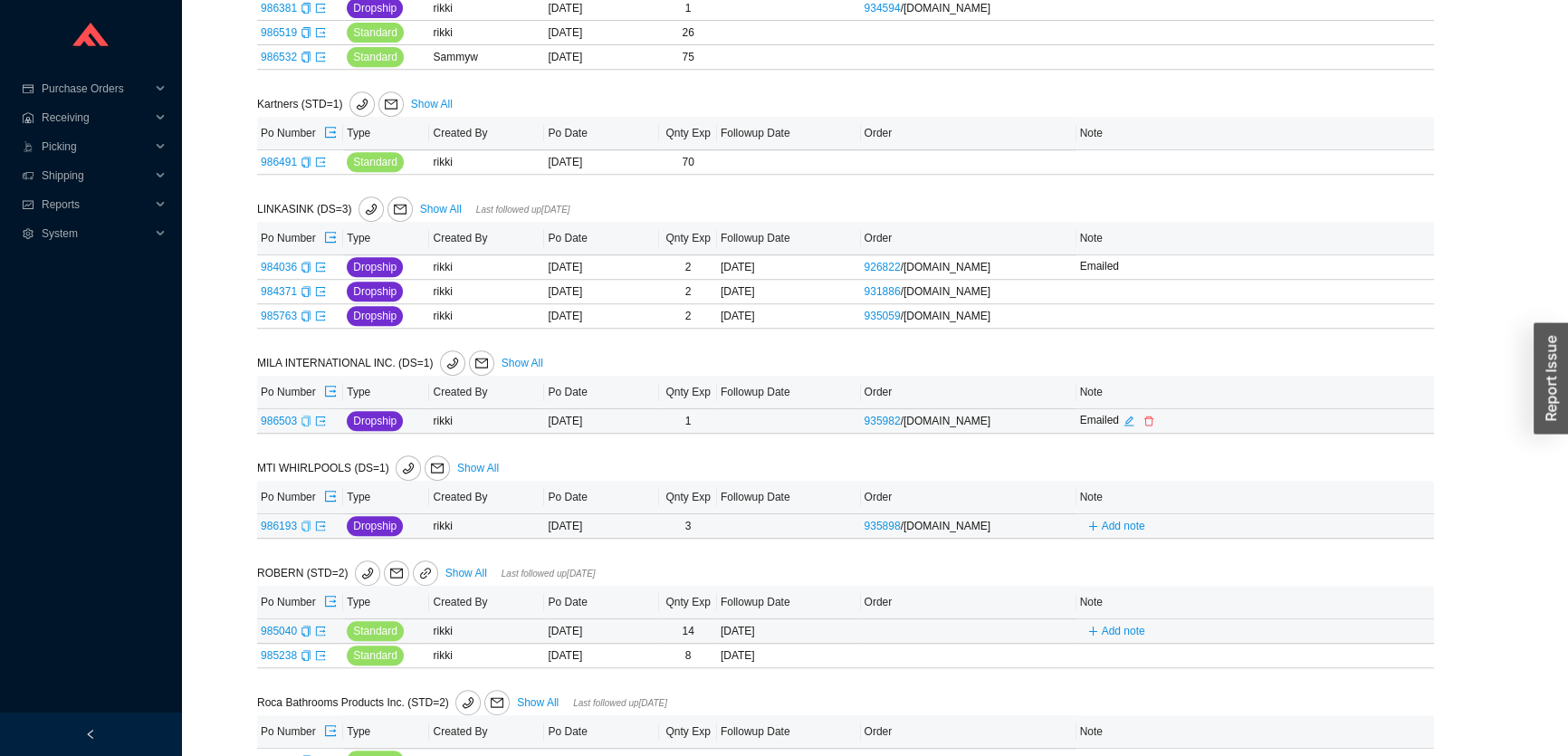
scroll to position [939, 0]
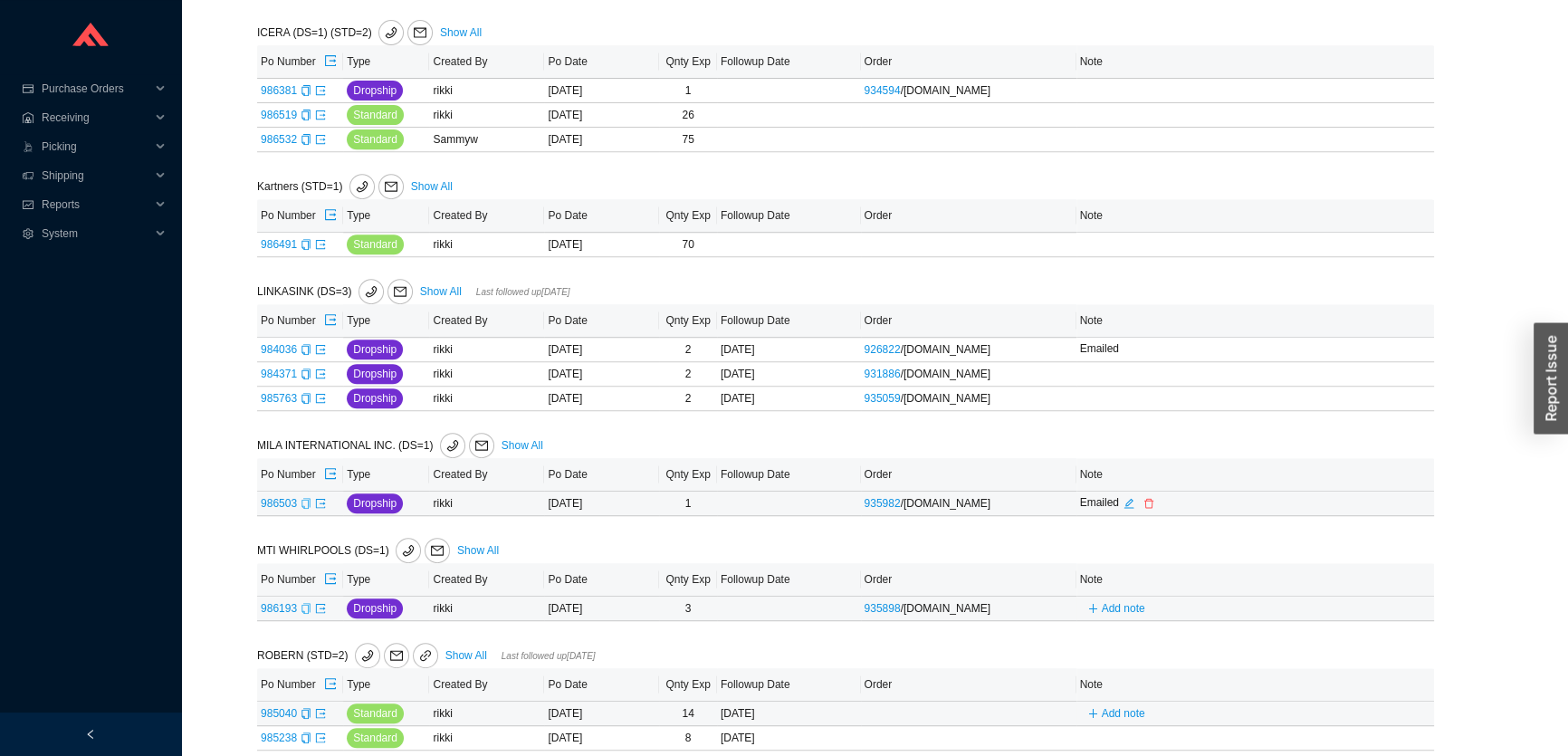
click at [1090, 604] on span "Add note" at bounding box center [1115, 608] width 72 height 12
click at [1125, 604] on input "text" at bounding box center [1224, 607] width 282 height 25
type input "Not entered yet"
click at [1355, 633] on span "Save" at bounding box center [1345, 634] width 24 height 18
click at [433, 285] on link "Show All" at bounding box center [440, 291] width 41 height 12
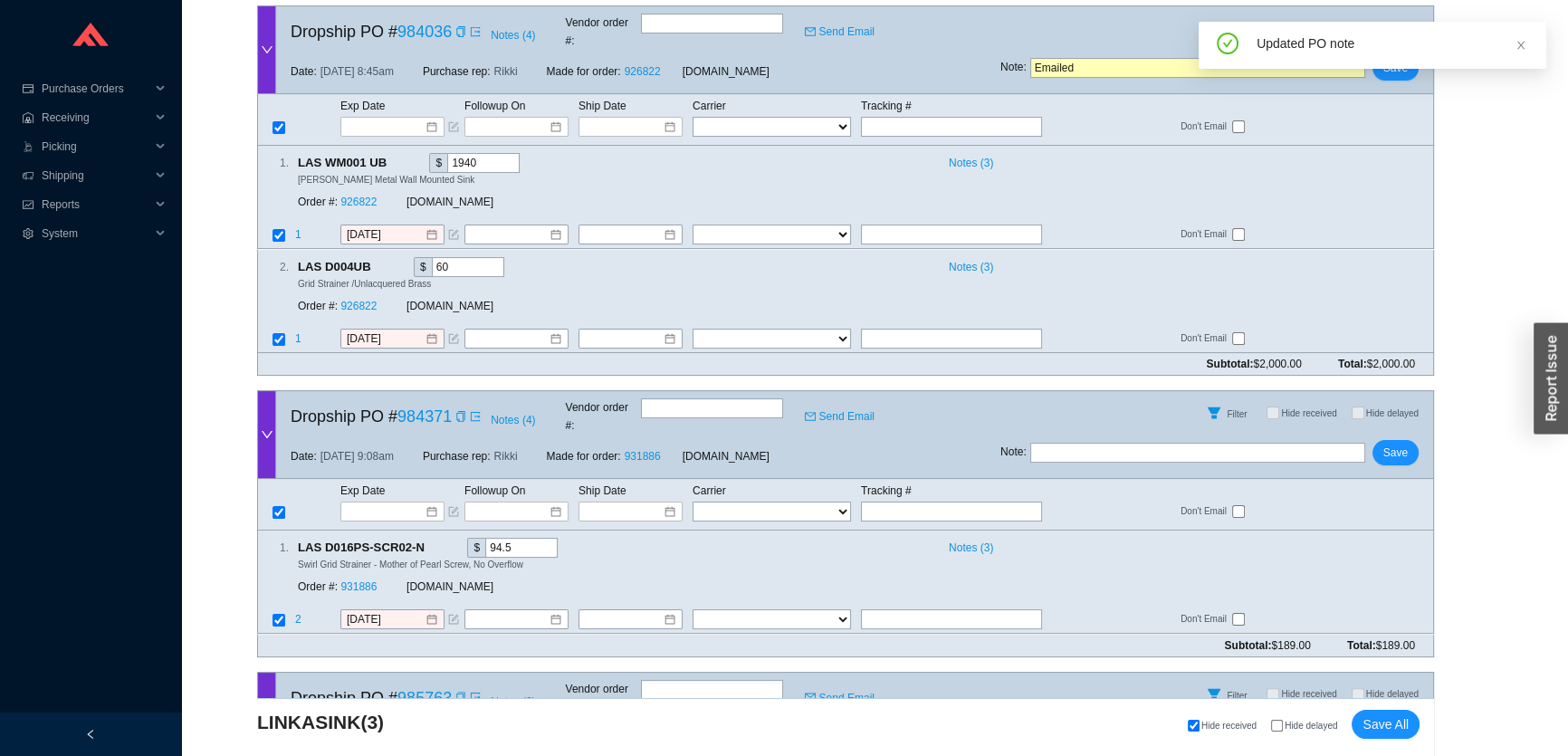
scroll to position [712, 0]
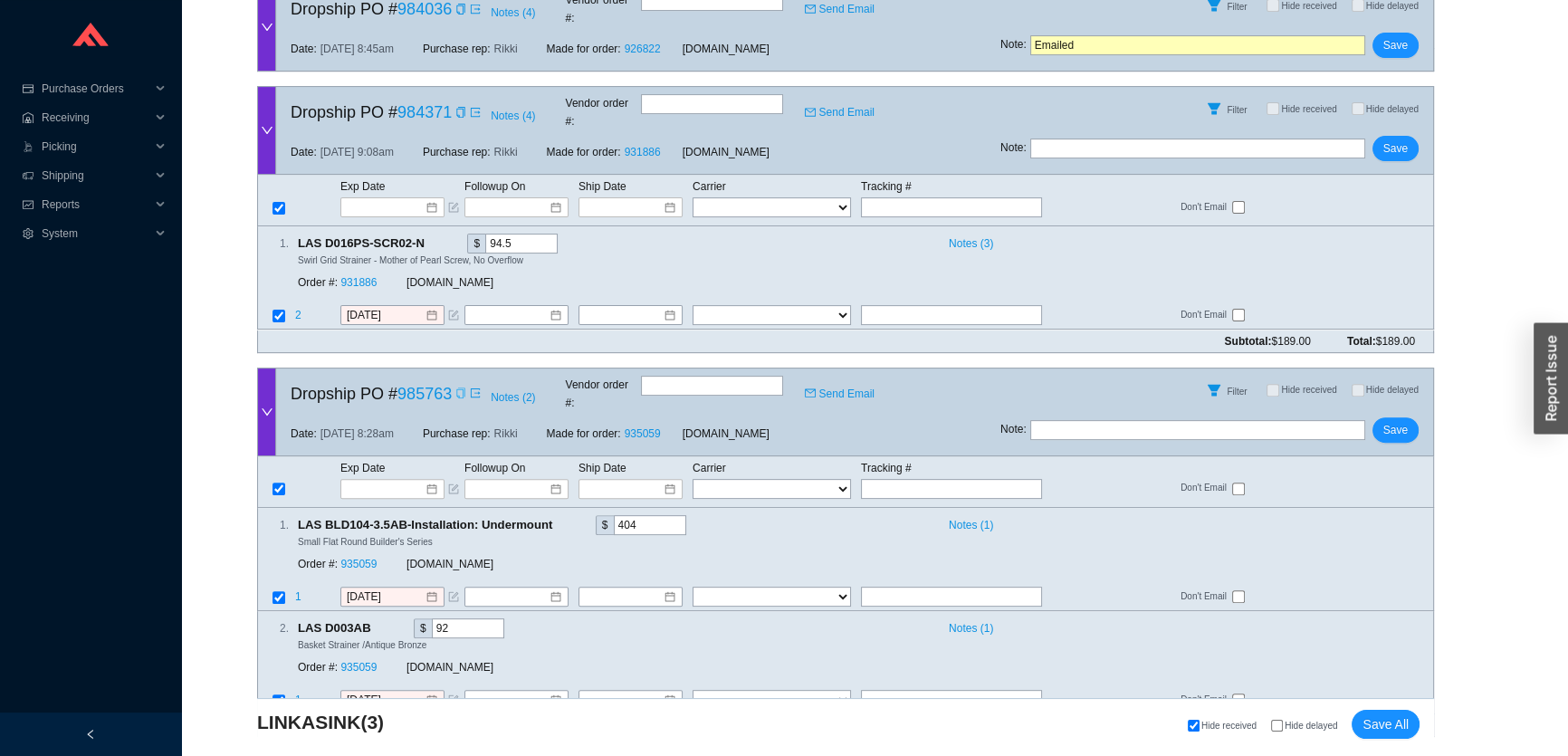
click at [459, 388] on icon "copy" at bounding box center [461, 394] width 11 height 11
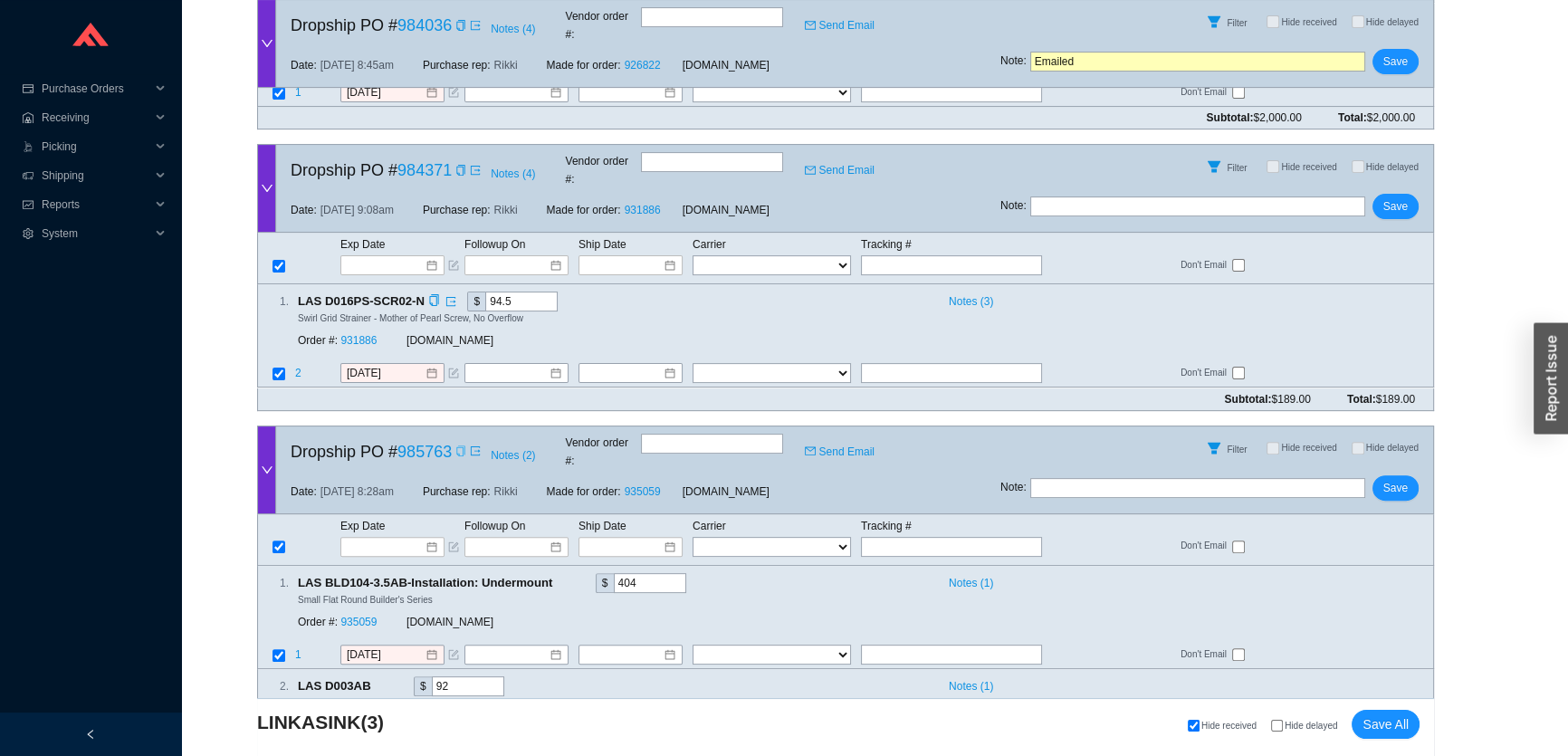
scroll to position [629, 0]
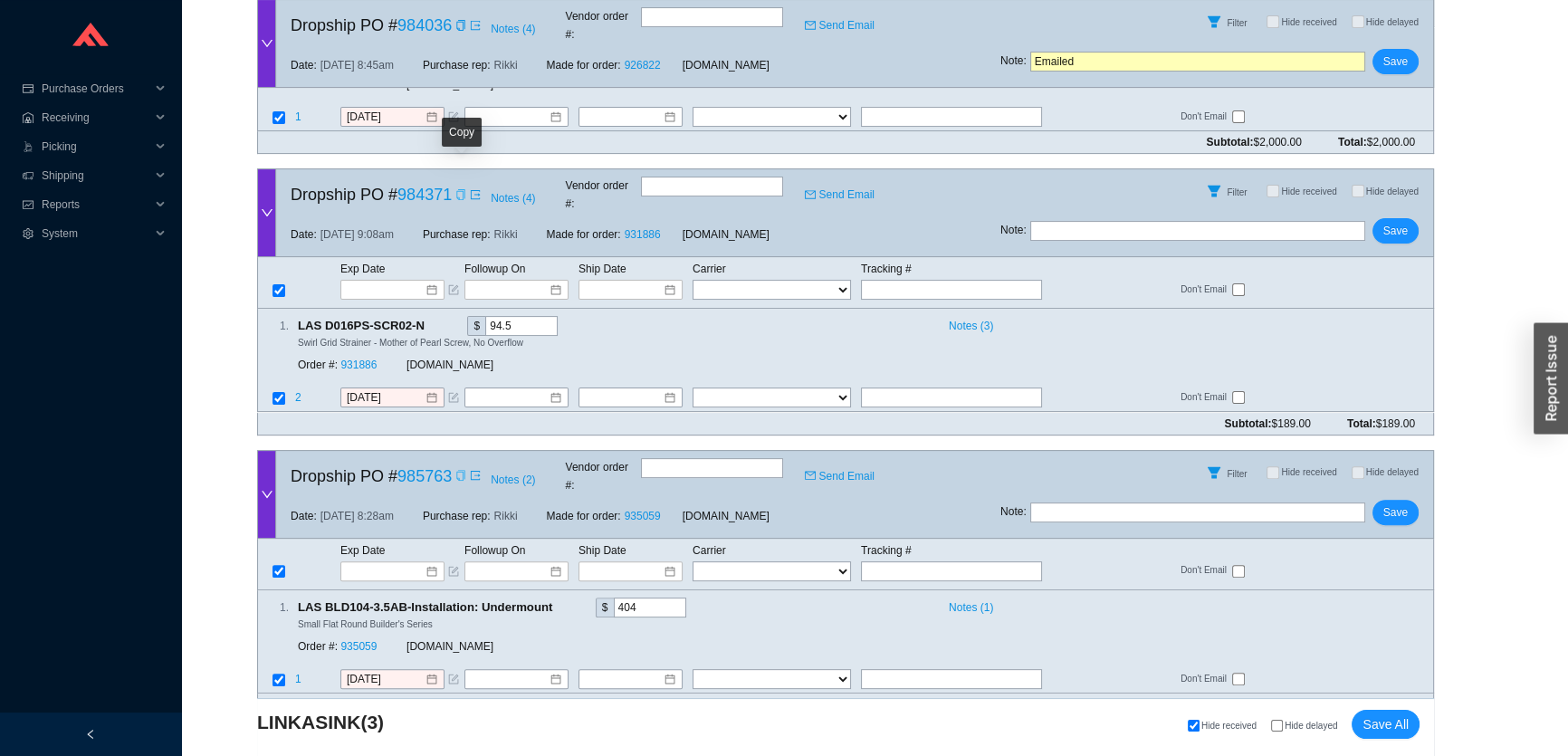
click at [464, 189] on icon "copy" at bounding box center [461, 195] width 11 height 11
click at [967, 280] on input "text" at bounding box center [952, 289] width 181 height 20
paste input "984371"
type input "984371"
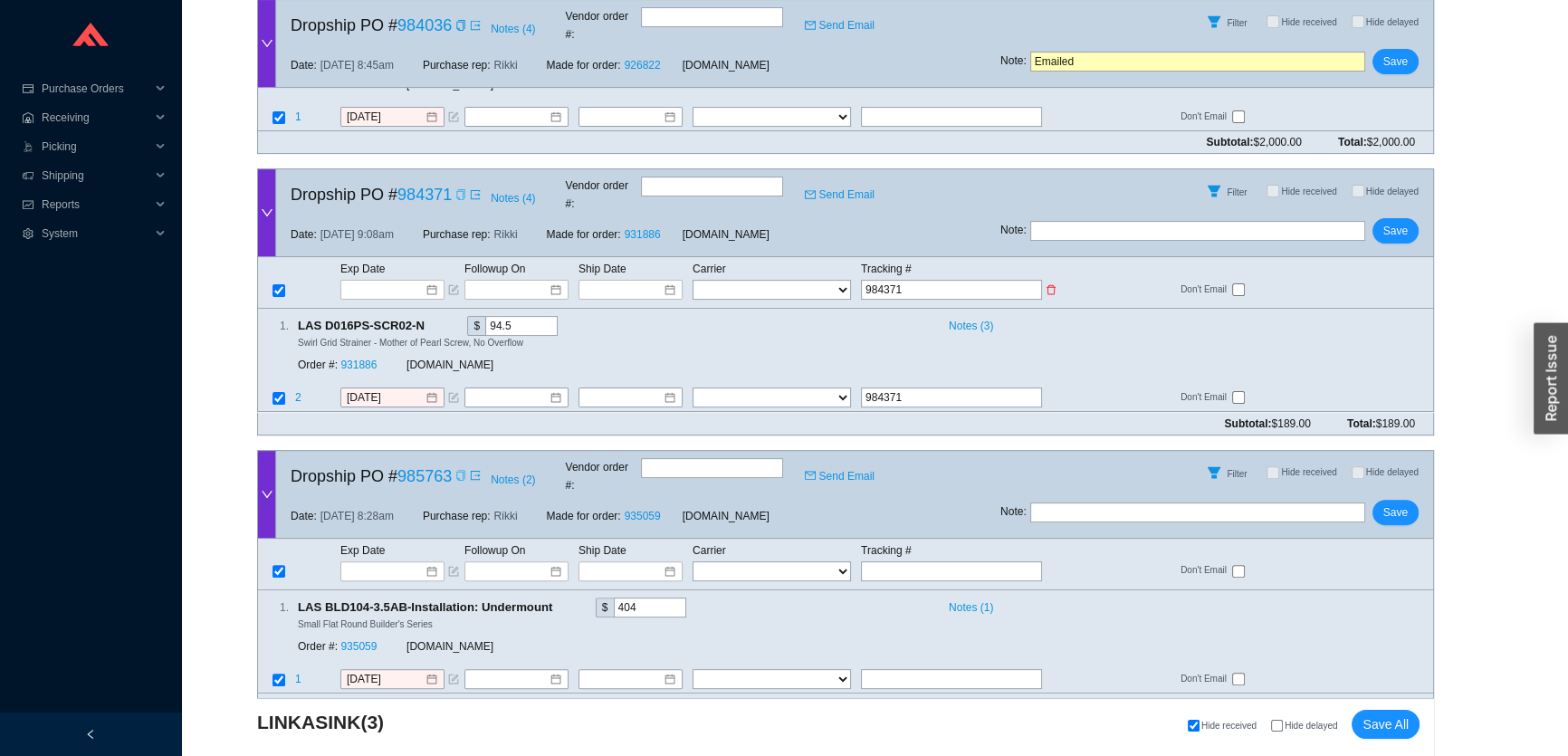
drag, startPoint x: 936, startPoint y: 250, endPoint x: 814, endPoint y: 248, distance: 122.0
click at [814, 279] on tr "FedEx UPS ---------------- 2 Day Transportation INC A&B Freight A. Duie Pyle AA…" at bounding box center [845, 289] width 1175 height 22
paste input "424577751632"
type input "424577751632"
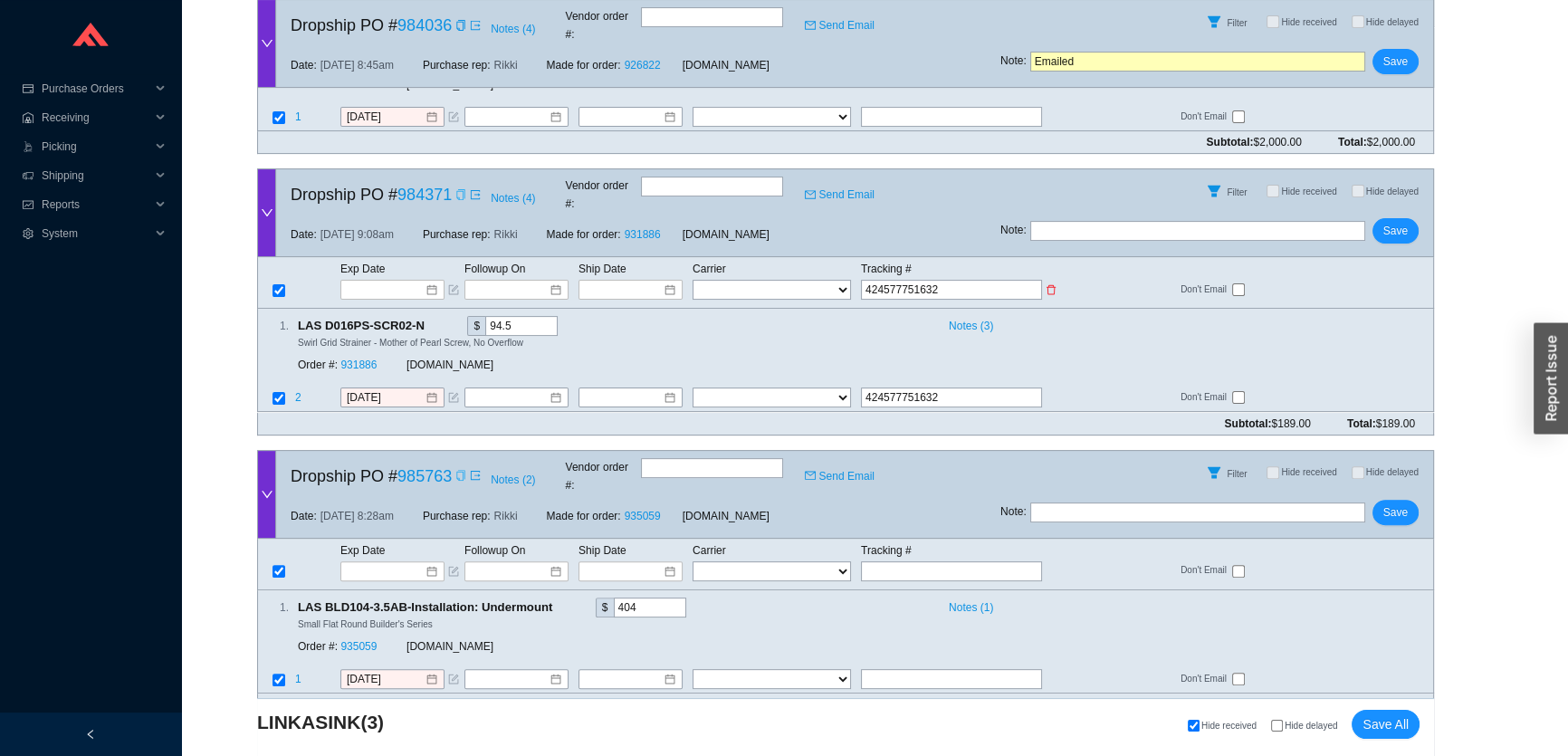
type input "424577751632"
click at [796, 280] on select "FedEx UPS ---------------- 2 Day Transportation INC A&B Freight A. Duie Pyle AA…" at bounding box center [772, 289] width 158 height 20
select select "2"
click at [651, 281] on input at bounding box center [624, 289] width 77 height 18
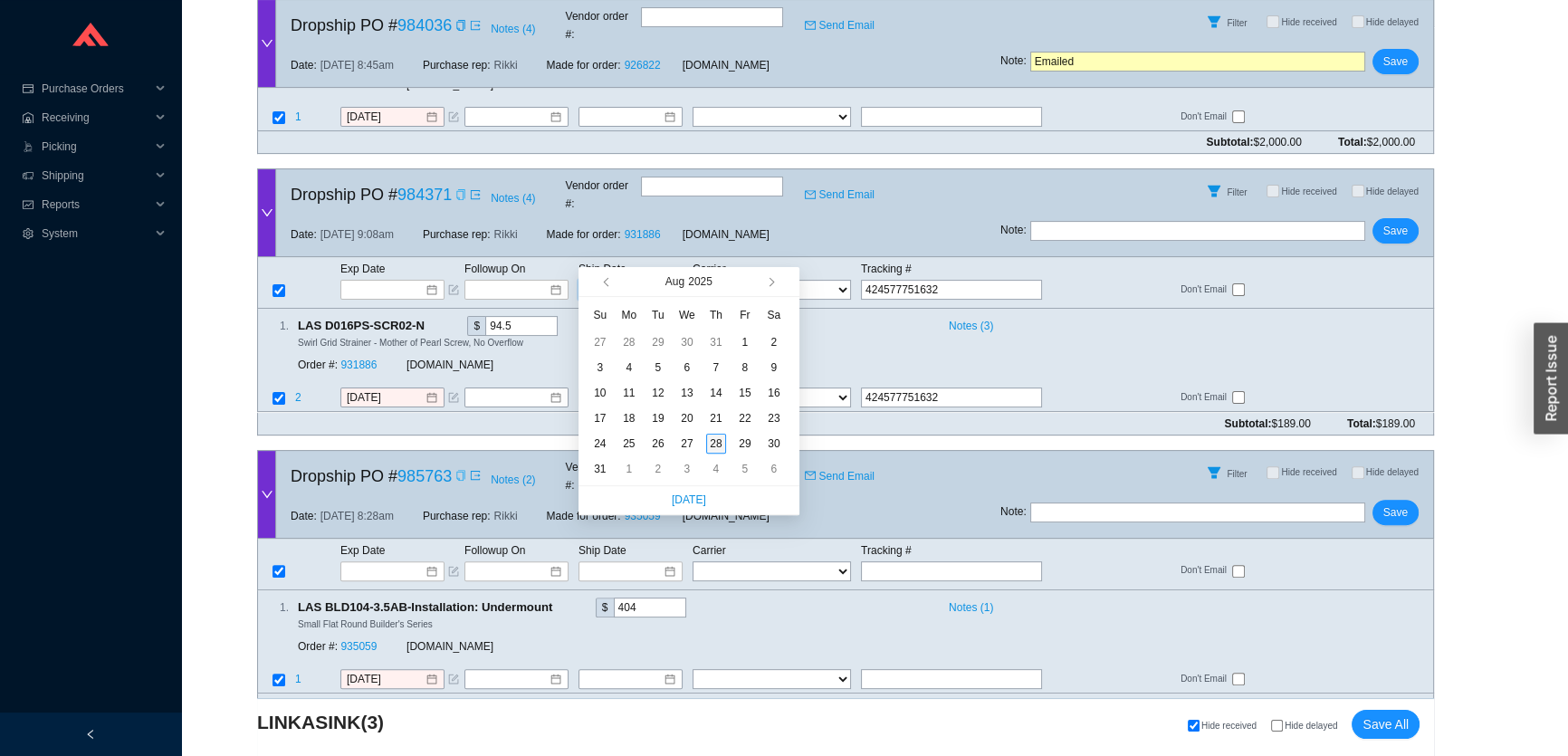
type input "[DATE]"
click at [710, 439] on div "28" at bounding box center [715, 443] width 20 height 20
type input "[DATE]"
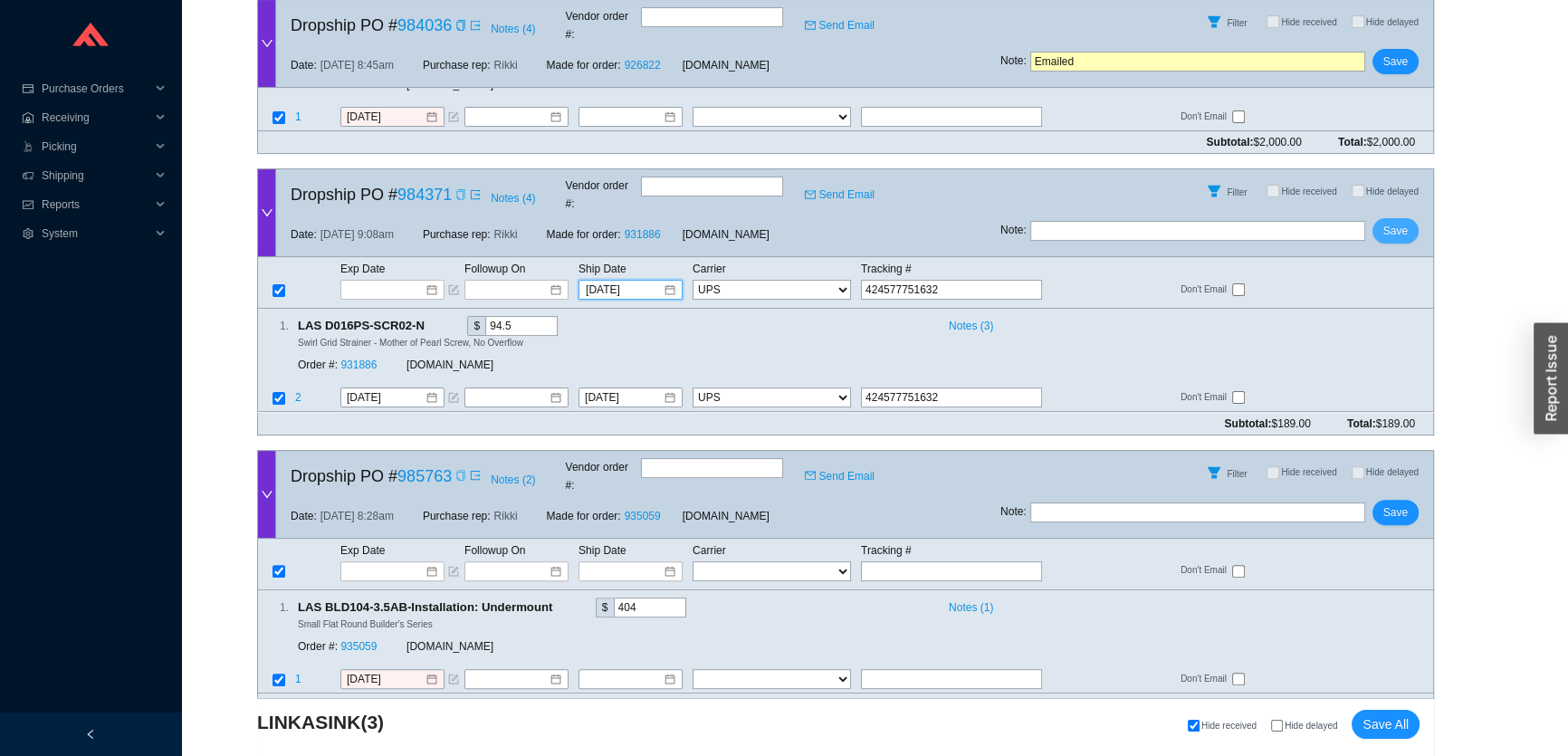
click at [1391, 222] on span "Save" at bounding box center [1396, 231] width 24 height 18
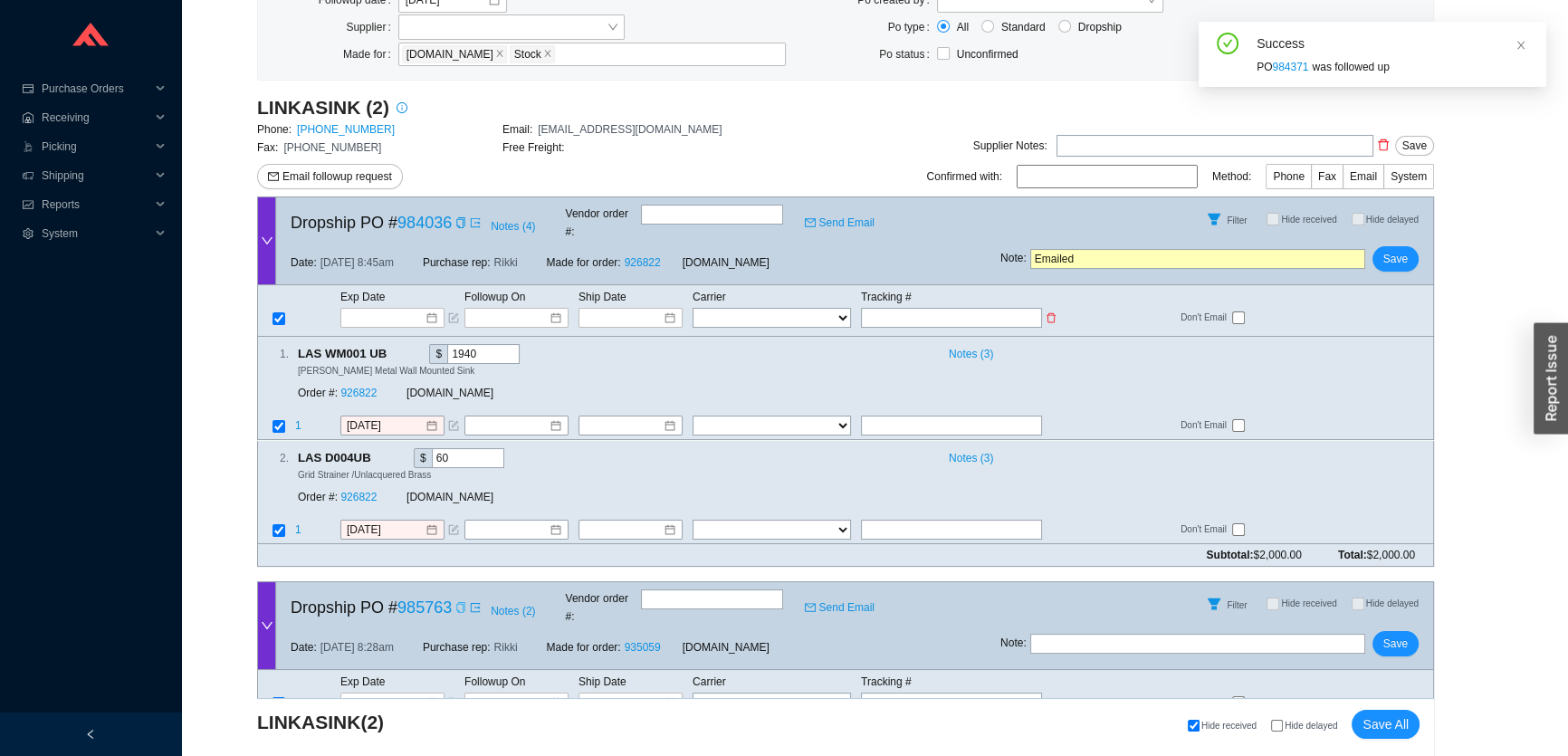
scroll to position [201, 0]
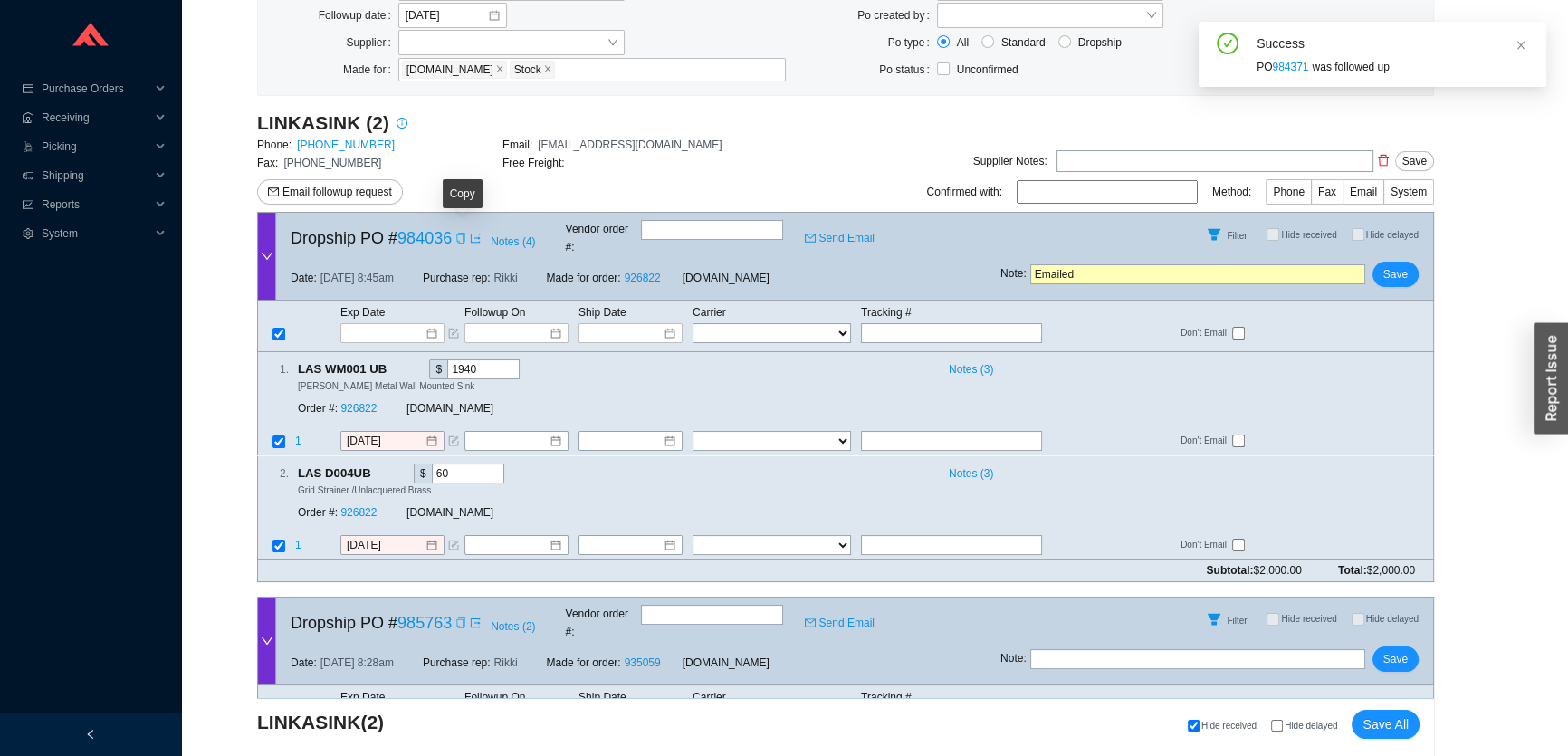
click at [461, 233] on icon "copy" at bounding box center [461, 238] width 11 height 11
click at [348, 144] on link "1866-395-8377" at bounding box center [345, 144] width 98 height 12
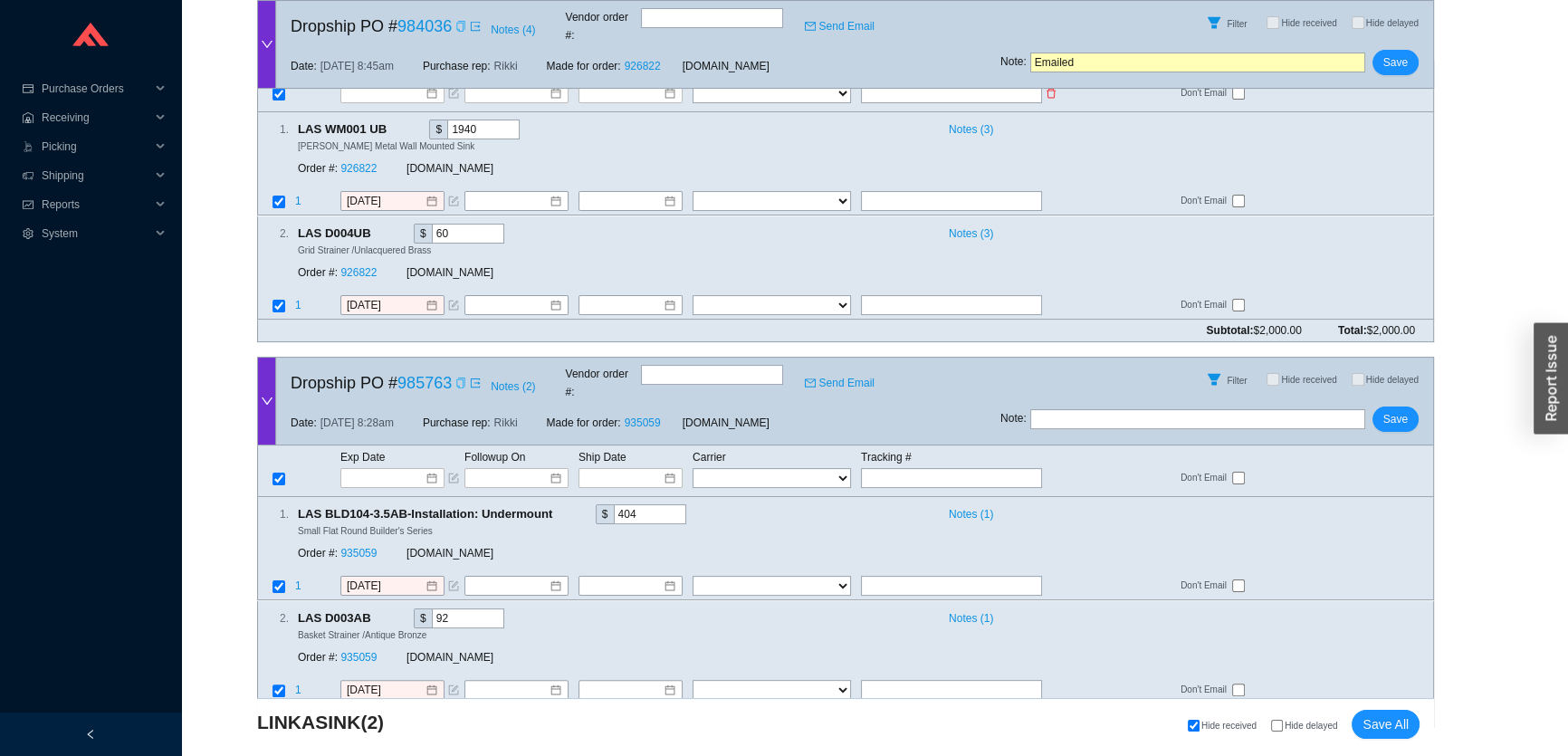
scroll to position [448, 0]
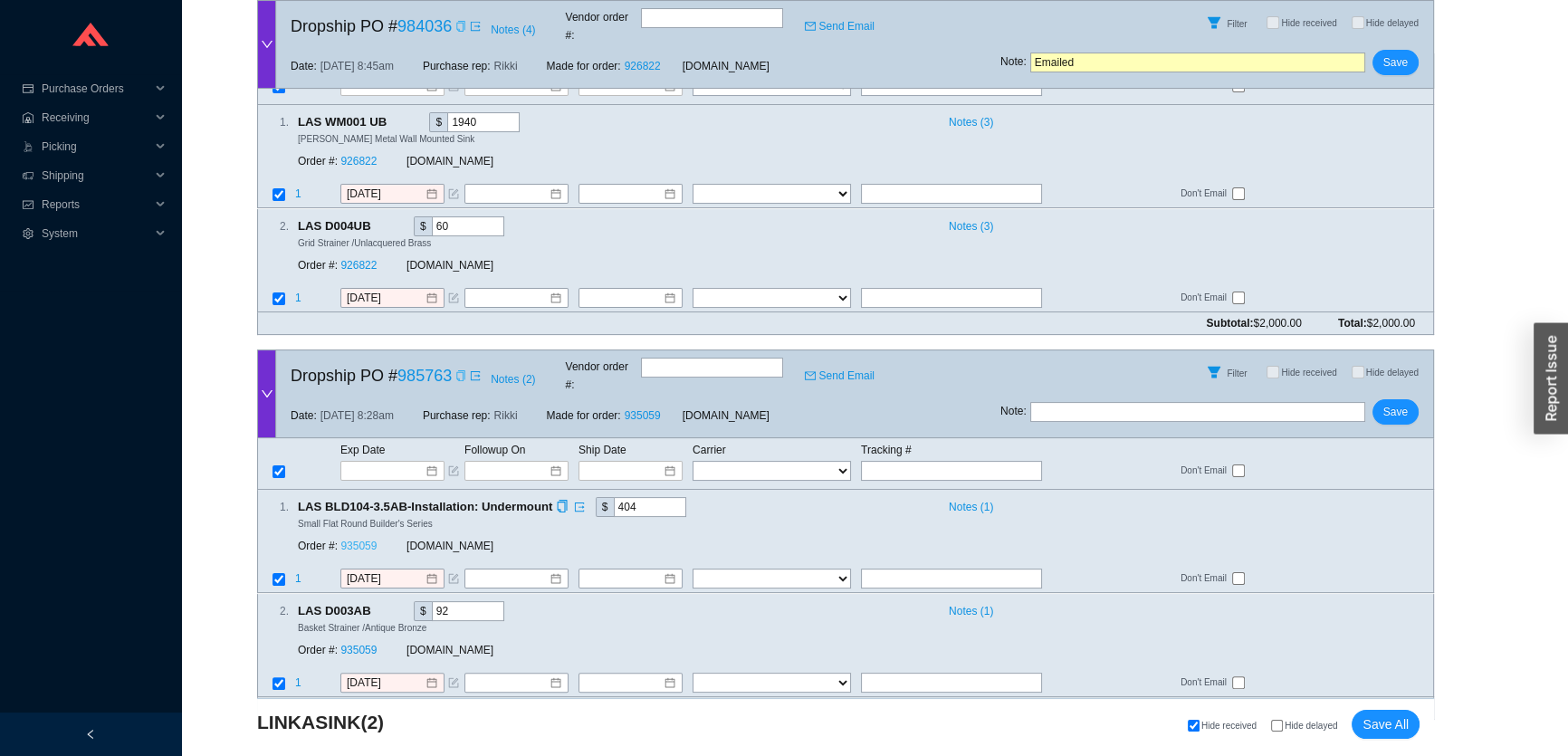
click at [364, 540] on link "935059" at bounding box center [359, 546] width 36 height 12
click at [358, 249] on div "Order #: 926822 QualityBath.com" at bounding box center [546, 265] width 498 height 33
click at [359, 259] on link "926822" at bounding box center [359, 265] width 36 height 12
click at [402, 462] on input at bounding box center [386, 471] width 77 height 18
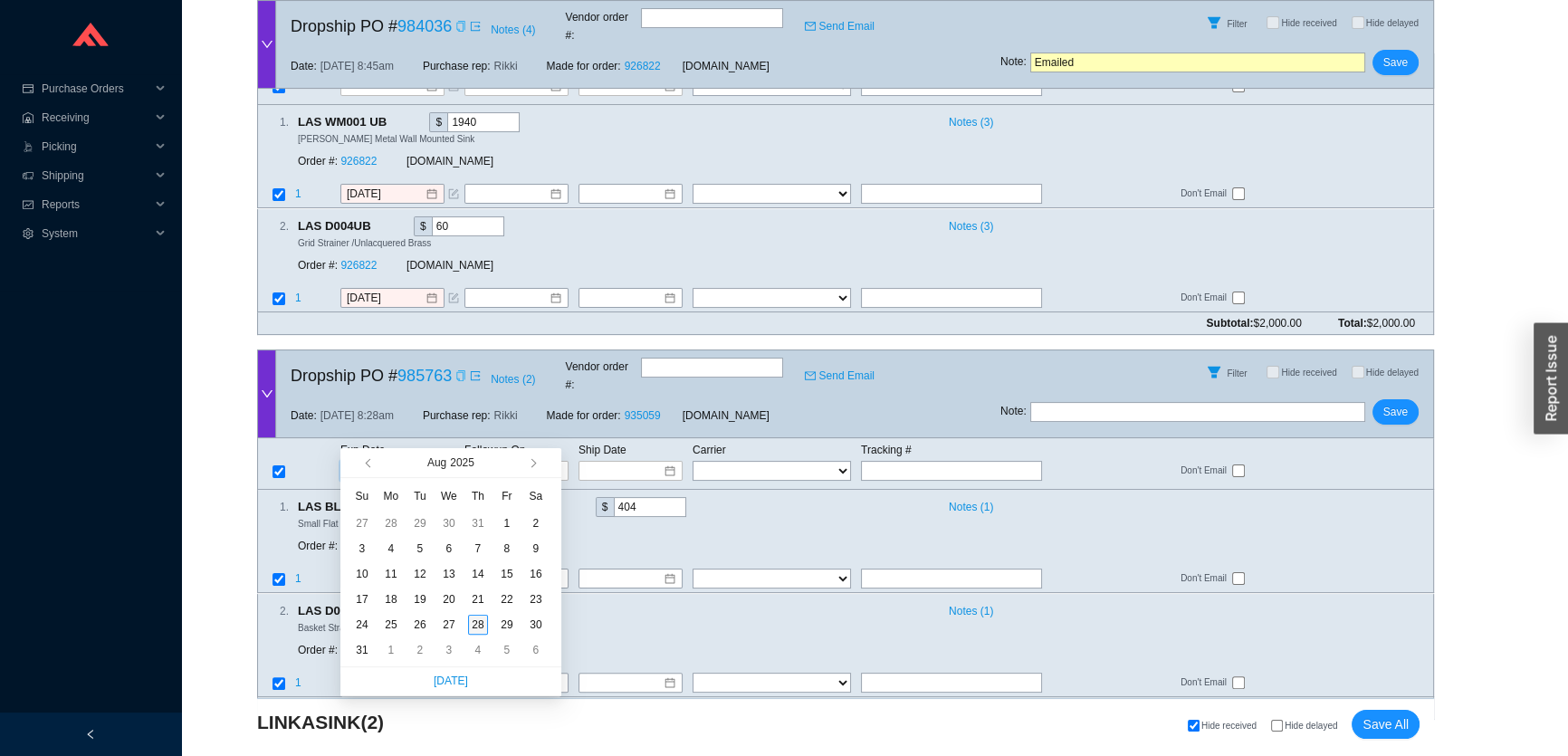
type input "[DATE]"
drag, startPoint x: 477, startPoint y: 626, endPoint x: 501, endPoint y: 611, distance: 28.3
click at [477, 627] on div "28" at bounding box center [477, 624] width 20 height 20
type input "[DATE]"
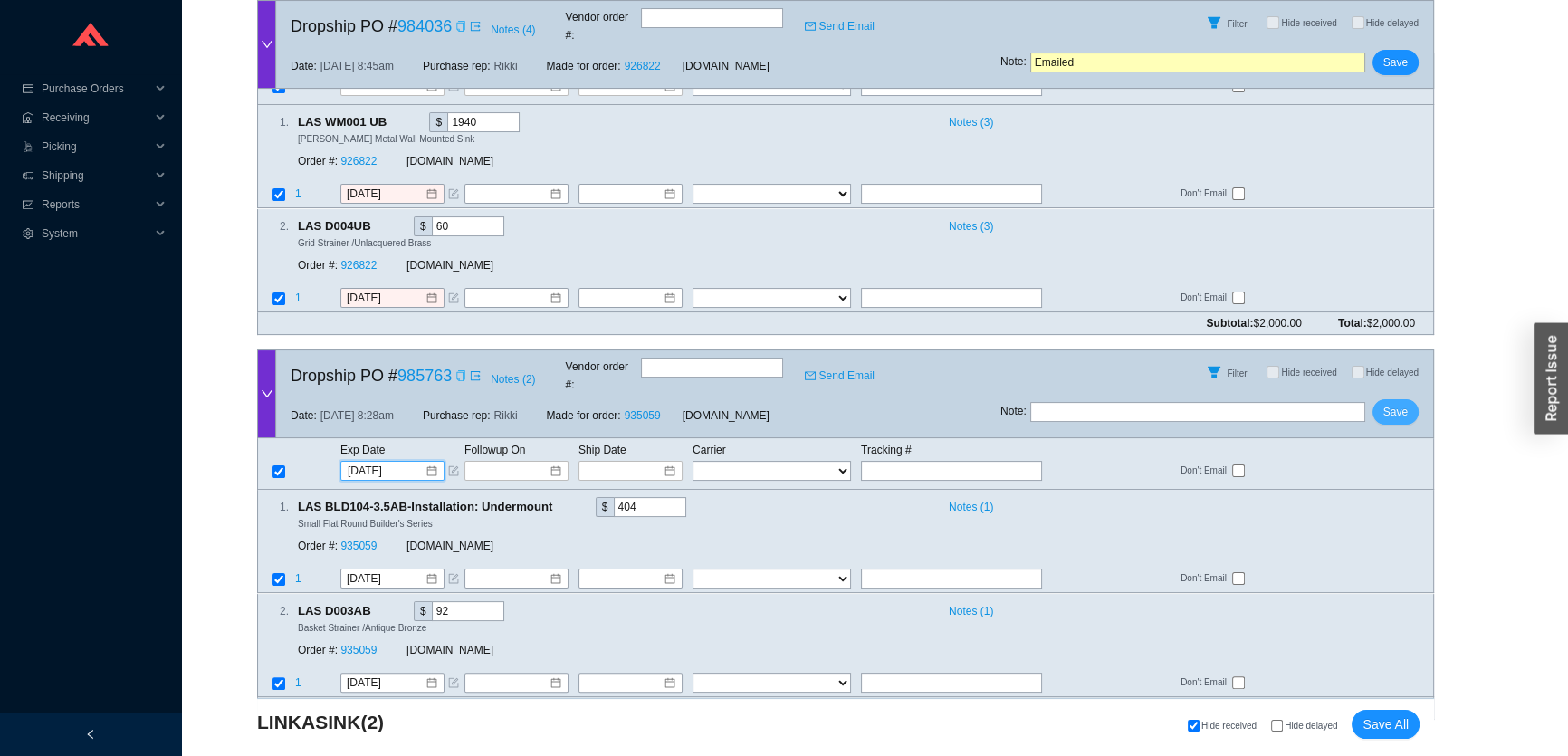
click at [1404, 403] on span "Save" at bounding box center [1396, 411] width 24 height 18
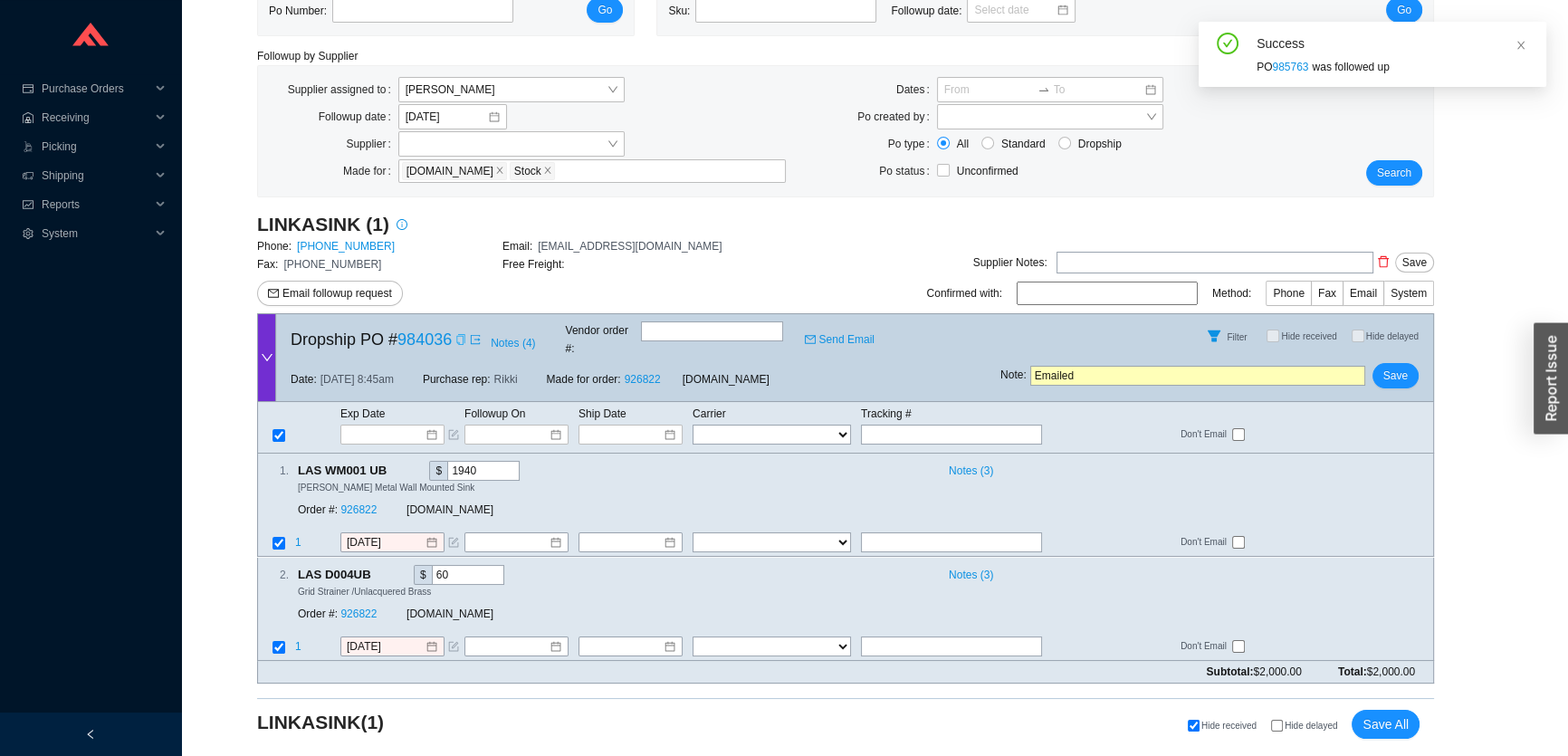
scroll to position [82, 0]
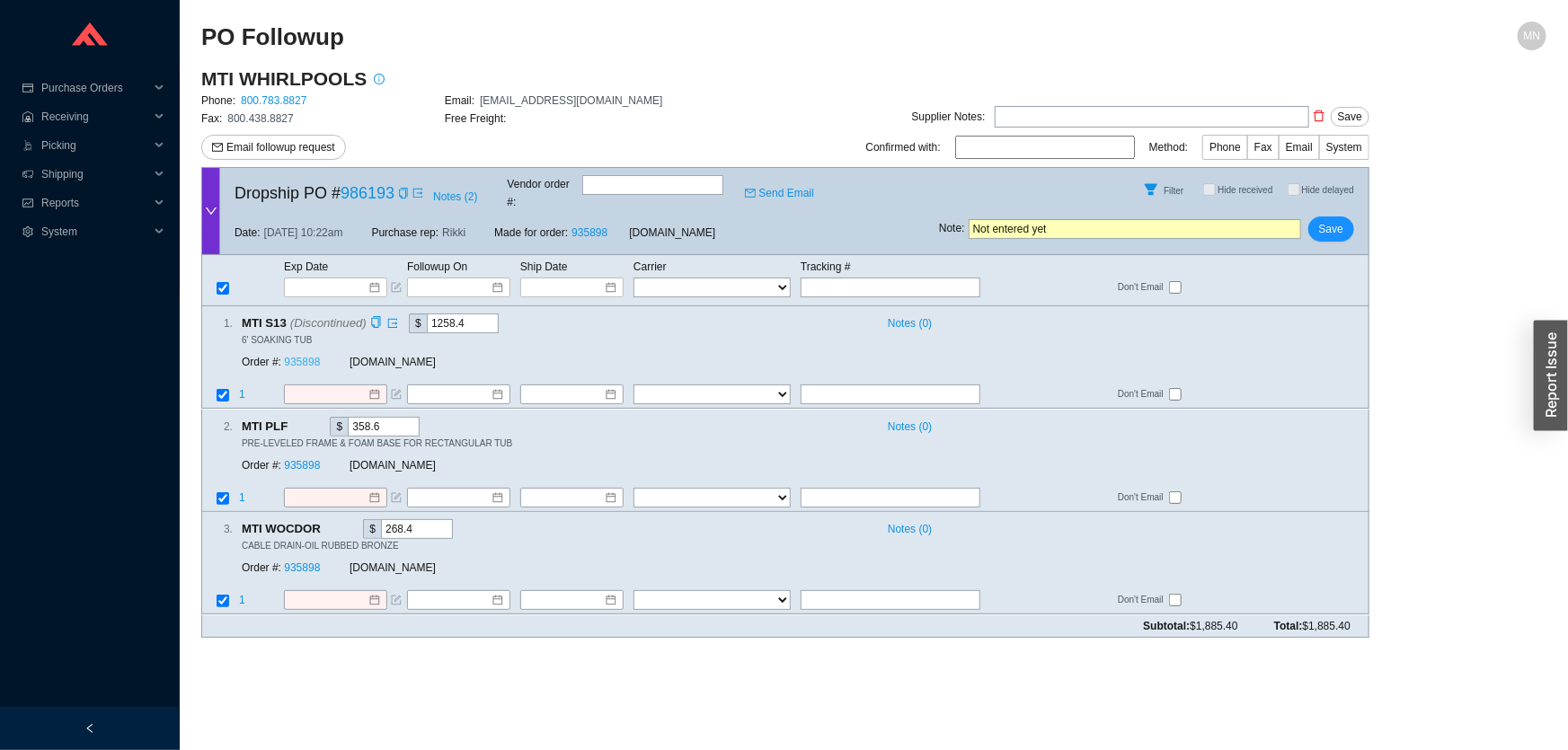
click at [303, 357] on link "935898" at bounding box center [302, 362] width 36 height 12
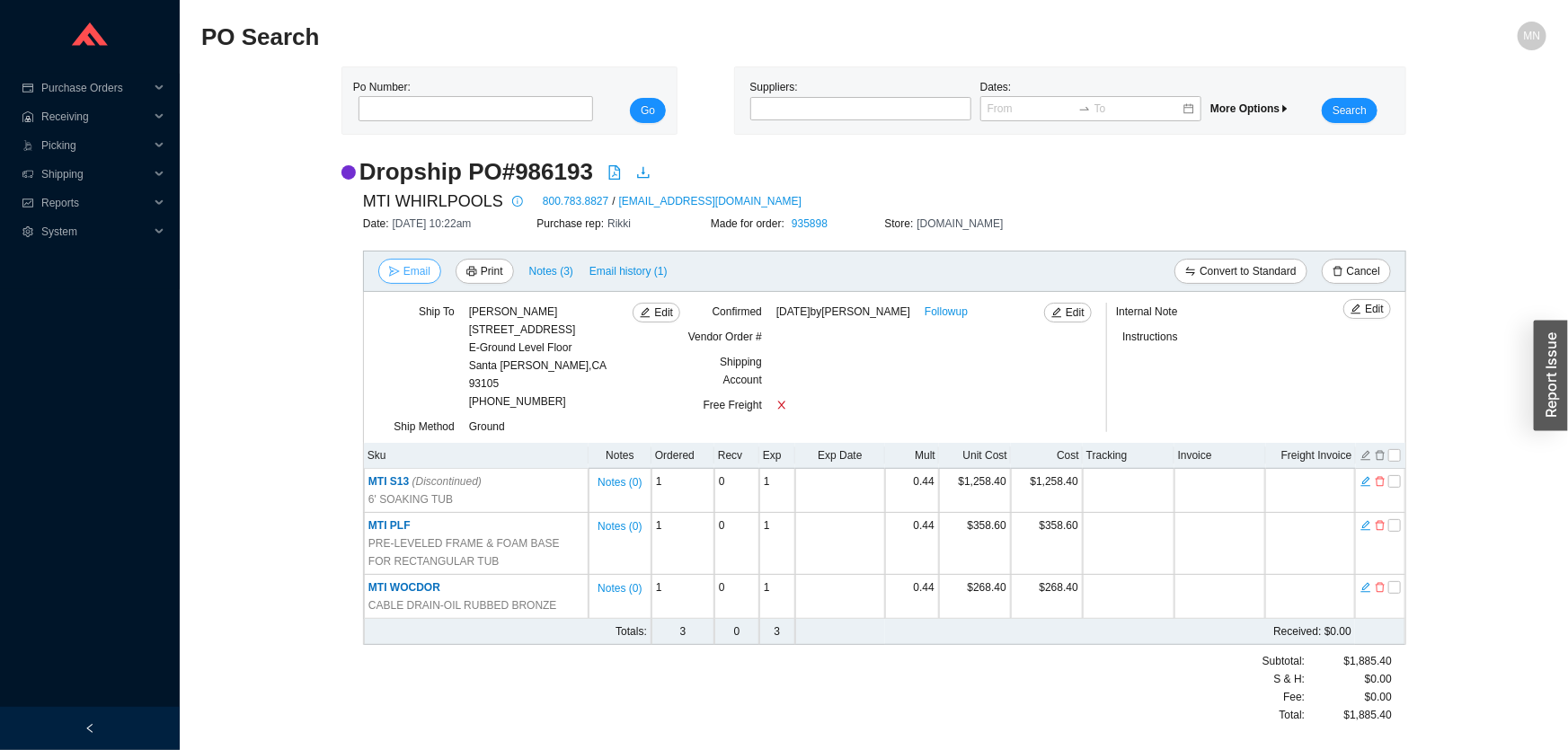
click at [411, 272] on span "Email" at bounding box center [417, 271] width 27 height 18
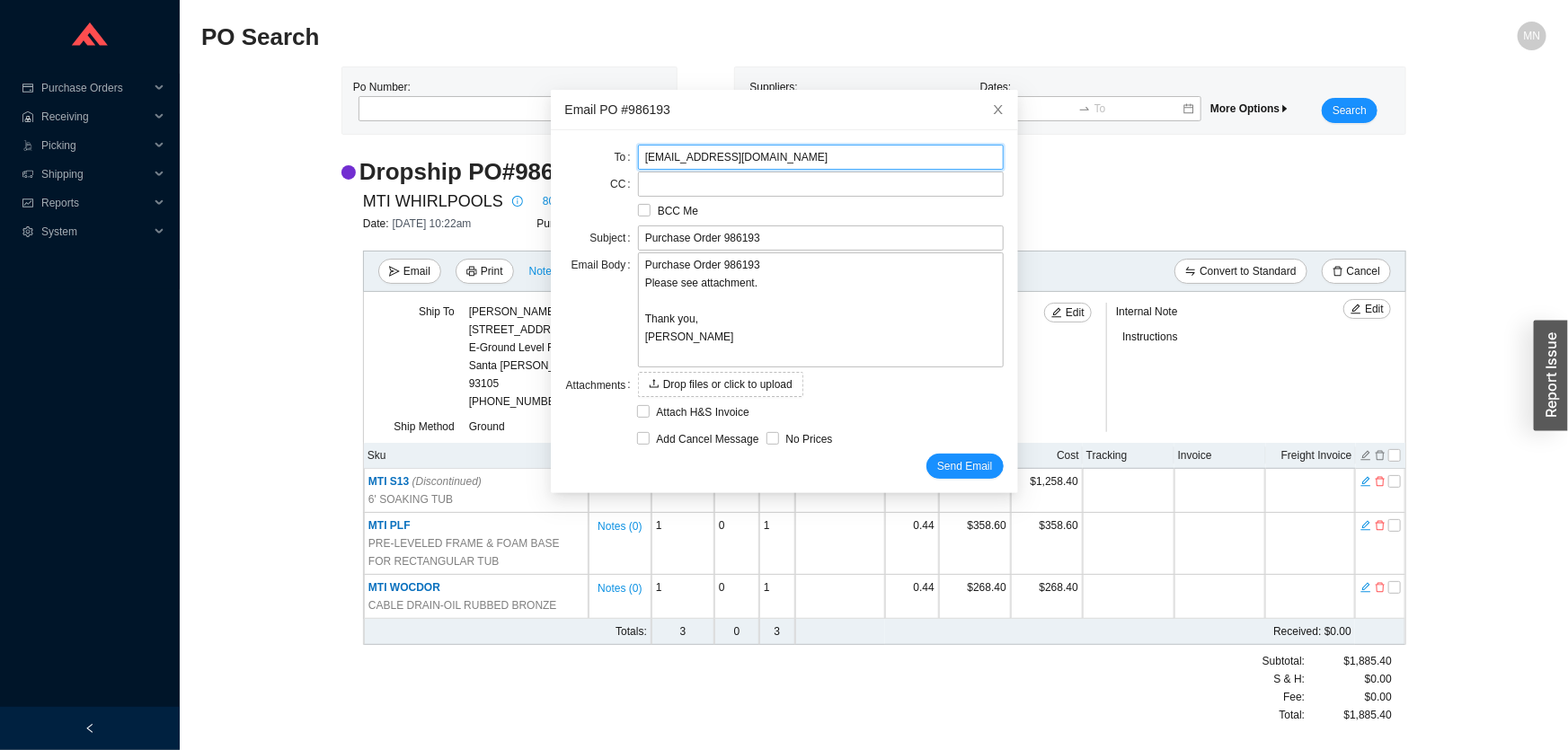
drag, startPoint x: 653, startPoint y: 158, endPoint x: 625, endPoint y: 162, distance: 28.3
click at [625, 162] on div "To [EMAIL_ADDRESS][DOMAIN_NAME]" at bounding box center [784, 157] width 438 height 25
type input "[EMAIL_ADDRESS][DOMAIN_NAME]"
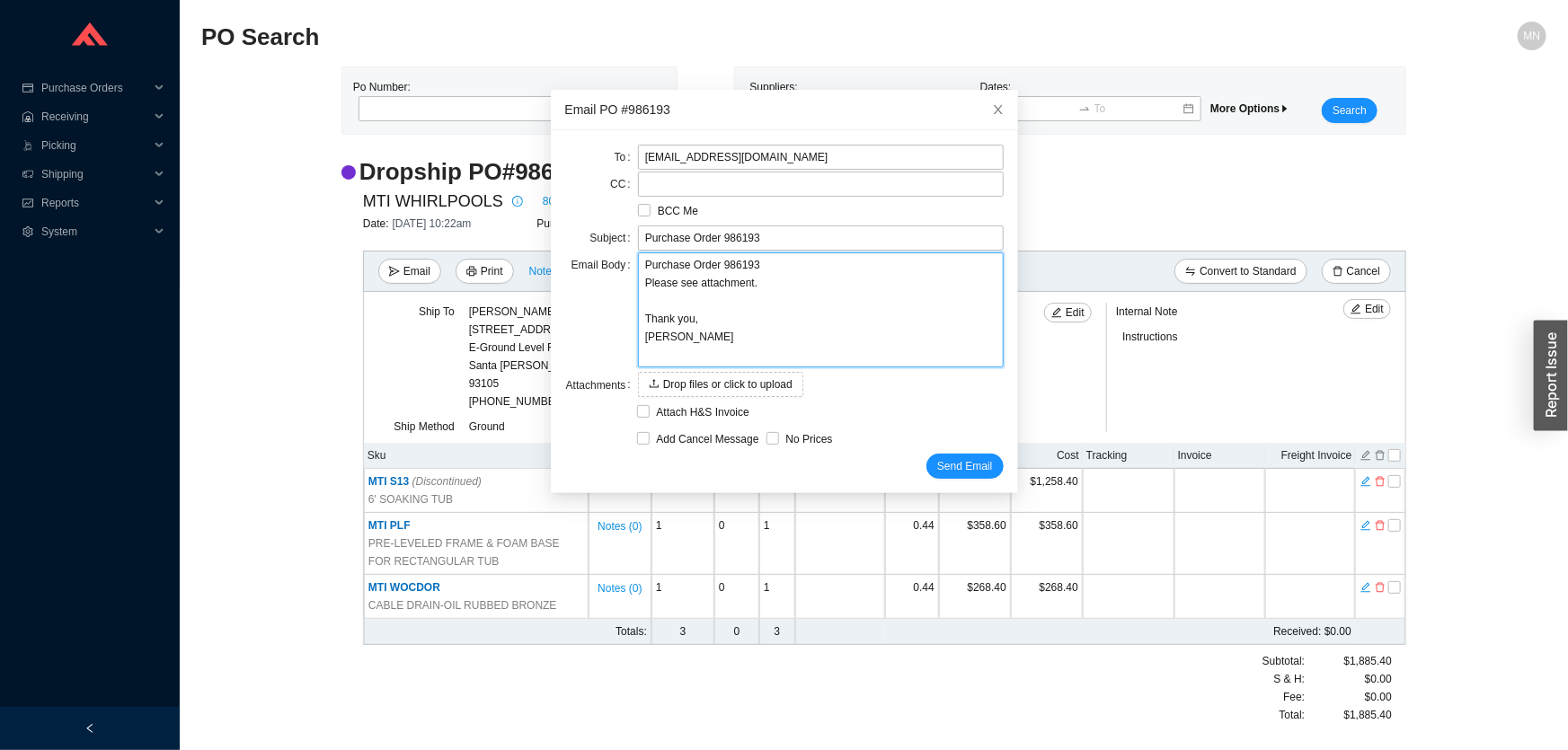
click at [810, 312] on textarea "Purchase Order 986193 Please see attachment. Thank you, Miri" at bounding box center [820, 309] width 365 height 115
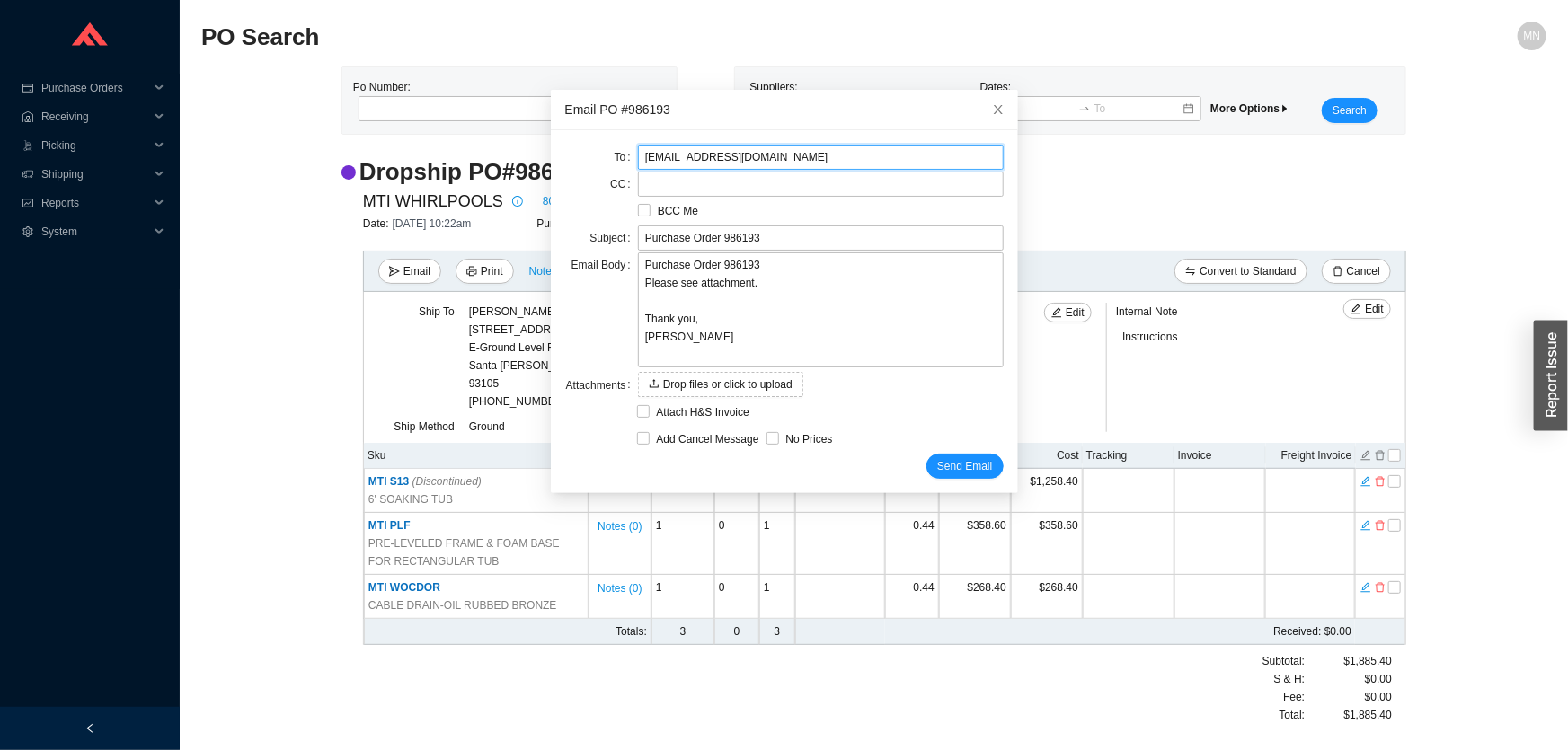
drag, startPoint x: 762, startPoint y: 160, endPoint x: 686, endPoint y: 149, distance: 76.8
click at [762, 159] on input "orders@mtibaths.com" at bounding box center [820, 157] width 365 height 25
drag, startPoint x: 637, startPoint y: 150, endPoint x: 620, endPoint y: 152, distance: 17.1
click at [620, 152] on div "To orders@mtibaths.com" at bounding box center [784, 157] width 438 height 25
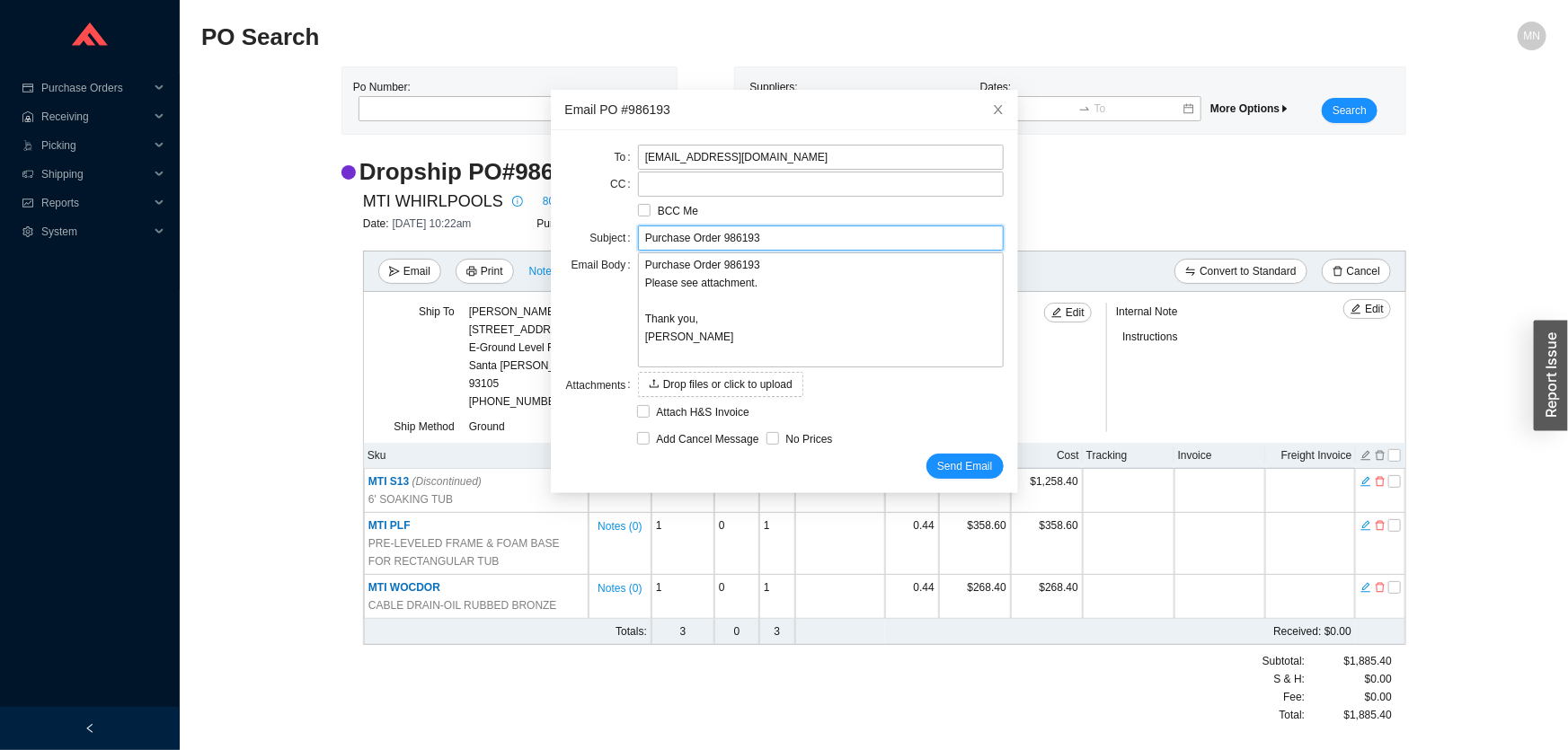
click at [764, 247] on input "Purchase Order 986193" at bounding box center [820, 237] width 365 height 25
type input "Purchase Order 986193- Do not duplicate"
click at [940, 466] on span "Send Email" at bounding box center [964, 466] width 55 height 18
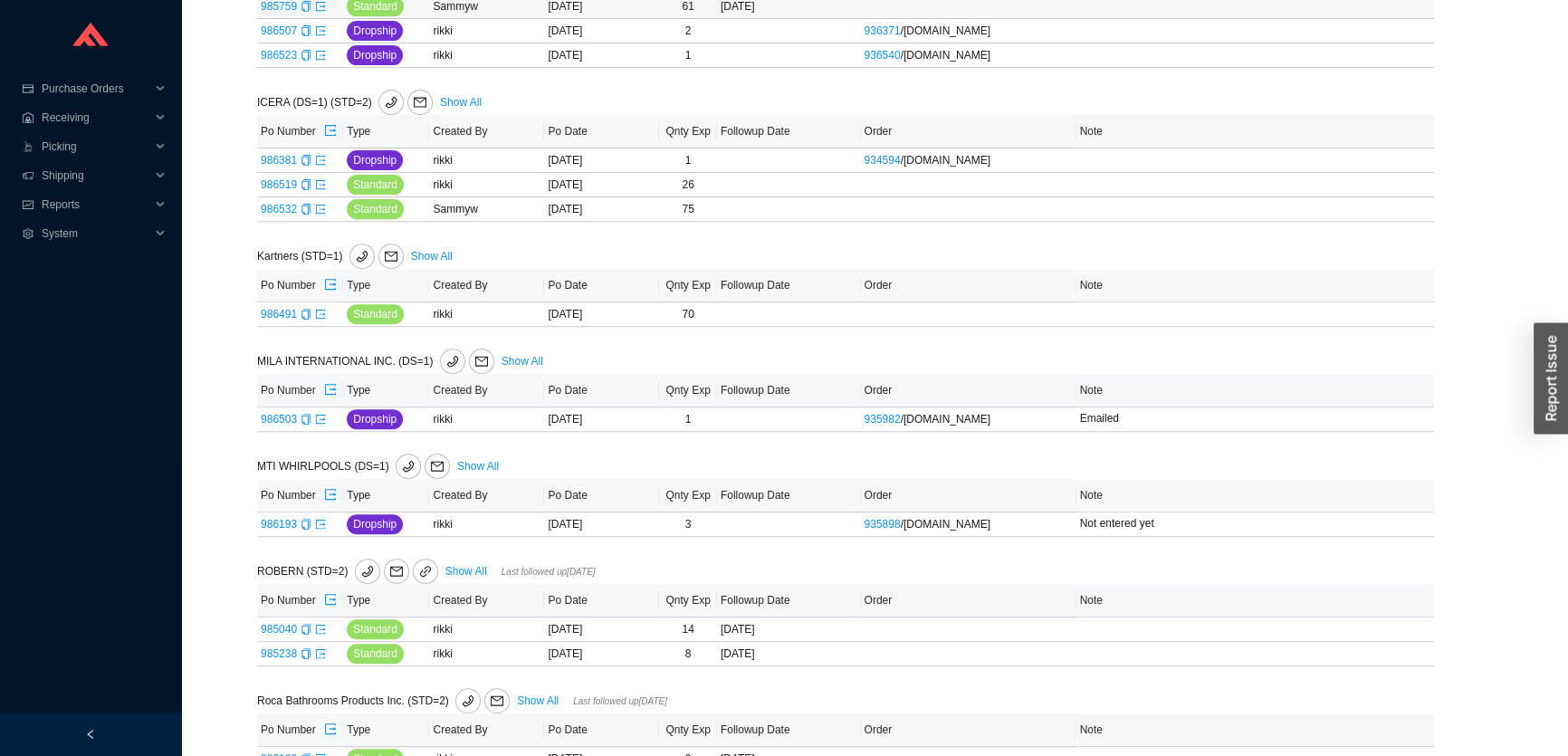
scroll to position [868, 0]
click at [317, 314] on icon "export" at bounding box center [321, 315] width 11 height 11
click at [322, 415] on icon "export" at bounding box center [321, 421] width 11 height 11
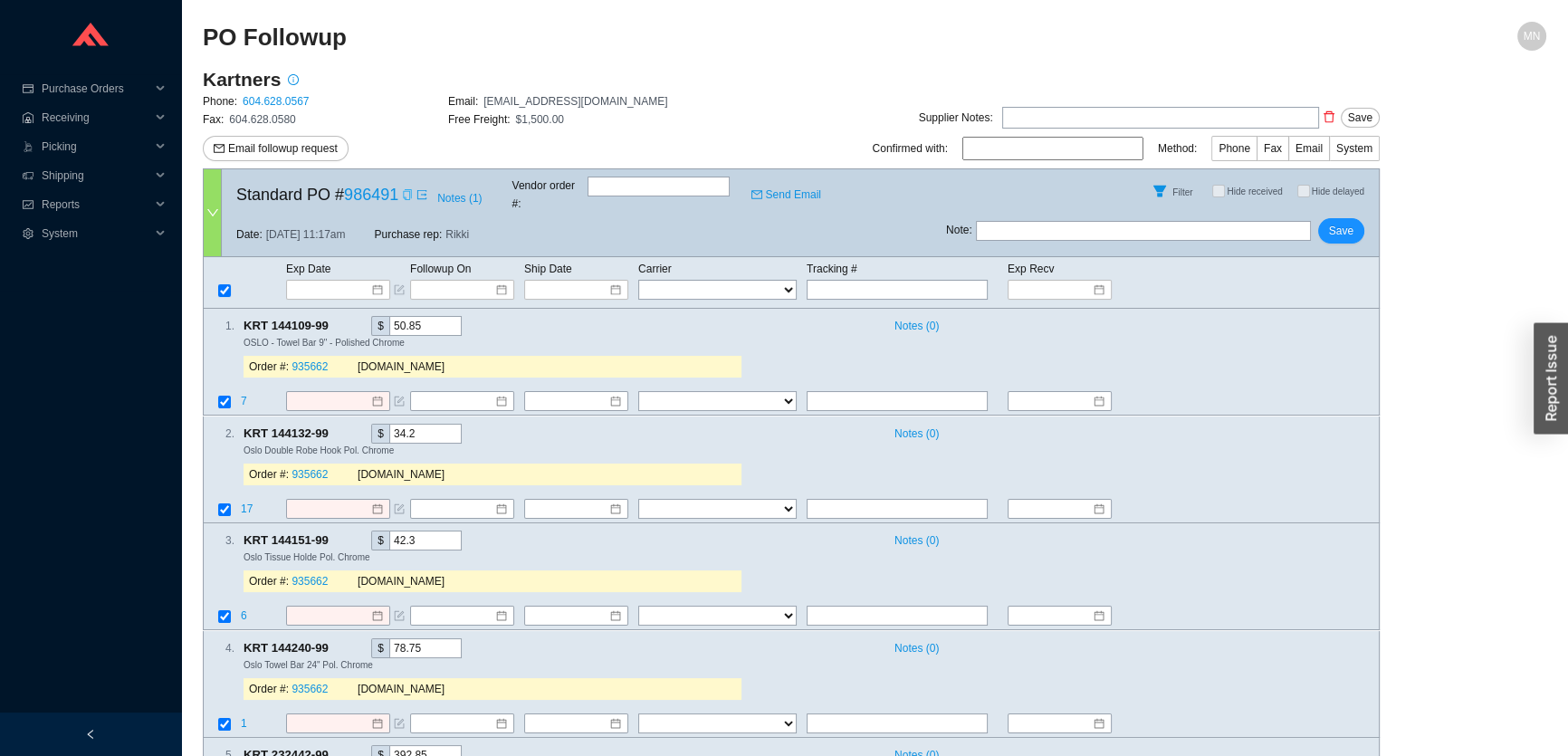
click at [405, 190] on icon "copy" at bounding box center [408, 195] width 11 height 11
click at [263, 152] on span "Email followup request" at bounding box center [282, 148] width 109 height 18
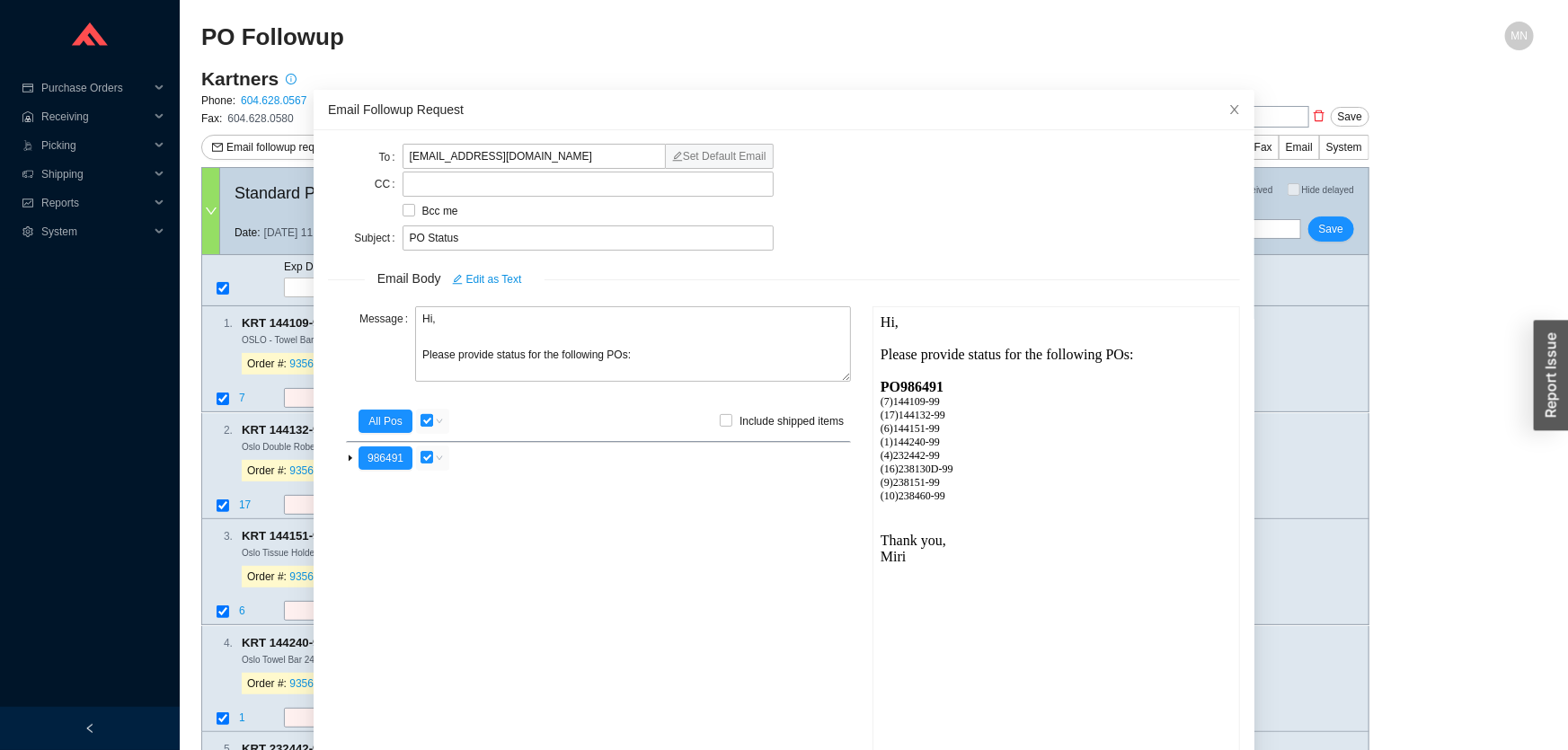
click at [427, 425] on input "checkbox" at bounding box center [426, 419] width 12 height 12
checkbox input "false"
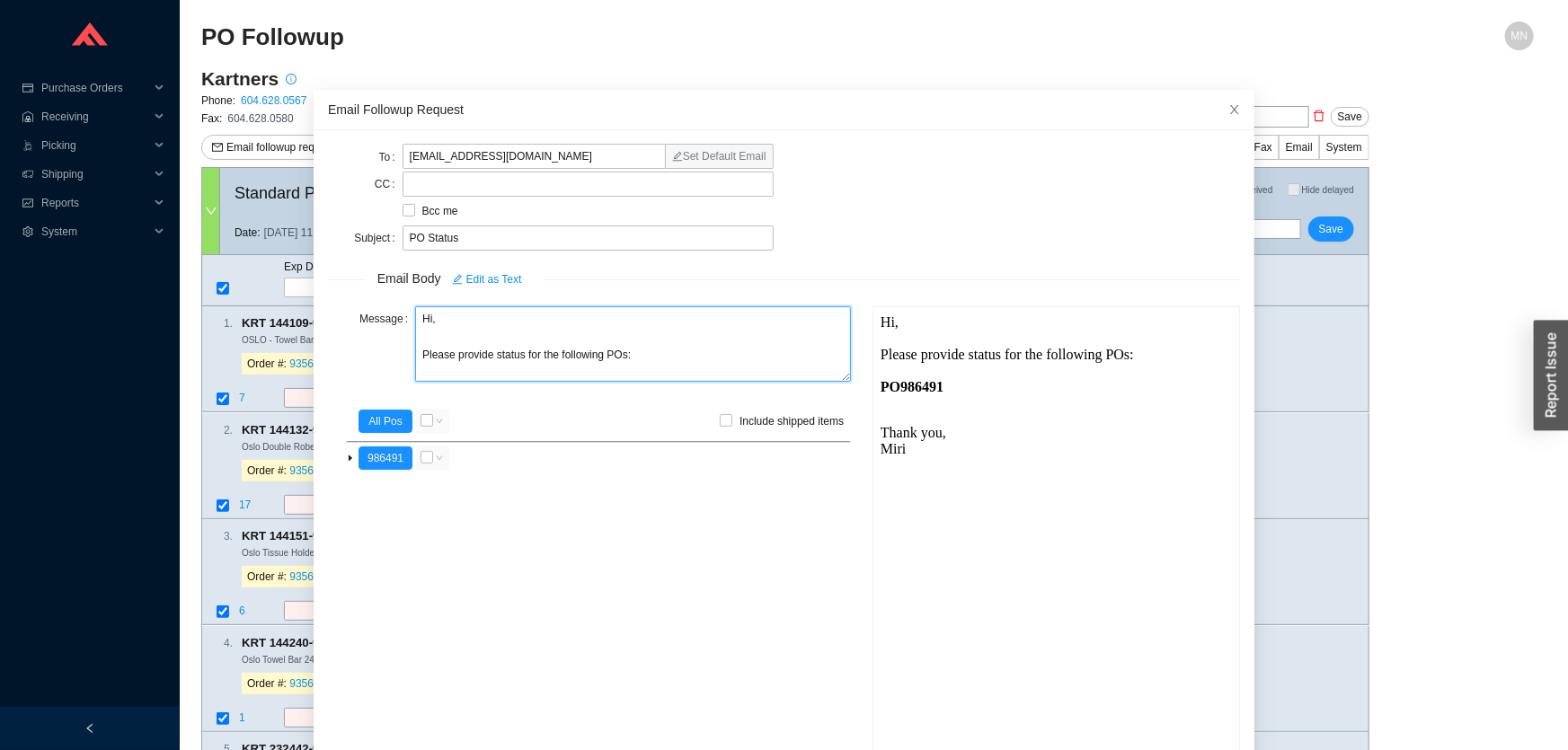
click at [506, 358] on textarea "Hi, Please provide status for the following POs:" at bounding box center [633, 344] width 435 height 76
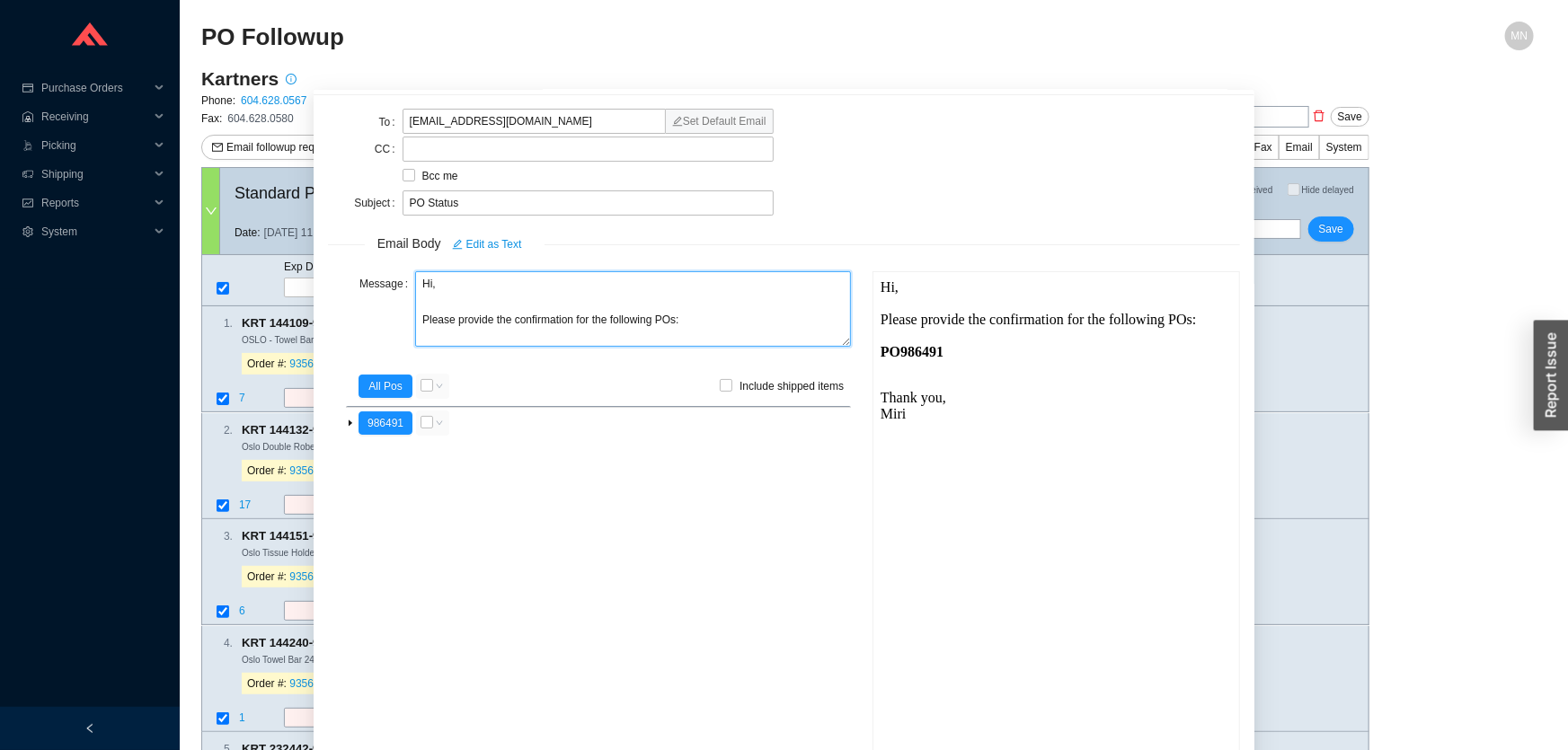
scroll to position [63, 0]
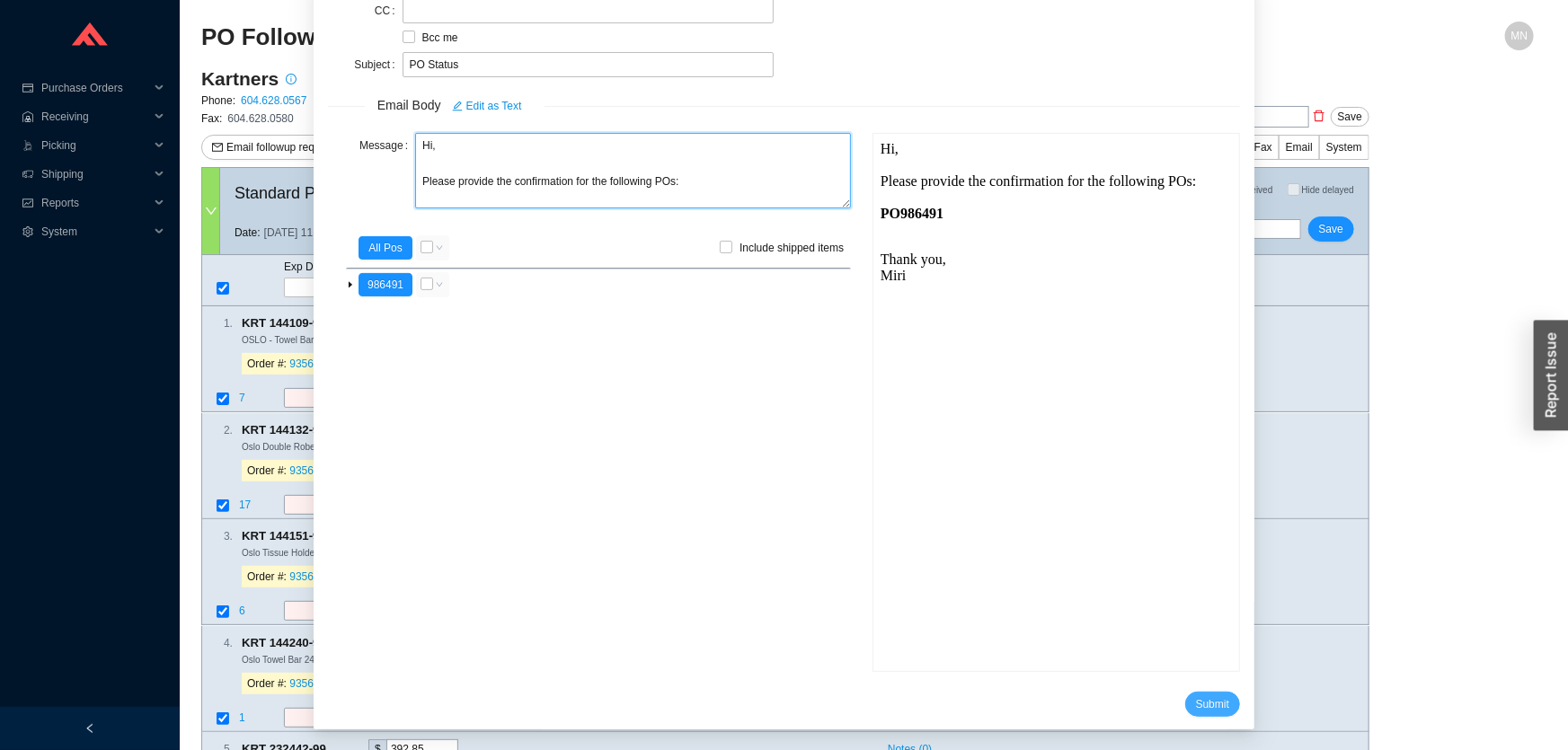
type textarea "Hi, Please provide the confirmation for the following POs:"
drag, startPoint x: 1165, startPoint y: 700, endPoint x: 1179, endPoint y: 700, distance: 14.0
click at [1186, 700] on button "Submit" at bounding box center [1213, 704] width 55 height 25
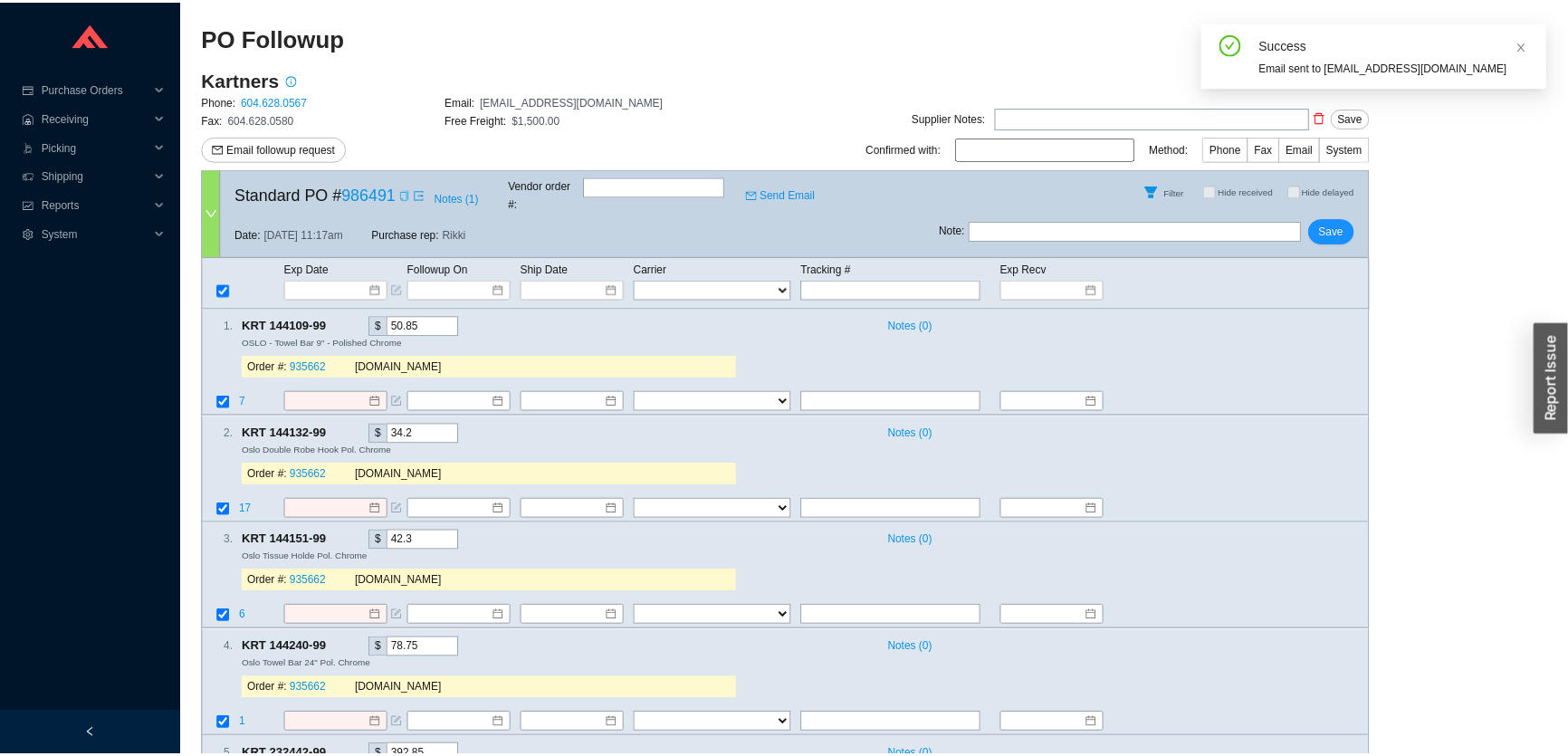
scroll to position [21, 0]
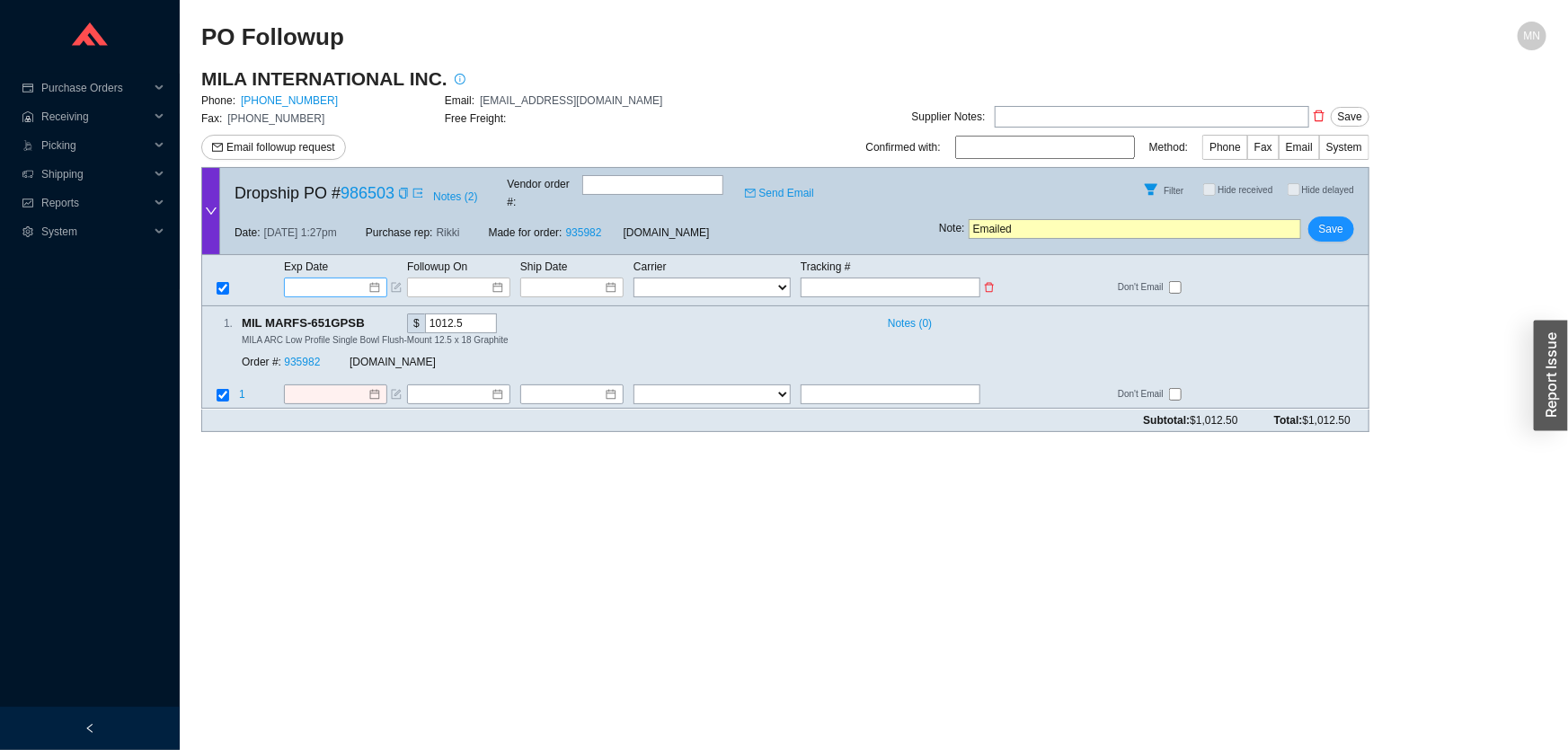
click at [348, 278] on input at bounding box center [330, 287] width 77 height 18
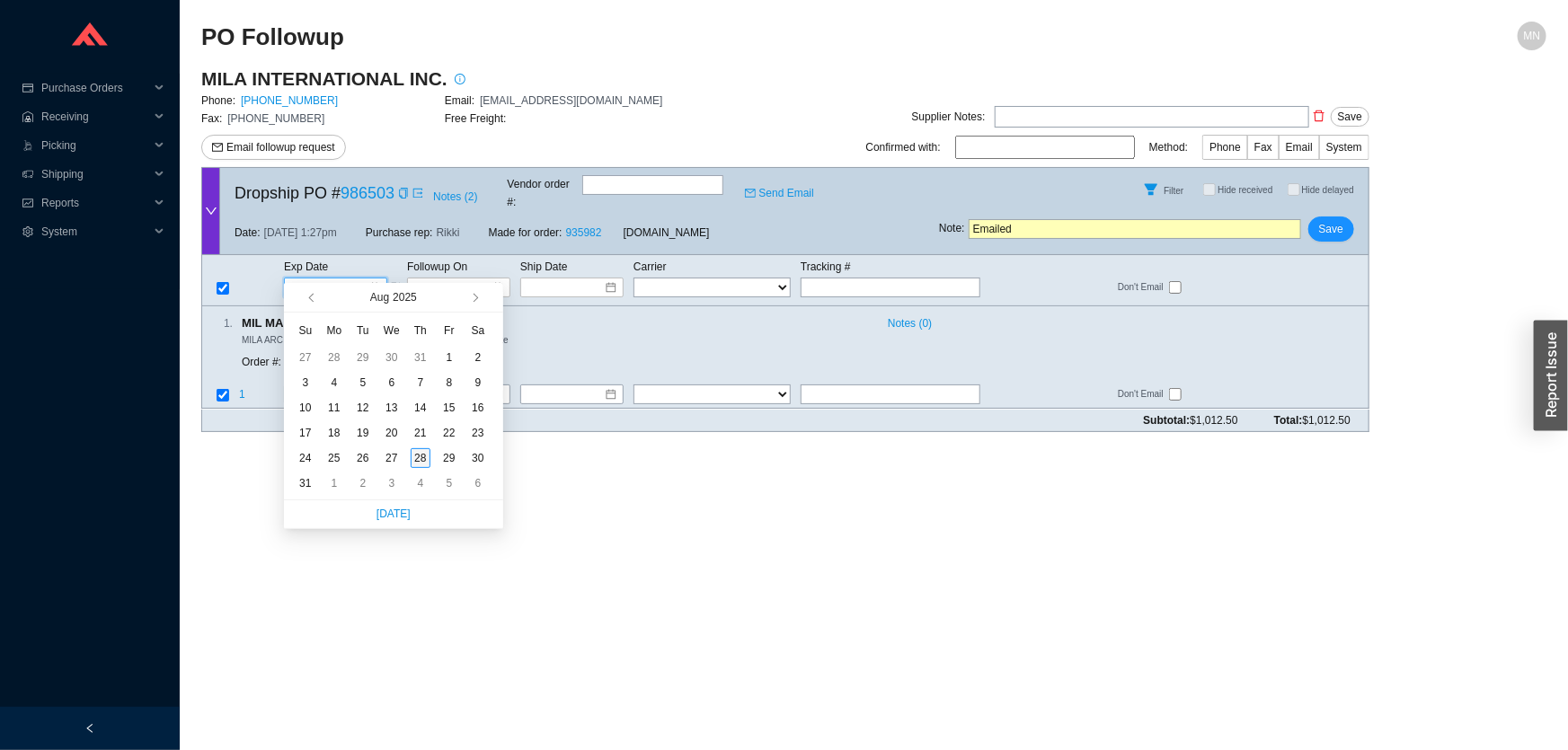
type input "[DATE]"
click at [419, 457] on div "28" at bounding box center [421, 458] width 20 height 20
type input "[DATE]"
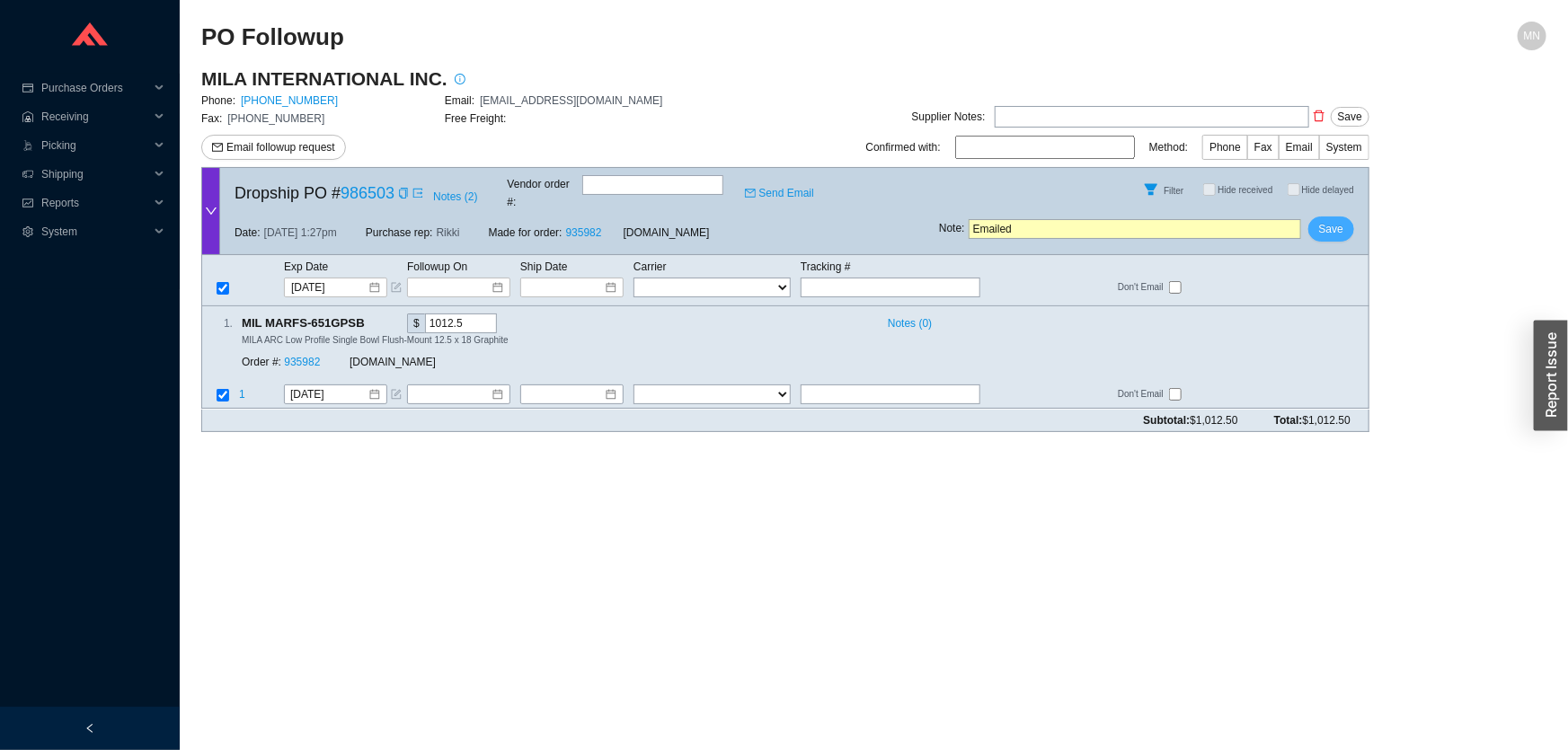
click at [1345, 217] on button "Save" at bounding box center [1331, 229] width 46 height 25
click at [1401, 165] on span "Yes" at bounding box center [1398, 164] width 18 height 18
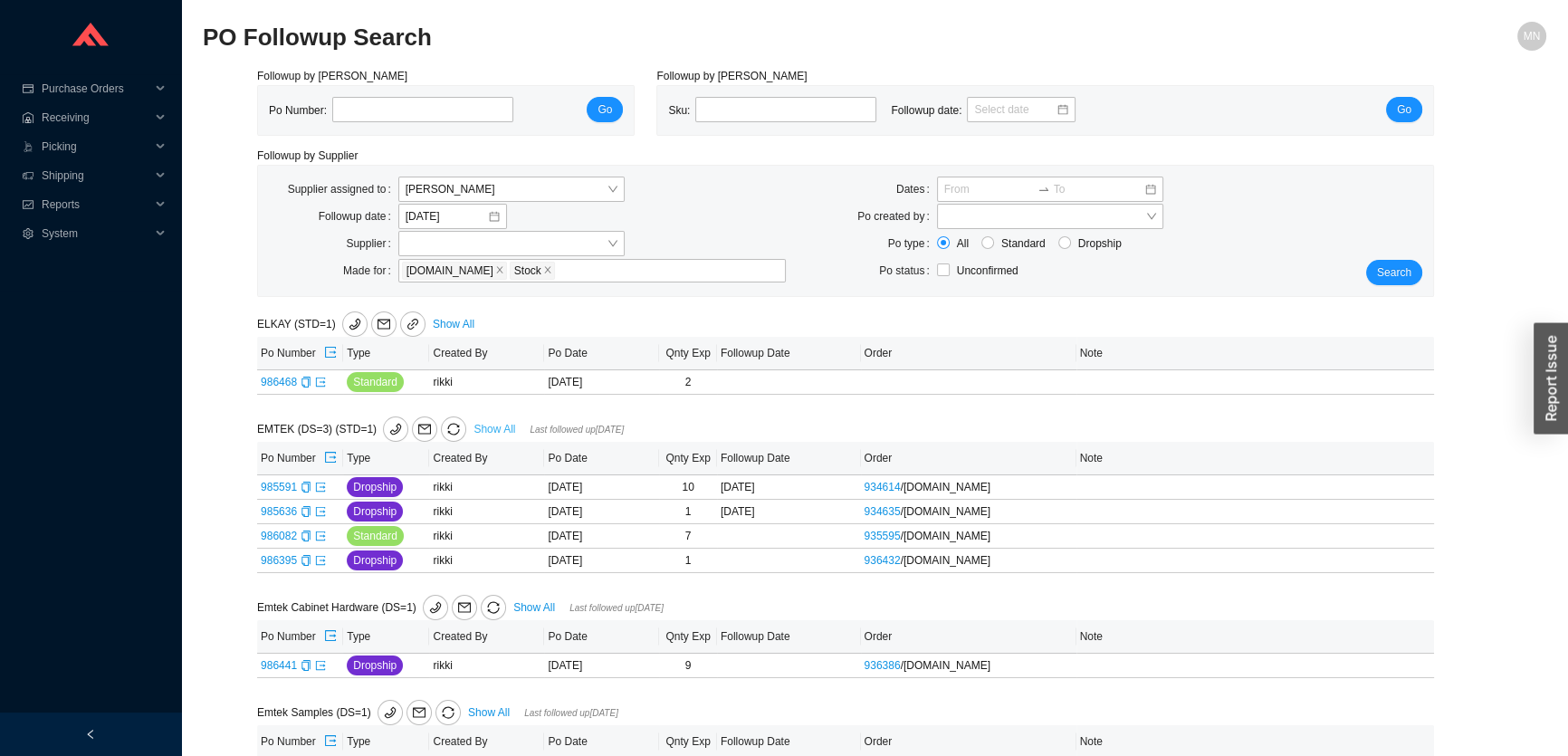
click at [486, 431] on link "Show All" at bounding box center [494, 428] width 41 height 12
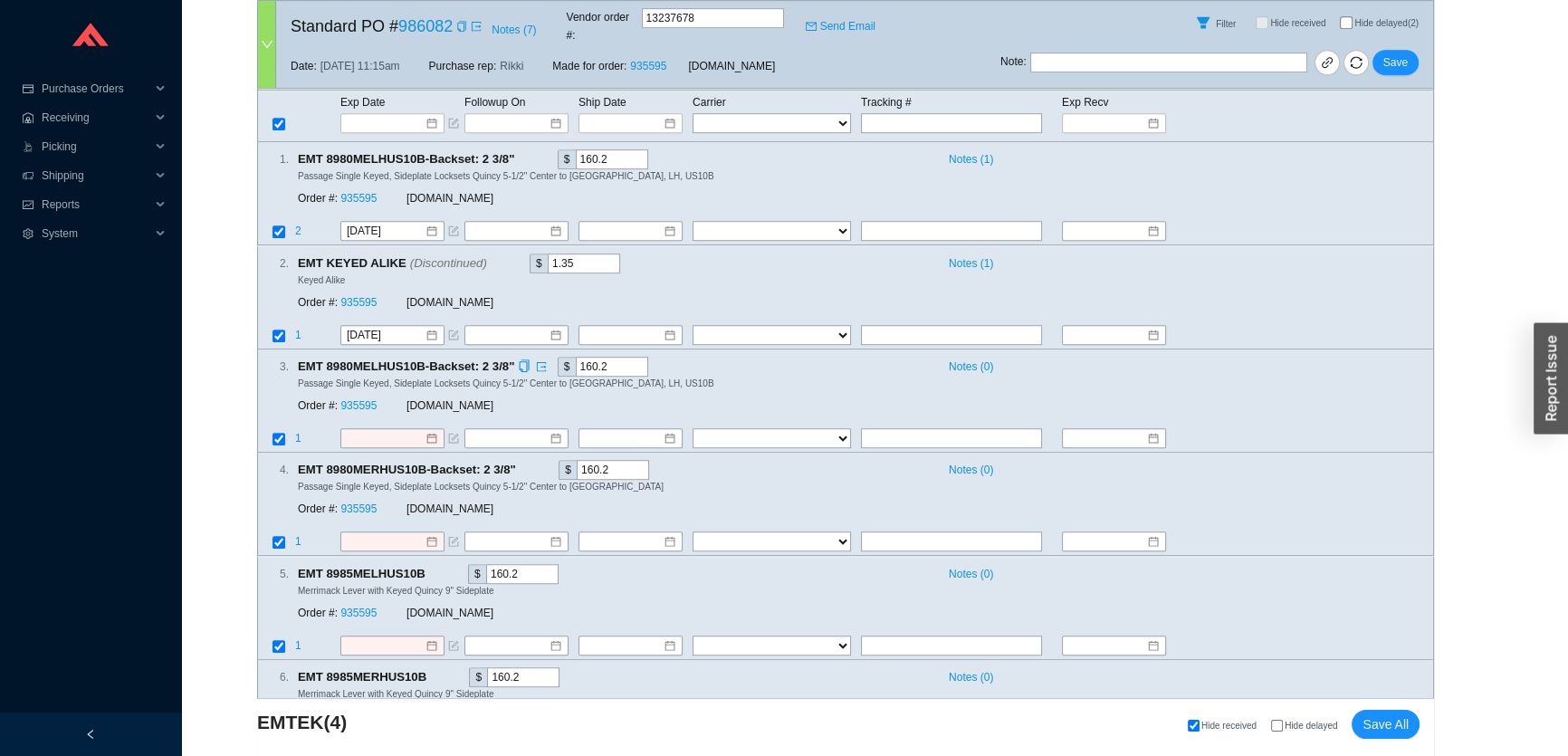
scroll to position [1935, 0]
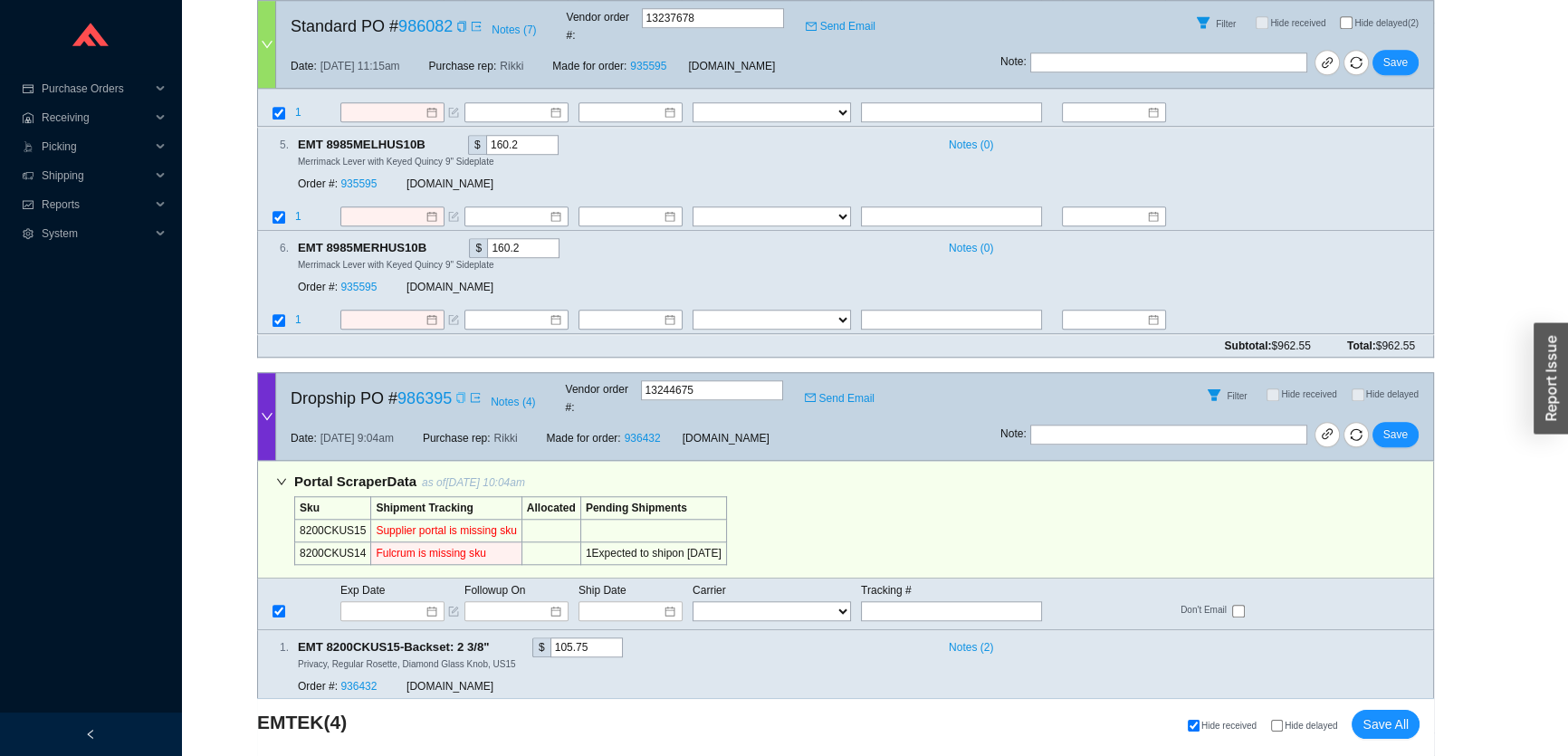
click at [460, 392] on icon "copy" at bounding box center [461, 397] width 11 height 11
click at [408, 603] on input at bounding box center [386, 611] width 77 height 18
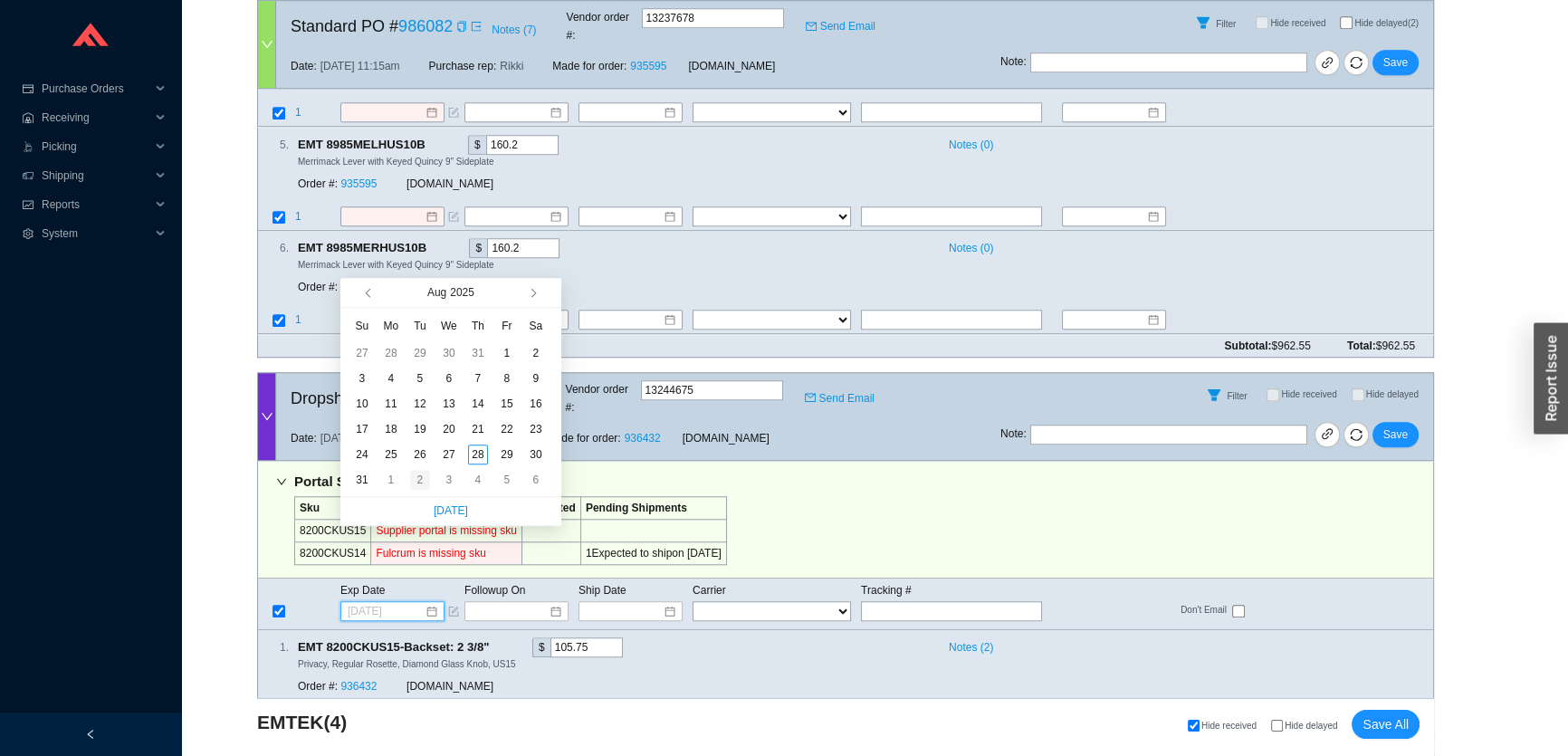
type input "9/2/2025"
click at [424, 477] on div "2" at bounding box center [420, 479] width 20 height 20
type input "9/2/2025"
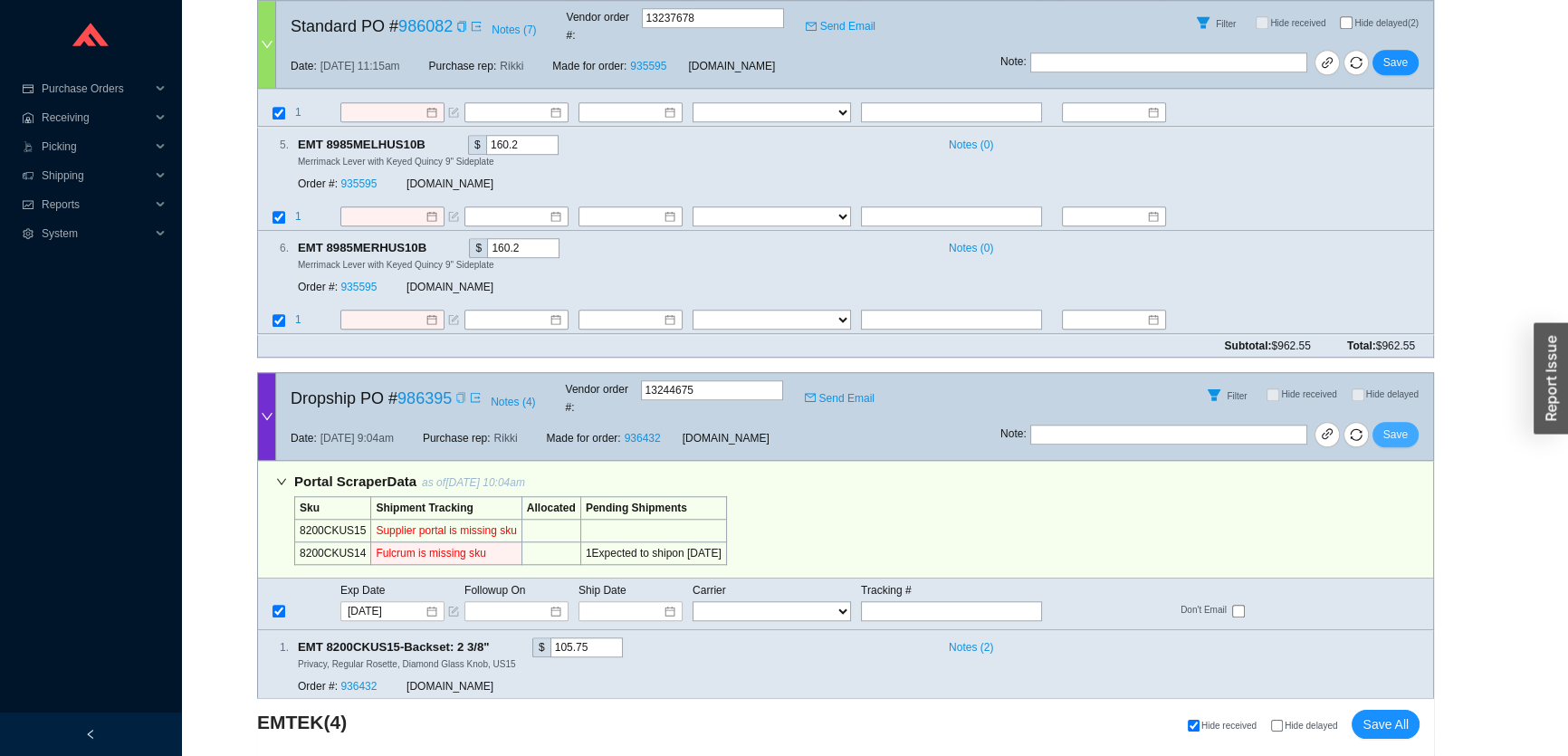
click at [1396, 426] on span "Save" at bounding box center [1396, 434] width 24 height 18
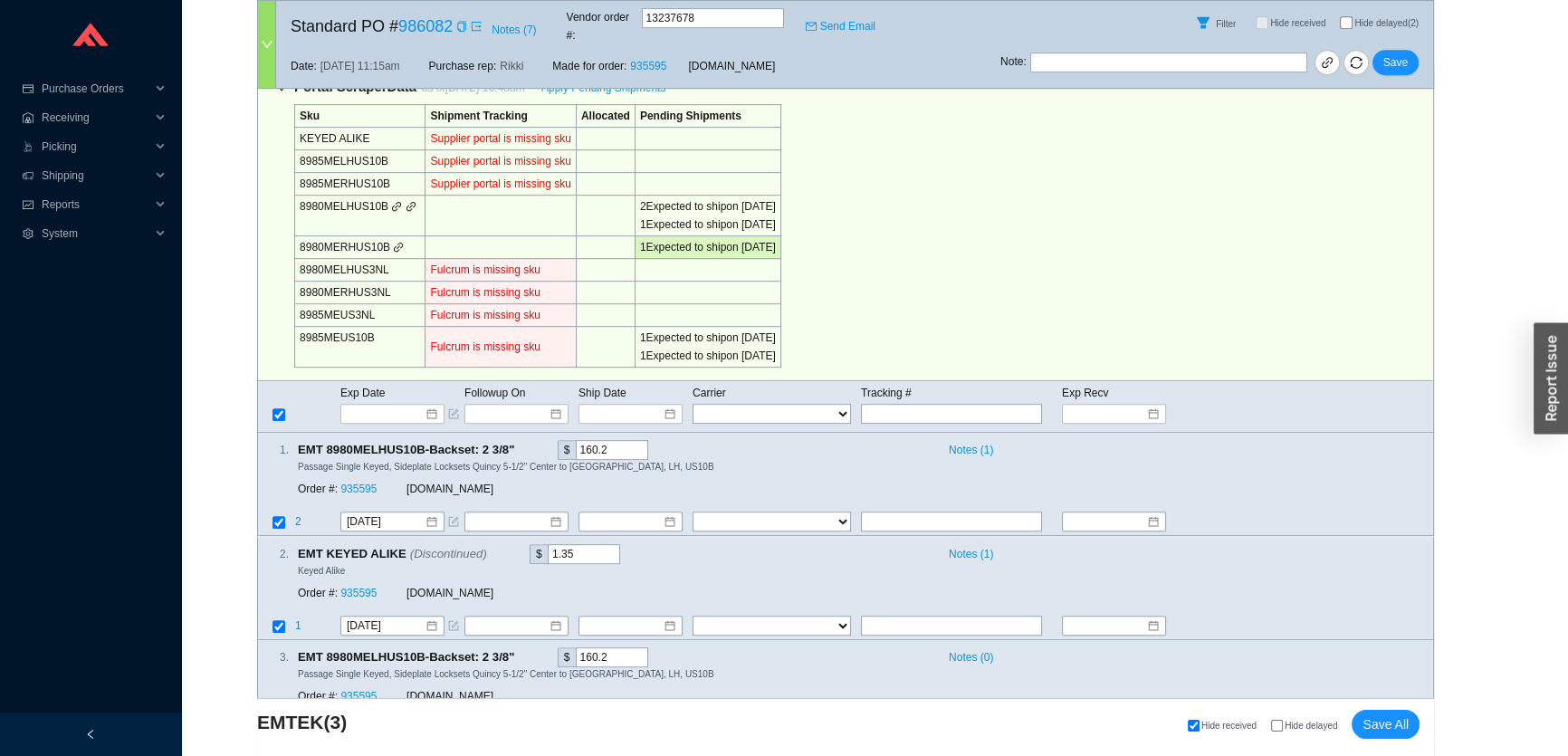
scroll to position [650, 0]
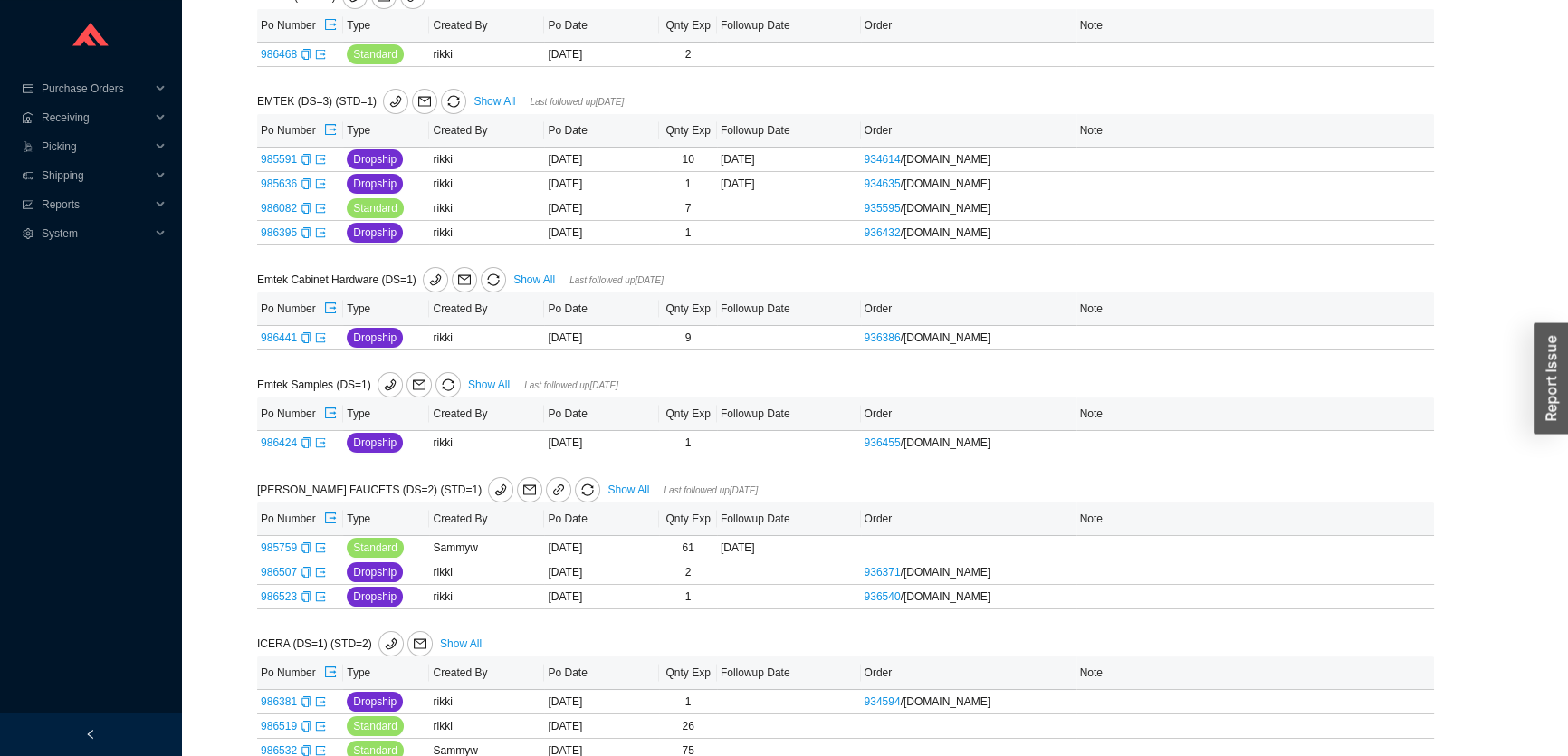
scroll to position [329, 0]
click at [528, 276] on link "Show All" at bounding box center [534, 279] width 41 height 12
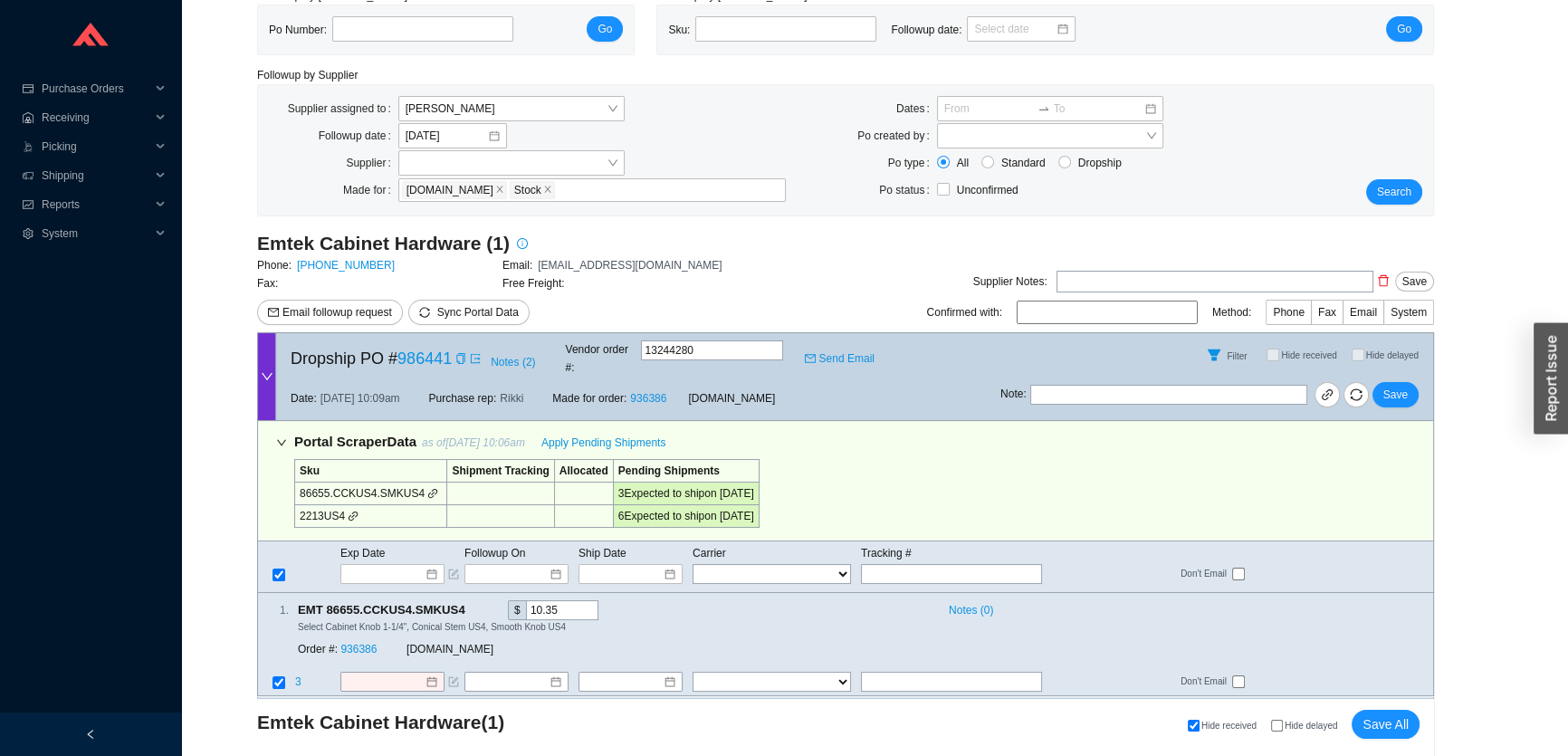
scroll to position [201, 0]
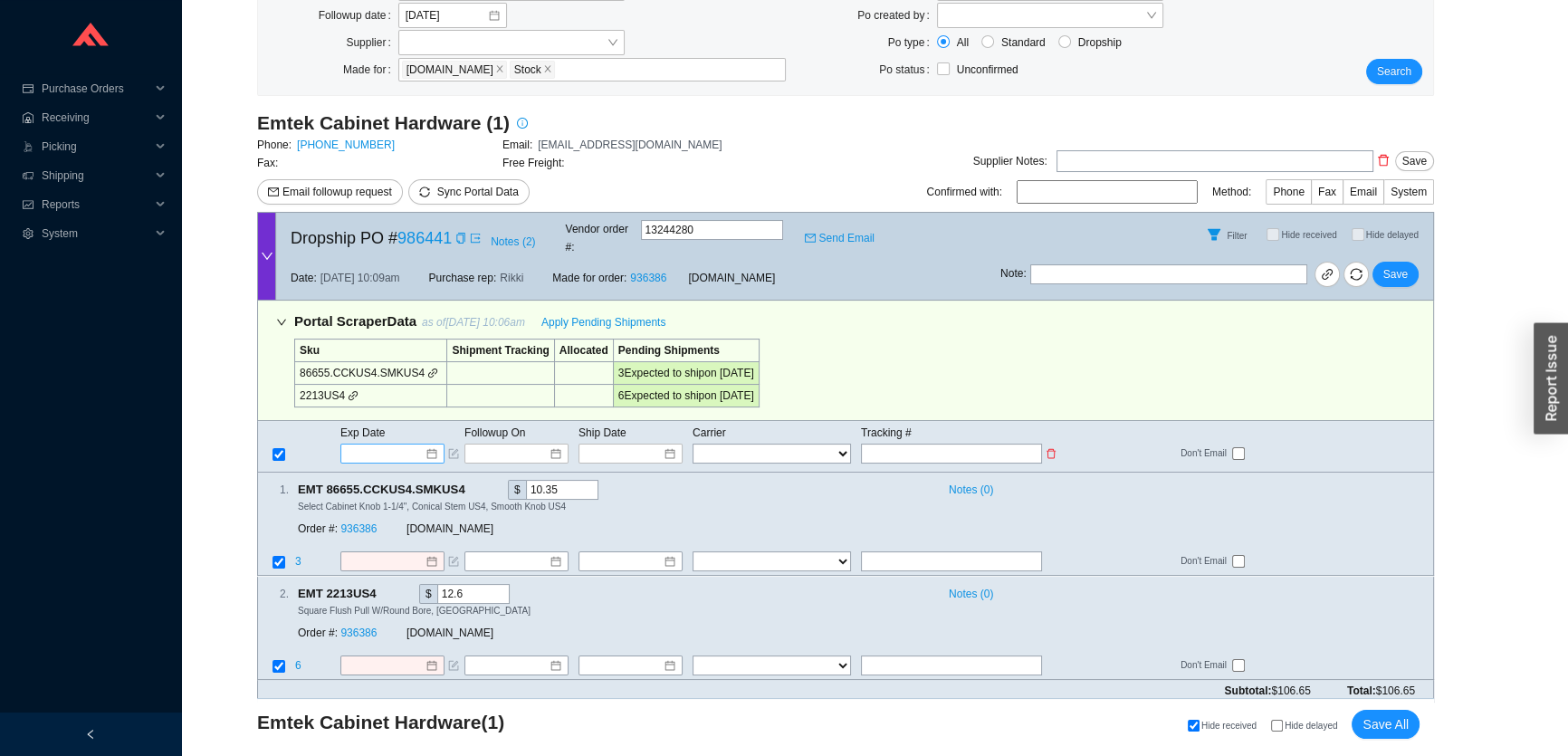
click at [404, 444] on input at bounding box center [386, 453] width 77 height 18
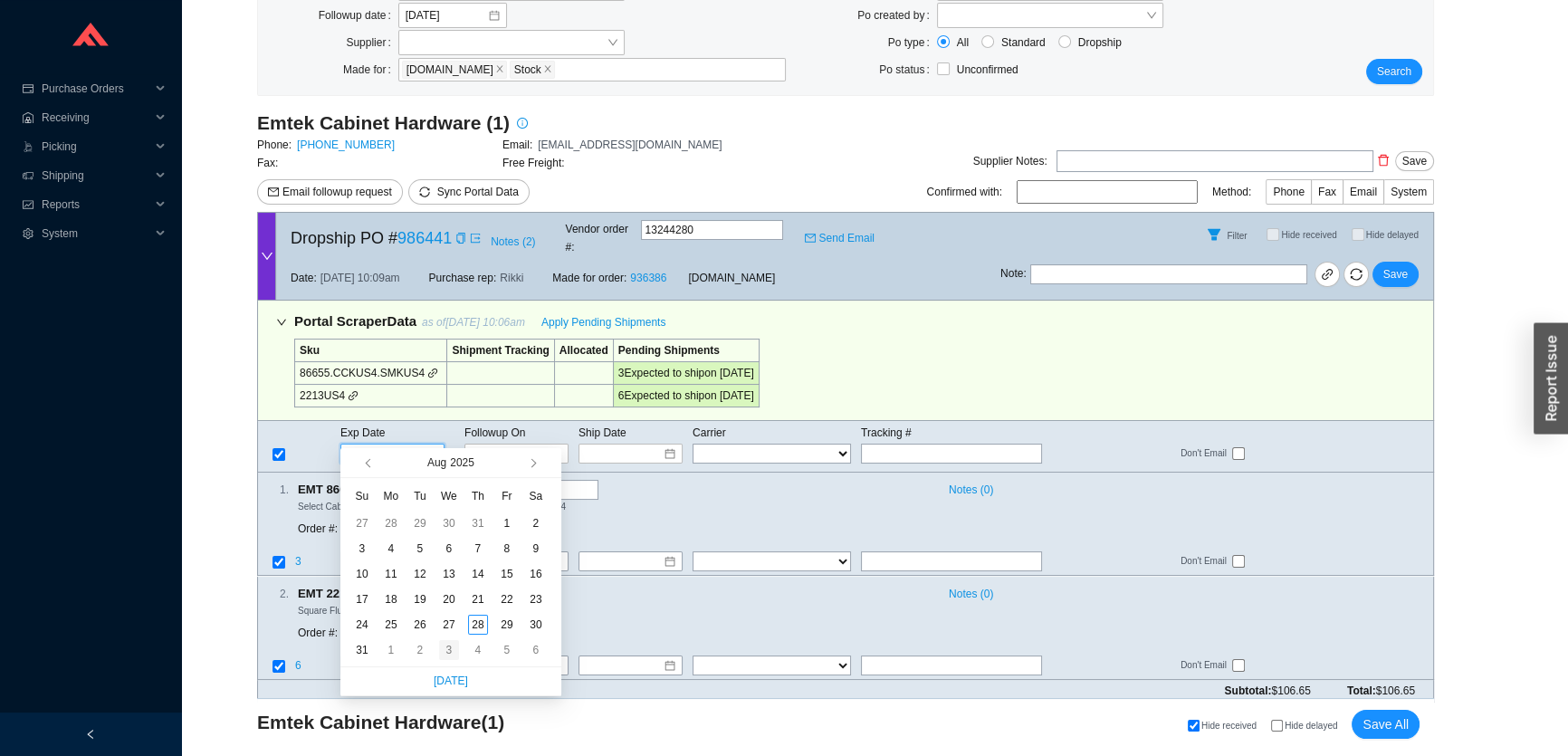
type input "[DATE]"
click at [452, 651] on div "3" at bounding box center [448, 650] width 20 height 20
type input "[DATE]"
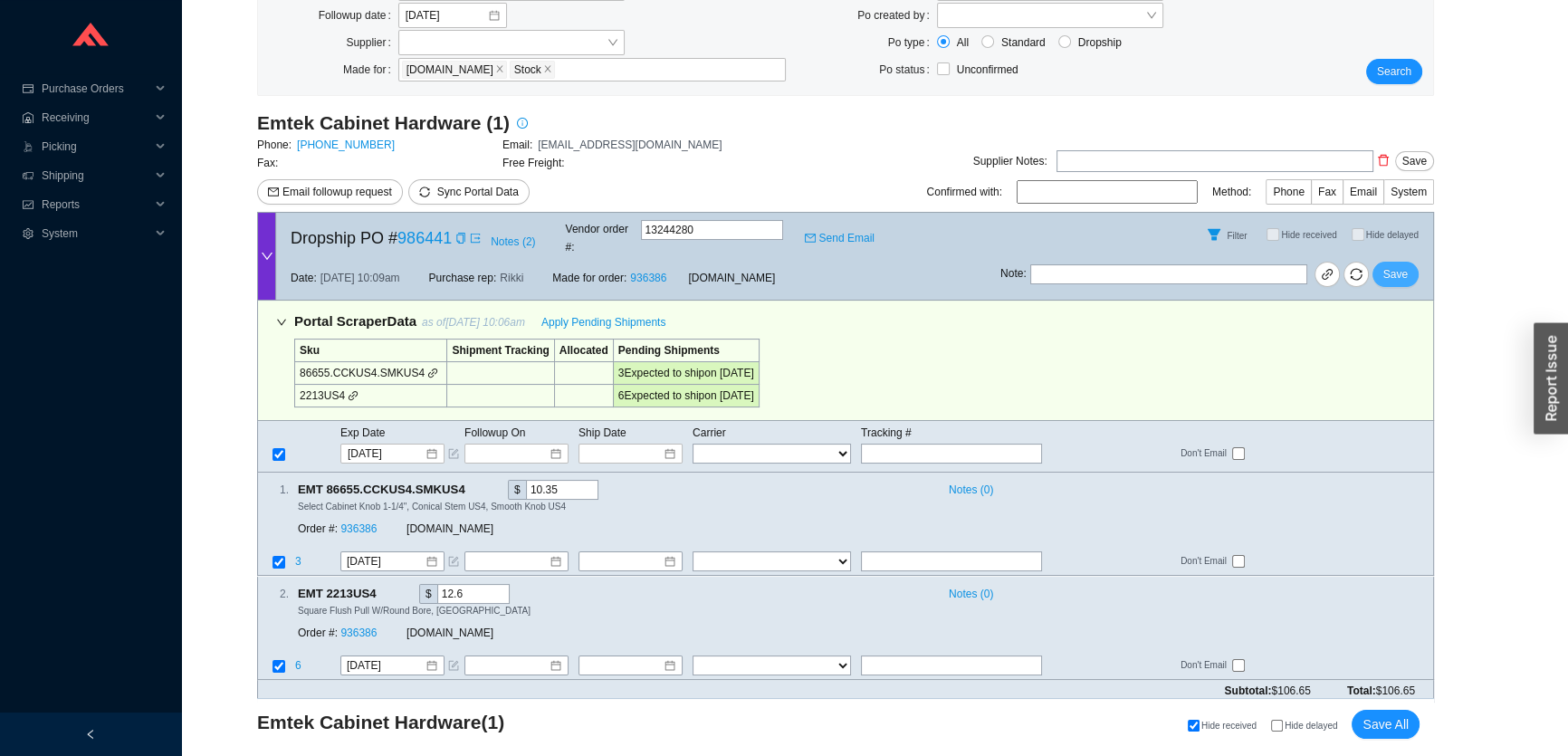
click at [1396, 265] on span "Save" at bounding box center [1396, 274] width 24 height 18
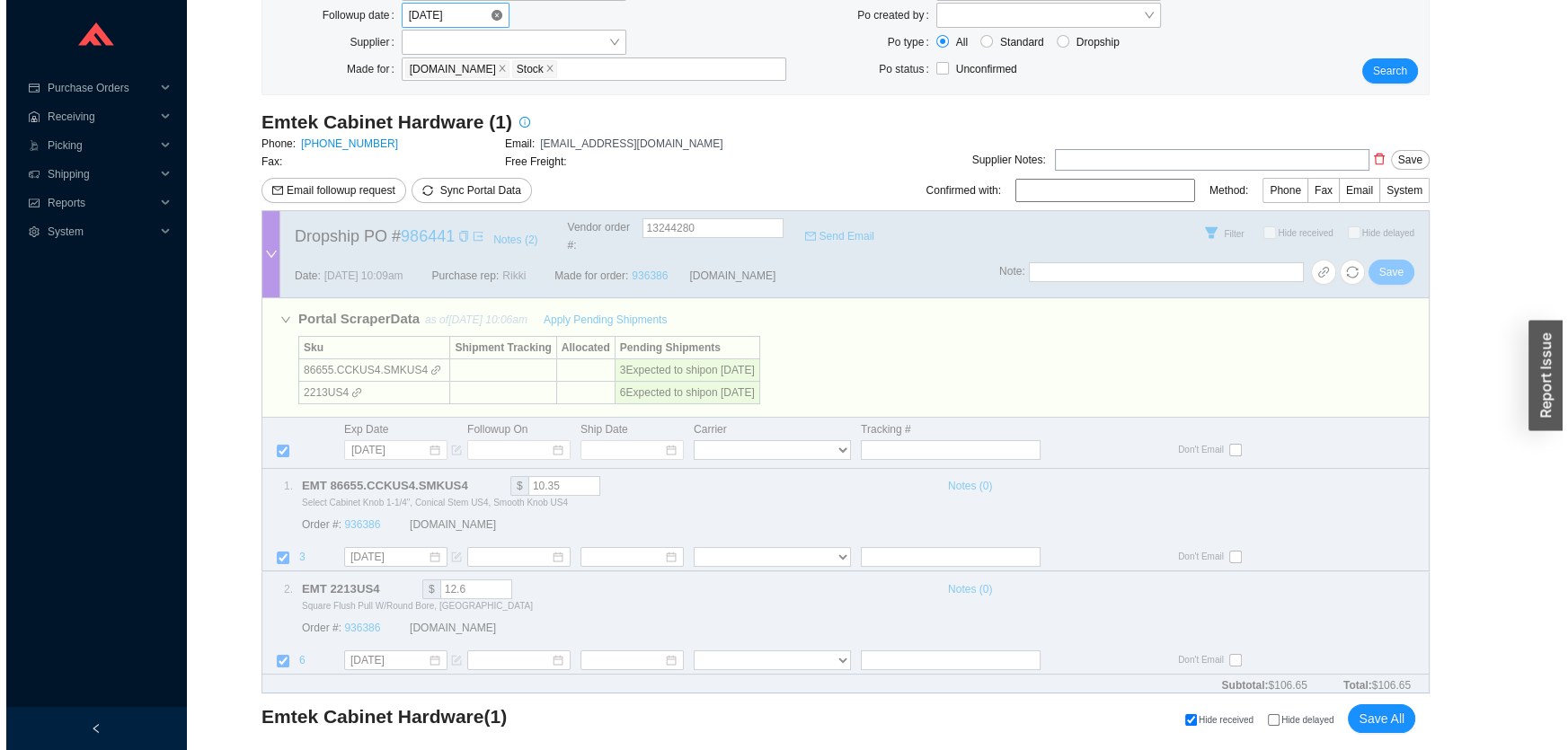
scroll to position [0, 0]
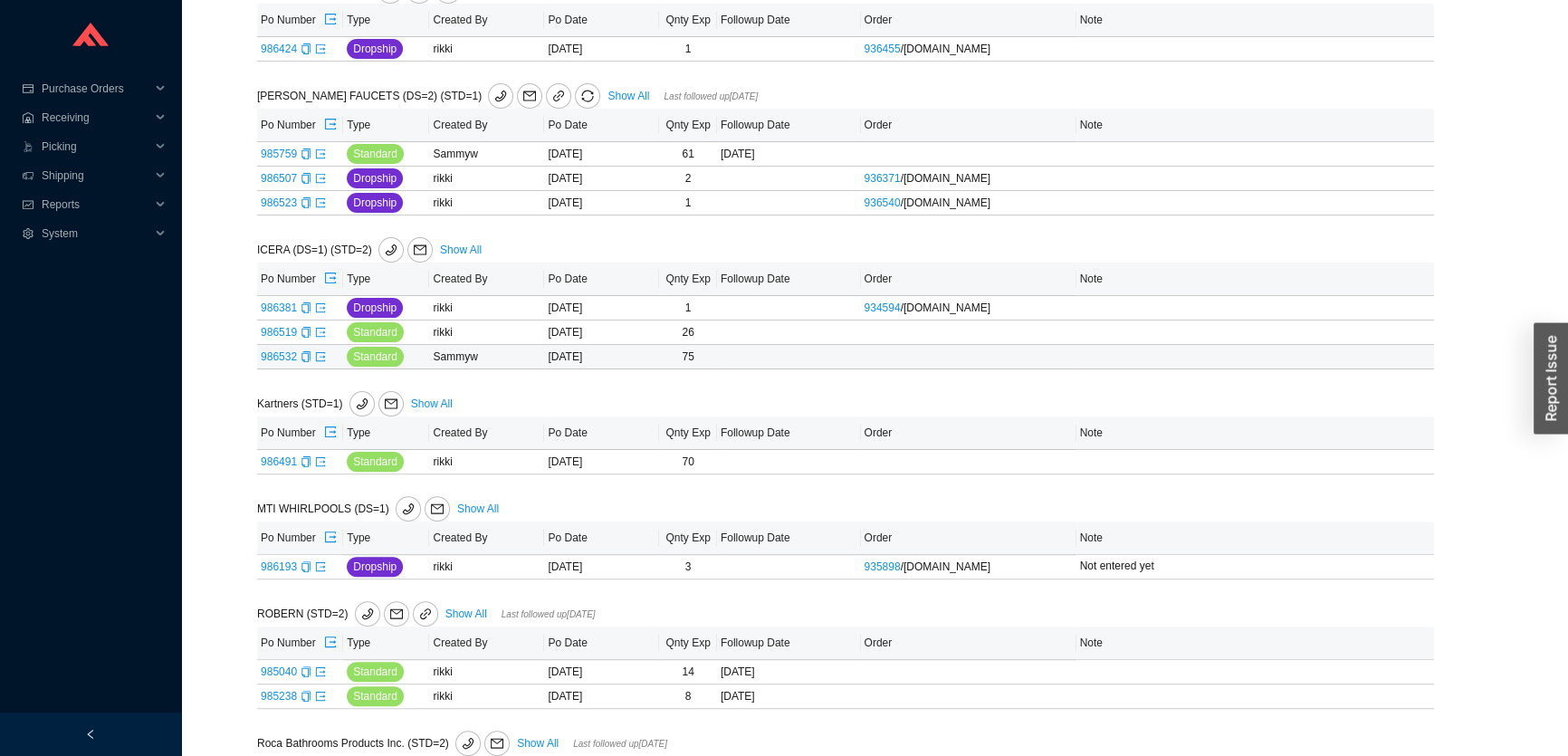
scroll to position [575, 0]
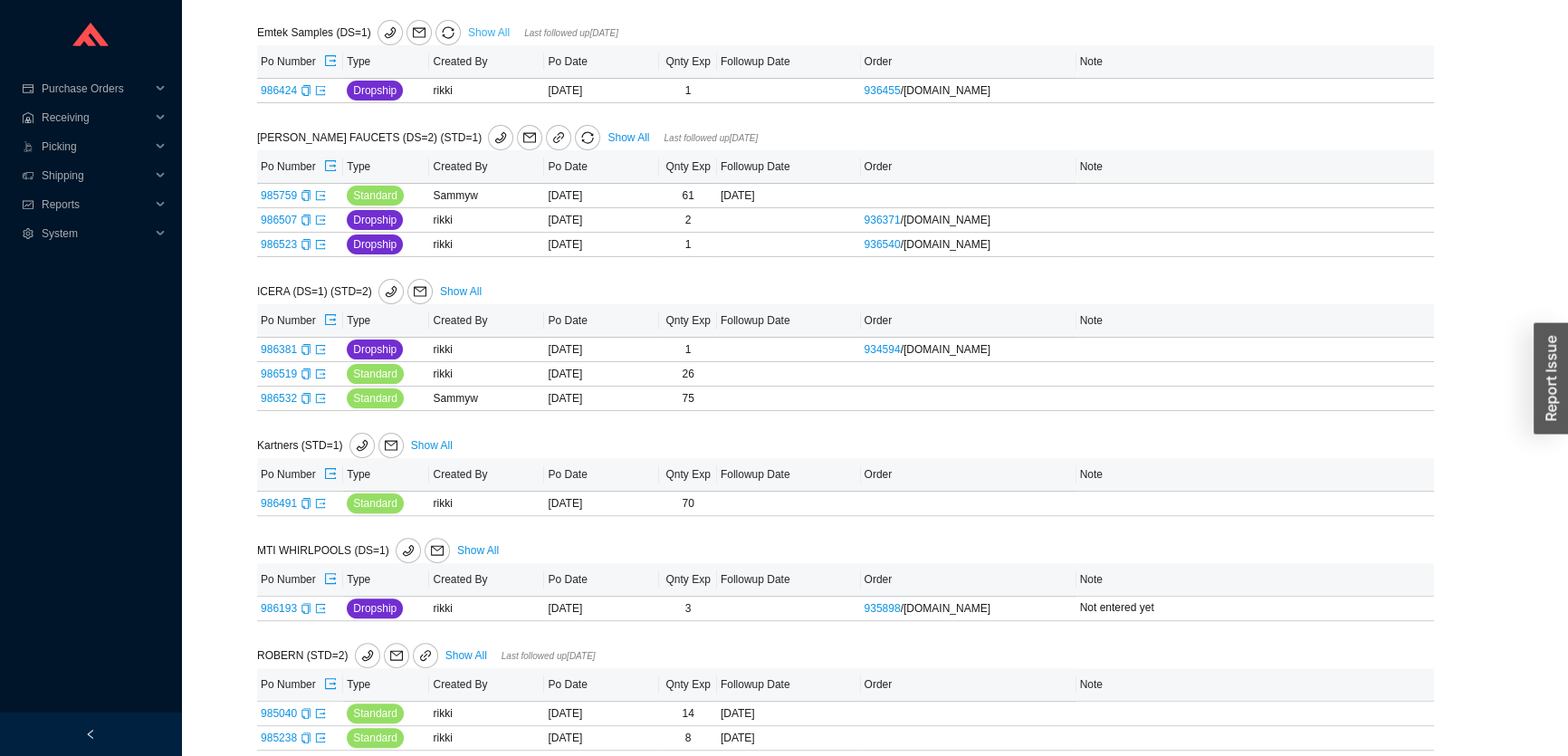
click at [477, 33] on link "Show All" at bounding box center [488, 32] width 41 height 12
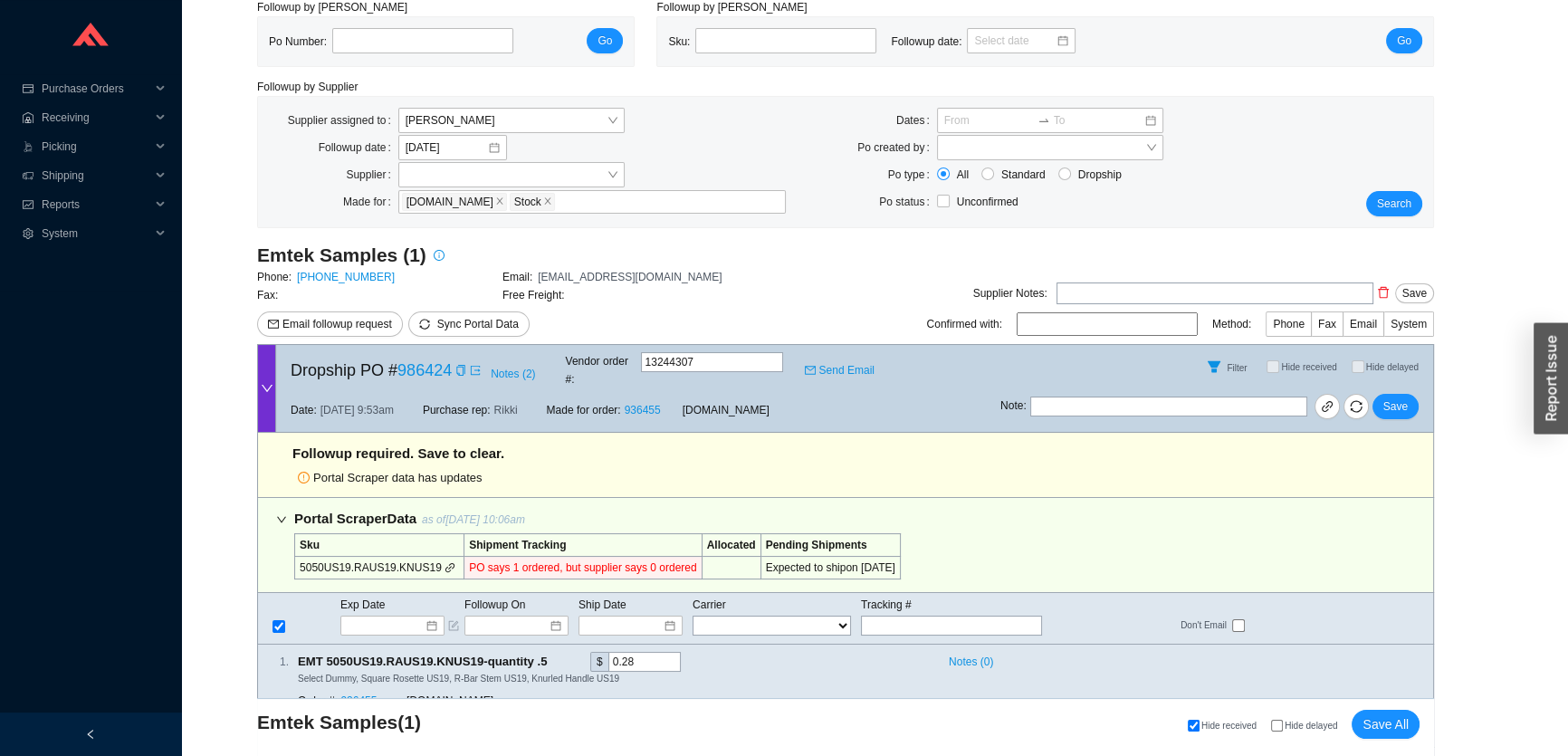
scroll to position [136, 0]
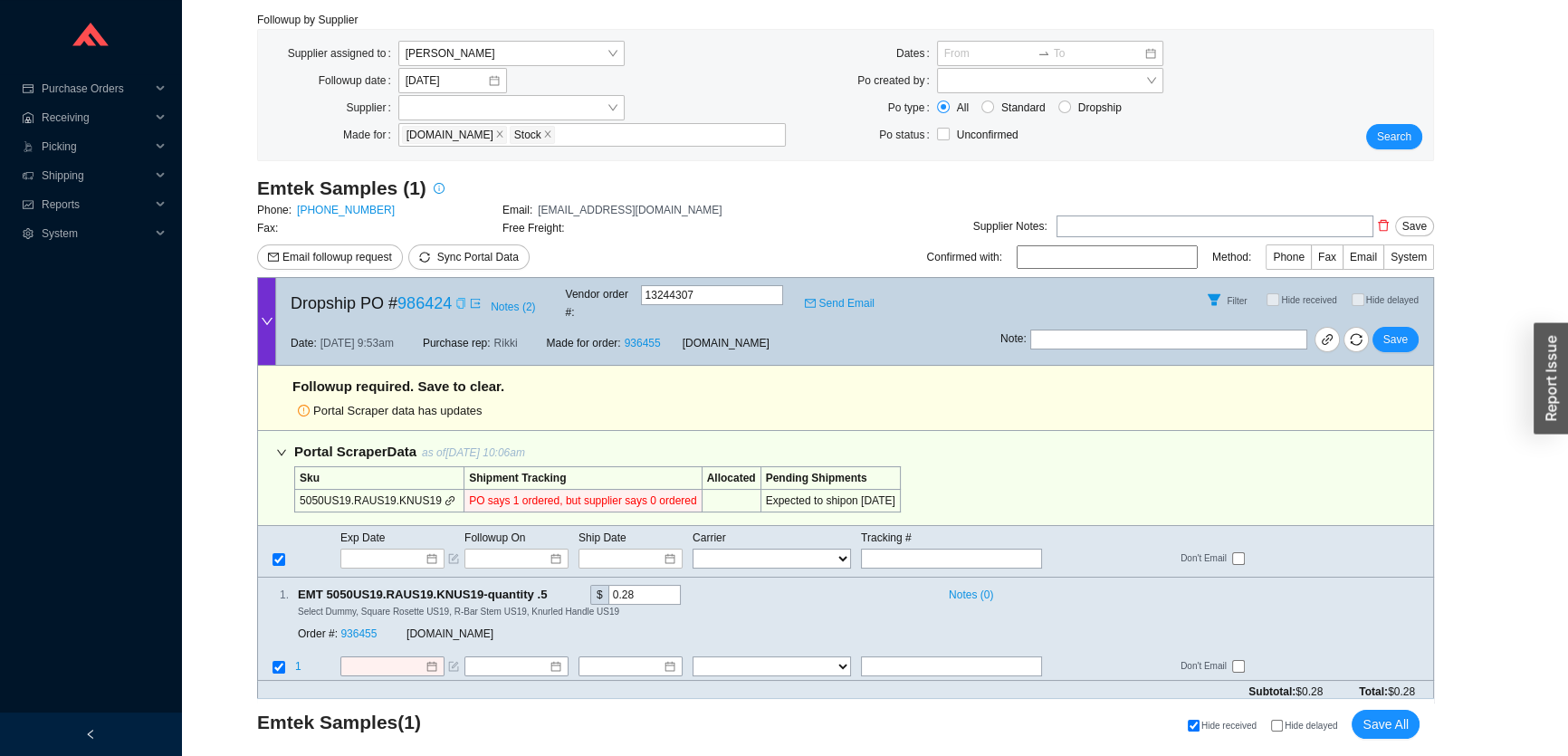
click at [462, 298] on icon "copy" at bounding box center [461, 303] width 11 height 11
click at [408, 550] on input at bounding box center [386, 558] width 77 height 18
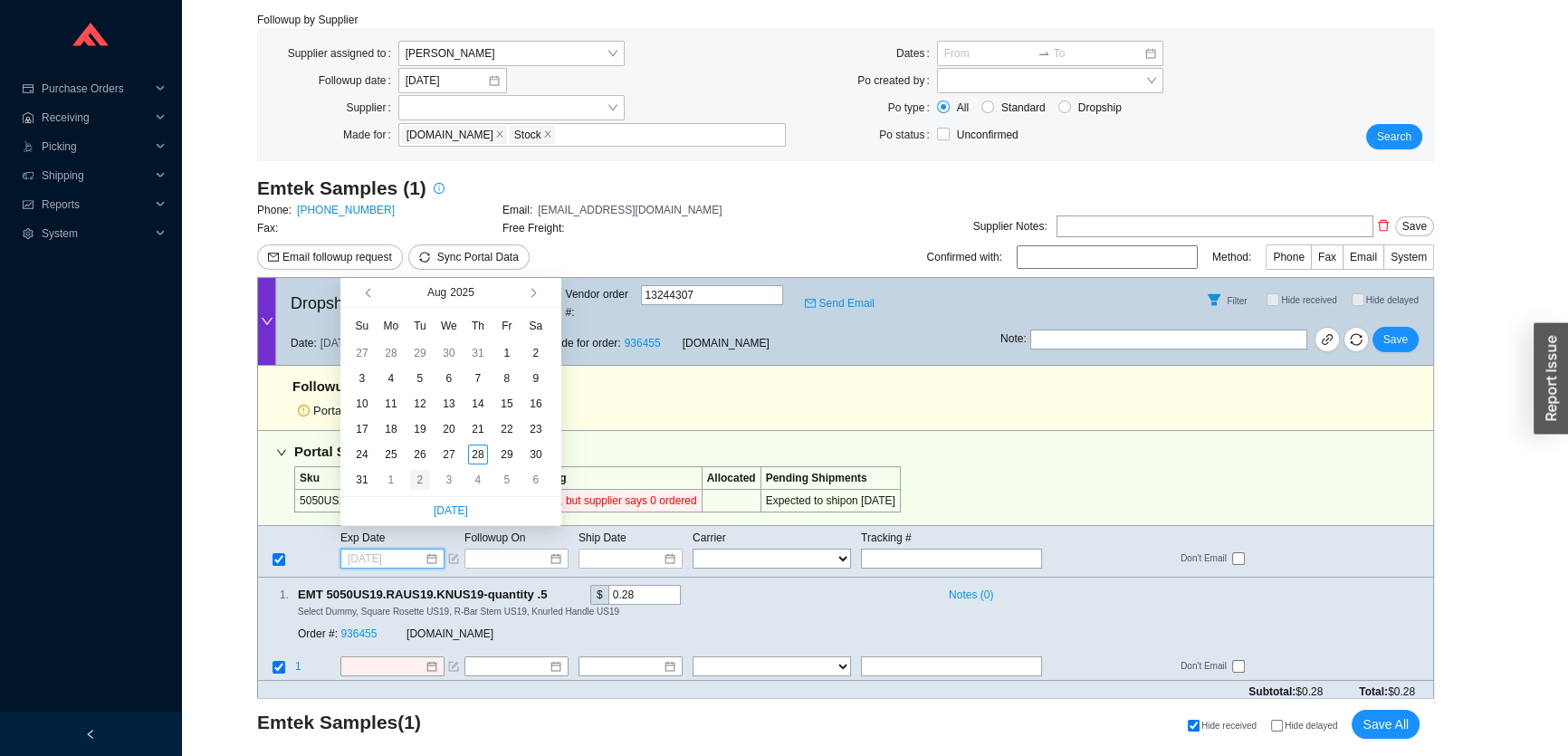
type input "9/2/2025"
click at [416, 481] on div "2" at bounding box center [420, 479] width 20 height 20
type input "9/2/2025"
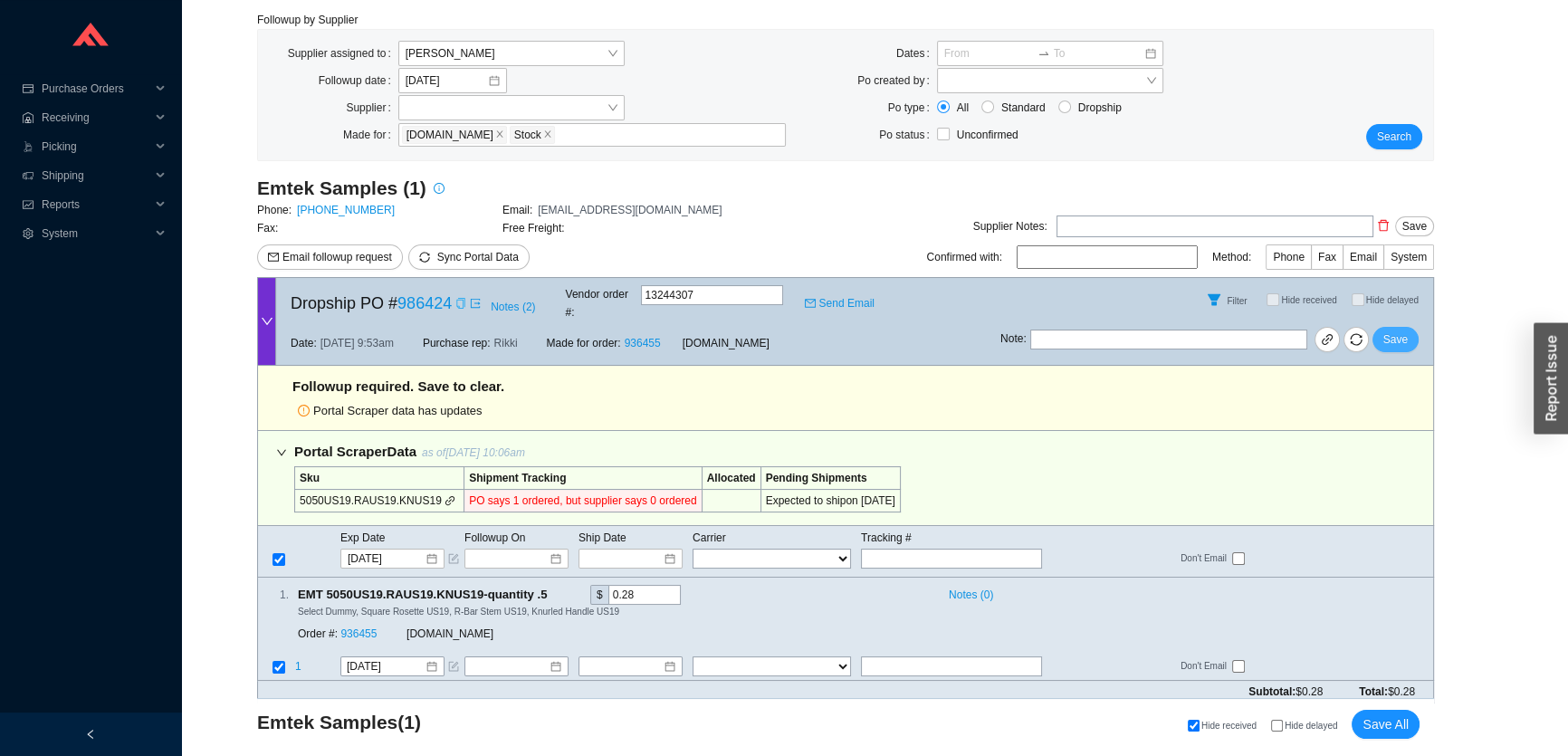
click at [1390, 330] on span "Save" at bounding box center [1396, 339] width 24 height 18
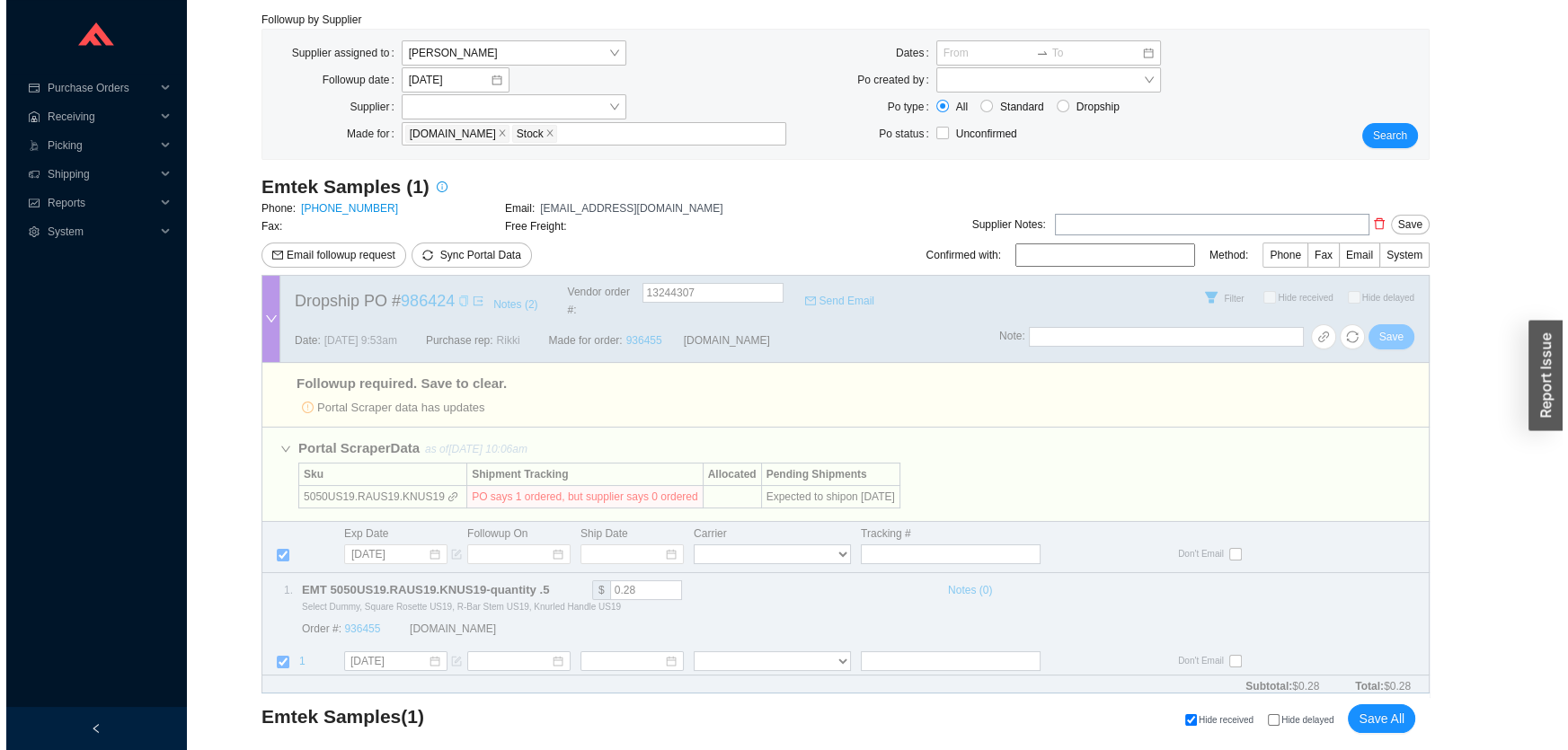
scroll to position [0, 0]
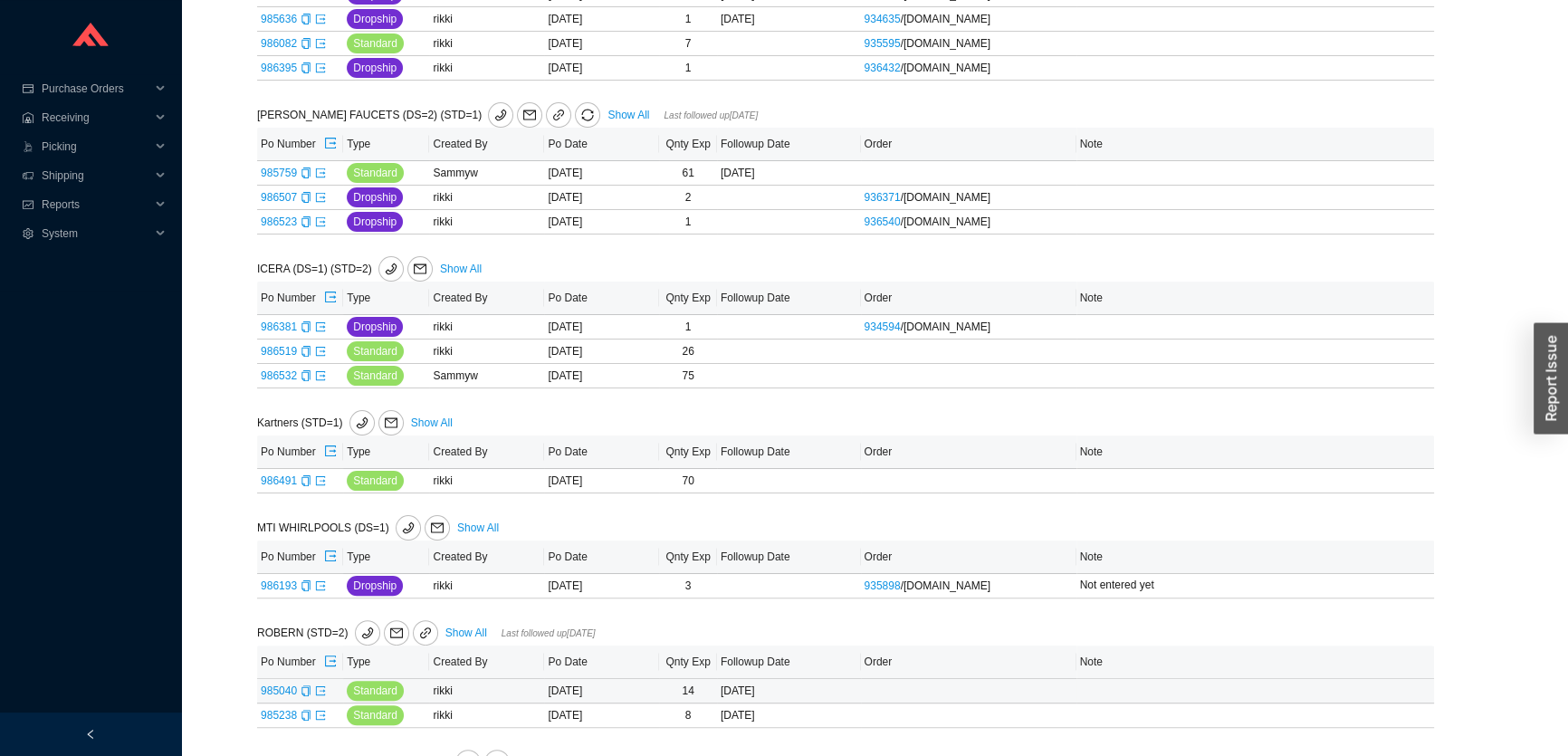
scroll to position [471, 0]
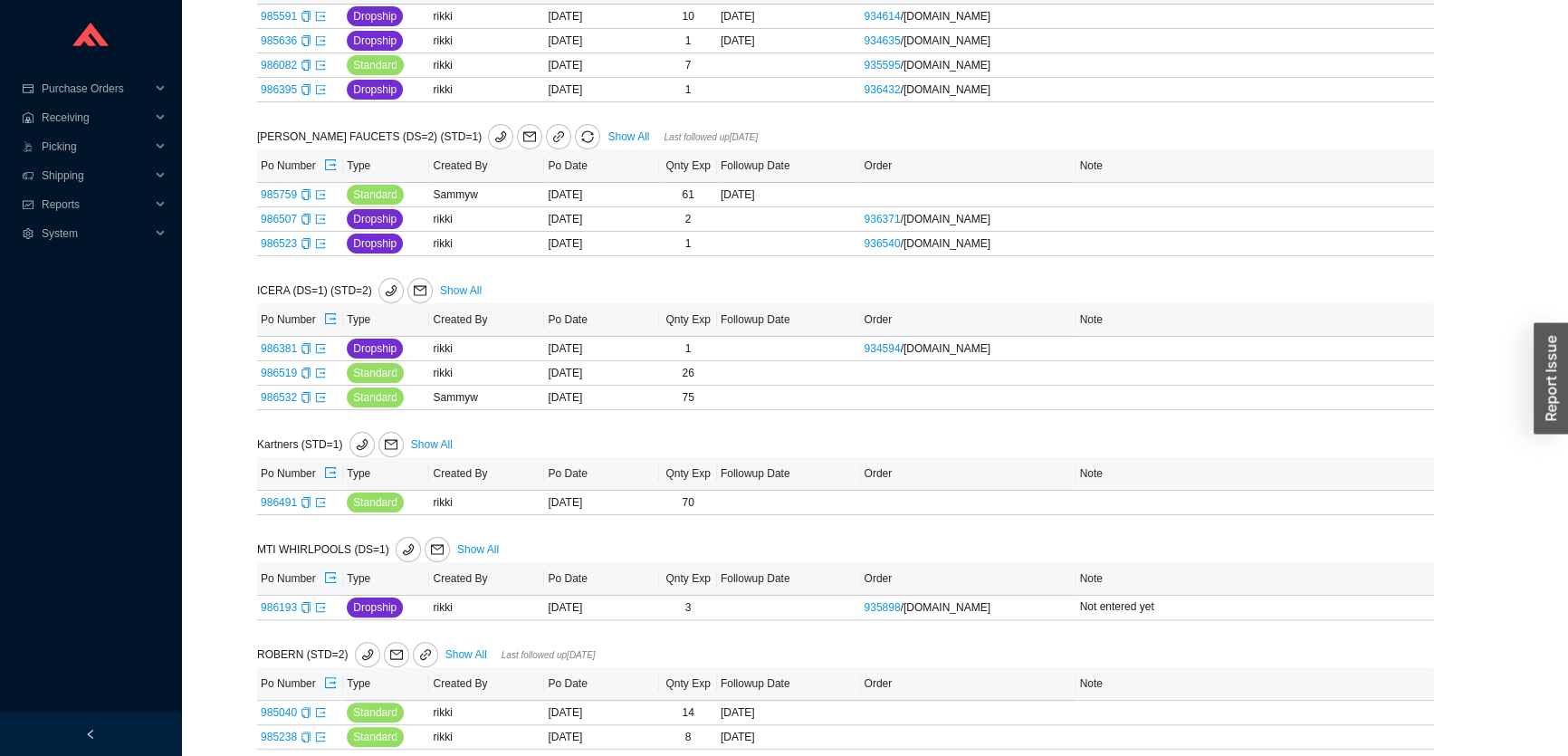
click at [462, 291] on link "Show All" at bounding box center [460, 290] width 41 height 12
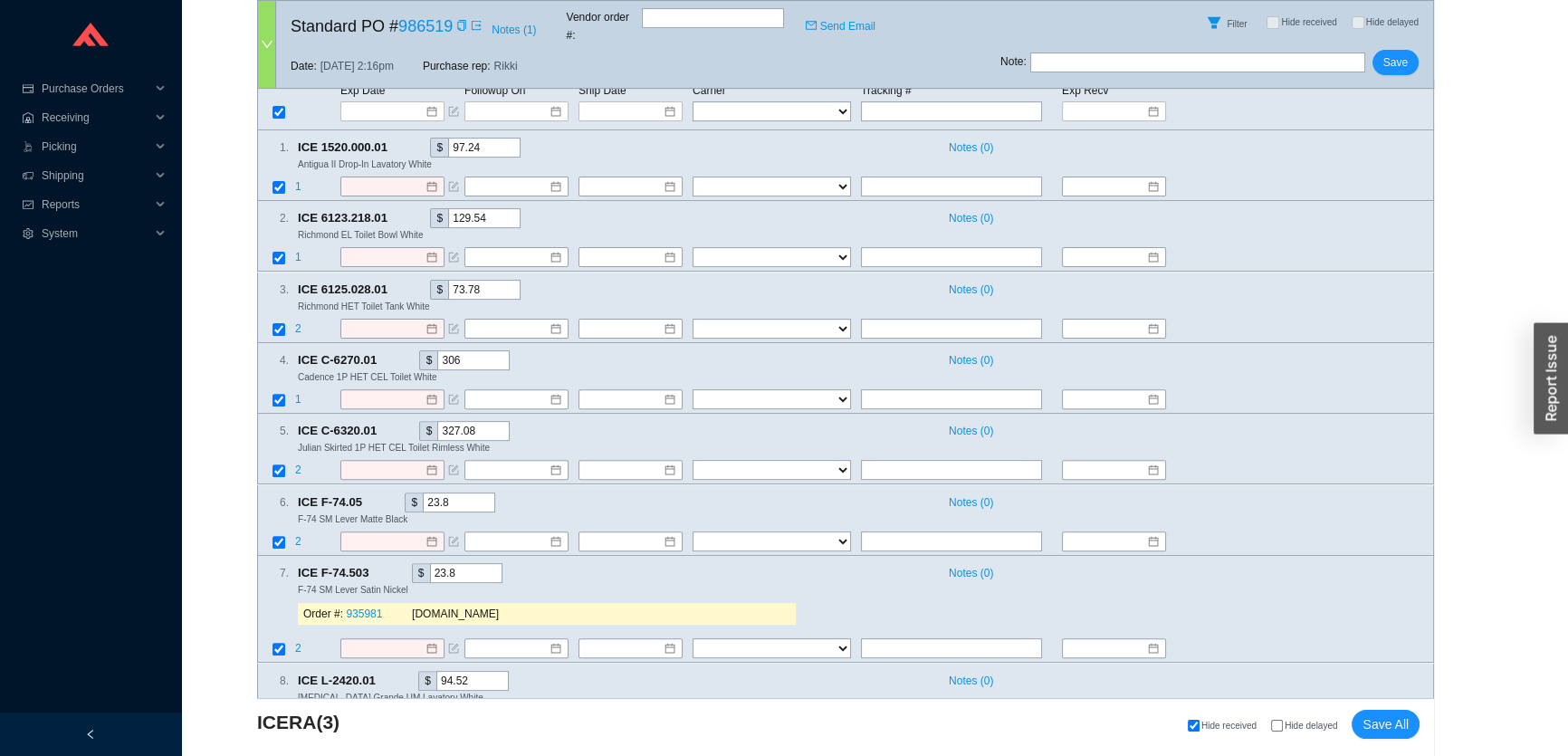
scroll to position [1550, 0]
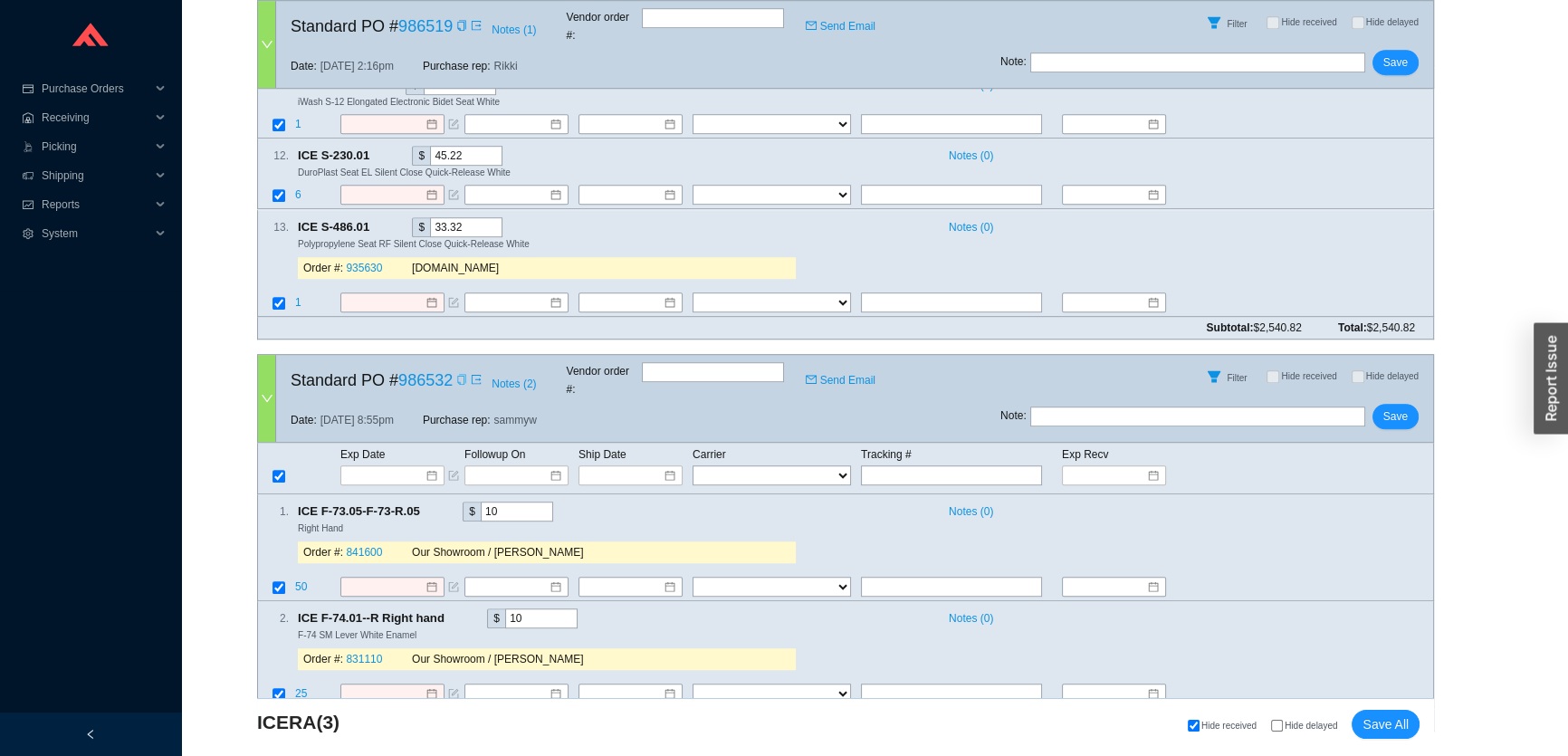
click at [458, 374] on icon "copy" at bounding box center [462, 379] width 11 height 11
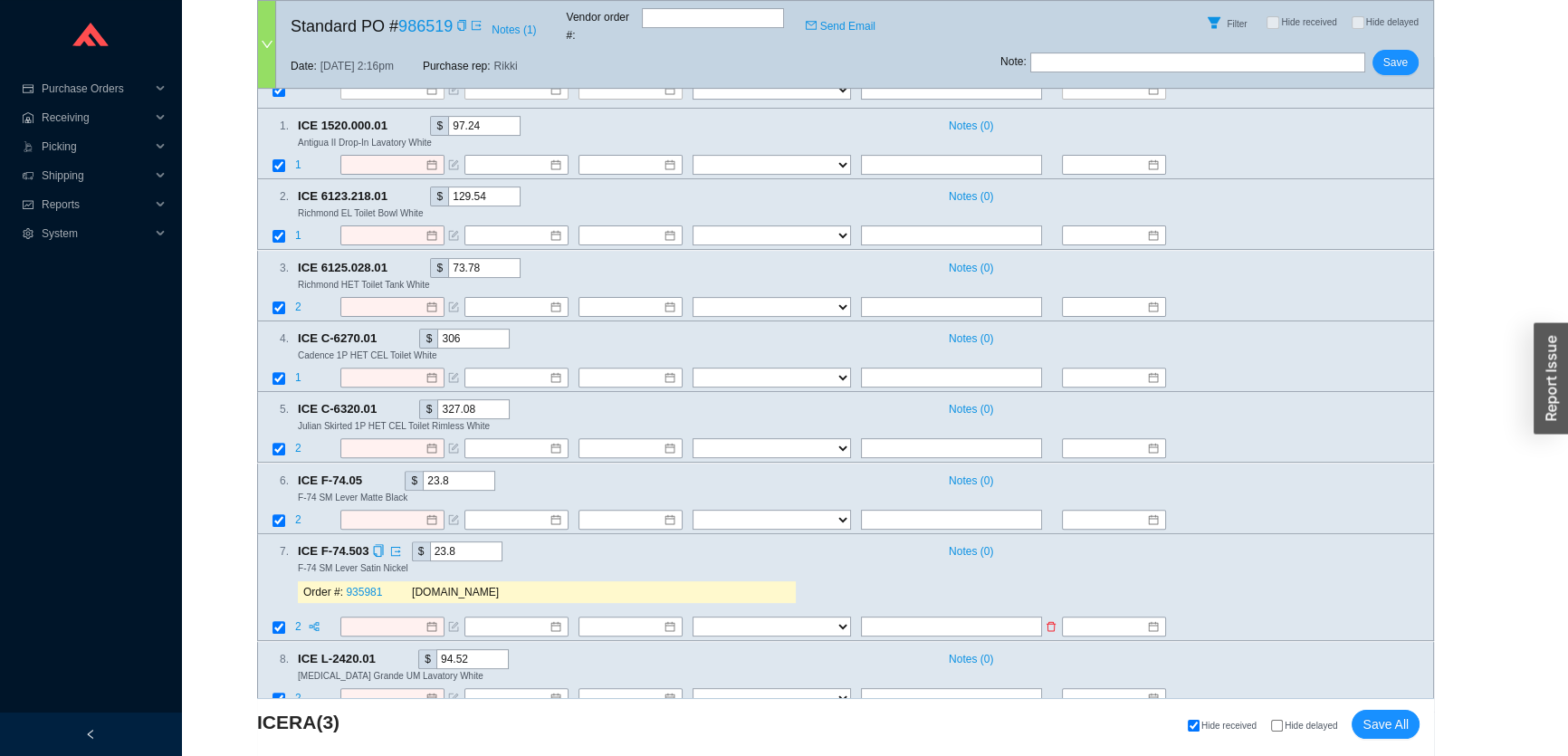
scroll to position [397, 0]
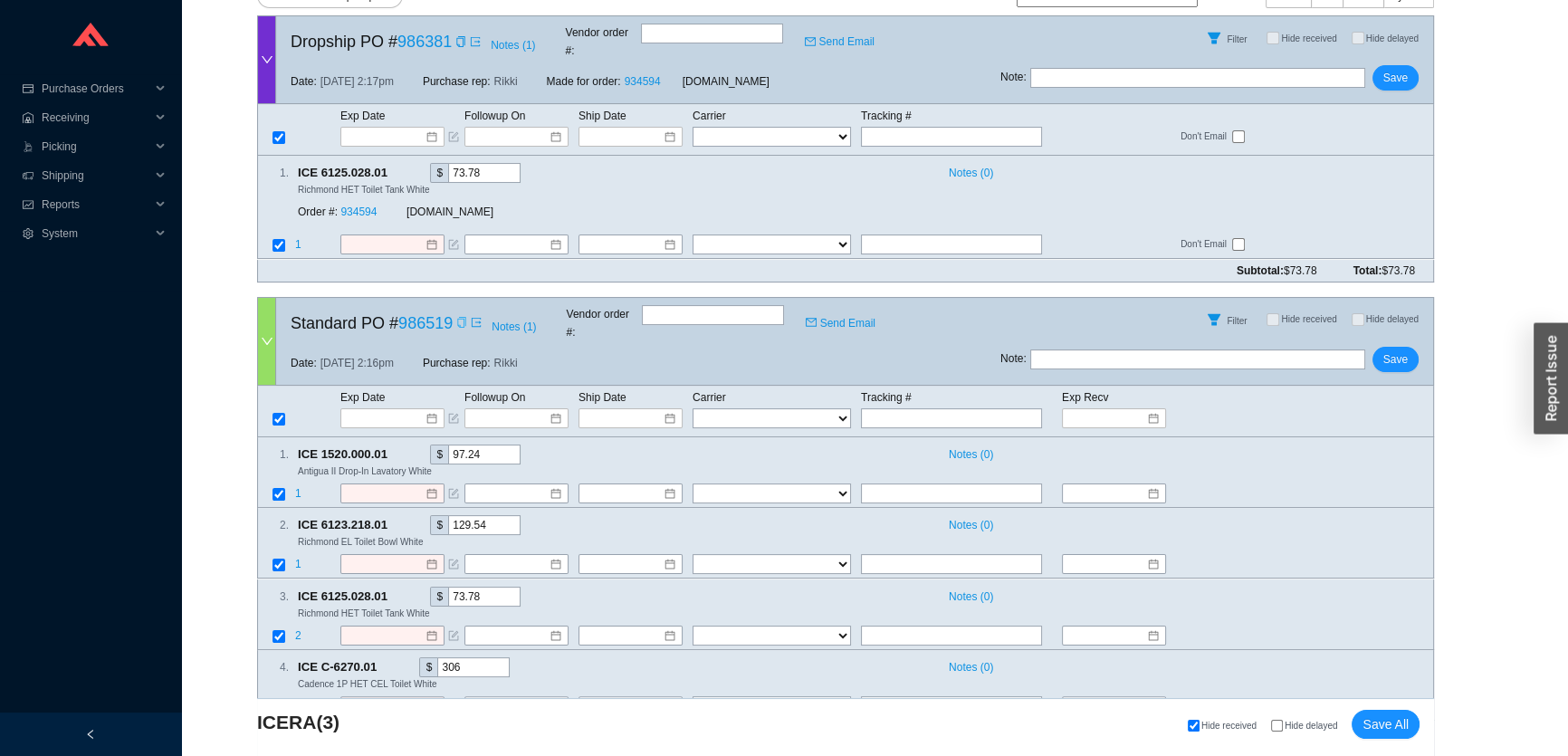
click at [456, 317] on icon "copy" at bounding box center [462, 323] width 11 height 11
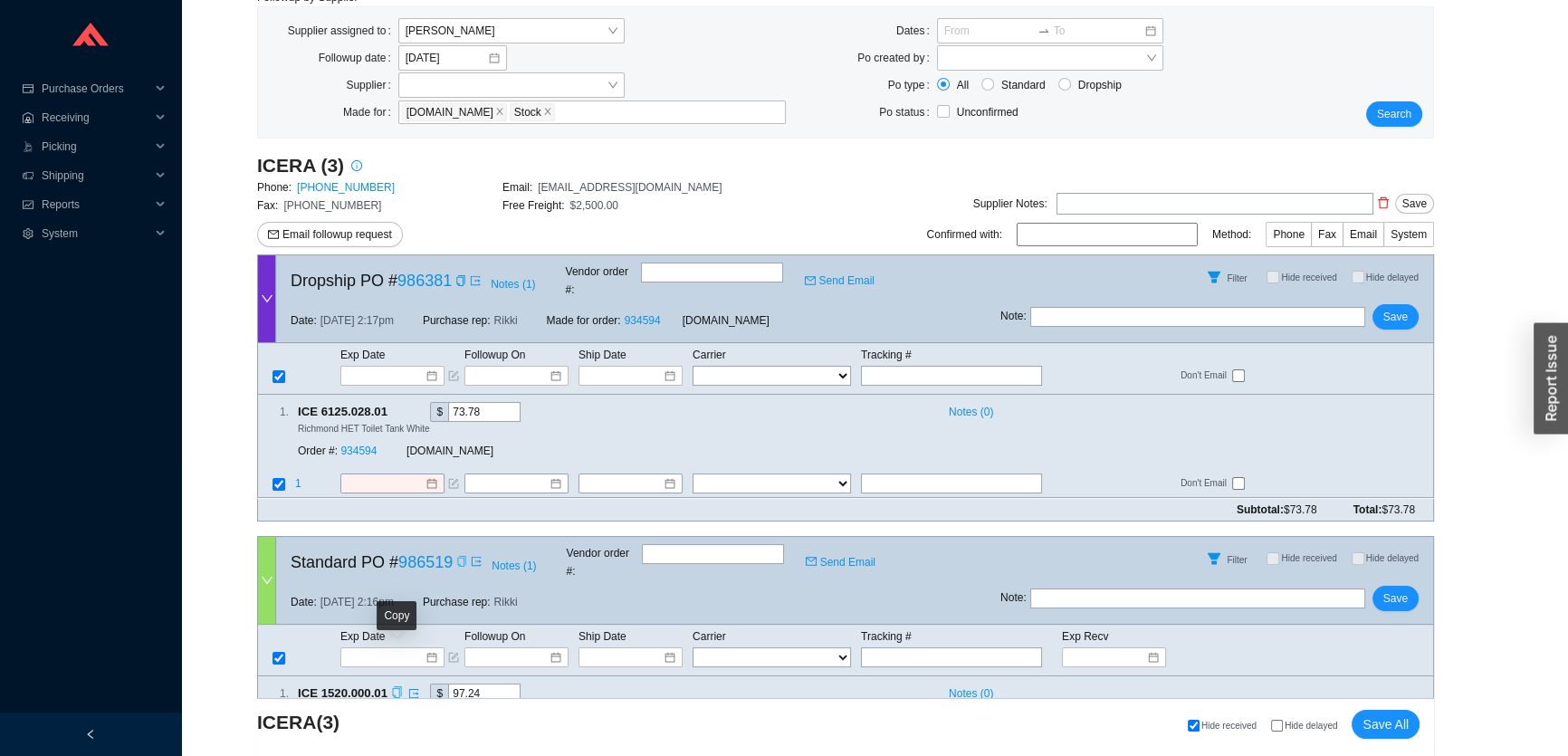
scroll to position [151, 0]
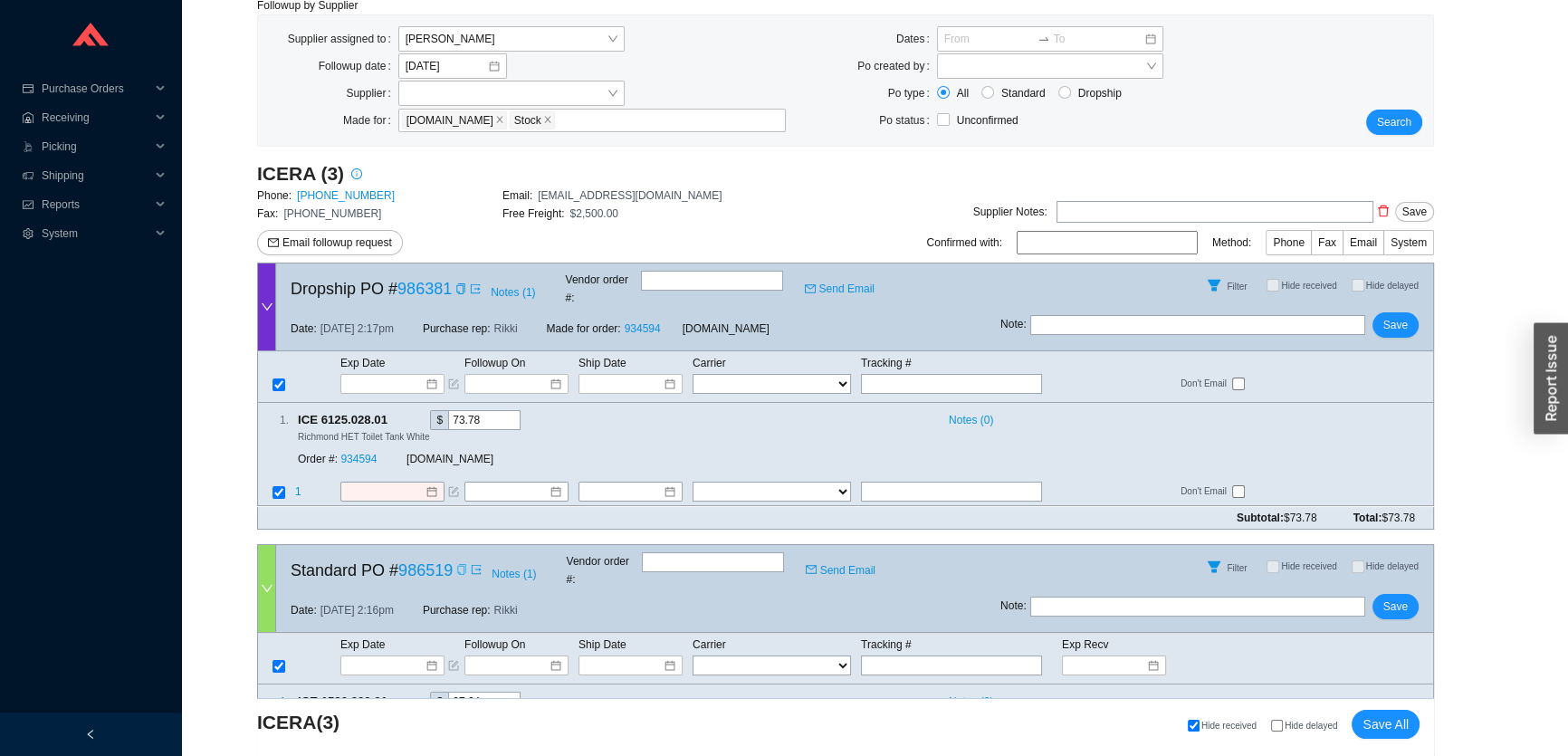
drag, startPoint x: 461, startPoint y: 284, endPoint x: 460, endPoint y: 298, distance: 14.0
click at [461, 284] on icon "copy" at bounding box center [461, 289] width 11 height 11
click at [462, 287] on icon "copy" at bounding box center [461, 289] width 11 height 11
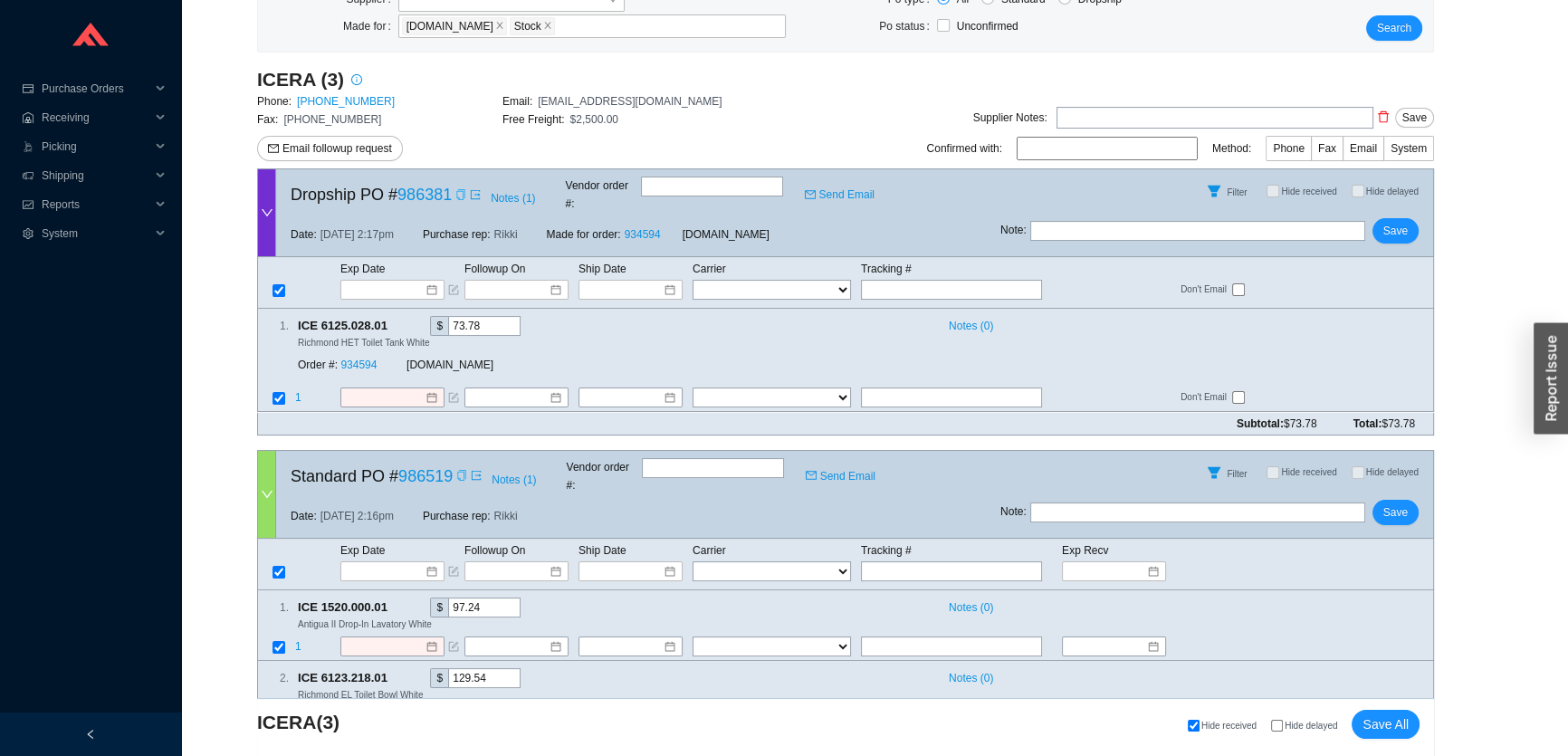
scroll to position [315, 0]
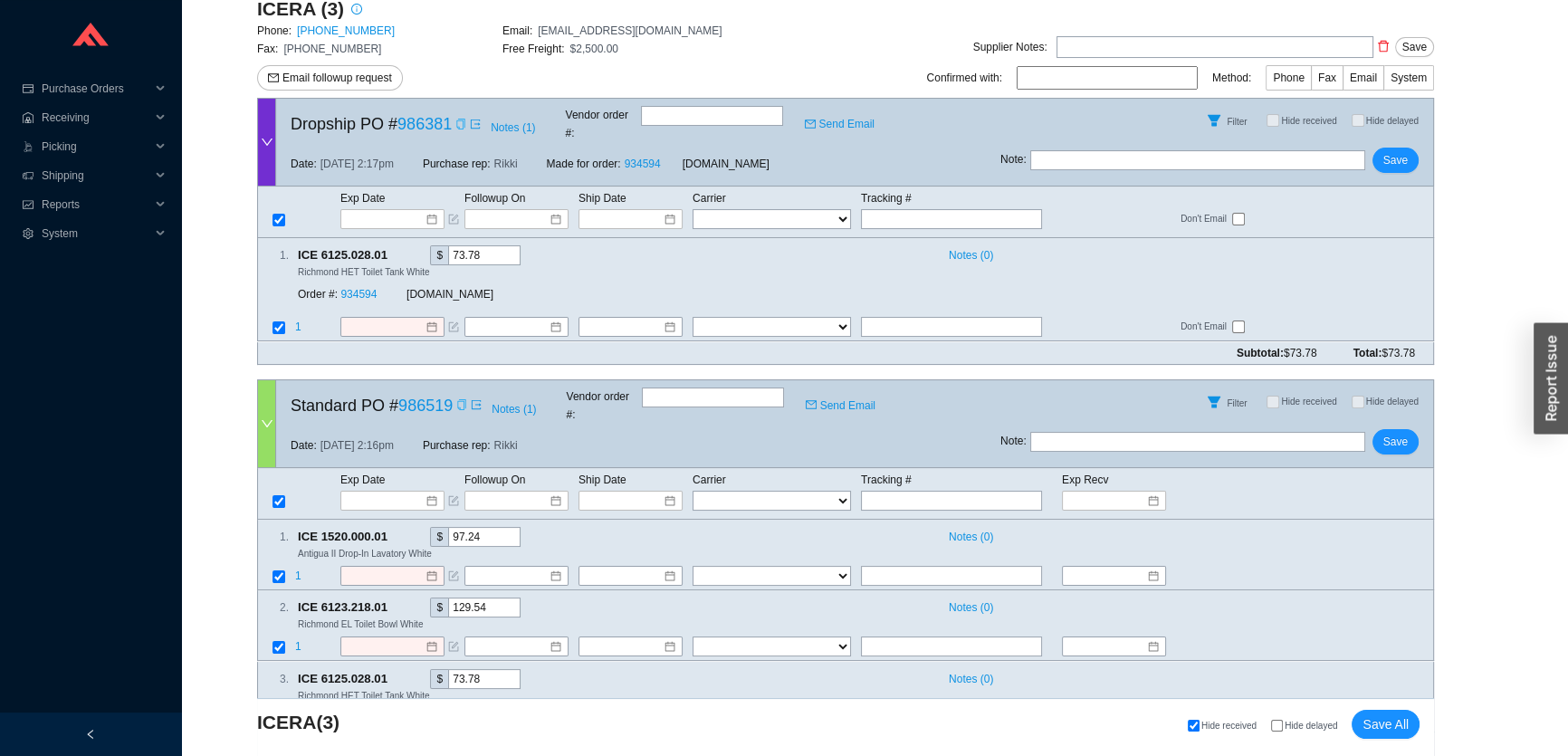
click at [457, 399] on icon "copy" at bounding box center [461, 405] width 8 height 11
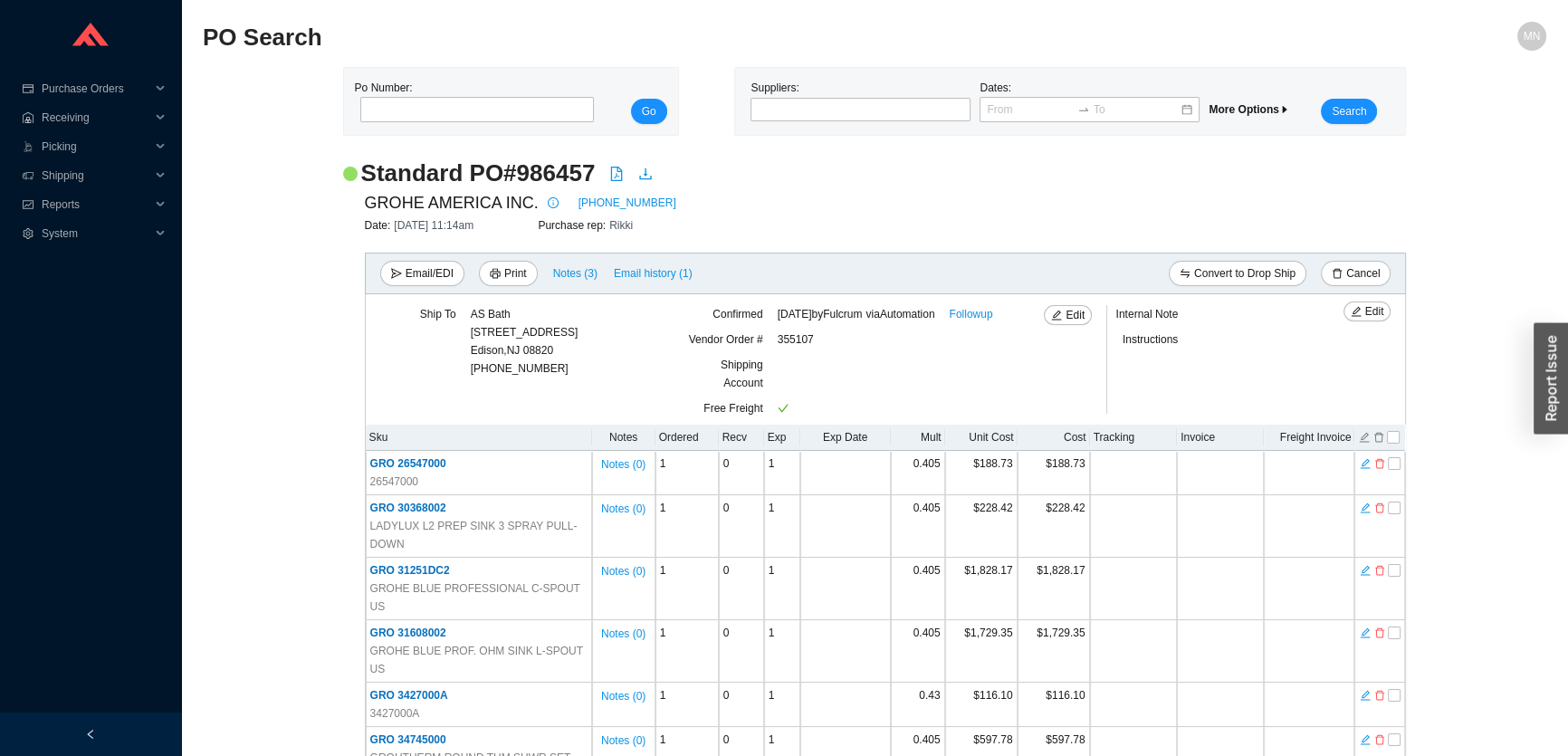
click at [811, 210] on div "GROHE AMERICA INC. [PHONE_NUMBER]" at bounding box center [886, 202] width 1042 height 27
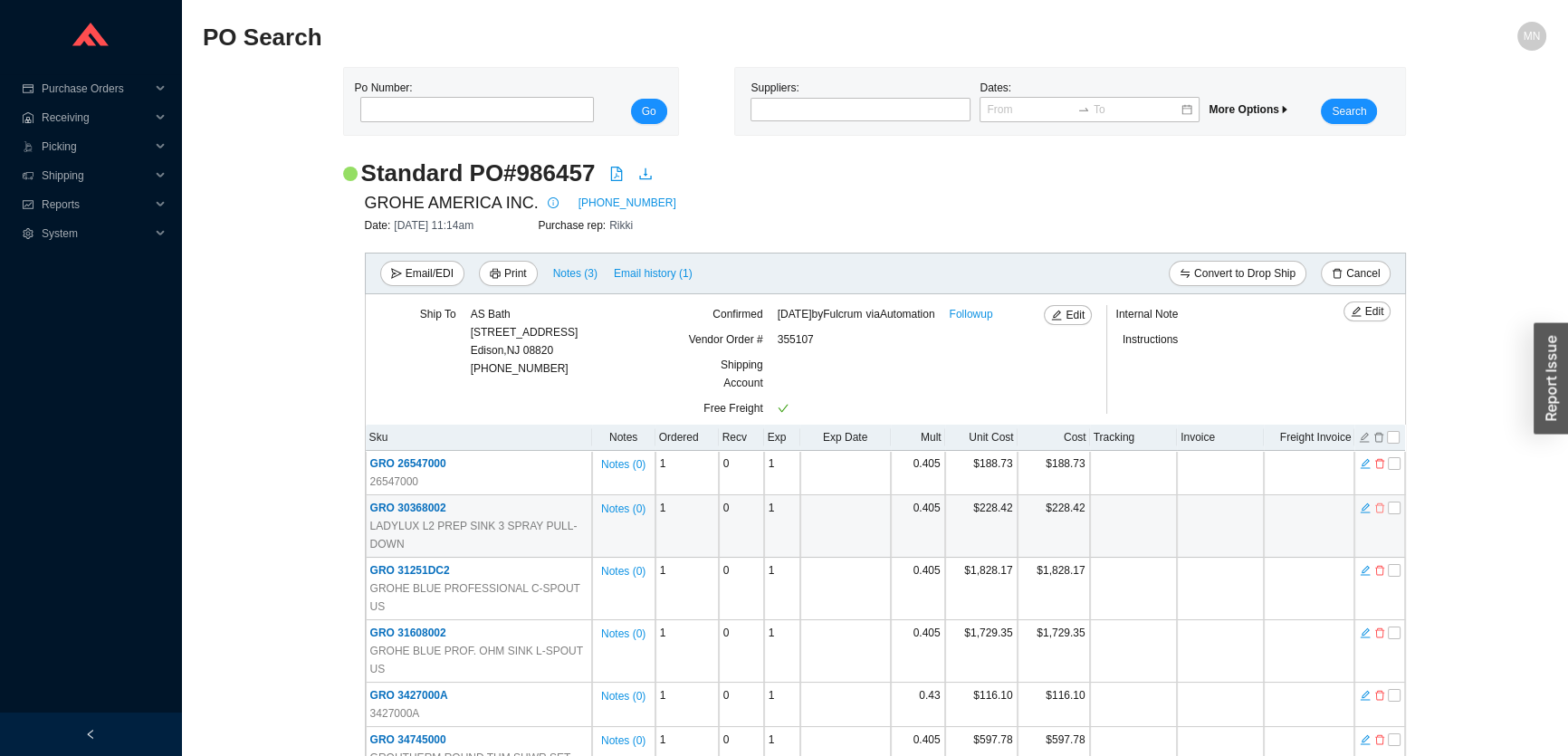
click at [1381, 506] on icon "delete" at bounding box center [1380, 507] width 11 height 12
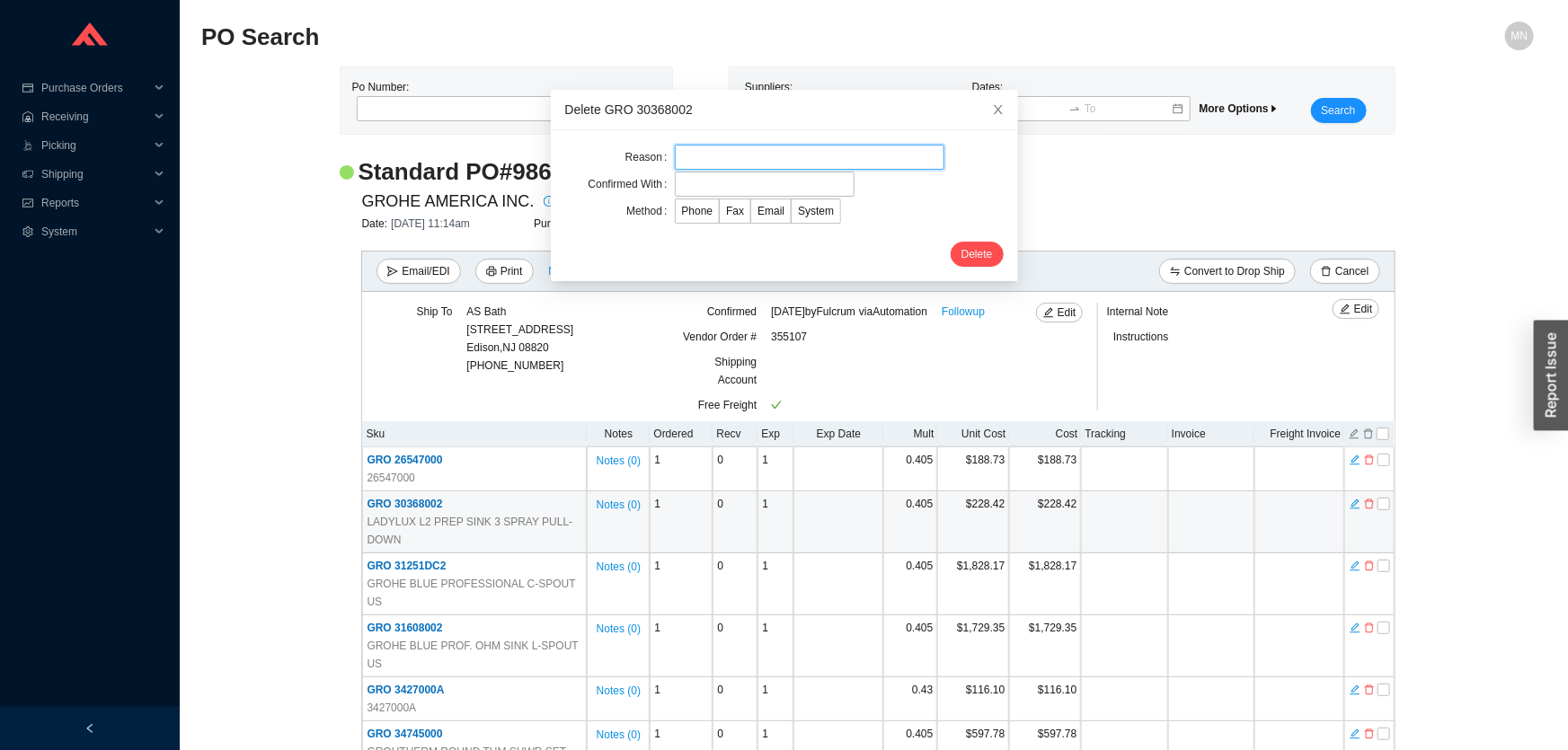
click at [770, 159] on input "text" at bounding box center [809, 157] width 270 height 25
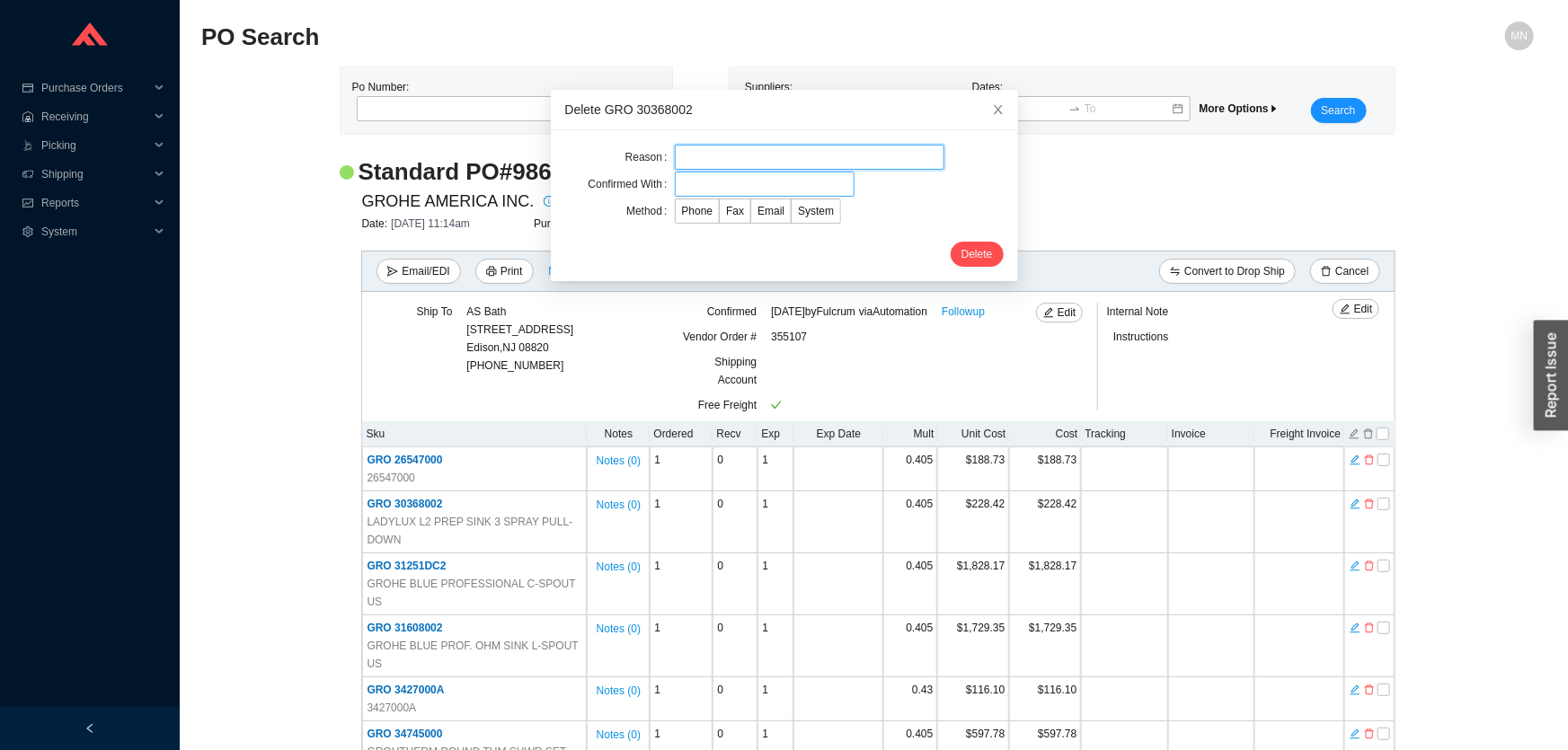
type input "customer request"
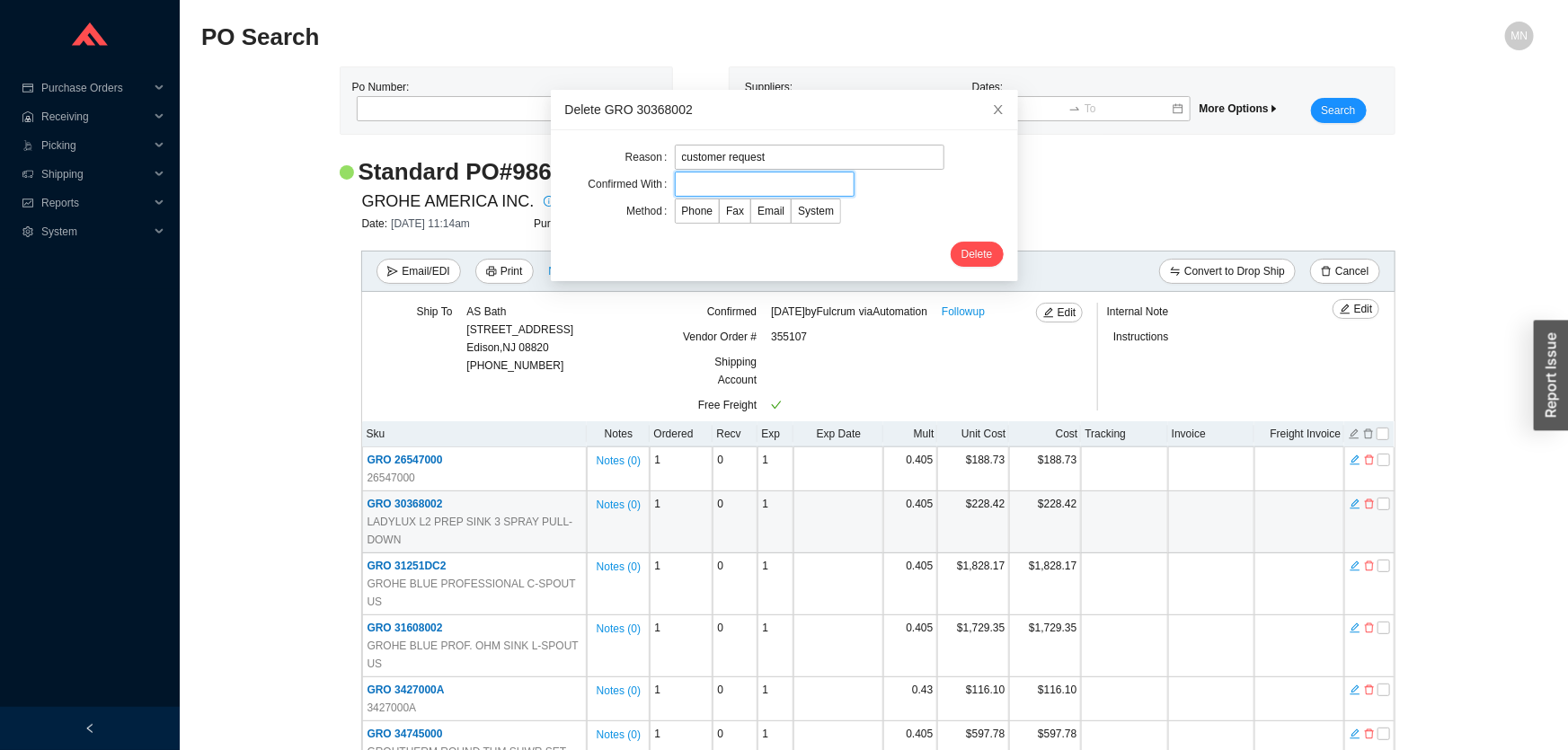
click at [759, 186] on input "text" at bounding box center [764, 184] width 179 height 25
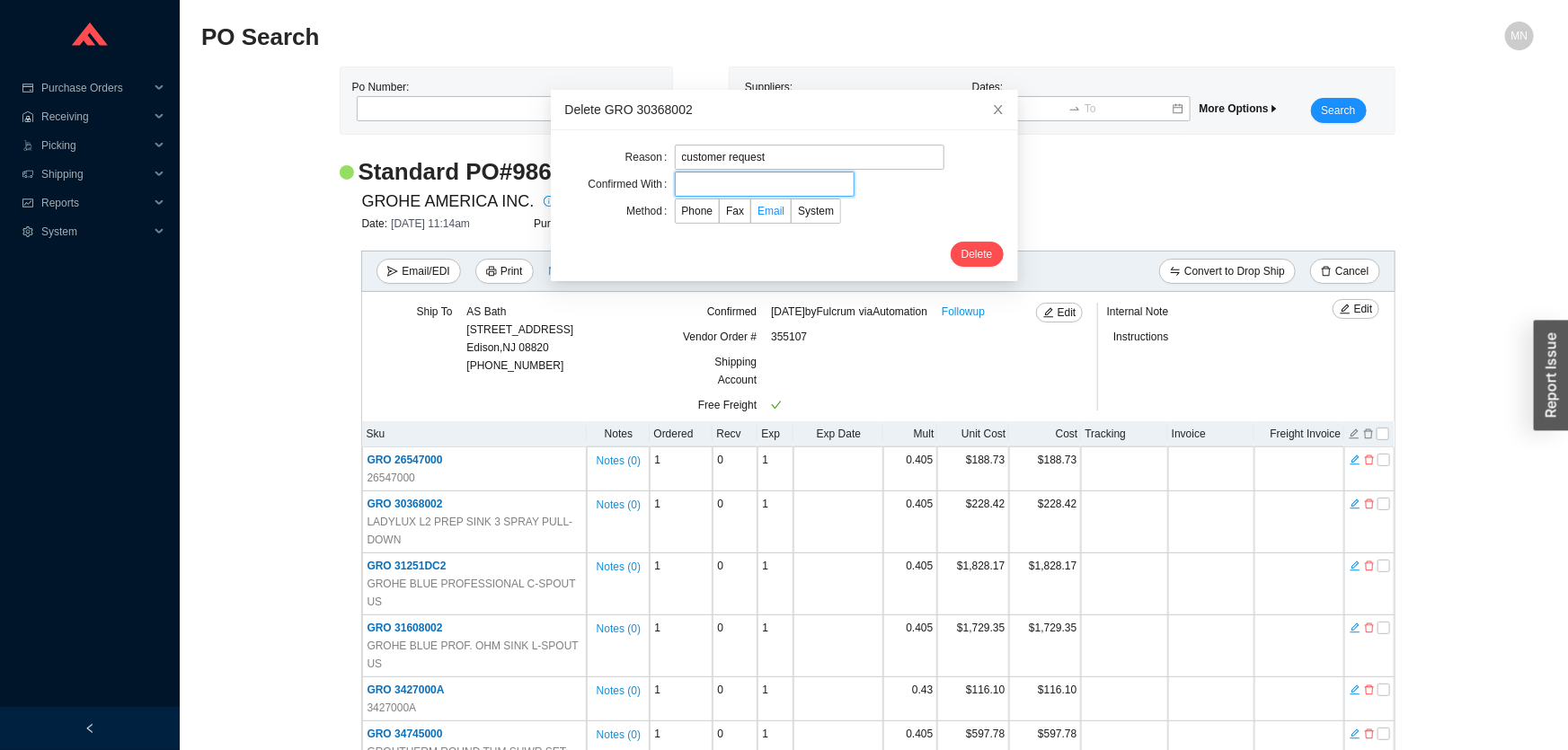
type input "Orders"
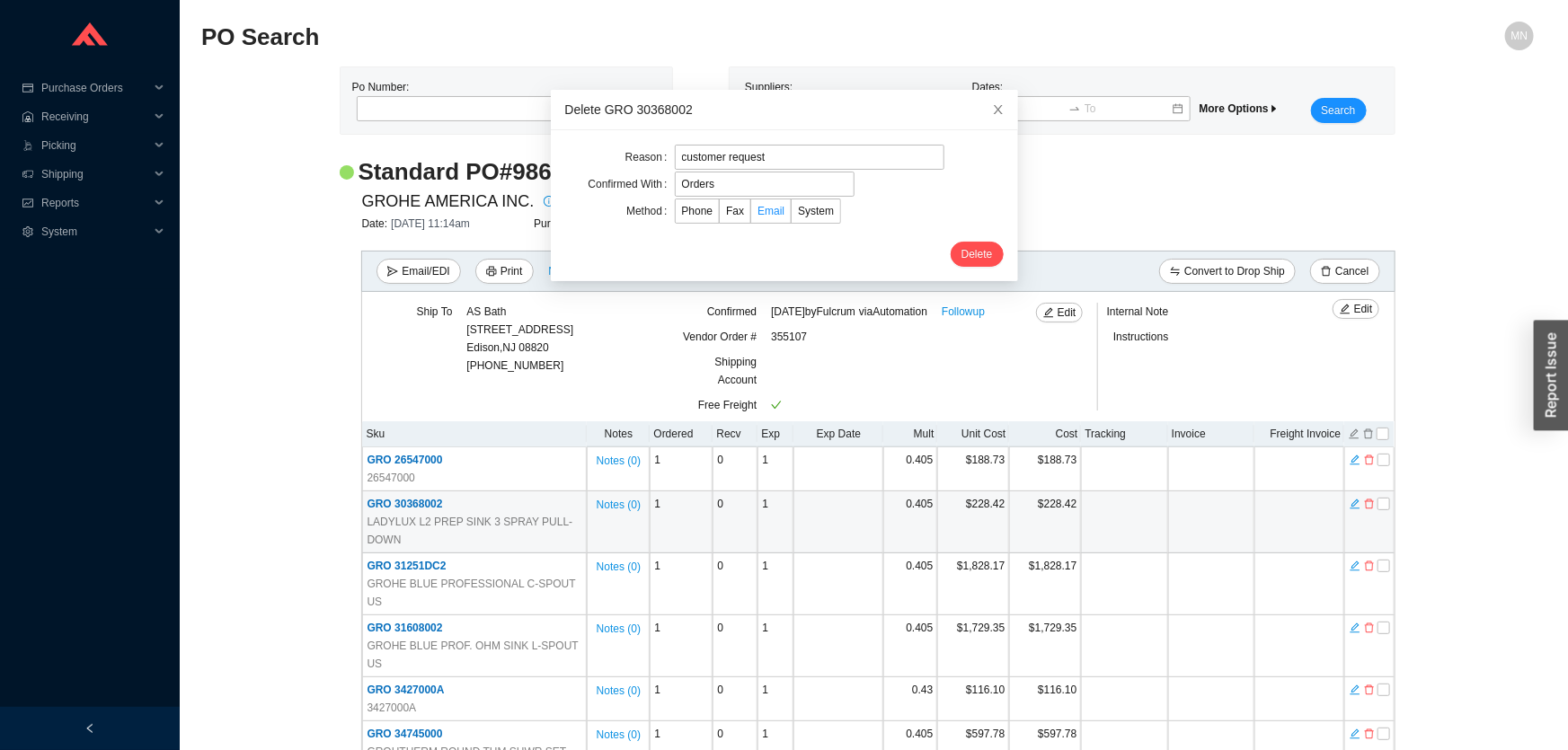
click at [758, 207] on span "Email" at bounding box center [771, 210] width 27 height 12
click at [751, 215] on input "Email" at bounding box center [751, 215] width 0 height 0
click at [962, 261] on span "Delete" at bounding box center [977, 254] width 32 height 18
